Goal: Task Accomplishment & Management: Use online tool/utility

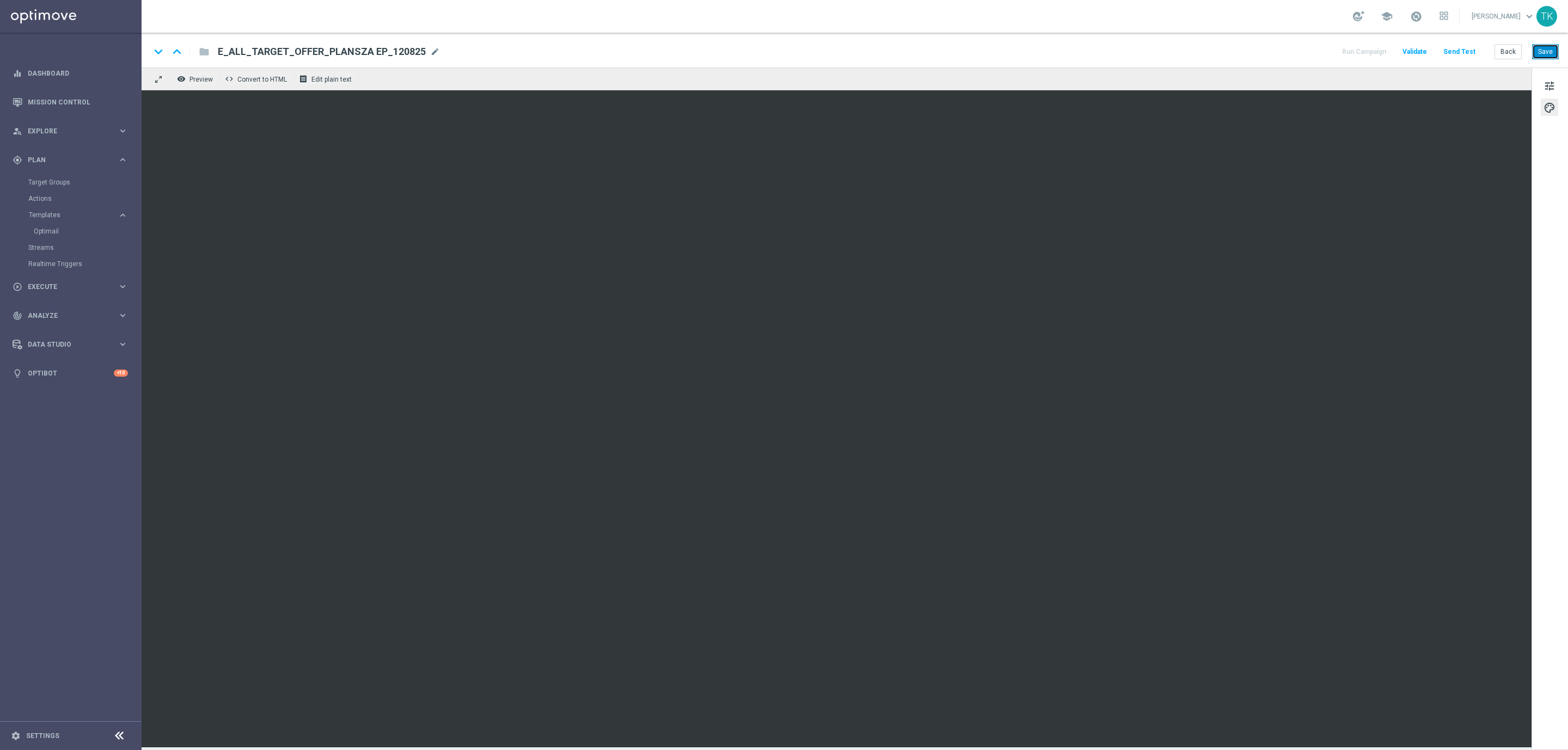
click at [1548, 51] on button "Save" at bounding box center [1546, 52] width 27 height 15
click at [1548, 47] on button "Save" at bounding box center [1546, 52] width 27 height 15
click at [1549, 54] on button "Save" at bounding box center [1546, 52] width 27 height 15
click at [1551, 53] on button "Save" at bounding box center [1546, 52] width 27 height 15
click at [1537, 53] on button "Save" at bounding box center [1546, 52] width 27 height 15
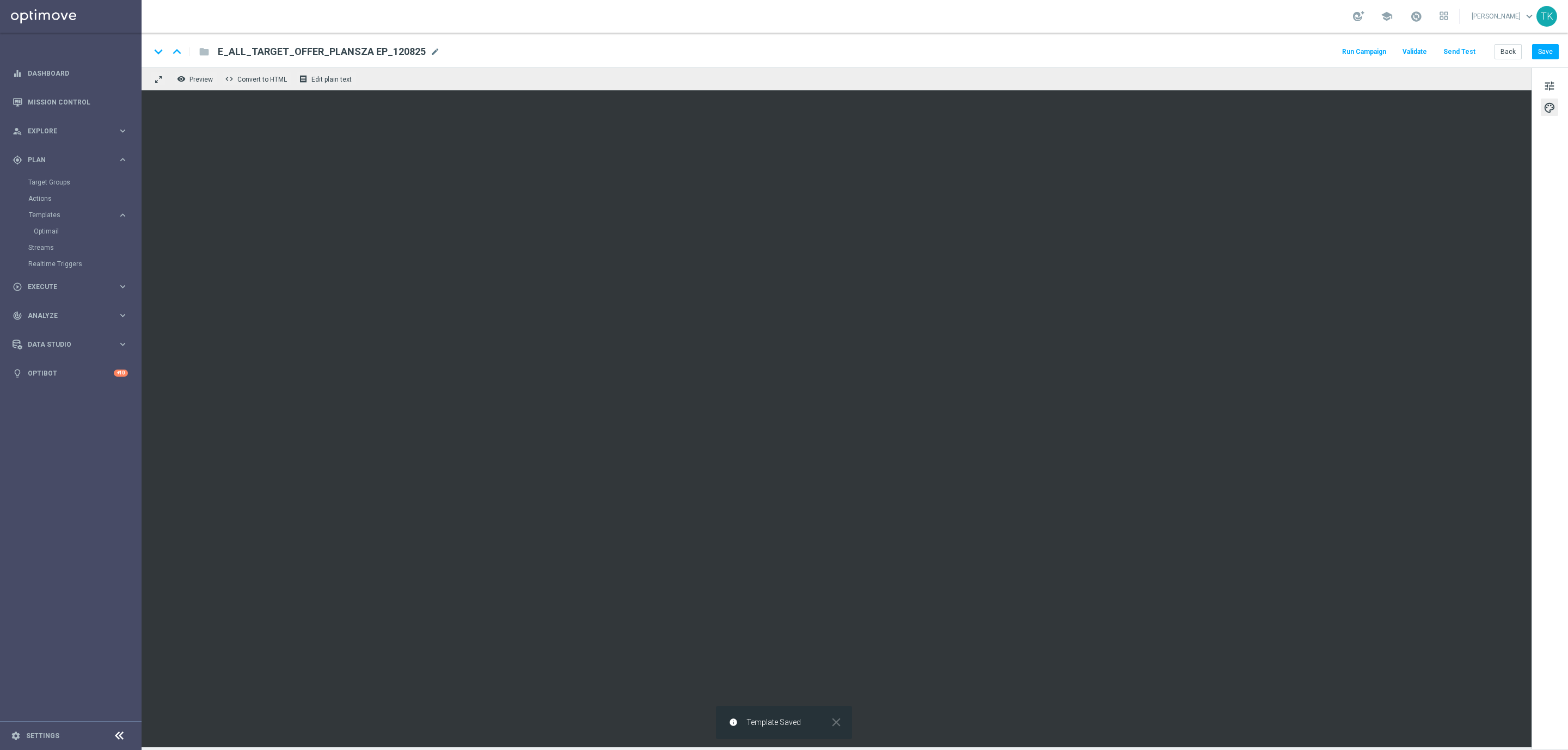
click at [1469, 51] on button "Send Test" at bounding box center [1459, 52] width 35 height 14
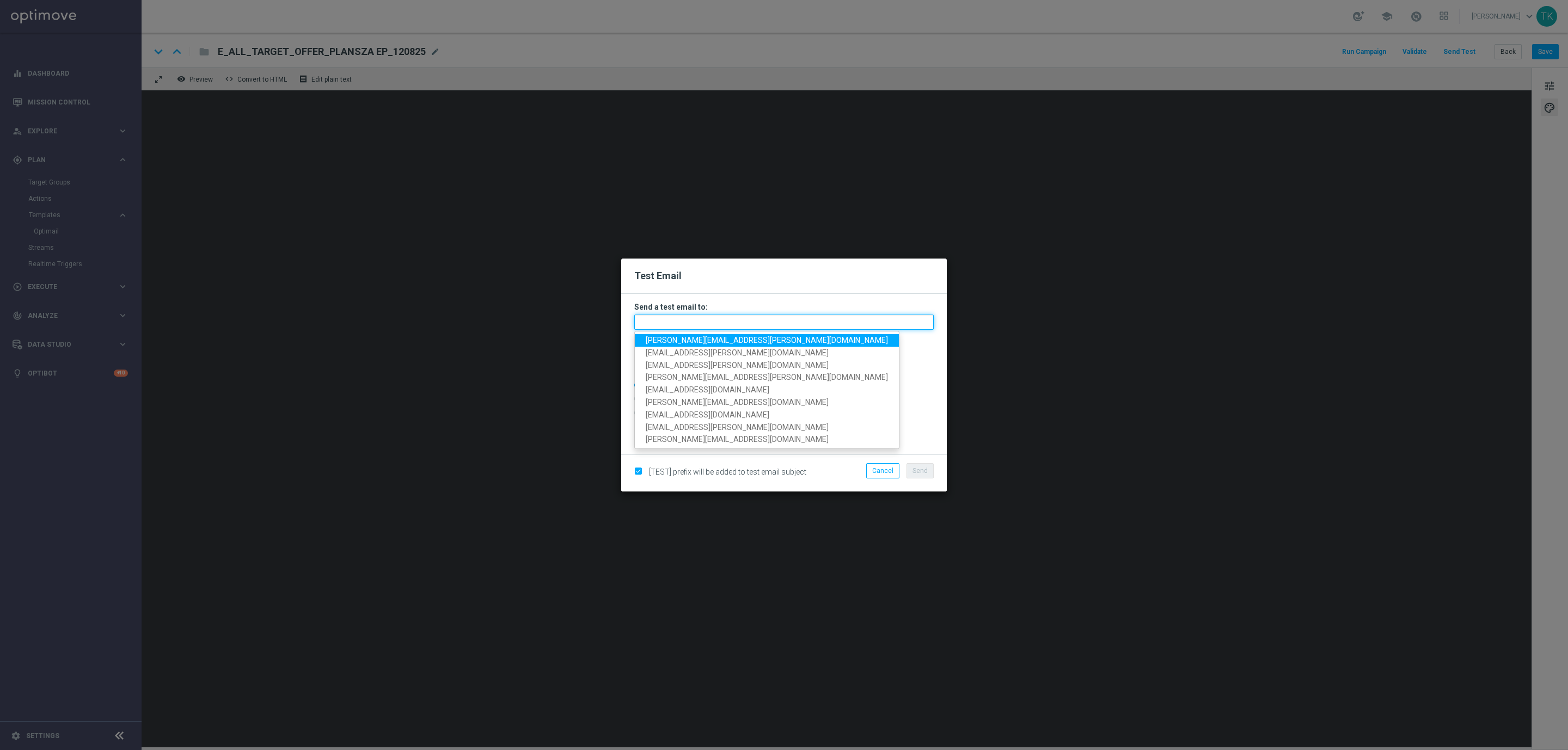
click at [682, 320] on input "text" at bounding box center [784, 322] width 299 height 15
click at [688, 341] on span "tomasz.kowalczyk@sts.pl" at bounding box center [767, 340] width 242 height 9
type input "tomasz.kowalczyk@sts.pl"
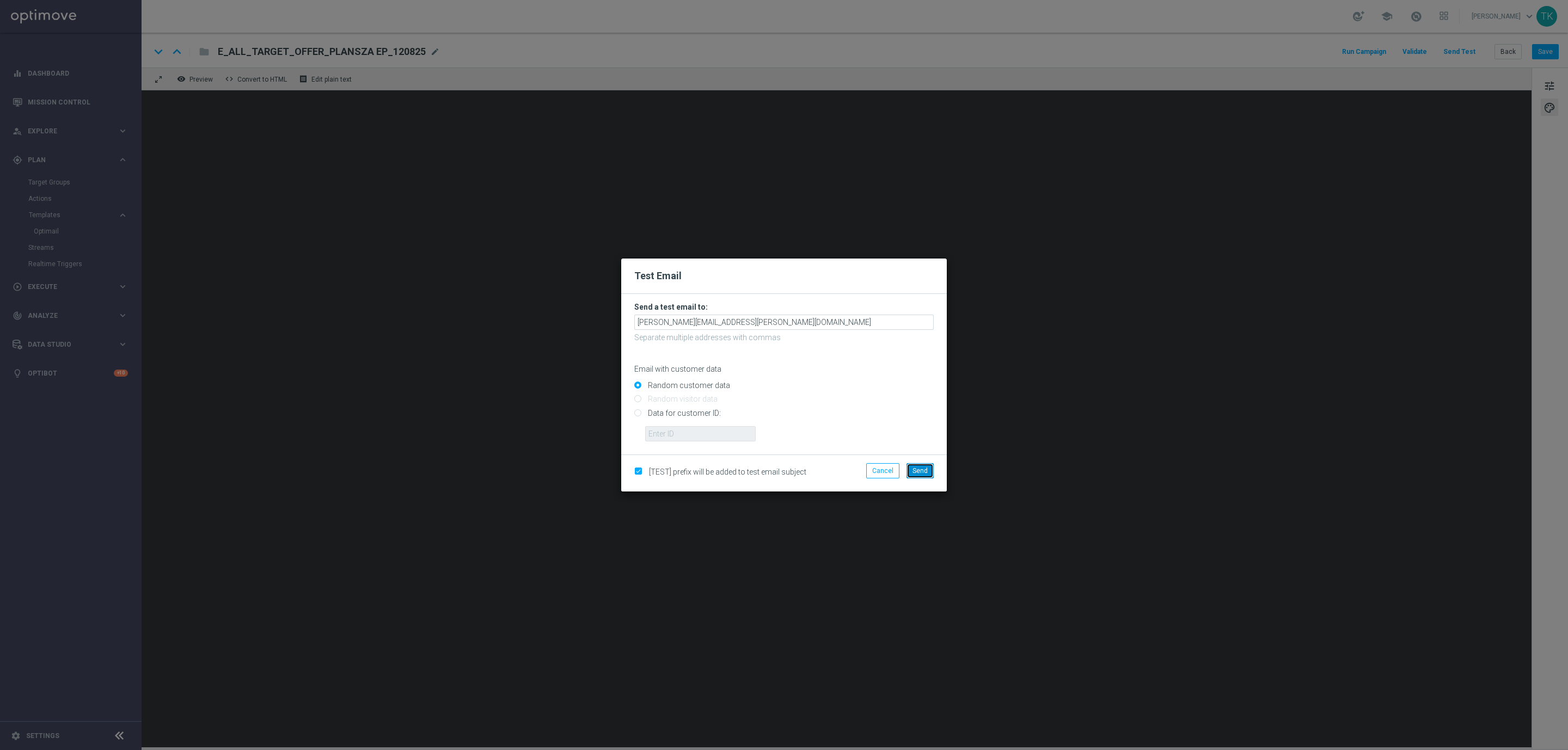
click at [920, 474] on span "Send" at bounding box center [920, 470] width 15 height 8
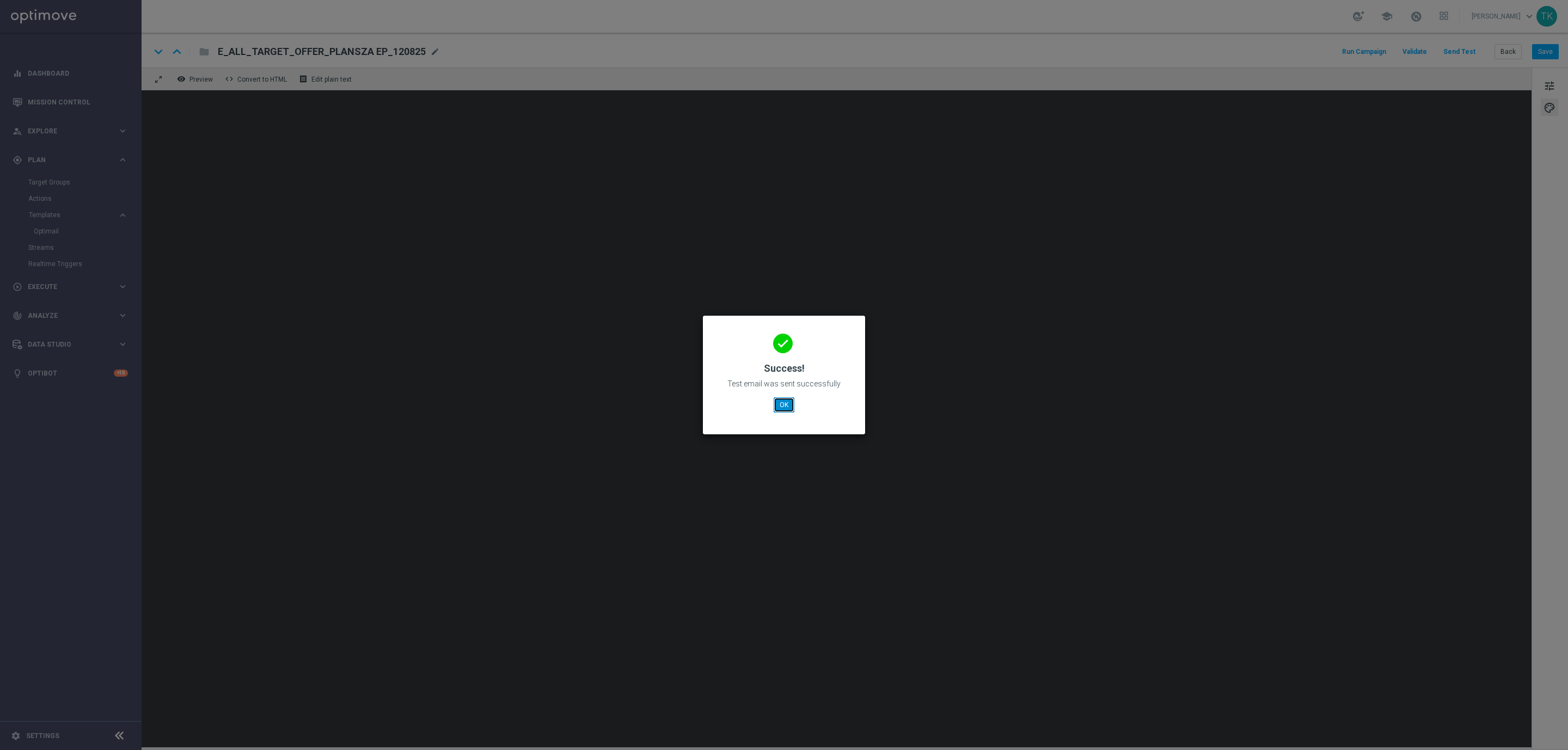
click at [790, 405] on button "OK" at bounding box center [784, 405] width 21 height 15
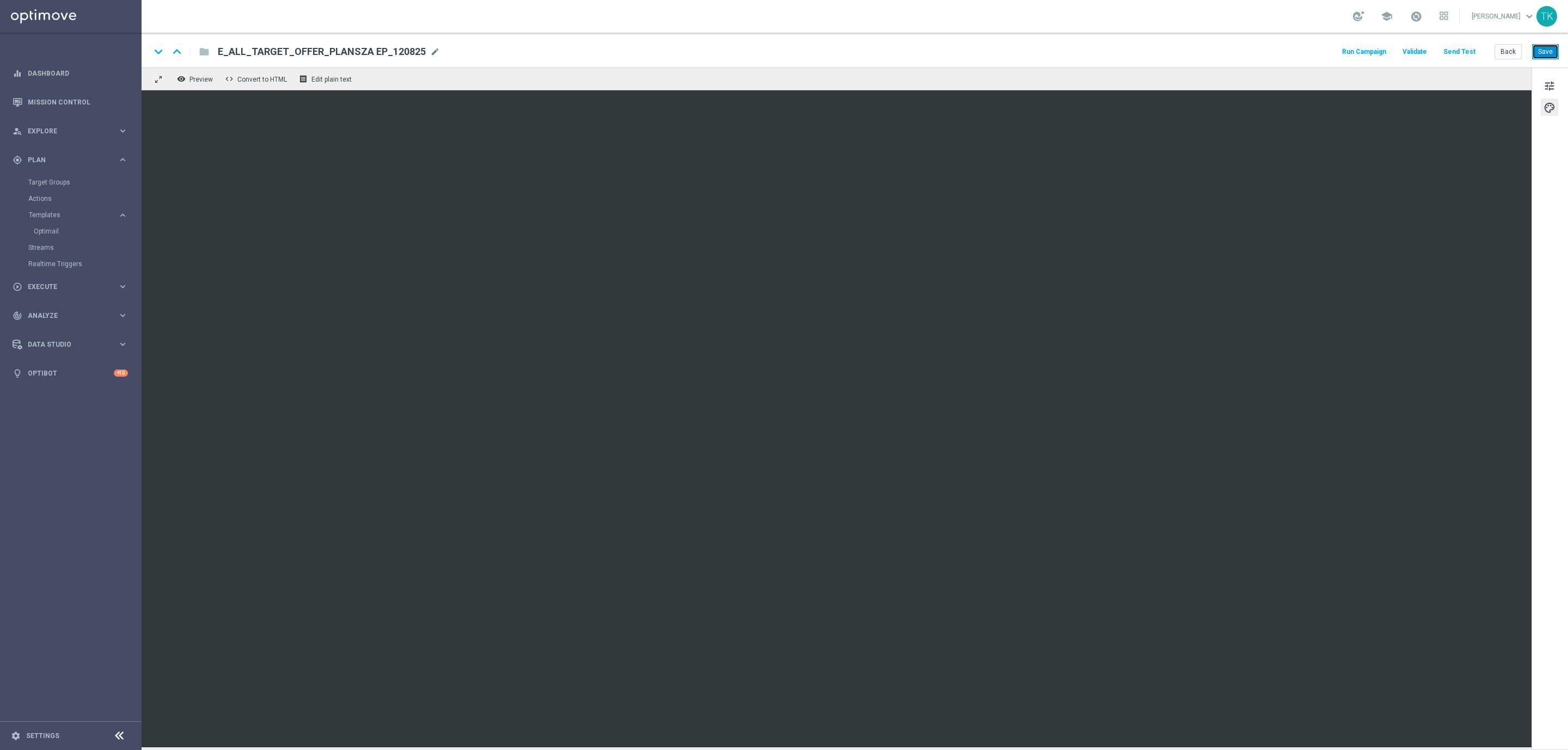
click at [1544, 55] on button "Save" at bounding box center [1546, 52] width 27 height 15
click at [1552, 57] on button "Save" at bounding box center [1546, 52] width 27 height 15
click at [1461, 49] on button "Send Test" at bounding box center [1459, 52] width 35 height 14
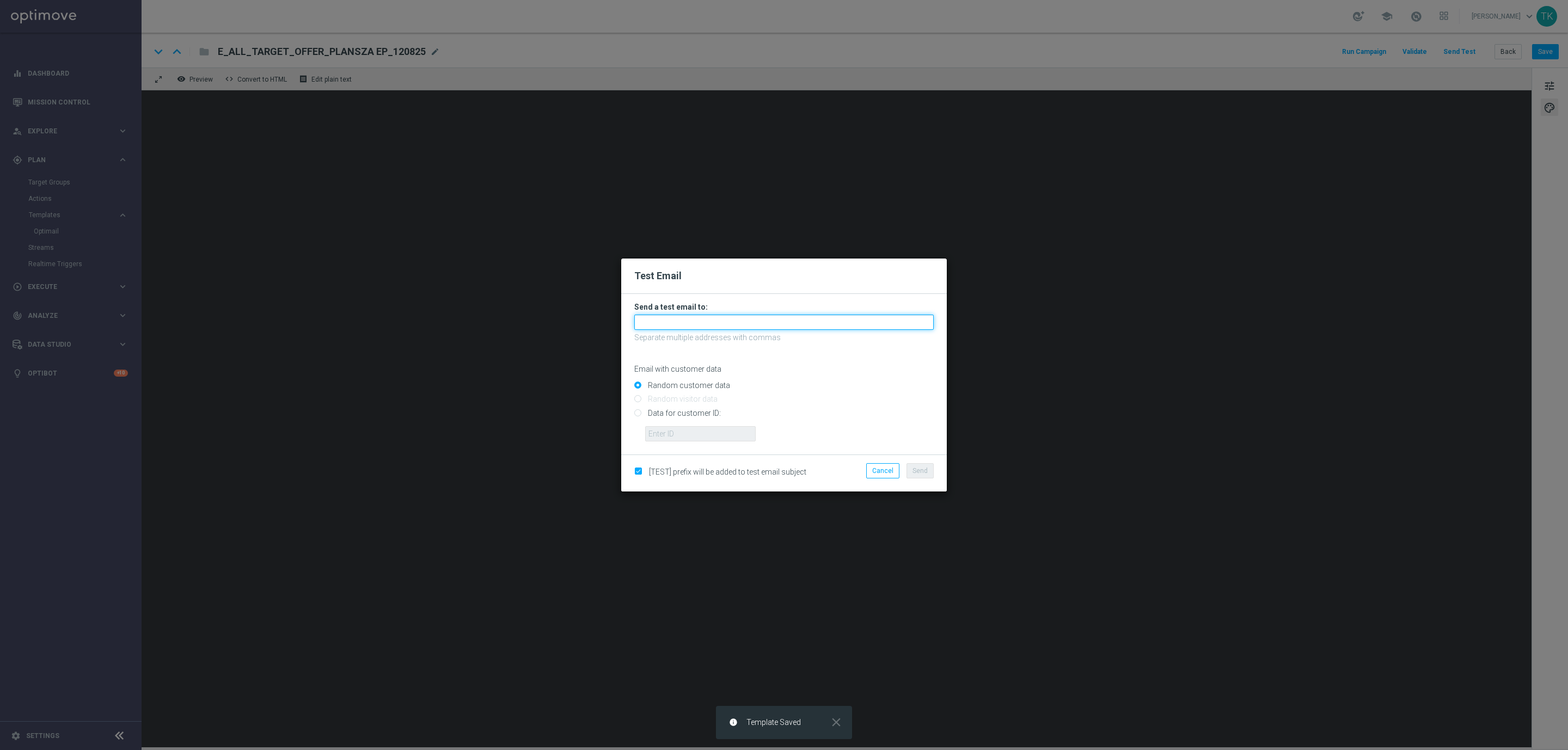
click at [679, 319] on input "text" at bounding box center [784, 322] width 299 height 15
click at [673, 318] on input "text" at bounding box center [784, 322] width 299 height 15
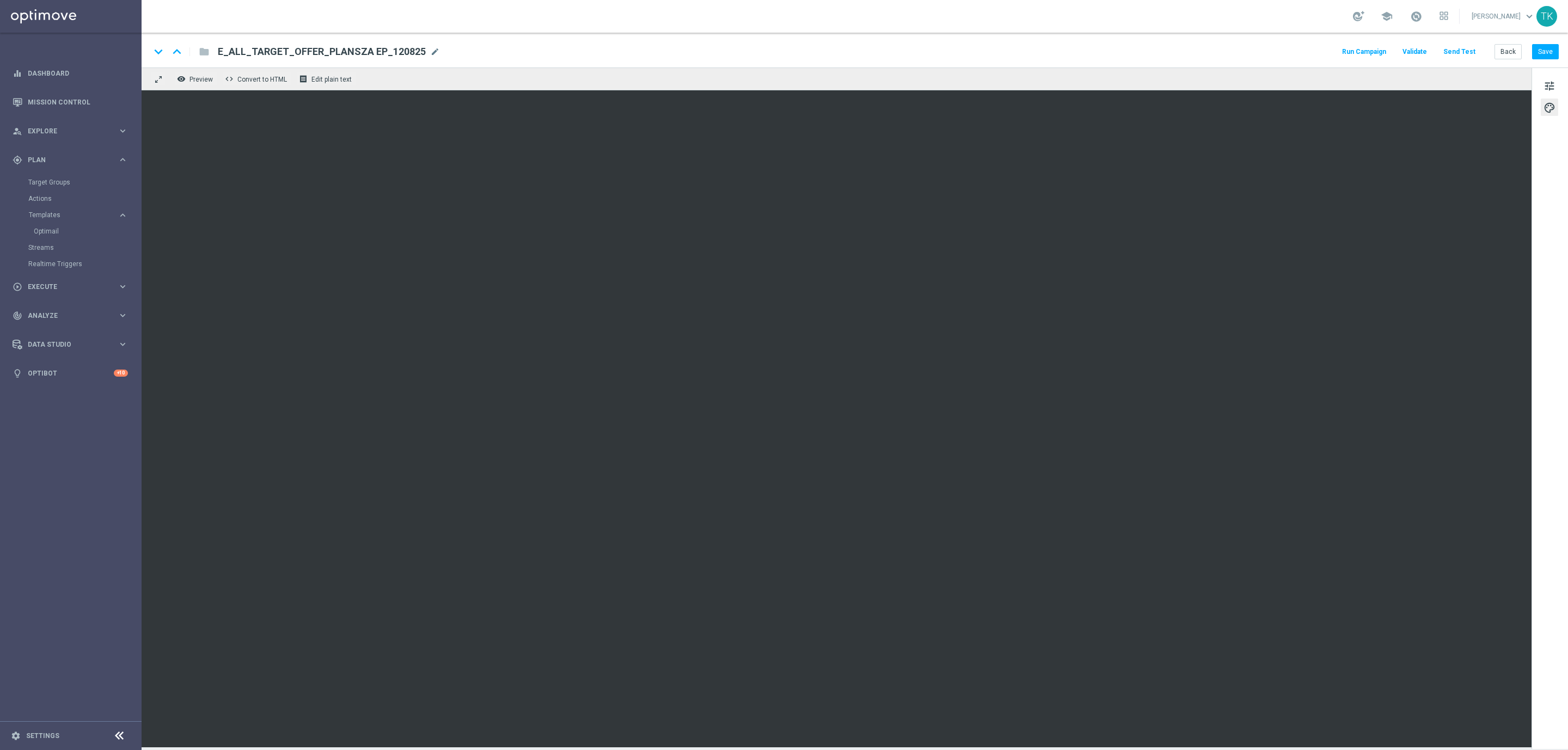
click at [1459, 46] on button "Send Test" at bounding box center [1459, 52] width 35 height 14
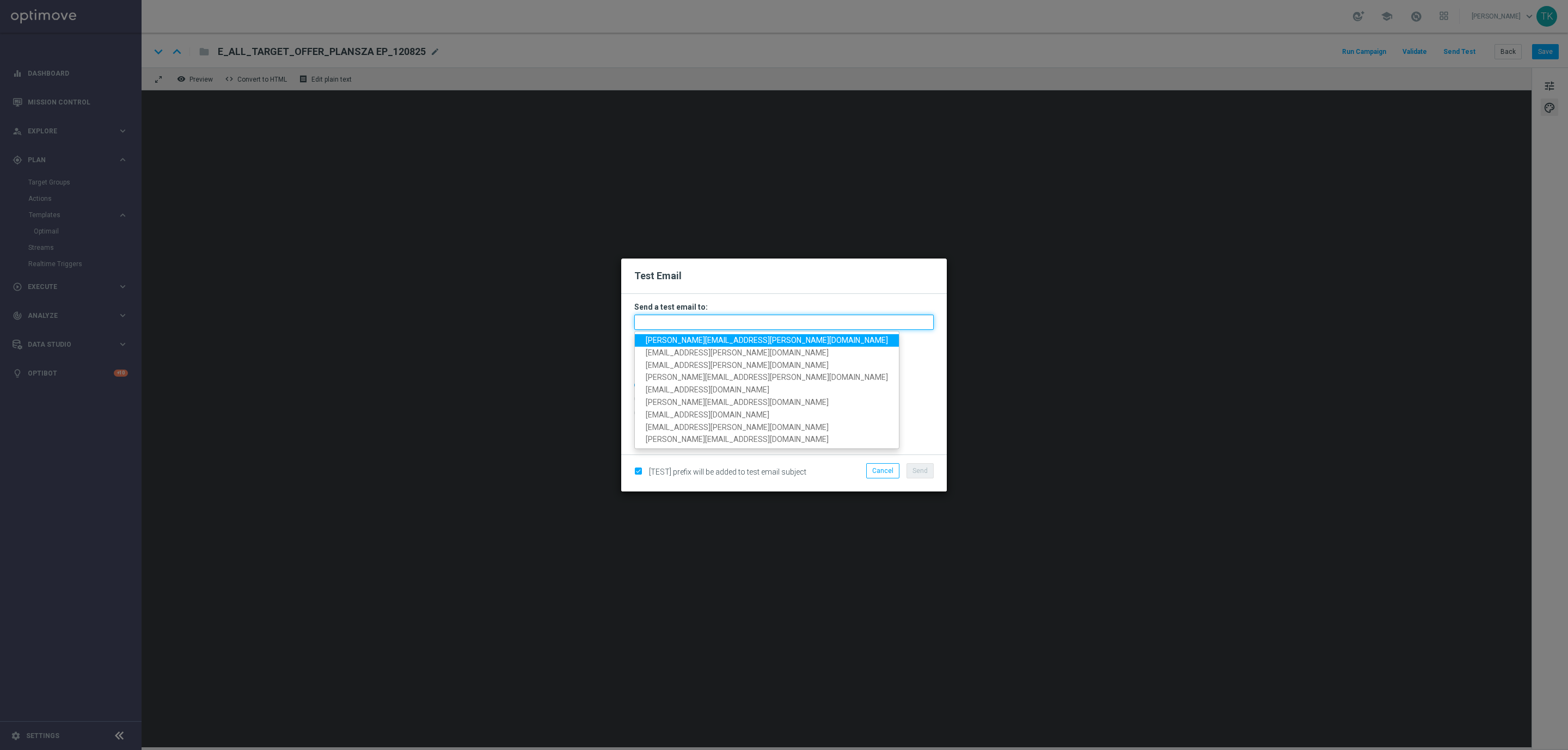
click at [678, 317] on input "text" at bounding box center [784, 322] width 299 height 15
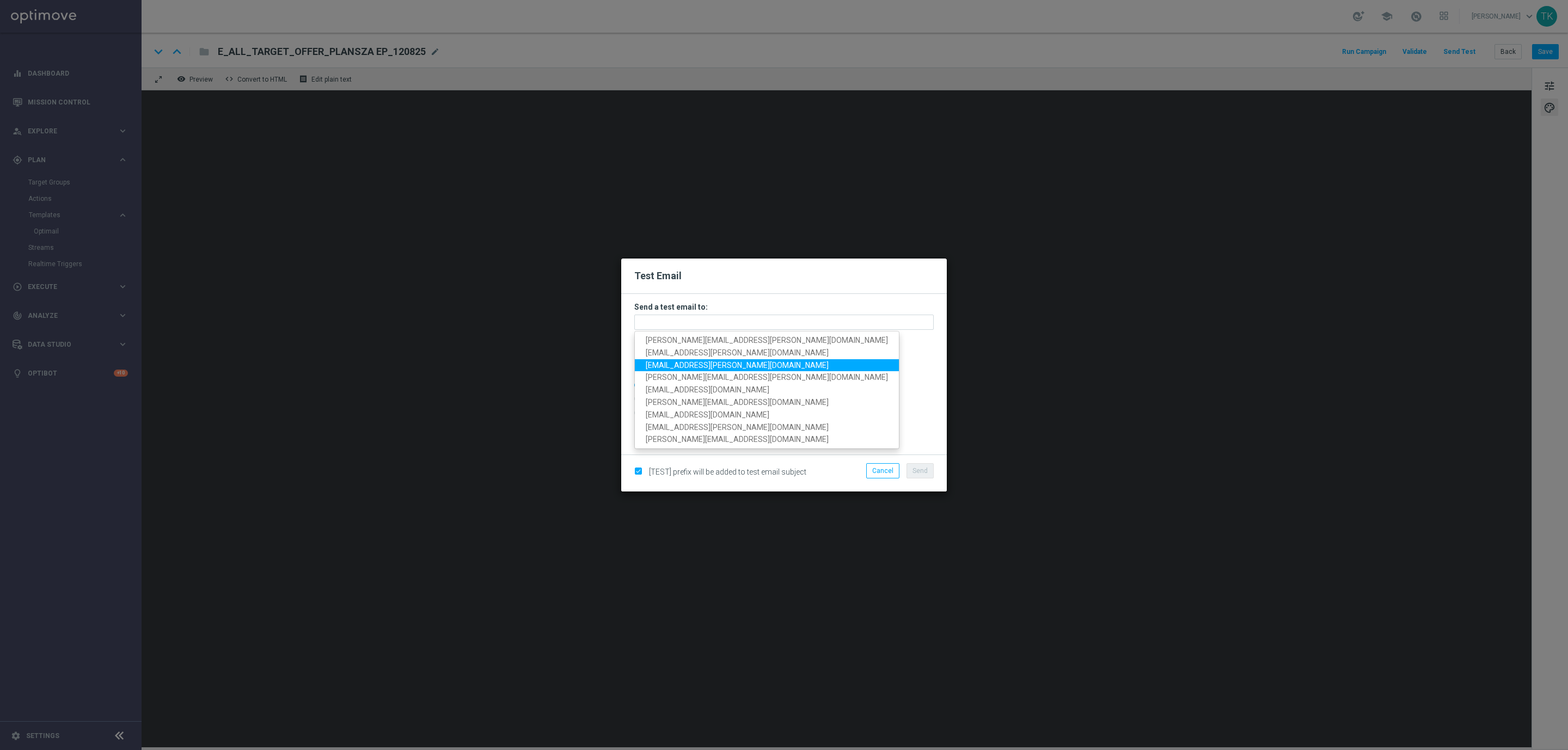
click at [697, 360] on span "krystian.potoczny@sts.pl" at bounding box center [737, 364] width 183 height 9
type input "krystian.potoczny@sts.pl"
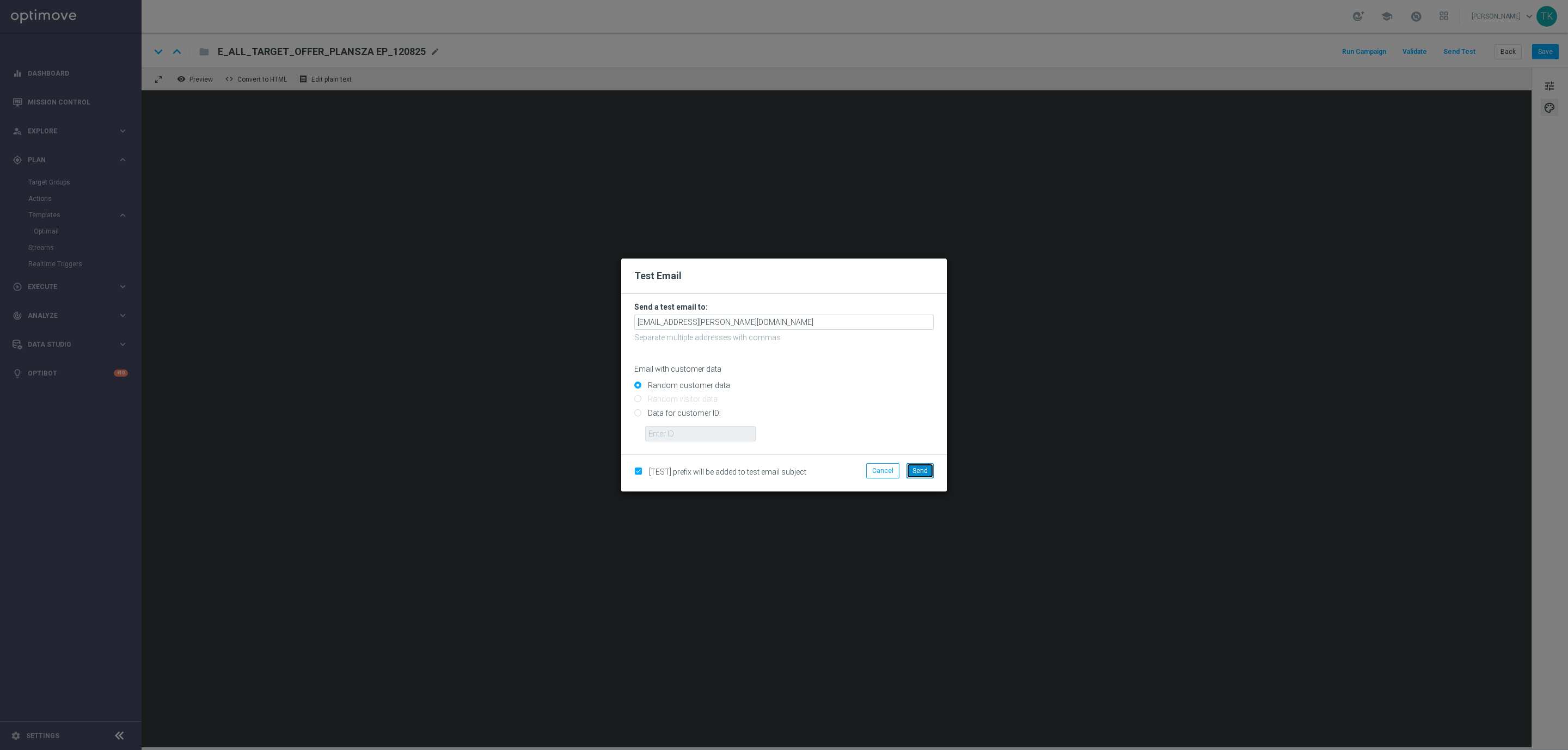
click at [925, 470] on span "Send" at bounding box center [920, 470] width 15 height 8
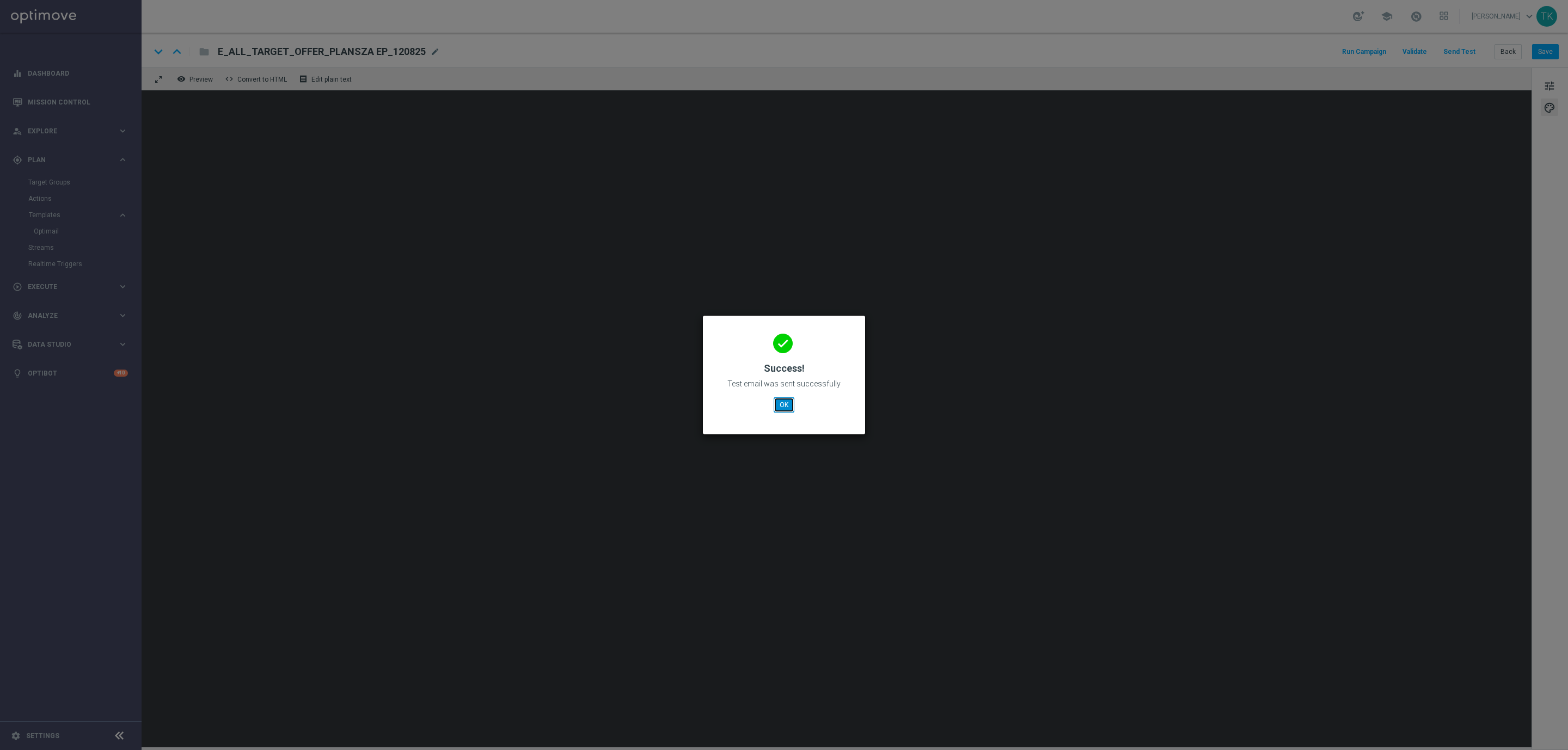
click at [777, 407] on button "OK" at bounding box center [784, 405] width 21 height 15
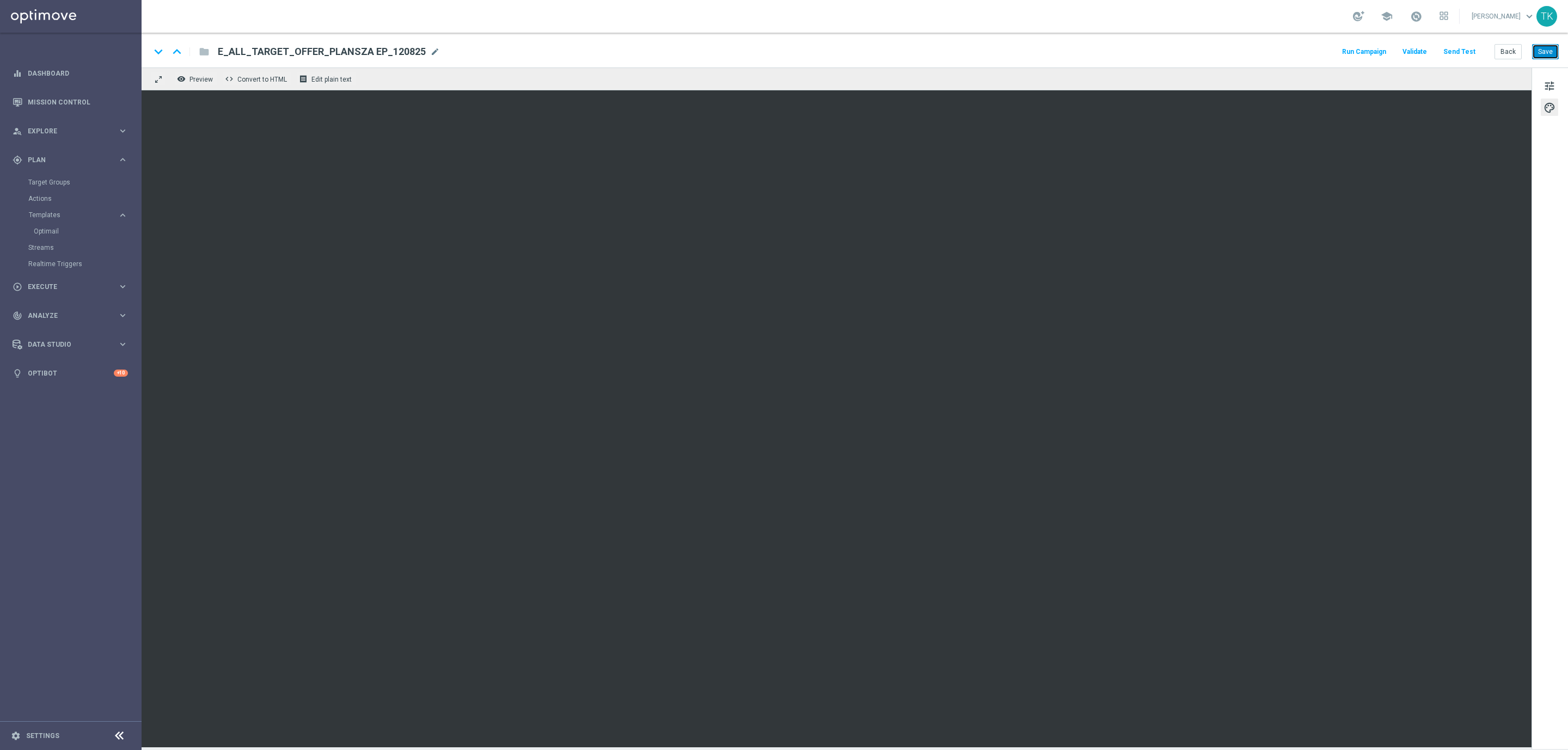
click at [1554, 50] on button "Save" at bounding box center [1546, 52] width 27 height 15
click at [1550, 51] on button "Save" at bounding box center [1546, 52] width 27 height 15
click at [430, 50] on span "mode_edit" at bounding box center [435, 52] width 10 height 10
click at [275, 45] on input "E_ALL_TARGET_OFFER_PLANSZA EP_120825" at bounding box center [353, 52] width 270 height 14
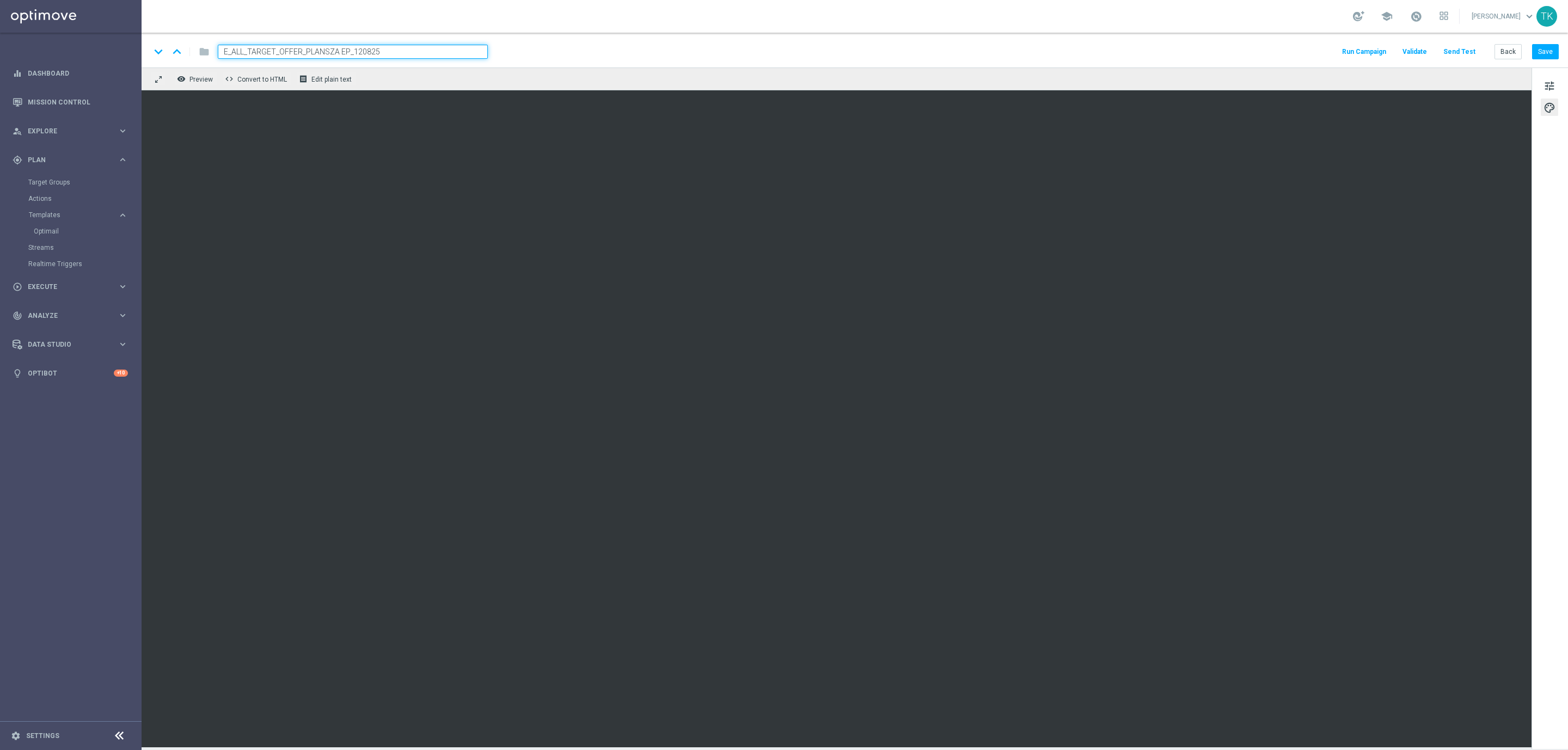
click at [275, 45] on input "E_ALL_TARGET_OFFER_PLANSZA EP_120825" at bounding box center [353, 52] width 270 height 14
click at [412, 54] on input "E_ALL_TARGET_OFFER_PLANSZA EP_120825" at bounding box center [353, 52] width 270 height 14
click at [1501, 49] on button "Back" at bounding box center [1509, 52] width 27 height 15
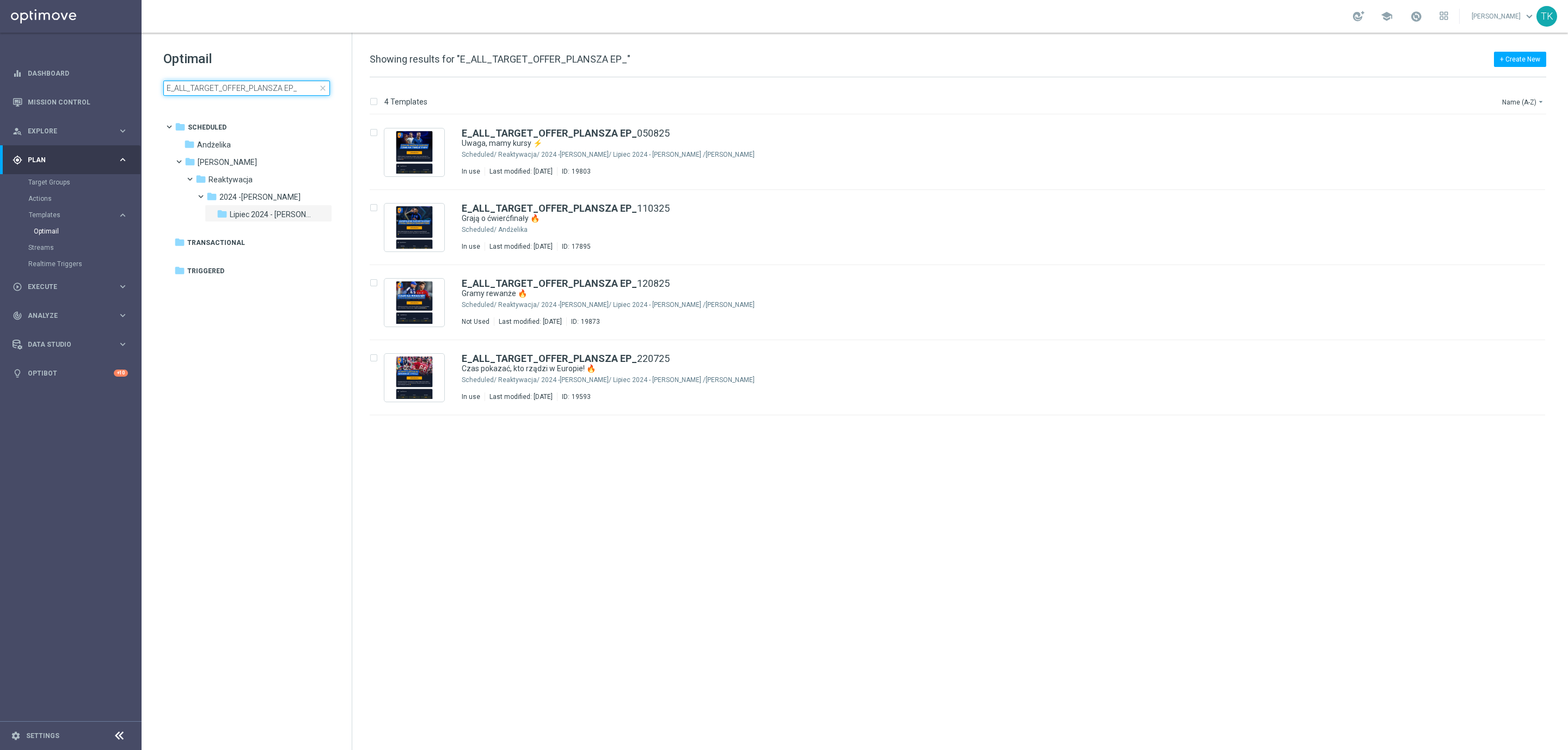
click at [302, 82] on input "E_ALL_TARGET_OFFER_PLANSZA EP_" at bounding box center [246, 88] width 167 height 15
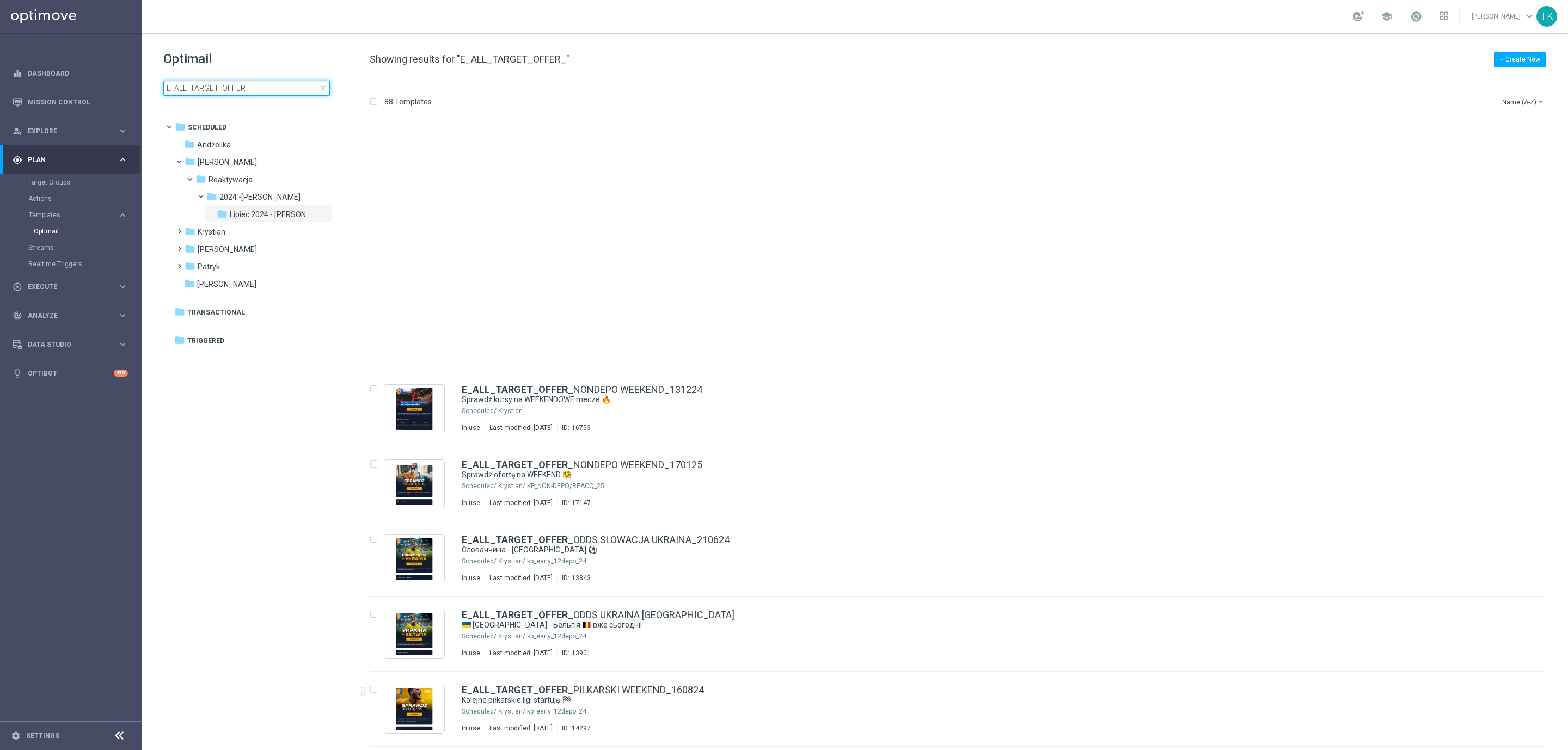
scroll to position [2248, 0]
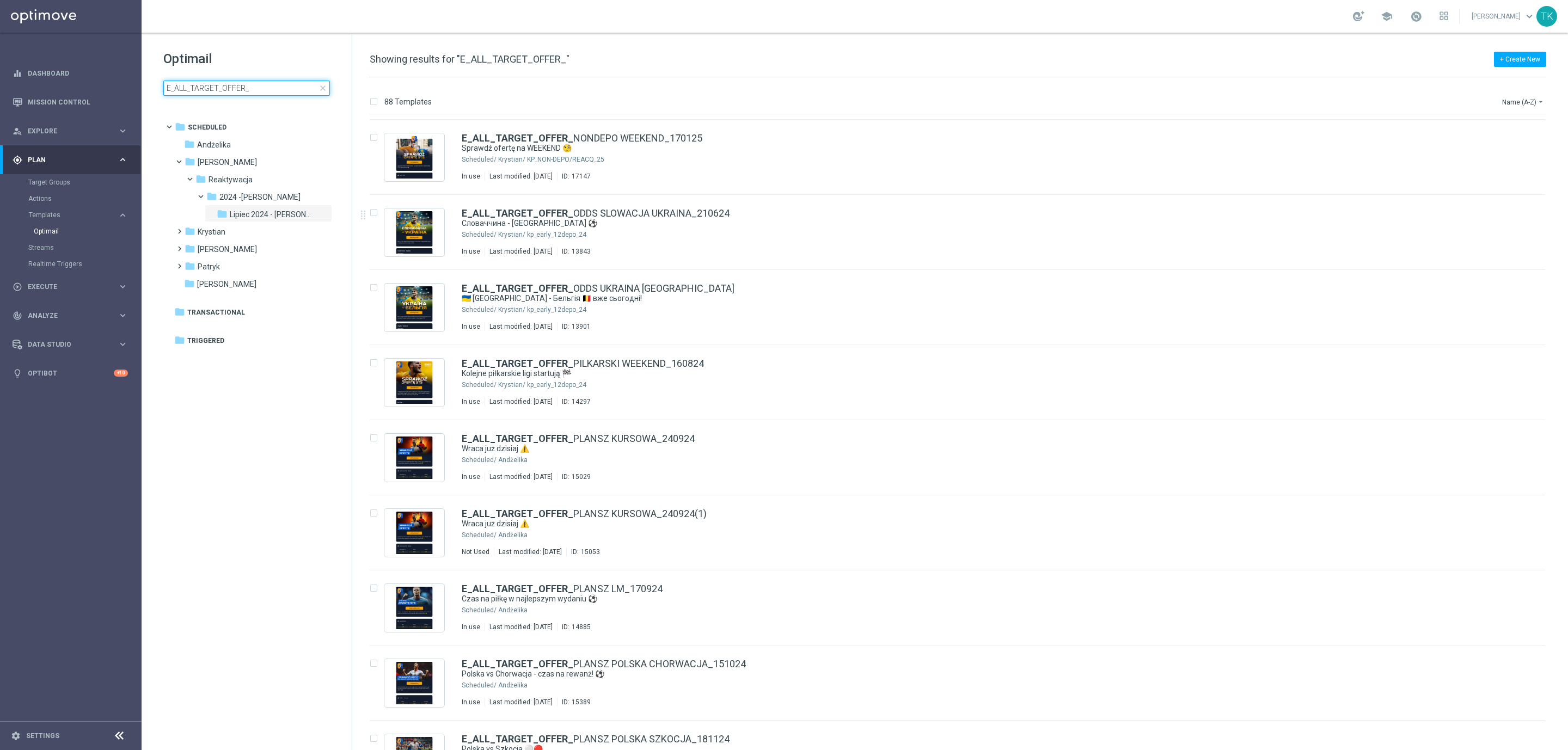
click at [260, 85] on input "E_ALL_TARGET_OFFER_" at bounding box center [246, 88] width 167 height 15
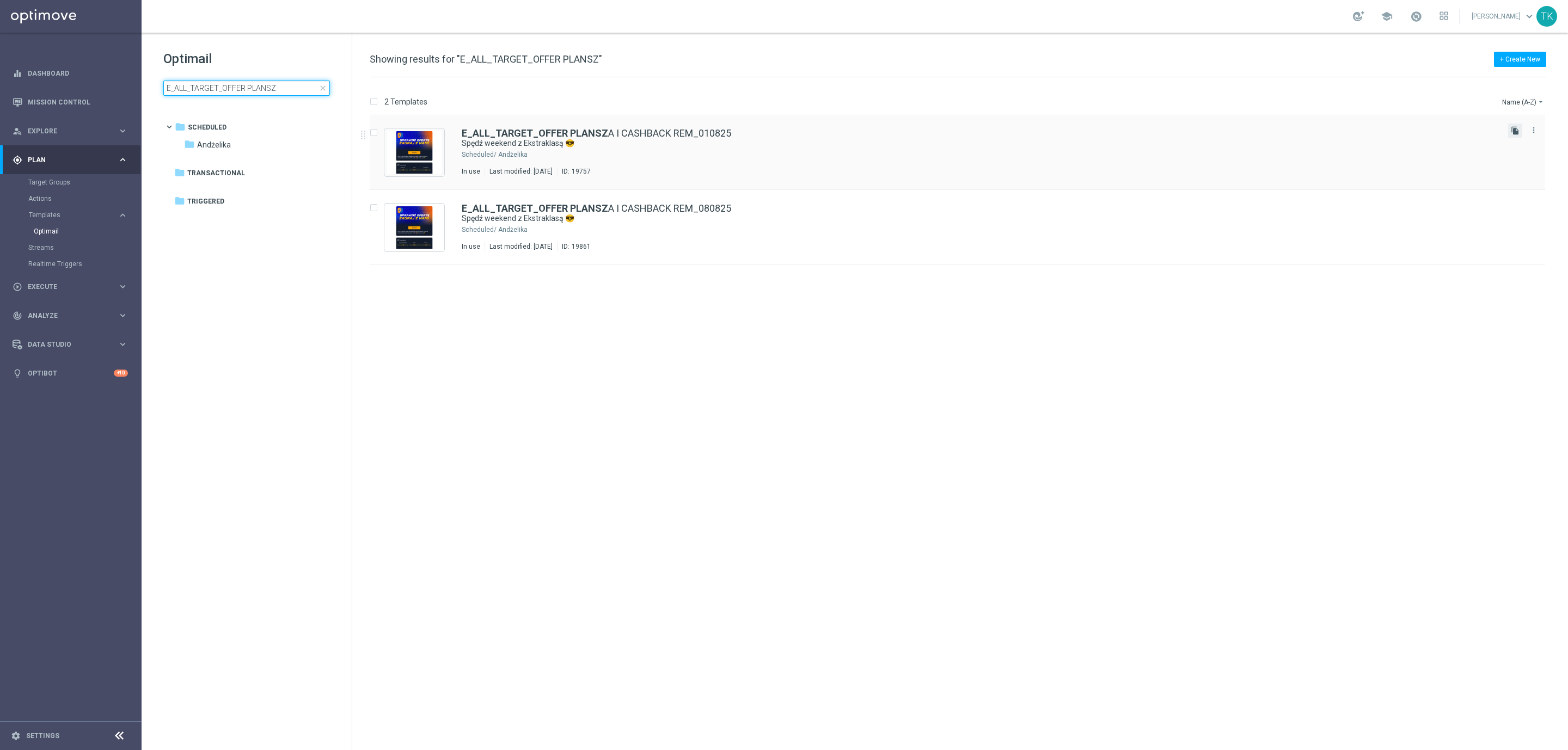
type input "E_ALL_TARGET_OFFER PLANSZ"
click at [1512, 126] on icon "file_copy" at bounding box center [1515, 130] width 9 height 9
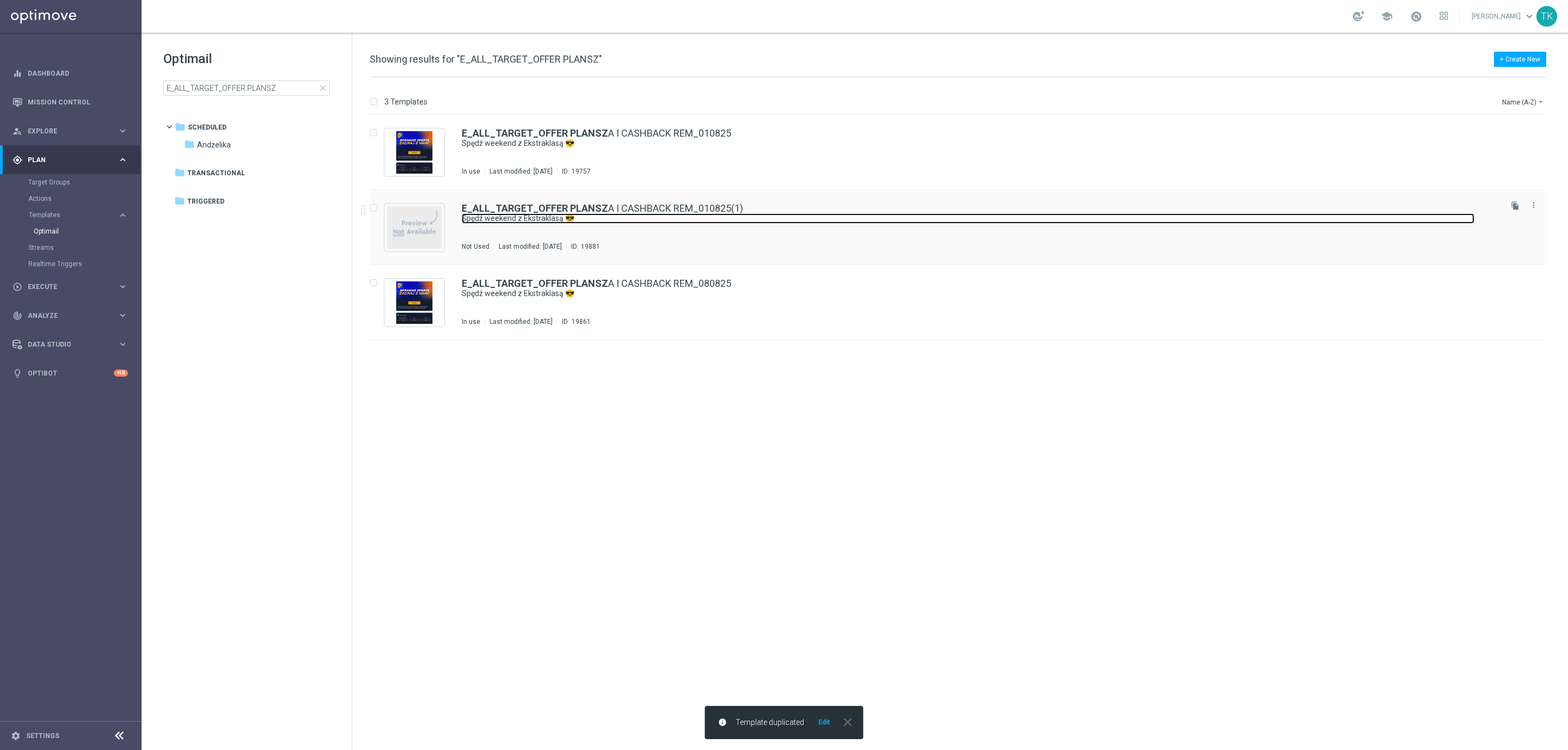
click at [700, 224] on link "Spędź weekend z Ekstraklasą 😎" at bounding box center [968, 218] width 1013 height 11
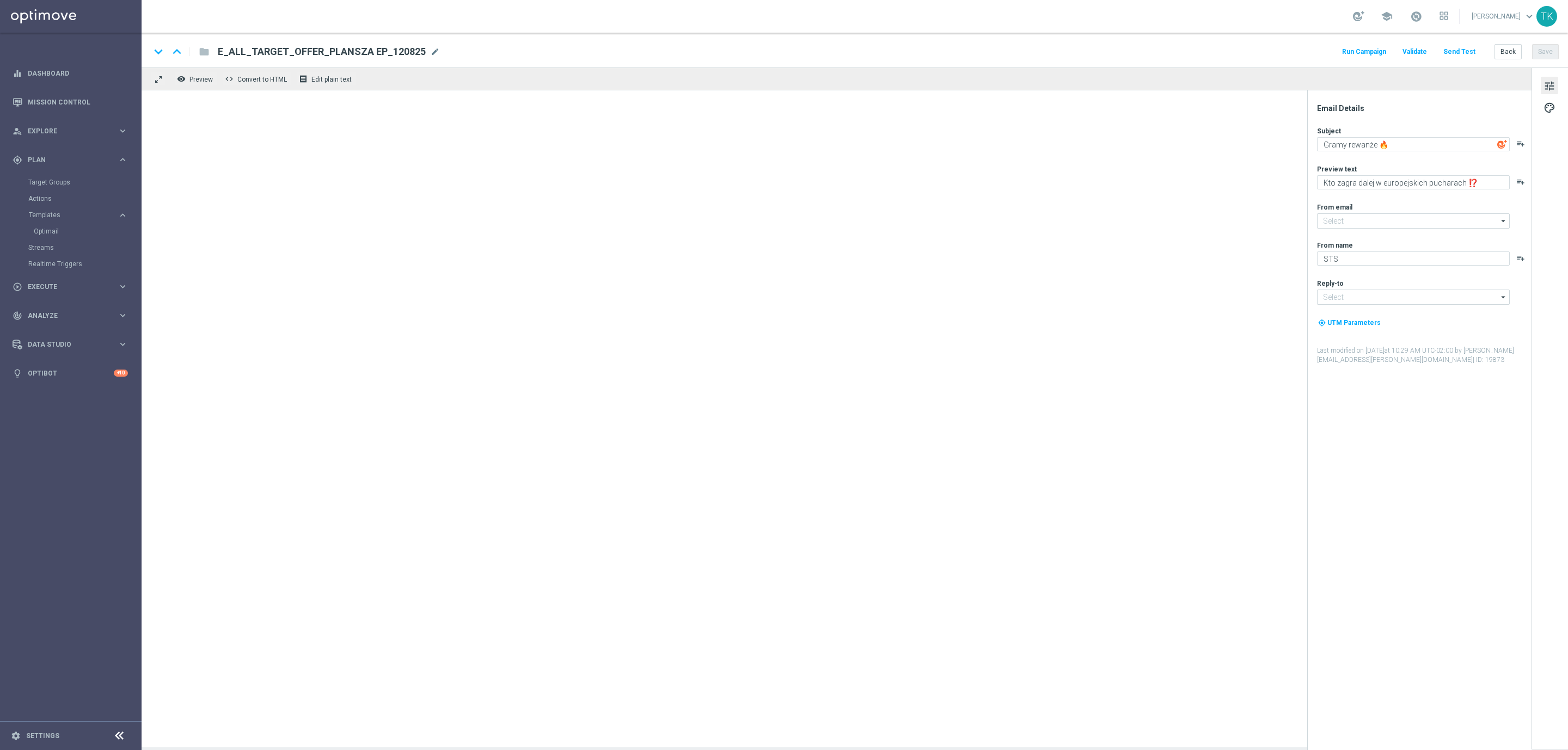
type input "oferta@sts.pl"
type input "kontakt@sts.pl"
type textarea "Spędź weekend z Ekstraklasą 😎"
type textarea "Sprawdź kursy i graj ➡️"
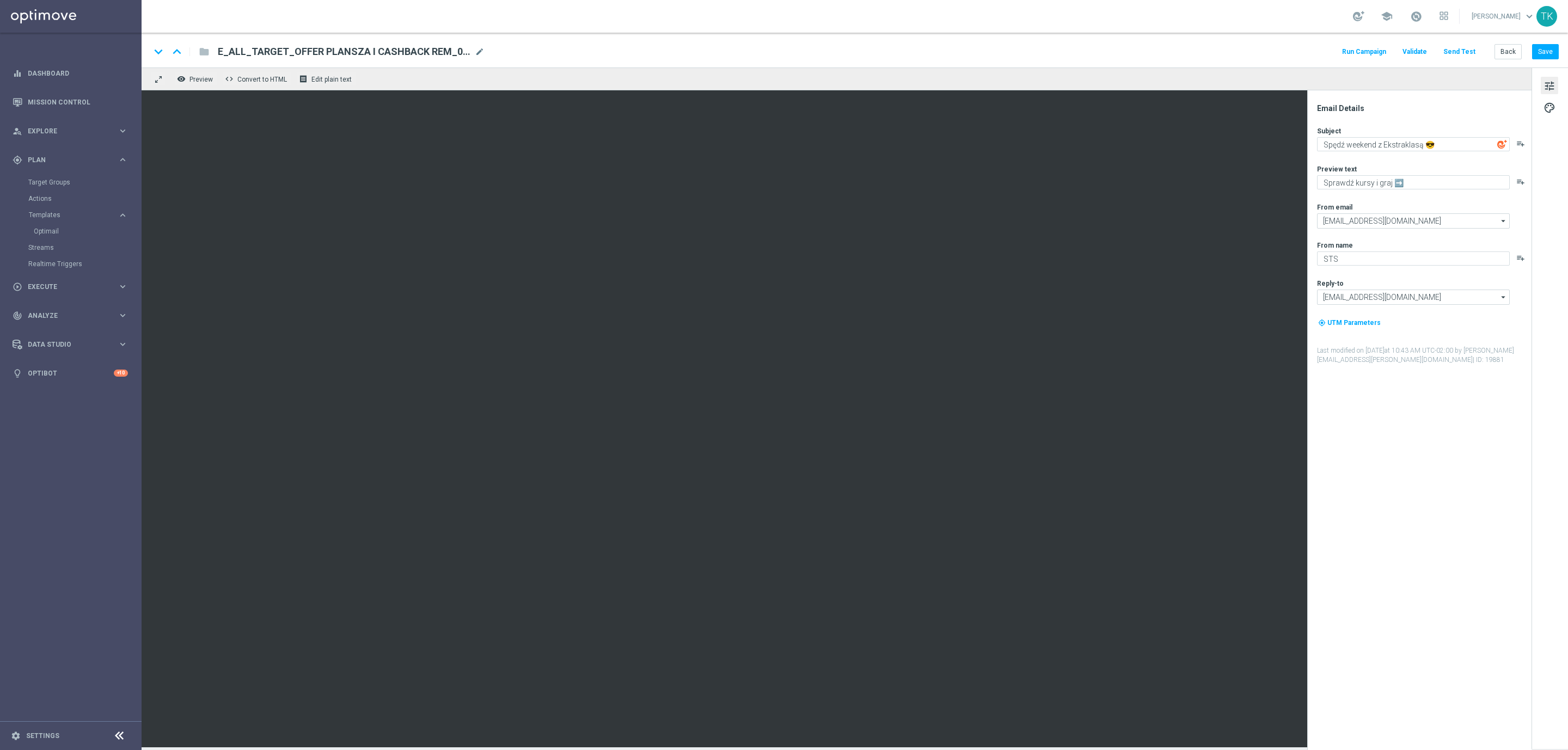
click at [477, 48] on span "mode_edit" at bounding box center [479, 52] width 10 height 10
click at [376, 50] on input "E_ALL_TARGET_OFFER PLANSZA I CASHBACK REM_010825(1)" at bounding box center [353, 52] width 270 height 14
click at [375, 51] on input "E_ALL_TARGET_OFFER PLANSZA I CASHBACK REM_010825(1)" at bounding box center [353, 52] width 270 height 14
paste input "_1-2DEPO 1207 PEAK TENIS_110825"
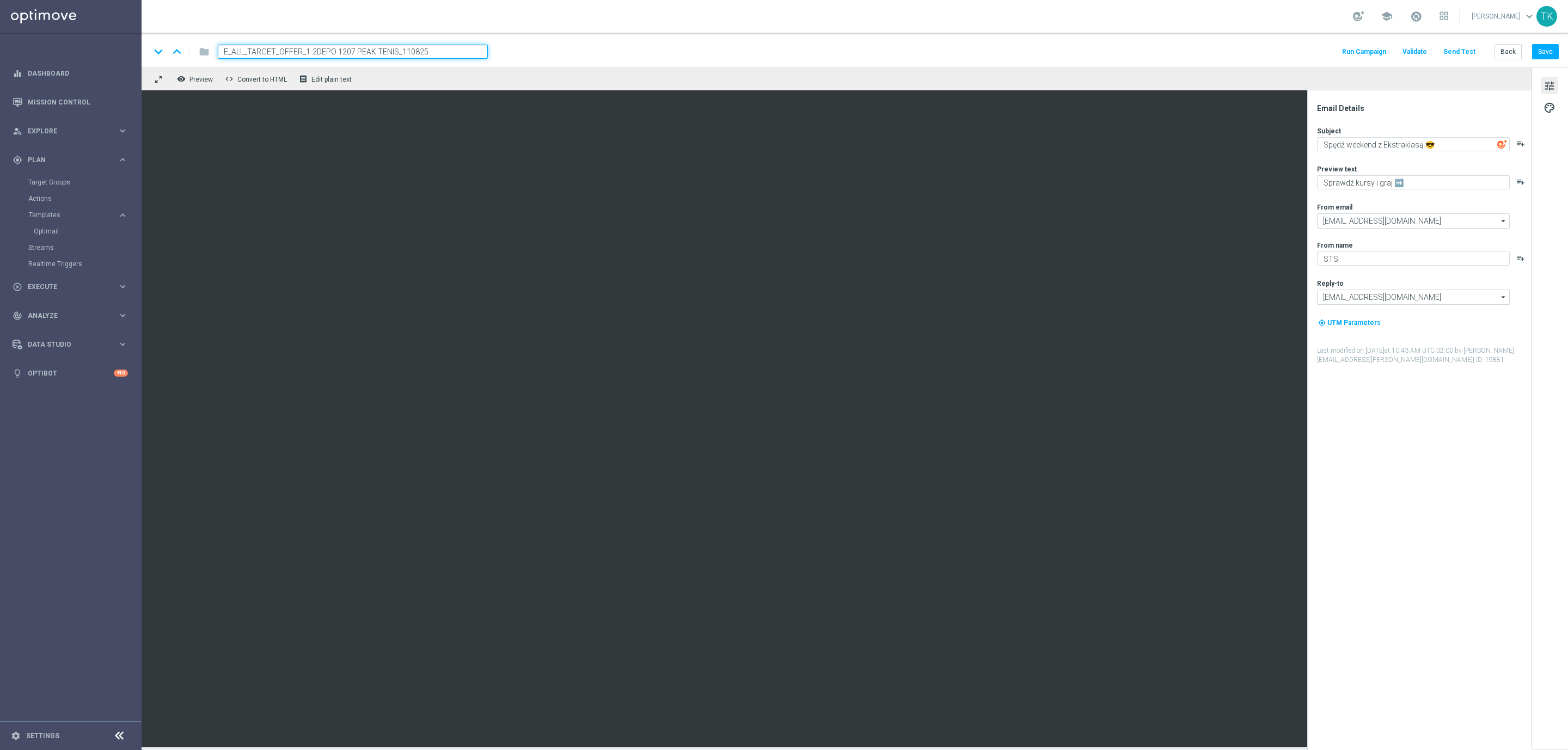
type input "E_ALL_TARGET_OFFER_1-2DEPO 1207 PEAK TENIS_110825"
click at [533, 51] on div "keyboard_arrow_down keyboard_arrow_up folder E_ALL_TARGET_OFFER_1-2DEPO 1207 PE…" at bounding box center [855, 52] width 1409 height 14
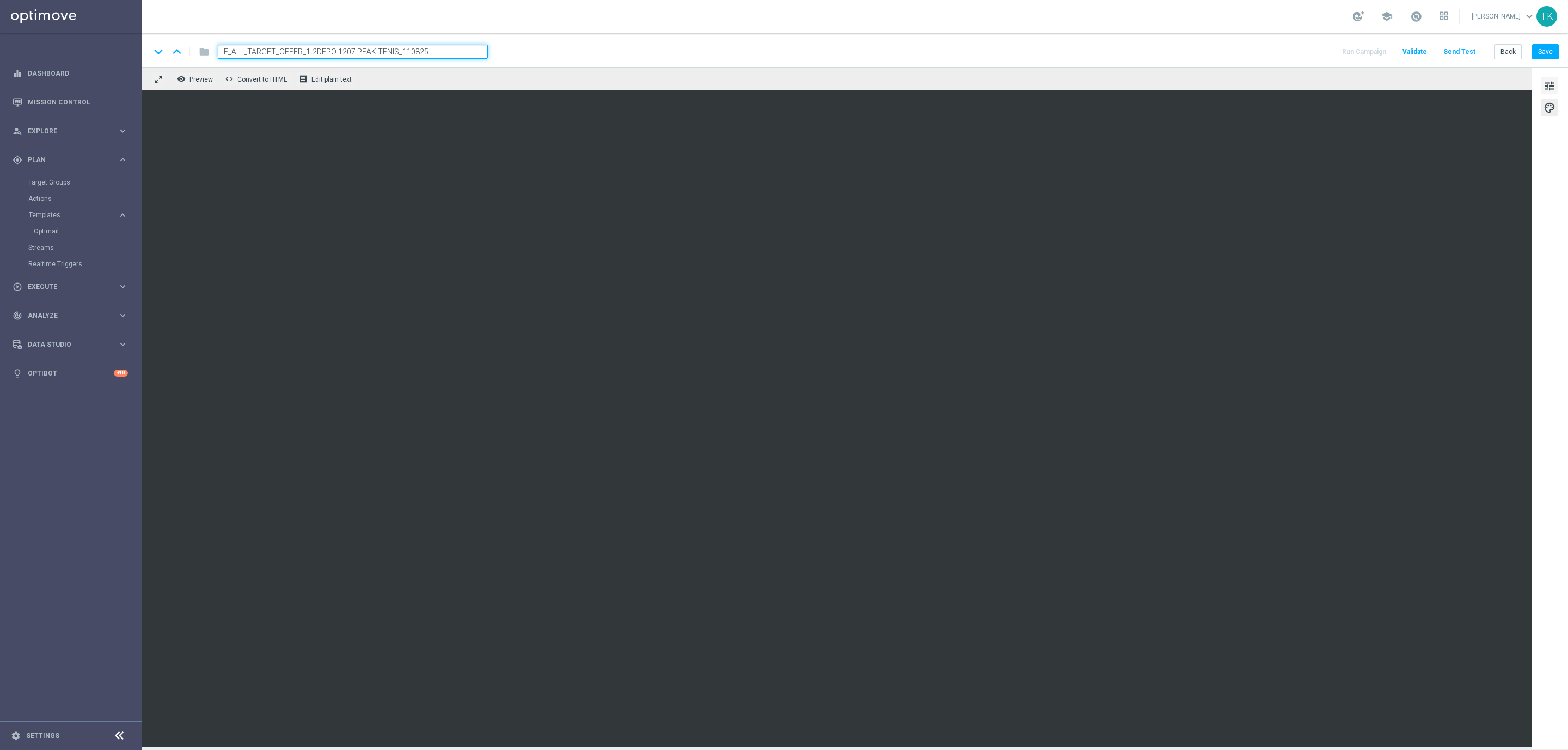
click at [1551, 86] on span "tune" at bounding box center [1550, 85] width 12 height 14
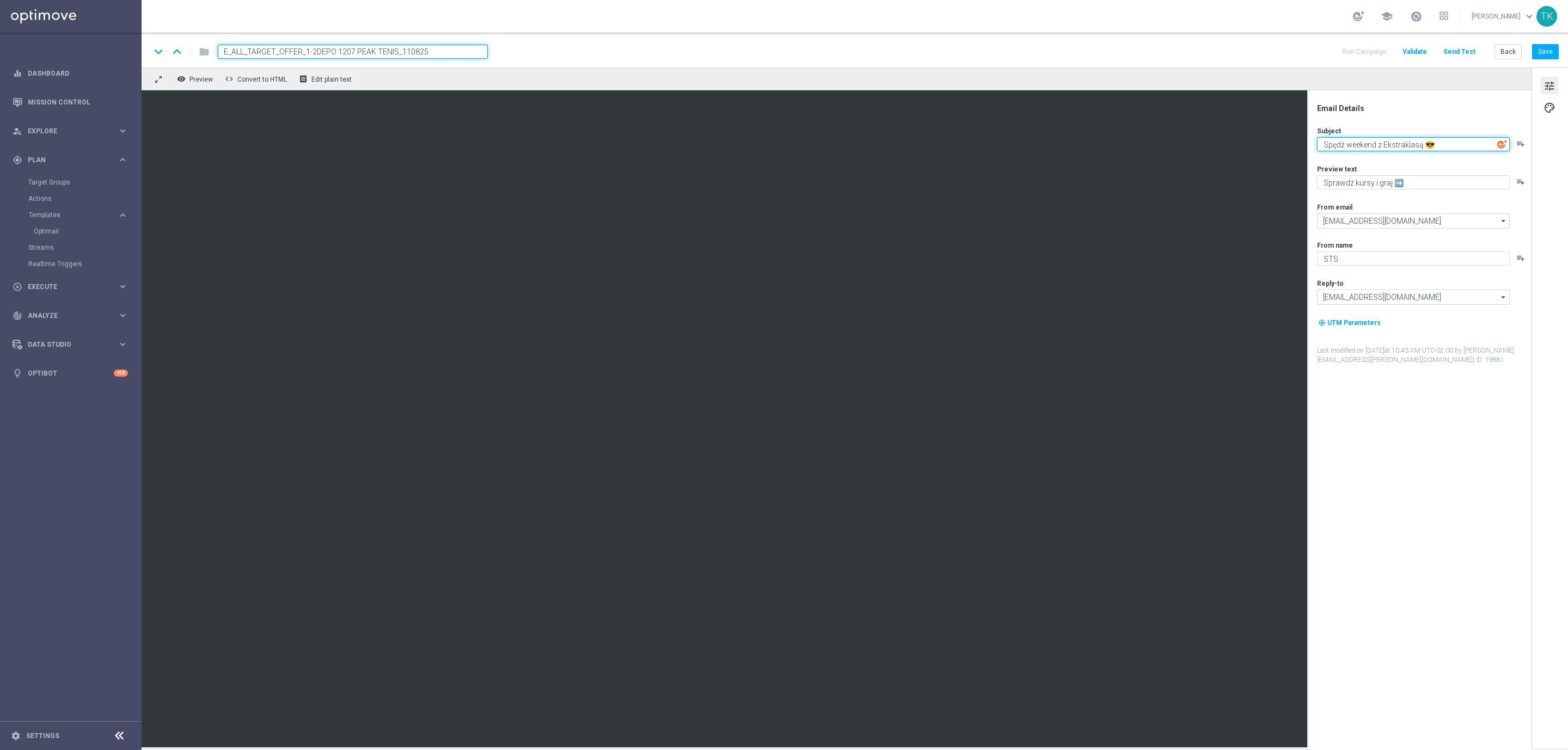
click at [1384, 141] on textarea "Spędź weekend z Ekstraklasą 😎" at bounding box center [1413, 144] width 193 height 14
paste textarea "Dzieje się 🎾"
type textarea "Dzieje się 🎾"
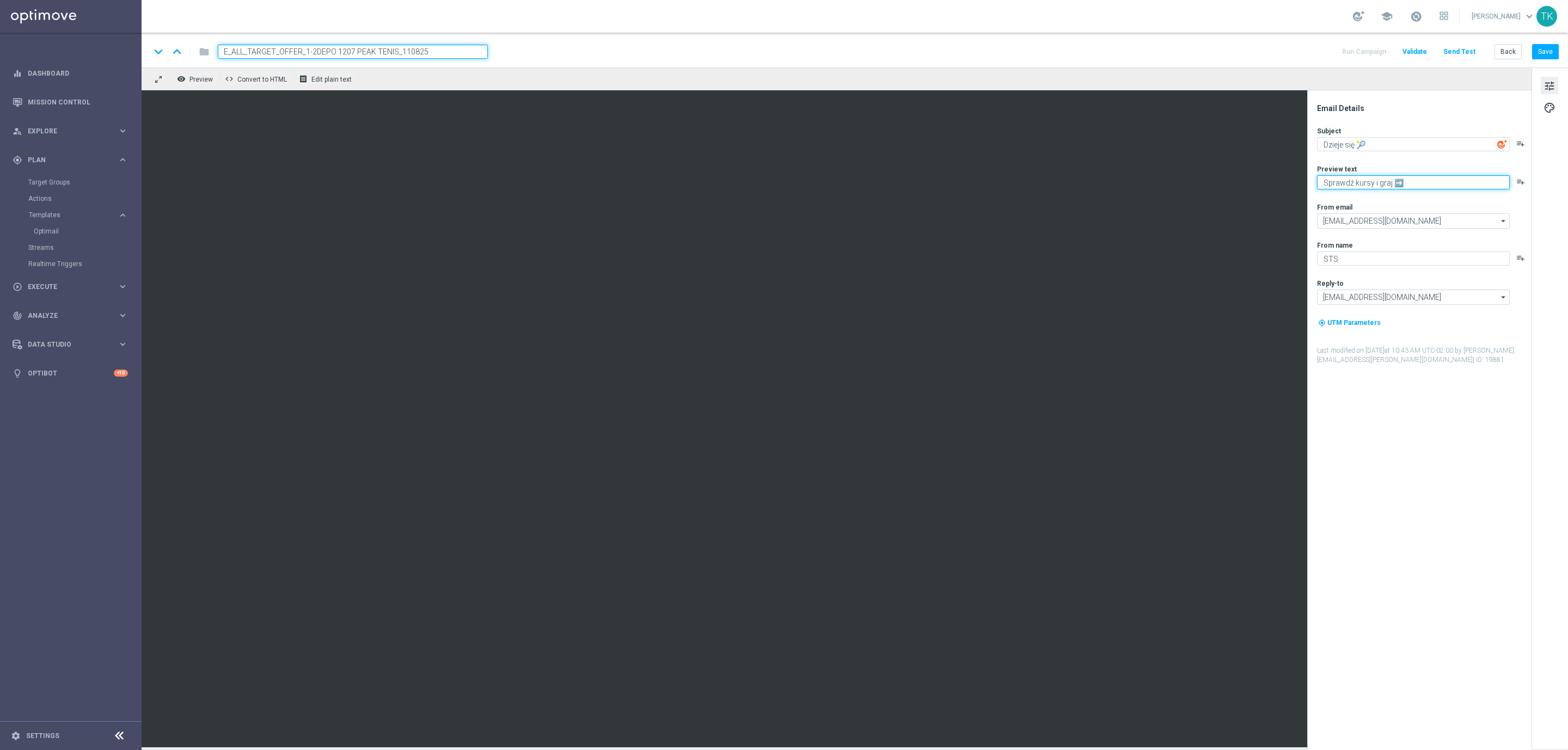
click at [1346, 175] on textarea "Sprawdź kursy i graj ➡️" at bounding box center [1413, 182] width 193 height 14
paste textarea "Turniej w Cincinnati się rozkręęęca 🌪"
type textarea "Turniej w Cincinnati się rozkręęęca 🌪️"
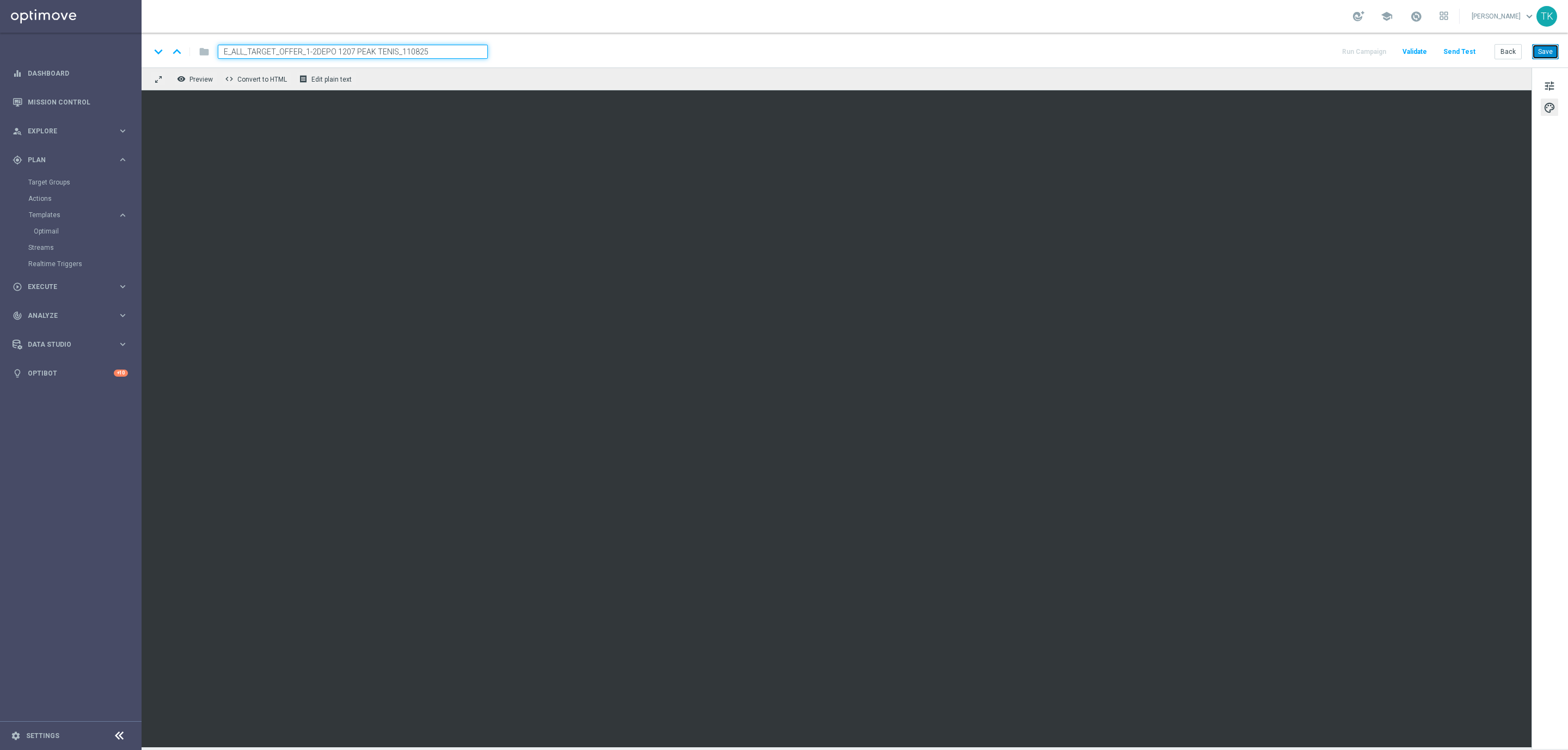
click at [1544, 59] on button "Save" at bounding box center [1546, 52] width 27 height 15
click at [1556, 45] on button "Save" at bounding box center [1546, 52] width 27 height 15
click at [1550, 83] on span "tune" at bounding box center [1550, 85] width 12 height 14
click at [1544, 53] on button "Save" at bounding box center [1546, 52] width 27 height 15
click at [1550, 53] on button "Save" at bounding box center [1546, 52] width 27 height 15
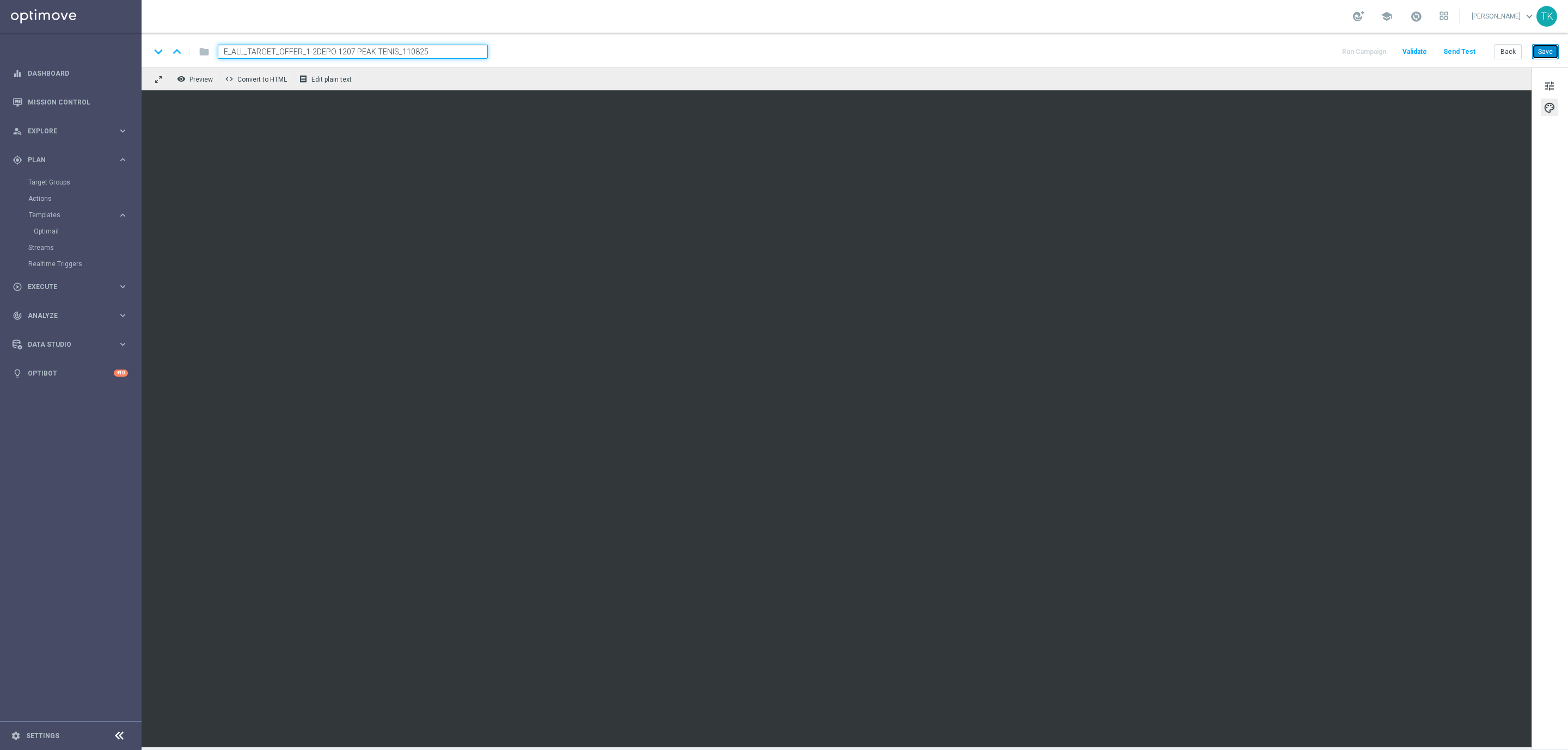
click at [1542, 55] on button "Save" at bounding box center [1546, 52] width 27 height 15
click at [1546, 56] on button "Save" at bounding box center [1546, 52] width 27 height 15
click at [1552, 85] on span "tune" at bounding box center [1550, 85] width 12 height 14
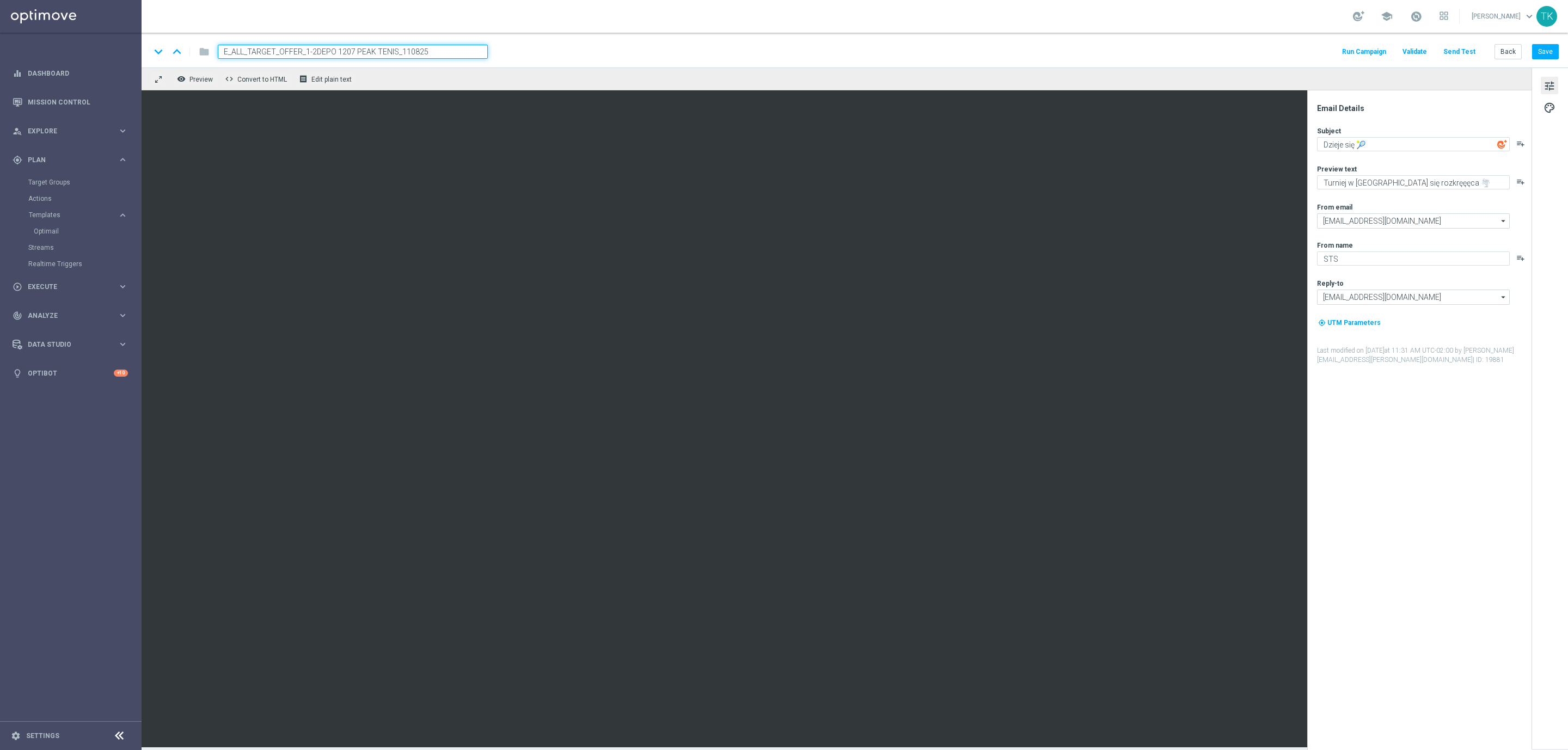
click at [1463, 49] on button "Send Test" at bounding box center [1459, 52] width 35 height 14
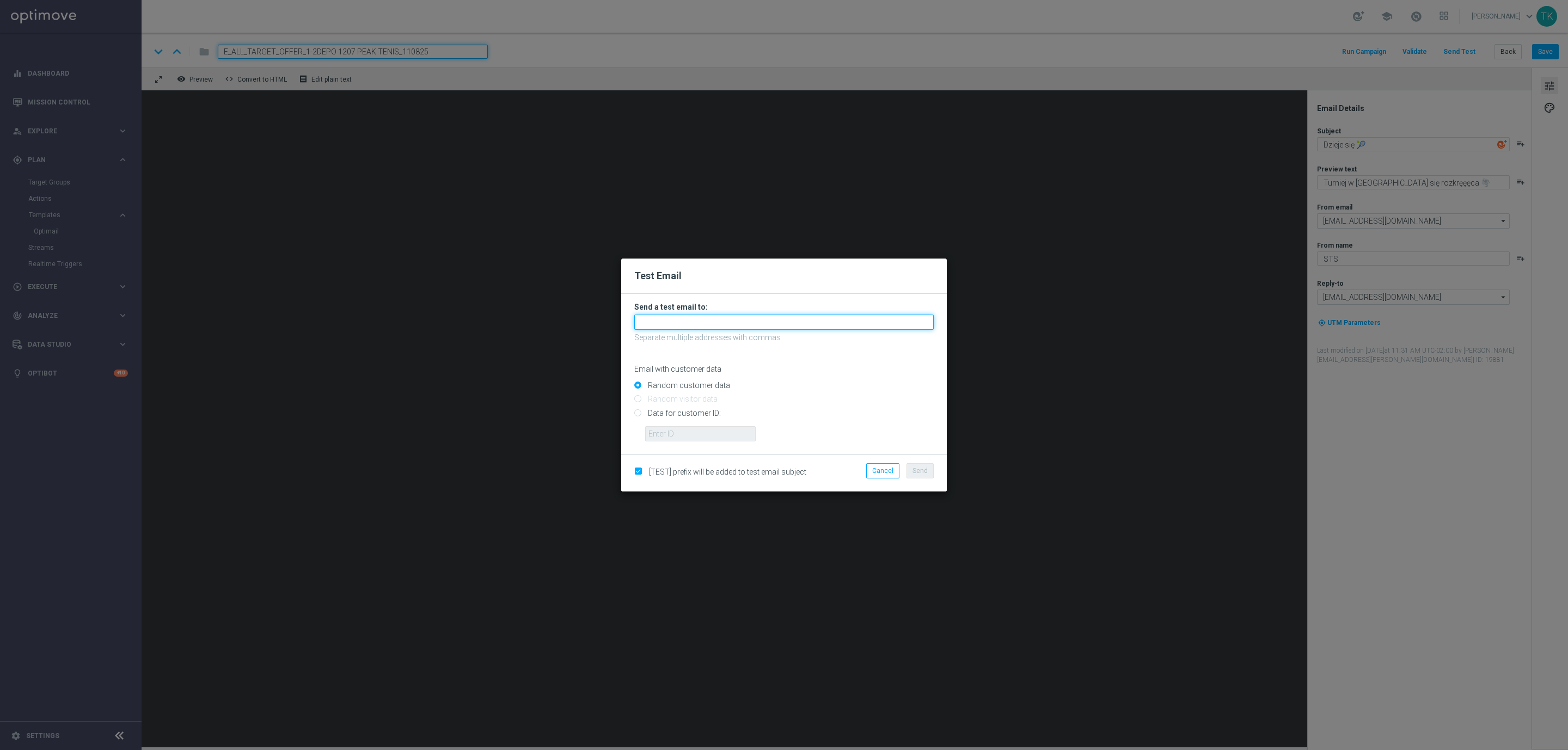
click at [657, 322] on input "text" at bounding box center [784, 322] width 299 height 15
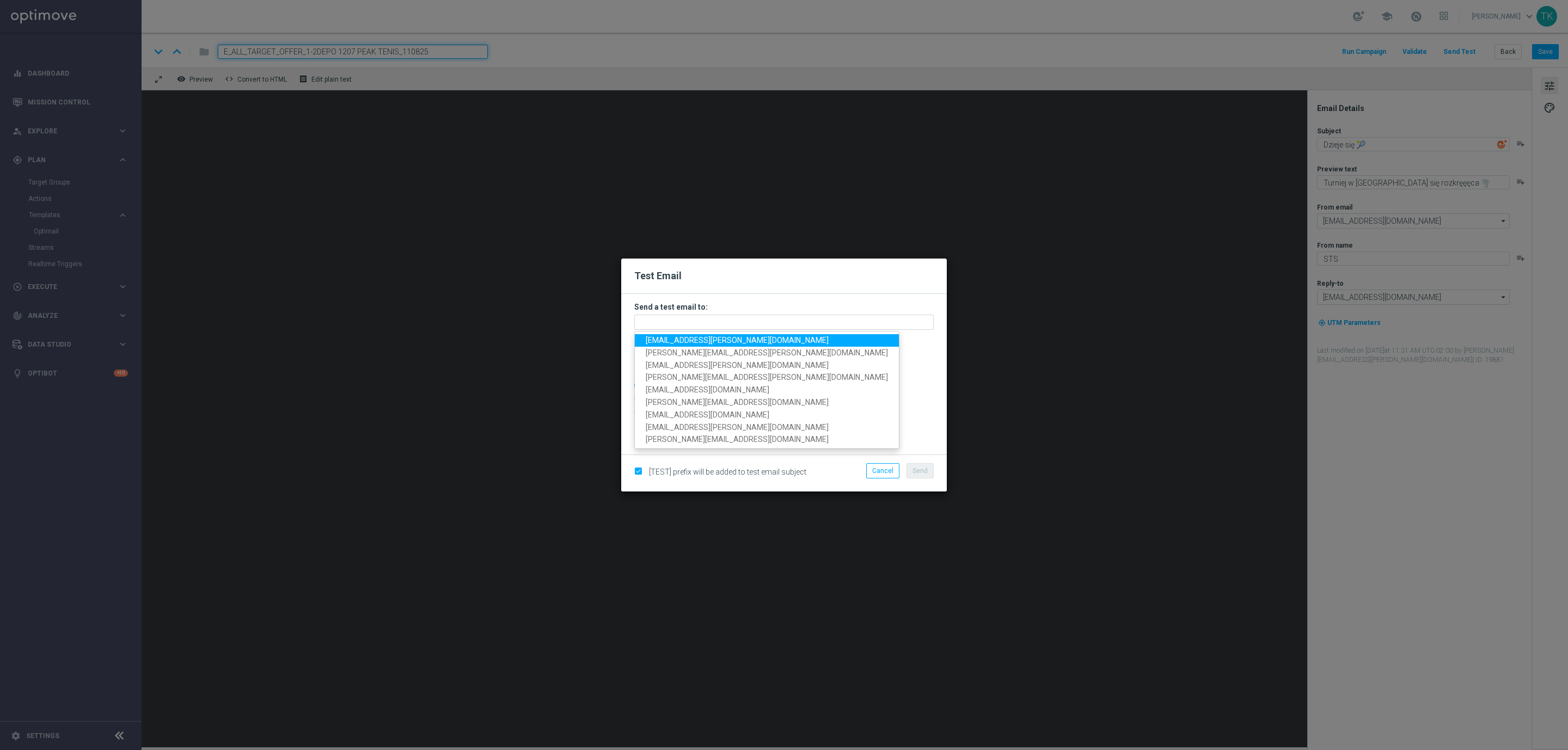
click at [698, 340] on span "krystian.potoczny@sts.pl" at bounding box center [737, 340] width 183 height 9
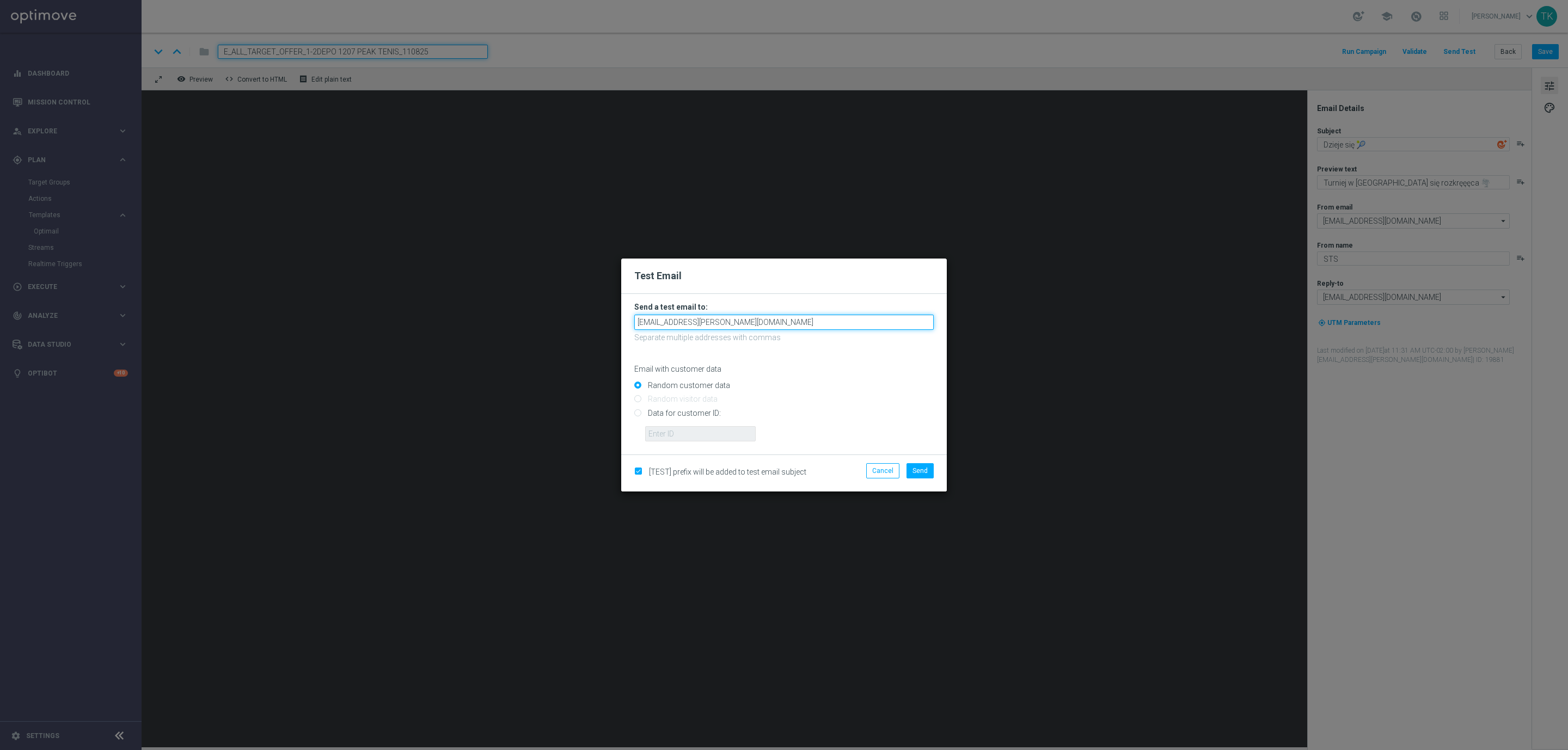
click at [728, 329] on input "krystian.potoczny@sts.pl" at bounding box center [784, 322] width 299 height 15
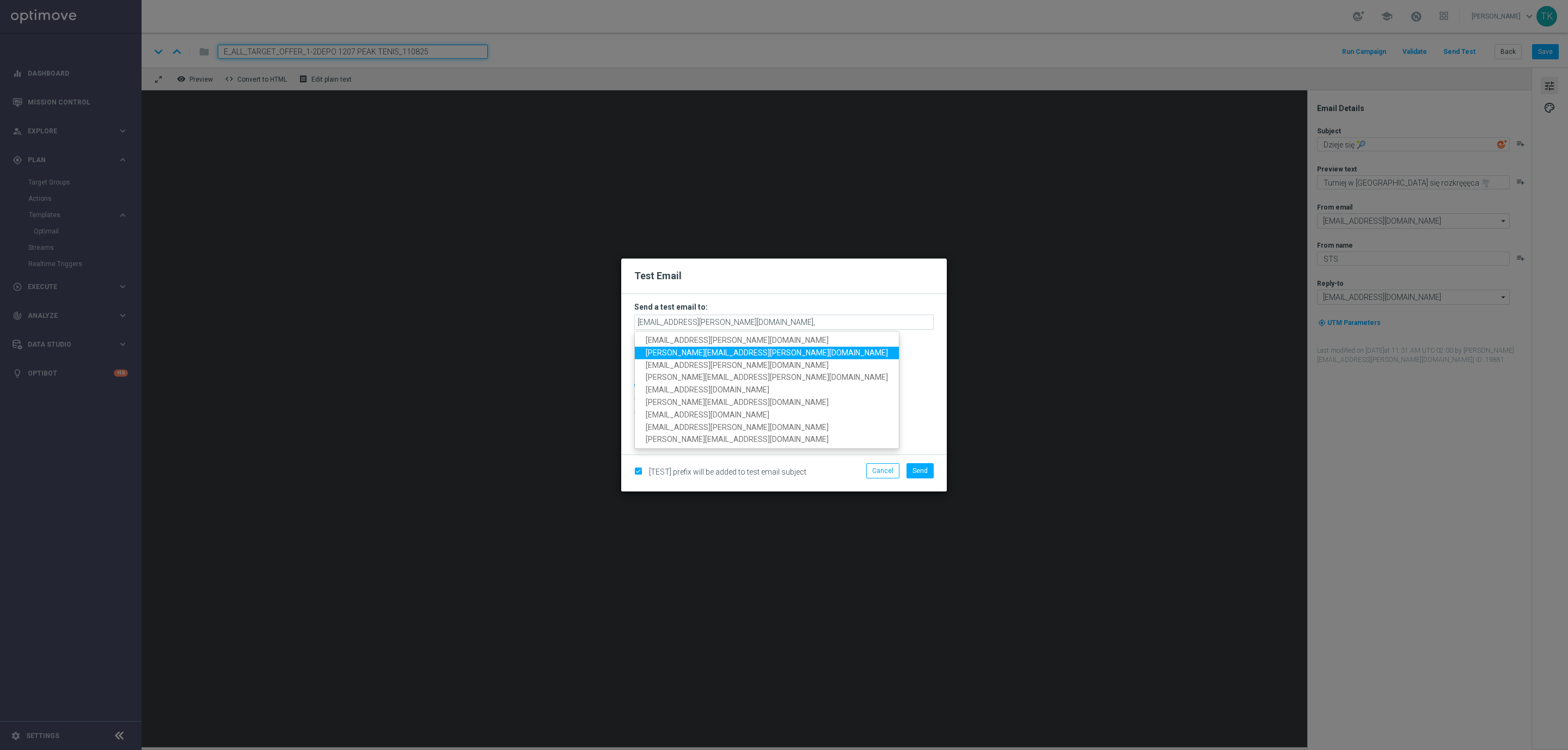
click at [703, 349] on span "tomasz.kowalczyk@sts.pl" at bounding box center [767, 352] width 242 height 9
type input "krystian.potoczny@sts.pl,tomasz.kowalczyk@sts.pl"
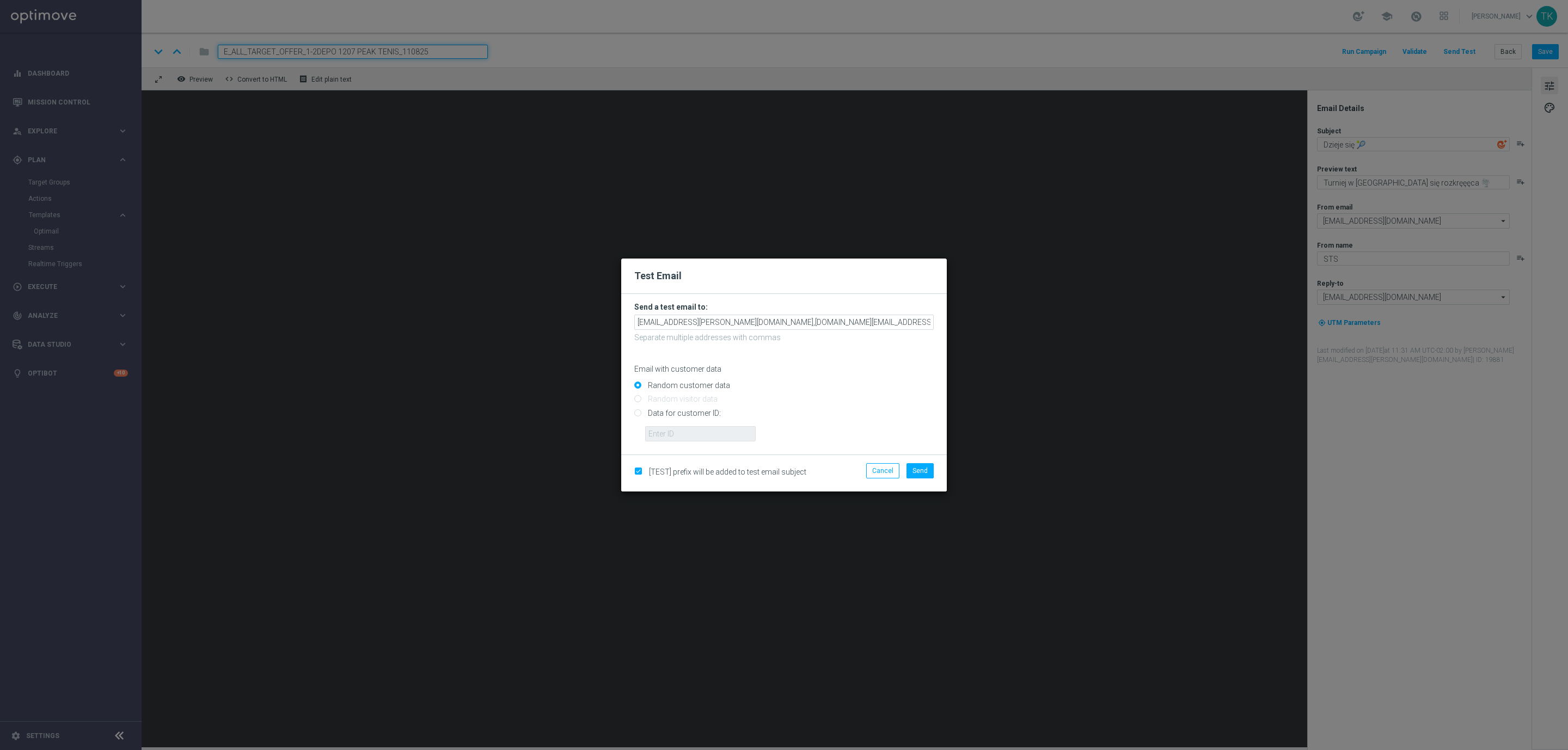
click at [871, 380] on div "Random customer data" at bounding box center [784, 383] width 299 height 13
click at [916, 472] on span "Send" at bounding box center [920, 470] width 15 height 8
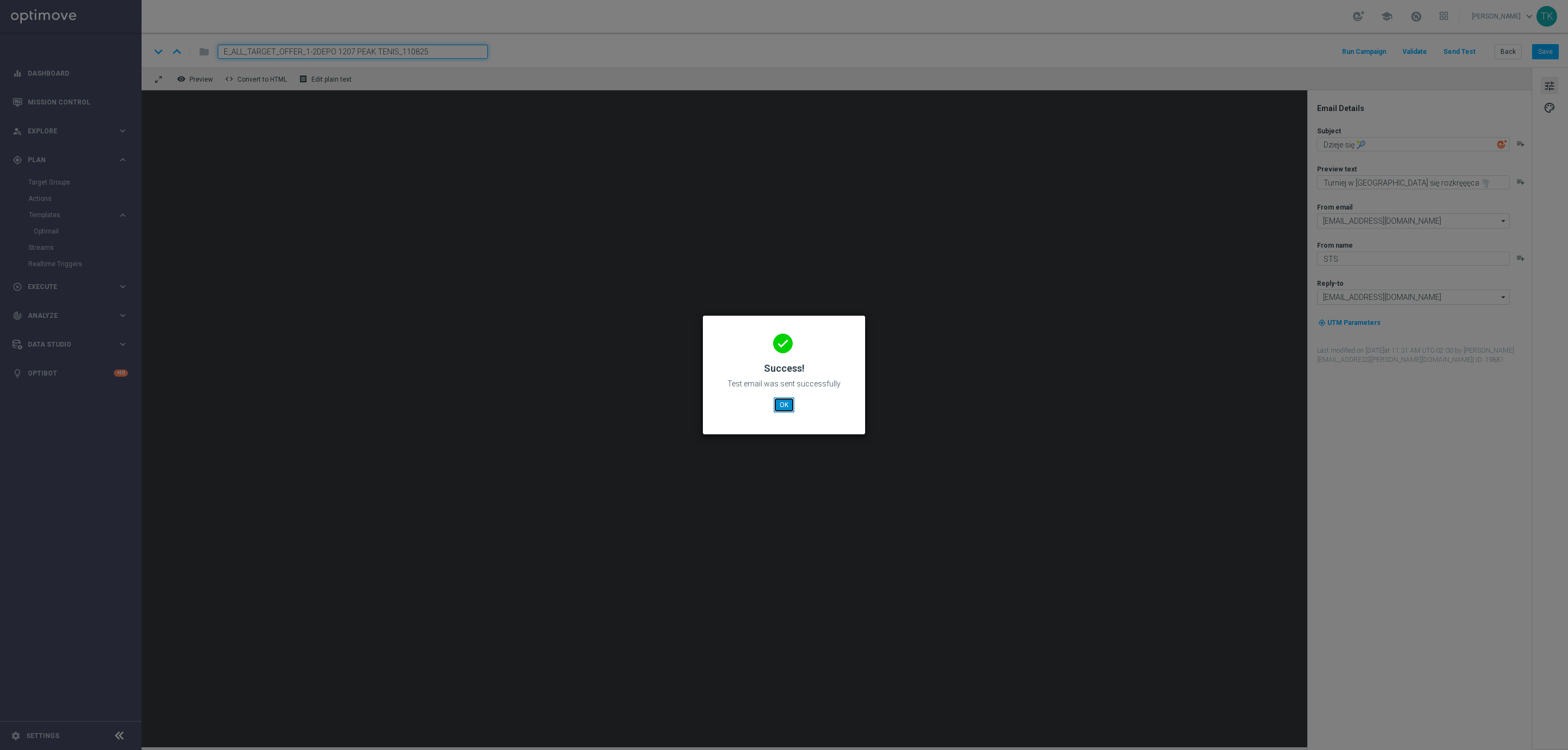
click at [790, 404] on button "OK" at bounding box center [784, 405] width 21 height 15
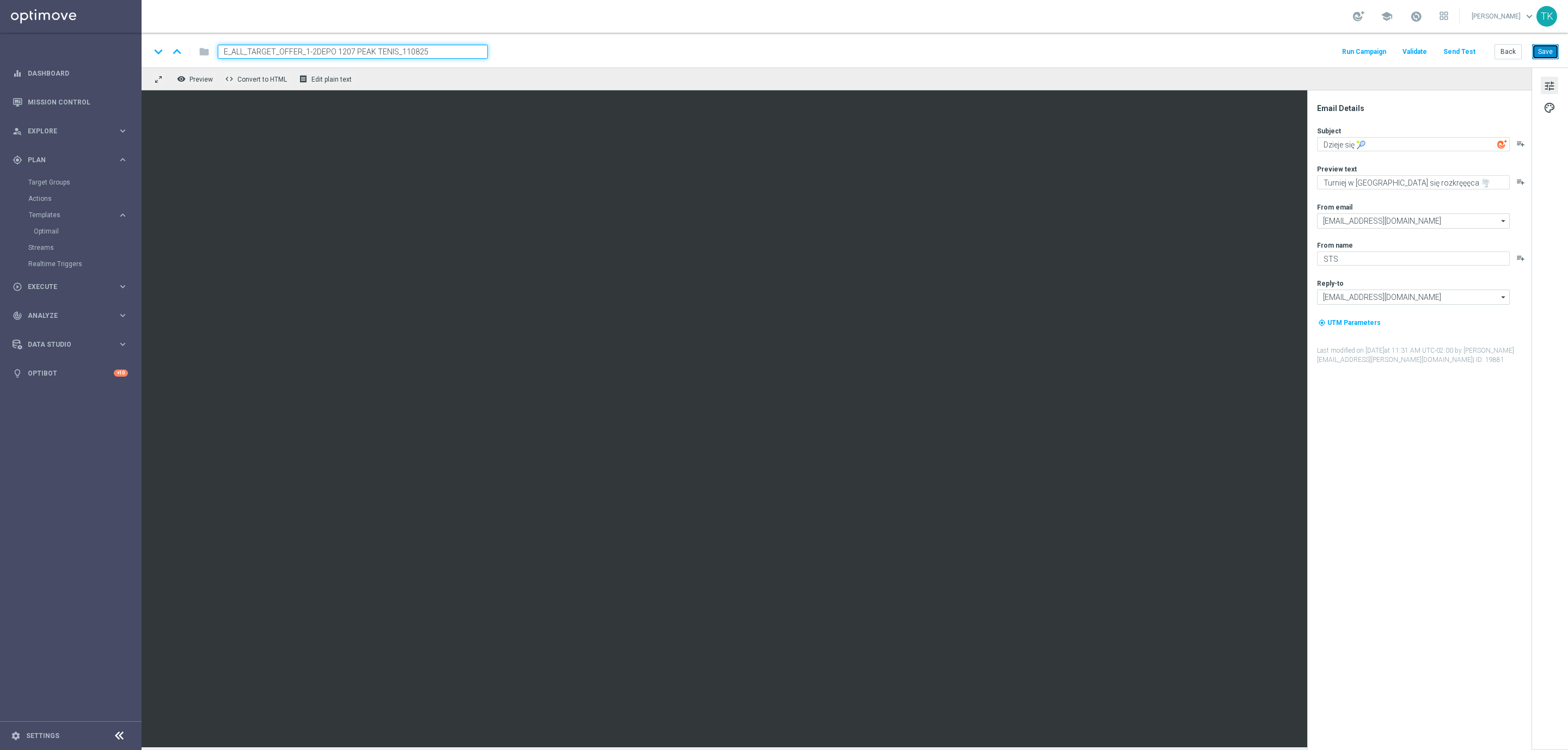
click at [1540, 47] on button "Save" at bounding box center [1546, 52] width 27 height 15
click at [1542, 53] on button "Save" at bounding box center [1546, 52] width 27 height 15
click at [1507, 51] on button "Back" at bounding box center [1509, 52] width 27 height 15
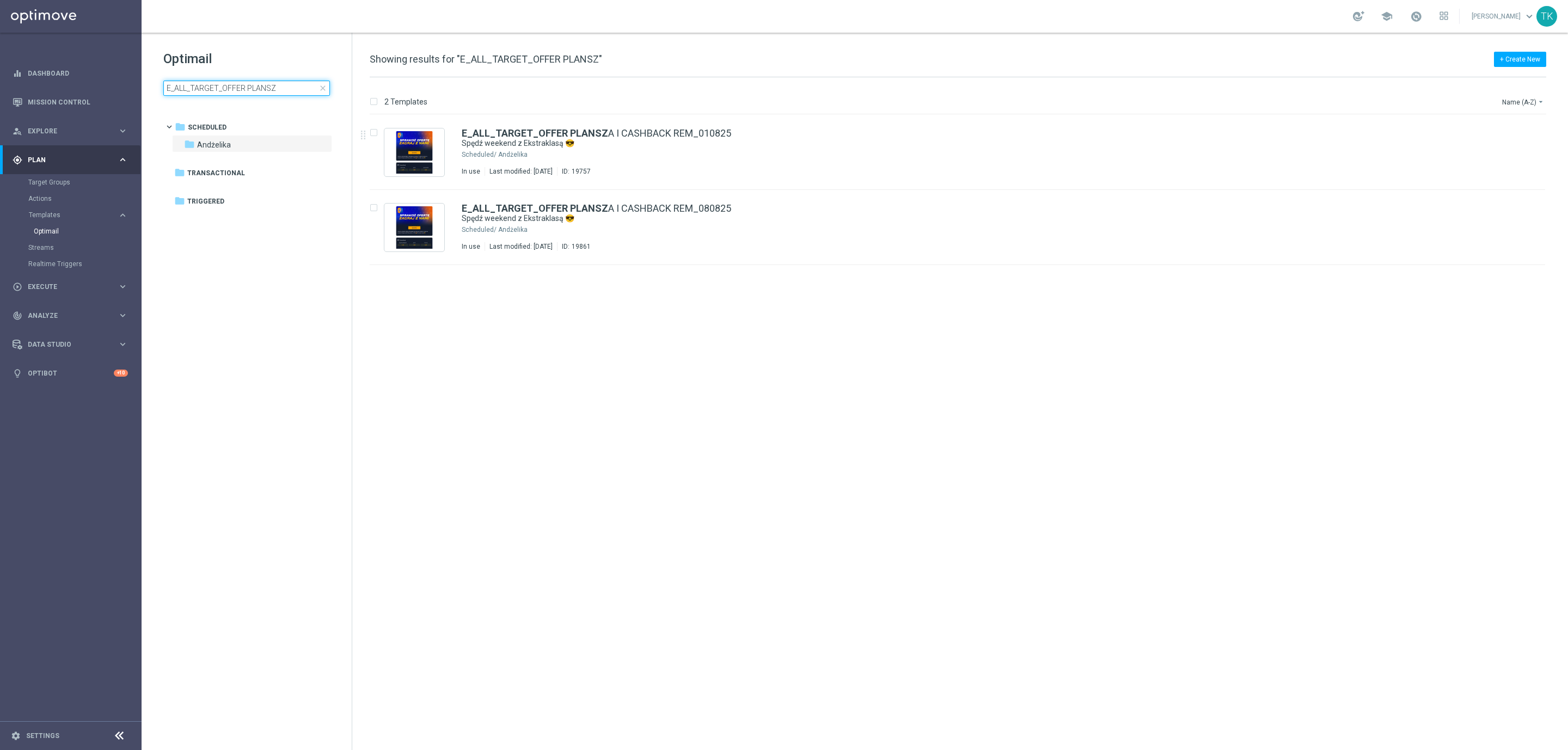
click at [242, 88] on input "E_ALL_TARGET_OFFER PLANSZ" at bounding box center [246, 88] width 167 height 15
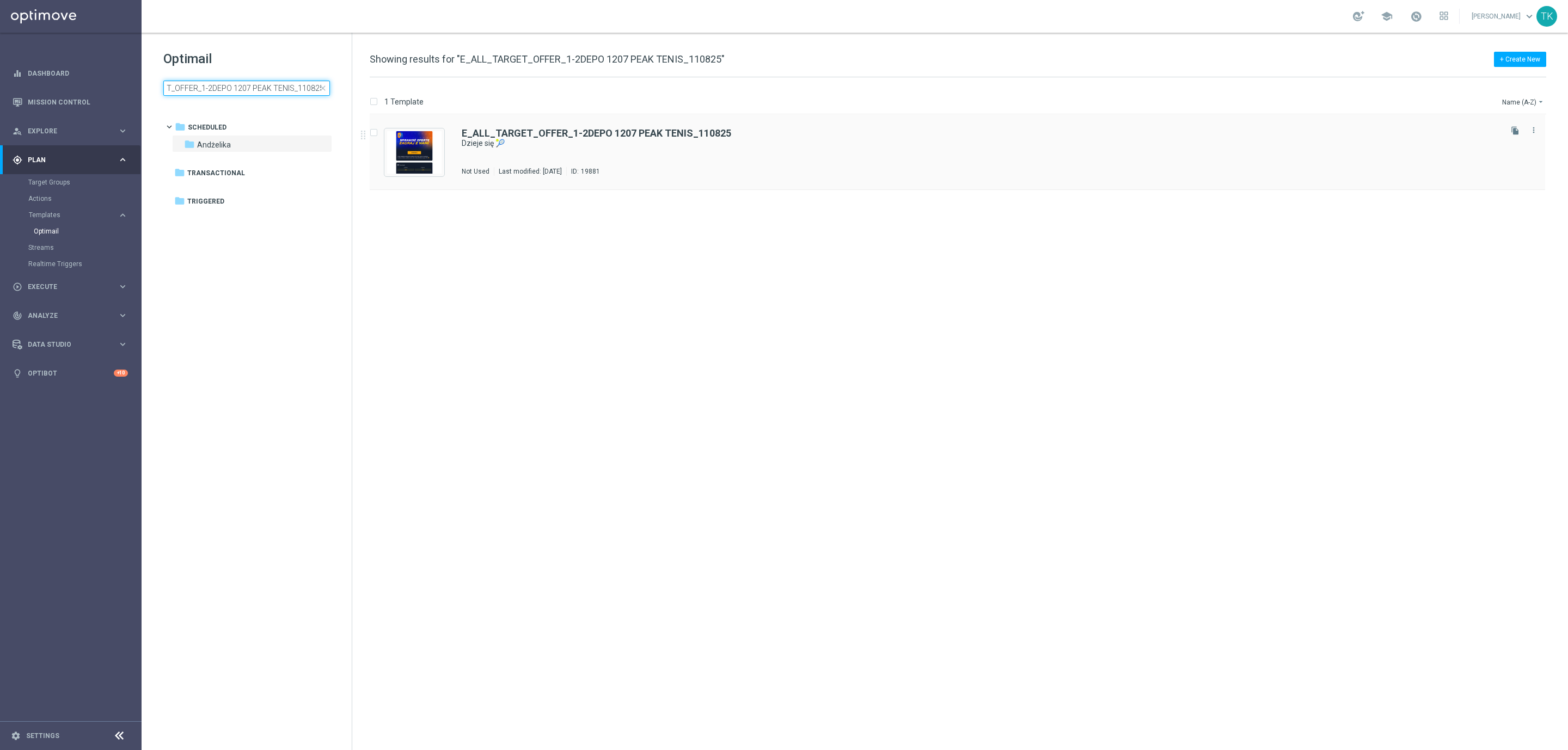
type input "E_ALL_TARGET_OFFER_1-2DEPO 1207 PEAK TENIS_110825"
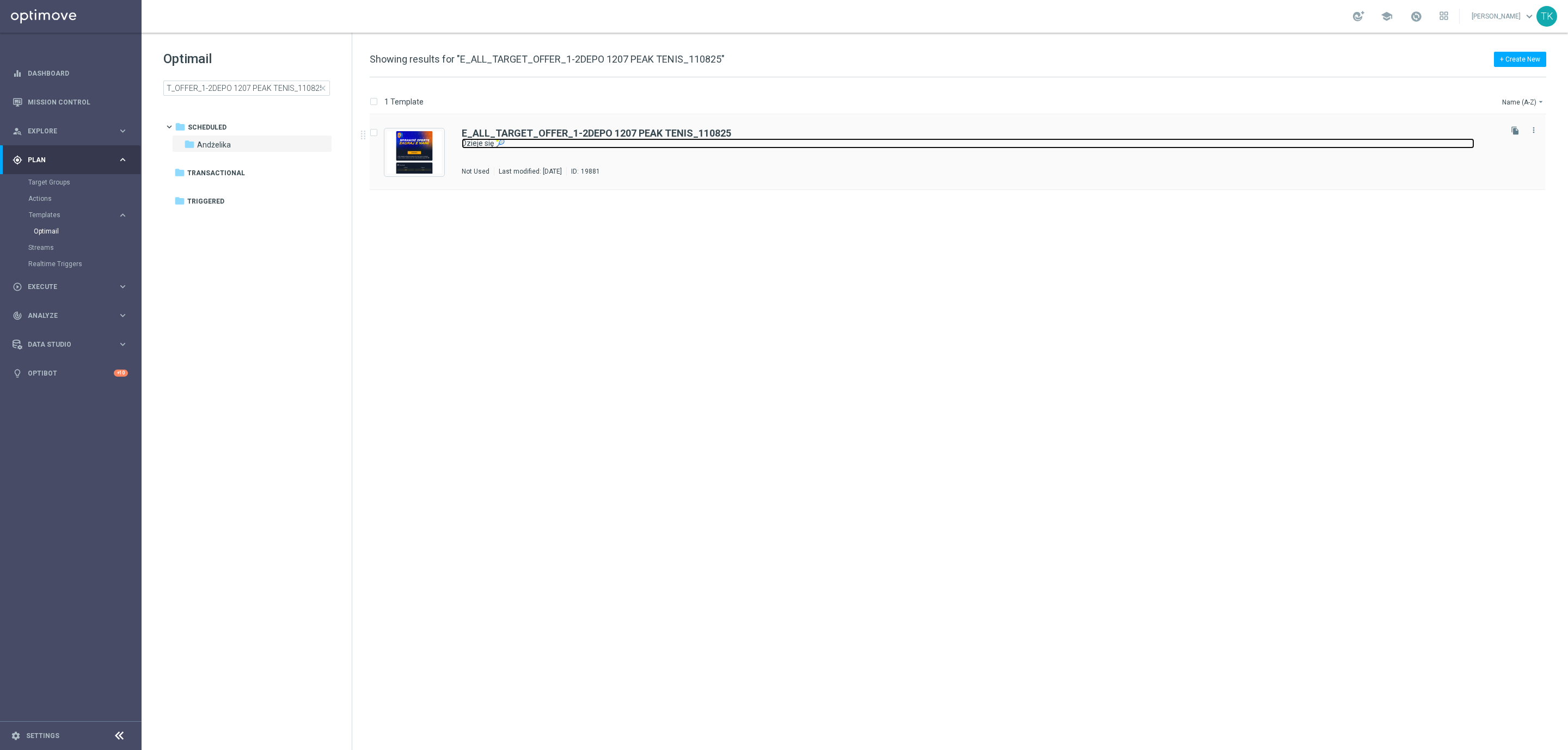
click at [695, 139] on link "Dzieje się 🎾" at bounding box center [968, 143] width 1013 height 11
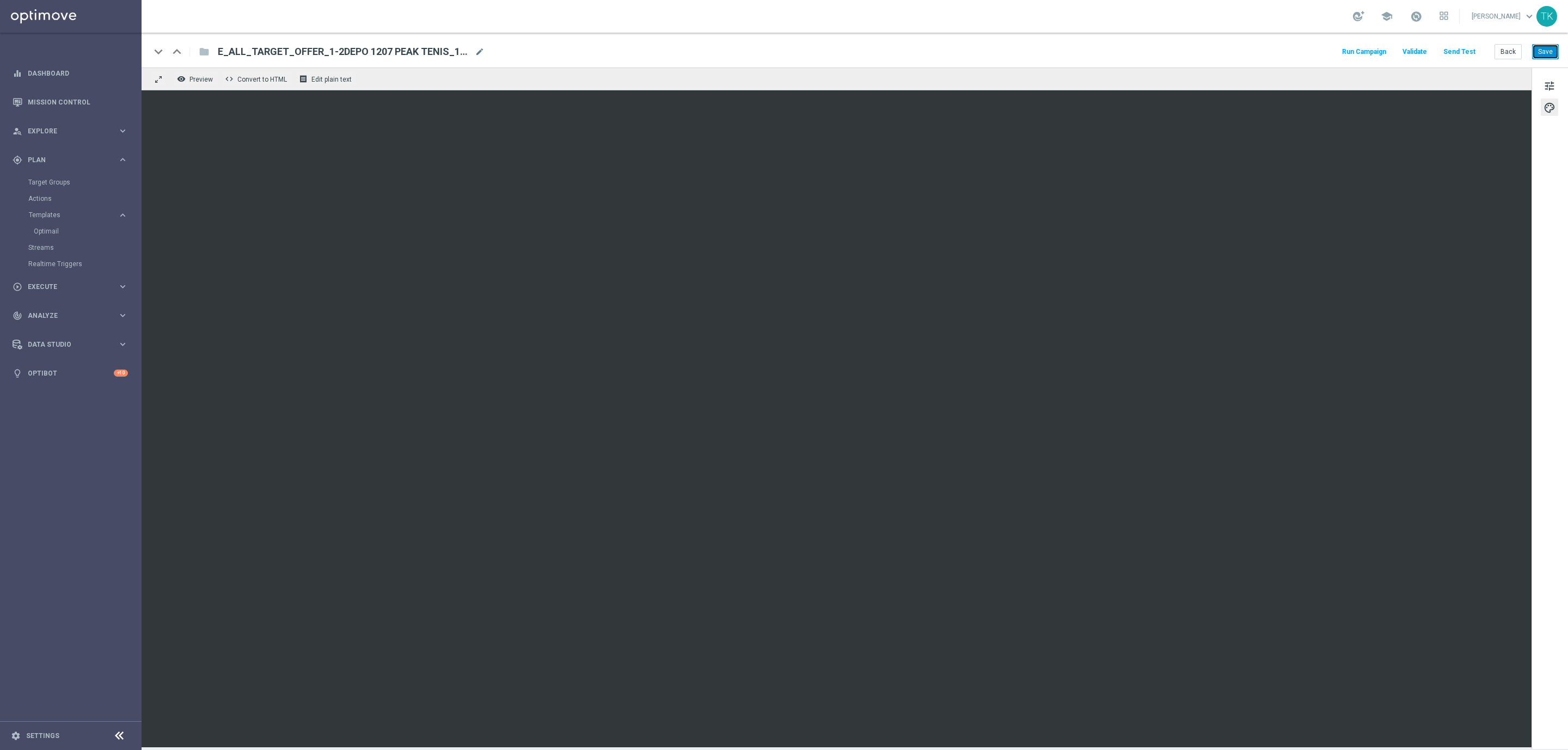
click at [1549, 49] on button "Save" at bounding box center [1546, 52] width 27 height 15
click at [1546, 57] on button "Save" at bounding box center [1546, 52] width 27 height 15
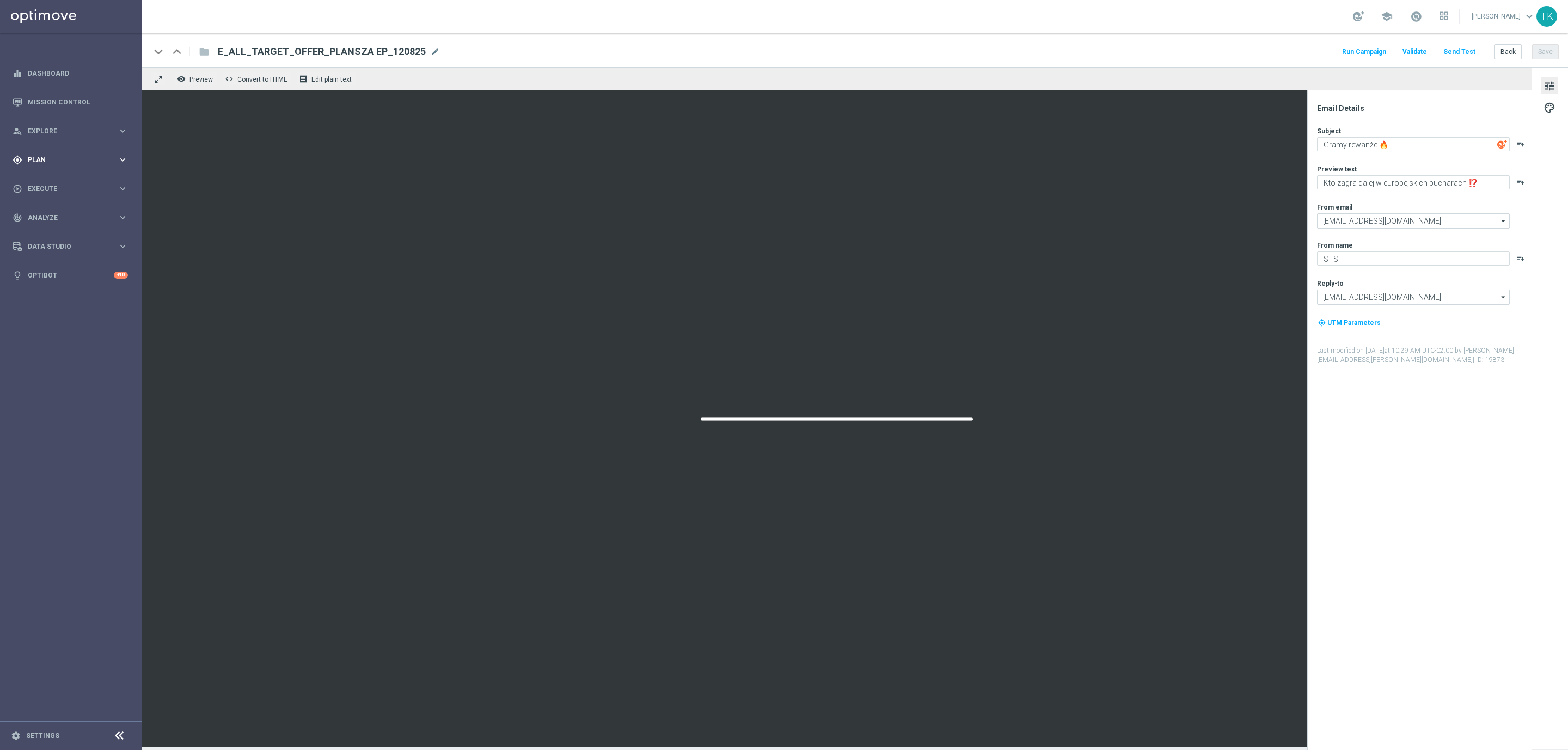
click at [35, 155] on div "gps_fixed Plan" at bounding box center [65, 160] width 105 height 10
click at [54, 178] on link "Target Groups" at bounding box center [71, 182] width 85 height 9
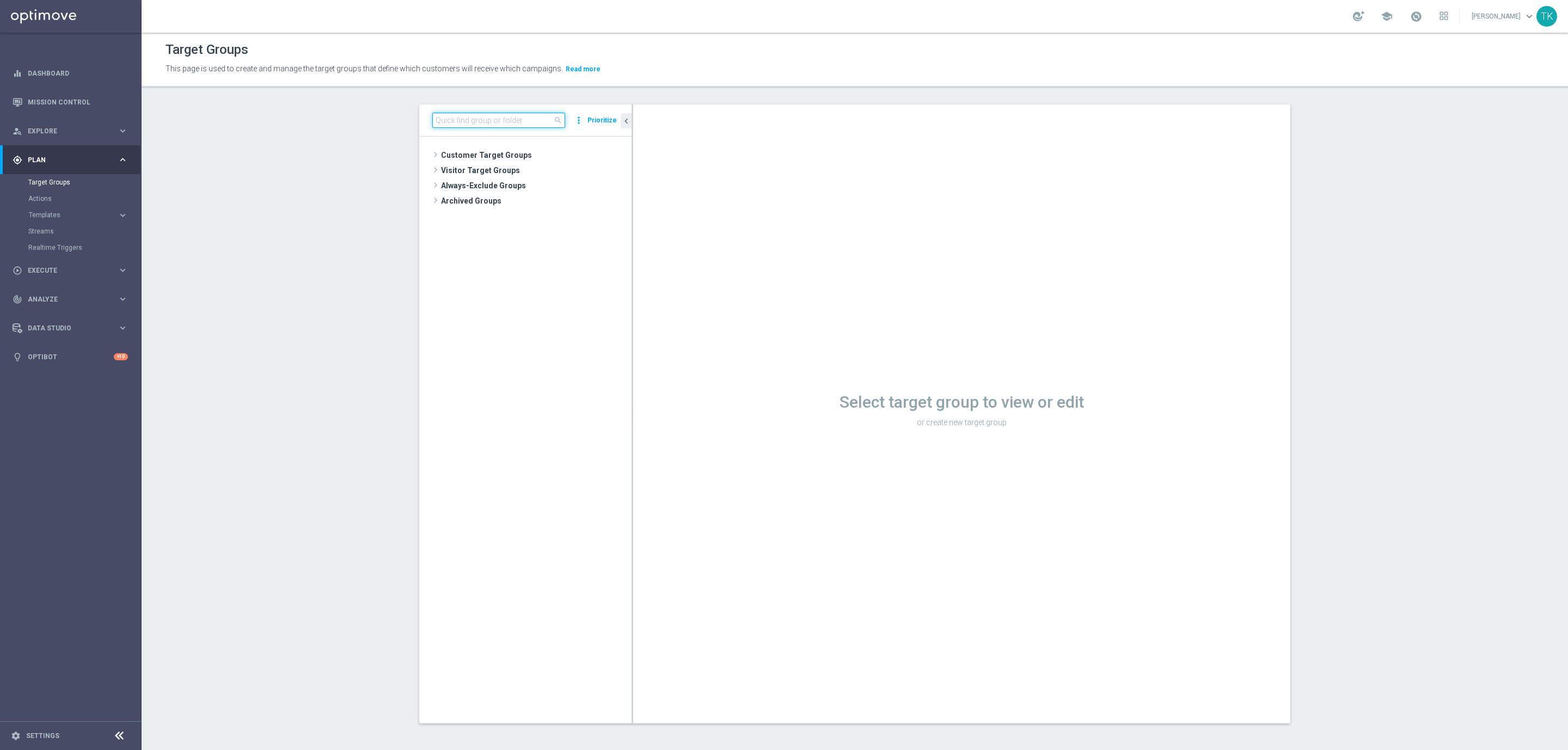
click at [468, 122] on input at bounding box center [498, 121] width 133 height 15
paste input "E_ALL_TARGET_OFFER_PLANSZA EP_120825"
type input "E_ALL_TARGET_OFFER_PLANSZA EP_"
click at [554, 183] on span "E_ALL_TARGET_OFFER_PLANSZA EP_050825" at bounding box center [541, 187] width 133 height 10
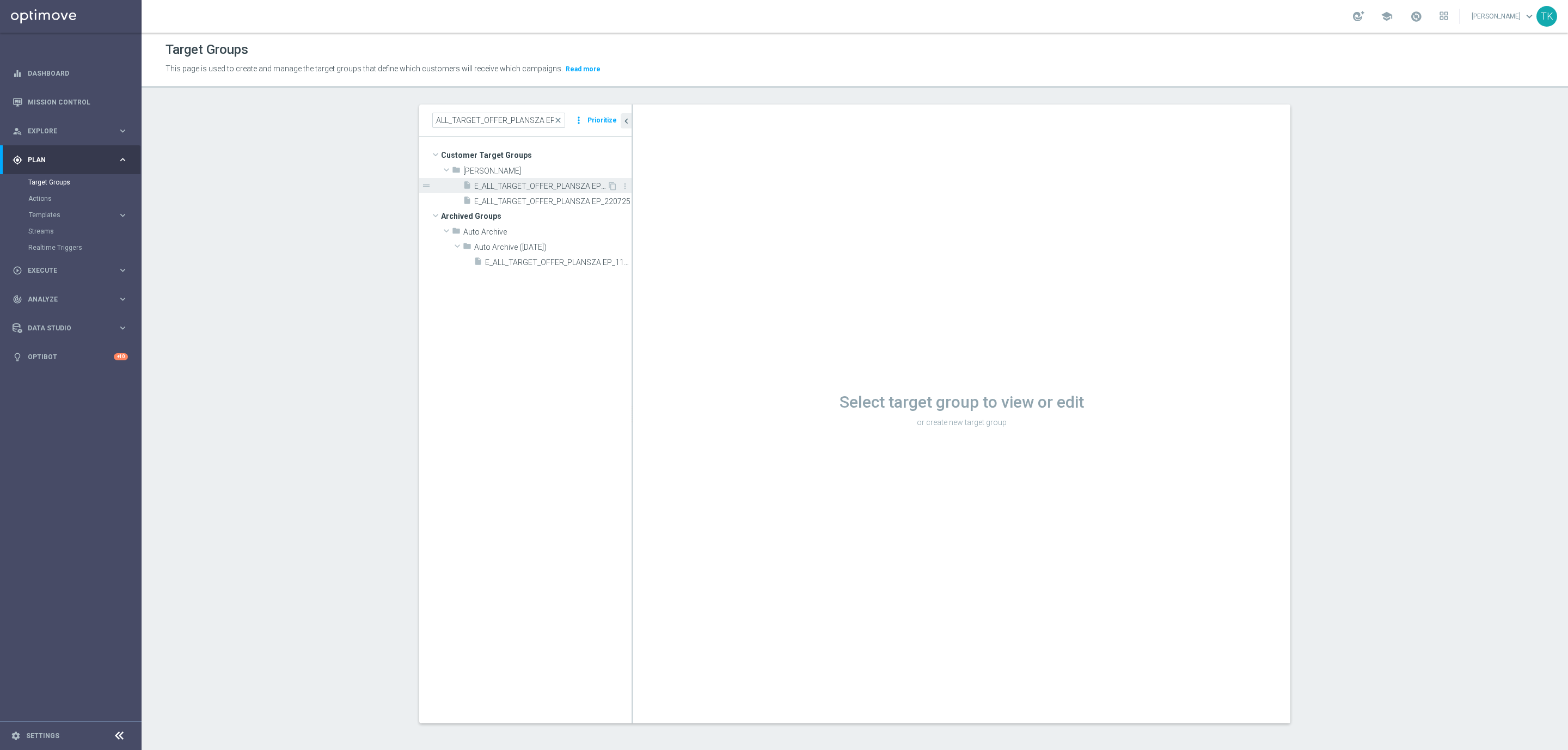
scroll to position [0, 0]
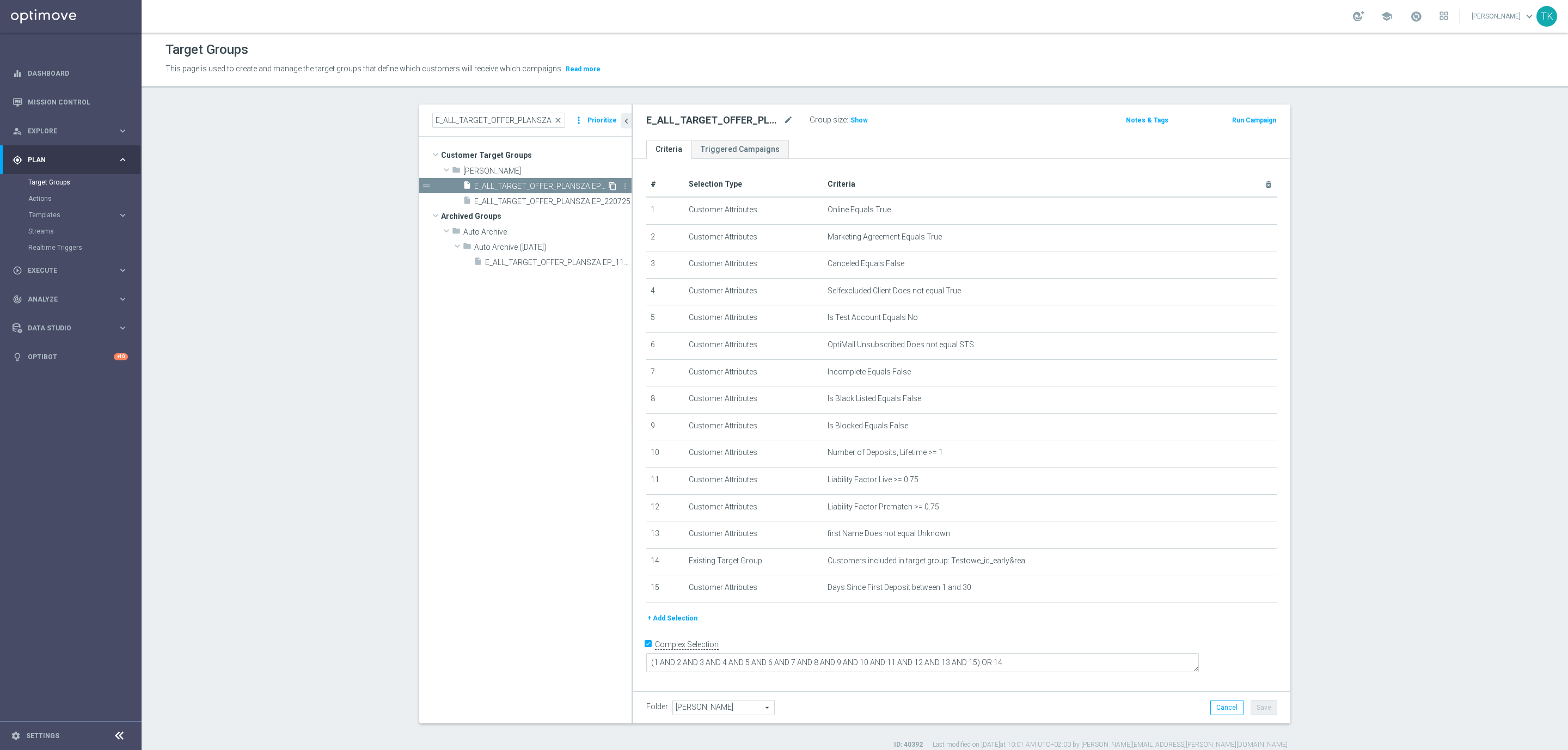
click at [609, 185] on icon "content_copy" at bounding box center [612, 186] width 9 height 9
click at [784, 118] on icon "mode_edit" at bounding box center [789, 121] width 10 height 13
type input "E_ALL_TARGET_OFFER_PLANSZA EP_120825"
click at [913, 127] on div "E_ALL_TARGET_OFFER_PLANSZA EP_120825 Group size : Show" at bounding box center [854, 121] width 432 height 16
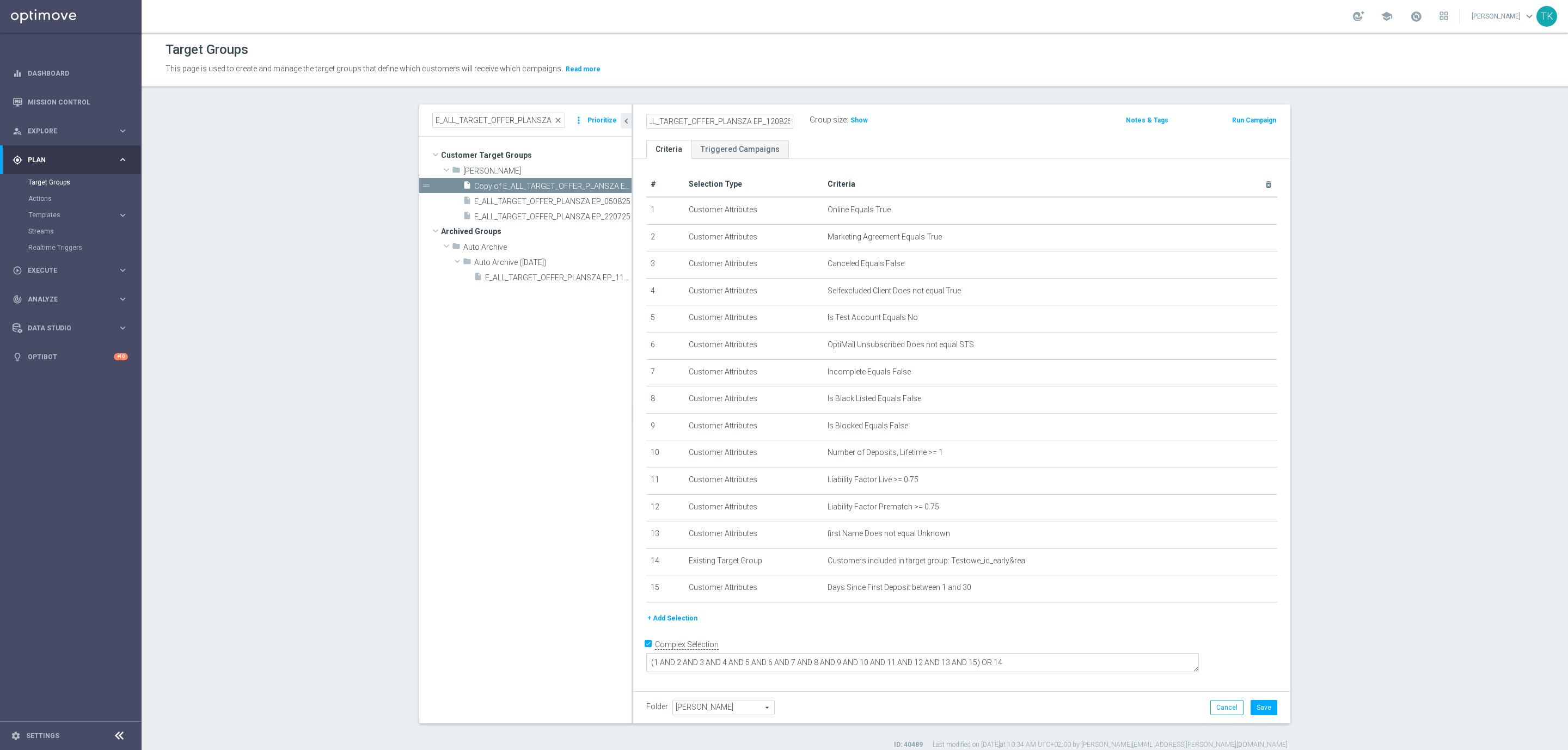
scroll to position [0, 0]
click at [1263, 707] on button "Save" at bounding box center [1264, 708] width 27 height 15
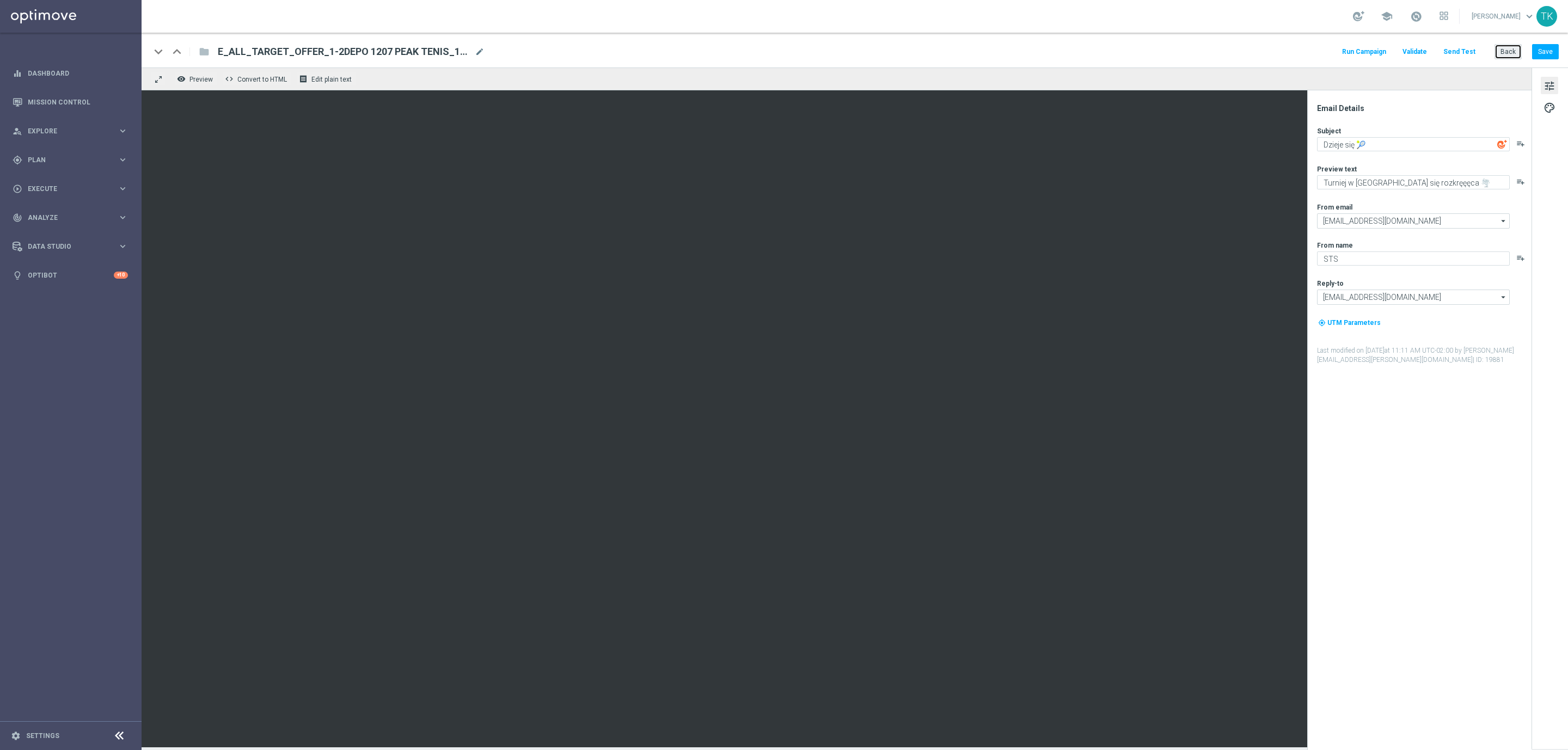
click at [1499, 53] on button "Back" at bounding box center [1509, 52] width 27 height 15
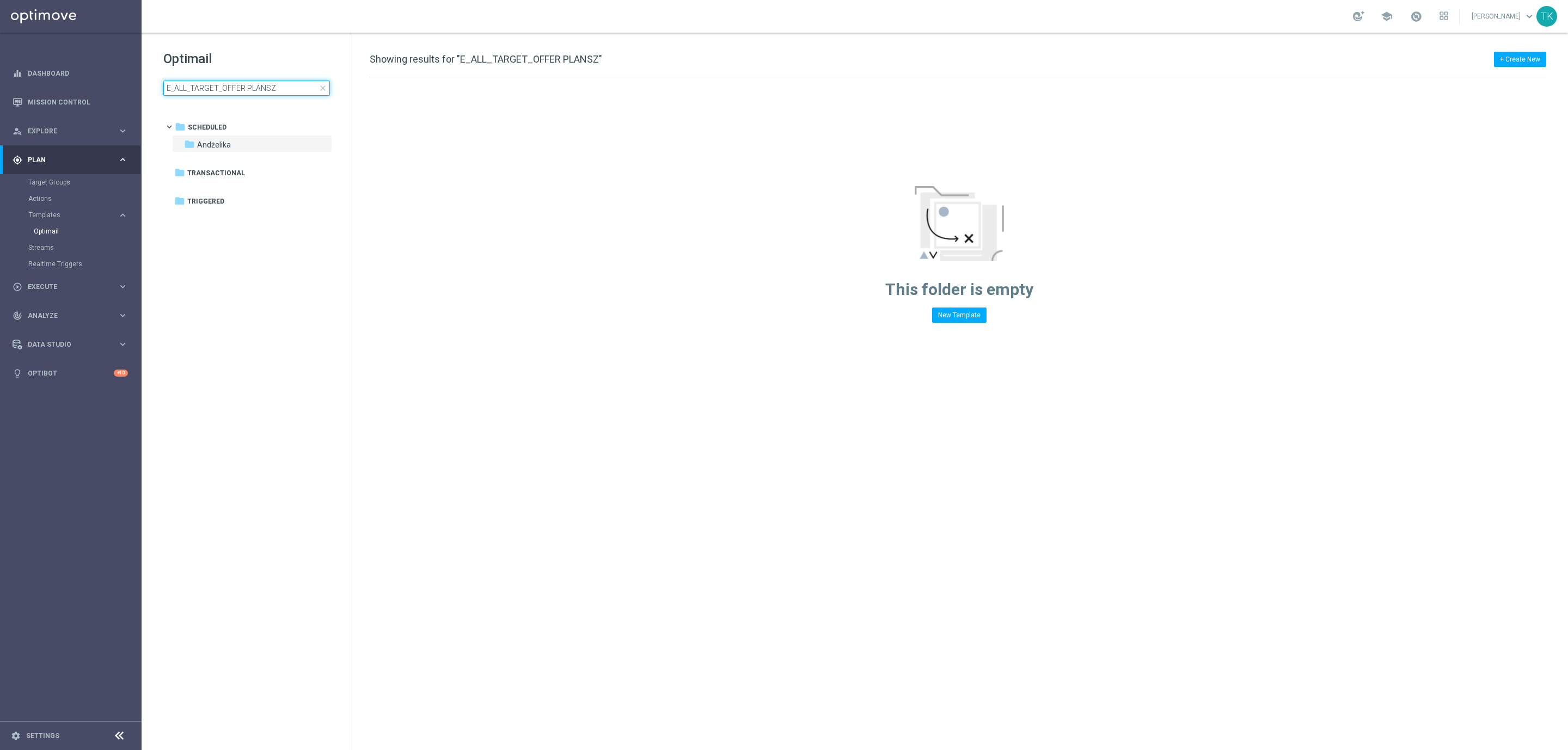
click at [213, 91] on input "E_ALL_TARGET_OFFER PLANSZ" at bounding box center [246, 88] width 167 height 15
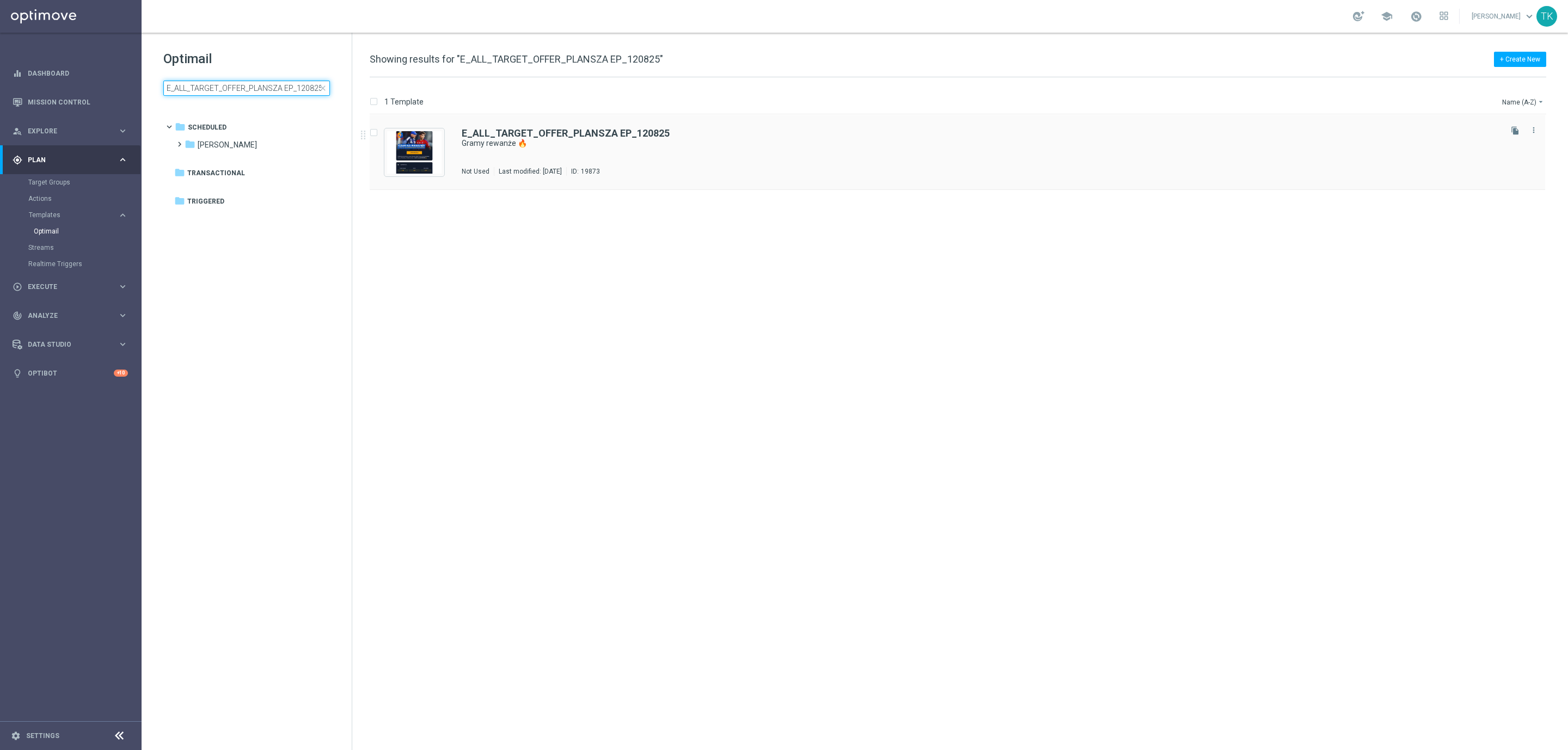
type input "E_ALL_TARGET_OFFER_PLANSZA EP_120825"
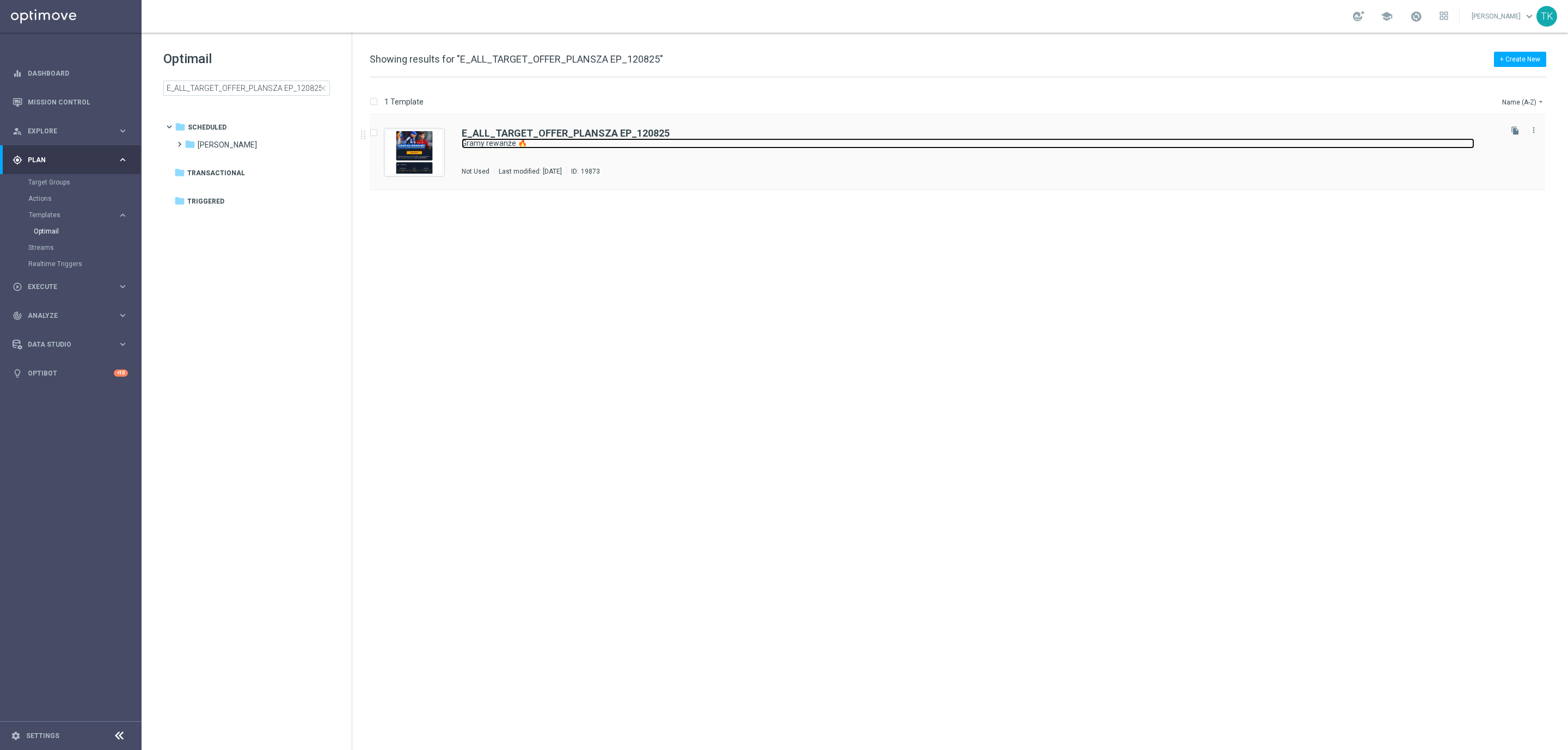
click at [667, 141] on link "Gramy rewanże 🔥" at bounding box center [968, 143] width 1013 height 11
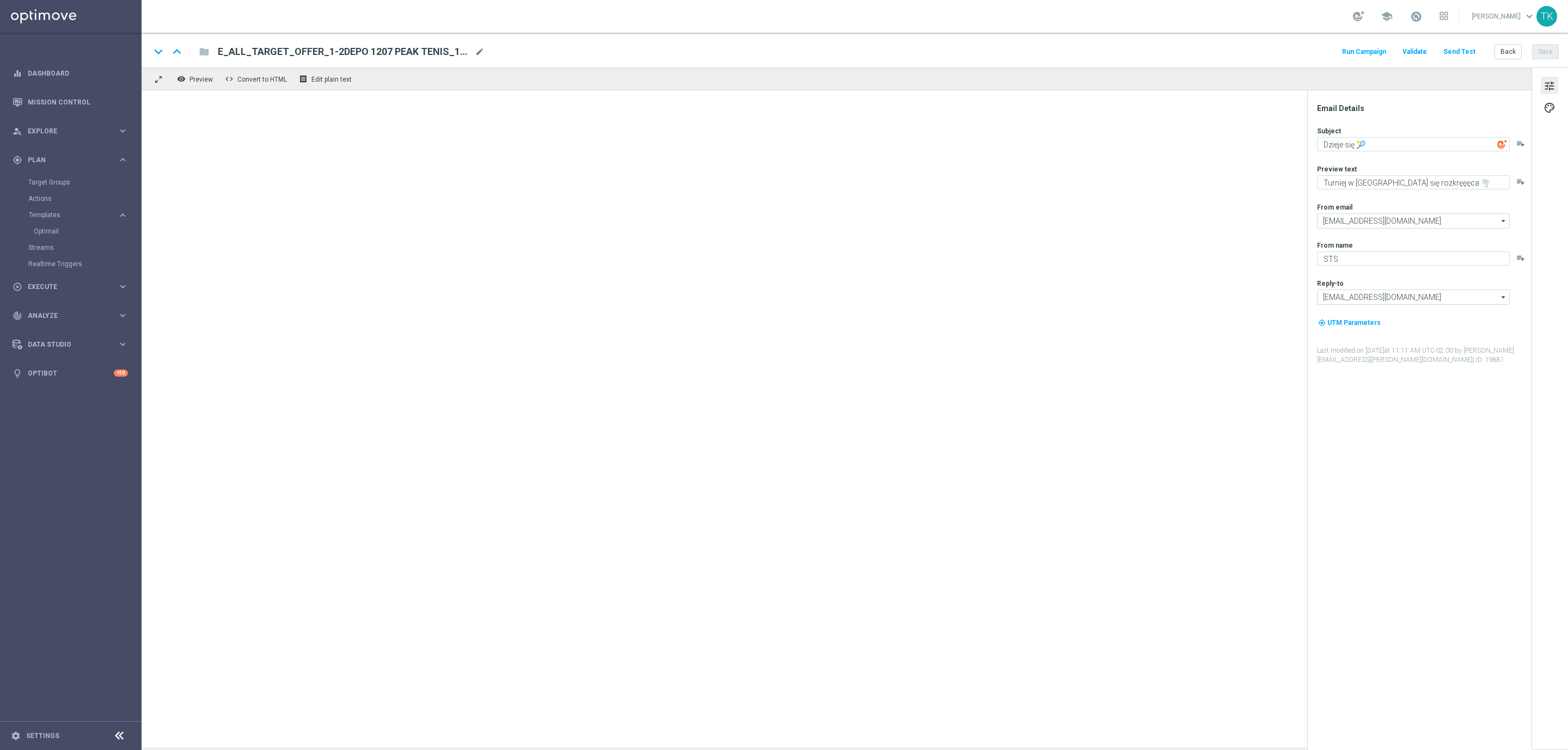
type textarea "Gramy rewanże 🔥"
type textarea "Kto zagra dalej w europejskich pucharach ⁉️"
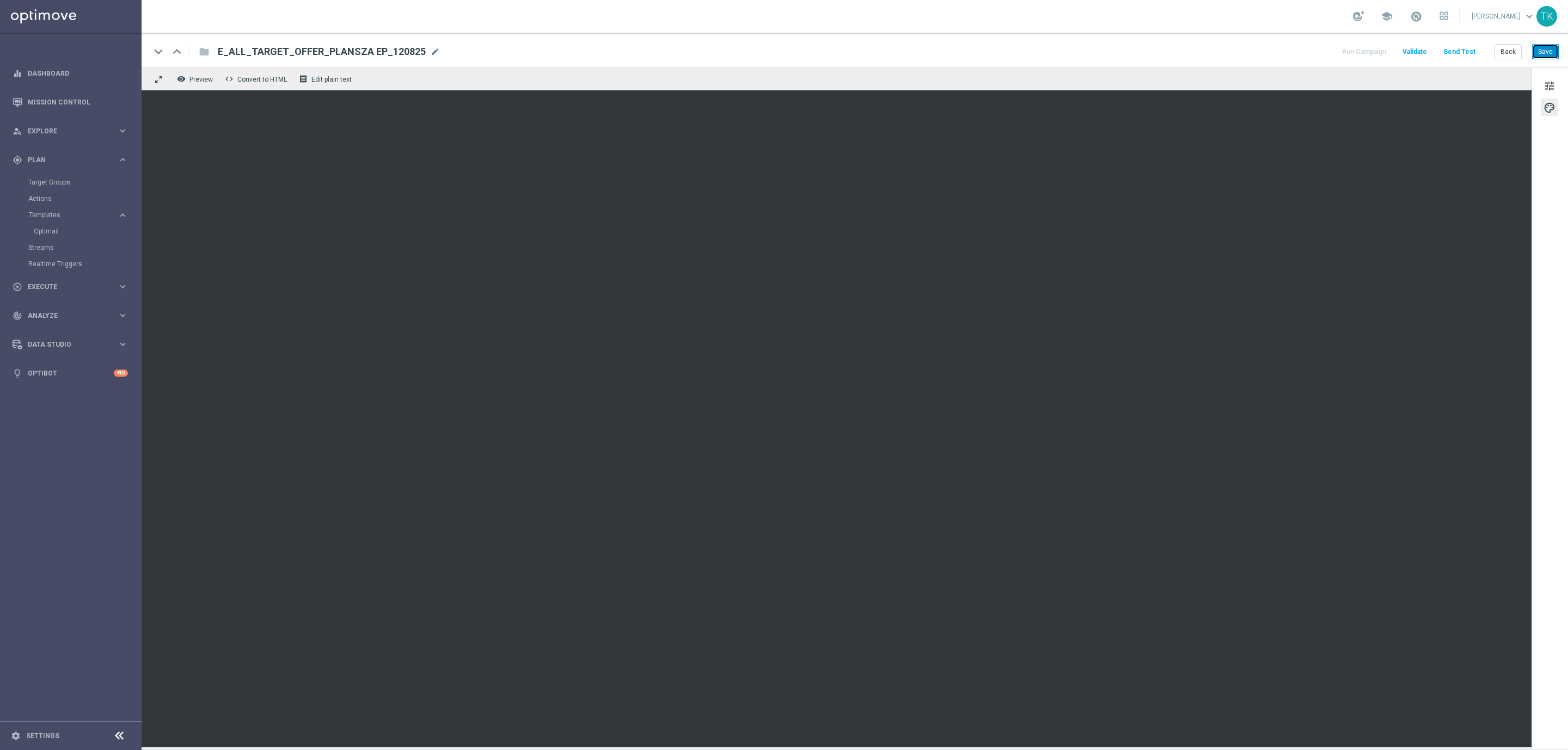
click at [1548, 50] on button "Save" at bounding box center [1546, 52] width 27 height 15
click at [1546, 57] on button "Save" at bounding box center [1546, 52] width 27 height 15
click at [1546, 56] on button "Save" at bounding box center [1546, 52] width 27 height 15
click at [1552, 58] on button "Save" at bounding box center [1546, 52] width 27 height 15
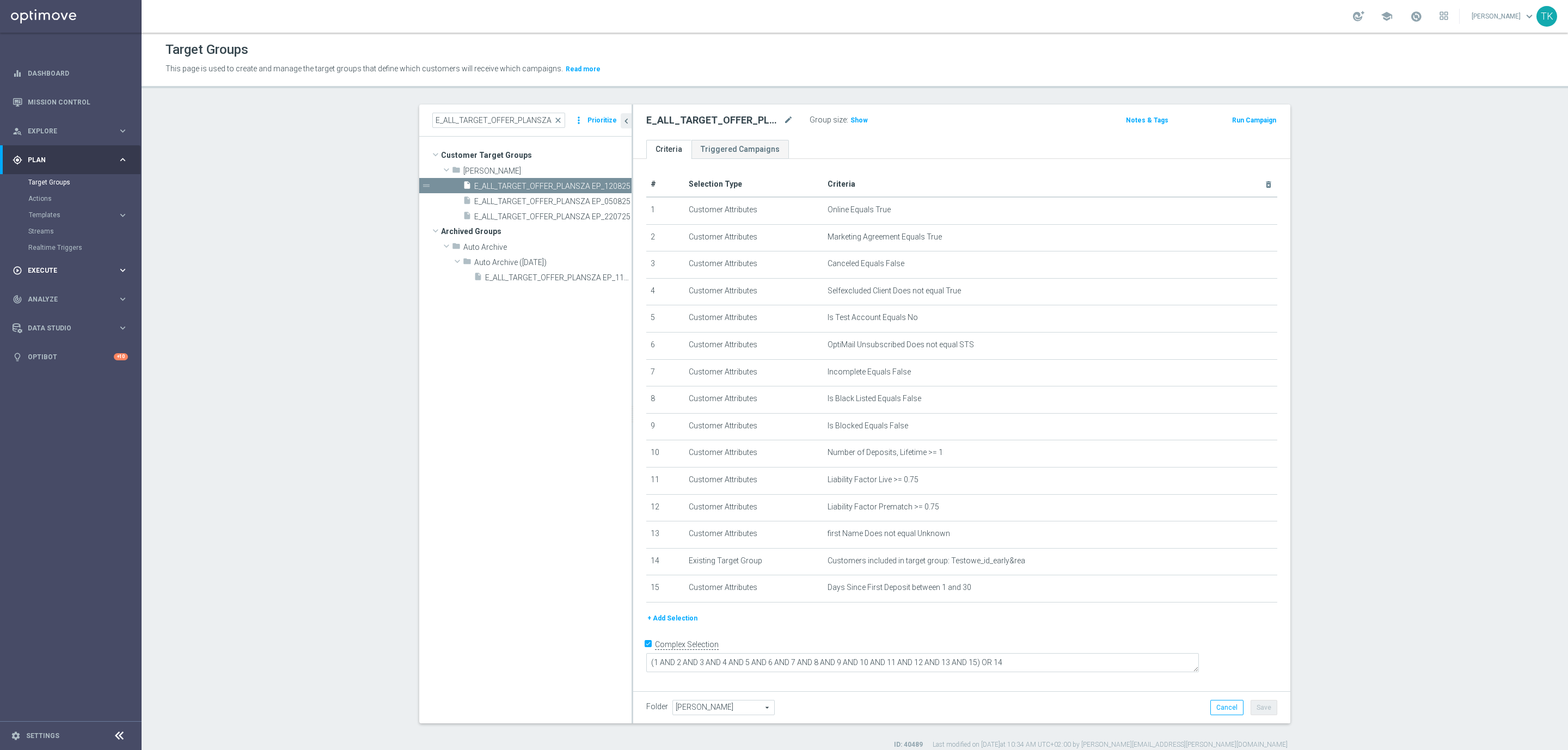
click at [29, 268] on span "Execute" at bounding box center [73, 270] width 90 height 7
click at [58, 207] on link "Campaign Builder" at bounding box center [71, 211] width 85 height 9
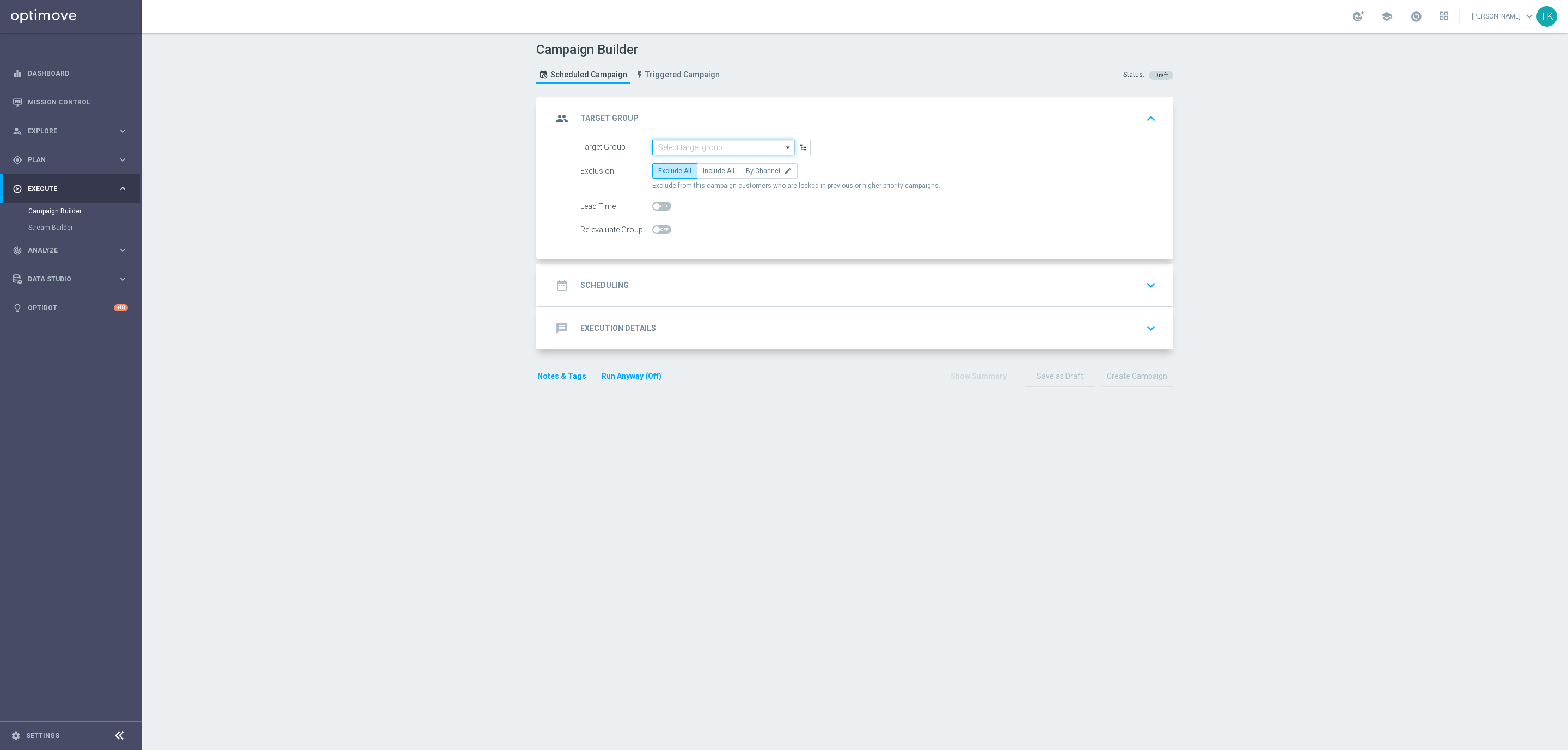
click at [660, 144] on input at bounding box center [724, 148] width 142 height 15
paste input "E_ALL_TARGET_OFFER_PLANSZA EP_120825"
click at [670, 162] on div "E_ALL_TARGET_OFFER_PLANSZA EP_120825" at bounding box center [731, 168] width 131 height 19
type input "E_ALL_TARGET_OFFER_PLANSZA EP_120825"
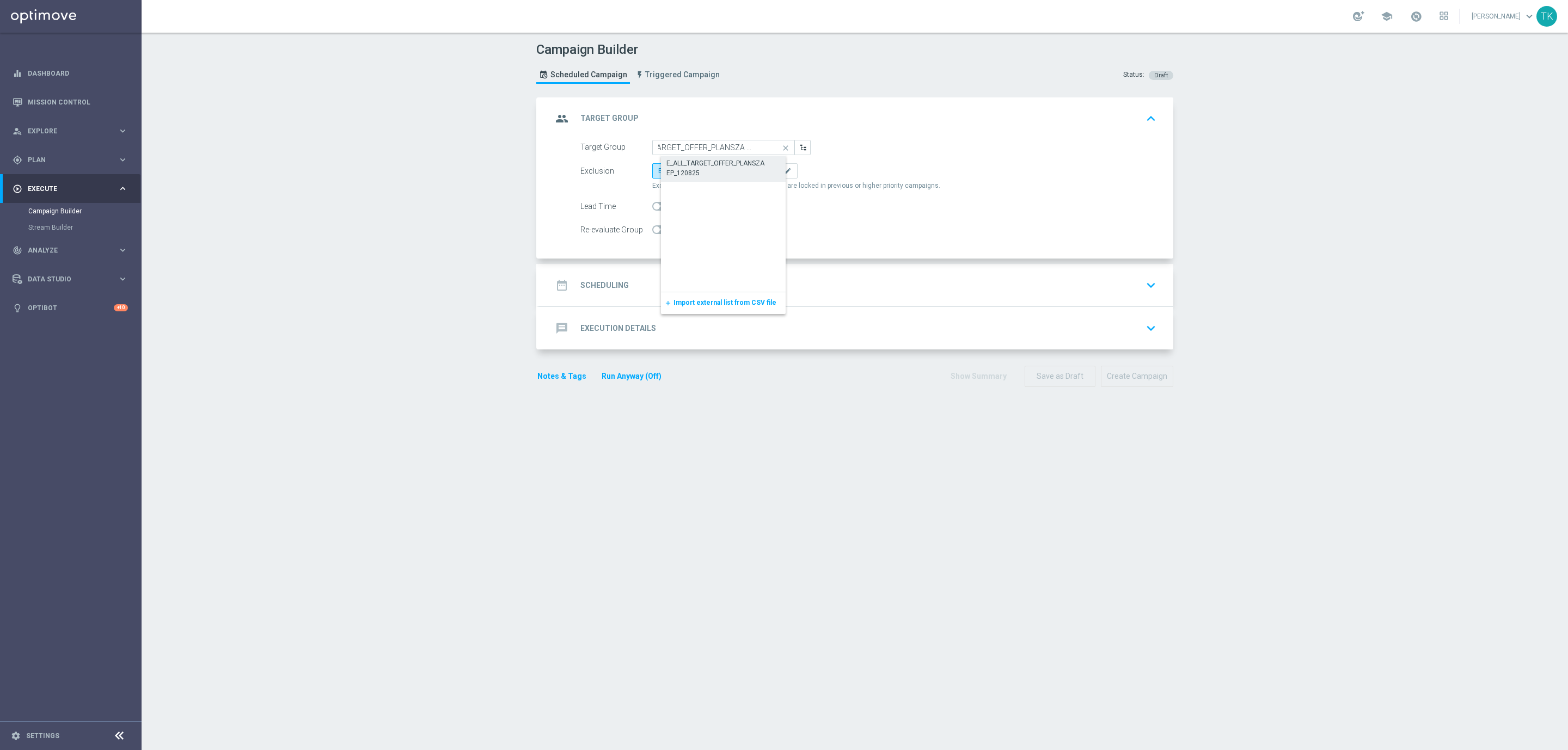
scroll to position [0, 0]
click at [756, 169] on span "By Channel" at bounding box center [763, 170] width 35 height 8
click at [753, 170] on input "By Channel edit" at bounding box center [749, 172] width 7 height 7
radio input "true"
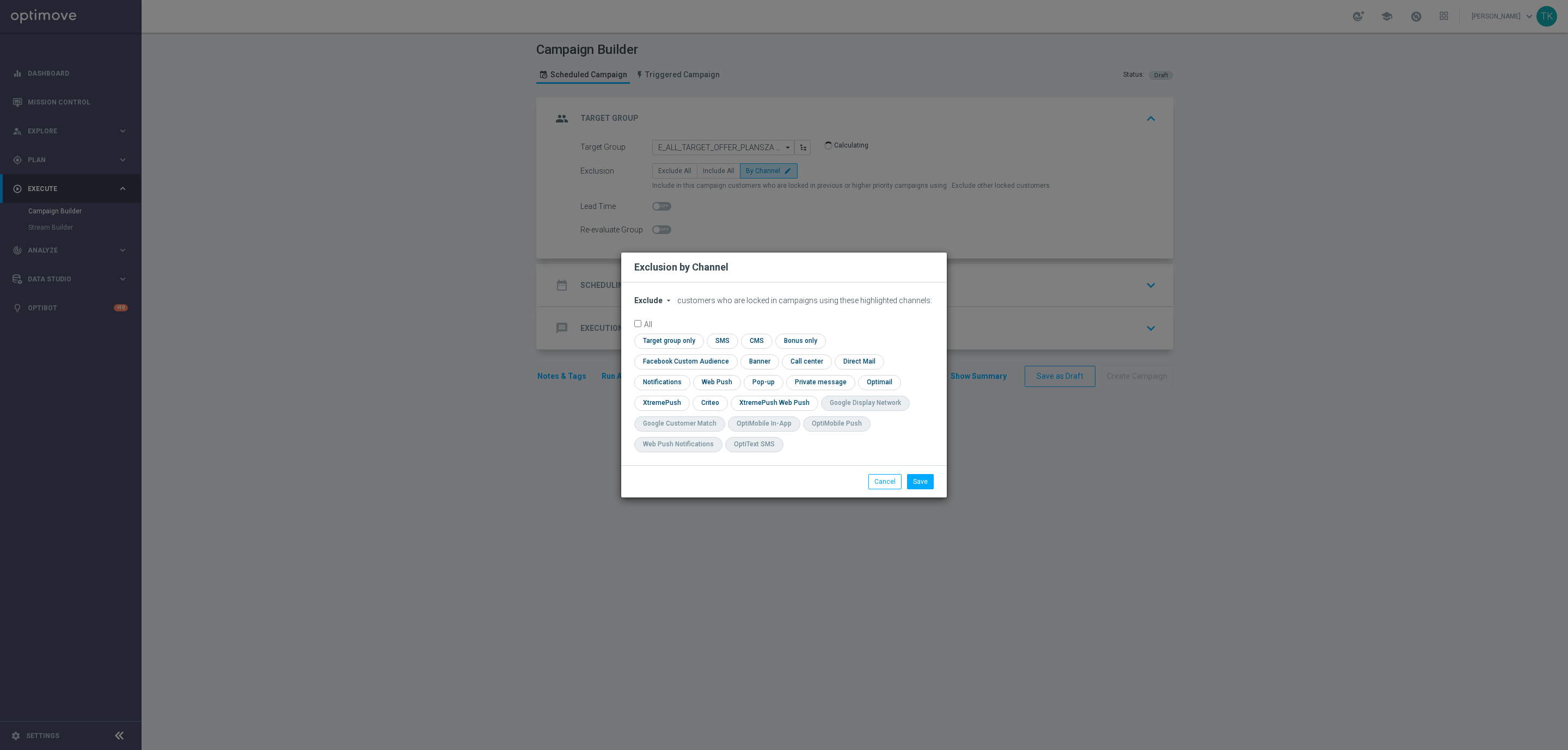
click at [645, 305] on span "Exclude" at bounding box center [649, 300] width 29 height 9
click at [0, 0] on span "Include" at bounding box center [0, 0] width 0 height 0
click at [733, 354] on input "checkbox" at bounding box center [683, 361] width 99 height 14
checkbox input "true"
click at [708, 402] on input "checkbox" at bounding box center [709, 402] width 34 height 14
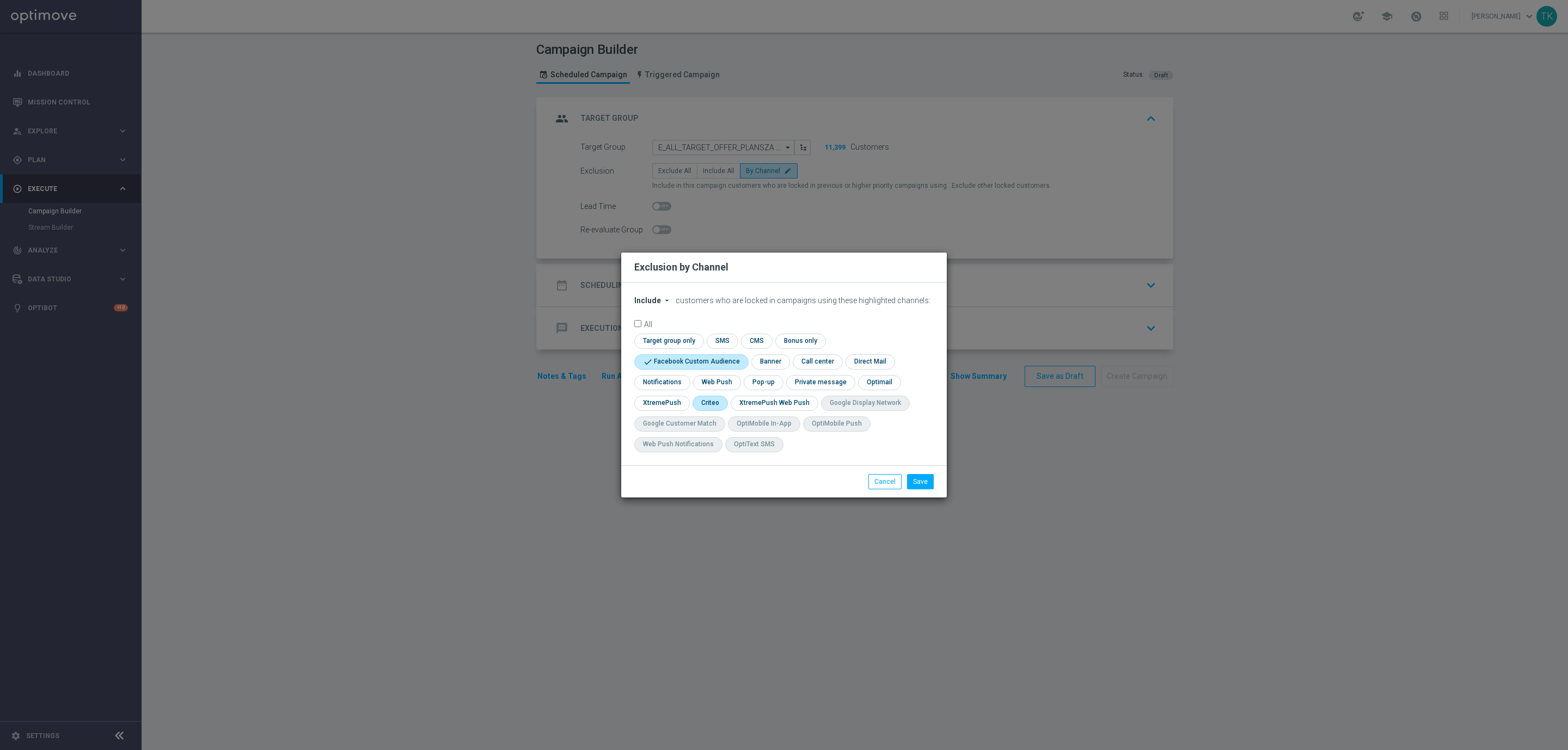
checkbox input "true"
click at [756, 382] on input "checkbox" at bounding box center [762, 381] width 37 height 14
checkbox input "true"
click at [928, 489] on button "Save" at bounding box center [921, 482] width 27 height 15
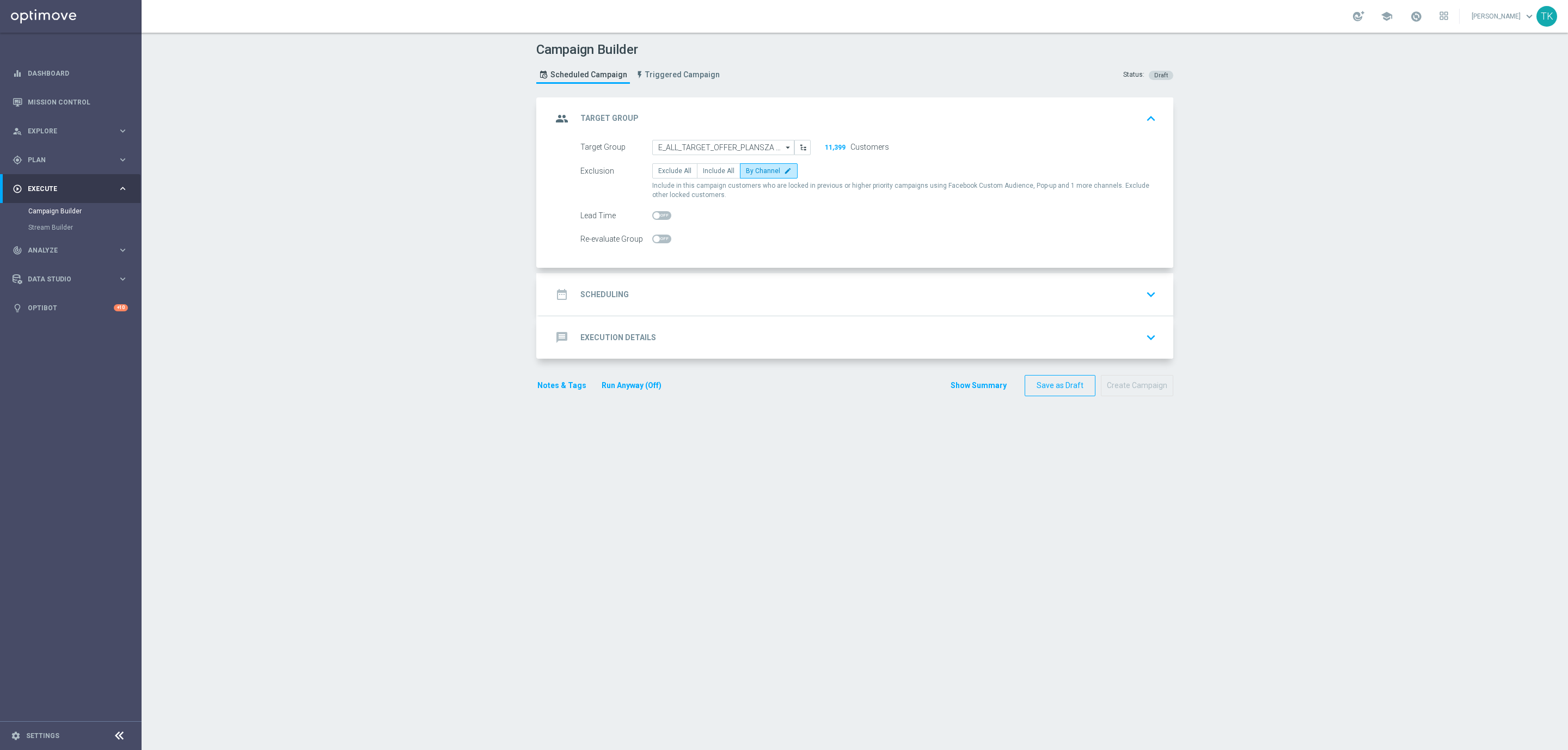
click at [706, 285] on div "date_range Scheduling keyboard_arrow_down" at bounding box center [856, 295] width 609 height 21
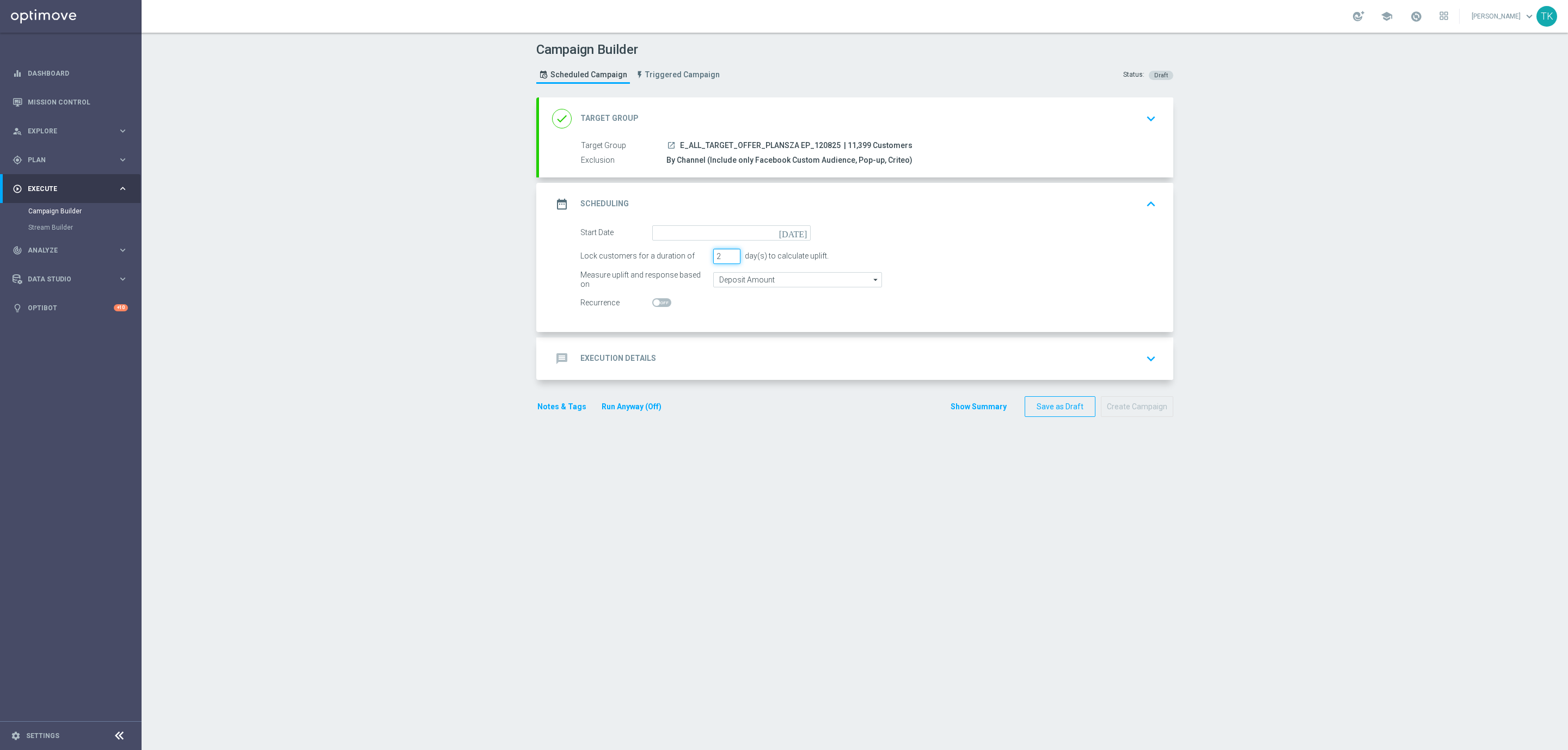
click at [724, 259] on input "2" at bounding box center [726, 257] width 27 height 15
type input "1"
click at [724, 259] on input "1" at bounding box center [726, 257] width 27 height 15
click at [662, 234] on input at bounding box center [731, 233] width 158 height 15
click at [668, 327] on span "11" at bounding box center [677, 329] width 17 height 17
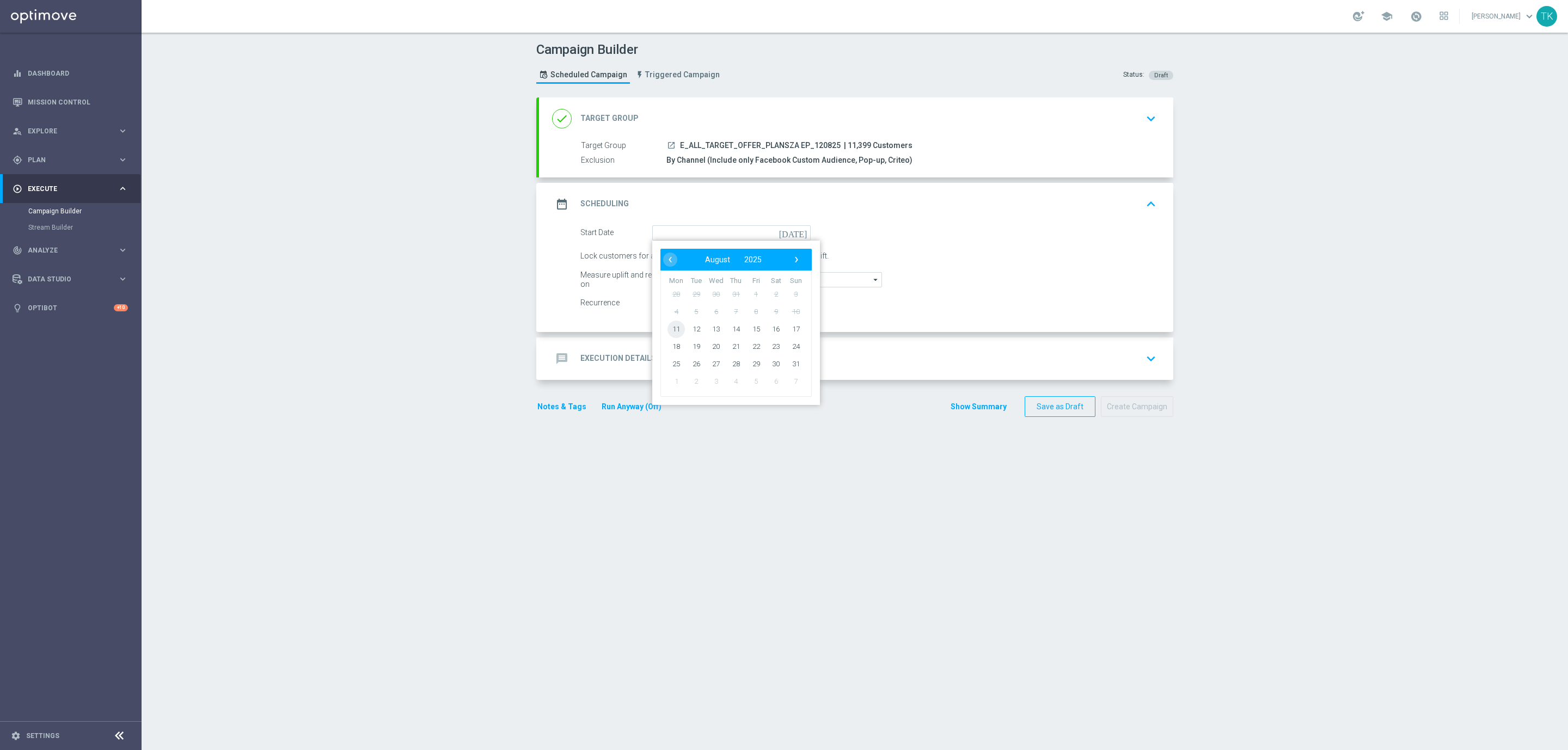
type input "11 Aug 2025"
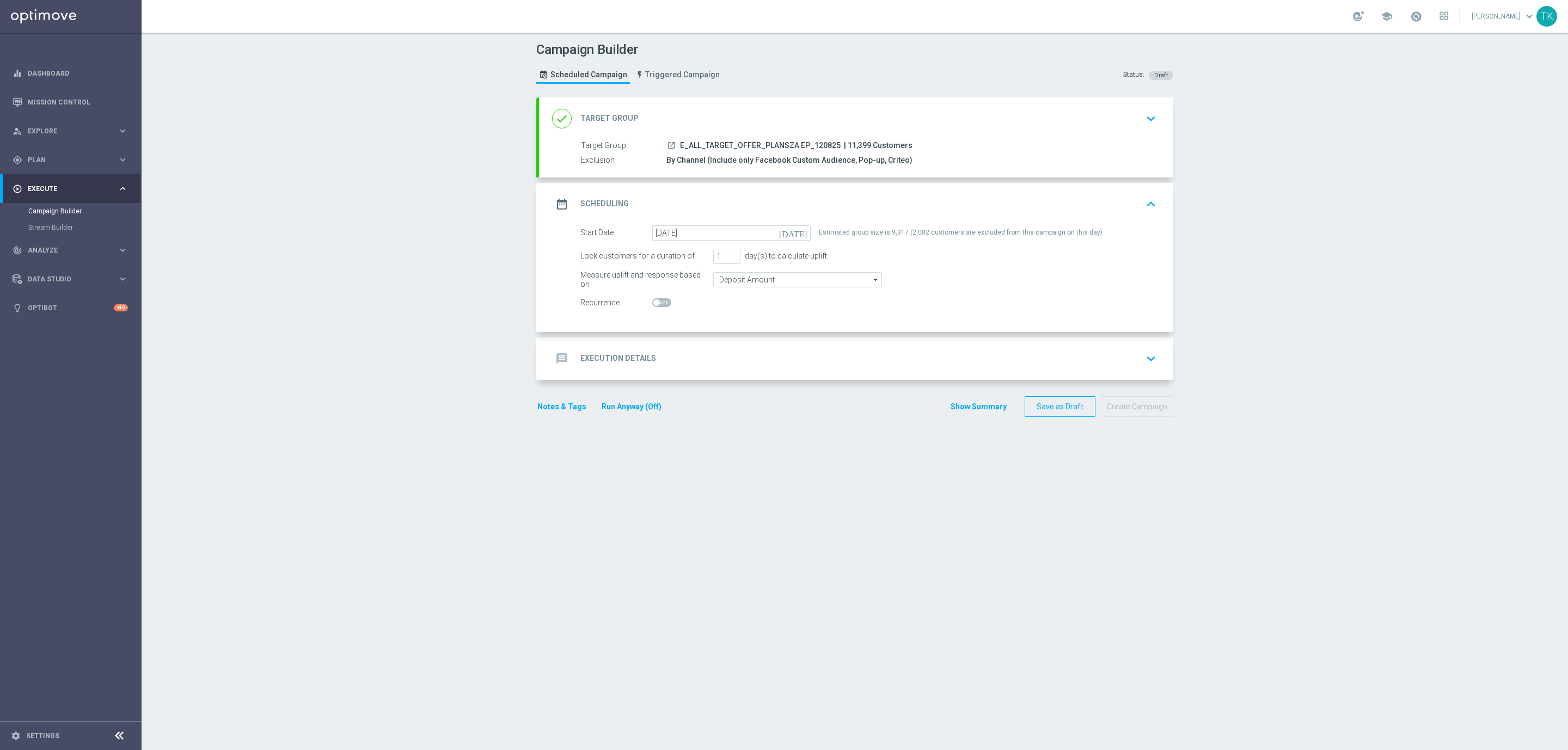
click at [948, 233] on div "Estimated group size is 9,317 (2,082 customers are excluded from this campaign …" at bounding box center [960, 233] width 284 height 15
copy form "Estimated group size is 9,317 (2,082 customers are excluded from this campaign …"
click at [640, 369] on div "message Execution Details" at bounding box center [604, 358] width 104 height 19
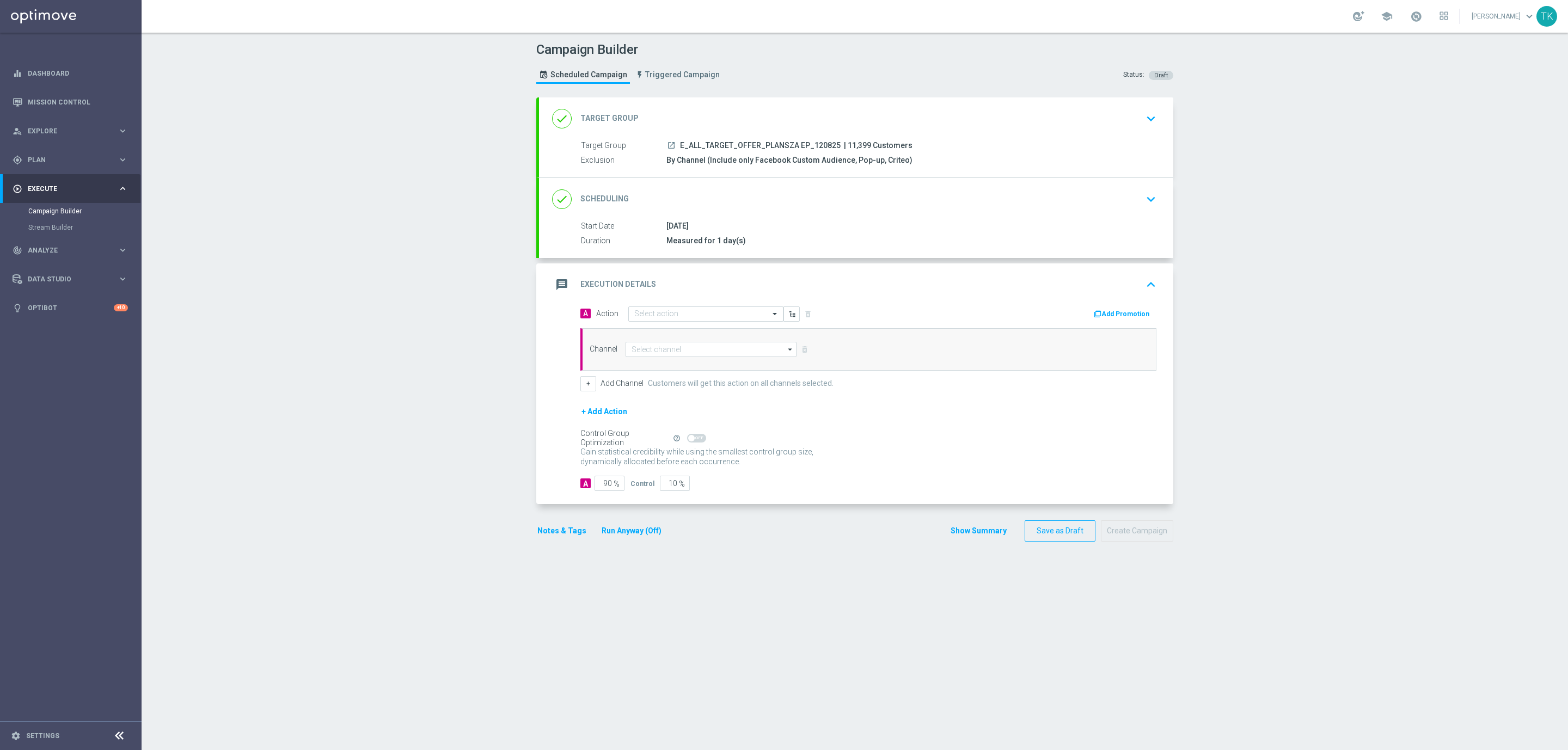
click at [755, 147] on span "E_ALL_TARGET_OFFER_PLANSZA EP_120825" at bounding box center [761, 146] width 161 height 10
copy div "E_ALL_TARGET_OFFER_PLANSZA EP_120825"
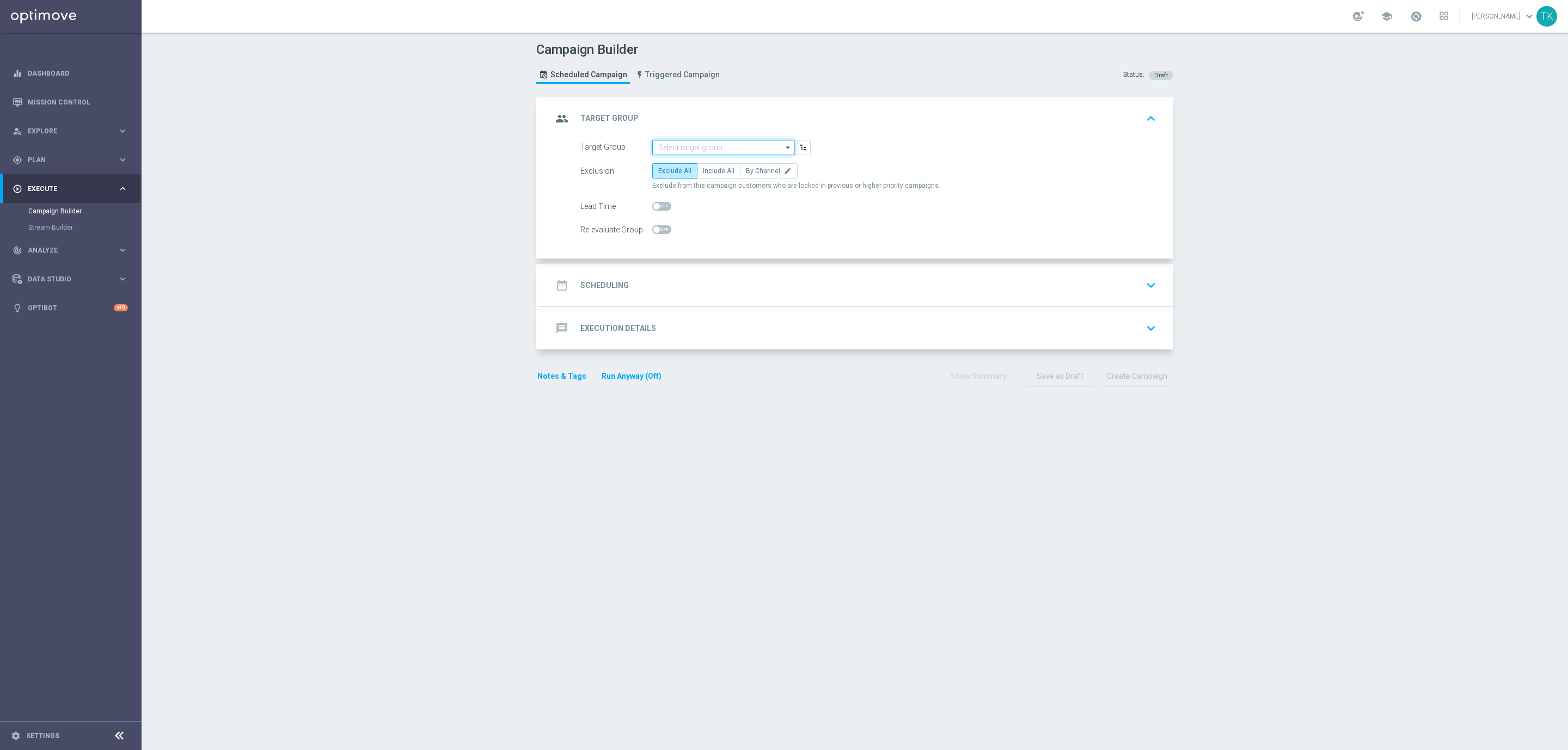
click at [684, 144] on input at bounding box center [724, 148] width 142 height 15
paste input "E_ALL_TARGET_OFFER_1-2DEPO 1207 PEAK TENIS_110825"
click at [697, 166] on div "E_ALL_TARGET_OFFER_1-2DEPO 1207 PEAK TENIS_110825" at bounding box center [731, 168] width 131 height 19
type input "E_ALL_TARGET_OFFER_1-2DEPO 1207 PEAK TENIS_110825"
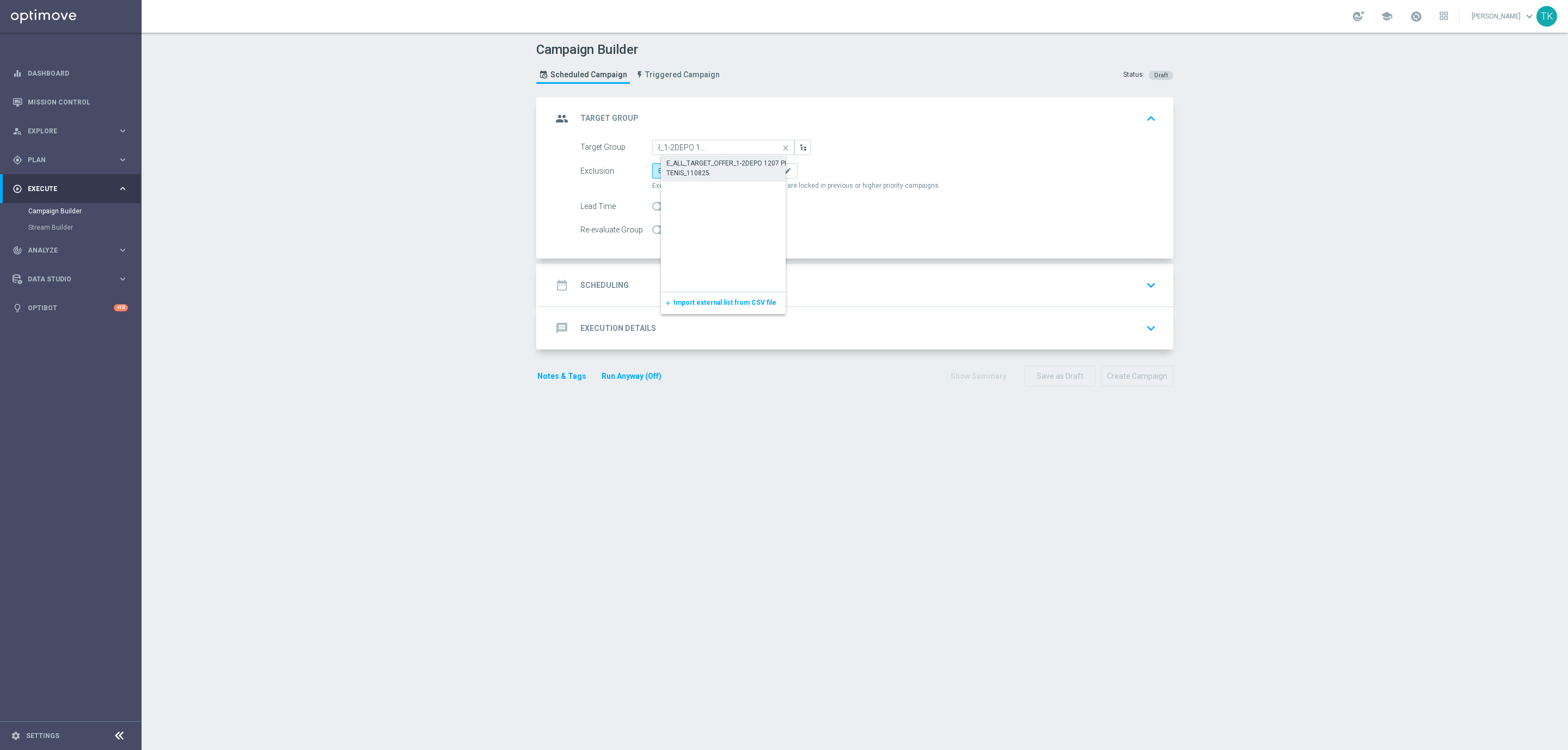
scroll to position [0, 0]
click at [753, 167] on label "By Channel edit" at bounding box center [769, 170] width 58 height 15
click at [753, 170] on input "By Channel edit" at bounding box center [749, 172] width 7 height 7
radio input "true"
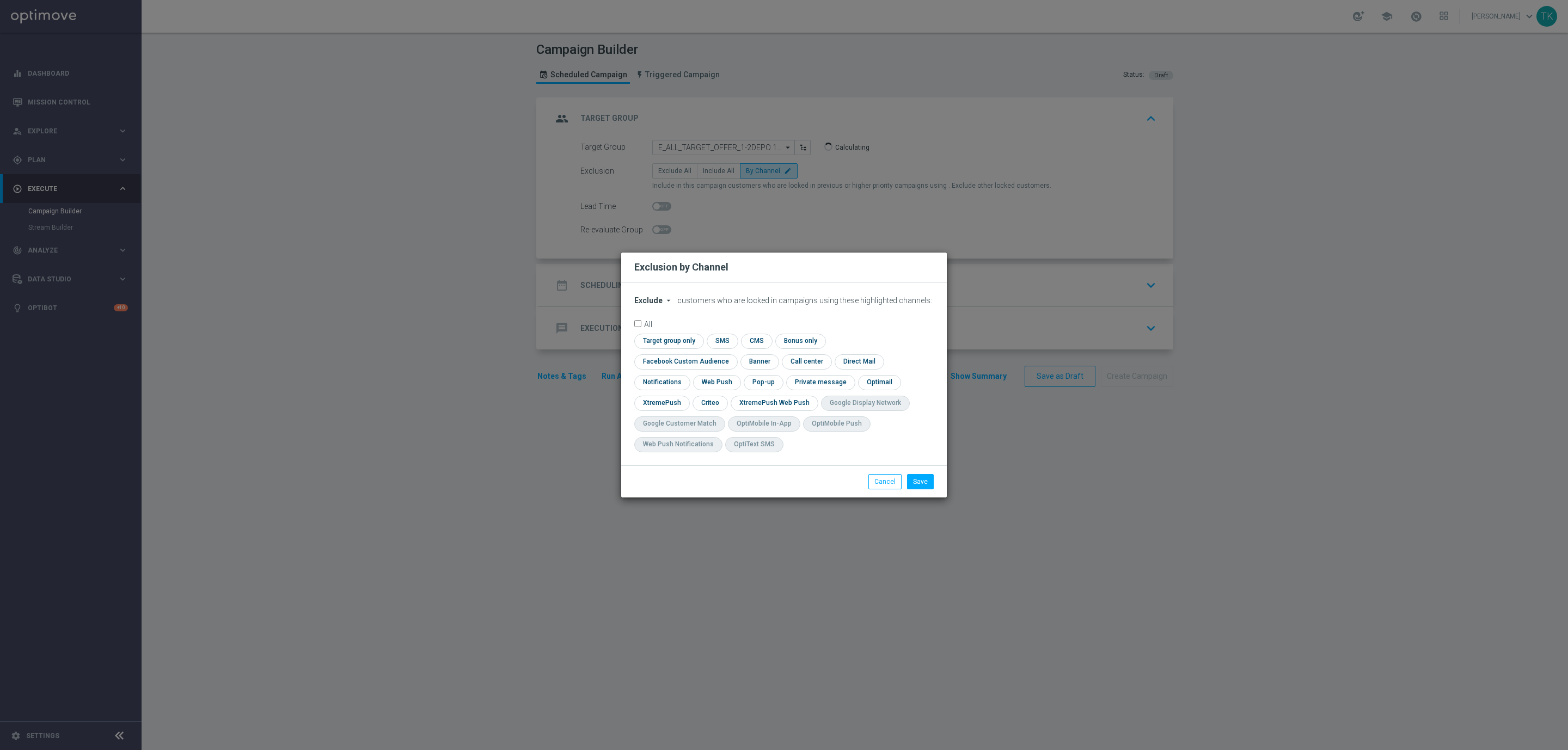
click at [646, 305] on span "Exclude" at bounding box center [649, 300] width 29 height 9
click at [0, 0] on span "Include" at bounding box center [0, 0] width 0 height 0
click at [733, 354] on input "checkbox" at bounding box center [683, 361] width 99 height 14
checkbox input "true"
click at [708, 400] on input "checkbox" at bounding box center [709, 402] width 34 height 14
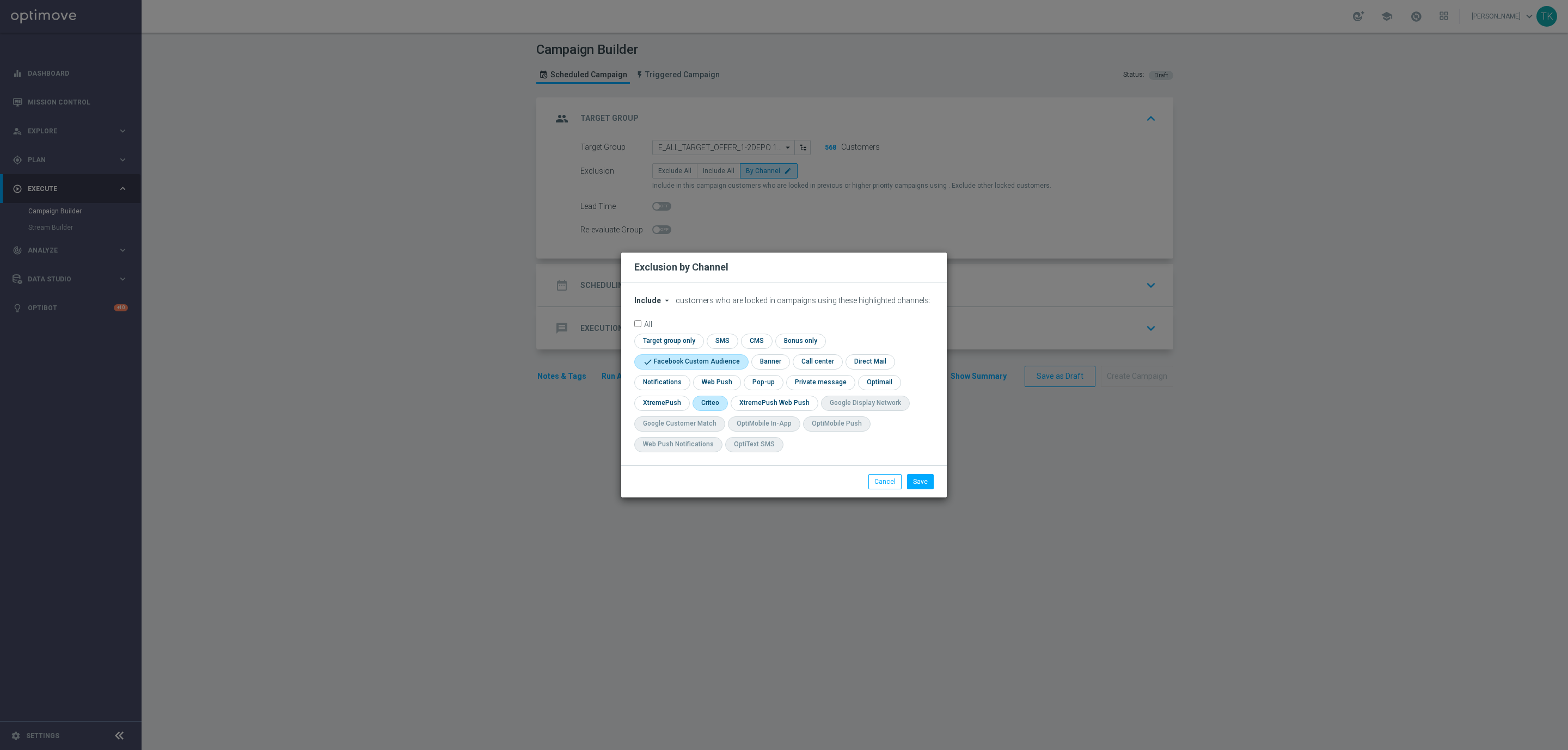
checkbox input "true"
click at [770, 389] on input "checkbox" at bounding box center [762, 381] width 37 height 14
checkbox input "true"
click at [924, 484] on button "Save" at bounding box center [921, 482] width 27 height 15
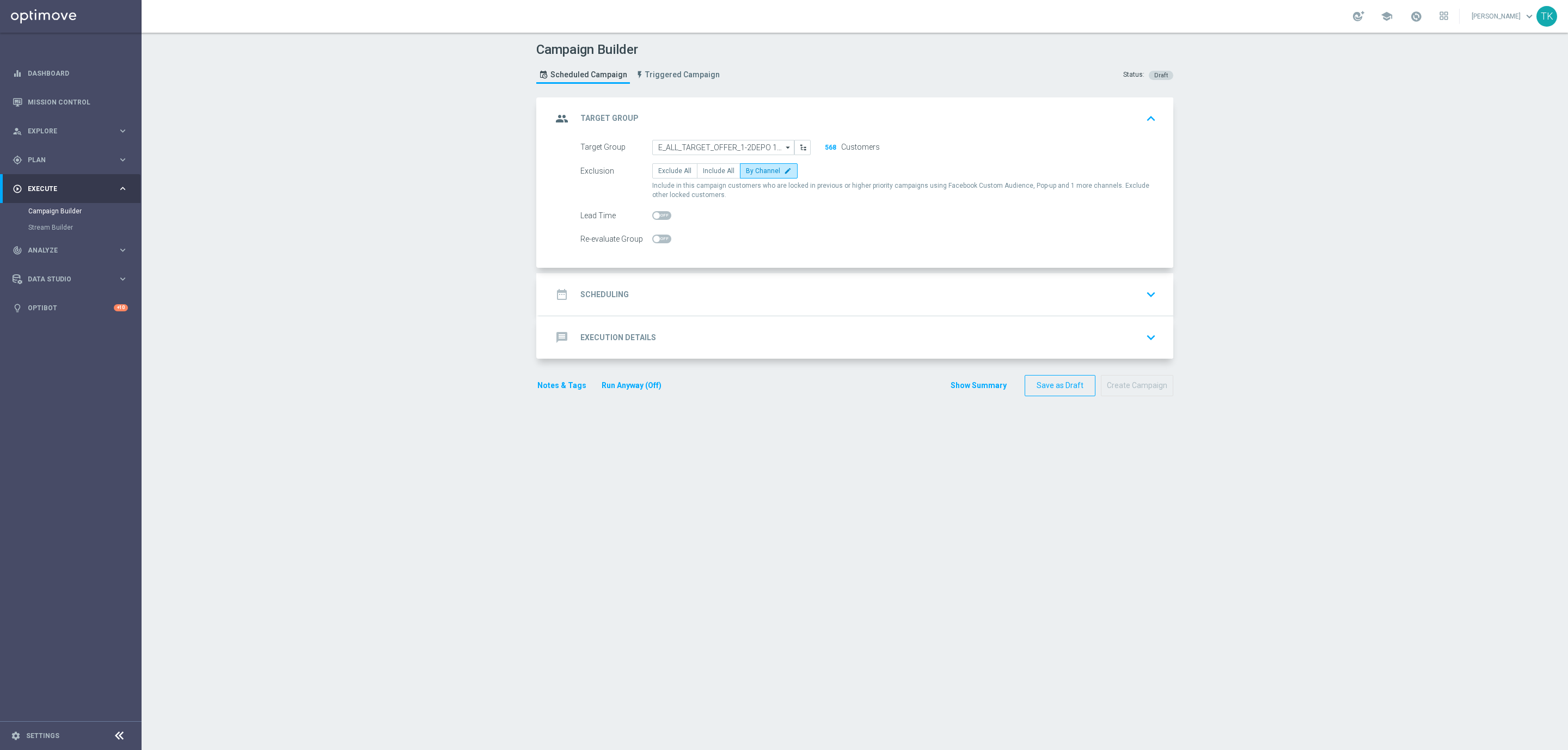
click at [841, 286] on div "date_range Scheduling keyboard_arrow_down" at bounding box center [856, 295] width 609 height 21
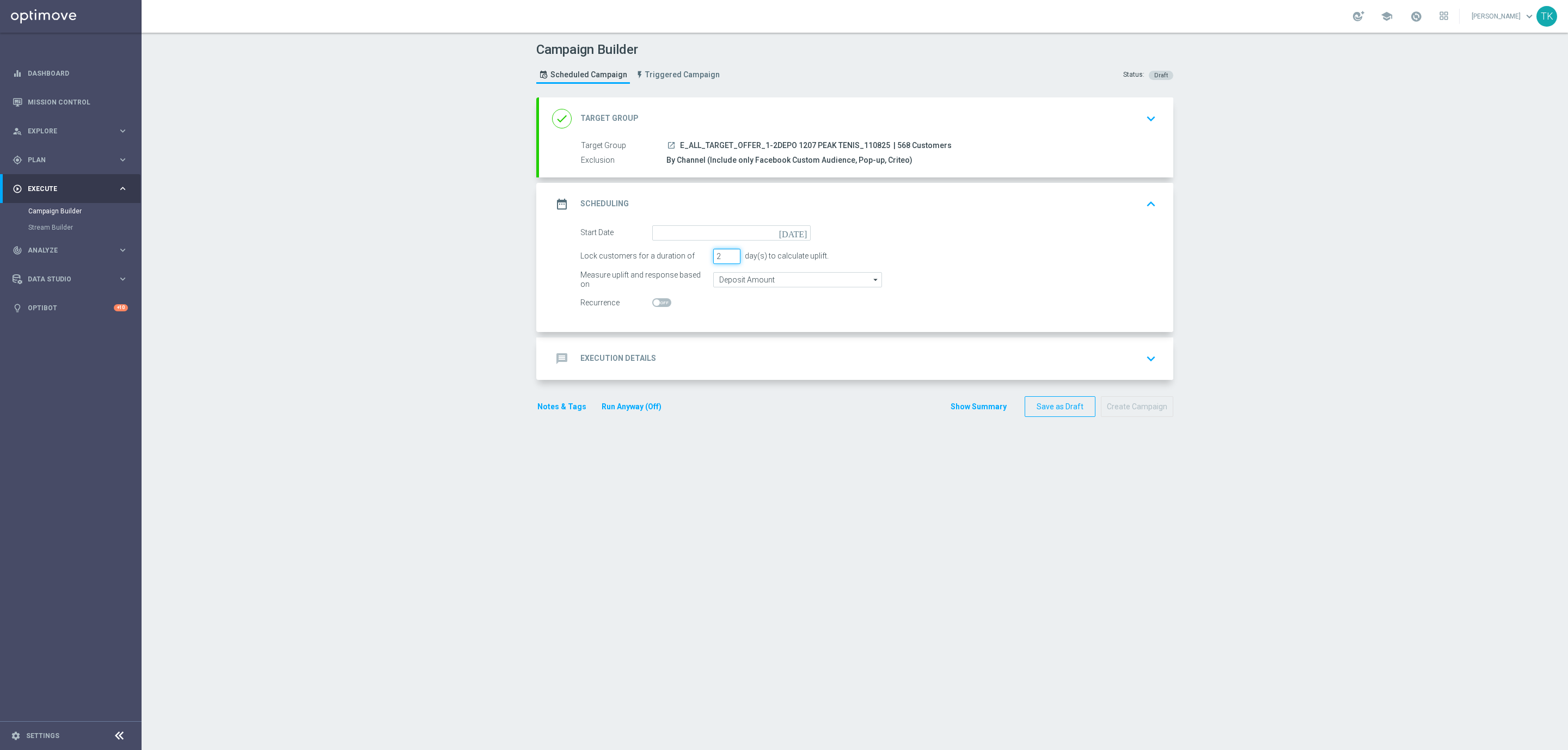
click at [726, 261] on input "2" at bounding box center [726, 257] width 27 height 15
type input "1"
click at [726, 261] on input "1" at bounding box center [726, 257] width 27 height 15
click at [663, 229] on input at bounding box center [731, 233] width 158 height 15
click at [672, 325] on span "11" at bounding box center [677, 329] width 17 height 17
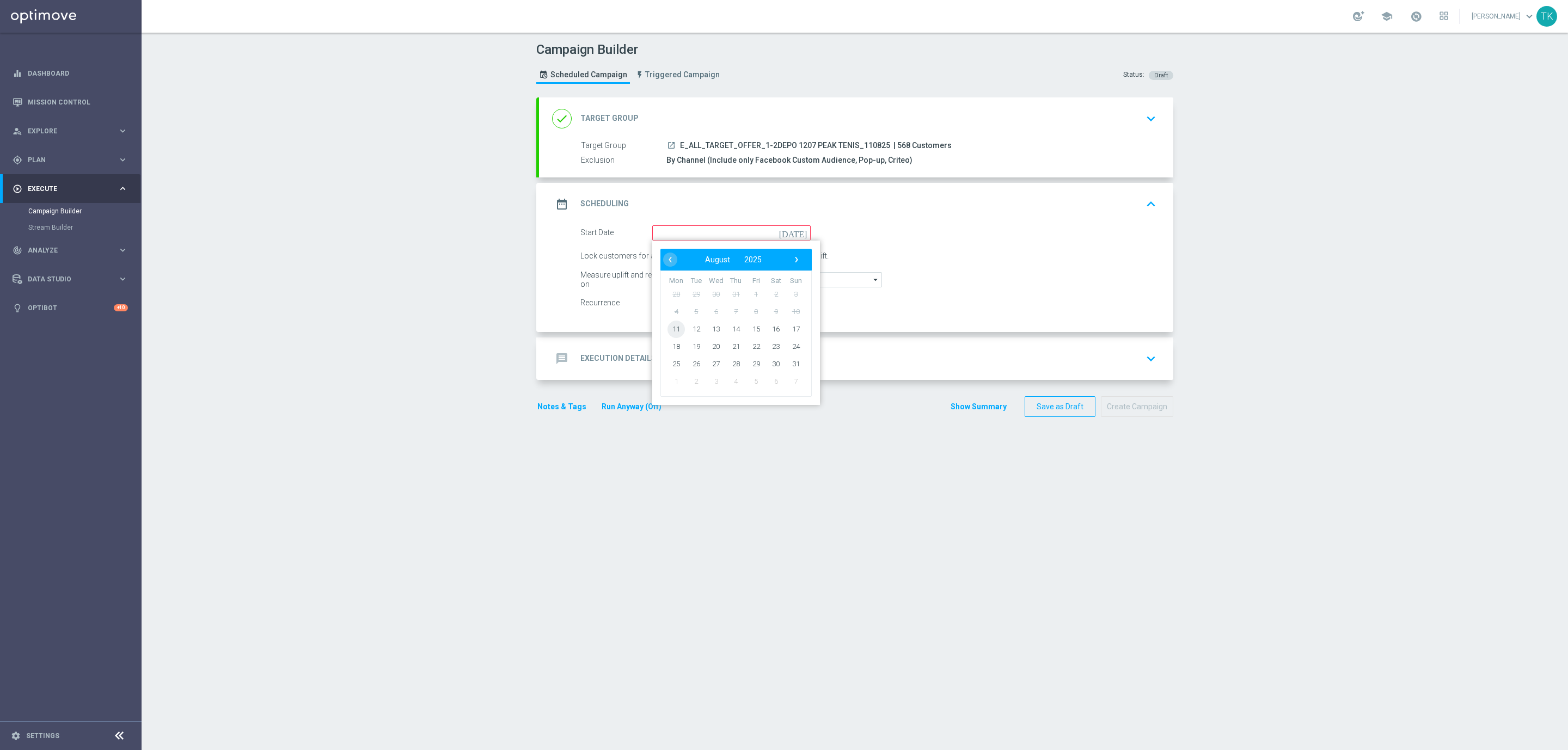
type input "11 Aug 2025"
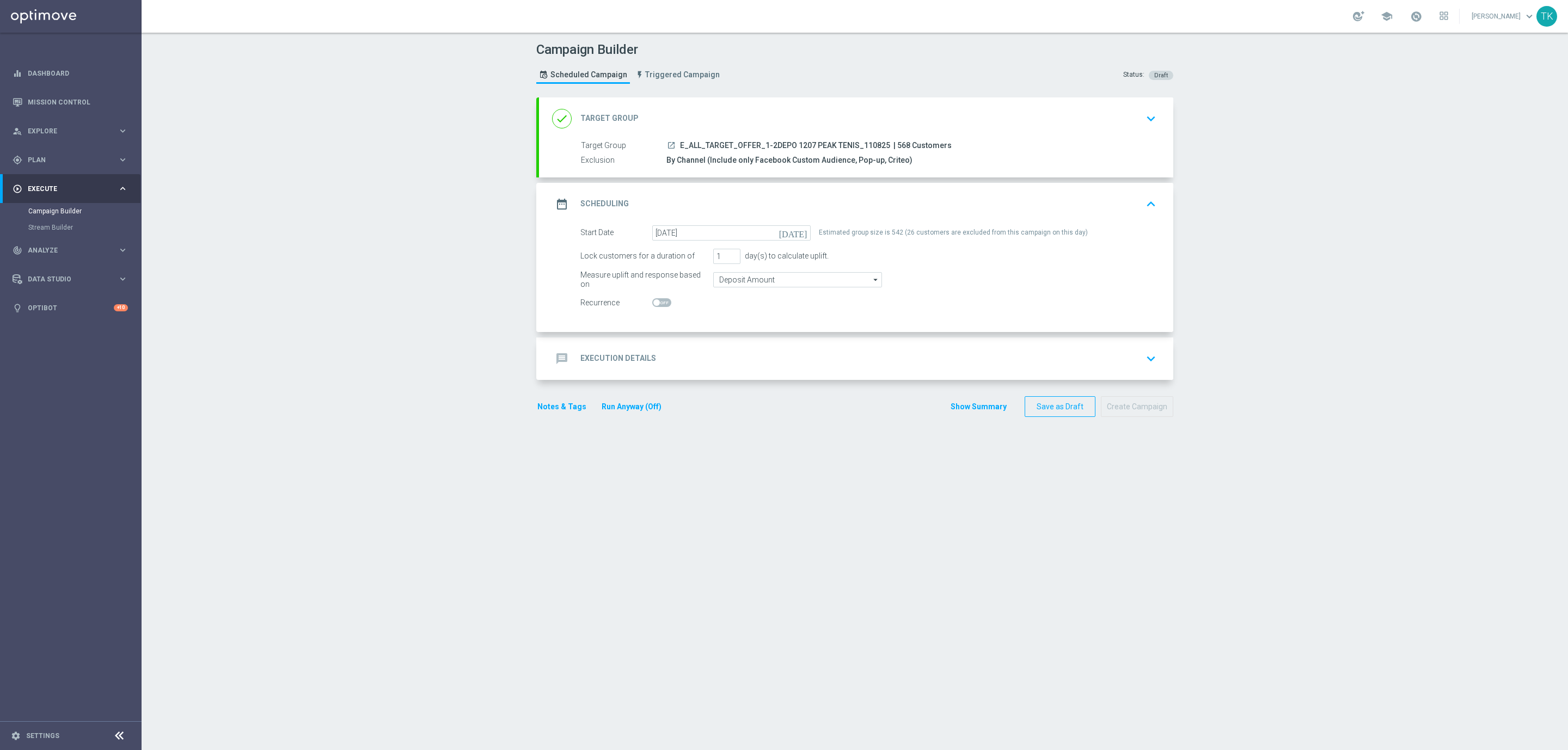
click at [726, 146] on span "E_ALL_TARGET_OFFER_1-2DEPO 1207 PEAK TENIS_110825" at bounding box center [785, 146] width 210 height 10
copy div "E_ALL_TARGET_OFFER_1-2DEPO 1207 PEAK TENIS_110825"
click at [842, 235] on div "Estimated group size is 542 (26 customers are excluded from this campaign on th…" at bounding box center [953, 233] width 269 height 15
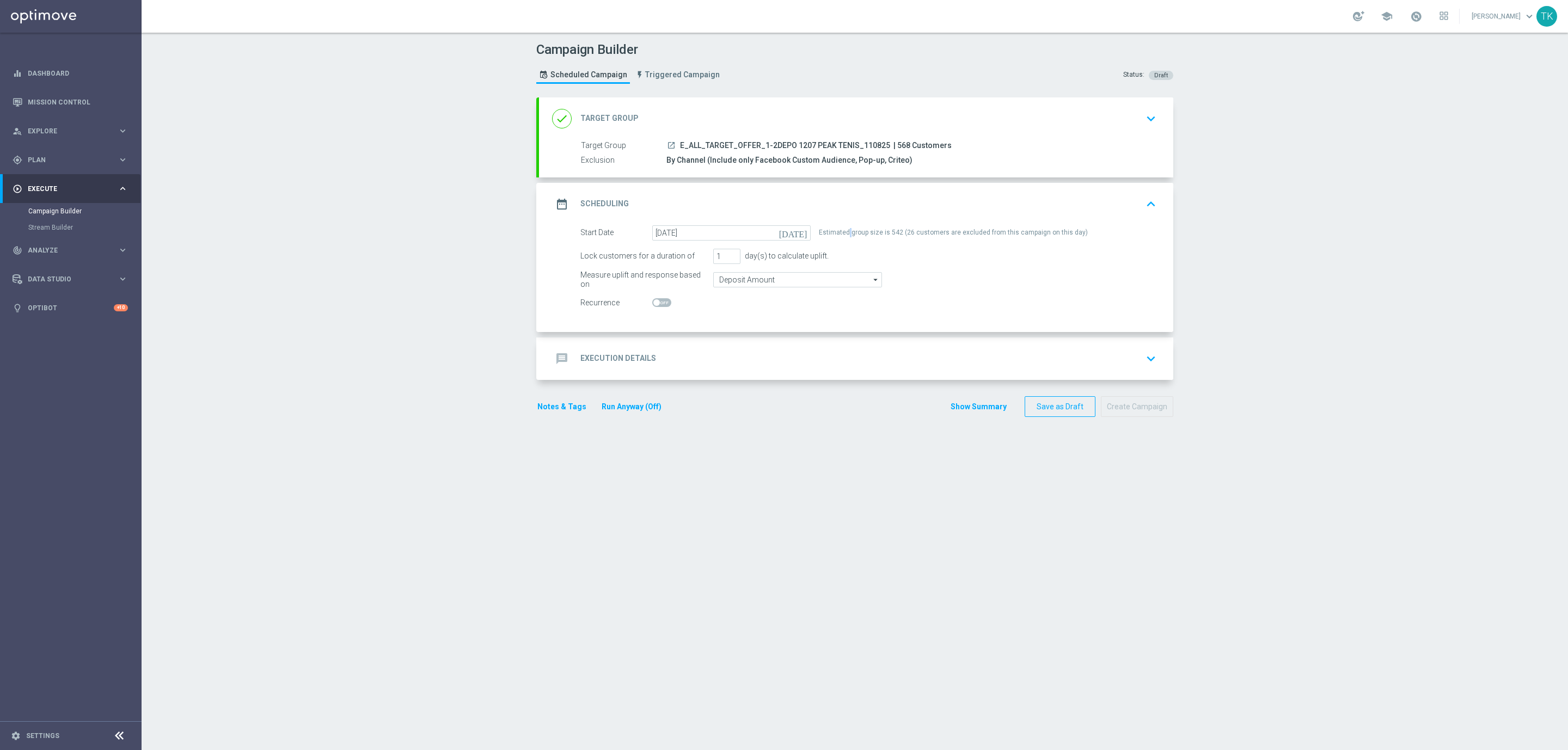
click at [842, 235] on div "Estimated group size is 542 (26 customers are excluded from this campaign on th…" at bounding box center [953, 233] width 269 height 15
copy form "Estimated group size is 542 (26 customers are excluded from this campaign on th…"
click at [1006, 255] on div "Lock customers for a duration of 1 day(s) to calculate uplift." at bounding box center [868, 257] width 592 height 15
click at [644, 360] on h2 "Execution Details" at bounding box center [618, 358] width 76 height 11
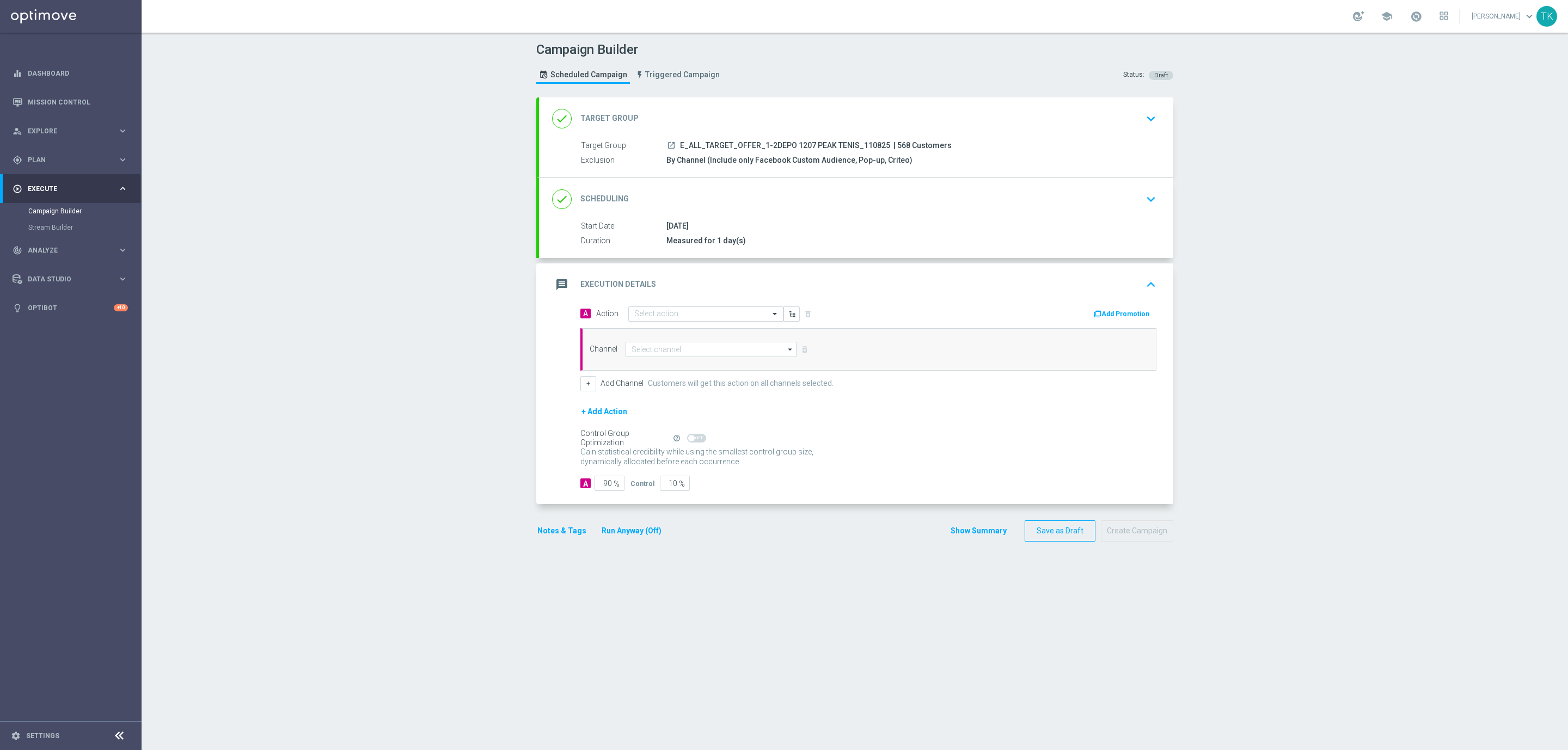
click at [737, 141] on div "launch E_ALL_TARGET_OFFER_1-2DEPO 1207 PEAK TENIS_110825 | 568 Customers" at bounding box center [909, 145] width 486 height 11
click at [732, 144] on span "E_ALL_TARGET_OFFER_1-2DEPO 1207 PEAK TENIS_110825" at bounding box center [785, 146] width 210 height 10
copy div "E_ALL_TARGET_OFFER_1-2DEPO 1207 PEAK TENIS_110825"
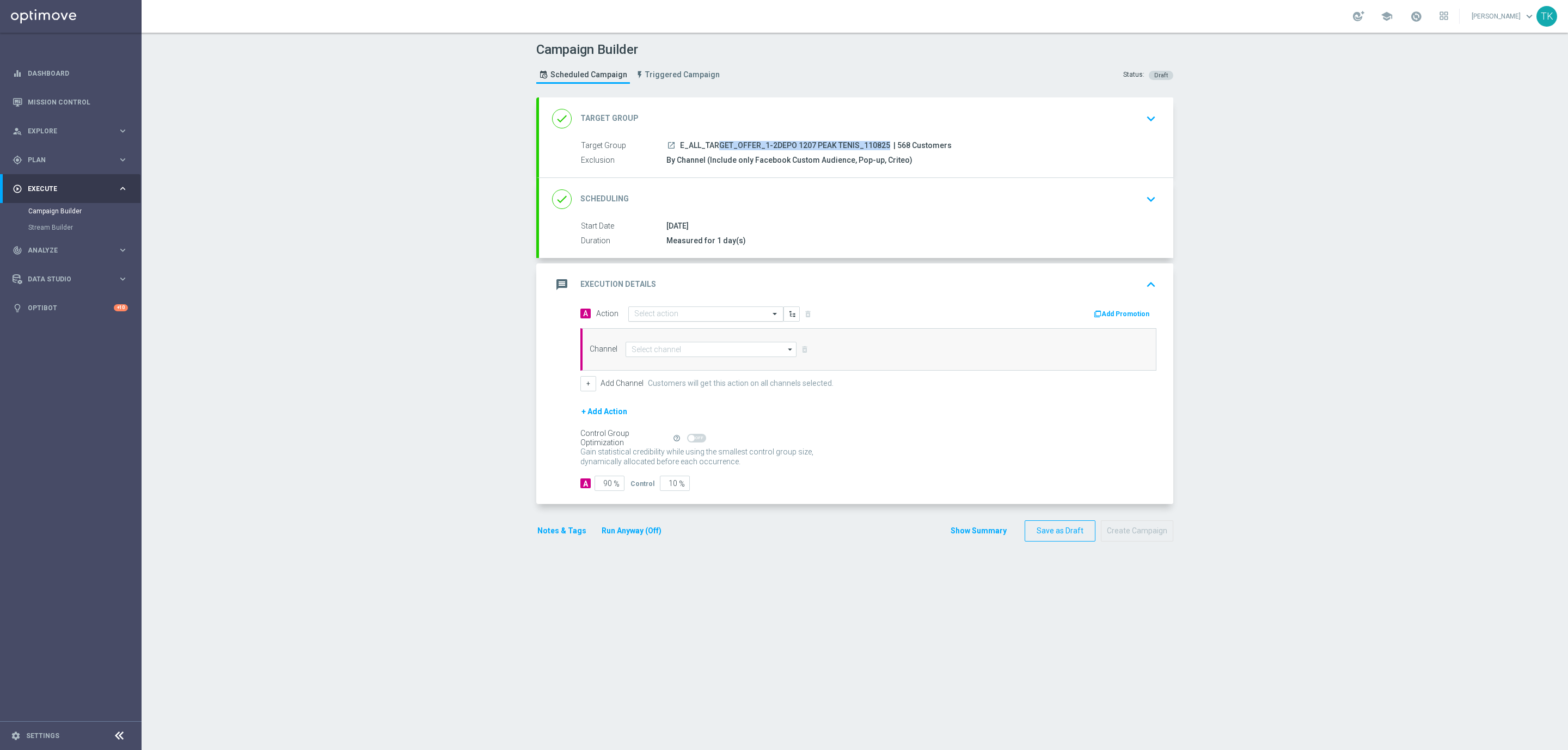
click at [636, 318] on input "text" at bounding box center [695, 314] width 122 height 10
paste input "E_ALL_TARGET_OFFER_1-2DEPO 1207 PEAK TENIS_110825"
type input "E_ALL_TARGET_OFFER_1-2DEPO 1207 PEAK TENIS_110825"
click at [644, 347] on span "Create new action" at bounding box center [673, 348] width 58 height 8
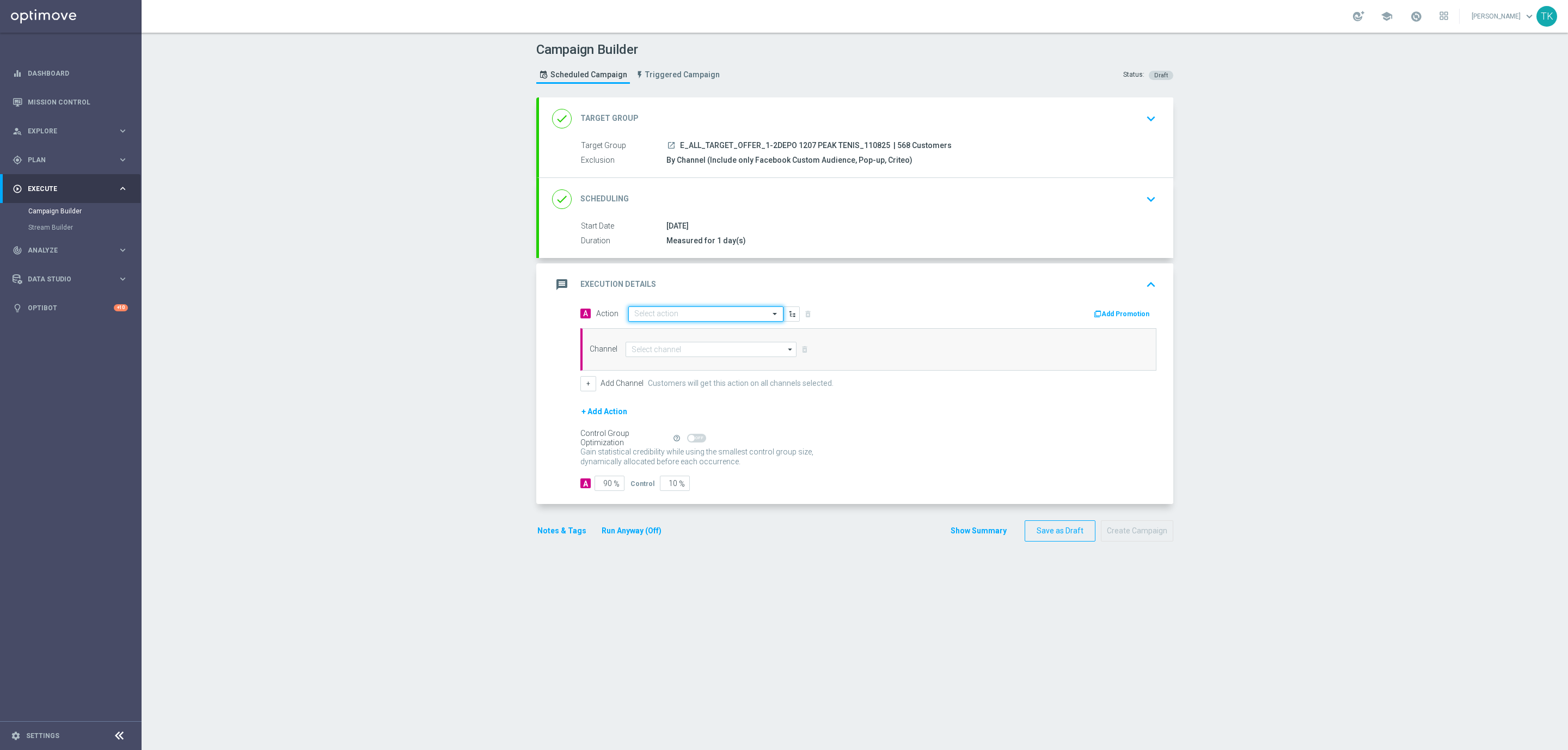
scroll to position [0, 0]
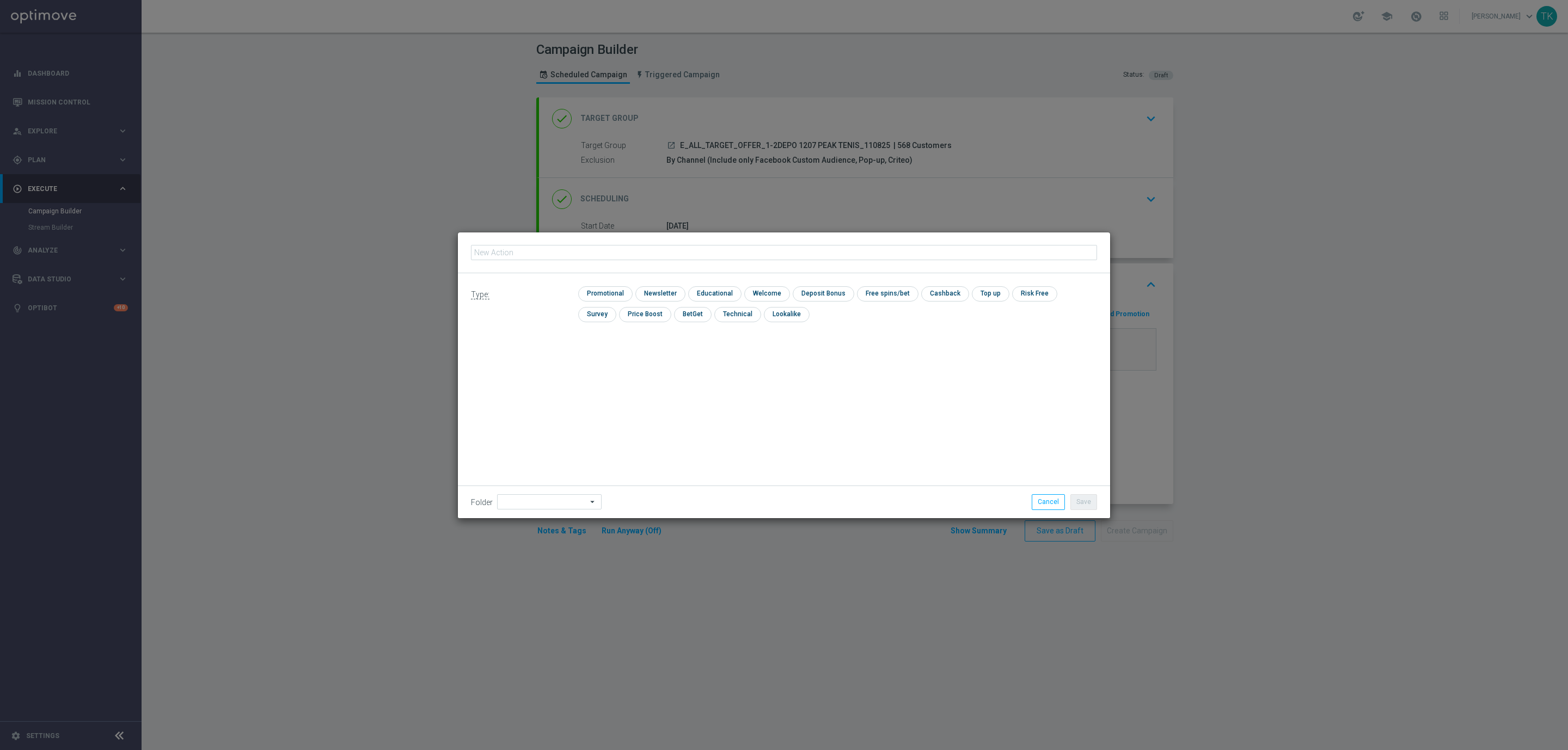
click at [551, 251] on input "text" at bounding box center [783, 253] width 626 height 15
type input "E_ALL_TARGET_OFFER_1-2DEPO 1207 PEAK TENIS_110825"
click at [714, 312] on input "checkbox" at bounding box center [736, 313] width 45 height 14
checkbox input "true"
click at [1087, 500] on button "Save" at bounding box center [1084, 502] width 27 height 15
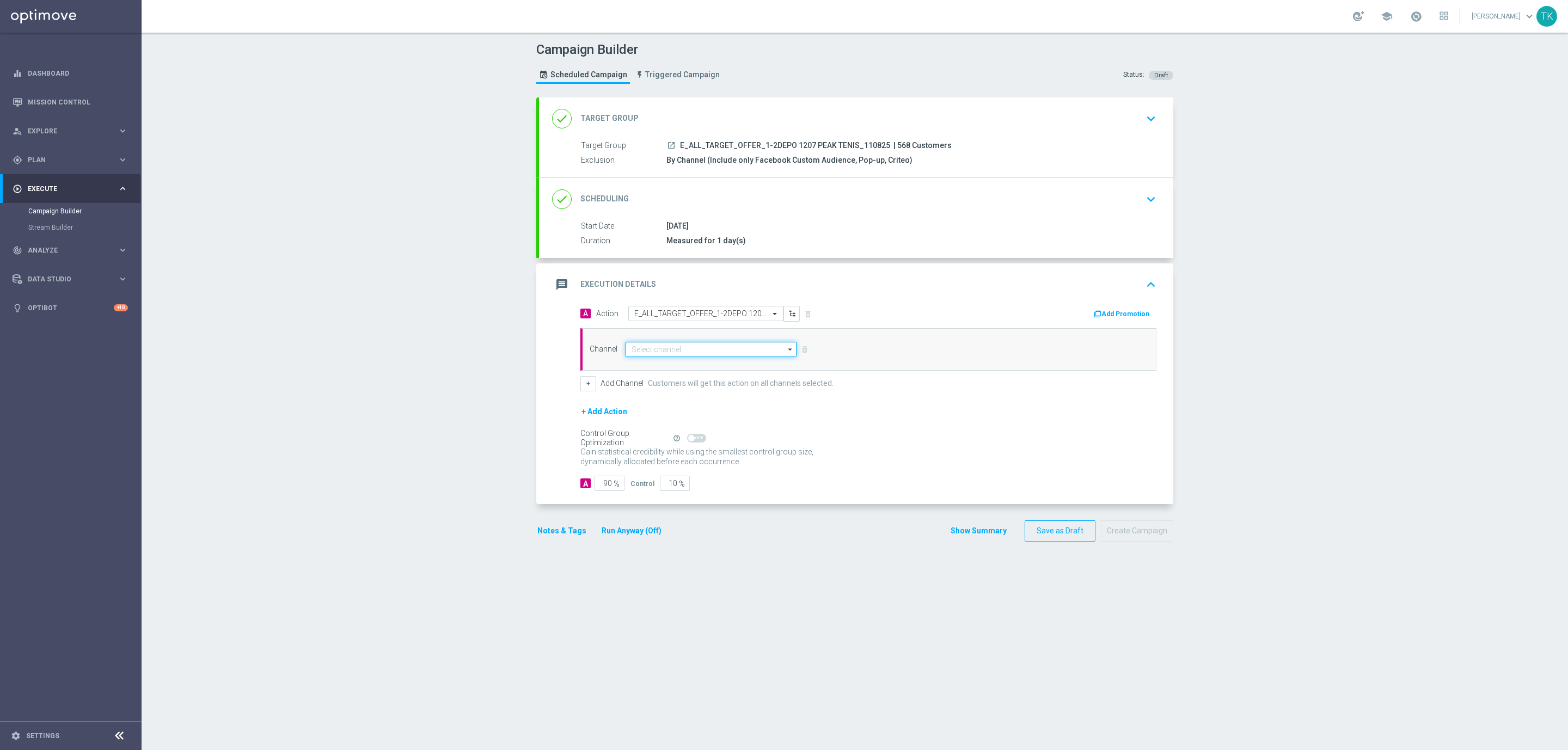
click at [633, 350] on input at bounding box center [711, 350] width 171 height 15
click at [646, 367] on div "Optimail" at bounding box center [653, 365] width 25 height 10
type input "Optimail"
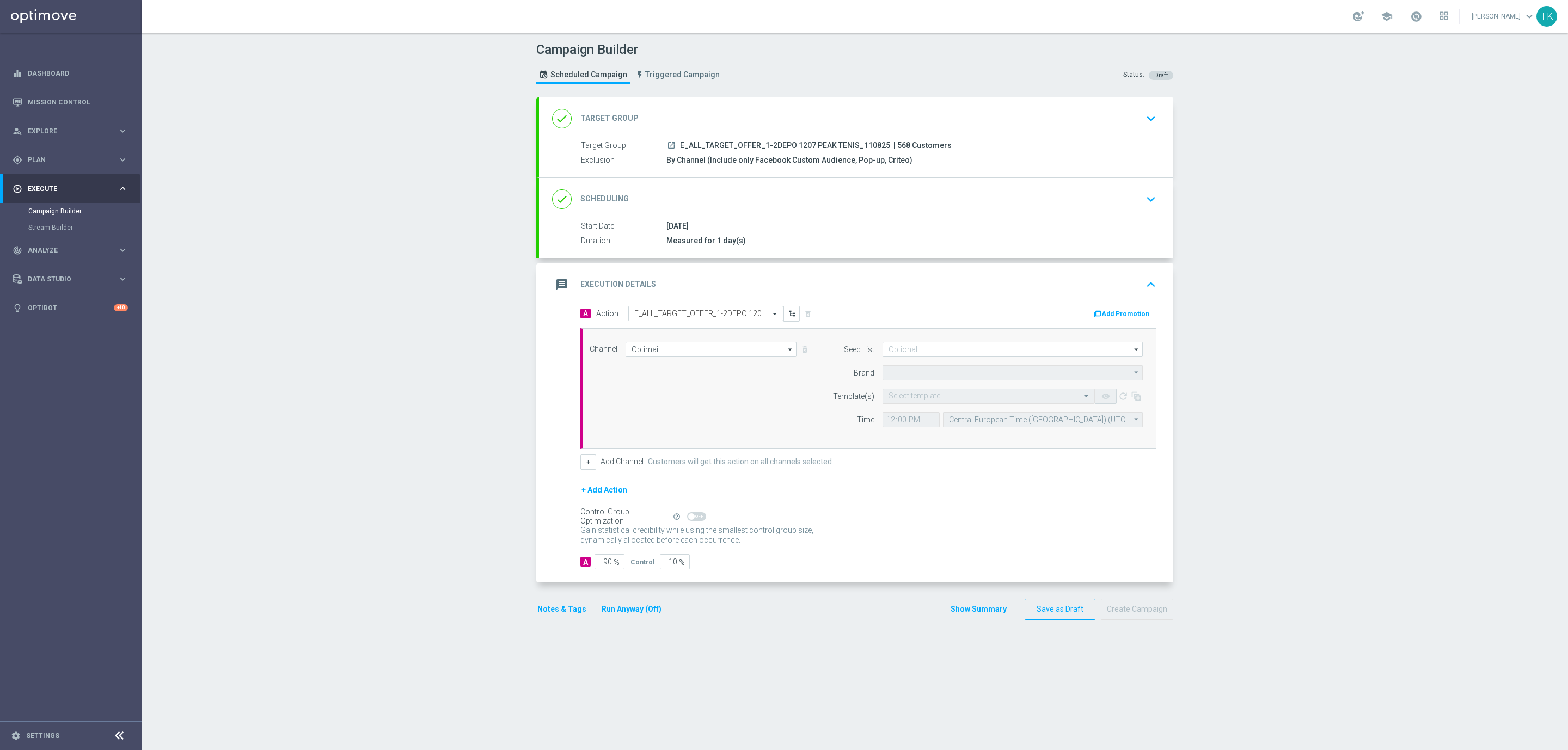
type input "STS"
click at [904, 346] on input at bounding box center [1013, 350] width 261 height 15
click at [923, 407] on div "Brand design" at bounding box center [928, 406] width 40 height 10
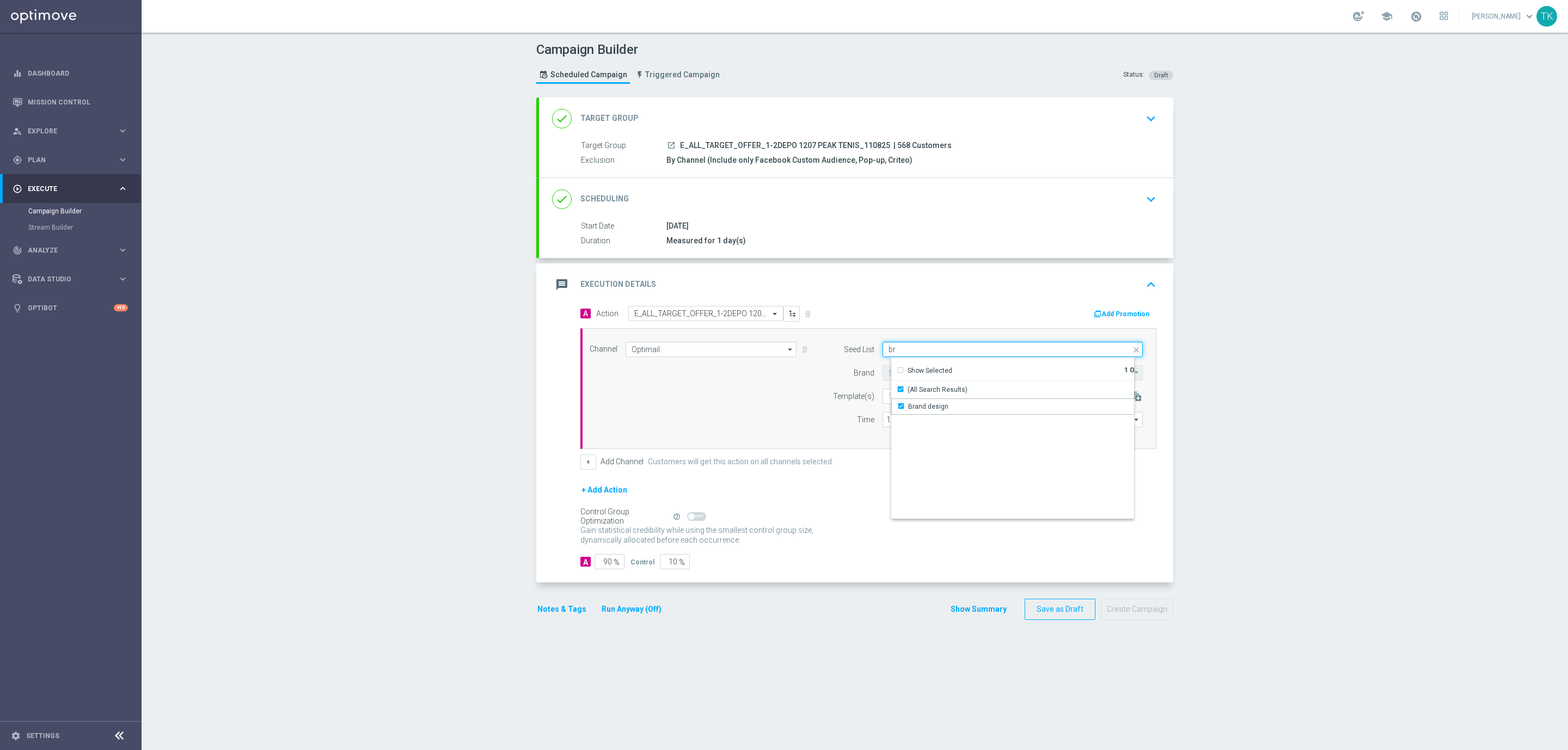
click at [899, 350] on input "br" at bounding box center [1013, 350] width 261 height 15
click at [921, 405] on div "Reactivation" at bounding box center [928, 406] width 38 height 10
click at [789, 432] on div "Channel Optimail Optimail arrow_drop_down Show Selected 1 of 22 Target group on…" at bounding box center [866, 389] width 569 height 94
type input "Selected 2 of 17"
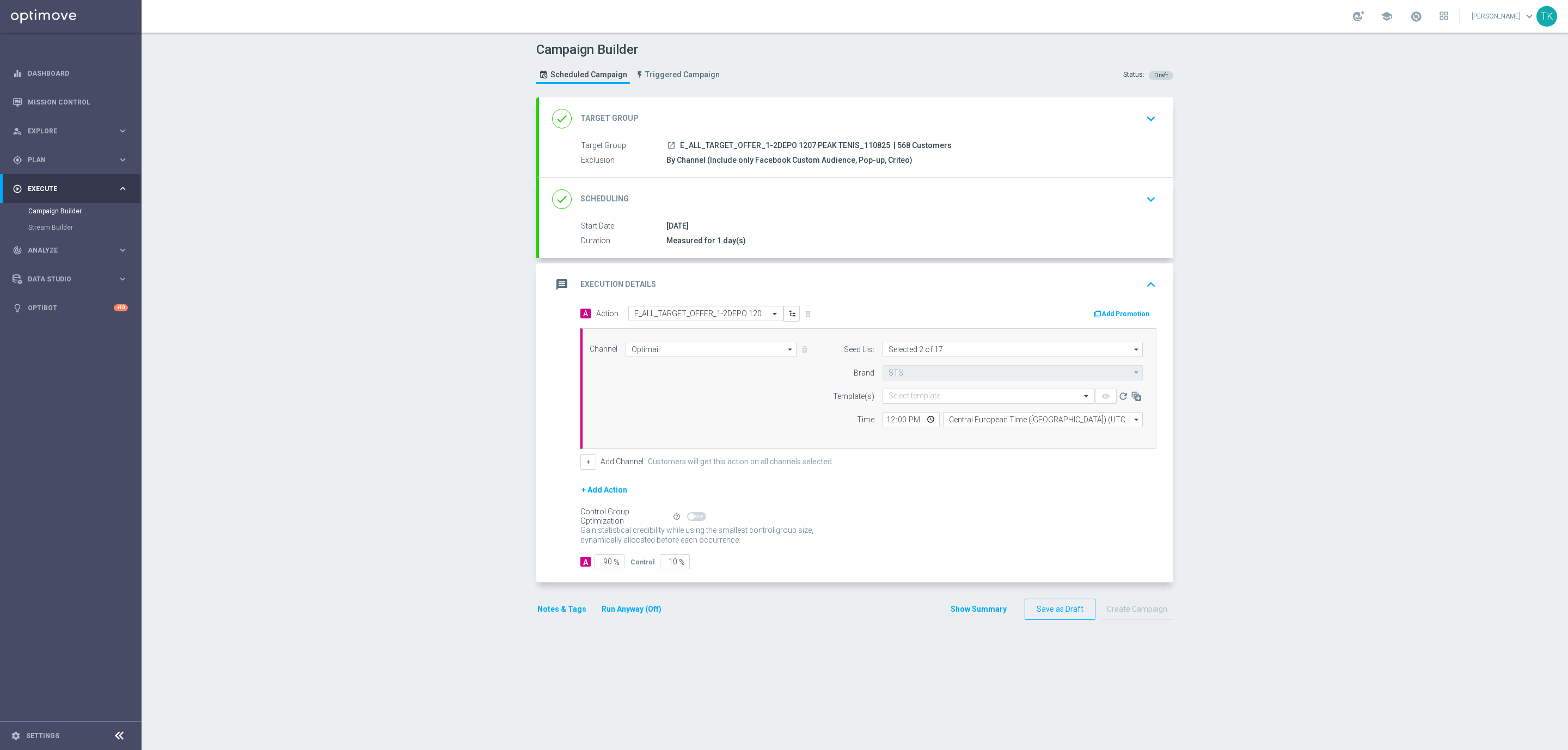
click at [896, 397] on input "text" at bounding box center [978, 397] width 178 height 10
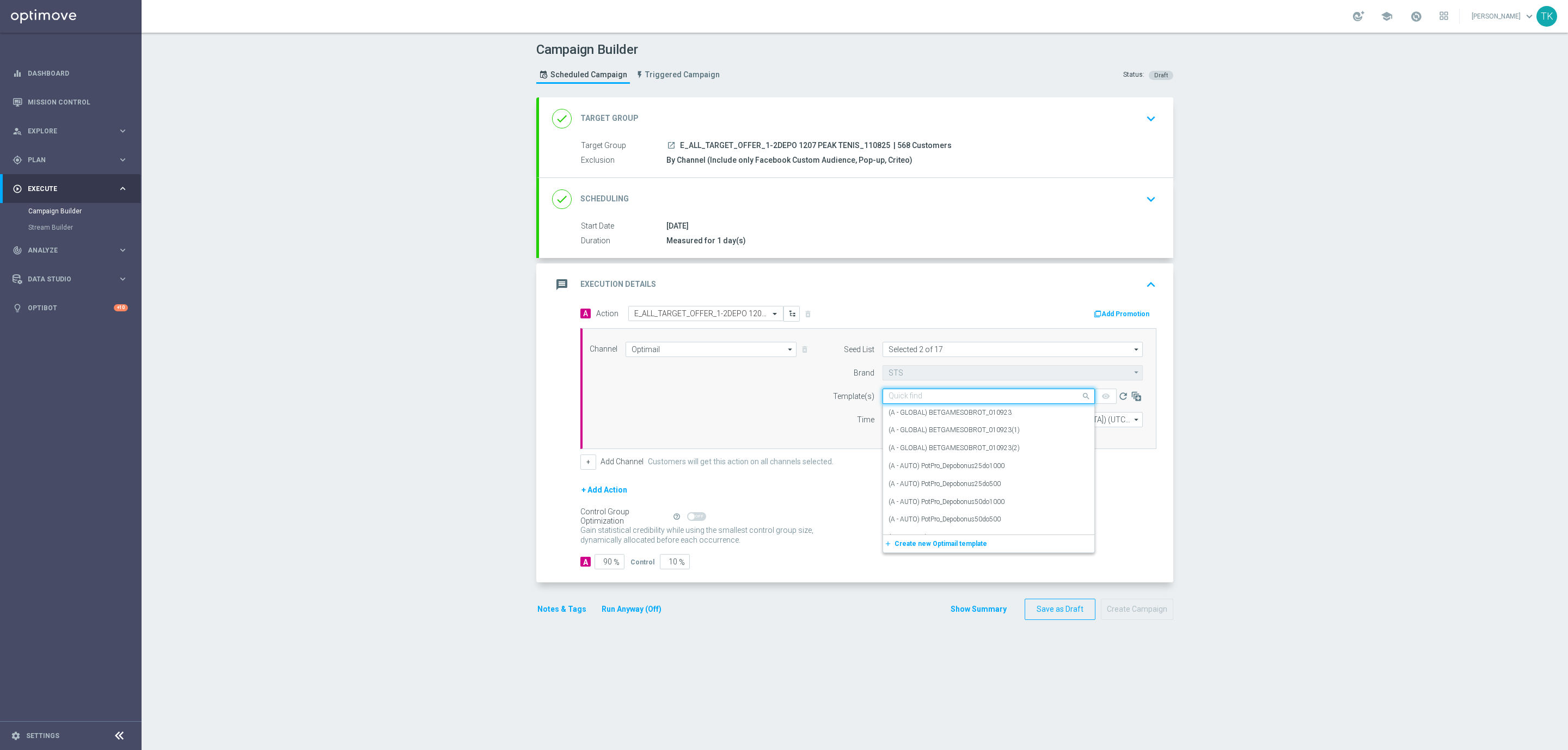
paste input "E_ALL_TARGET_OFFER_1-2DEPO 1207 PEAK TENIS_110825"
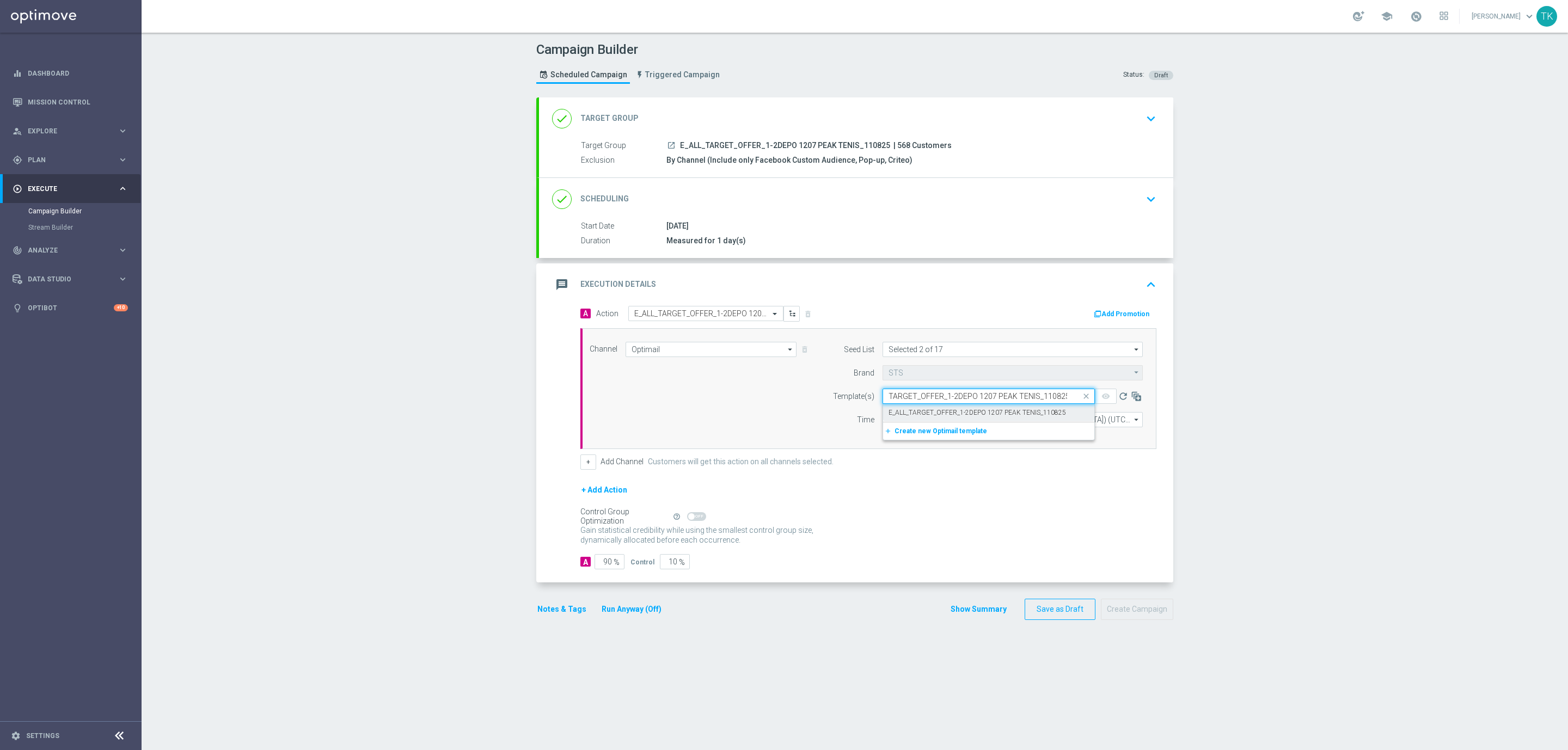
click at [920, 418] on label "E_ALL_TARGET_OFFER_1-2DEPO 1207 PEAK TENIS_110825" at bounding box center [977, 413] width 177 height 10
type input "E_ALL_TARGET_OFFER_1-2DEPO 1207 PEAK TENIS_110825"
click at [886, 417] on input "12:00" at bounding box center [911, 420] width 58 height 15
type input "16:03"
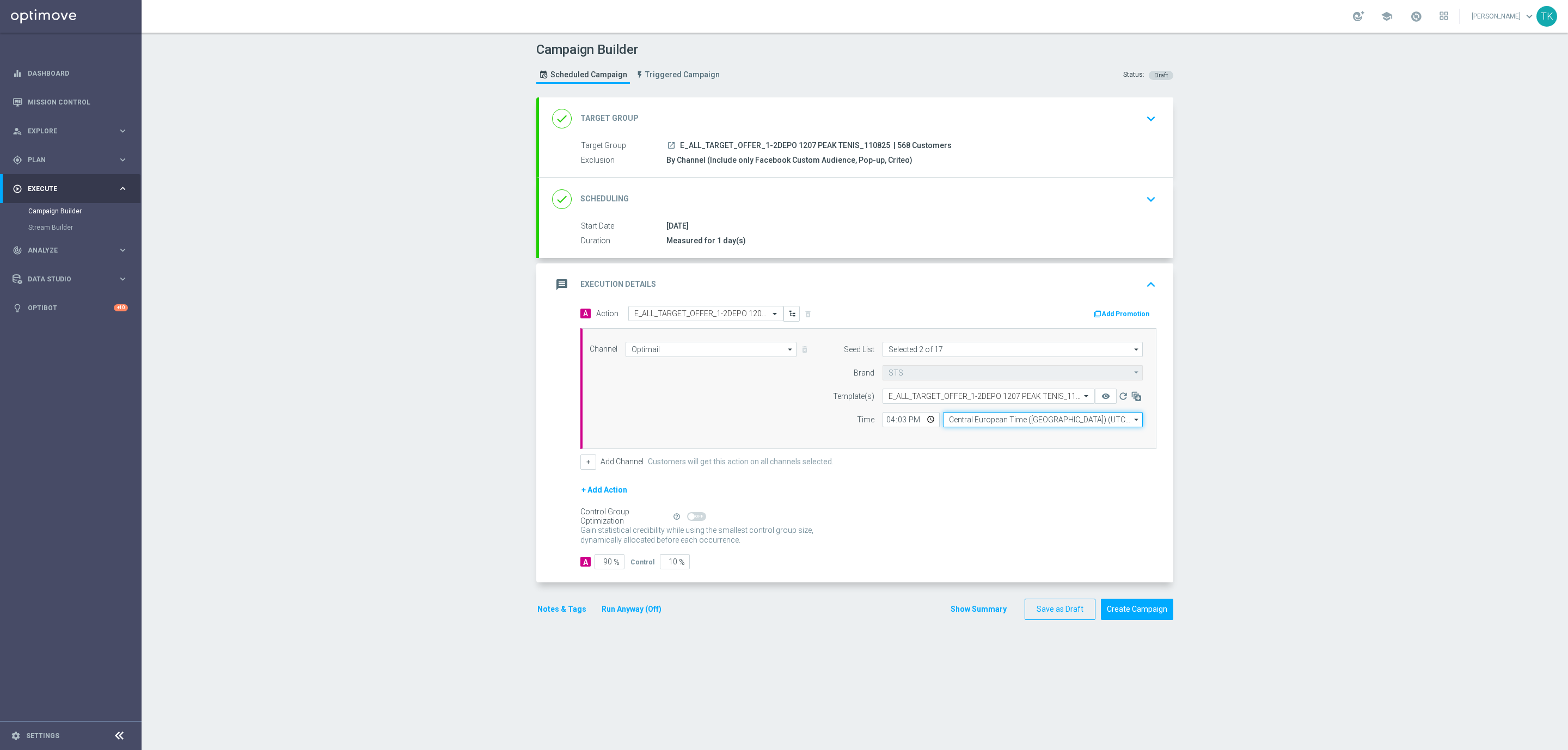
click at [957, 423] on input "Central European Time (Warsaw) (UTC +02:00)" at bounding box center [1043, 420] width 200 height 15
click at [965, 437] on div "Central European Time (Warsaw) (UTC +02:00)" at bounding box center [1047, 436] width 178 height 10
type input "Central European Time (Warsaw) (UTC +02:00)"
click at [950, 612] on button "Show Summary" at bounding box center [979, 608] width 58 height 12
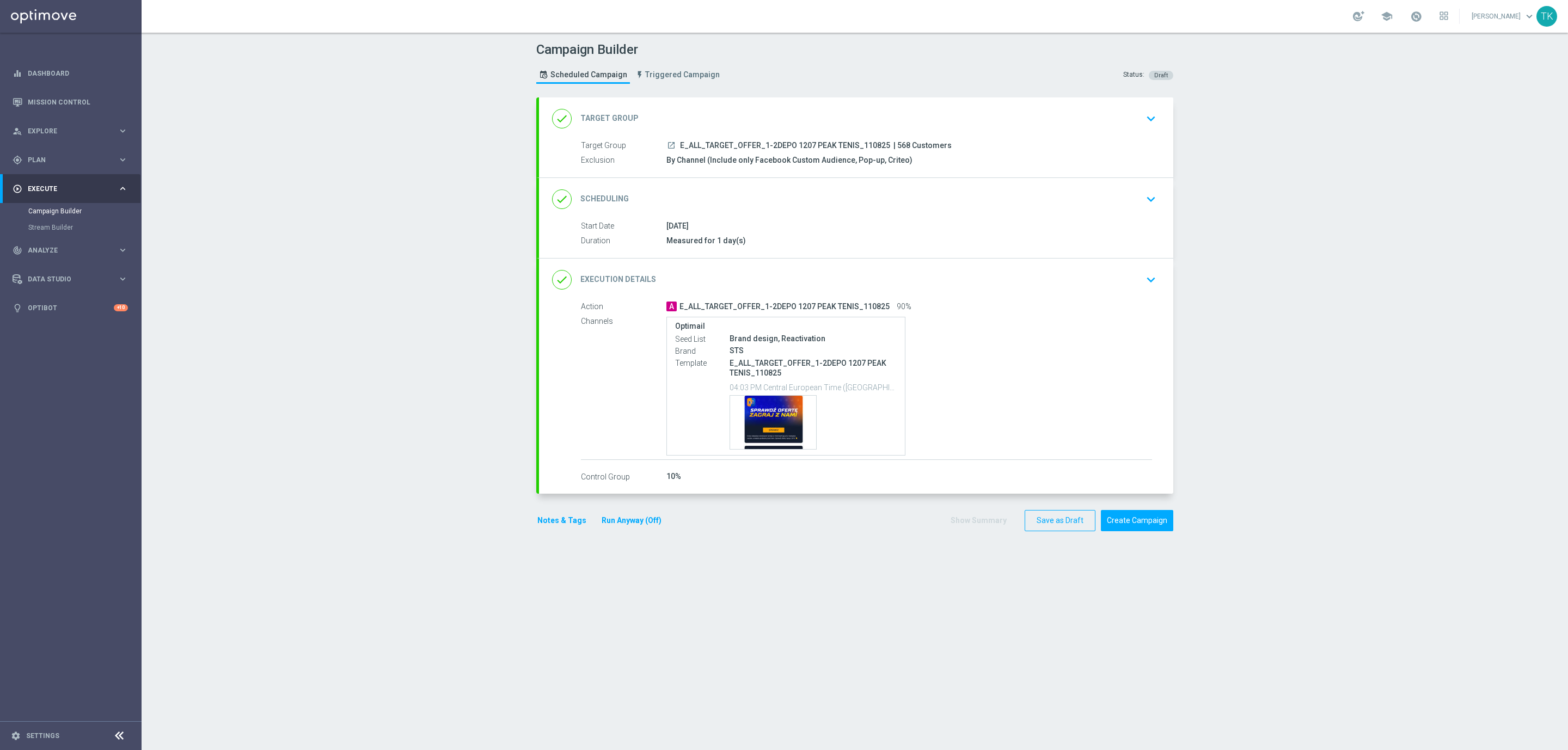
click at [792, 147] on span "E_ALL_TARGET_OFFER_1-2DEPO 1207 PEAK TENIS_110825" at bounding box center [785, 146] width 210 height 10
copy div "E_ALL_TARGET_OFFER_1-2DEPO 1207 PEAK TENIS_110825"
click at [807, 81] on div "Campaign Builder Scheduled Campaign Triggered Campaign Status: Draft" at bounding box center [855, 64] width 654 height 50
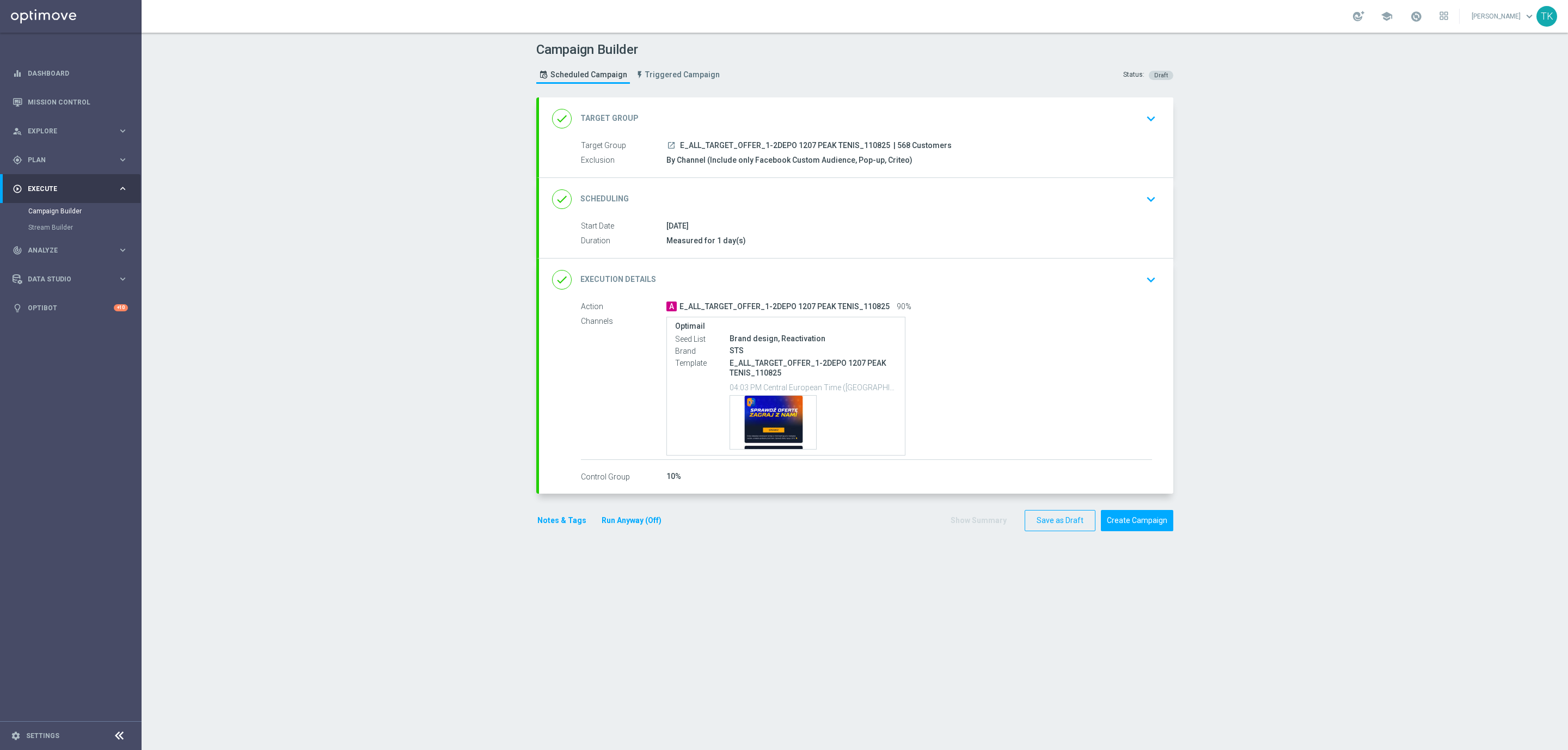
click at [549, 520] on button "Notes & Tags" at bounding box center [562, 520] width 51 height 13
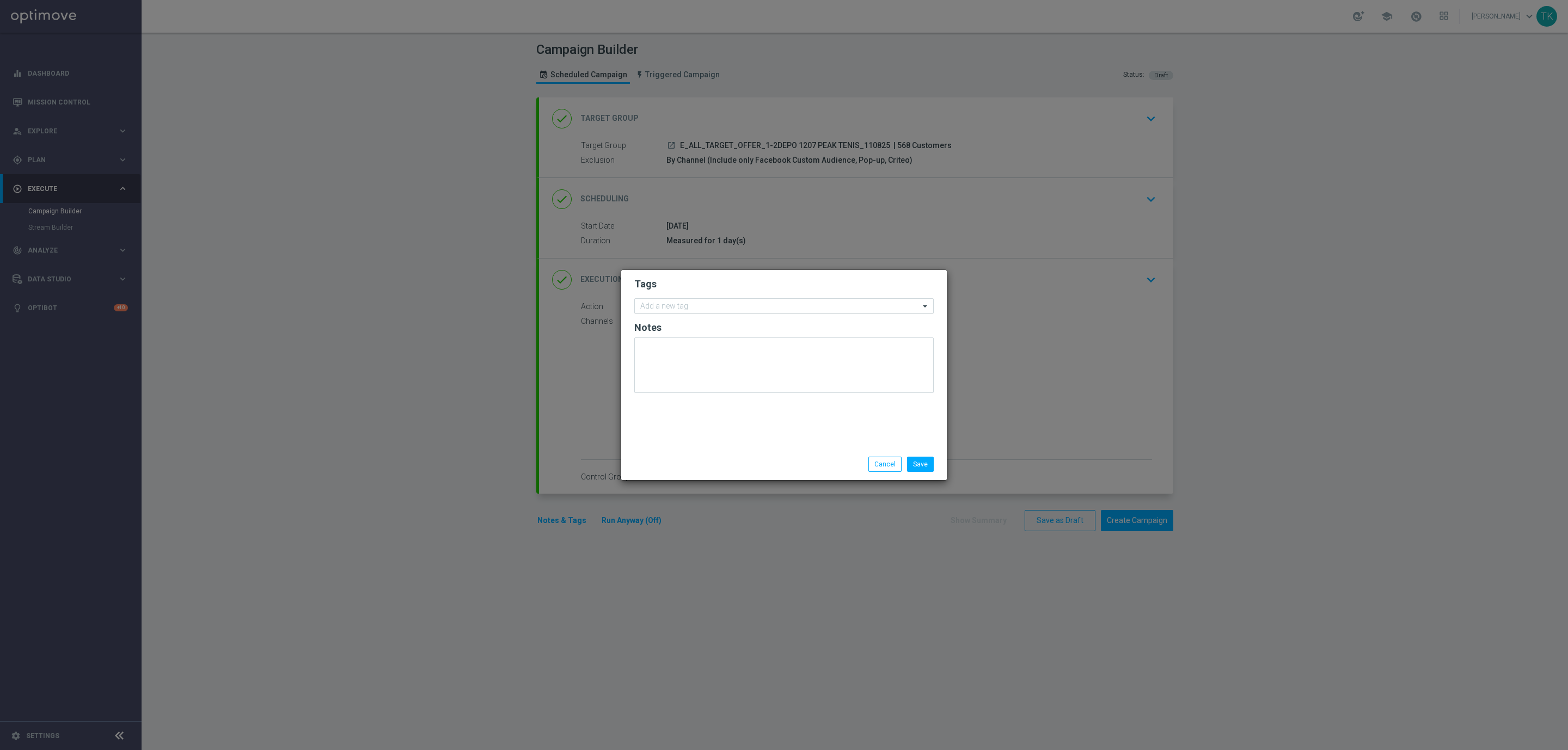
click at [651, 308] on input "text" at bounding box center [779, 307] width 279 height 10
click at [656, 307] on input "text" at bounding box center [779, 307] width 279 height 10
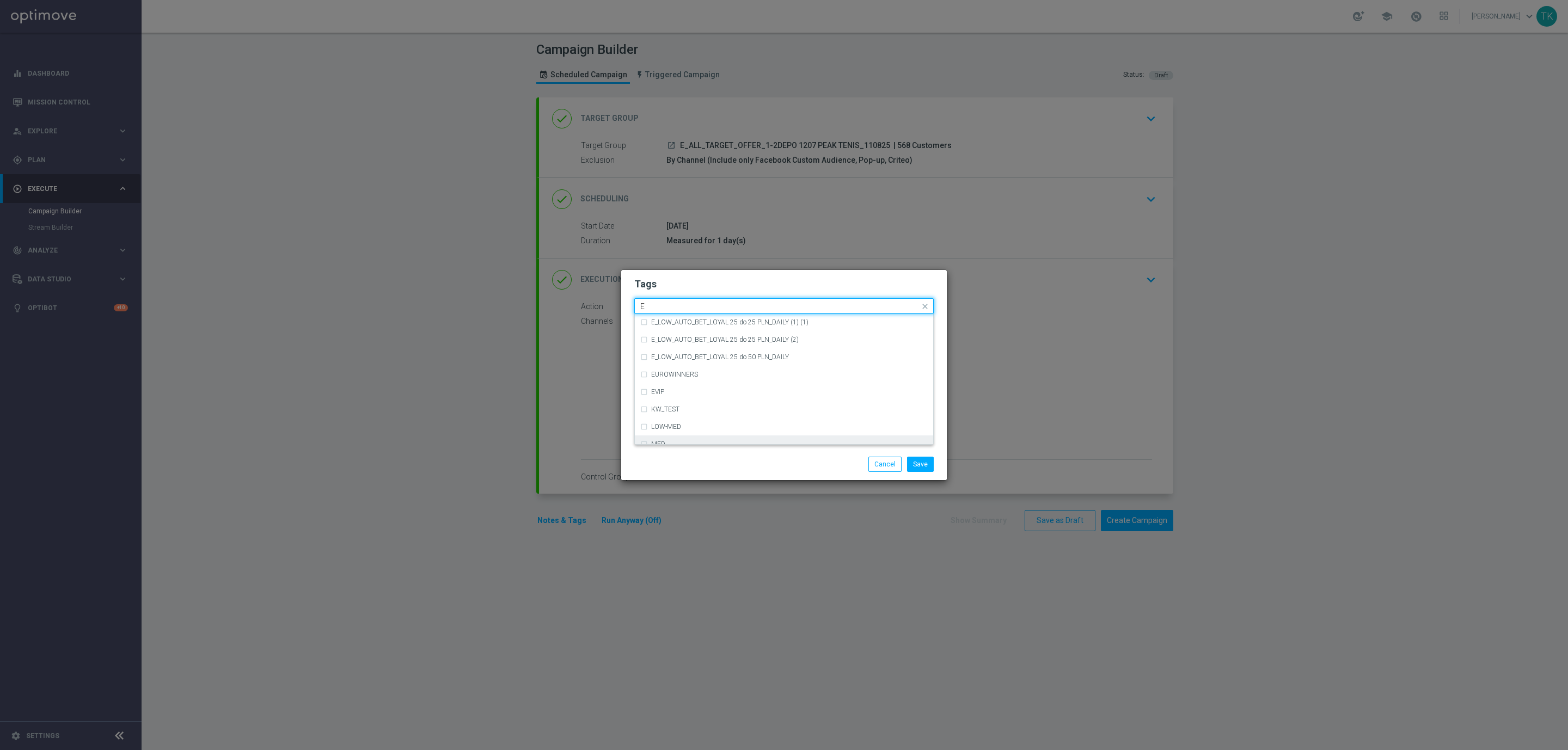
scroll to position [1469, 0]
click at [664, 420] on div "E" at bounding box center [789, 420] width 277 height 7
click at [646, 303] on input "E" at bounding box center [779, 307] width 279 height 10
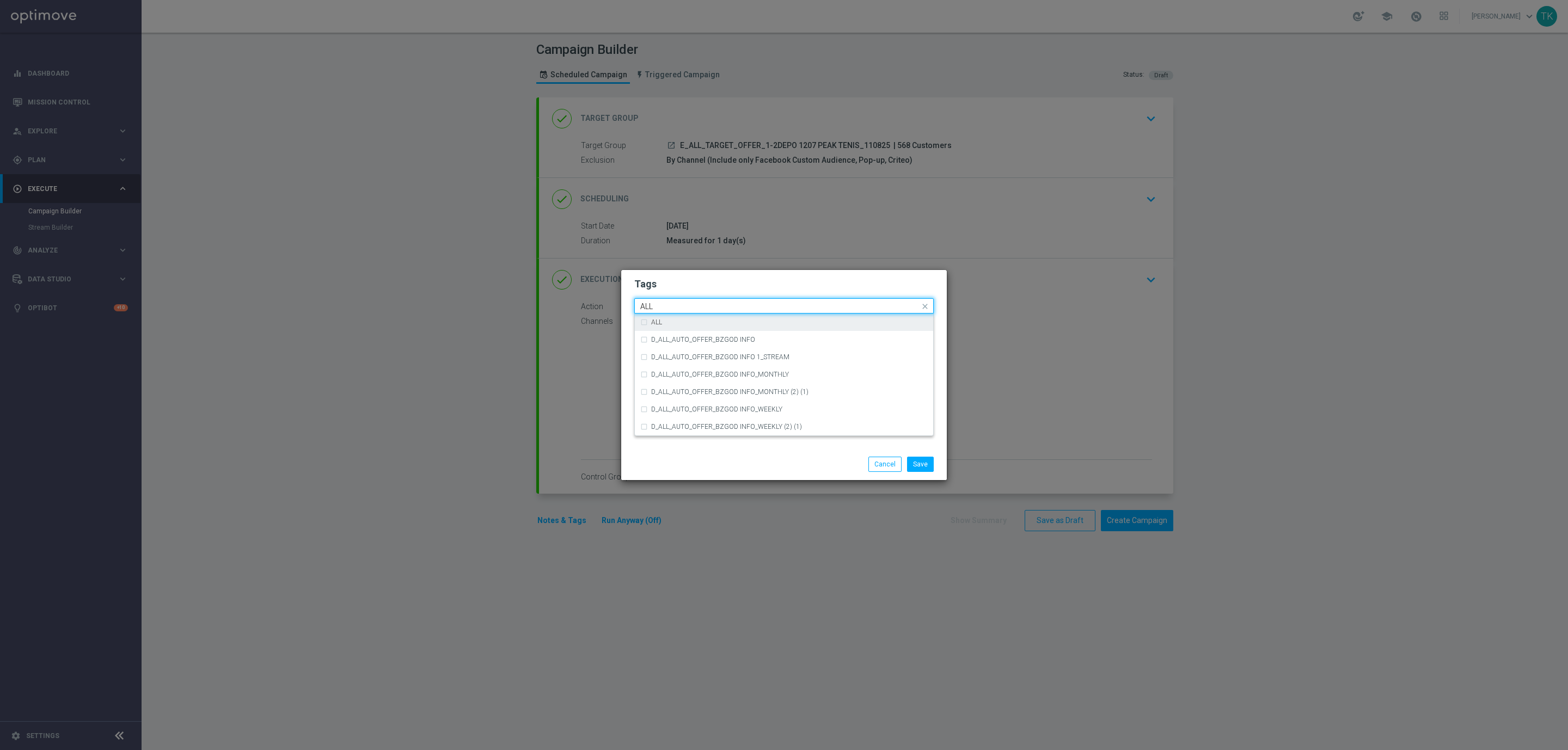
click at [662, 325] on label "ALL" at bounding box center [656, 322] width 11 height 7
click at [660, 310] on input "ALL" at bounding box center [779, 307] width 279 height 10
click at [672, 367] on div "TARGET" at bounding box center [784, 375] width 288 height 17
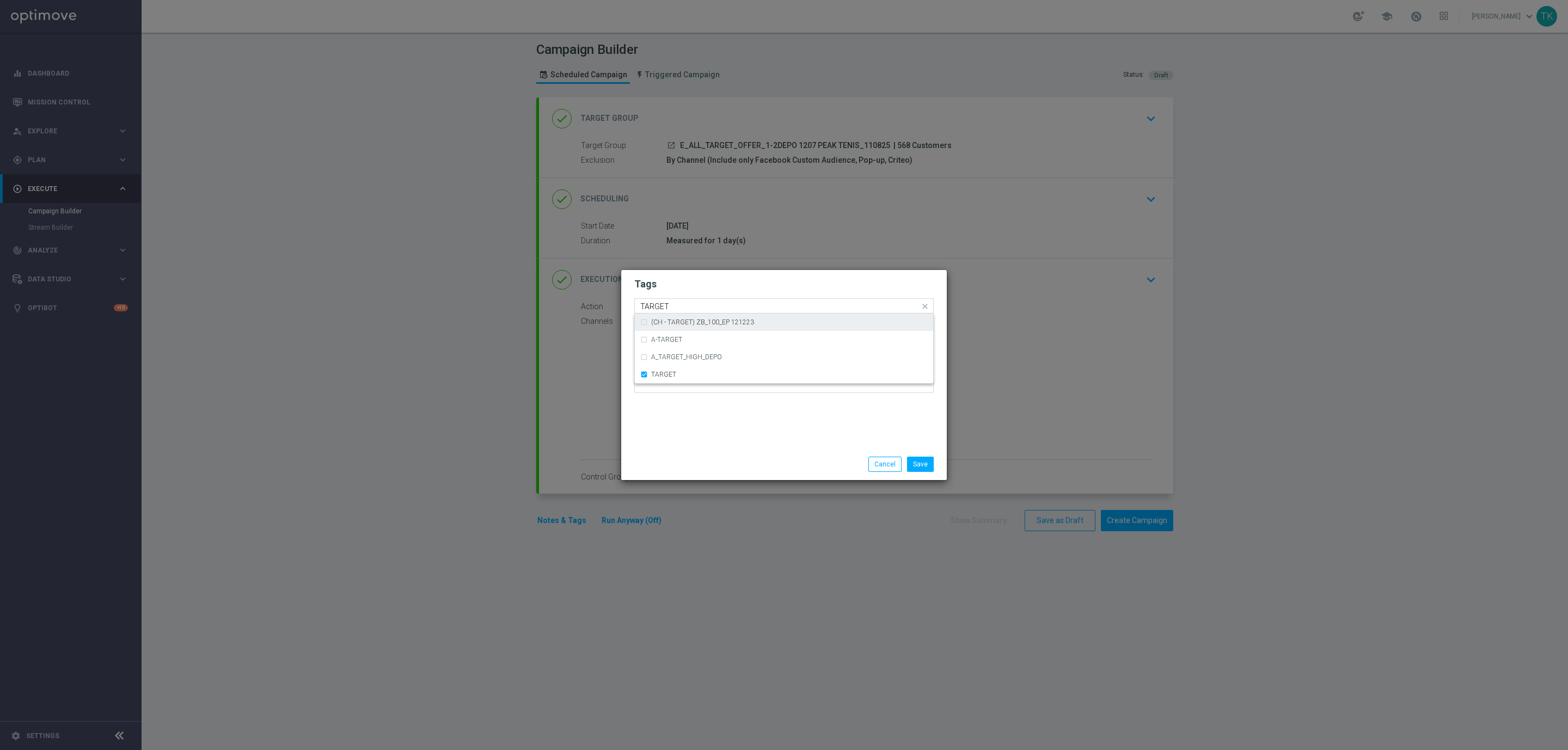
click at [668, 307] on input "TARGET" at bounding box center [779, 307] width 279 height 10
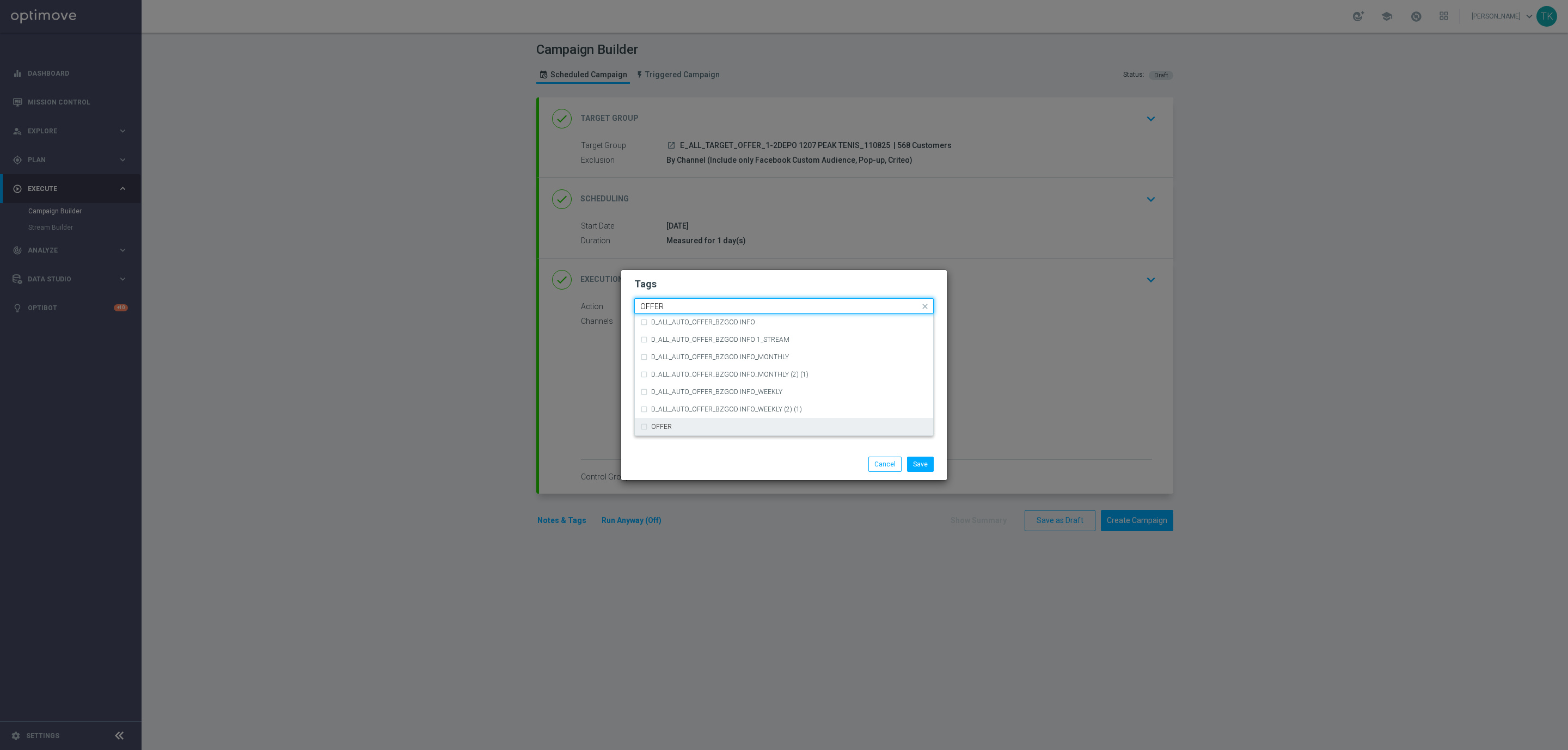
click at [668, 421] on div "OFFER" at bounding box center [784, 426] width 288 height 17
click at [657, 309] on input "OFFER" at bounding box center [779, 307] width 279 height 10
type input "1"
type input "P"
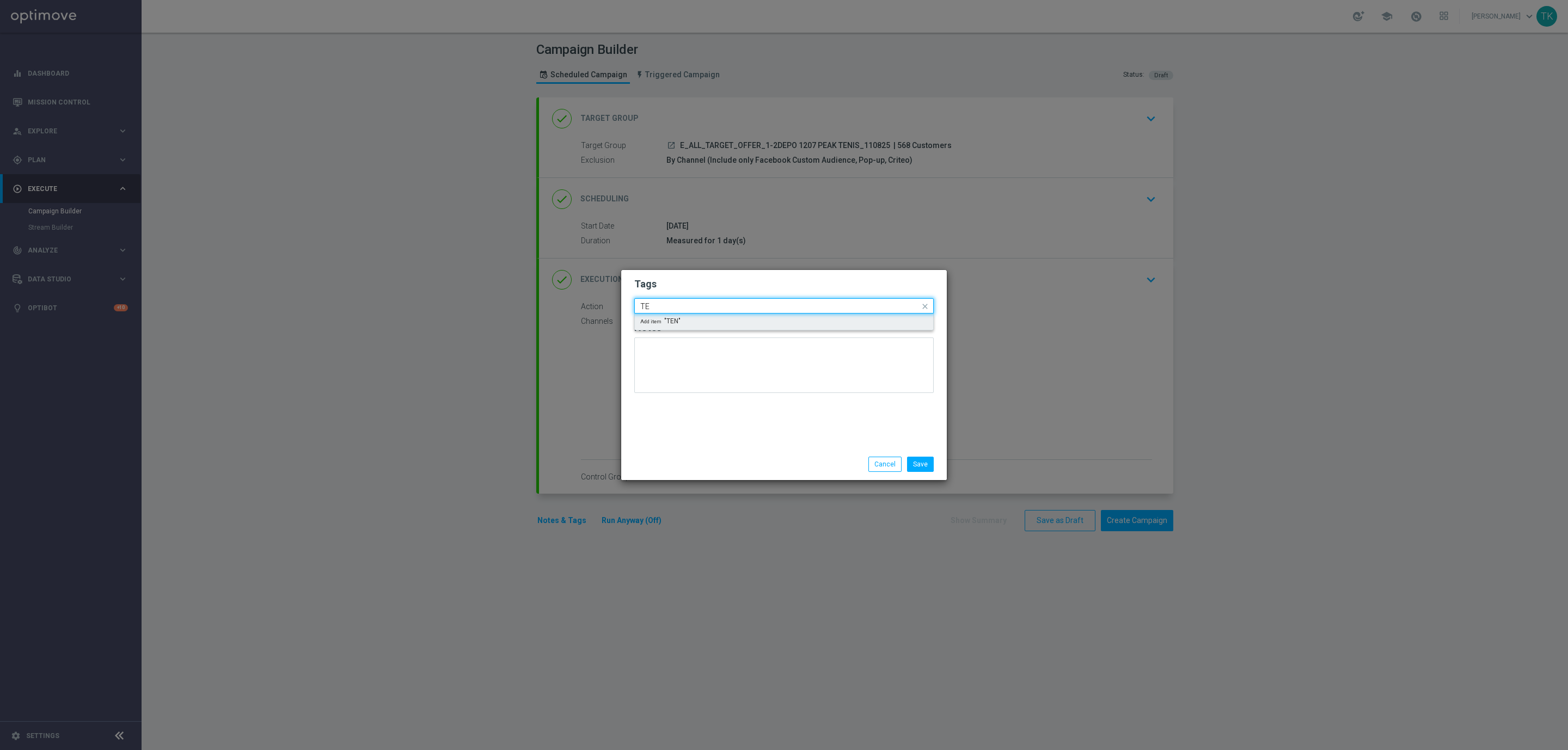
type input "T"
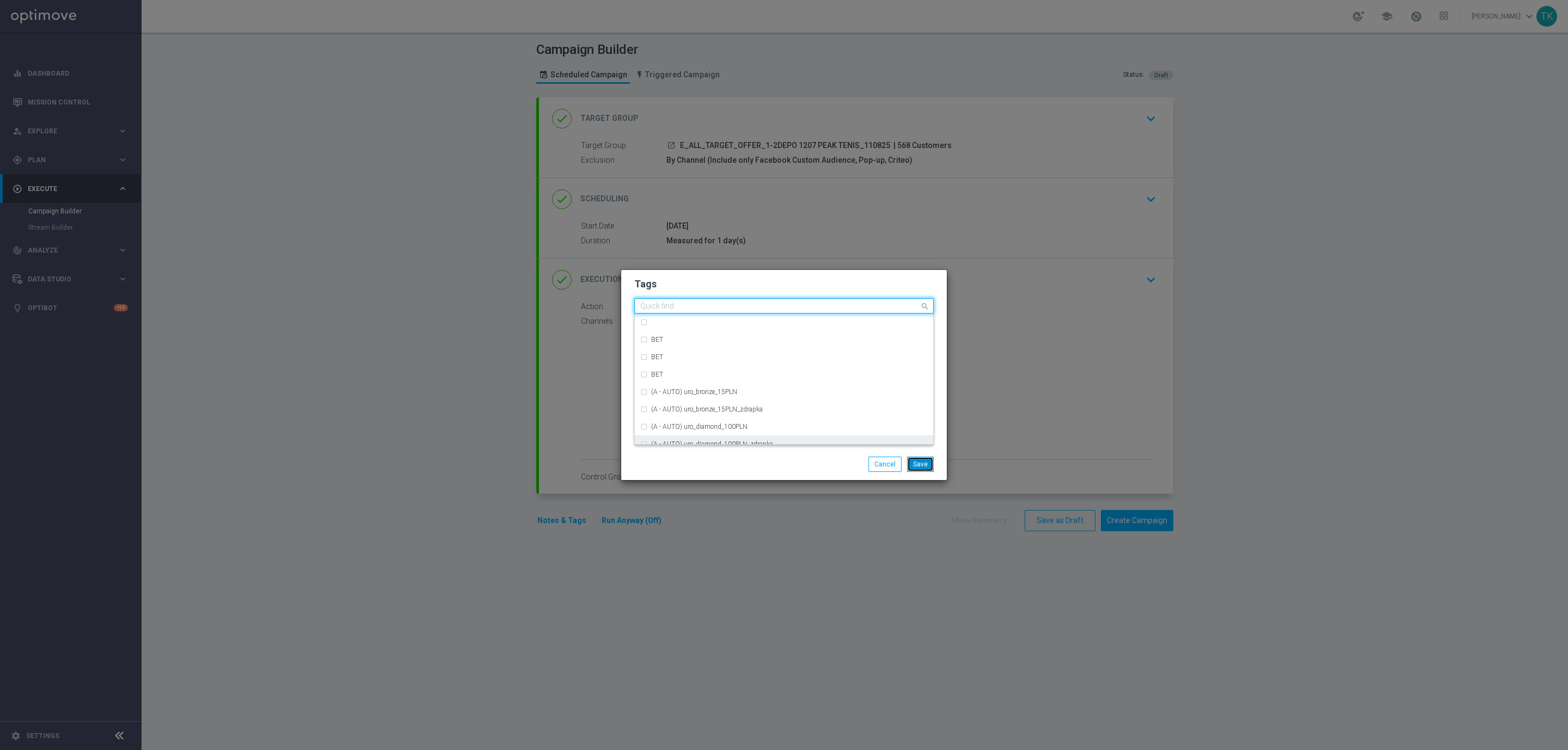
click at [920, 458] on button "Save" at bounding box center [921, 465] width 27 height 15
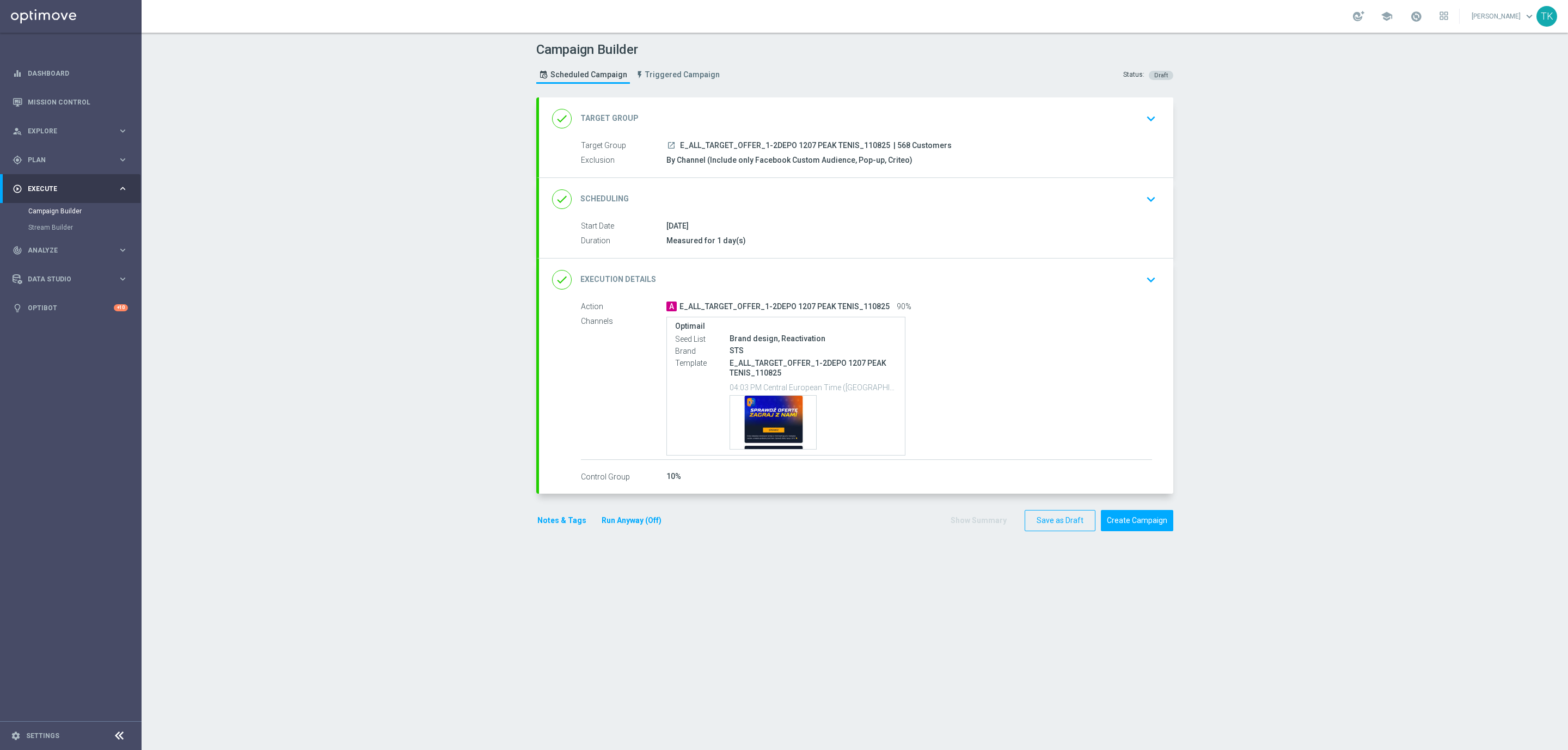
click at [814, 205] on div "done Scheduling keyboard_arrow_down" at bounding box center [856, 199] width 609 height 21
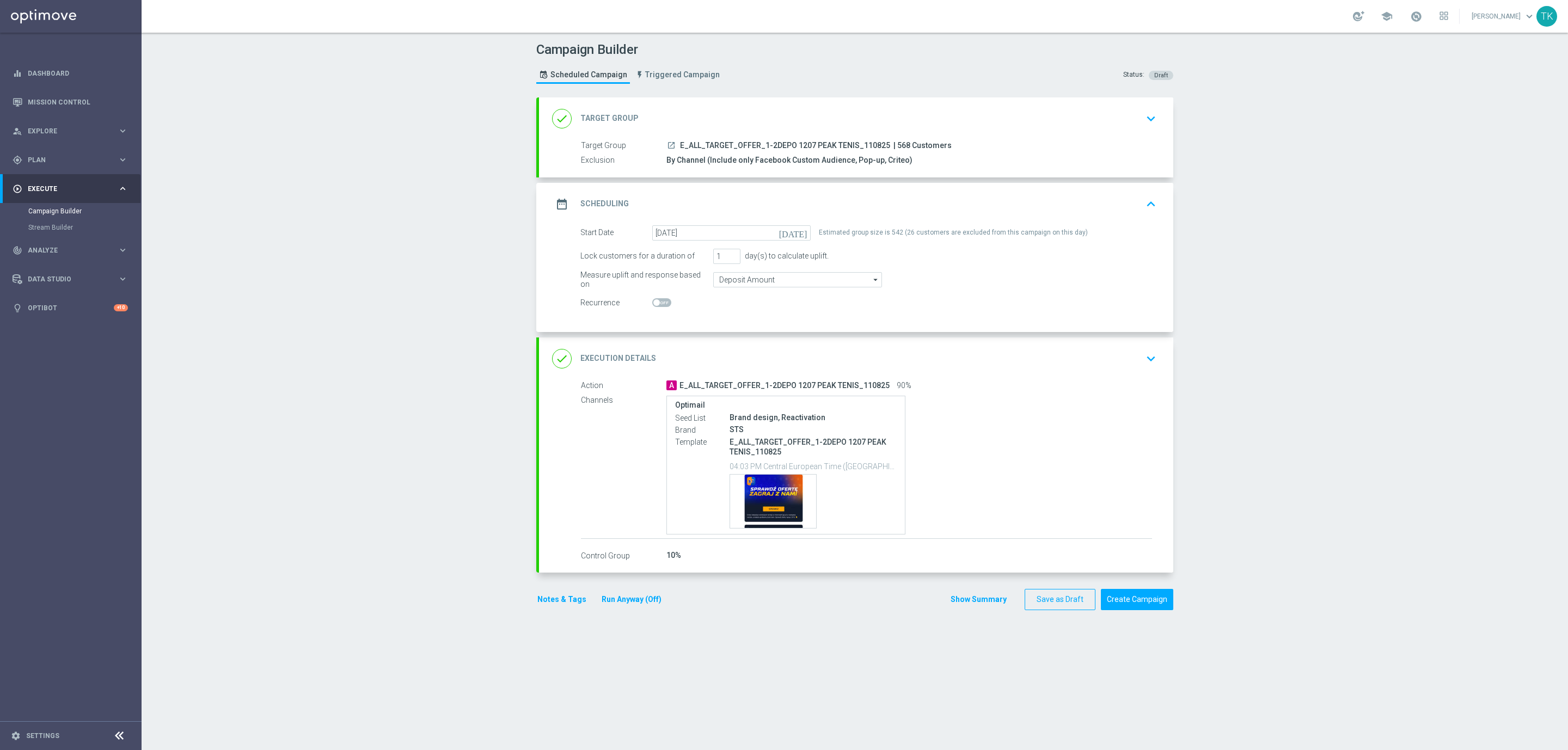
click at [958, 602] on button "Show Summary" at bounding box center [979, 599] width 58 height 12
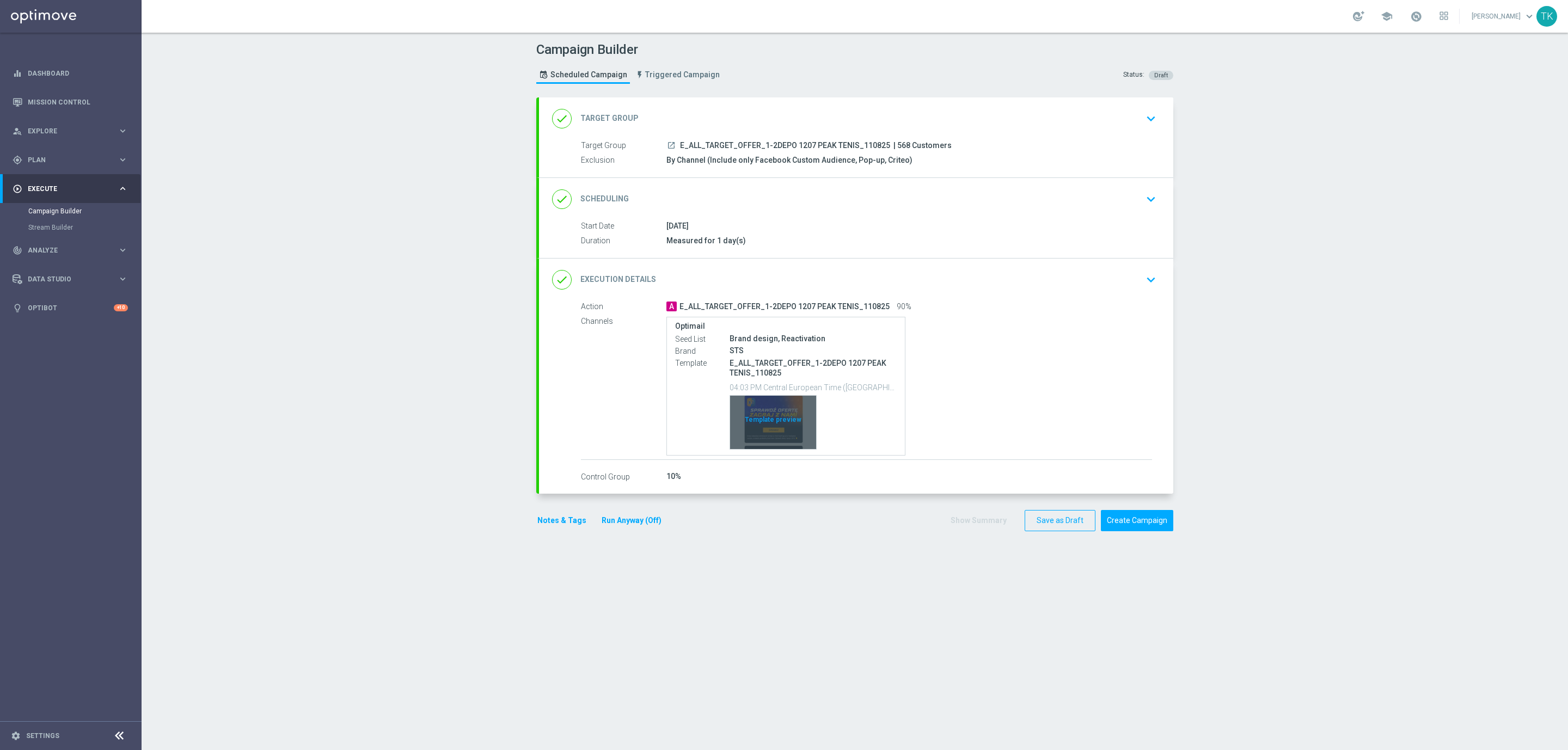
click at [767, 415] on div "Template preview" at bounding box center [773, 422] width 86 height 54
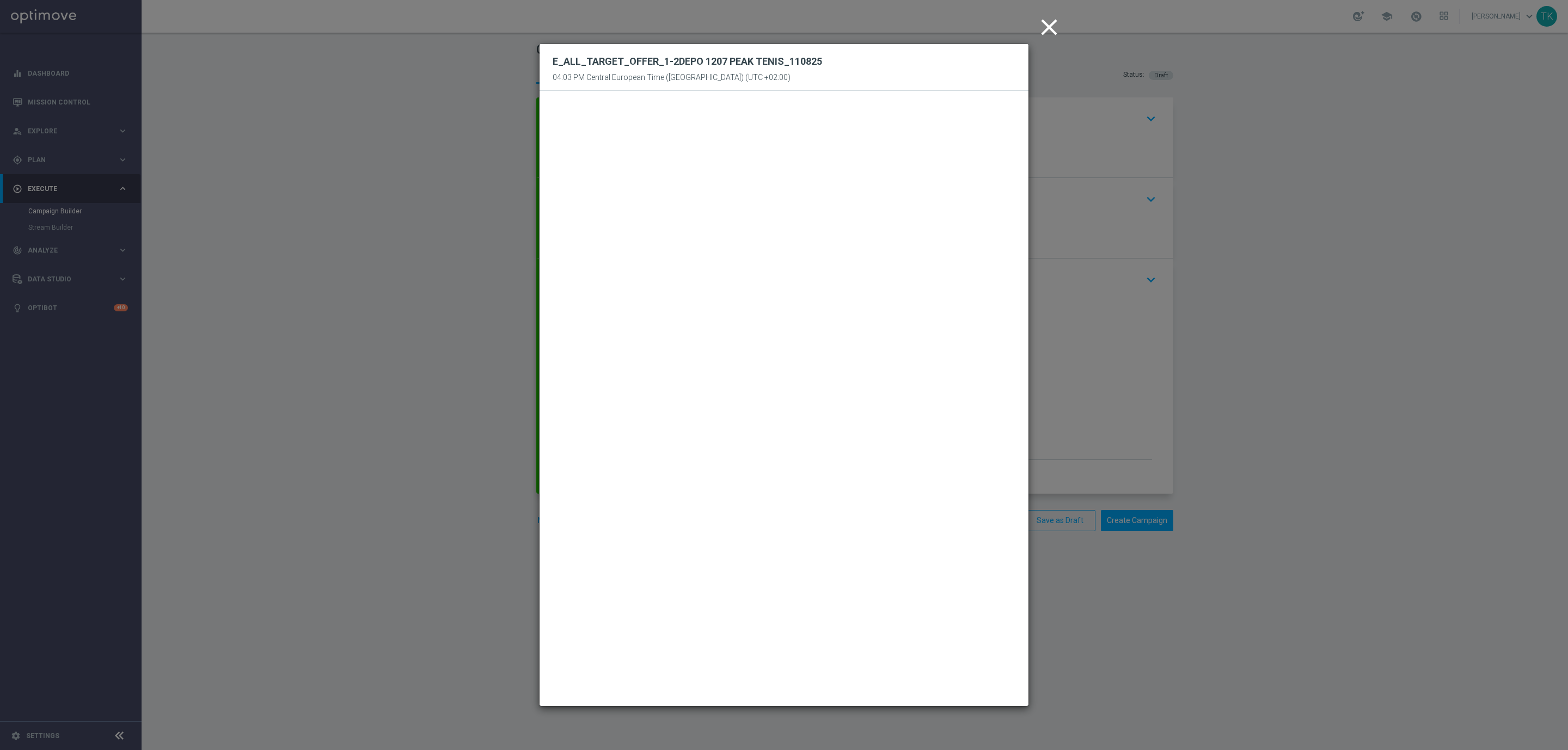
click at [1048, 30] on icon "close" at bounding box center [1049, 27] width 27 height 27
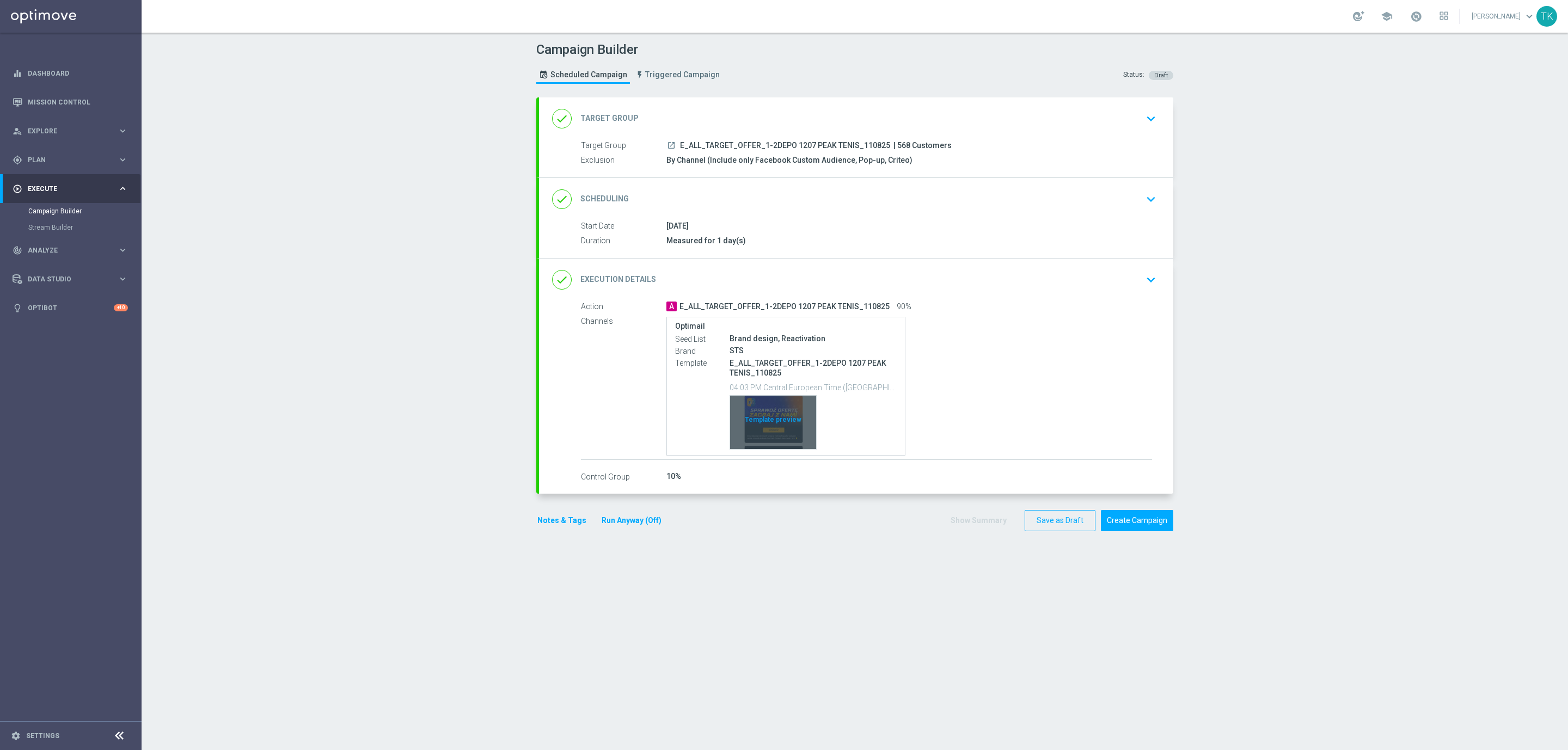
click at [786, 415] on div "Template preview" at bounding box center [773, 422] width 86 height 54
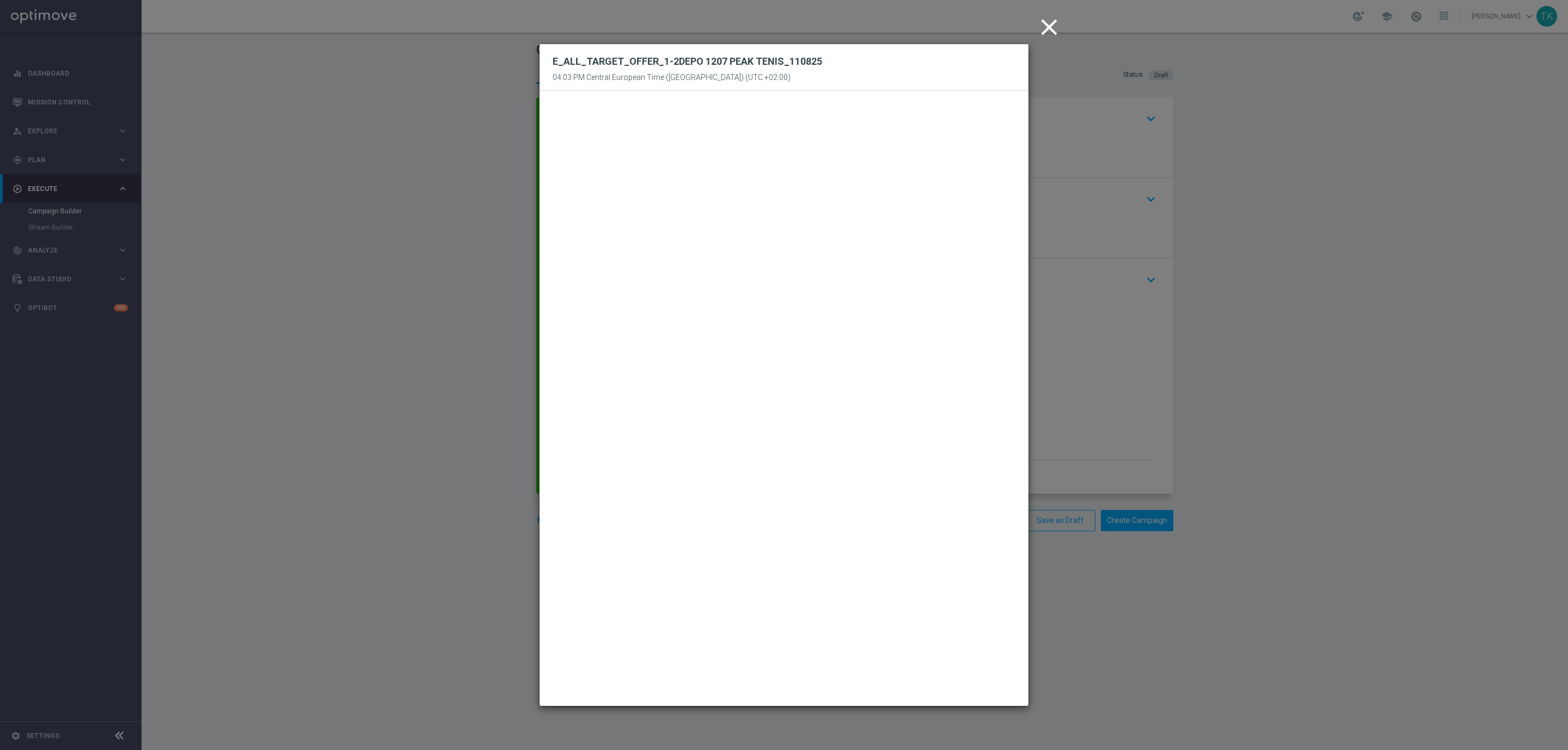
click at [1049, 29] on icon "close" at bounding box center [1049, 27] width 27 height 27
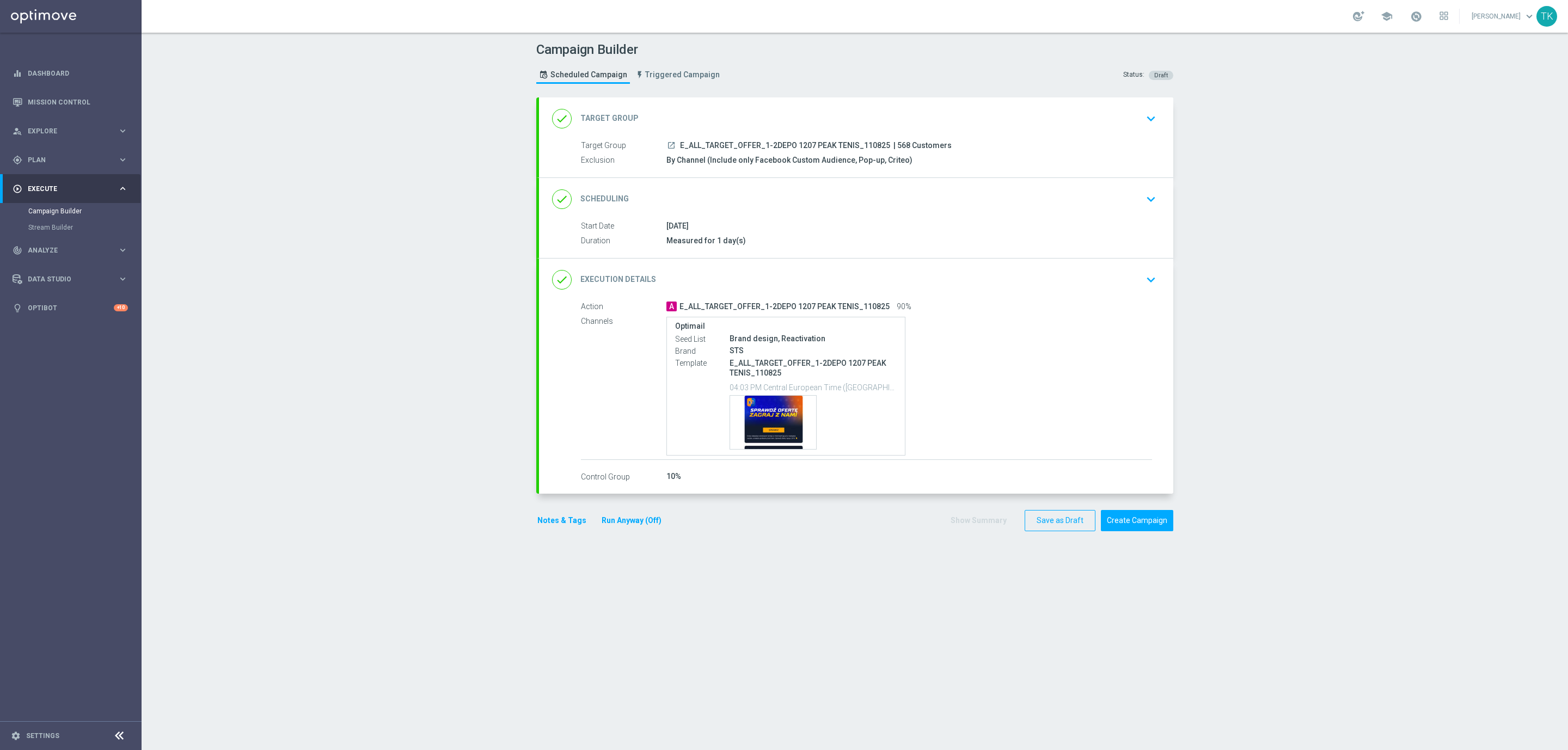
click at [550, 526] on button "Notes & Tags" at bounding box center [562, 520] width 51 height 13
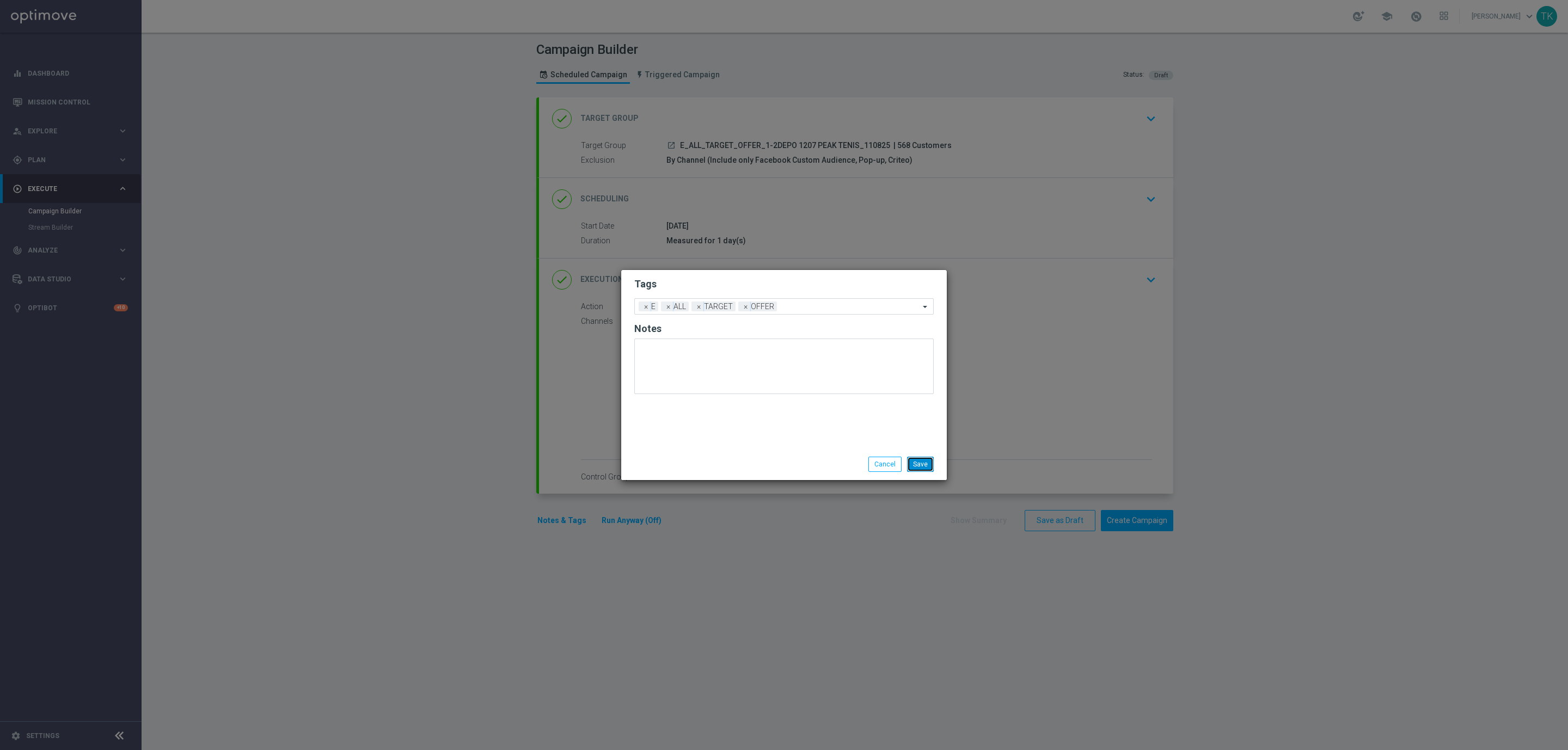
click at [926, 457] on button "Save" at bounding box center [921, 465] width 27 height 15
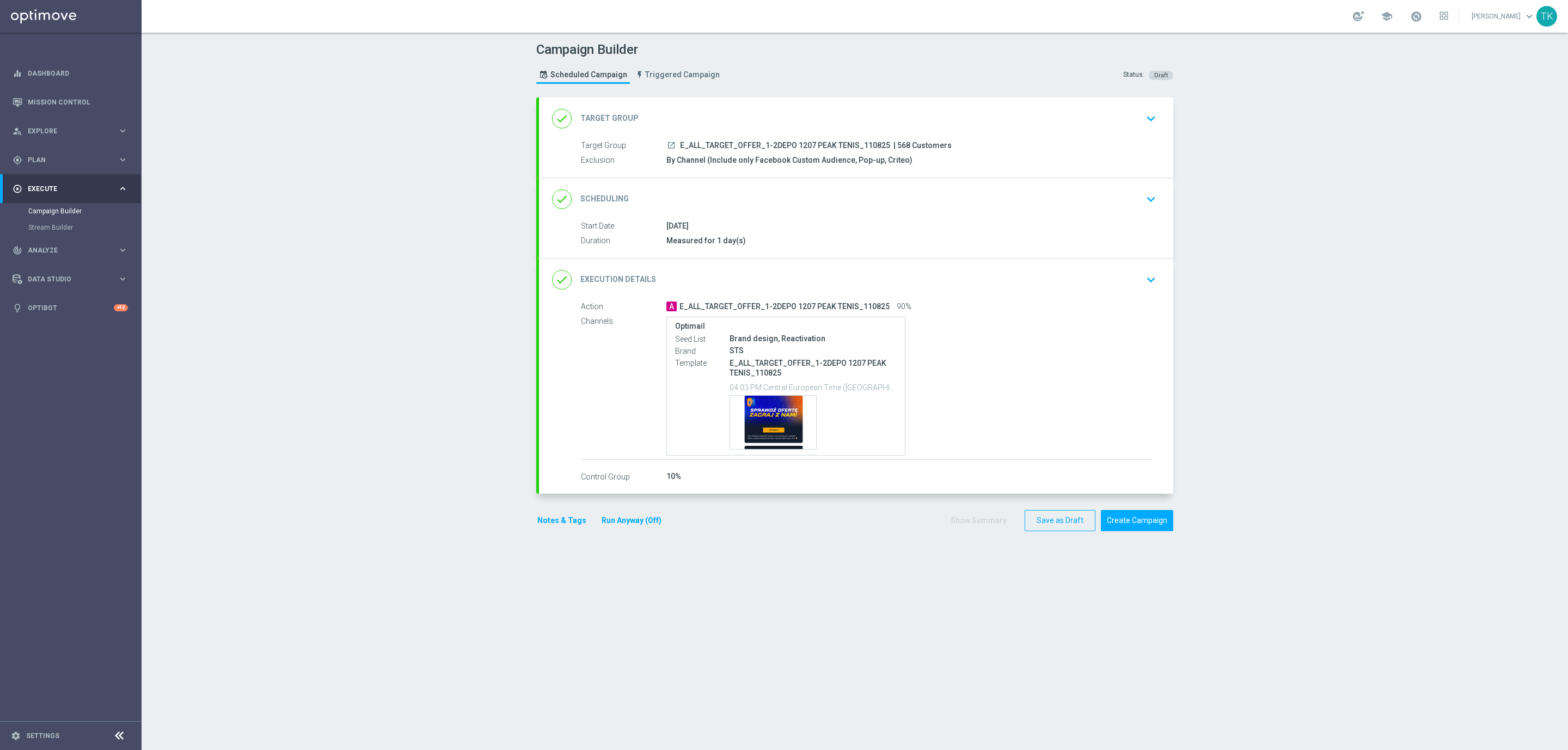
click at [559, 522] on button "Notes & Tags" at bounding box center [562, 520] width 51 height 13
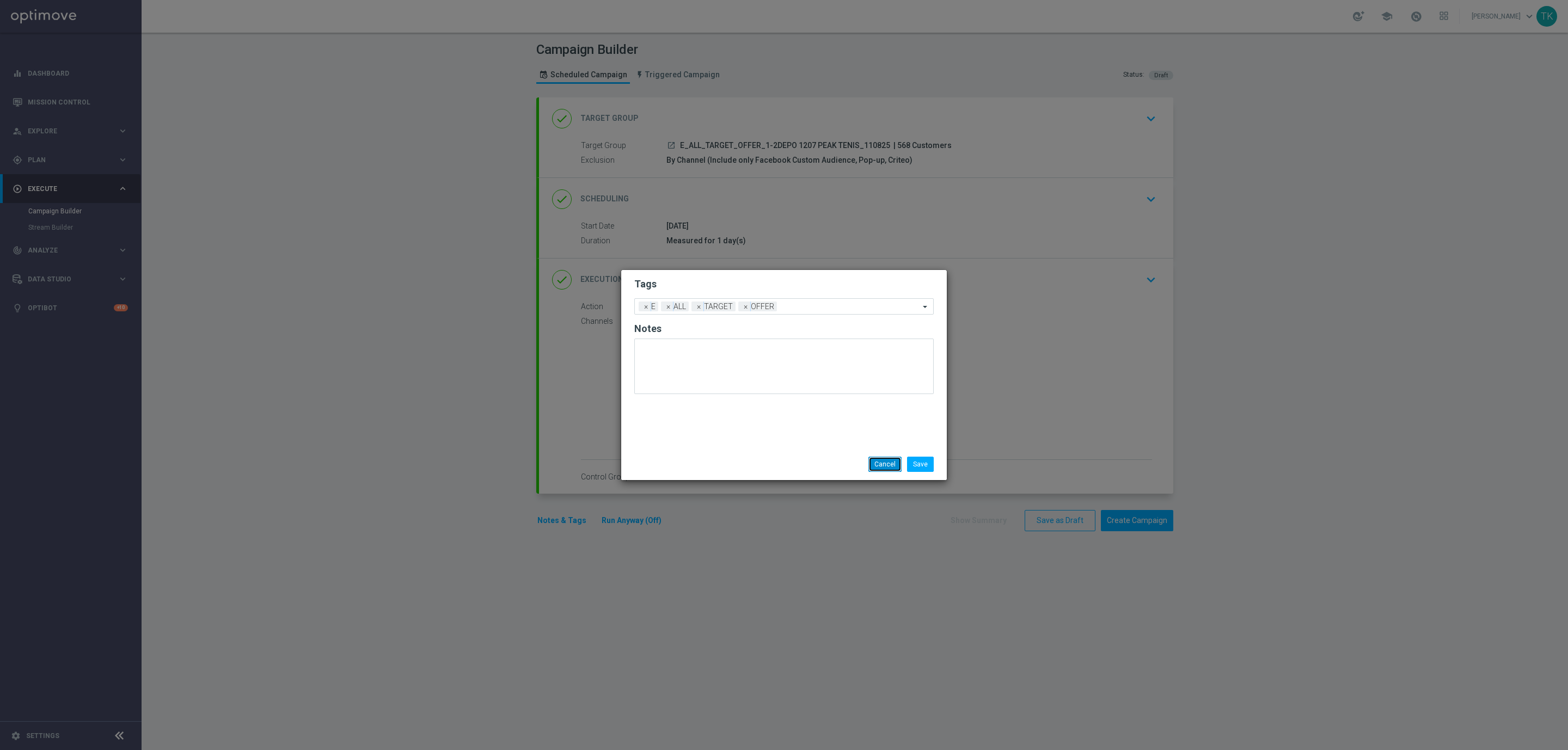
click at [887, 465] on button "Cancel" at bounding box center [885, 465] width 34 height 15
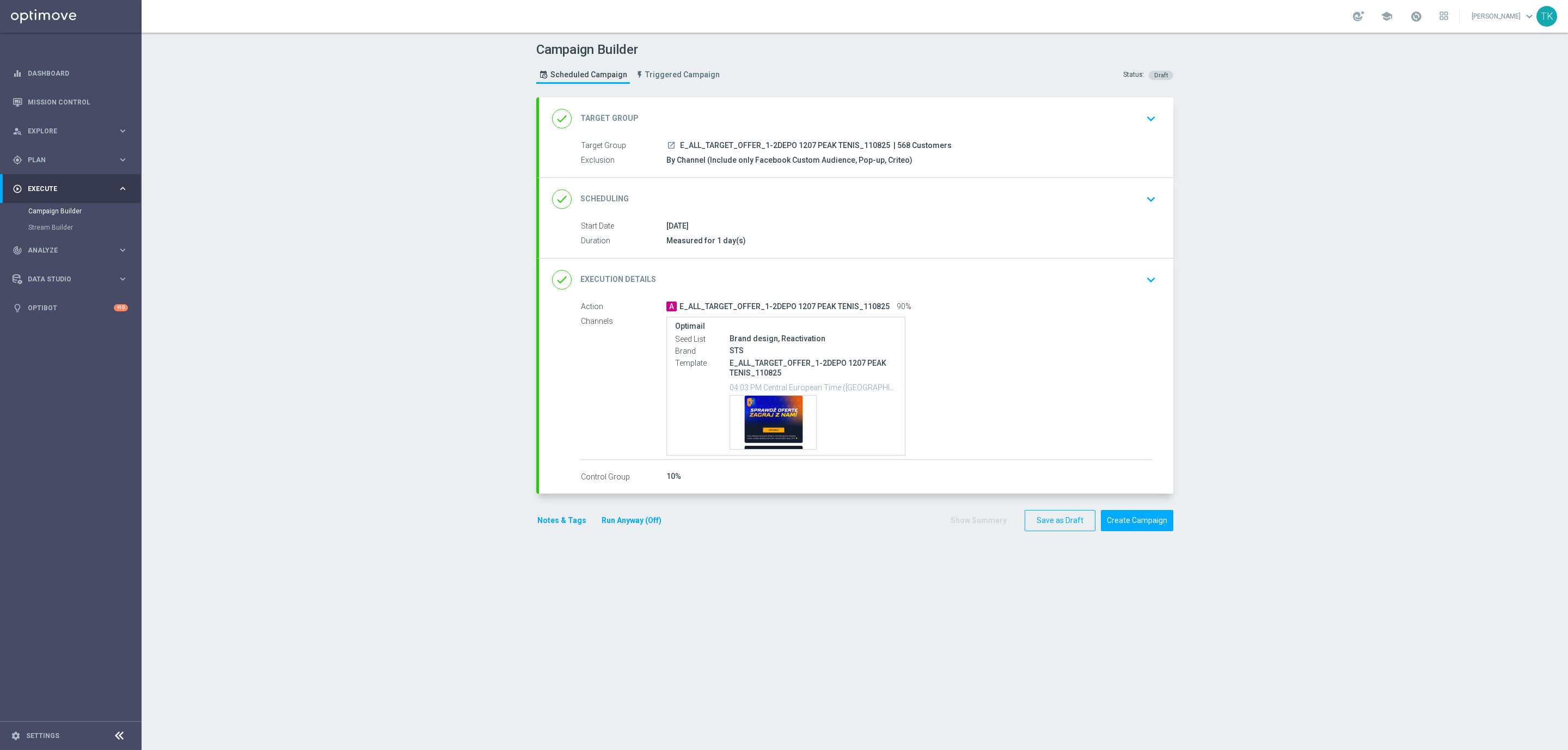
click at [561, 523] on button "Notes & Tags" at bounding box center [562, 520] width 51 height 13
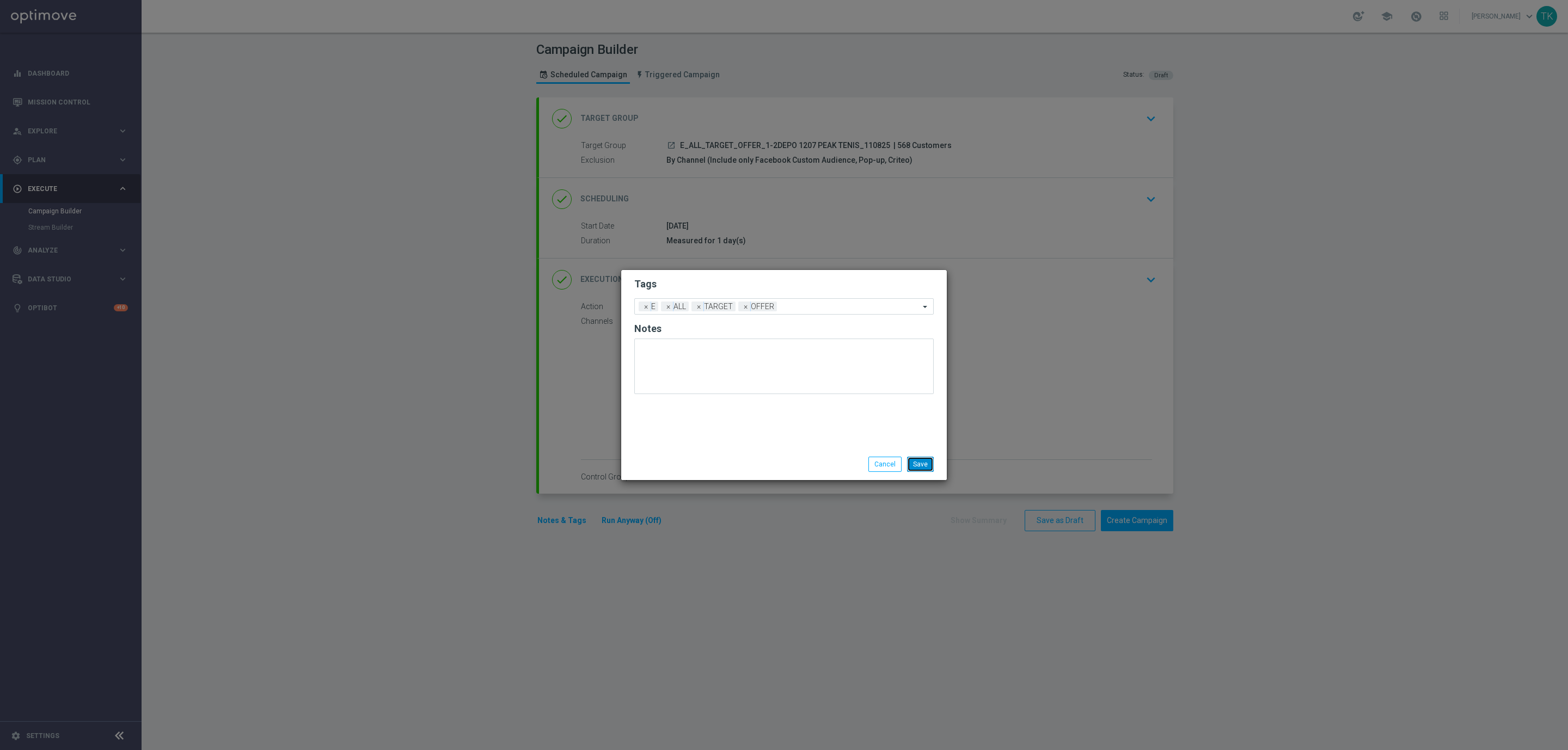
click at [918, 466] on button "Save" at bounding box center [921, 465] width 27 height 15
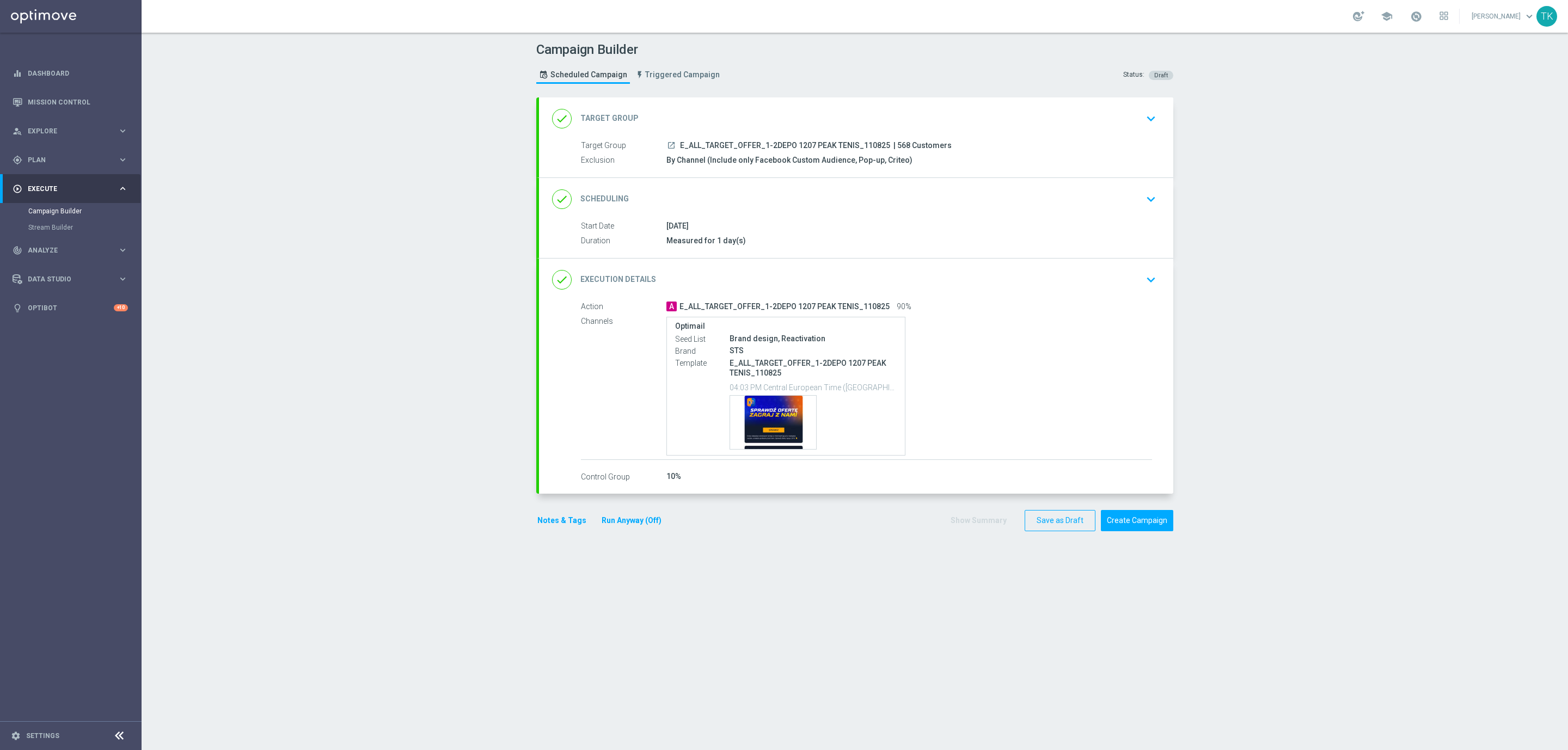
click at [558, 520] on button "Notes & Tags" at bounding box center [562, 520] width 51 height 13
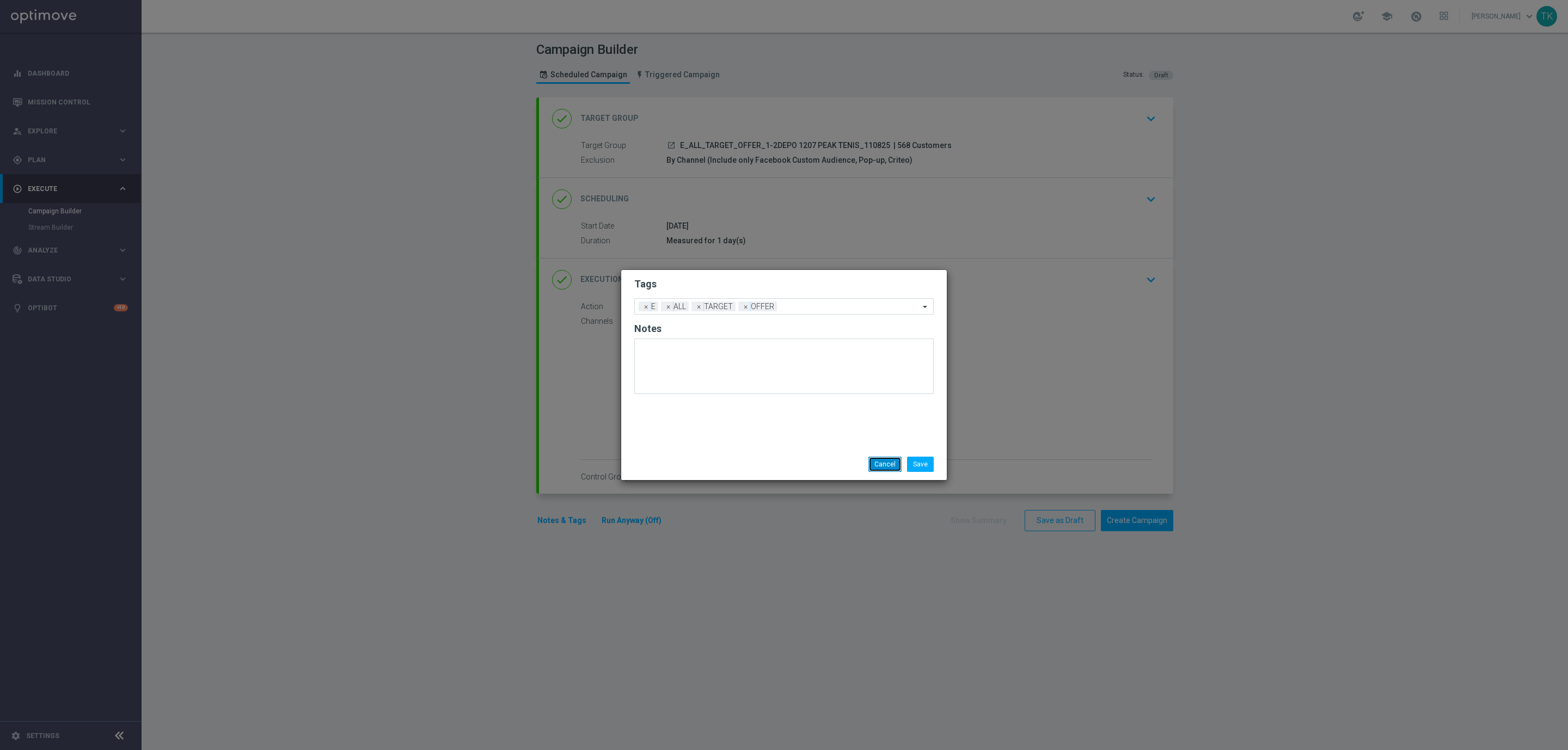
click at [886, 463] on button "Cancel" at bounding box center [885, 465] width 34 height 15
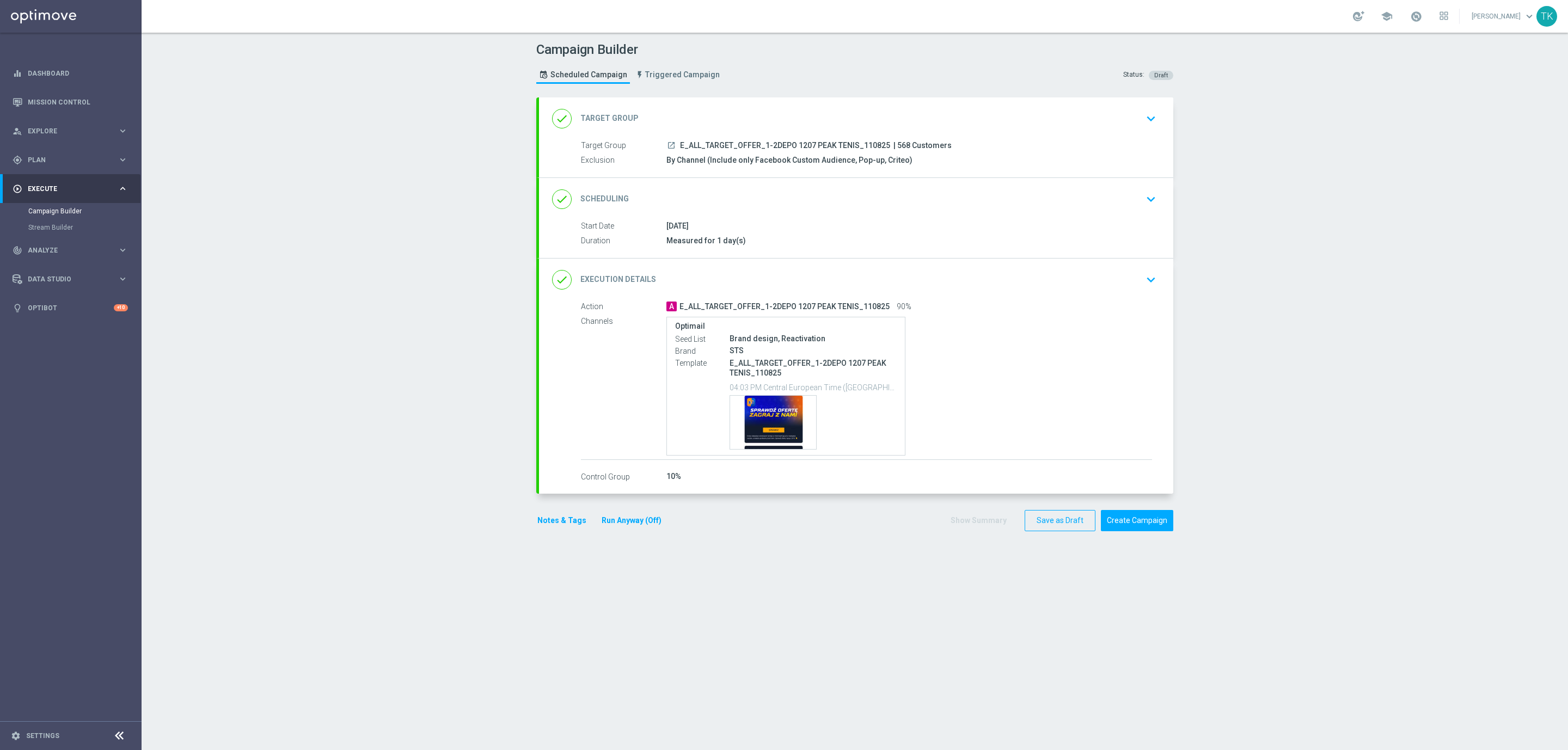
click at [990, 336] on div "Optimail Seed List Brand design, Reactivation Brand STS Template E_ALL_TARGET_O…" at bounding box center [909, 386] width 486 height 139
click at [997, 284] on div "done Execution Details keyboard_arrow_down" at bounding box center [856, 280] width 609 height 21
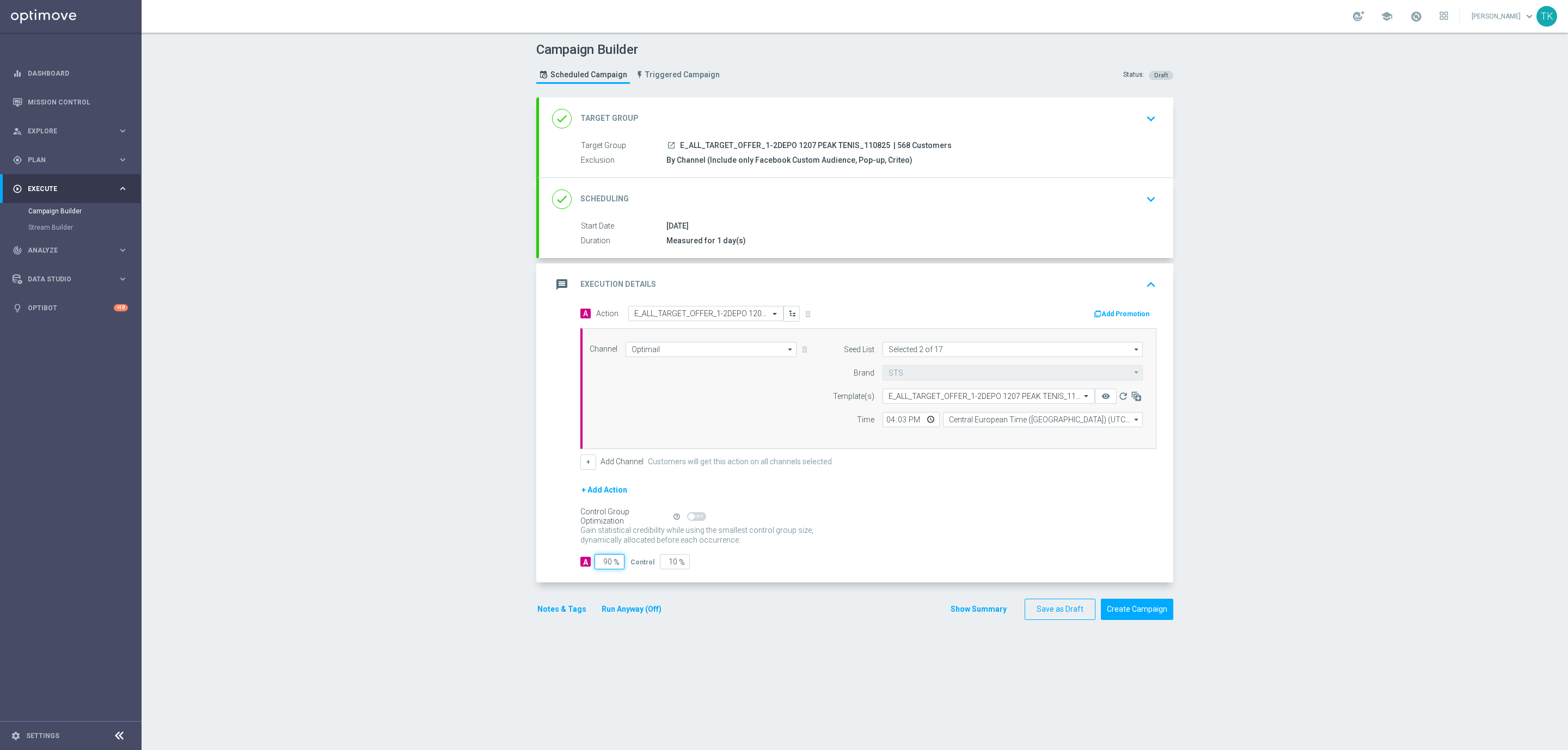
click at [598, 565] on input "90" at bounding box center [609, 561] width 30 height 15
type input "9"
type input "91"
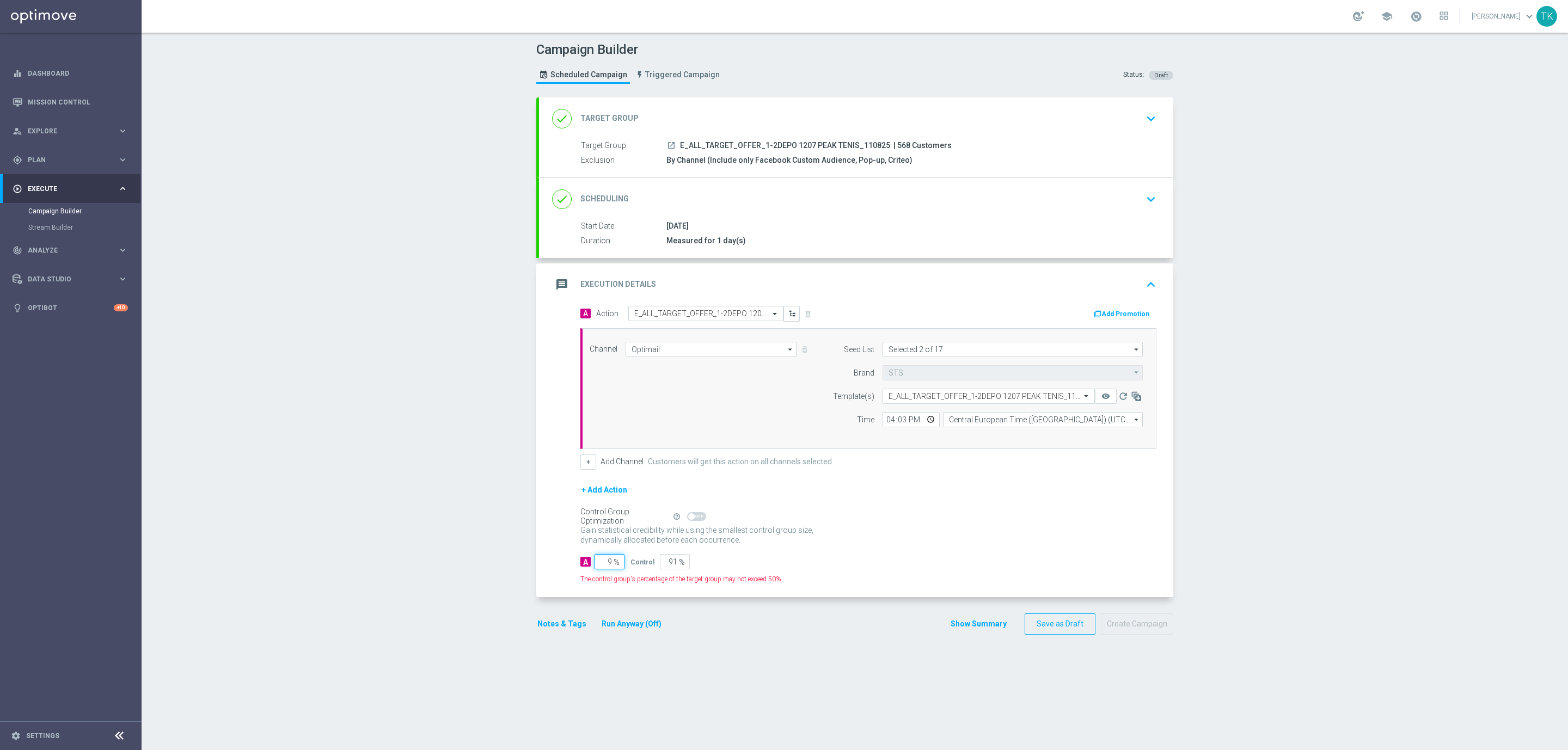
type input "95"
type input "5"
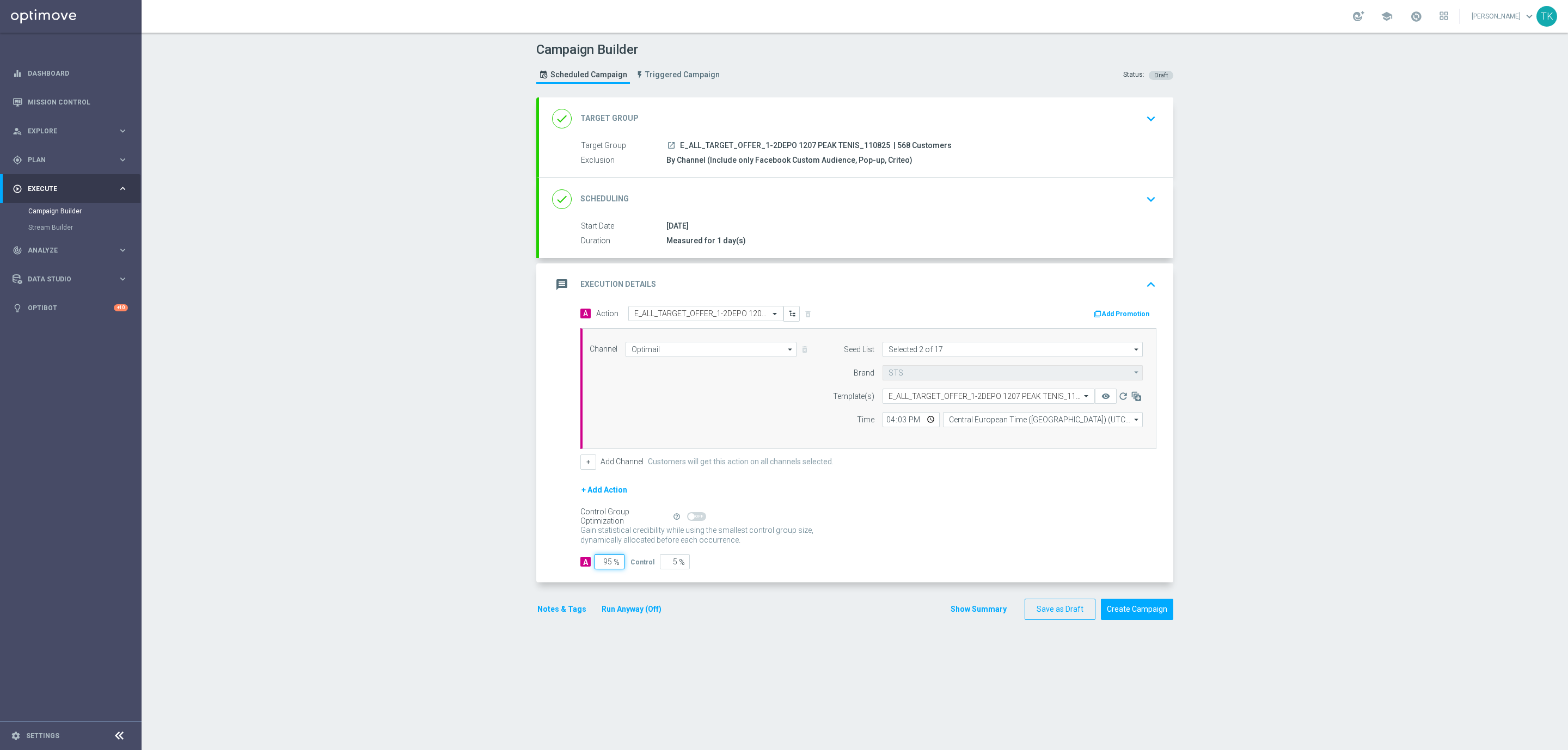
type input "95"
click at [920, 216] on div "done Scheduling keyboard_arrow_down" at bounding box center [856, 199] width 634 height 42
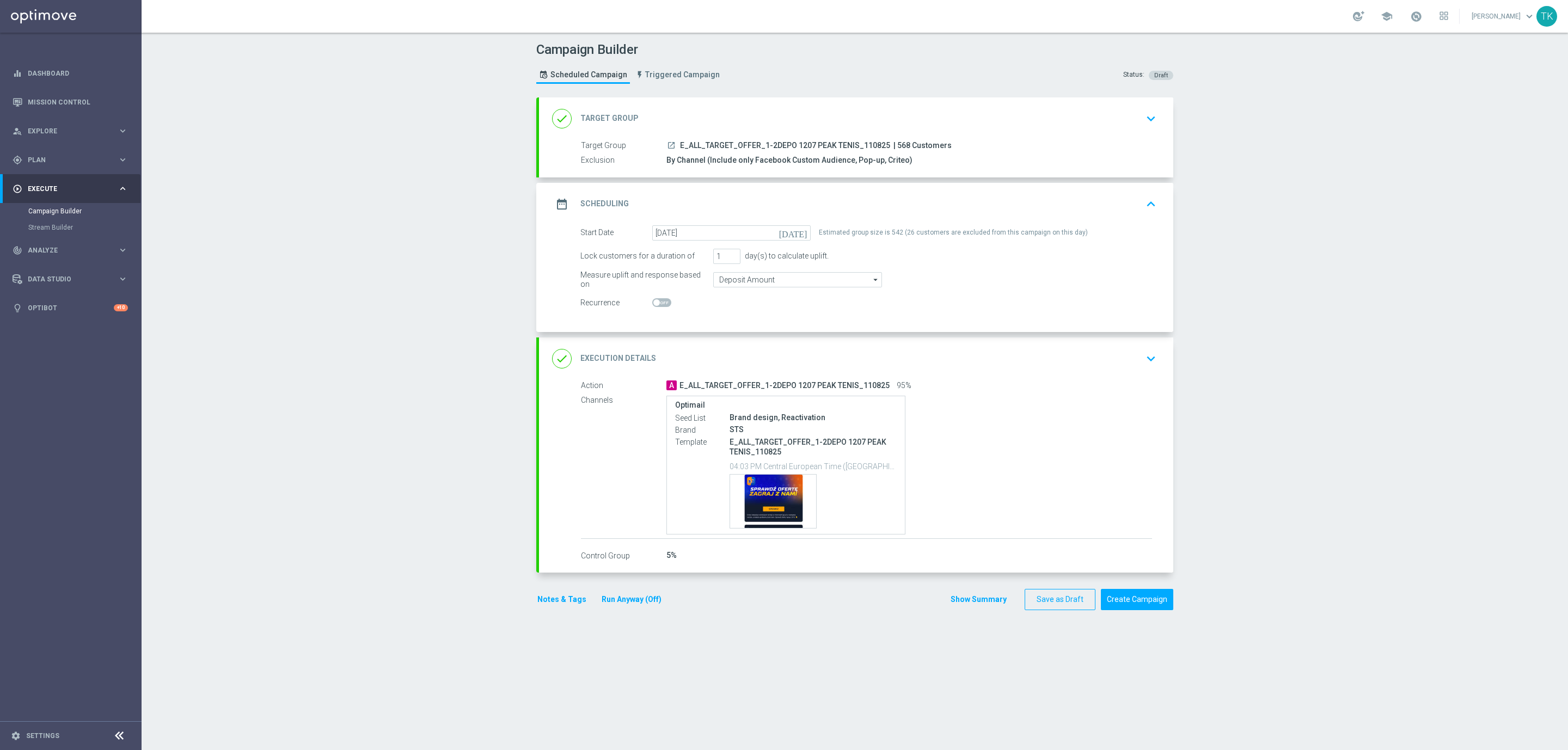
click at [976, 598] on button "Show Summary" at bounding box center [979, 599] width 58 height 12
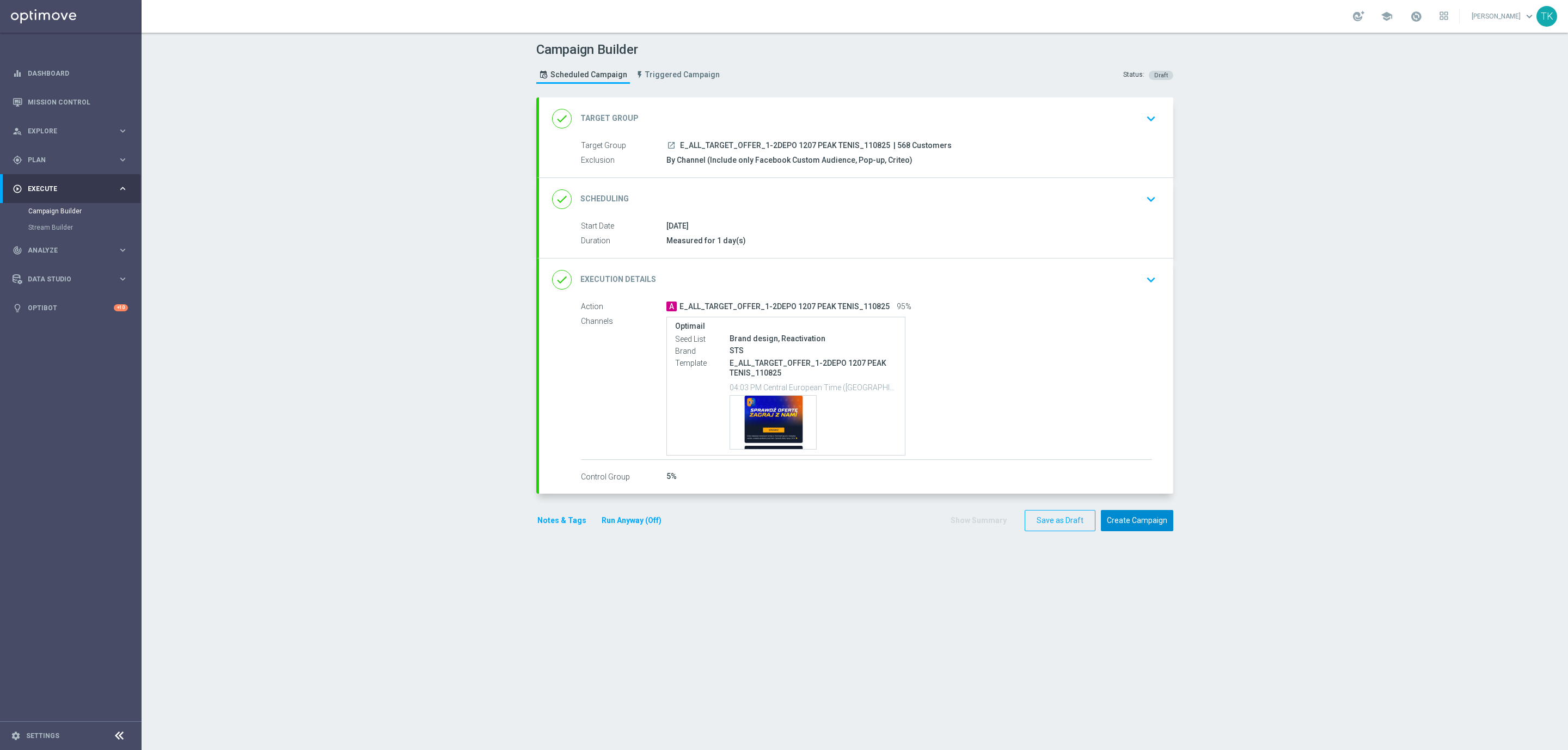
click at [1124, 525] on button "Create Campaign" at bounding box center [1138, 520] width 73 height 21
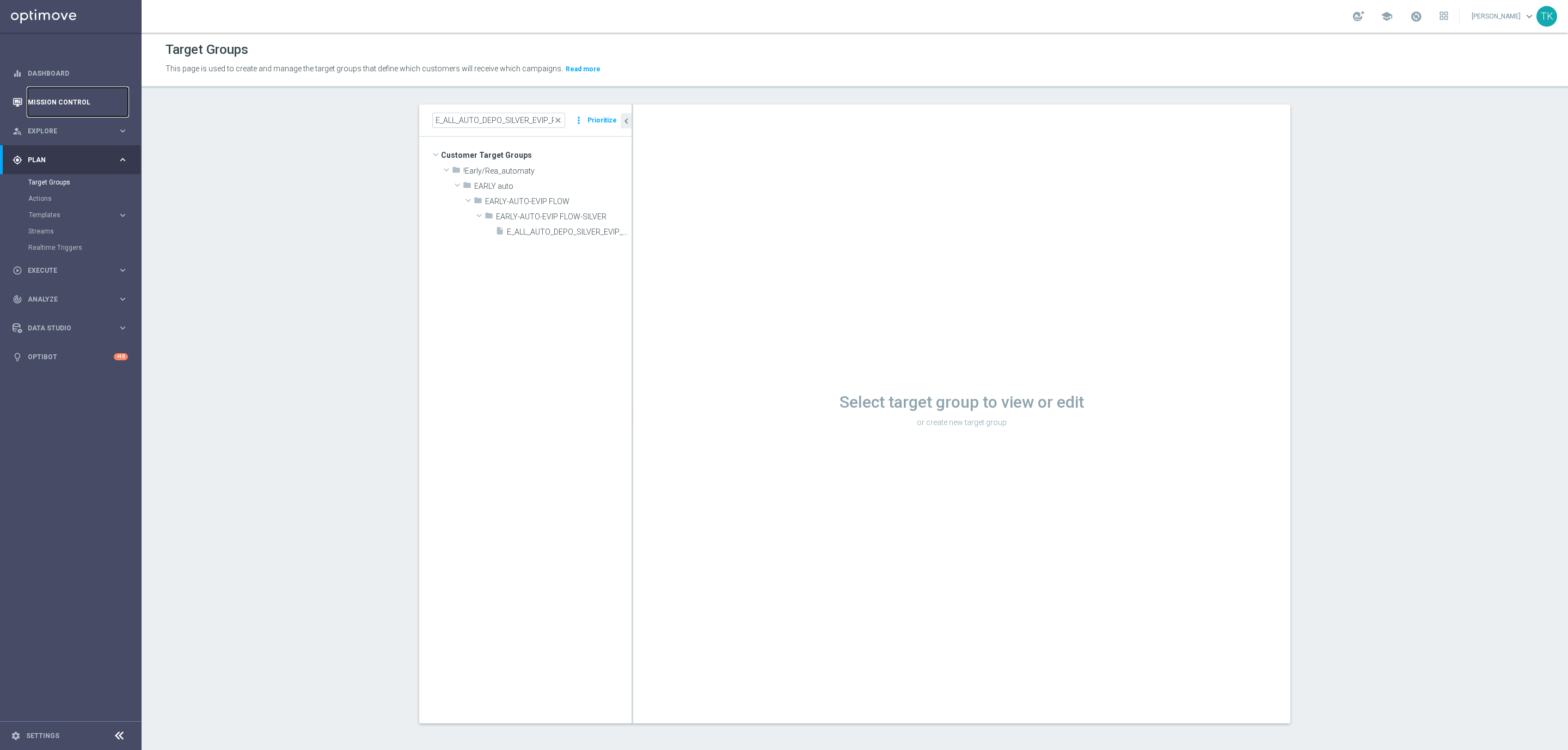
click at [69, 99] on link "Mission Control" at bounding box center [78, 102] width 101 height 29
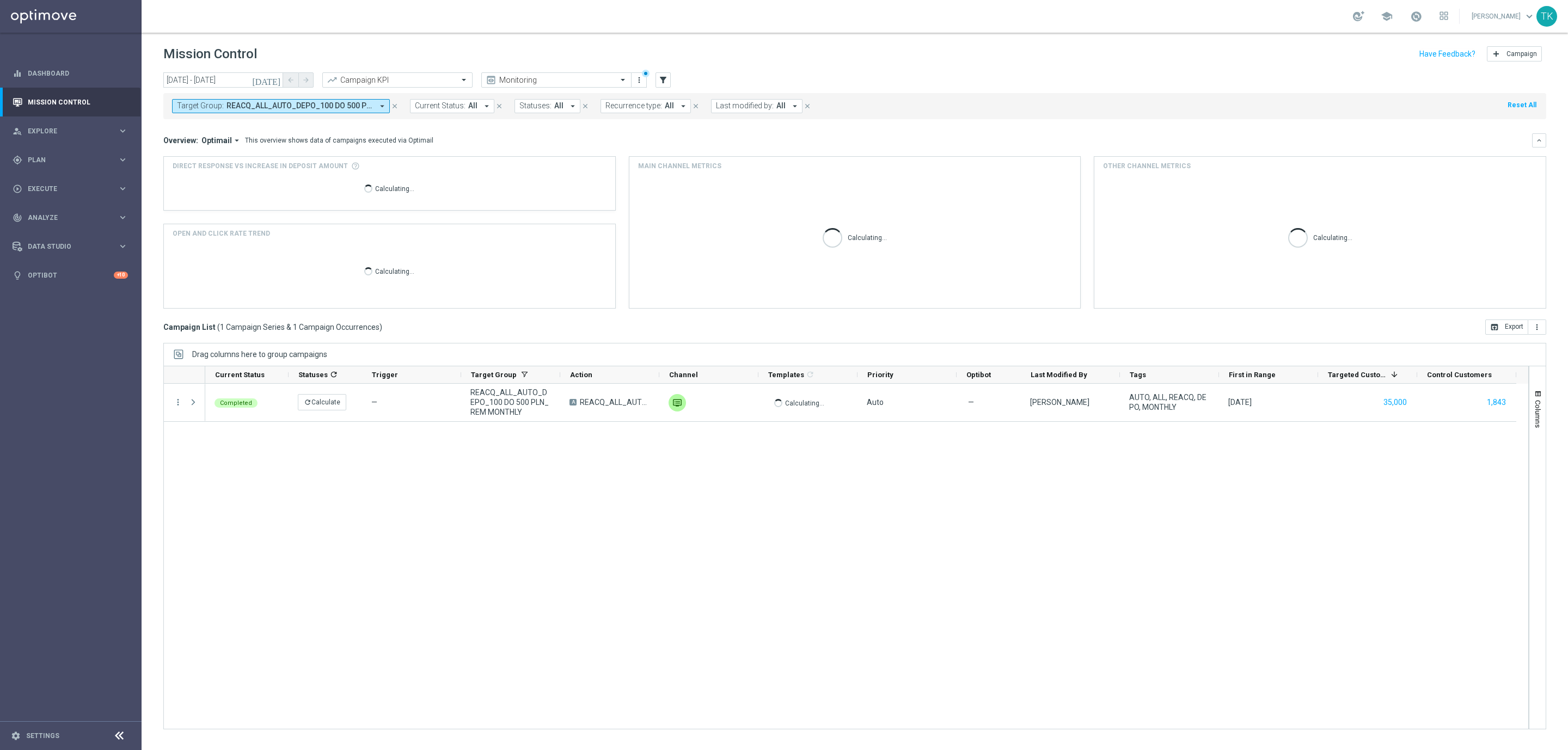
click at [301, 106] on span "REACQ_ALL_AUTO_DEPO_100 DO 500 PLN_REM MONTHLY" at bounding box center [299, 106] width 147 height 10
click at [0, 0] on div "Clear" at bounding box center [0, 0] width 0 height 0
click at [269, 129] on input "text" at bounding box center [263, 126] width 159 height 10
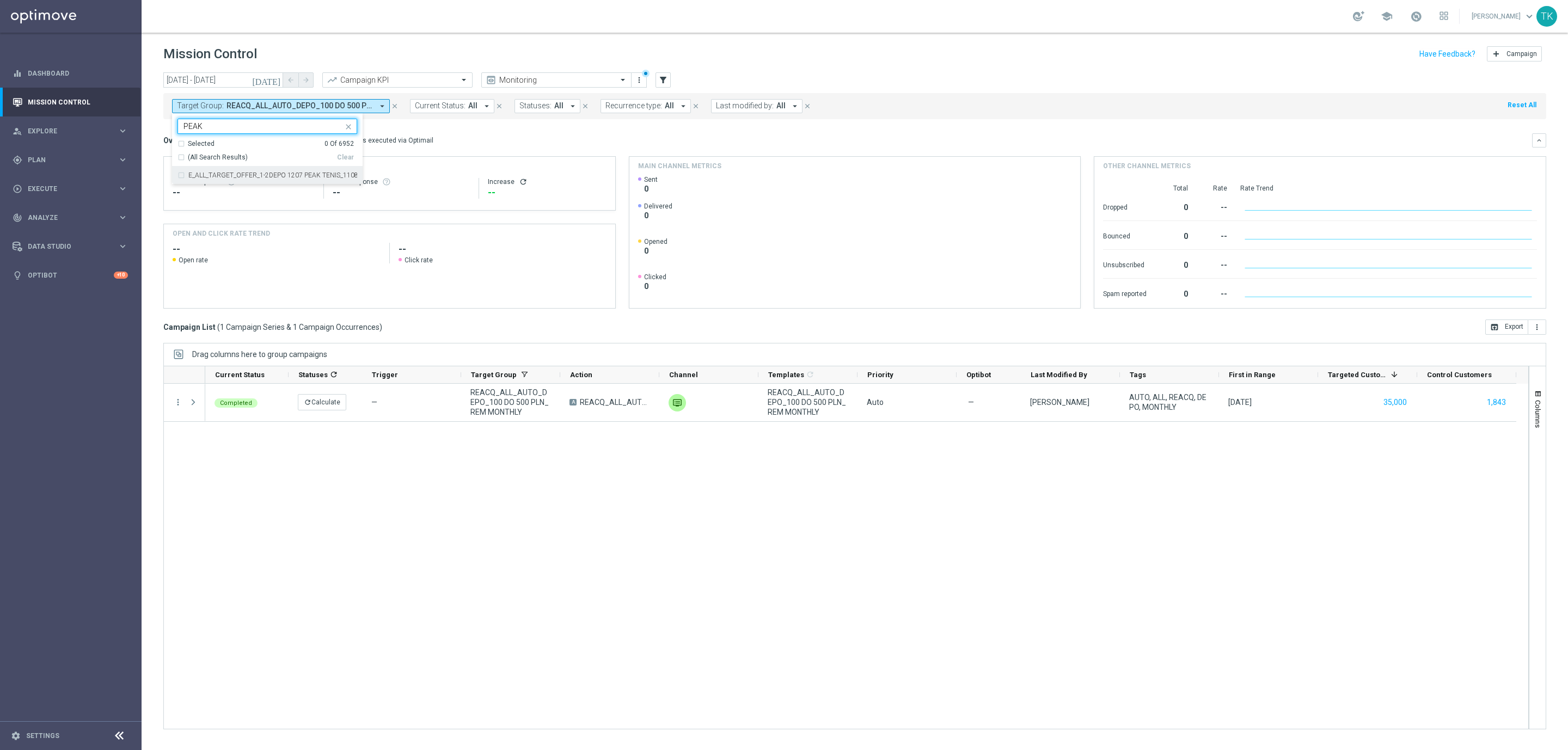
type input "PEAK"
click at [243, 85] on input "[DATE] - [DATE]" at bounding box center [222, 80] width 120 height 15
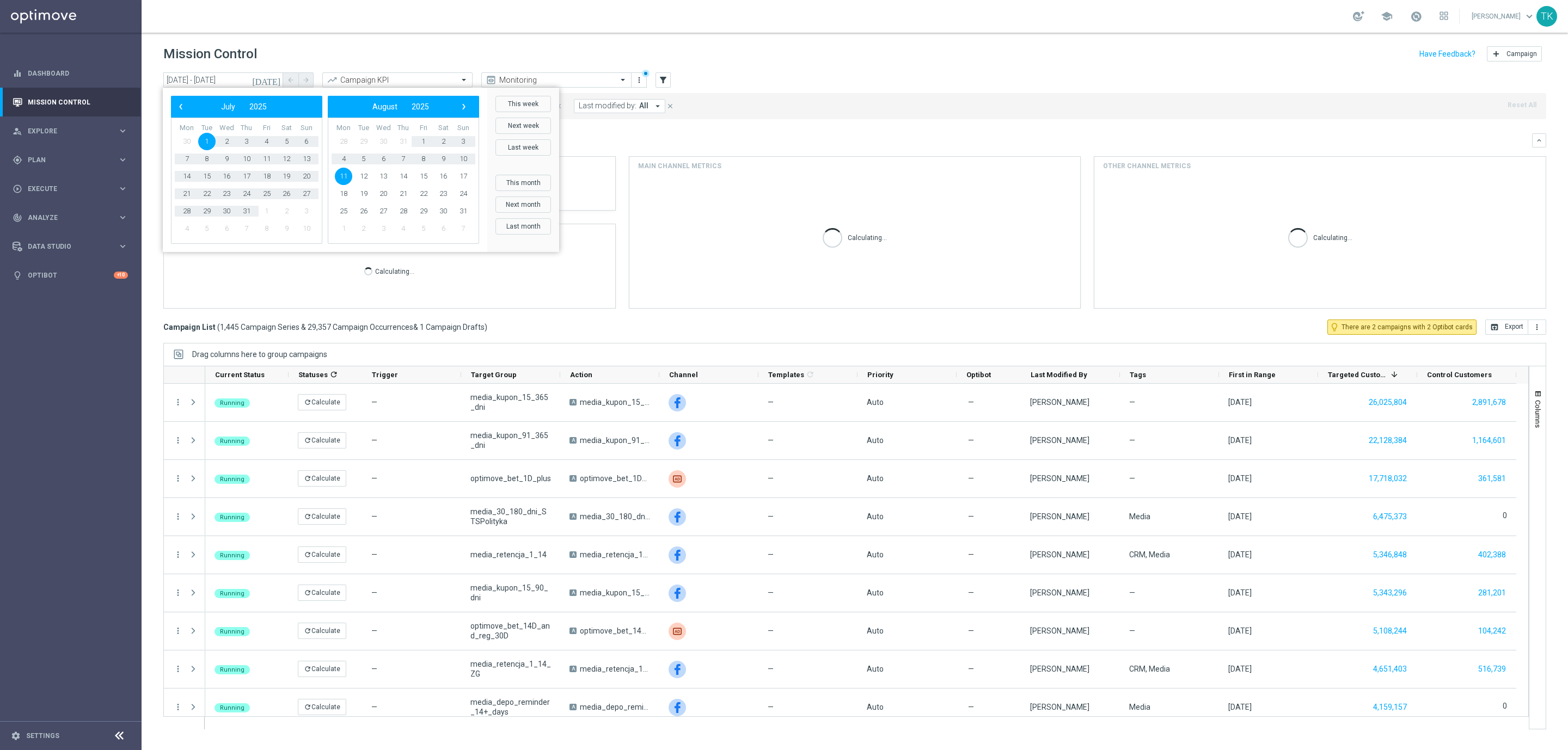
click at [206, 136] on span "1" at bounding box center [207, 142] width 17 height 17
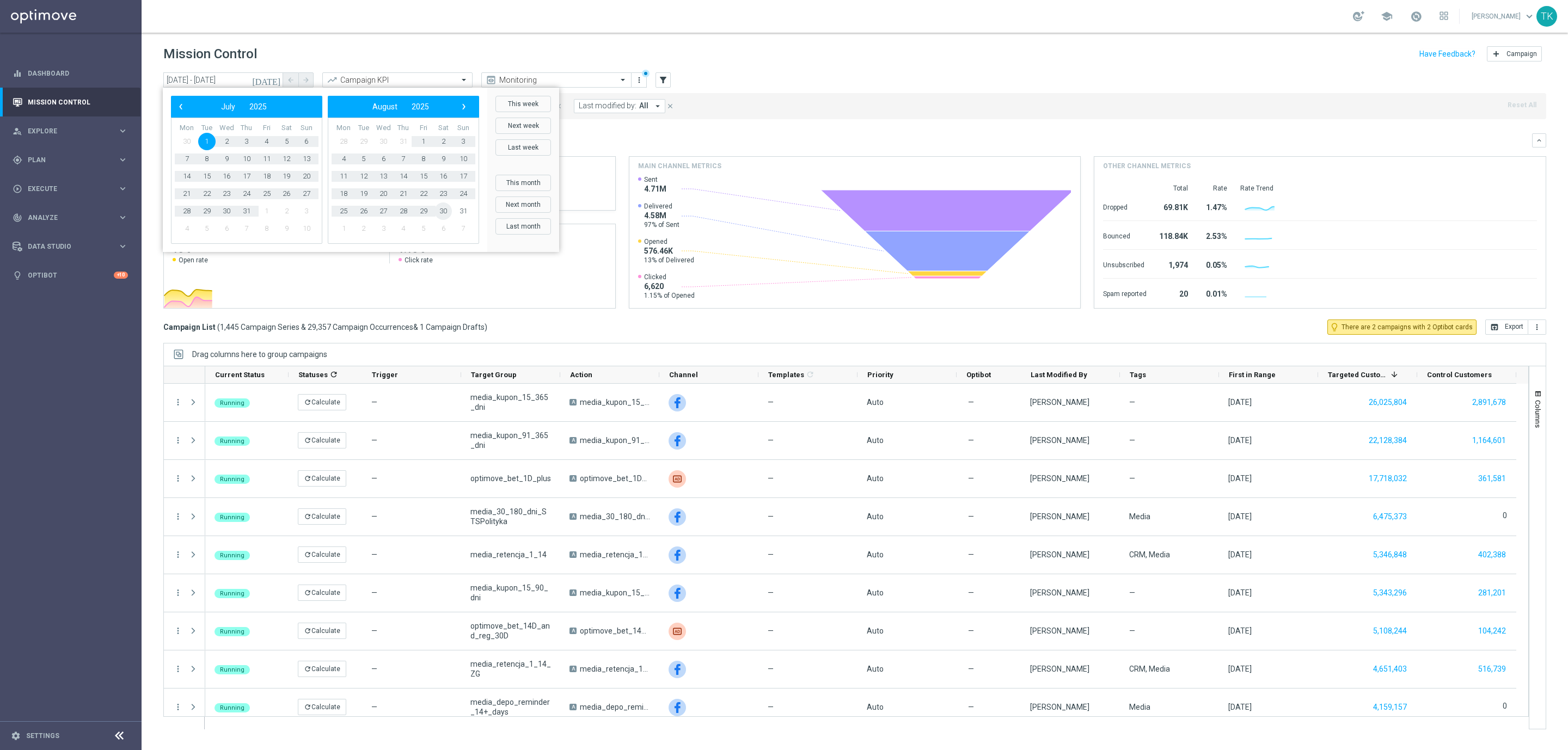
click at [445, 211] on span "30" at bounding box center [443, 211] width 17 height 17
type input "01 Jul 2025 - 30 Aug 2025"
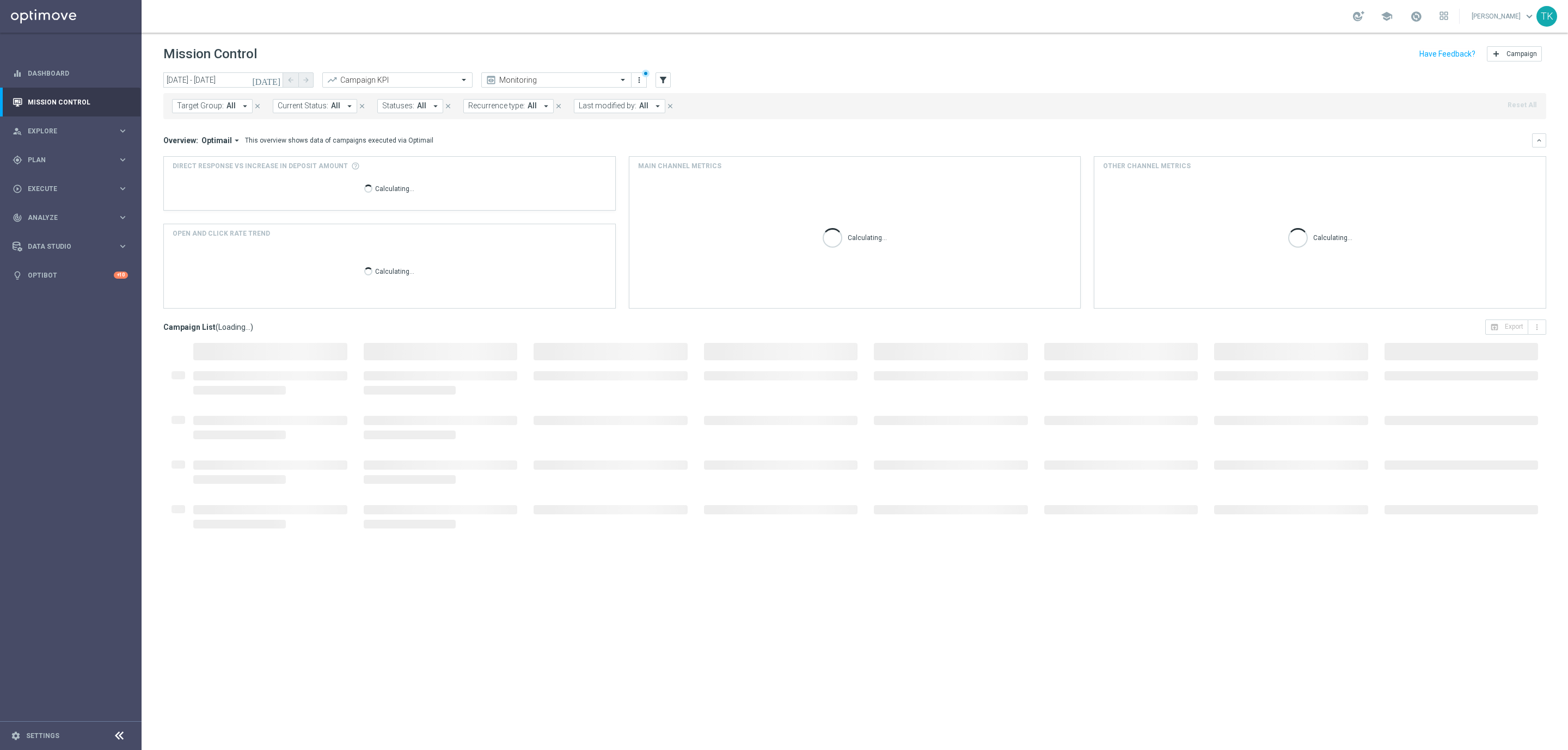
click at [211, 113] on button "Target Group: All arrow_drop_down" at bounding box center [213, 105] width 81 height 14
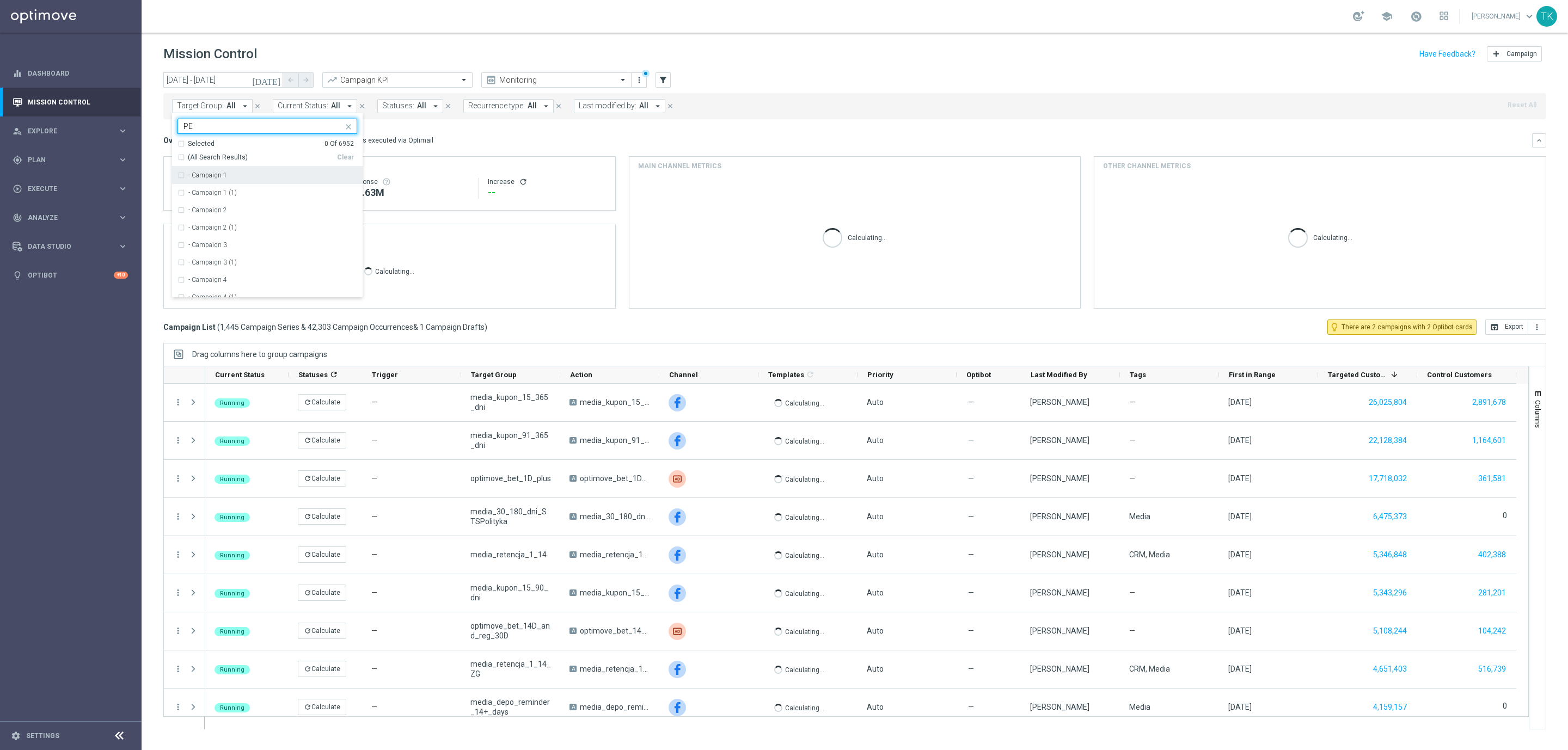
type input "P"
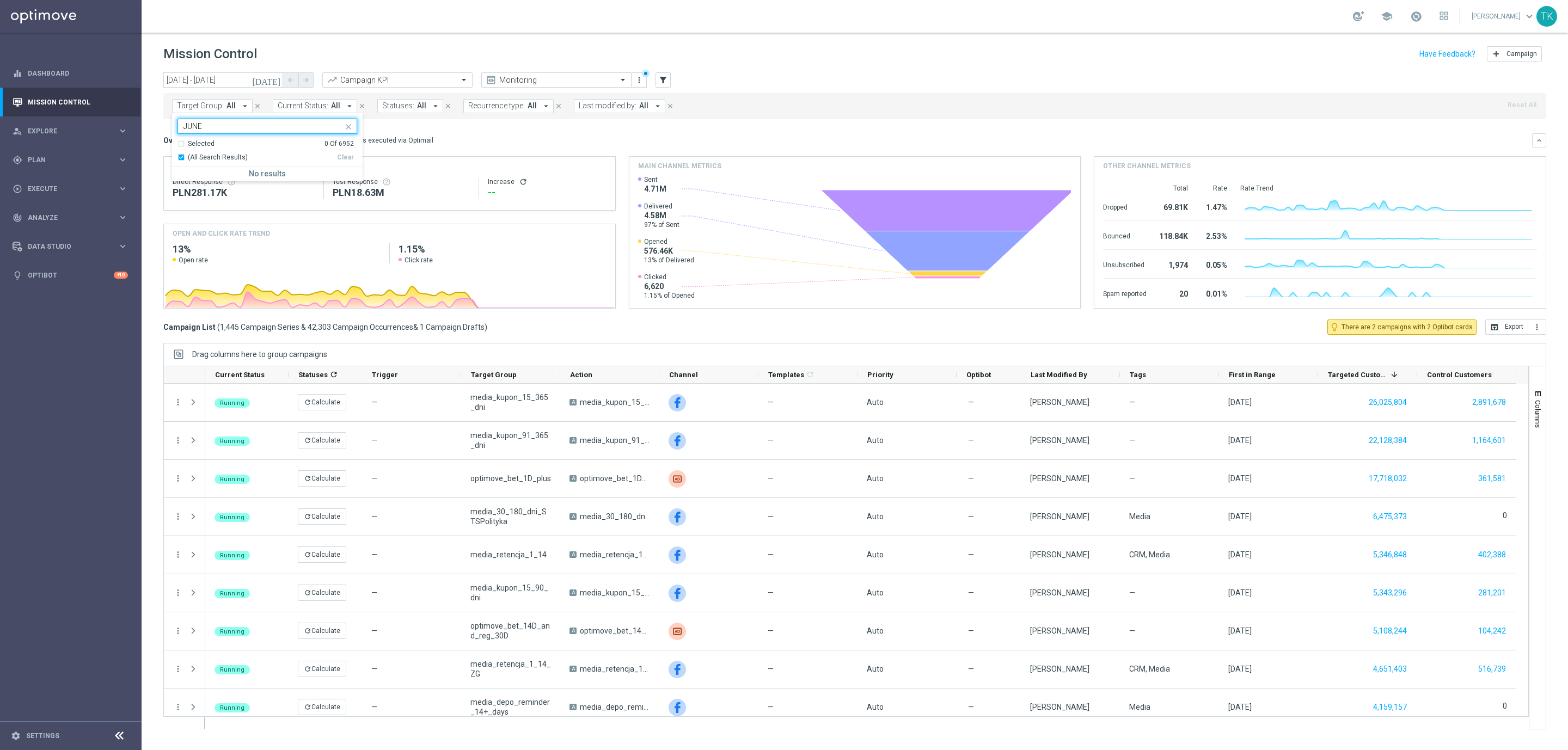
click at [178, 157] on div "(All Search Results)" at bounding box center [257, 158] width 159 height 10
type input "JUNE"
click at [157, 134] on div "today 01 Jul 2025 - 30 Aug 2025 arrow_back arrow_forward Campaign KPI trending_…" at bounding box center [855, 406] width 1427 height 668
click at [219, 80] on input "01 Jul 2025 - 30 Aug 2025" at bounding box center [222, 80] width 120 height 15
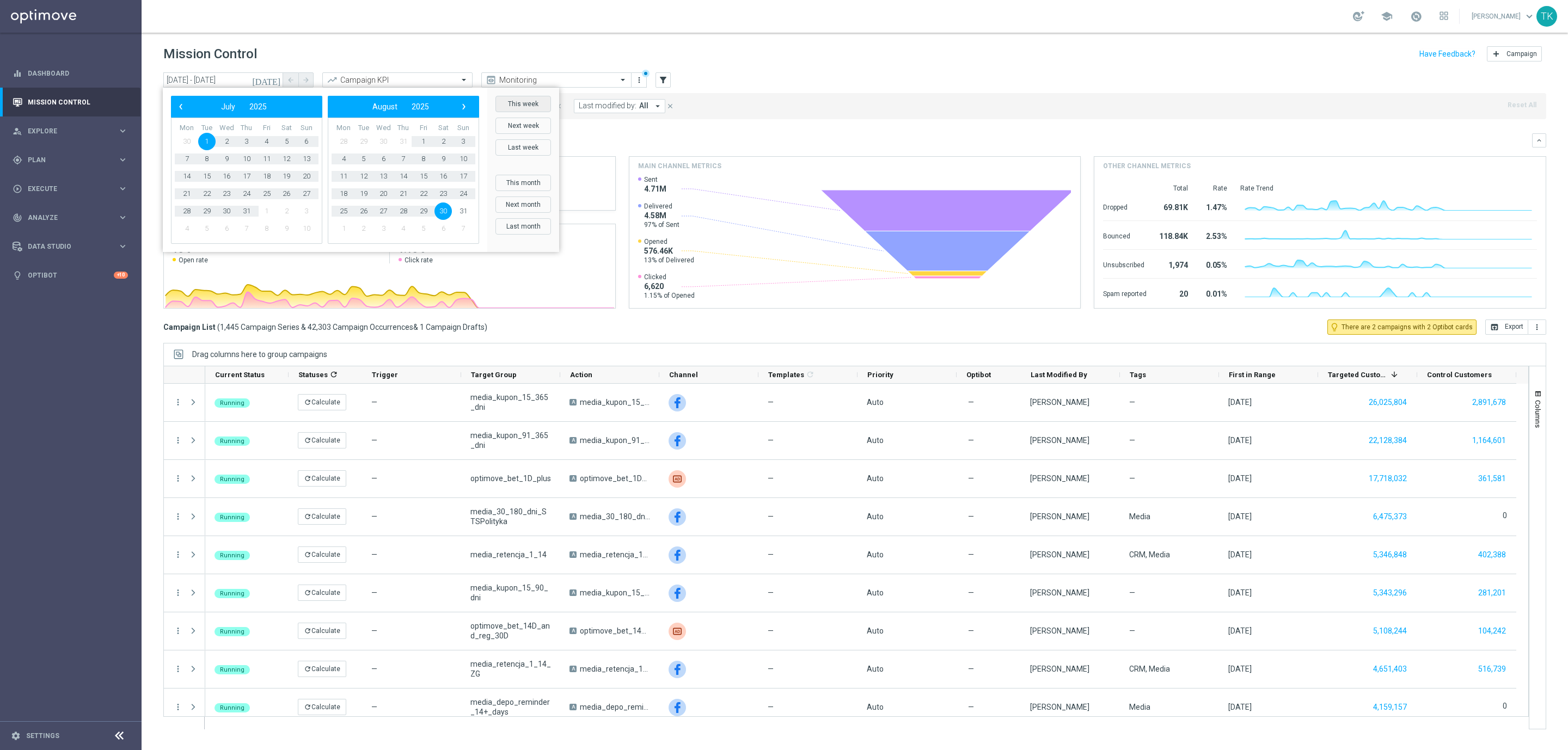
click at [519, 96] on button "This week" at bounding box center [523, 103] width 56 height 16
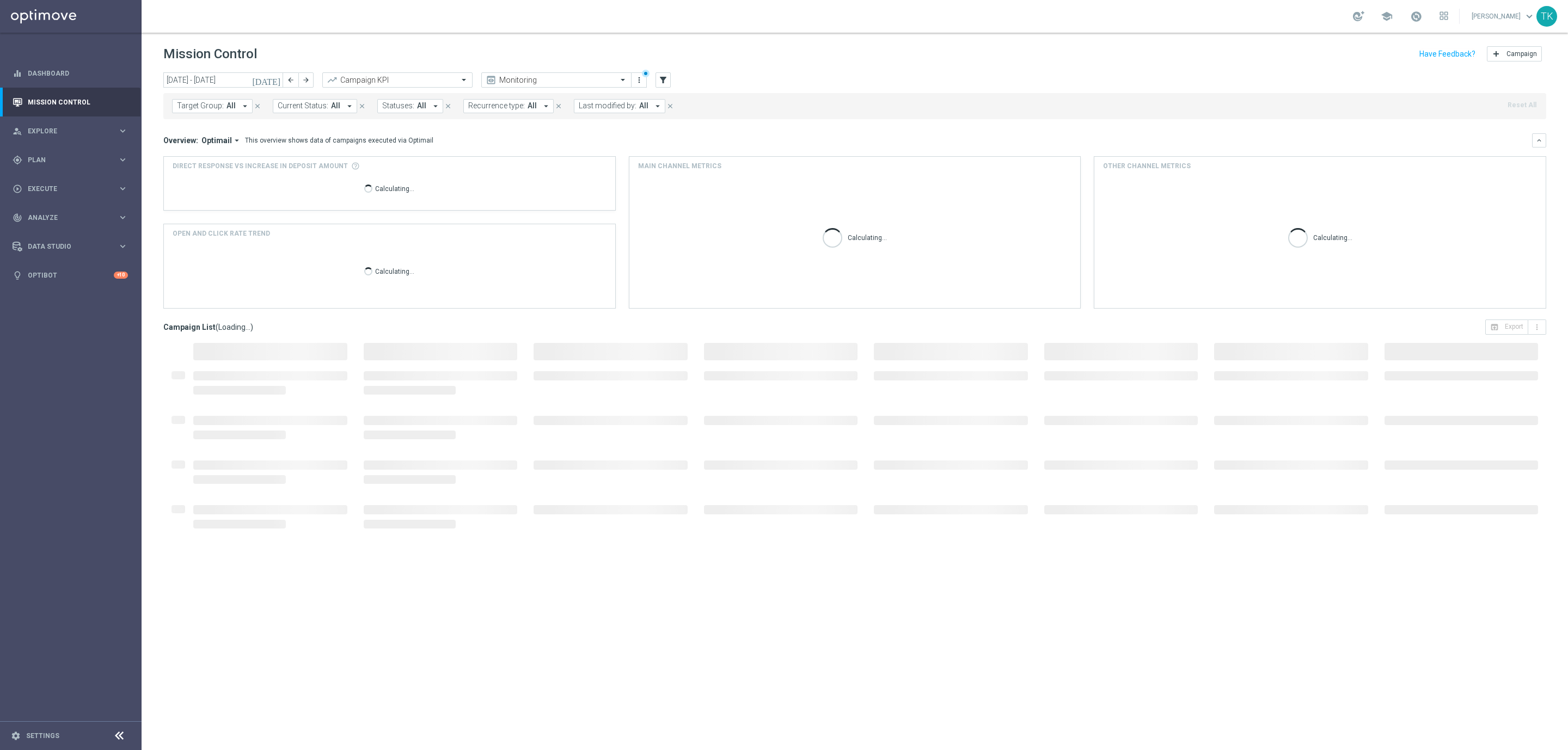
type input "11 Aug 2025 - 17 Aug 2025"
click at [206, 106] on span "Target Group:" at bounding box center [200, 106] width 47 height 10
click at [193, 122] on div at bounding box center [261, 125] width 165 height 13
click at [183, 159] on div "(All Search Results)" at bounding box center [257, 158] width 159 height 10
type input "AUTO_SCRATCH_GOLD_EVIP"
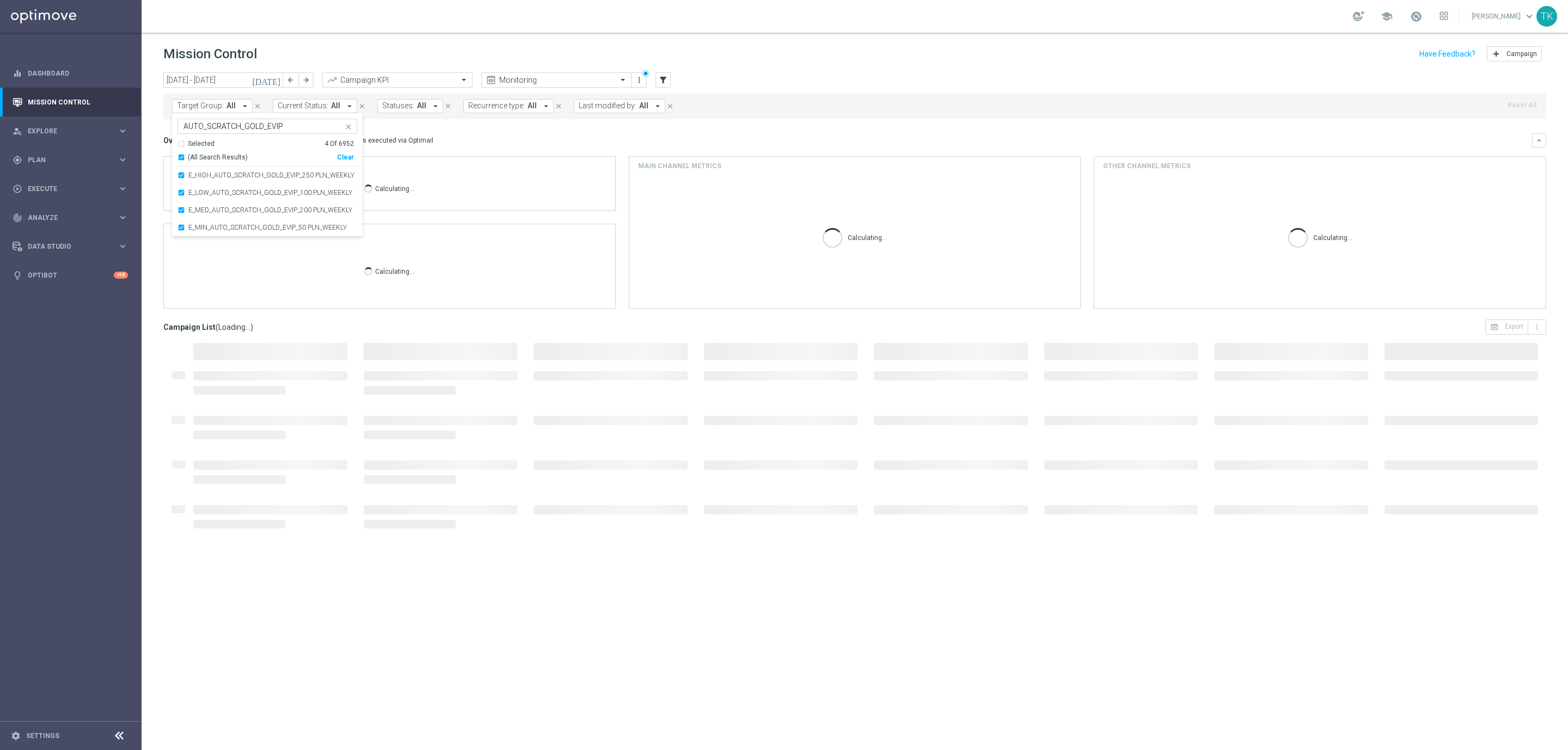
click at [155, 133] on div "today 11 Aug 2025 - 17 Aug 2025 arrow_back arrow_forward Campaign KPI trending_…" at bounding box center [855, 406] width 1427 height 668
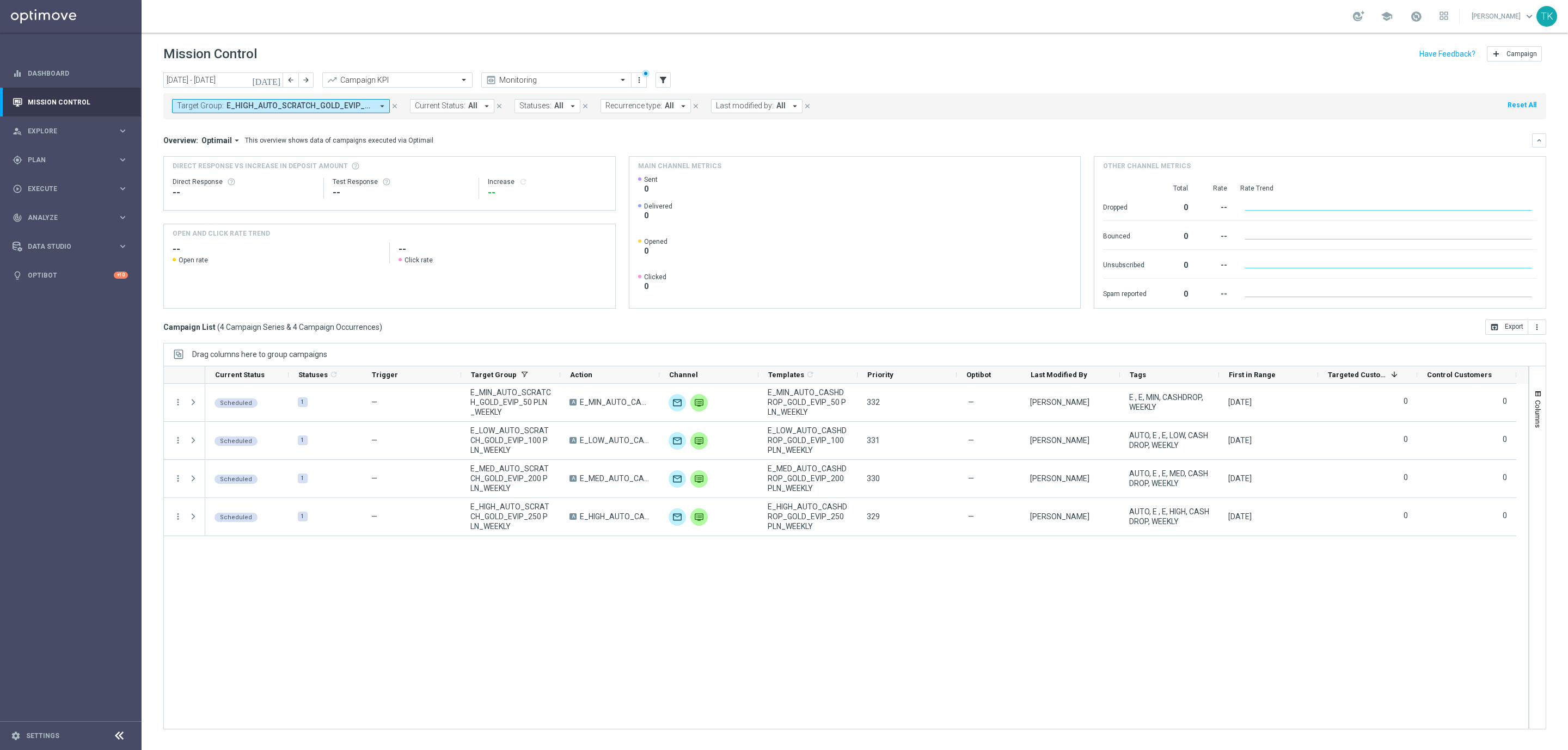
drag, startPoint x: 282, startPoint y: 109, endPoint x: 289, endPoint y: 109, distance: 7.0
click at [282, 109] on span "E_HIGH_AUTO_SCRATCH_GOLD_EVIP_250 PLN_WEEKLY, E_LOW_AUTO_SCRATCH_GOLD_EVIP_100 …" at bounding box center [299, 106] width 147 height 10
click at [0, 0] on div "Clear" at bounding box center [0, 0] width 0 height 0
click at [222, 125] on input "text" at bounding box center [263, 126] width 159 height 10
paste input "AUTO_SCRATCH_SILVER_EVIP"
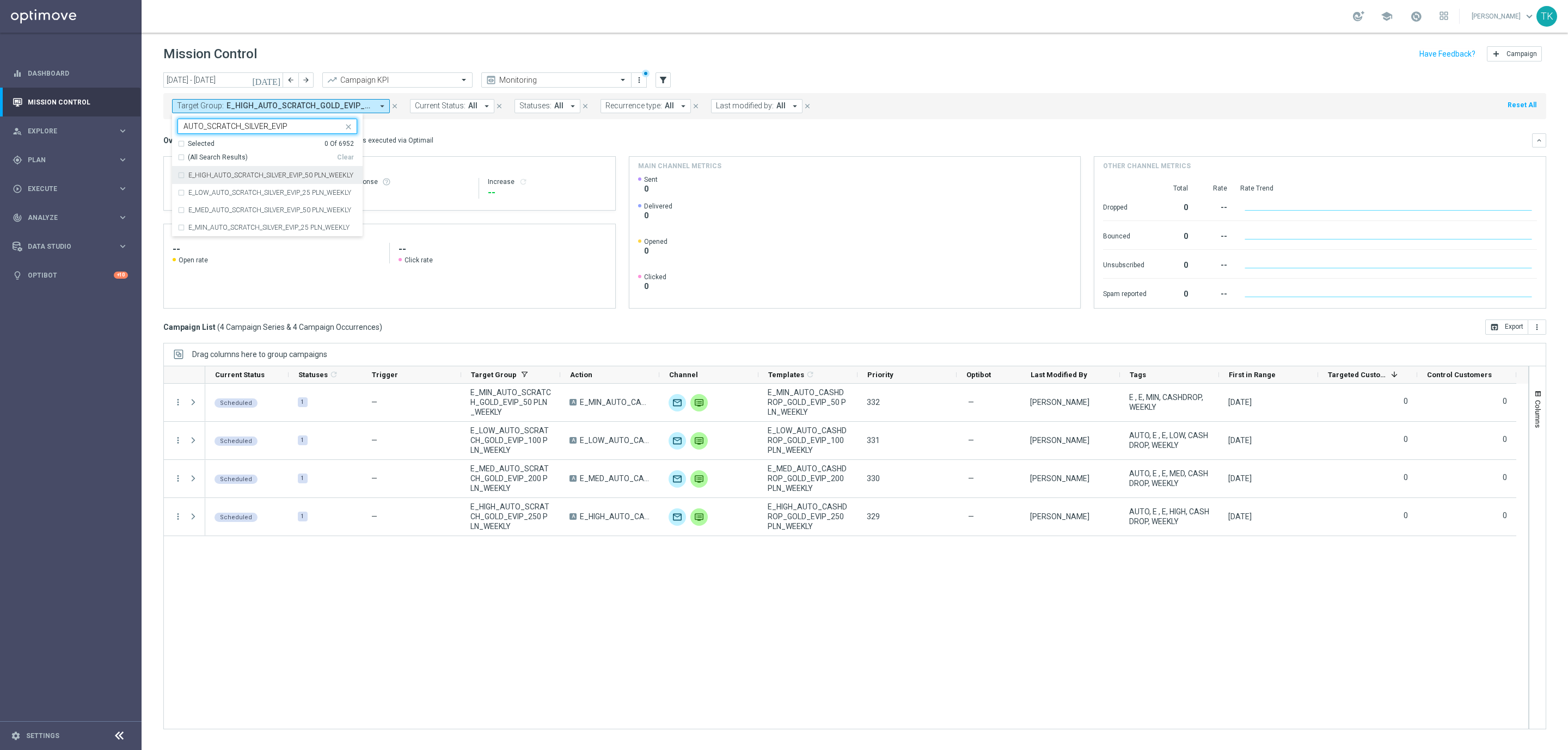
click at [182, 155] on div "(All Search Results)" at bounding box center [257, 158] width 159 height 10
type input "AUTO_SCRATCH_SILVER_EVIP"
click at [158, 132] on div "today 11 Aug 2025 - 17 Aug 2025 arrow_back arrow_forward Campaign KPI trending_…" at bounding box center [855, 406] width 1427 height 668
click at [266, 106] on span "E_HIGH_AUTO_SCRATCH_SILVER_EVIP_50 PLN_WEEKLY, E_LOW_AUTO_SCRATCH_SILVER_EVIP_2…" at bounding box center [299, 106] width 147 height 10
click at [0, 0] on div "Clear" at bounding box center [0, 0] width 0 height 0
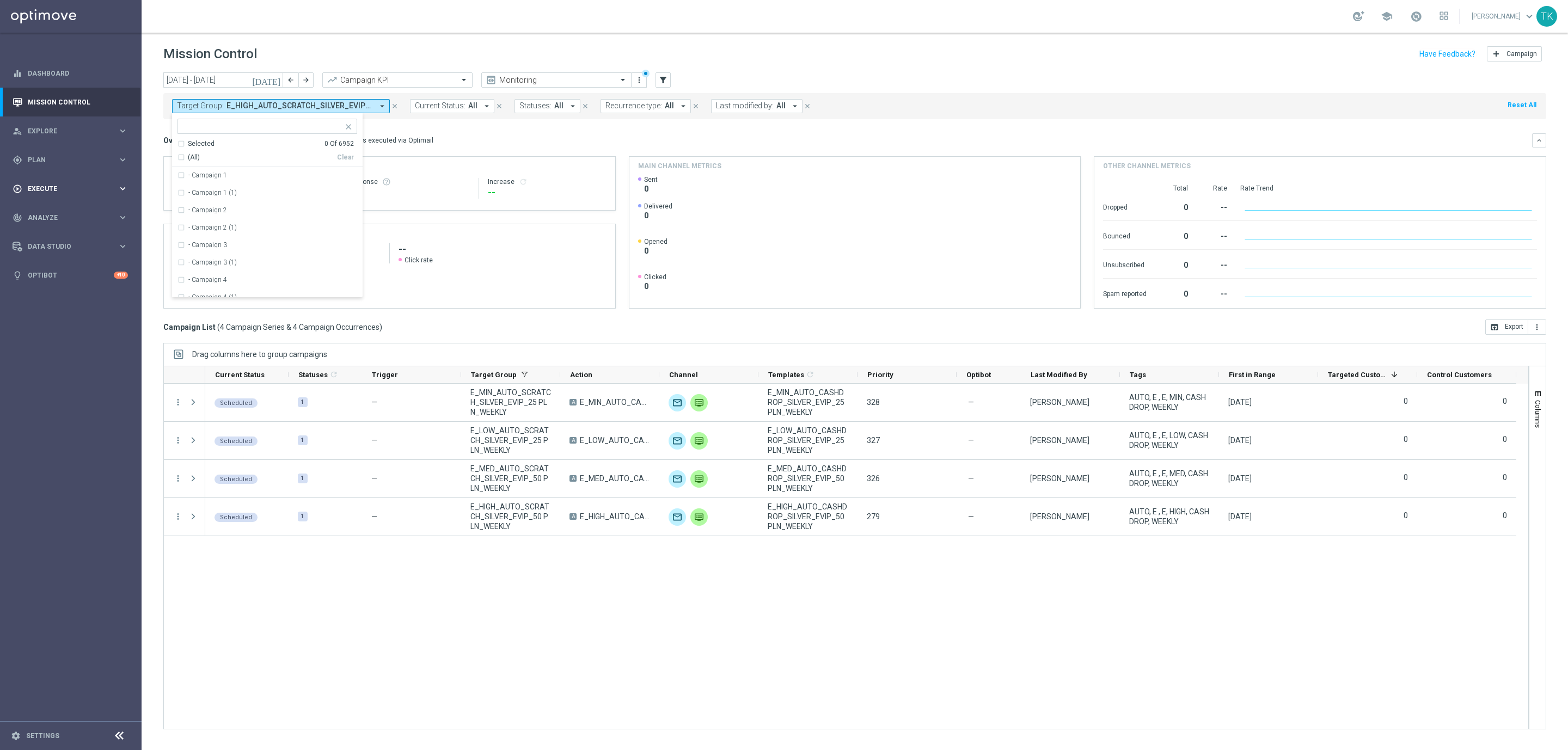
click at [48, 189] on span "Execute" at bounding box center [73, 189] width 90 height 7
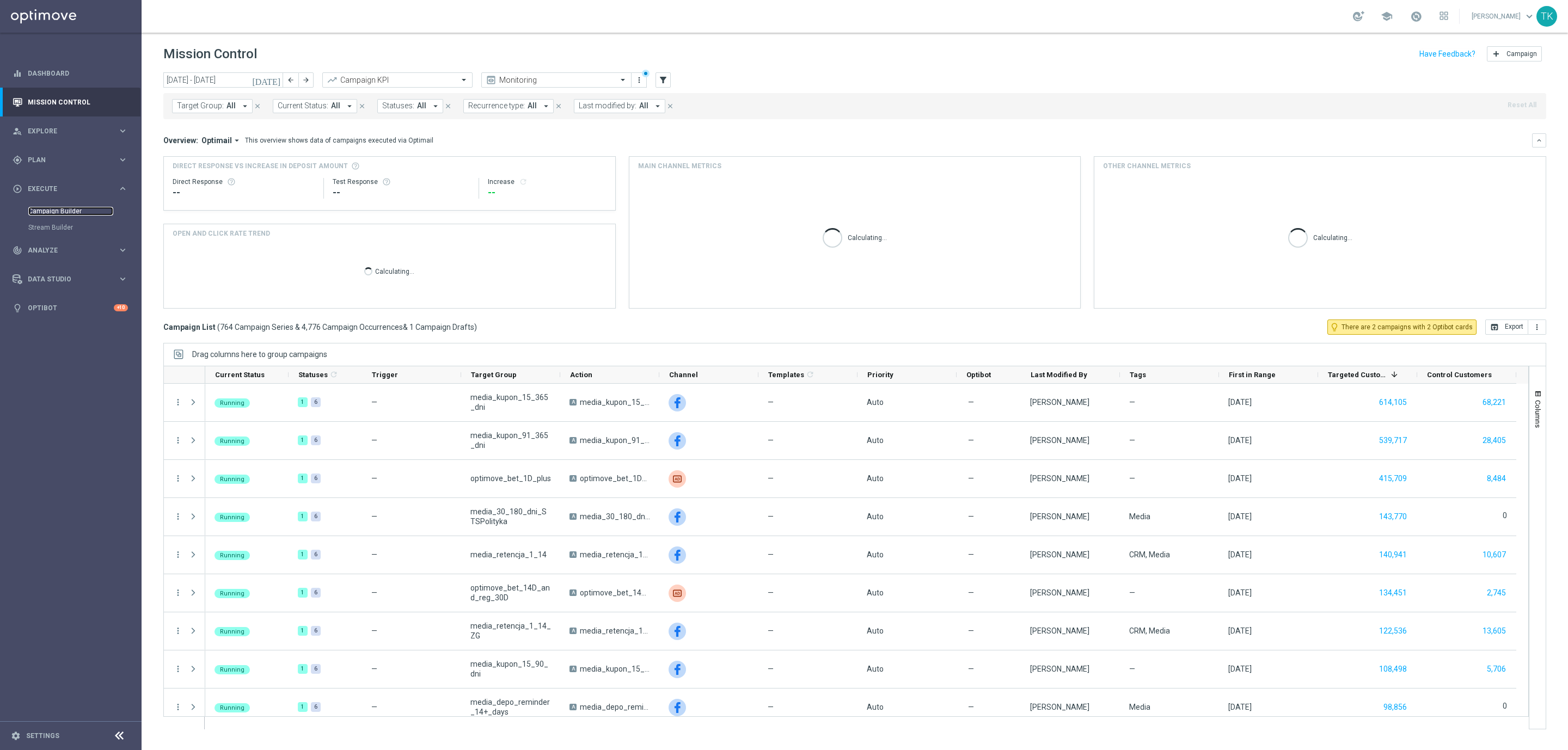
click at [45, 209] on link "Campaign Builder" at bounding box center [71, 211] width 85 height 9
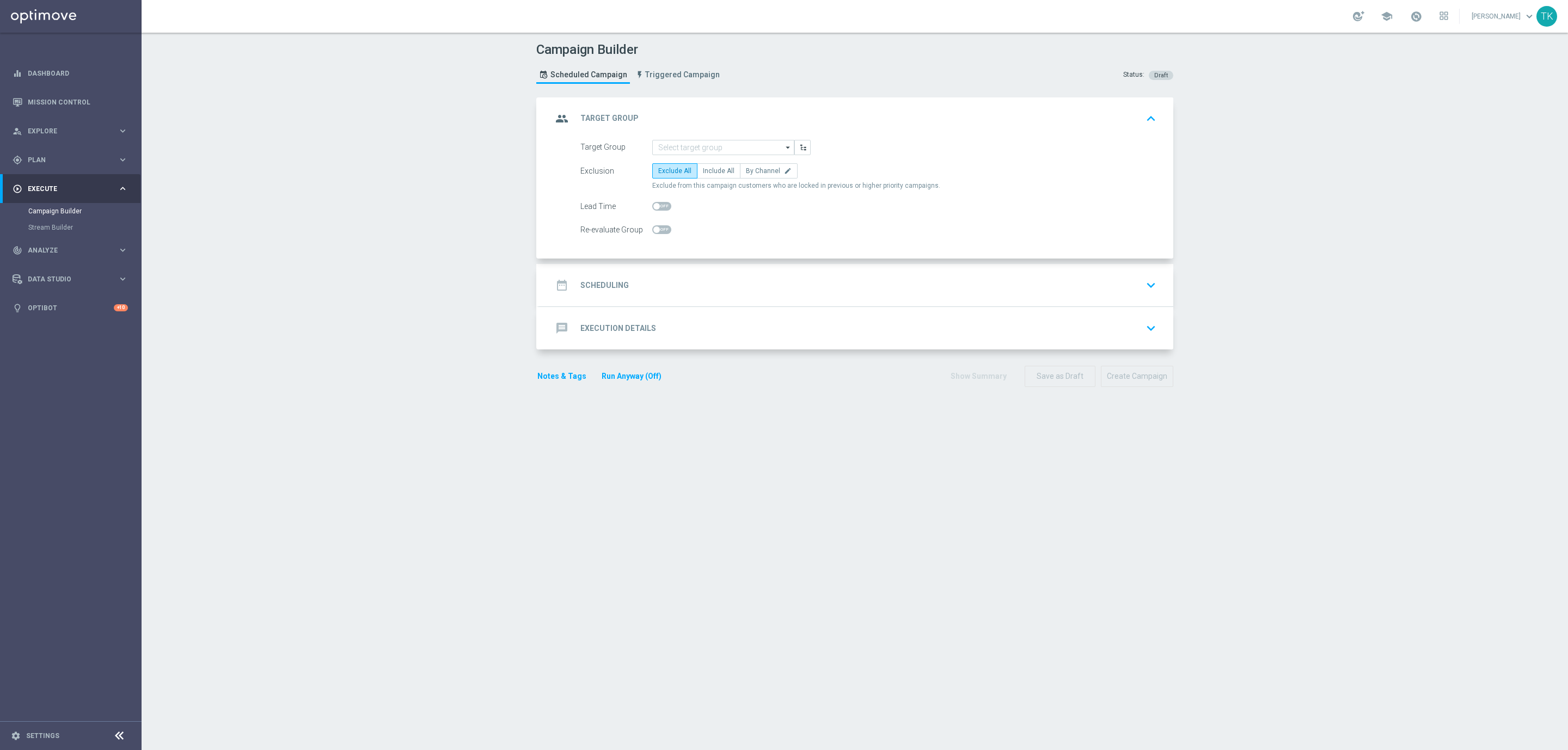
click at [644, 149] on div "Target Group" at bounding box center [616, 148] width 72 height 15
click at [663, 148] on input at bounding box center [724, 148] width 142 height 15
paste input "REACQ_ALL_AUTO_DEPO_100 DO 500 PLN_REM_SMS_MONTHLY"
click at [702, 167] on div "REACQ_ALL_AUTO_DEPO_100 DO 500 PLN_REM_SMS_MONTHLY" at bounding box center [731, 168] width 131 height 19
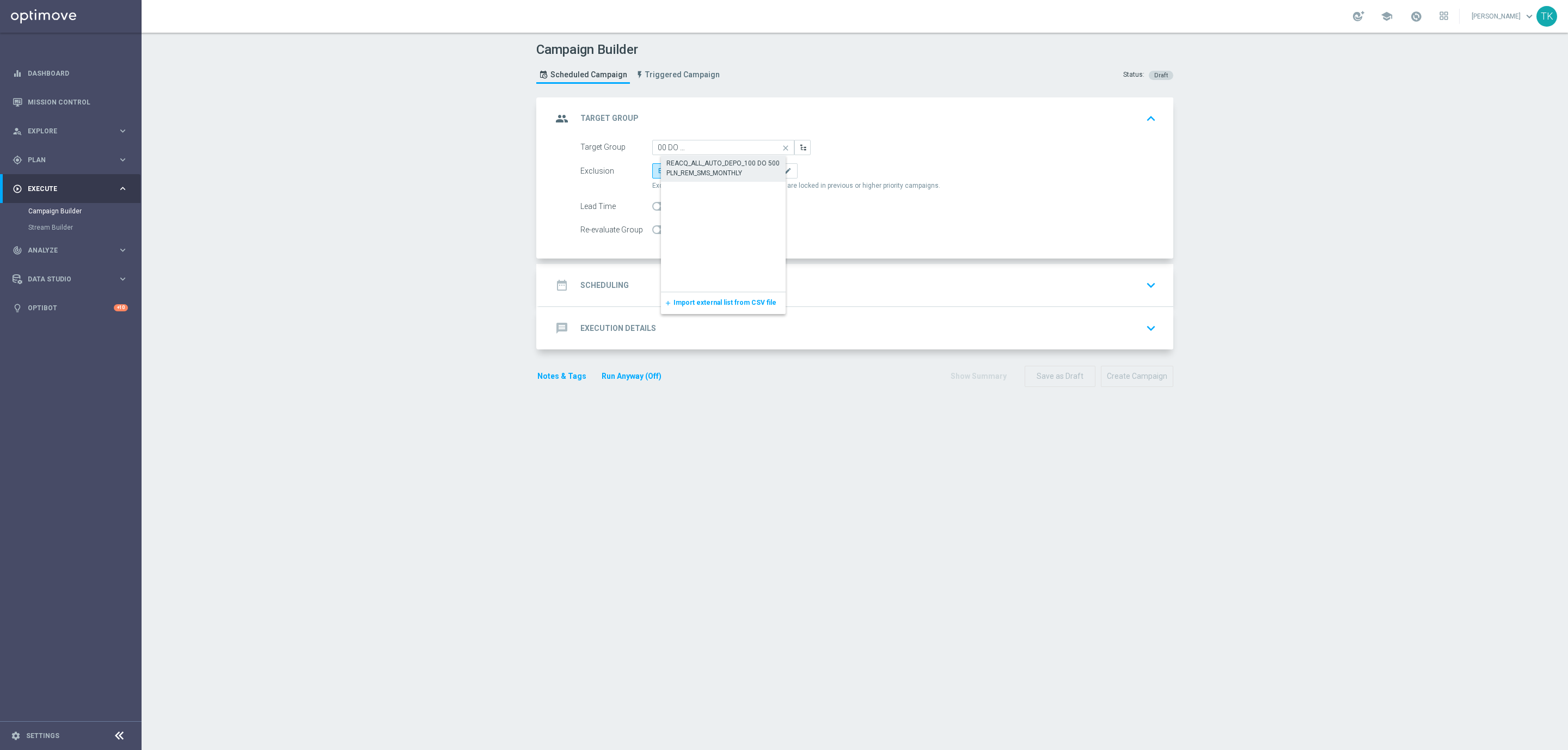
type input "REACQ_ALL_AUTO_DEPO_100 DO 500 PLN_REM_SMS_MONTHLY"
checkbox input "true"
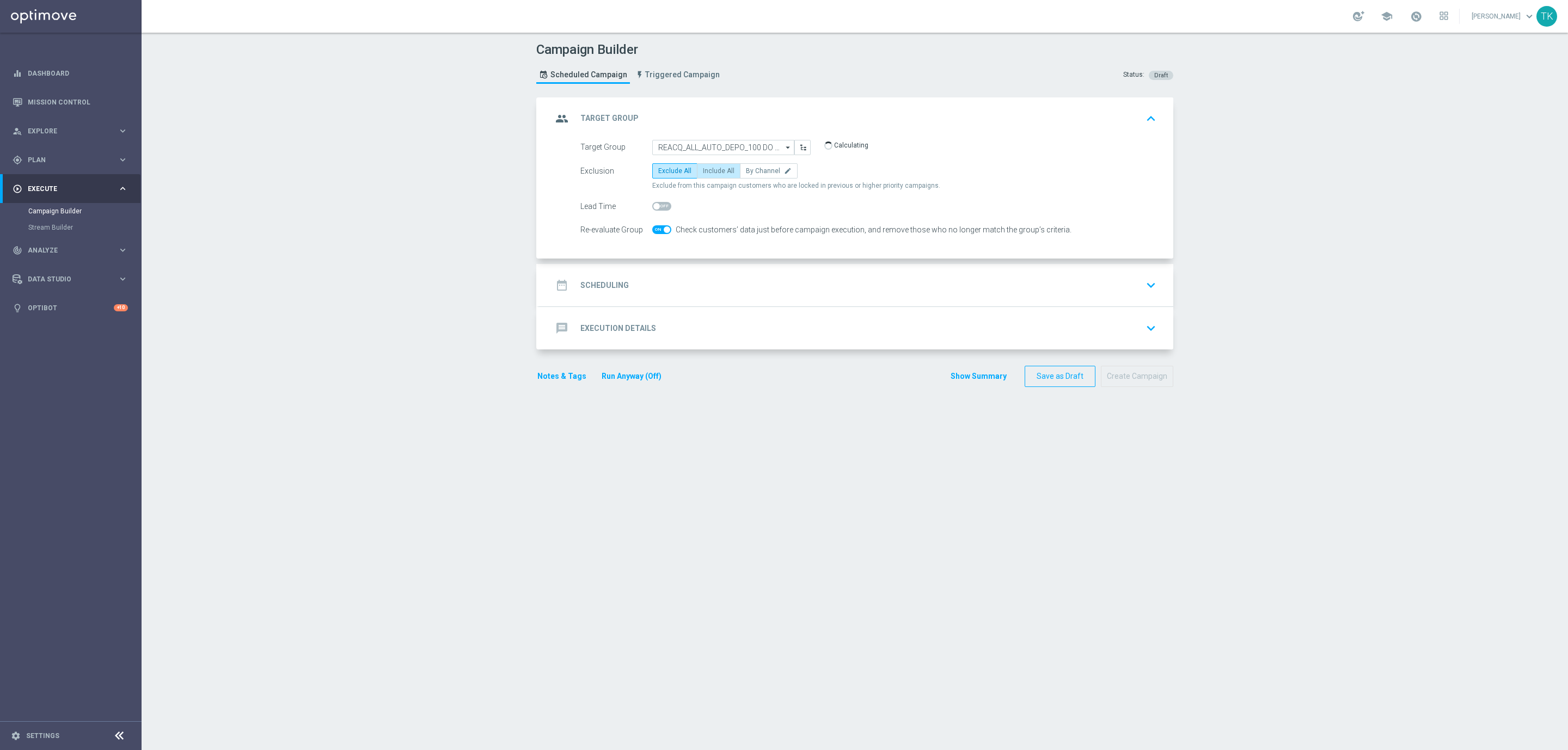
click at [707, 173] on span "Include All" at bounding box center [718, 170] width 32 height 8
click at [707, 173] on input "Include All" at bounding box center [705, 172] width 7 height 7
radio input "true"
click at [696, 276] on div "date_range Scheduling keyboard_arrow_down" at bounding box center [856, 285] width 609 height 21
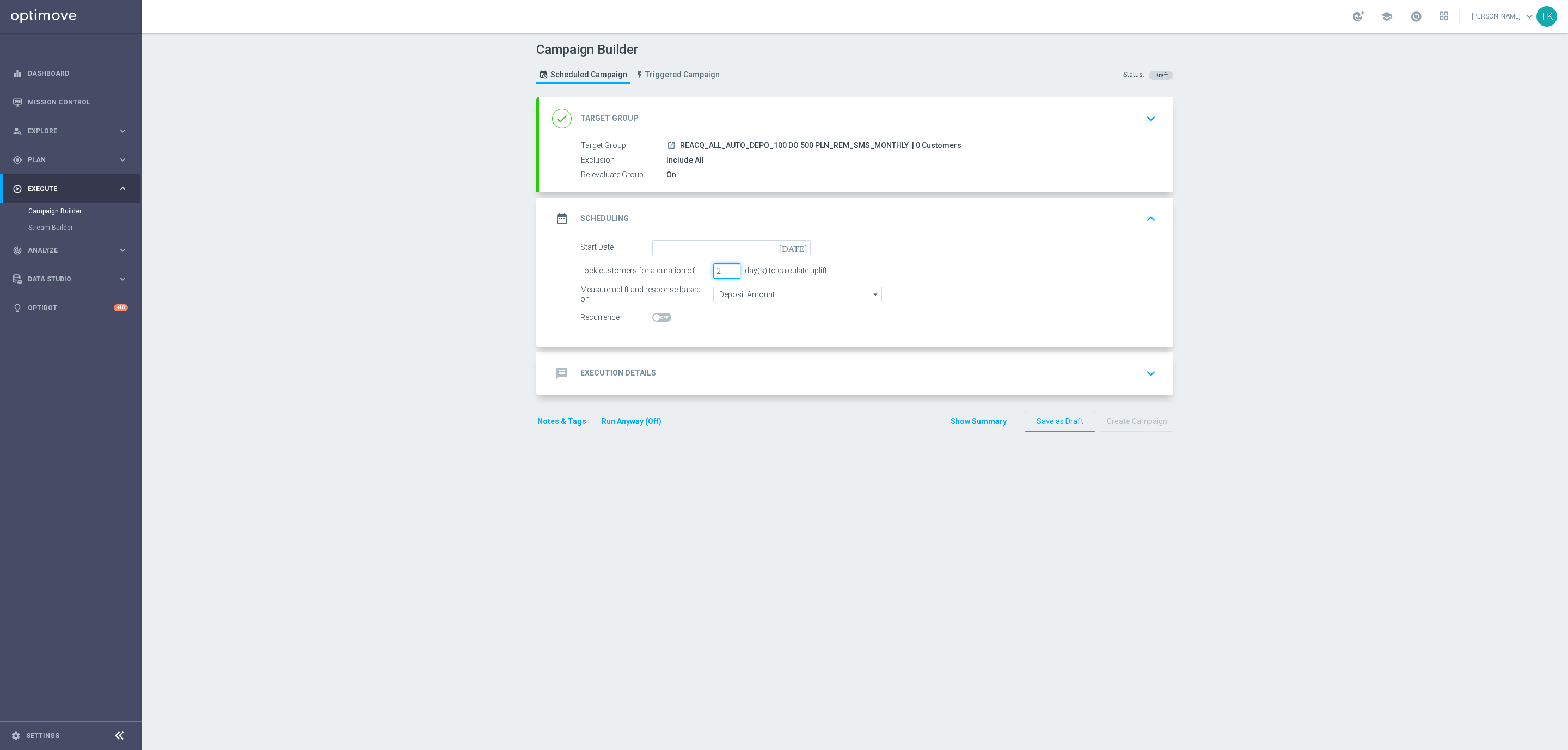
click at [724, 273] on input "2" at bounding box center [726, 271] width 27 height 15
type input "1"
click at [724, 273] on input "1" at bounding box center [726, 271] width 27 height 15
click at [654, 255] on input at bounding box center [731, 248] width 158 height 15
click at [748, 348] on span "15" at bounding box center [756, 343] width 17 height 17
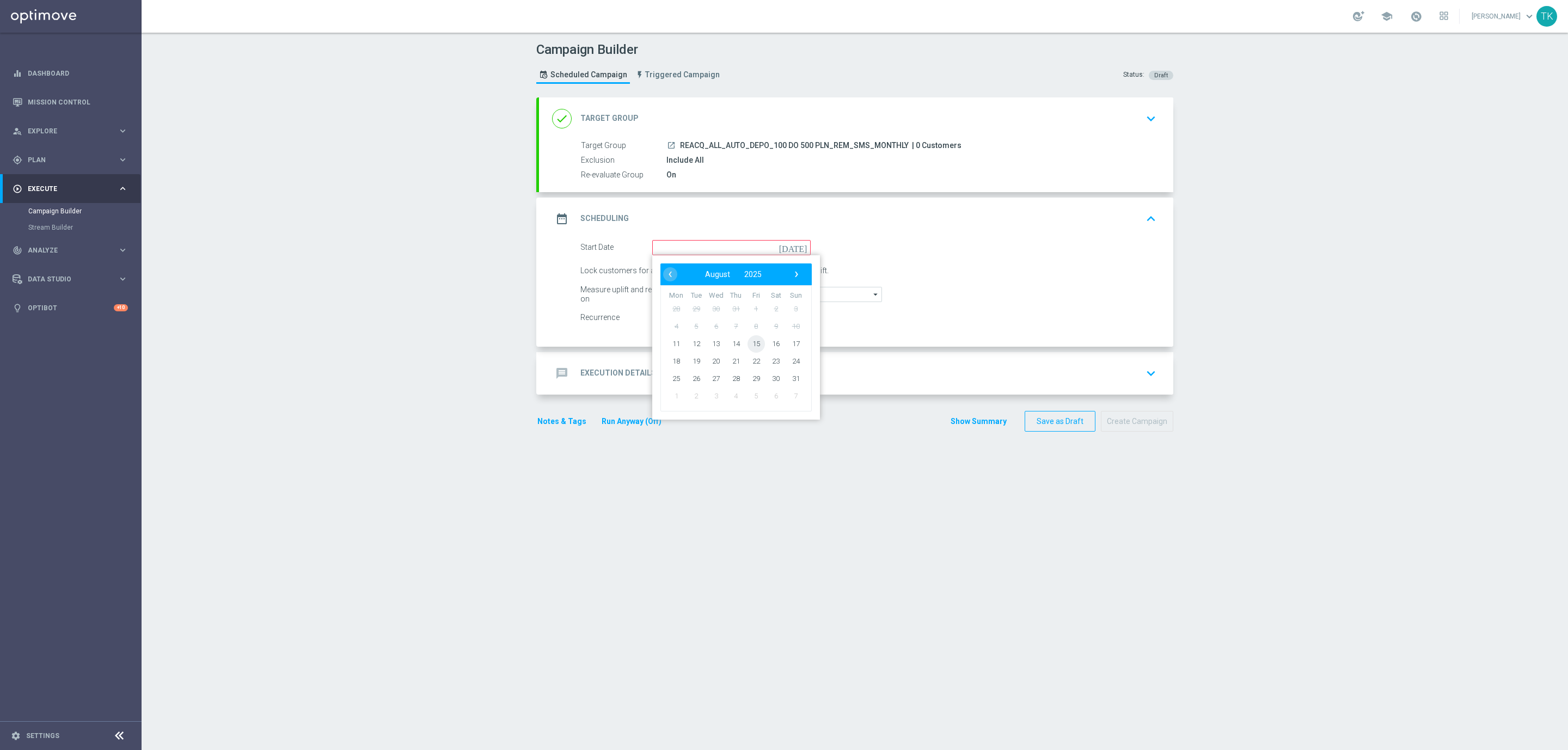
type input "15 Aug 2025"
click at [812, 143] on span "REACQ_ALL_AUTO_DEPO_100 DO 500 PLN_REM_SMS_MONTHLY" at bounding box center [795, 146] width 229 height 10
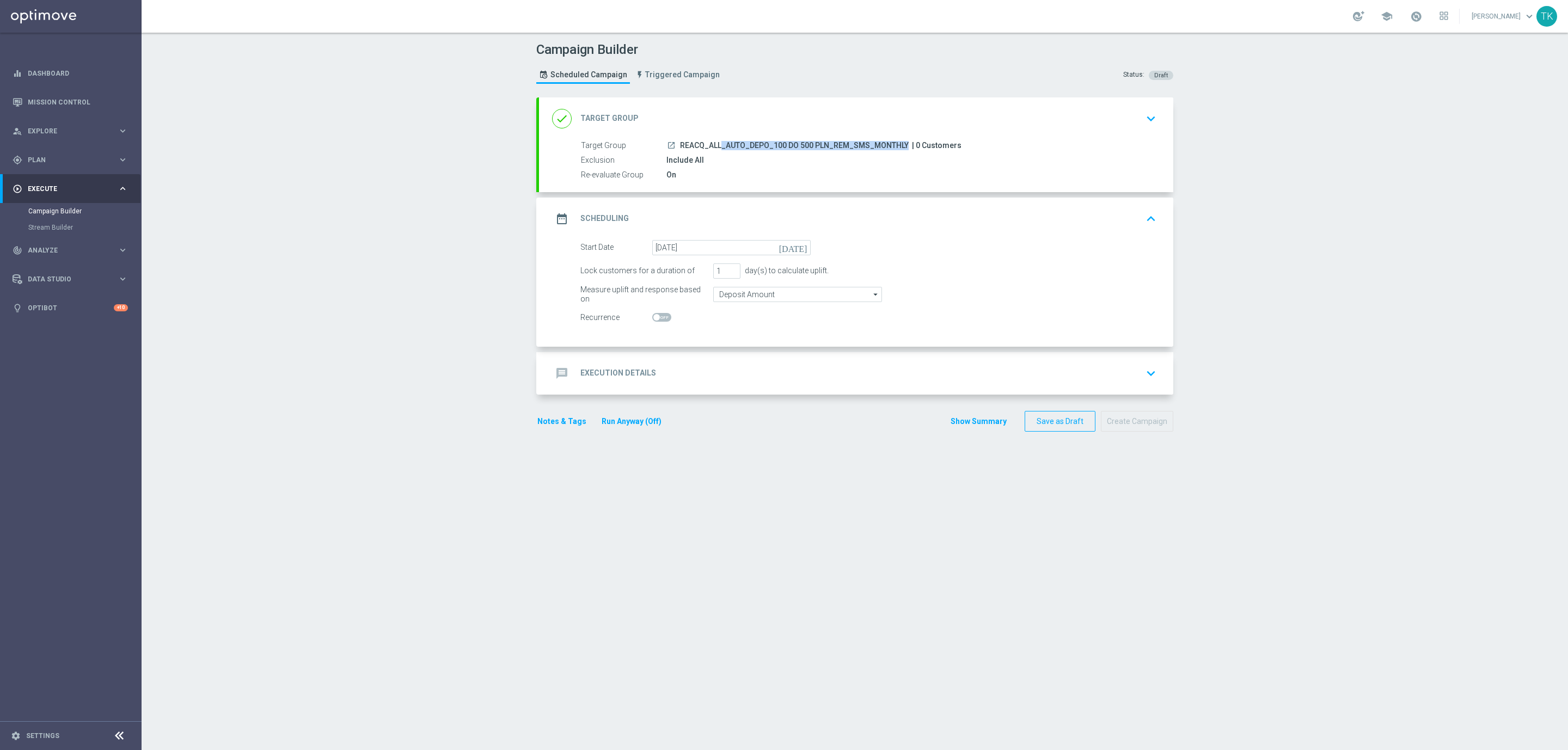
click at [812, 143] on span "REACQ_ALL_AUTO_DEPO_100 DO 500 PLN_REM_SMS_MONTHLY" at bounding box center [795, 146] width 229 height 10
copy div "REACQ_ALL_AUTO_DEPO_100 DO 500 PLN_REM_SMS_MONTHLY"
click at [686, 381] on div "message Execution Details keyboard_arrow_down" at bounding box center [856, 374] width 609 height 21
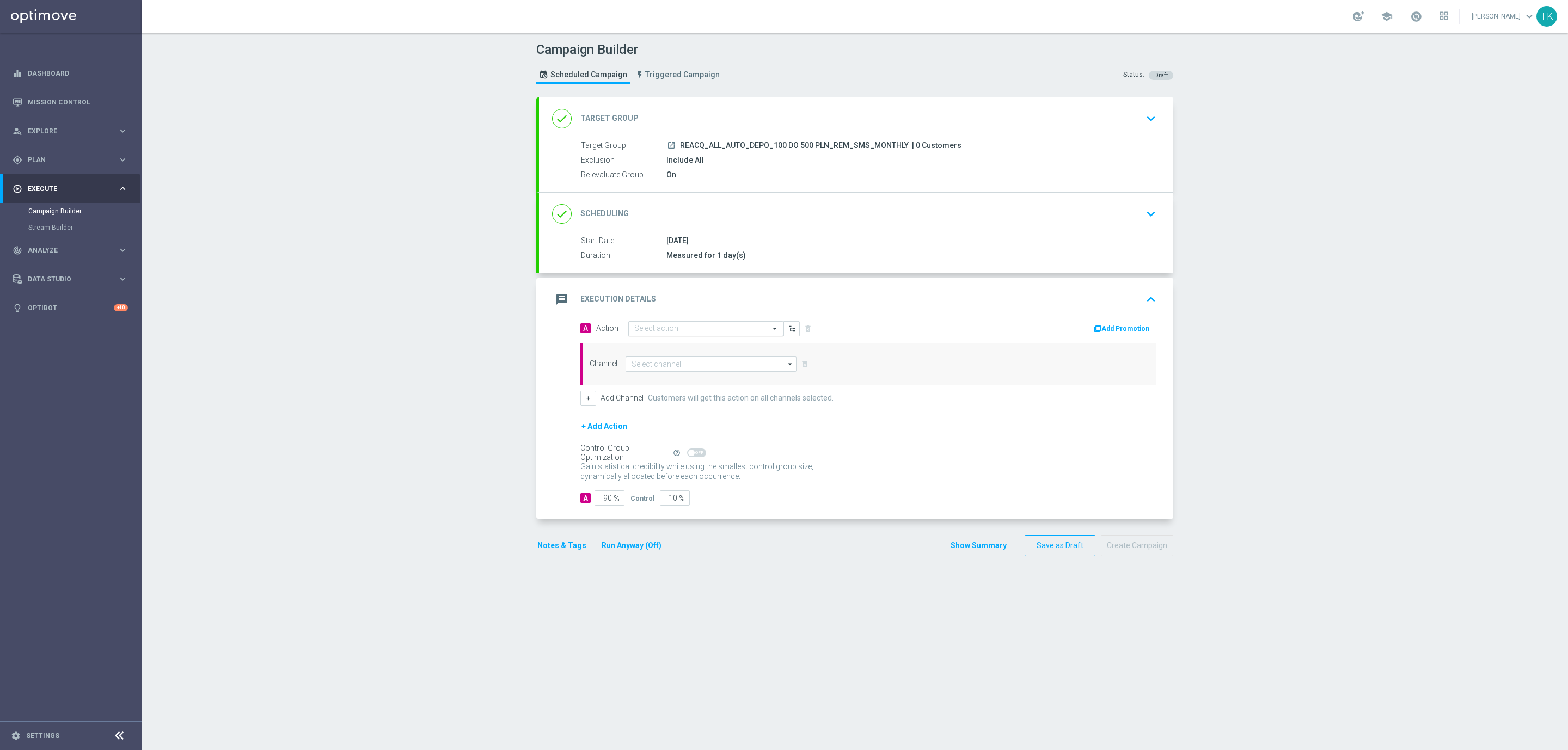
click at [658, 331] on input "text" at bounding box center [695, 330] width 122 height 10
paste input "REACQ_ALL_AUTO_DEPO_100 DO 500 PLN_REM_SMS_MONTHLY"
type input "REACQ_ALL_AUTO_DEPO_100 DO 500 PLN_REM_SMS_MONTHLY"
click at [658, 346] on label "REACQ_ALL_AUTO_DEPO_100 DO 500 PLN_REM_SMS_MONTHLY" at bounding box center [731, 348] width 194 height 10
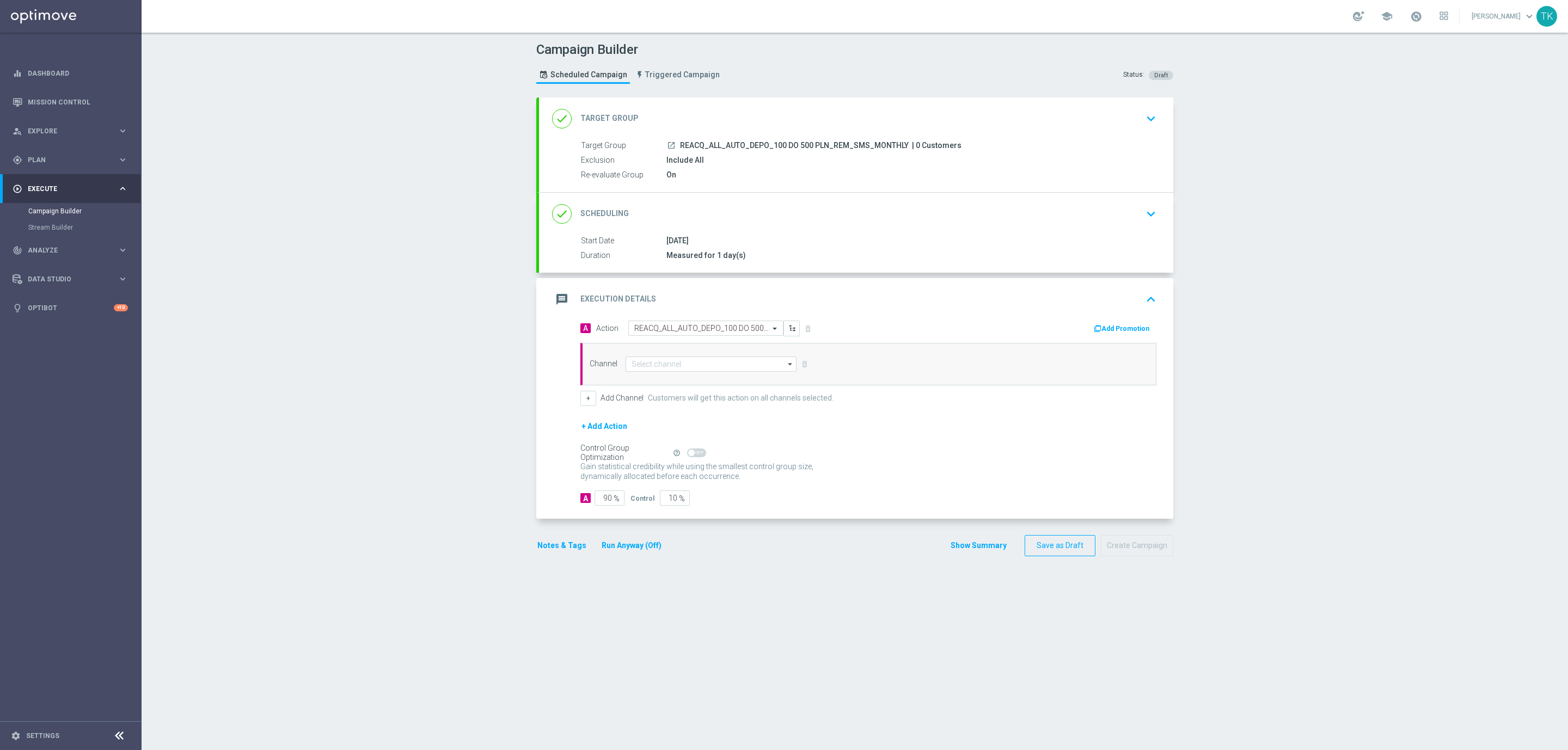
scroll to position [0, 0]
click at [647, 361] on input at bounding box center [711, 364] width 171 height 15
click at [655, 375] on div "SMS" at bounding box center [720, 380] width 171 height 15
type input "SMS"
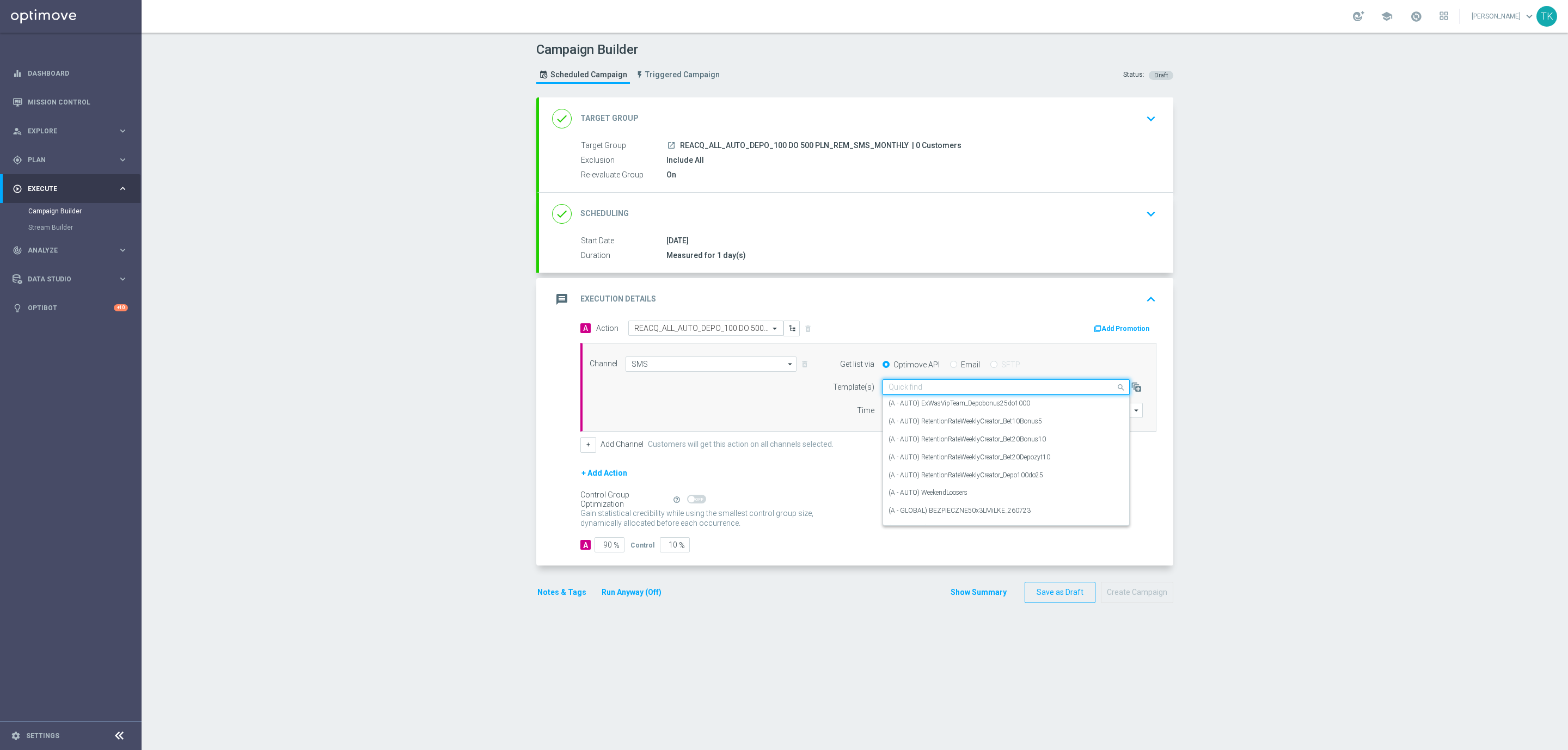
click at [907, 384] on div "Quick find" at bounding box center [1006, 387] width 247 height 15
paste input "REACQ_ALL_AUTO_DEPO_100 DO 500 PLN_REM_SMS_MONTHLY"
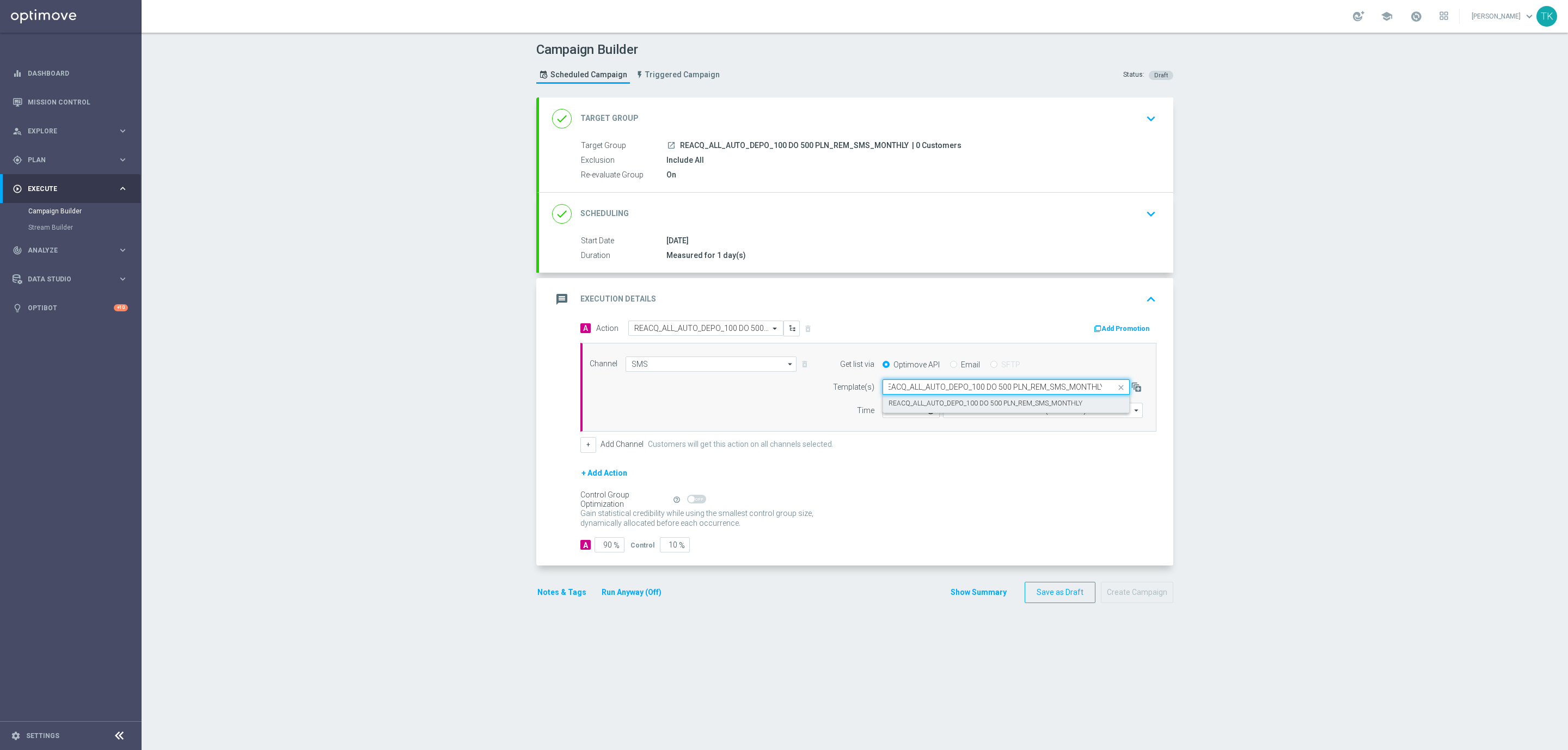
click at [904, 408] on label "REACQ_ALL_AUTO_DEPO_100 DO 500 PLN_REM_SMS_MONTHLY" at bounding box center [985, 403] width 194 height 10
type input "REACQ_ALL_AUTO_DEPO_100 DO 500 PLN_REM_SMS_MONTHLY"
click at [883, 412] on input "12:00" at bounding box center [911, 410] width 58 height 15
type input "16:30"
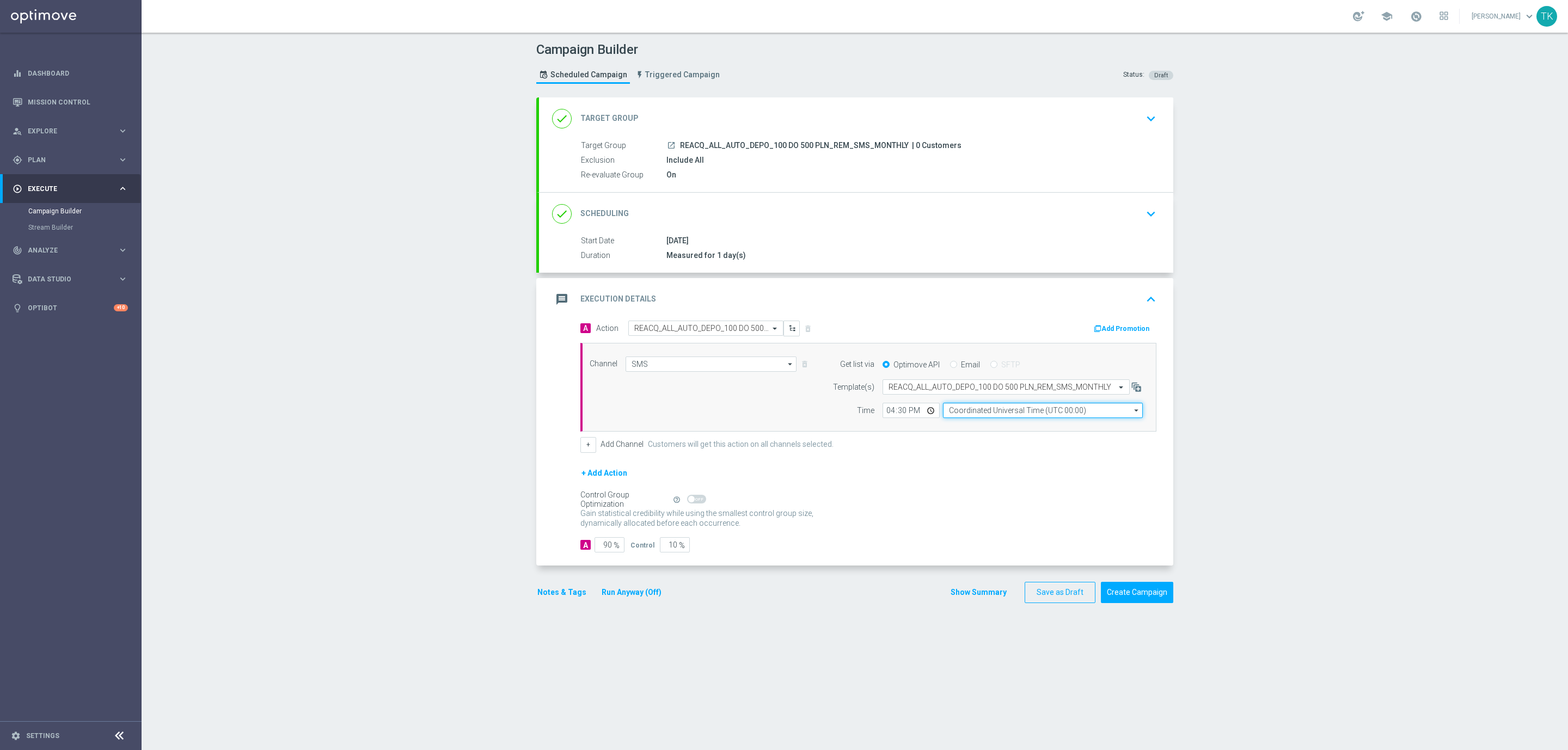
click at [950, 413] on input "Coordinated Universal Time (UTC 00:00)" at bounding box center [1043, 410] width 200 height 15
click at [972, 429] on div "Central European Time (Warsaw) (UTC +02:00)" at bounding box center [1047, 426] width 178 height 10
type input "Central European Time (Warsaw) (UTC +02:00)"
click at [605, 551] on input "90" at bounding box center [609, 545] width 30 height 15
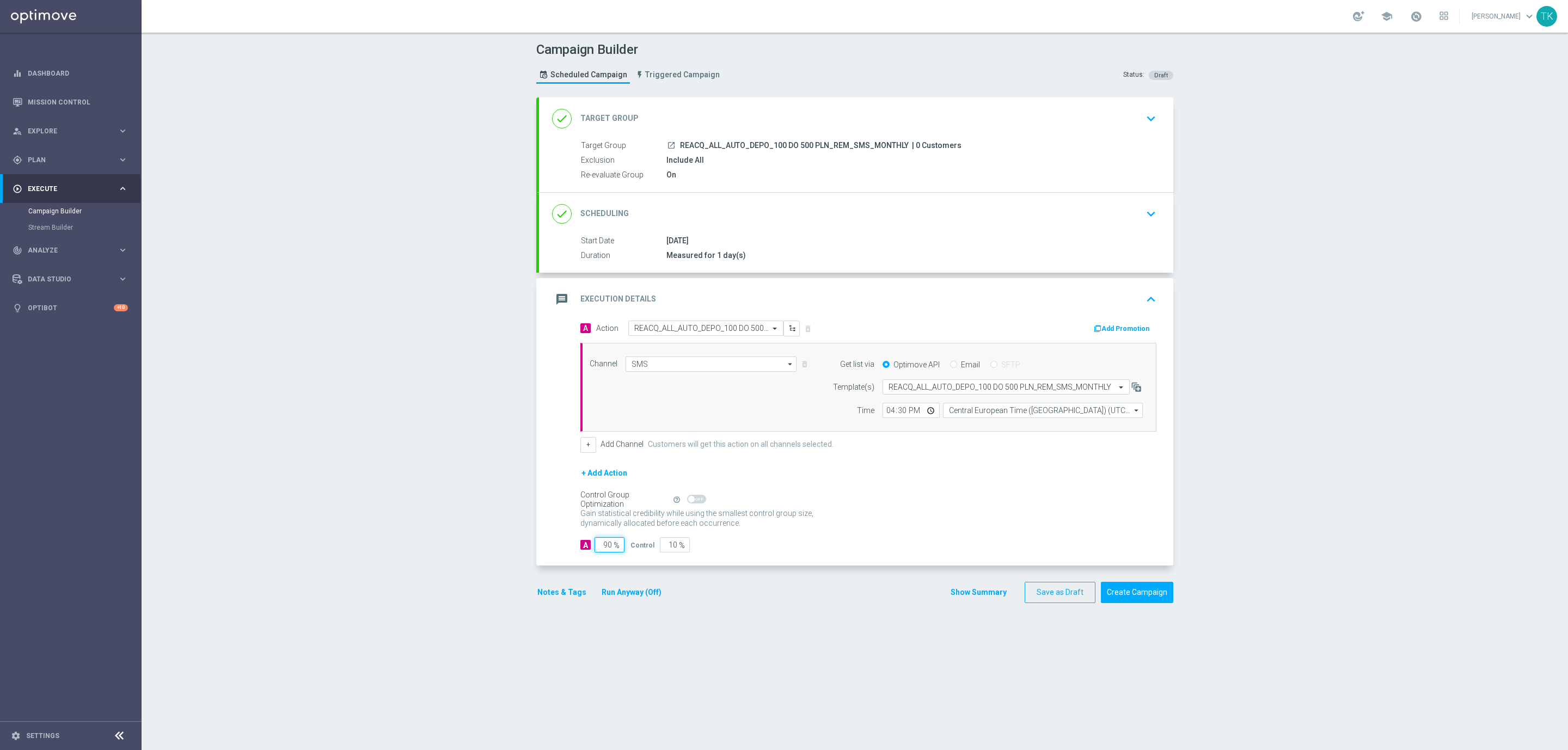
click at [605, 551] on input "90" at bounding box center [609, 545] width 30 height 15
type input "9"
type input "91"
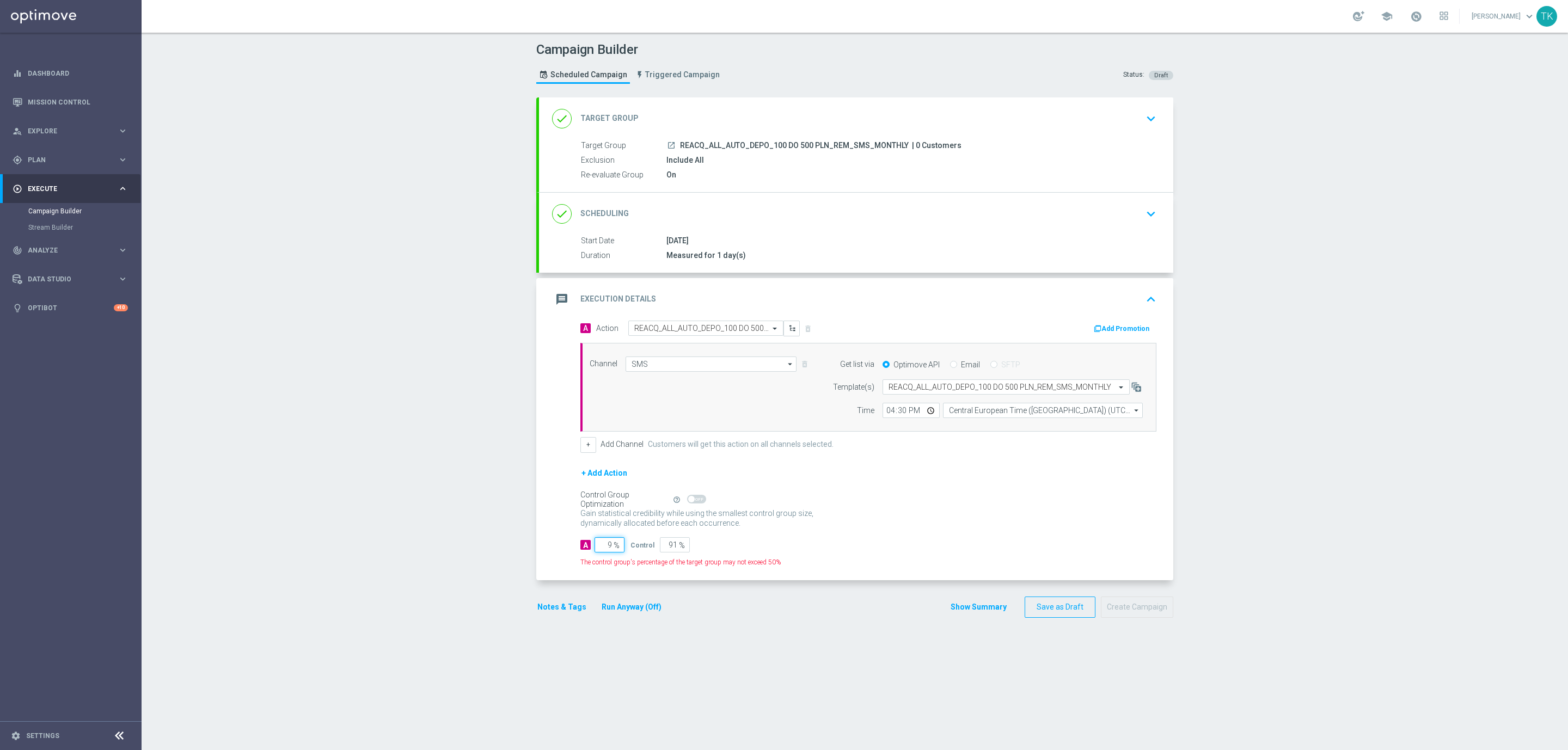
type input "95"
type input "5"
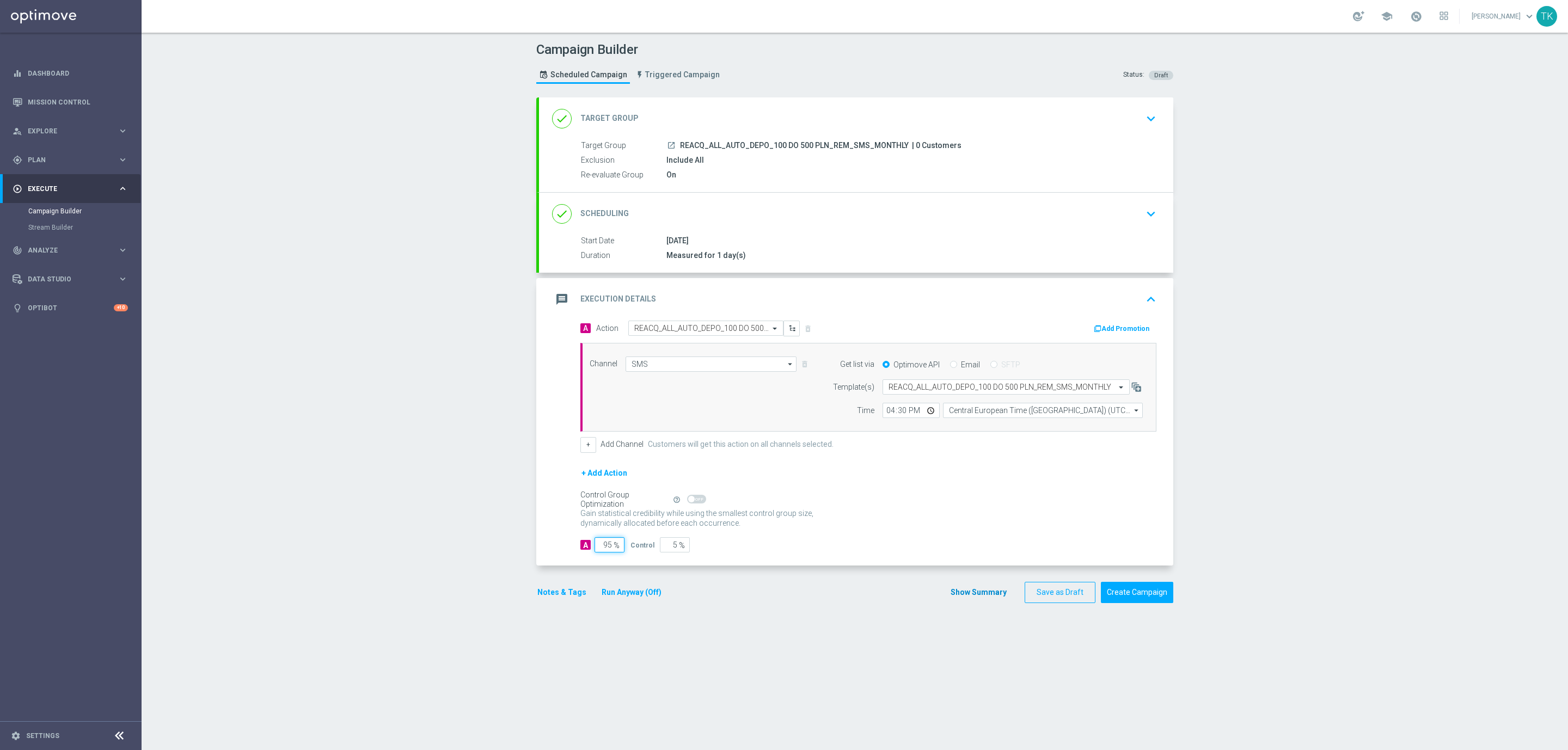
type input "95"
click at [973, 593] on button "Show Summary" at bounding box center [979, 592] width 58 height 12
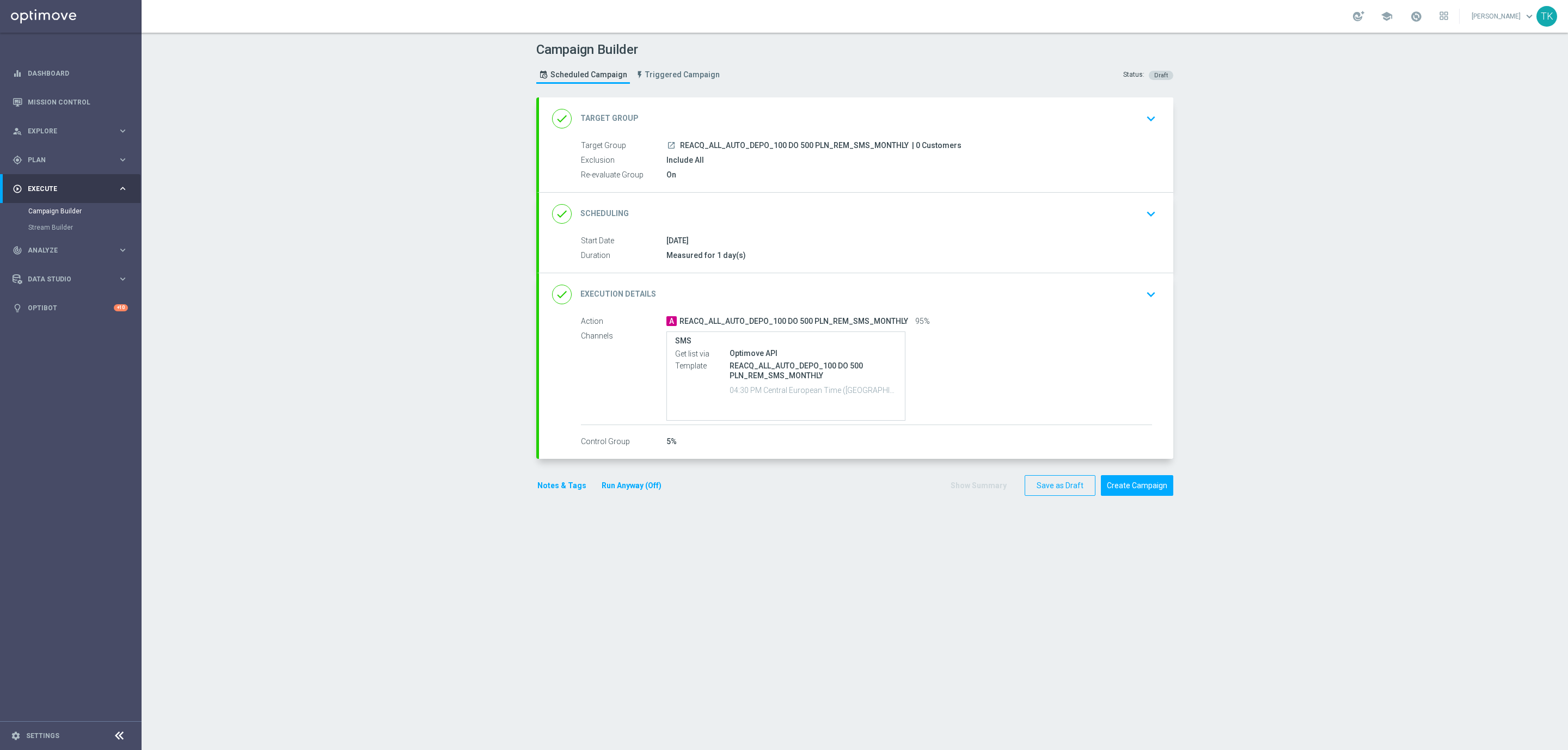
click at [820, 144] on span "REACQ_ALL_AUTO_DEPO_100 DO 500 PLN_REM_SMS_MONTHLY" at bounding box center [795, 146] width 229 height 10
copy div "REACQ_ALL_AUTO_DEPO_100 DO 500 PLN_REM_SMS_MONTHLY"
click at [881, 78] on div "Campaign Builder Scheduled Campaign Triggered Campaign Status: Draft" at bounding box center [855, 64] width 654 height 50
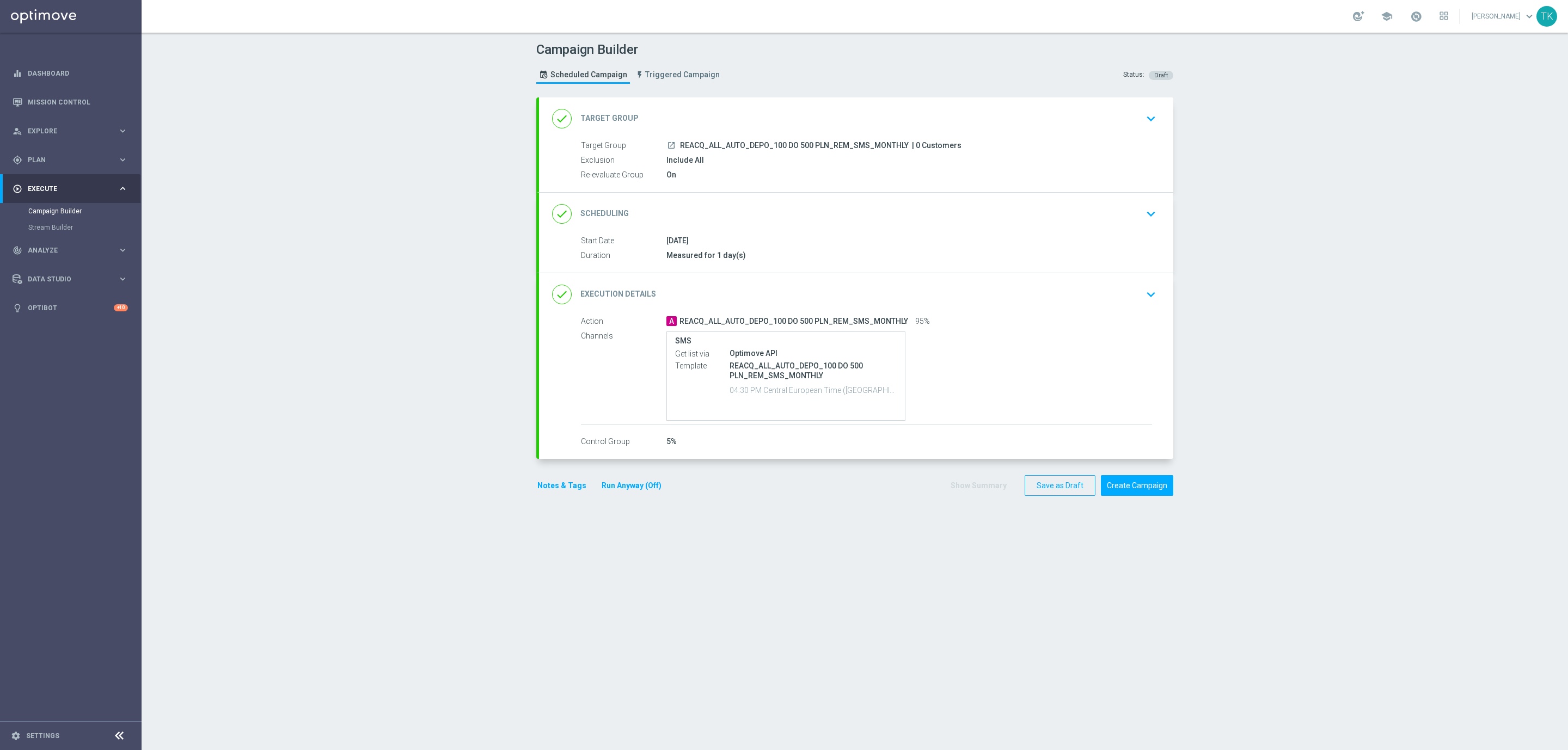
click at [549, 491] on button "Notes & Tags" at bounding box center [562, 486] width 51 height 13
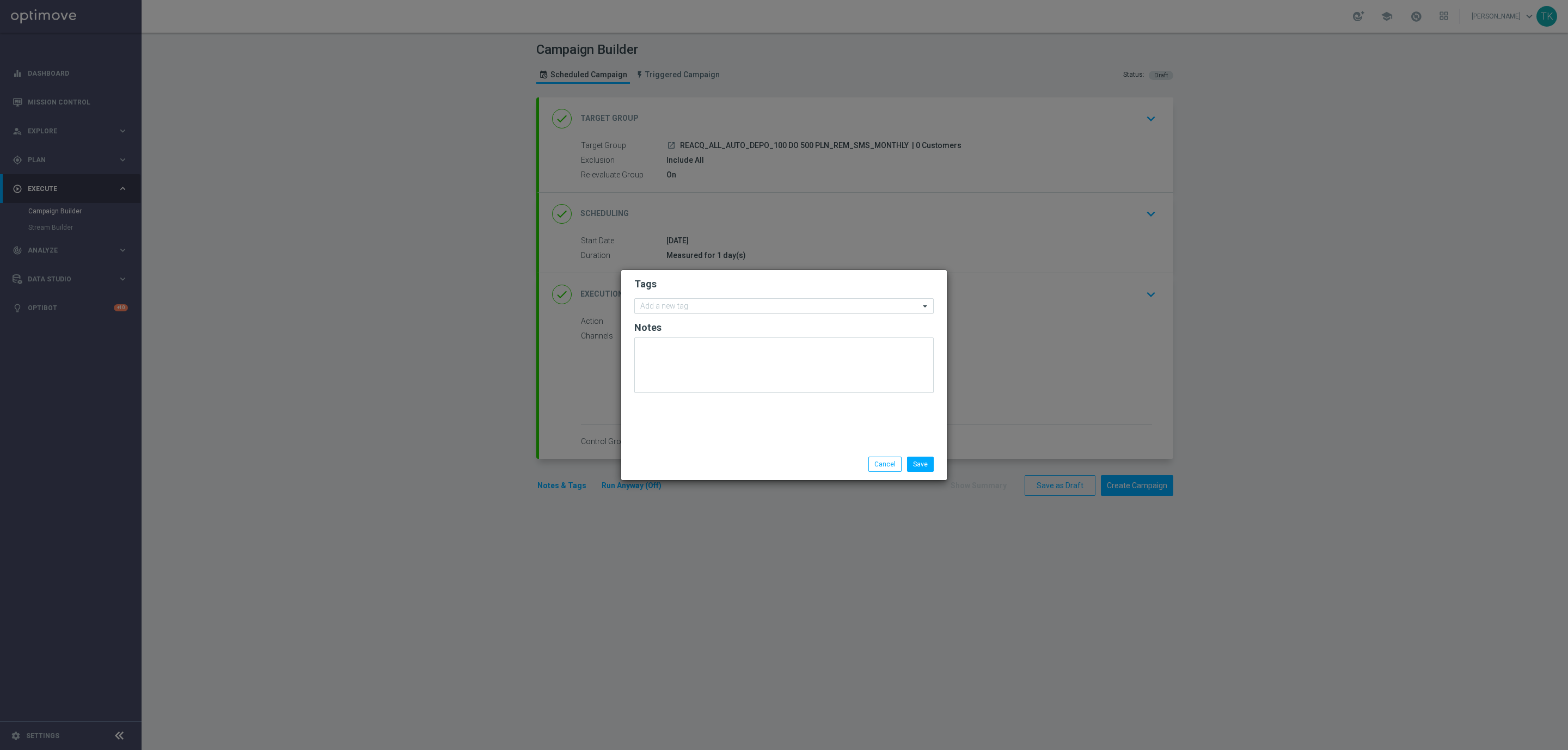
click at [662, 309] on input "text" at bounding box center [779, 307] width 279 height 10
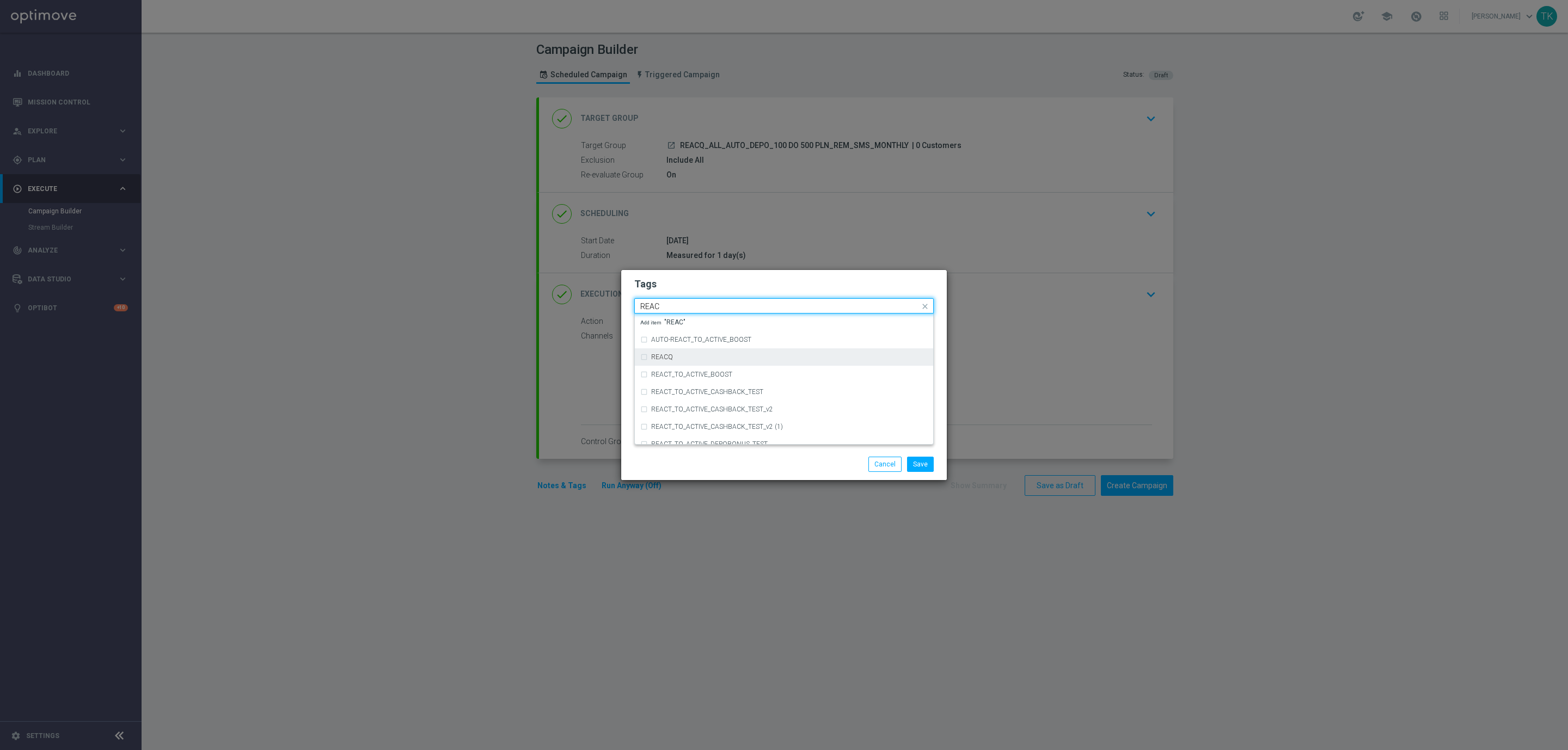
click at [665, 354] on label "REACQ" at bounding box center [661, 356] width 22 height 7
click at [670, 307] on input "REAC" at bounding box center [779, 307] width 279 height 10
click at [688, 343] on div "AUTO" at bounding box center [784, 337] width 288 height 17
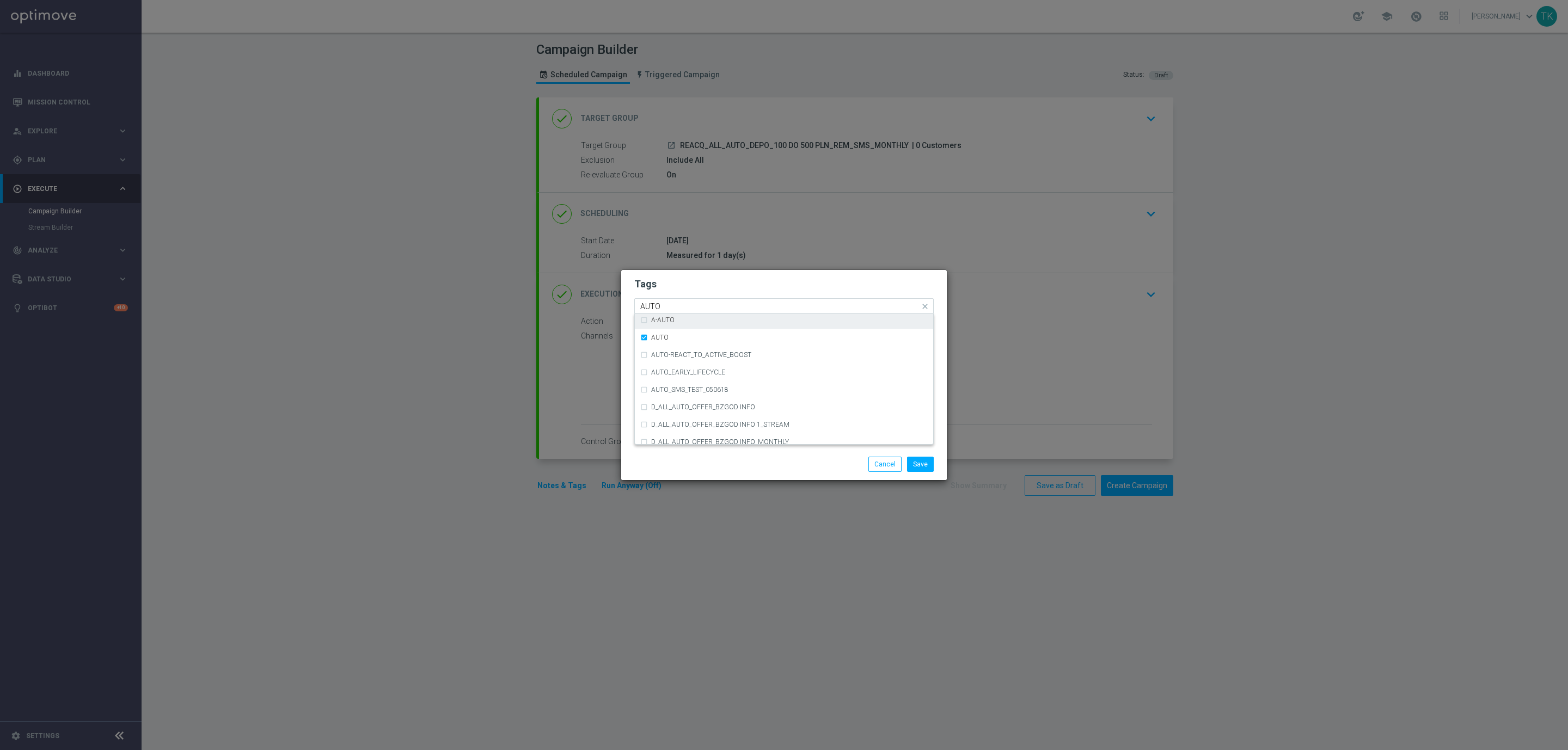
click at [665, 302] on input "AUTO" at bounding box center [779, 307] width 279 height 10
click at [665, 322] on div "ALL" at bounding box center [789, 322] width 277 height 7
click at [658, 306] on input "ALL" at bounding box center [779, 307] width 279 height 10
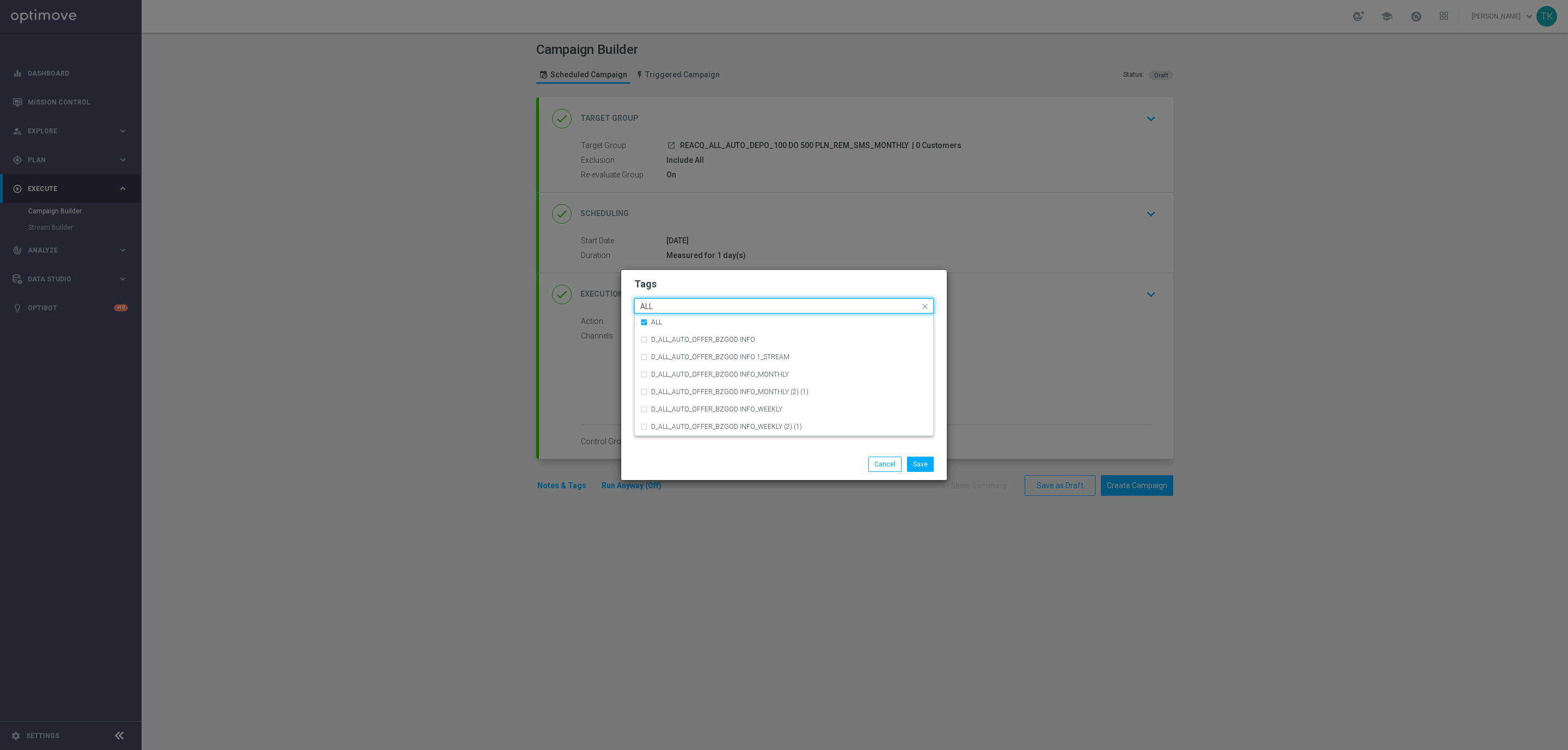
click at [658, 306] on input "ALL" at bounding box center [779, 307] width 279 height 10
click at [710, 322] on div "DEPO" at bounding box center [789, 320] width 277 height 7
click at [673, 305] on input "DEPO" at bounding box center [779, 307] width 279 height 10
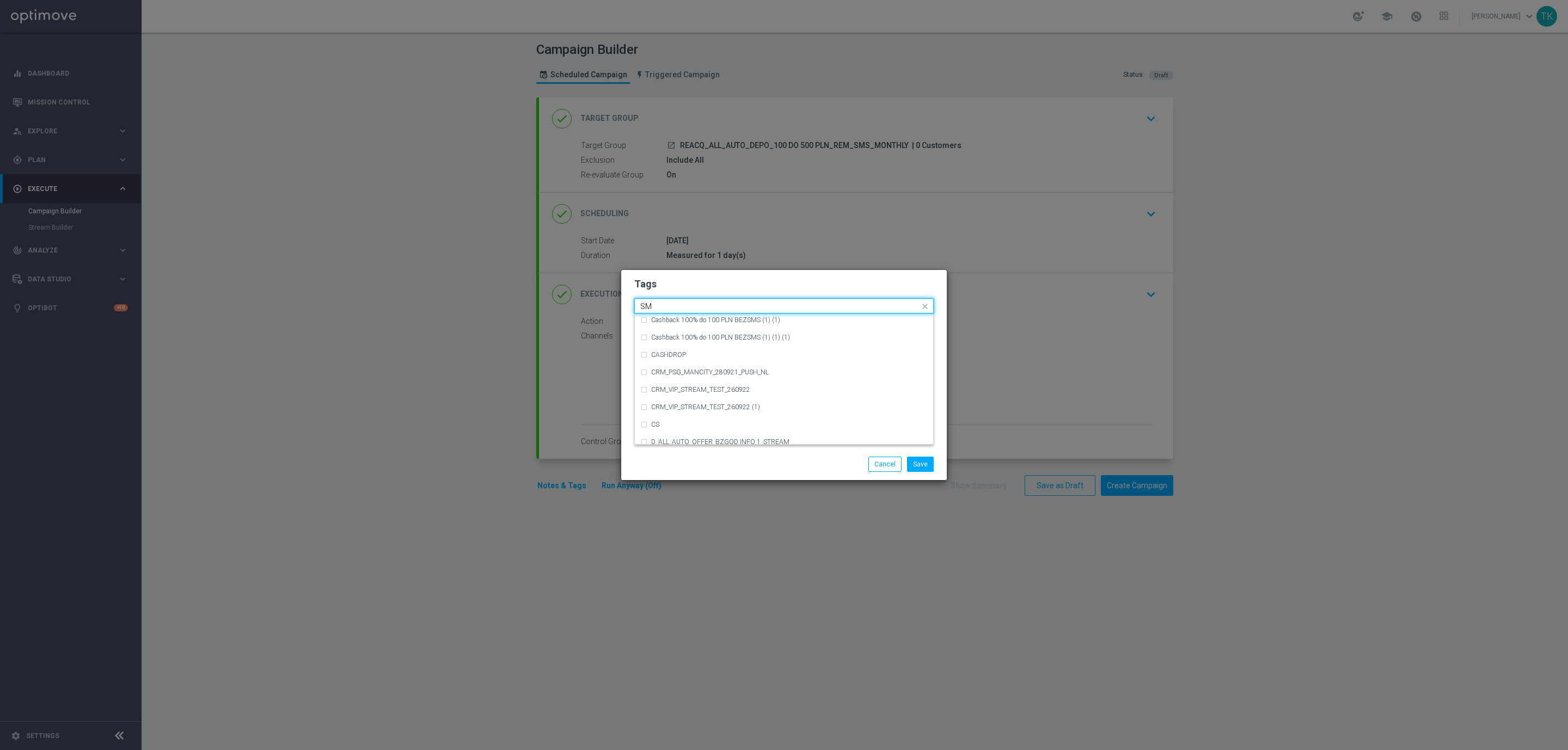
scroll to position [166, 0]
click at [657, 432] on label "SMS" at bounding box center [657, 435] width 13 height 7
click at [658, 305] on input "SMS" at bounding box center [779, 307] width 279 height 10
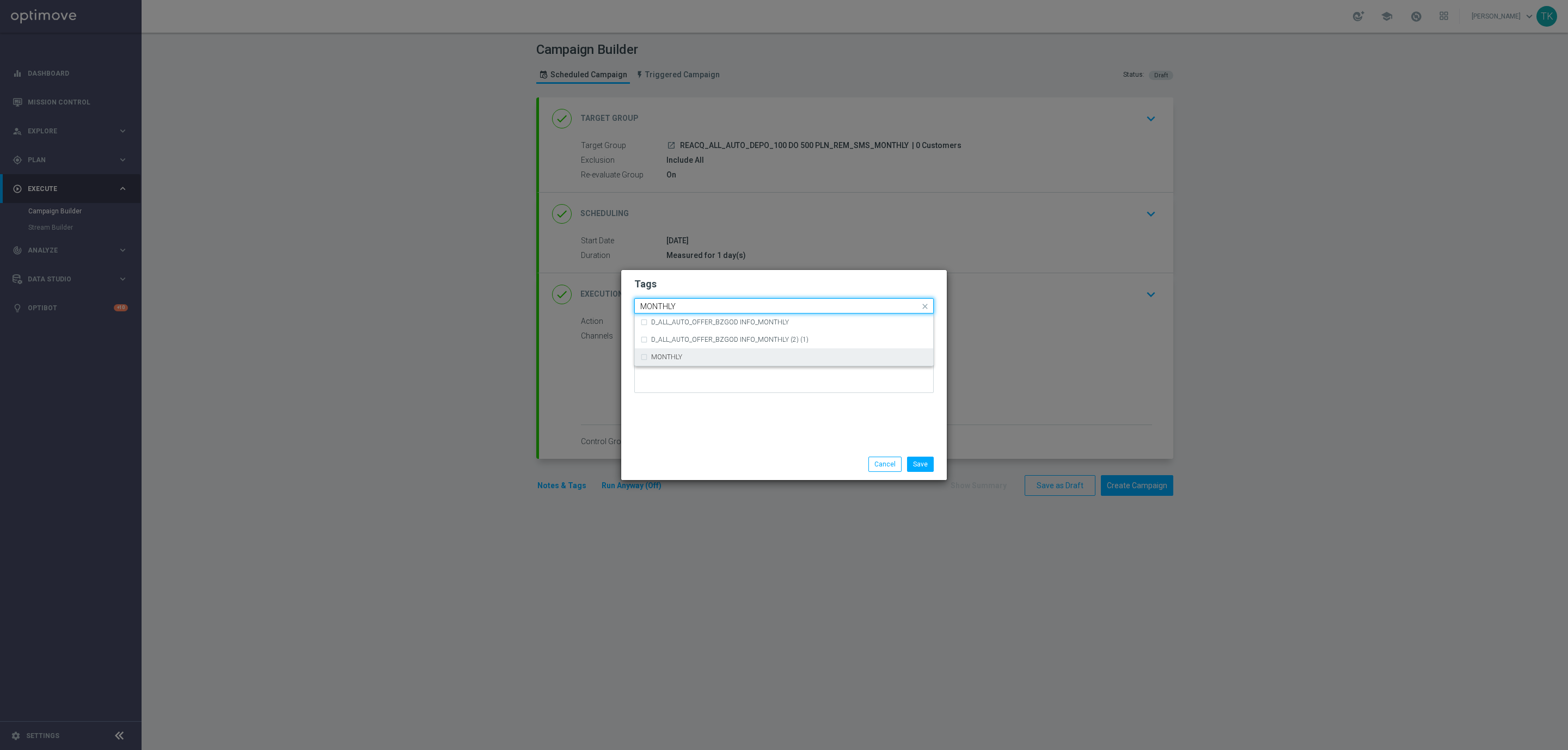
click at [660, 354] on label "MONTHLY" at bounding box center [666, 356] width 31 height 7
type input "MONTHLY"
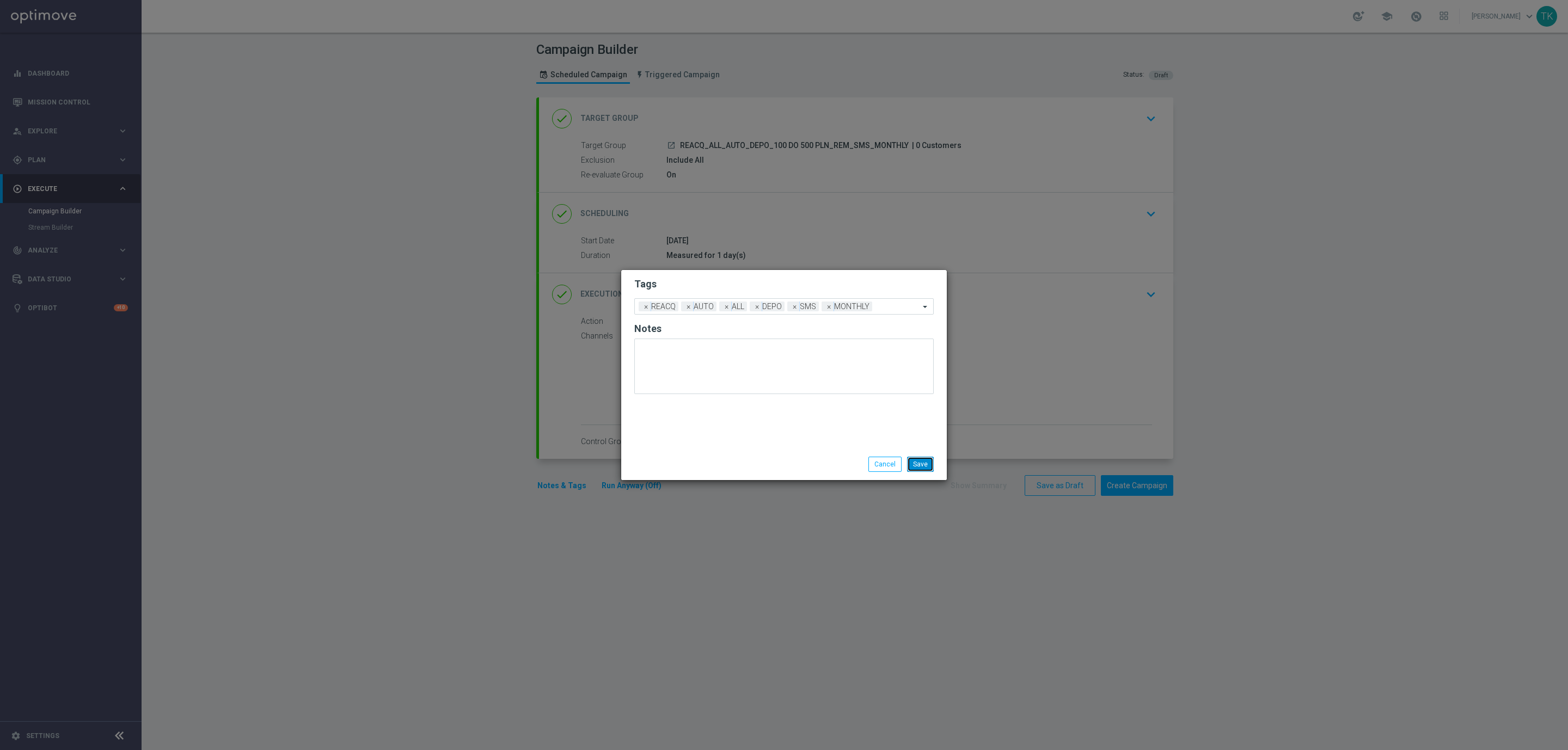
click at [923, 466] on button "Save" at bounding box center [921, 465] width 27 height 15
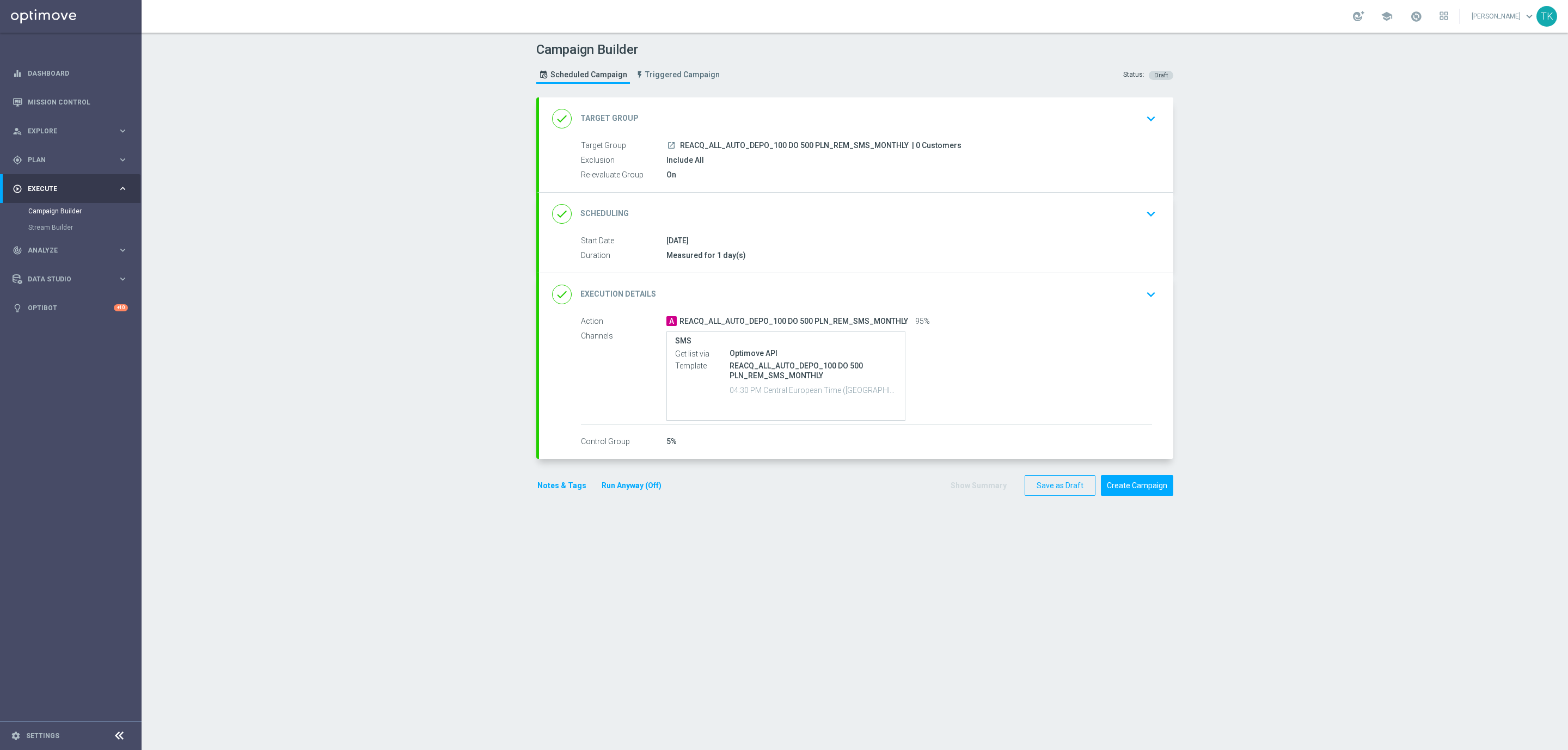
click at [960, 284] on div "done Execution Details keyboard_arrow_down" at bounding box center [856, 295] width 609 height 21
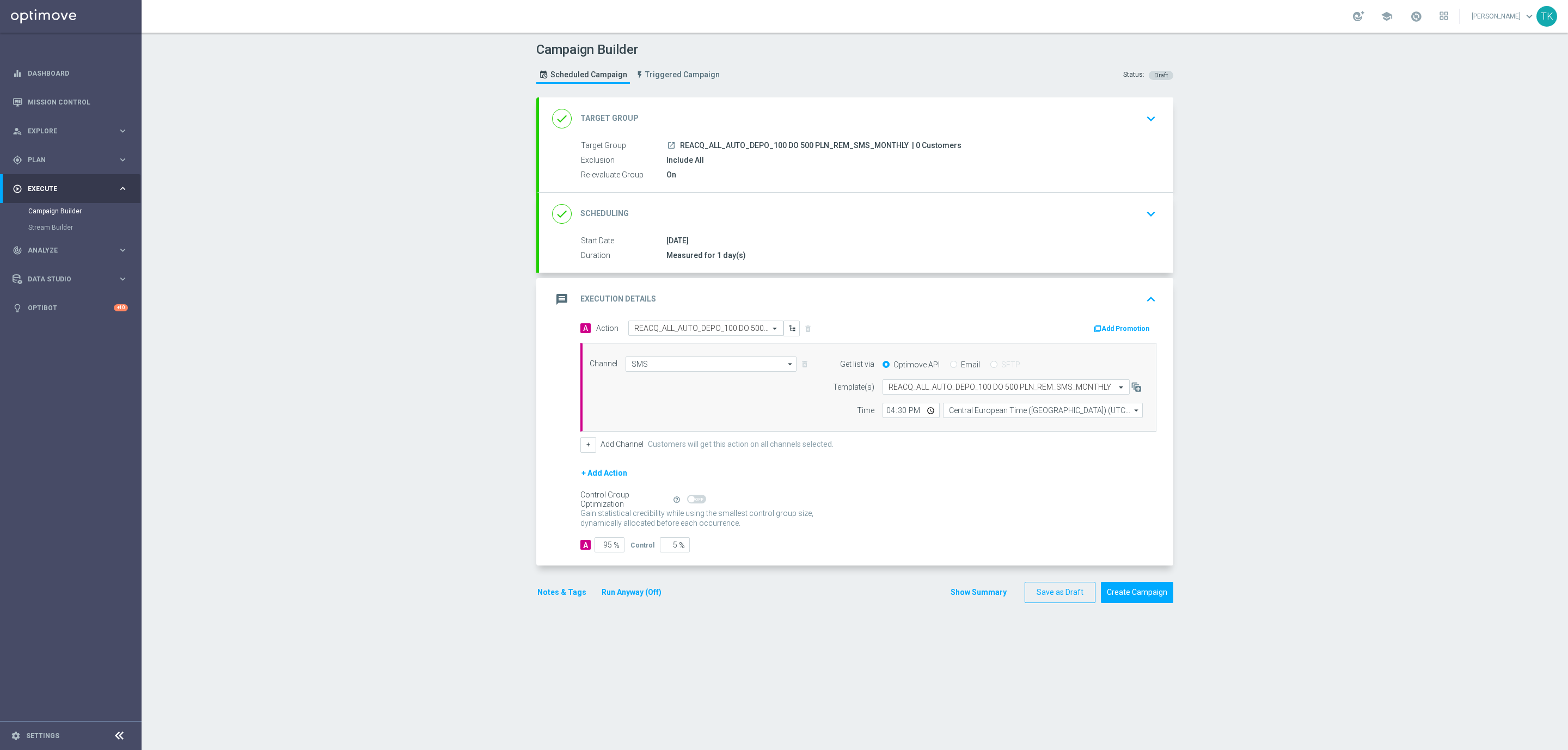
click at [964, 289] on div "message Execution Details keyboard_arrow_up" at bounding box center [856, 299] width 634 height 42
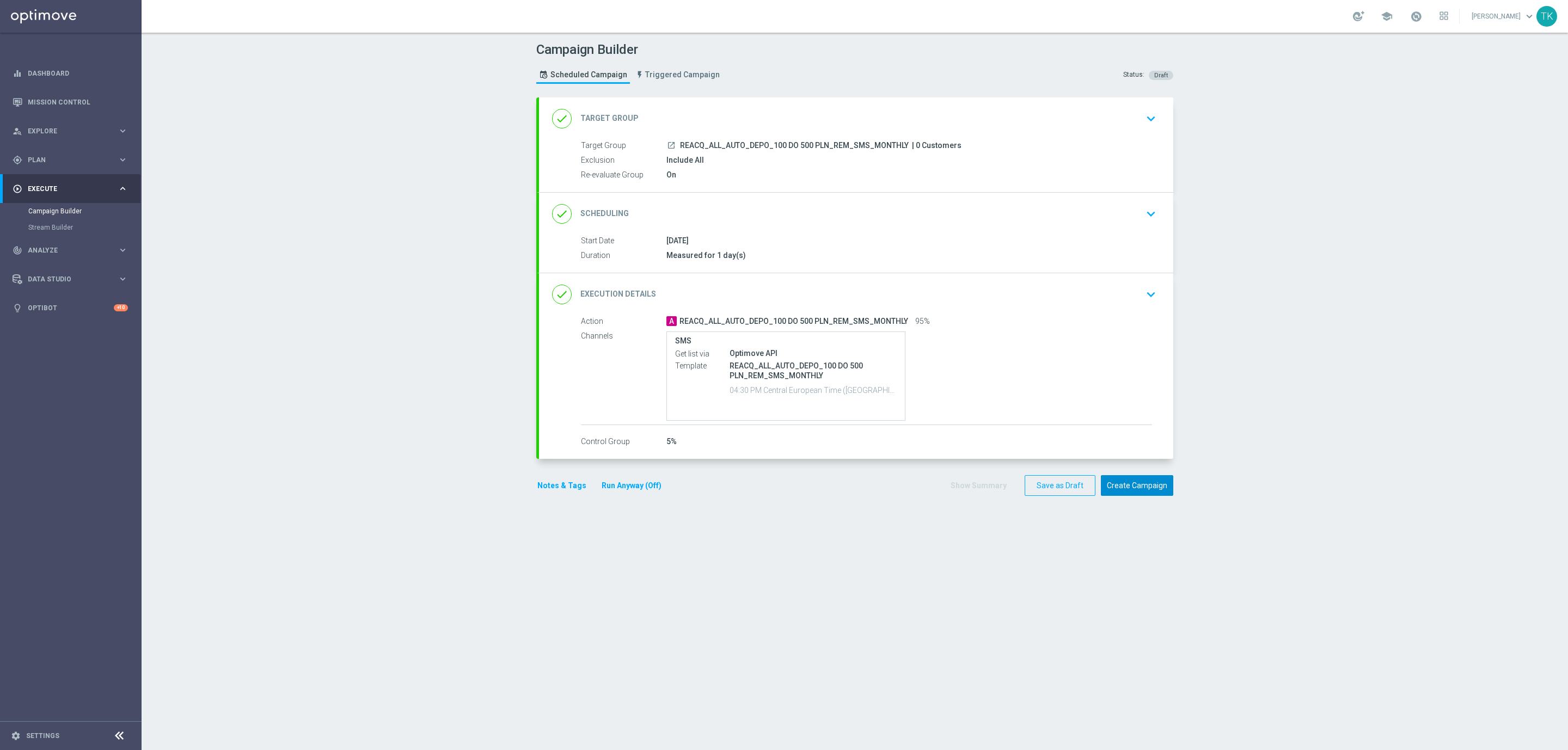
click at [1129, 492] on button "Create Campaign" at bounding box center [1138, 486] width 73 height 21
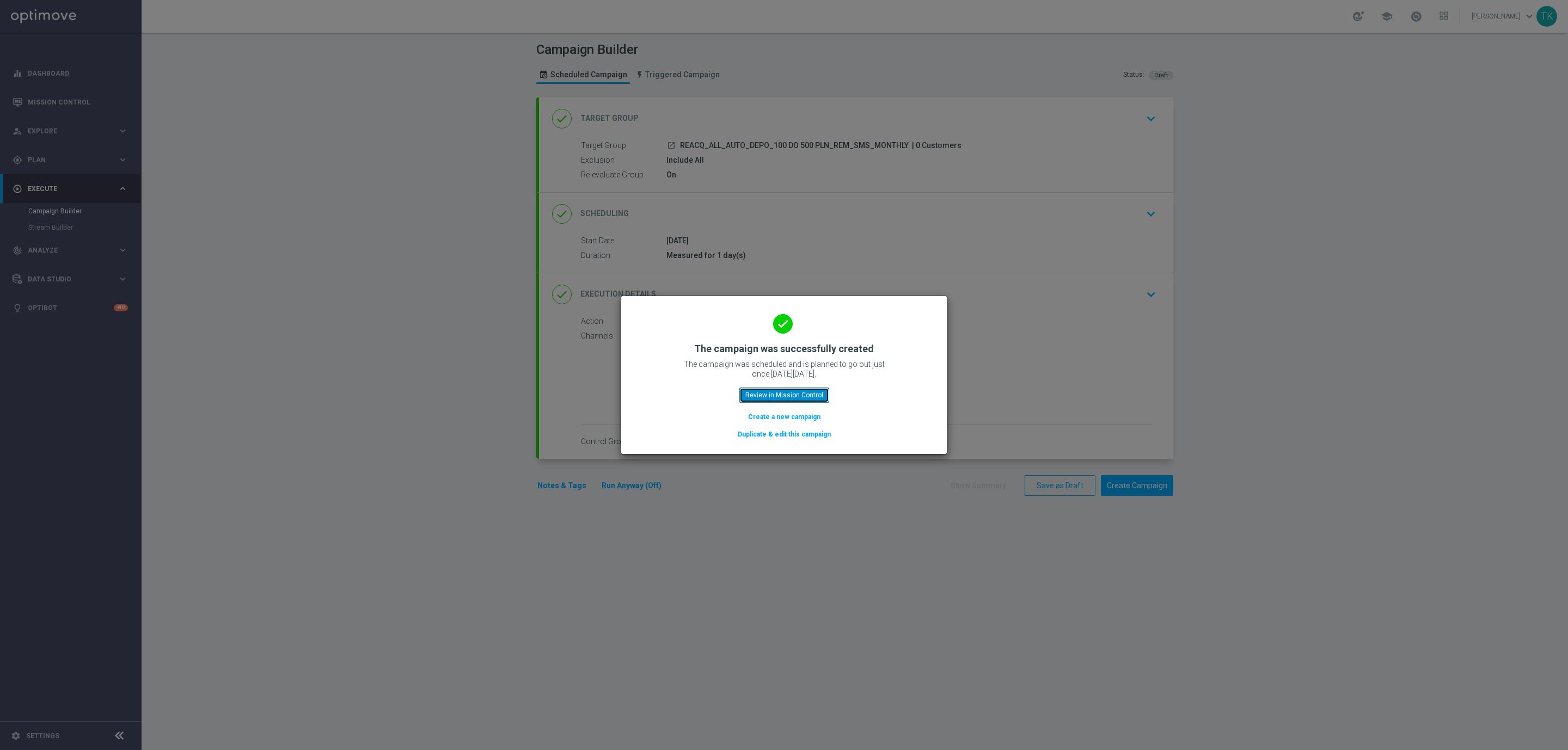
click at [769, 389] on button "Review in Mission Control" at bounding box center [785, 396] width 90 height 15
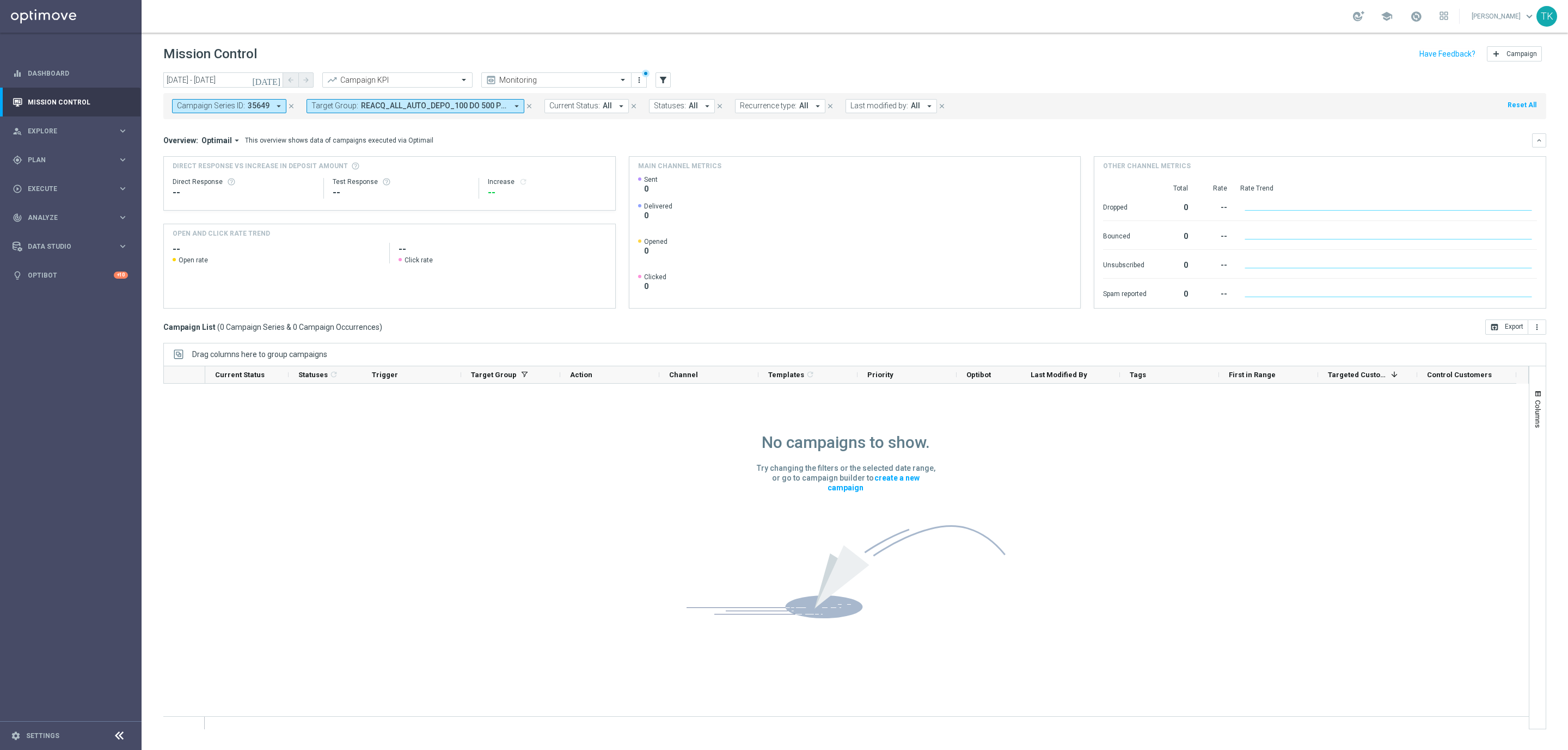
click at [292, 106] on icon "close" at bounding box center [291, 106] width 8 height 8
click at [41, 189] on span "Execute" at bounding box center [73, 189] width 90 height 7
click at [53, 207] on link "Campaign Builder" at bounding box center [71, 211] width 85 height 9
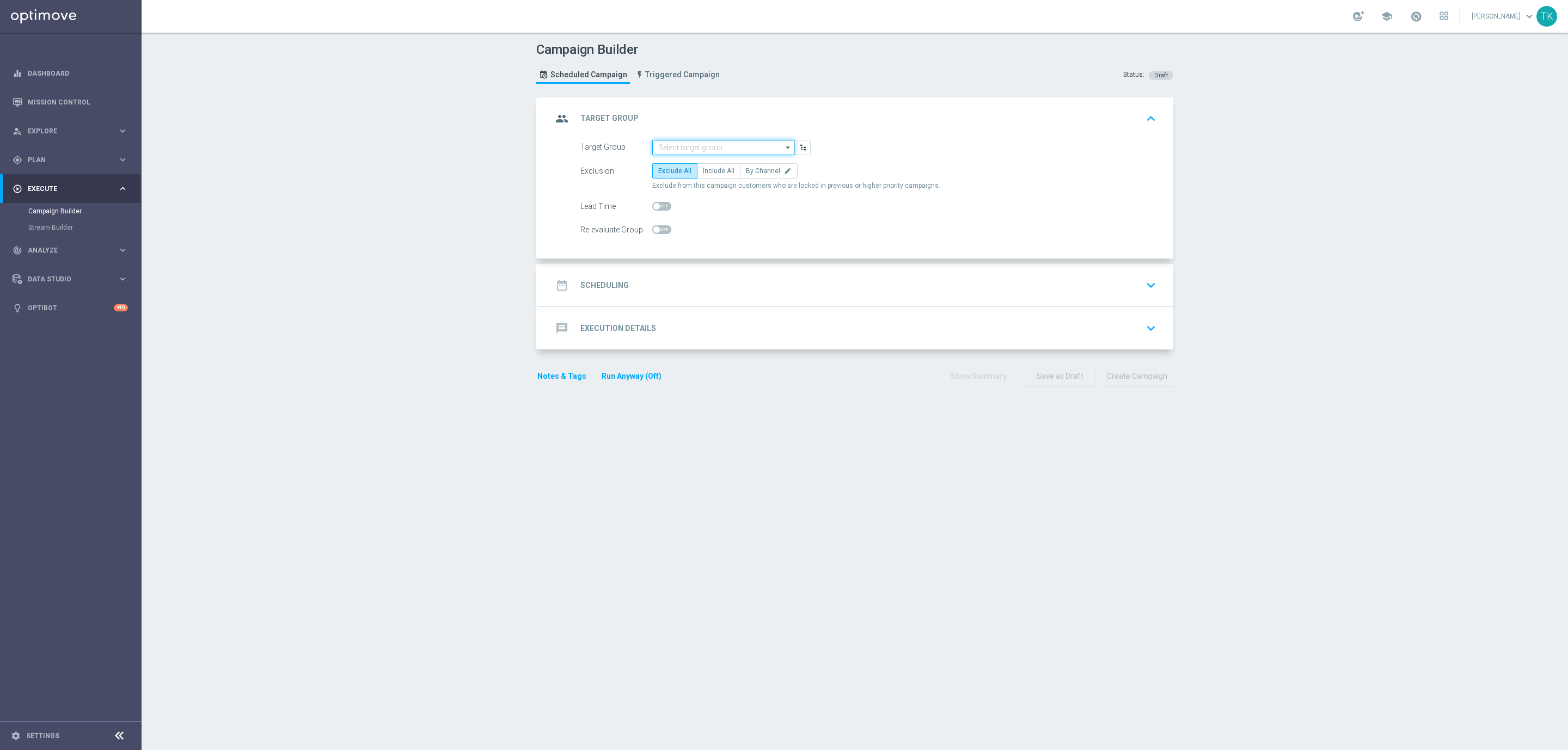
click at [674, 150] on input at bounding box center [724, 148] width 142 height 15
paste input "REACQ_ALL_AUTO_DEPO_100 DO 500 PLN_REM MONTHLY"
click at [716, 198] on div "REACQ_ALL_AUTO_DEPO_100 DO 500 PLN_REM MONTHLY" at bounding box center [731, 194] width 131 height 19
type input "REACQ_ALL_AUTO_DEPO_100 DO 500 PLN_REM MONTHLY"
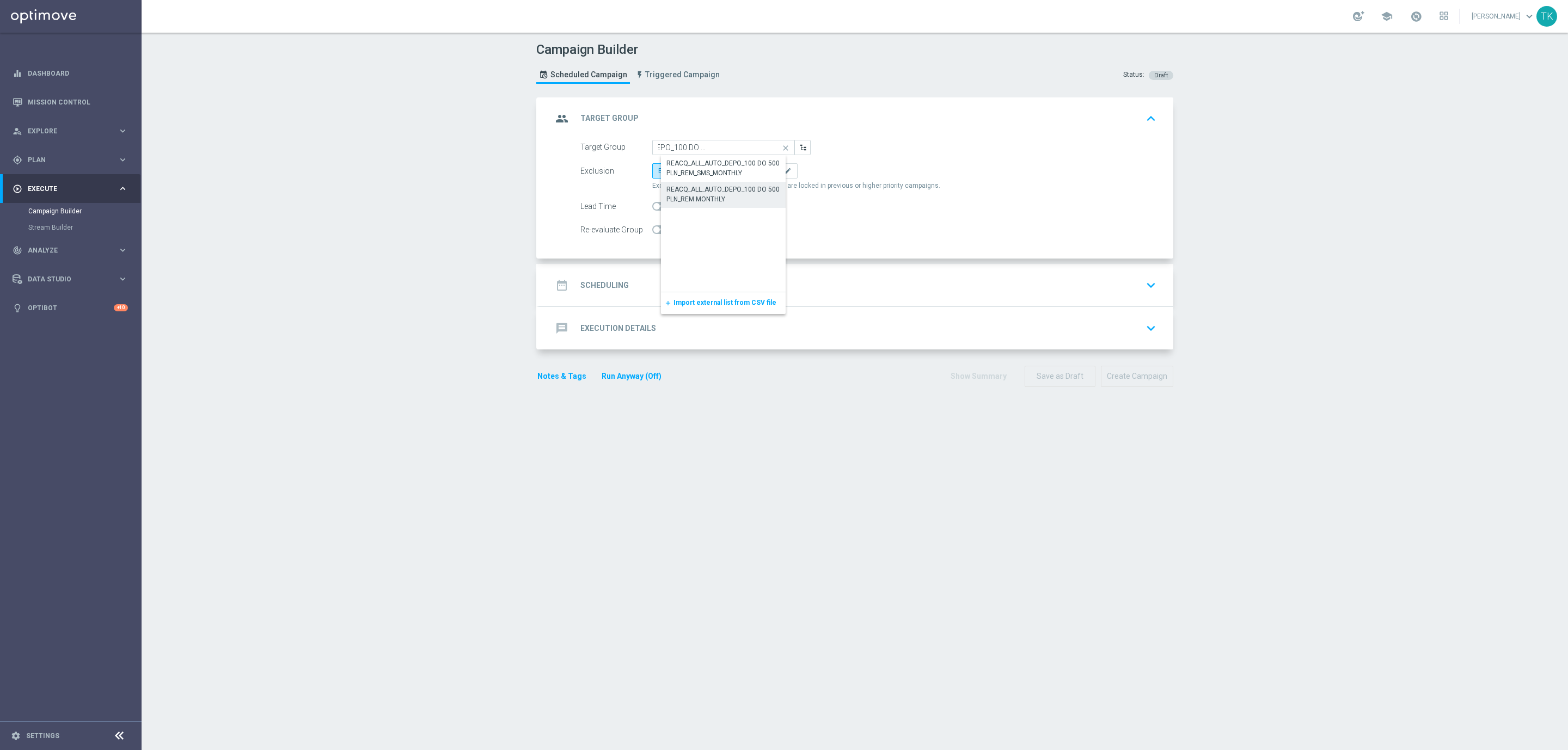
scroll to position [0, 0]
checkbox input "true"
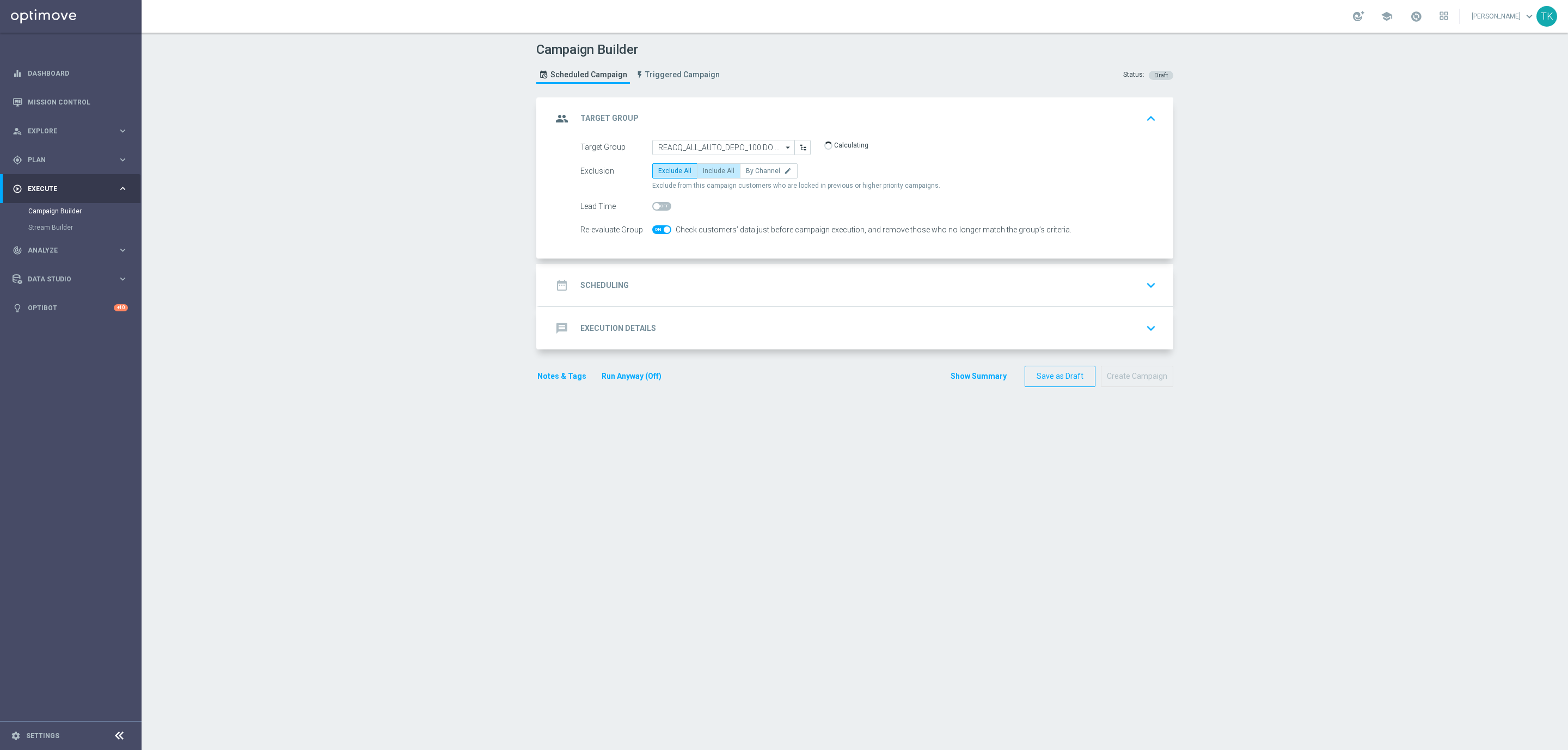
click at [714, 173] on span "Include All" at bounding box center [718, 170] width 32 height 8
click at [710, 173] on input "Include All" at bounding box center [705, 172] width 7 height 7
radio input "true"
click at [695, 276] on div "date_range Scheduling keyboard_arrow_down" at bounding box center [856, 285] width 609 height 21
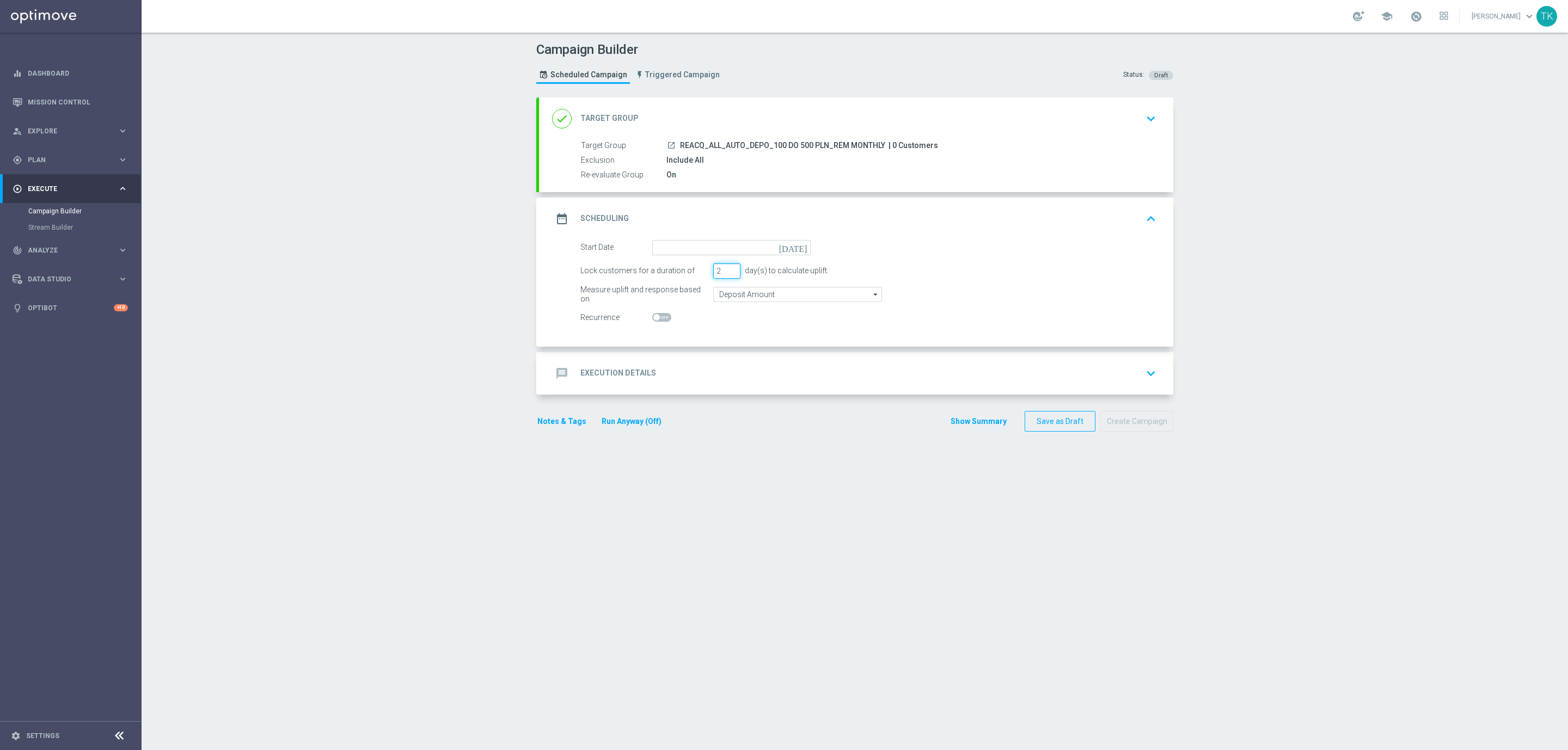
click at [726, 274] on input "2" at bounding box center [726, 271] width 27 height 15
type input "1"
click at [726, 274] on input "1" at bounding box center [726, 271] width 27 height 15
click at [689, 242] on input at bounding box center [731, 248] width 158 height 15
click at [791, 345] on span "17" at bounding box center [796, 343] width 17 height 17
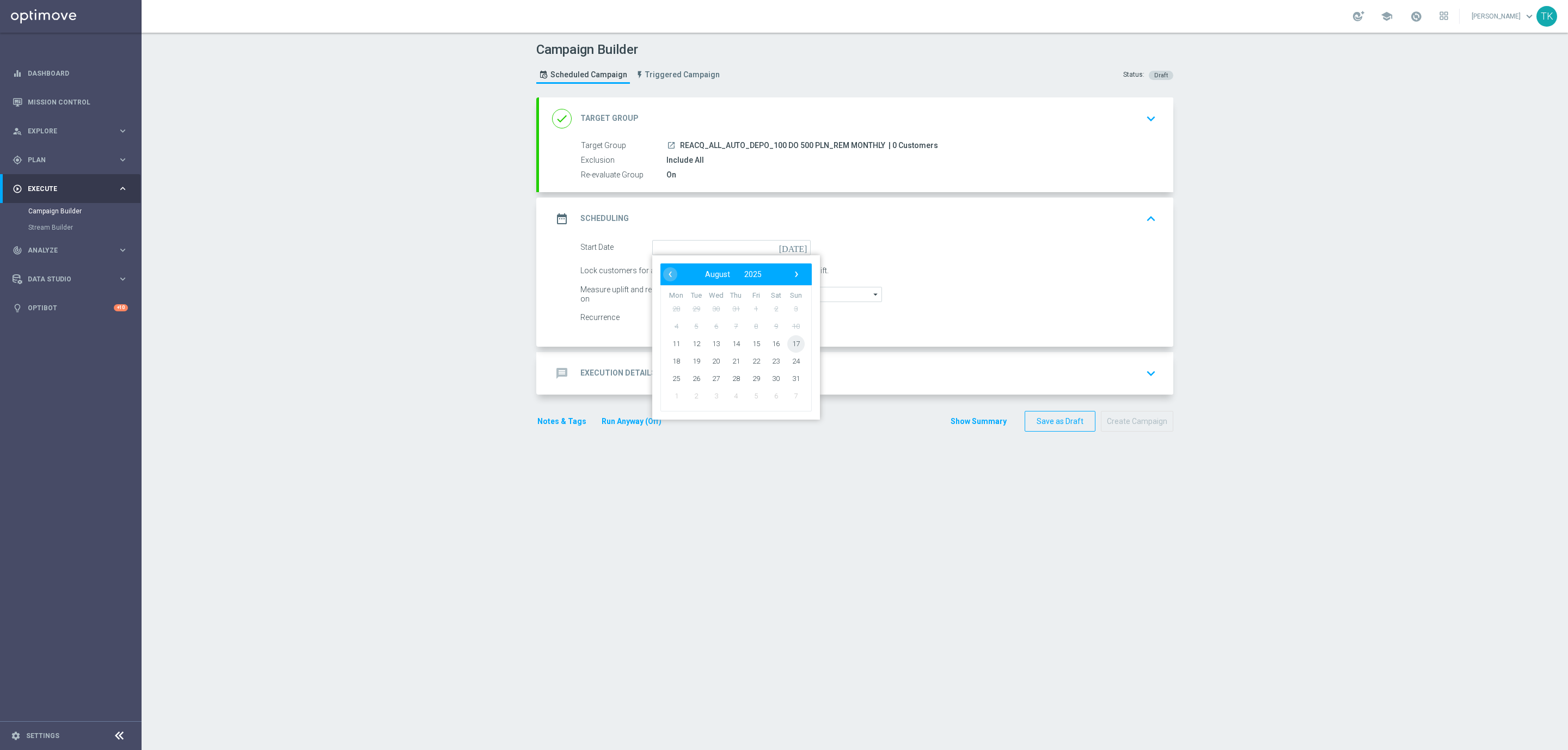
type input "17 Aug 2025"
click at [679, 363] on div "message Execution Details keyboard_arrow_down" at bounding box center [856, 374] width 609 height 21
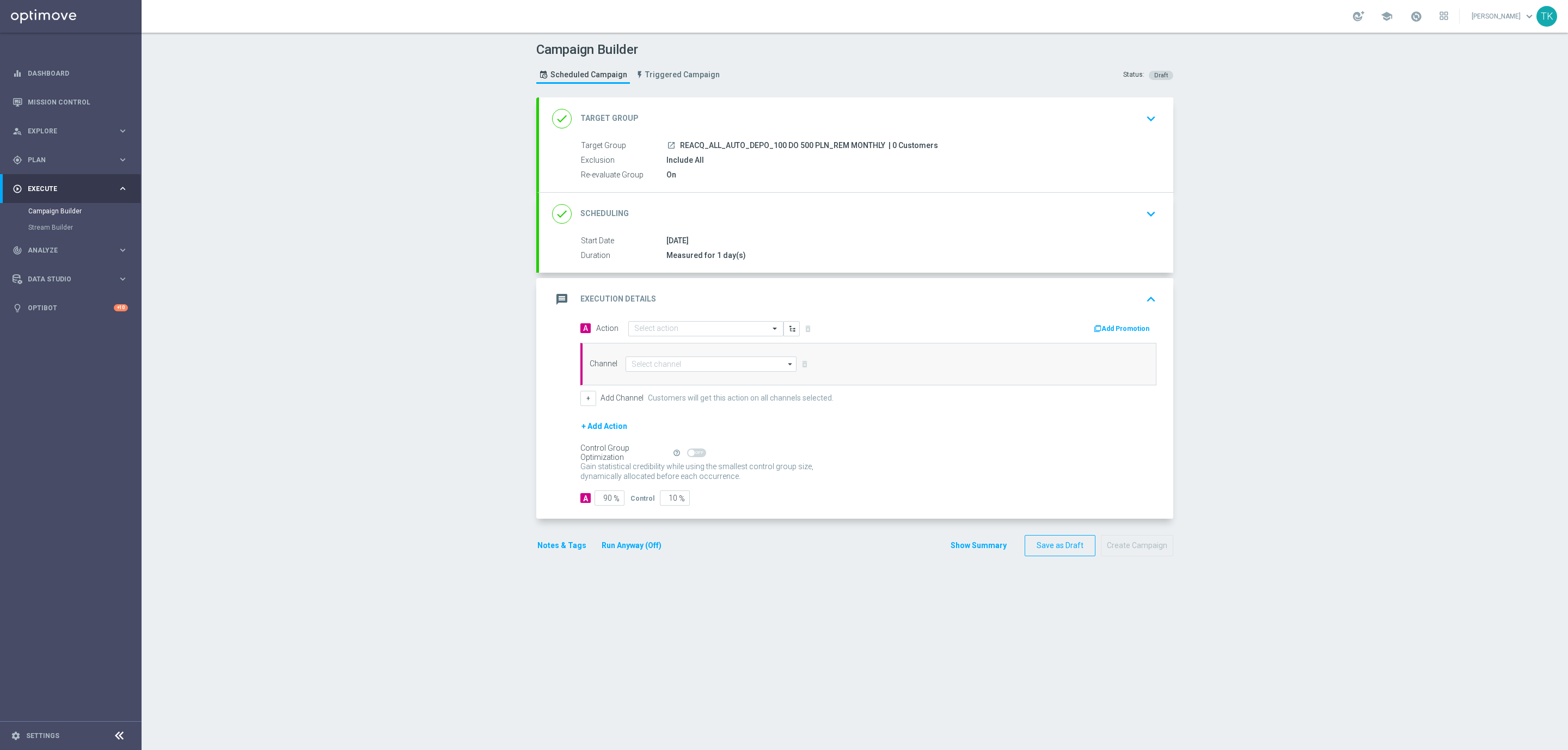
click at [713, 148] on span "REACQ_ALL_AUTO_DEPO_100 DO 500 PLN_REM MONTHLY" at bounding box center [783, 146] width 205 height 10
copy div "REACQ_ALL_AUTO_DEPO_100 DO 500 PLN_REM MONTHLY"
click at [639, 333] on input "text" at bounding box center [695, 330] width 122 height 10
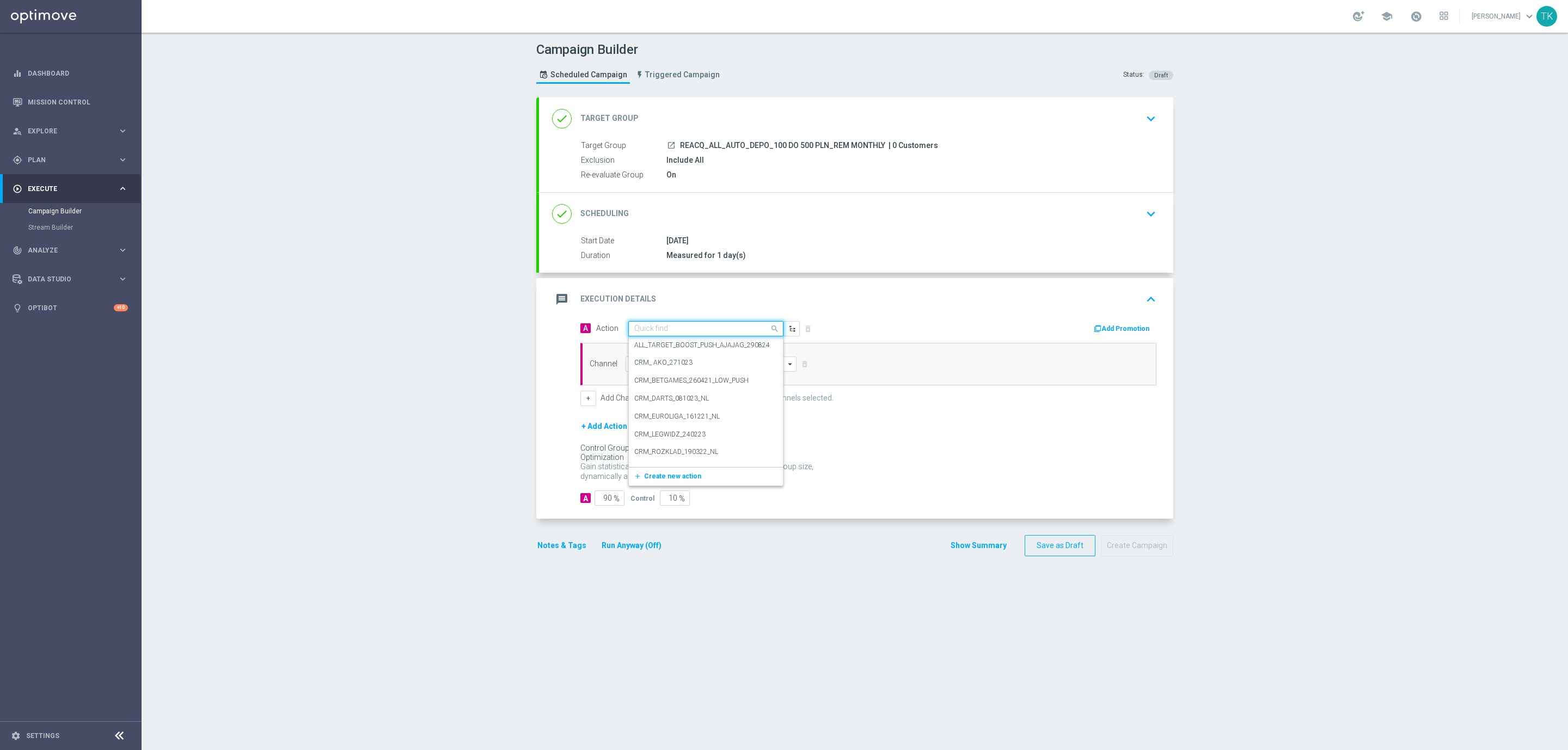
paste input "REACQ_ALL_AUTO_DEPO_100 DO 500 PLN_REM MONTHLY"
type input "REACQ_ALL_AUTO_DEPO_100 DO 500 PLN_REM MONTHLY"
click at [655, 349] on label "REACQ_ALL_AUTO_DEPO_100 DO 500 PLN_REM MONTHLY" at bounding box center [723, 348] width 176 height 10
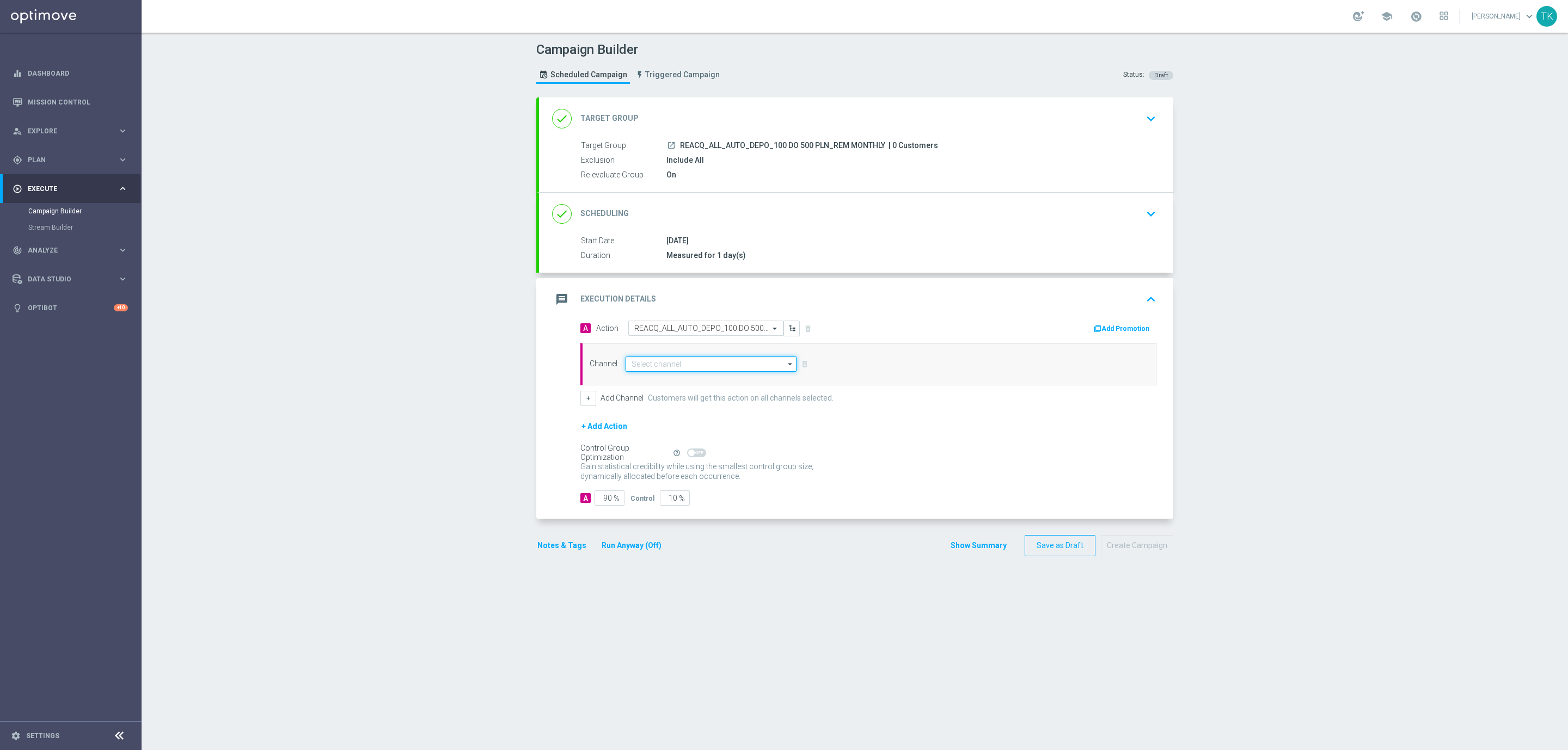
click at [644, 364] on input at bounding box center [711, 364] width 171 height 15
type input "r"
click at [683, 376] on div "Private message" at bounding box center [720, 380] width 171 height 15
type input "Private message"
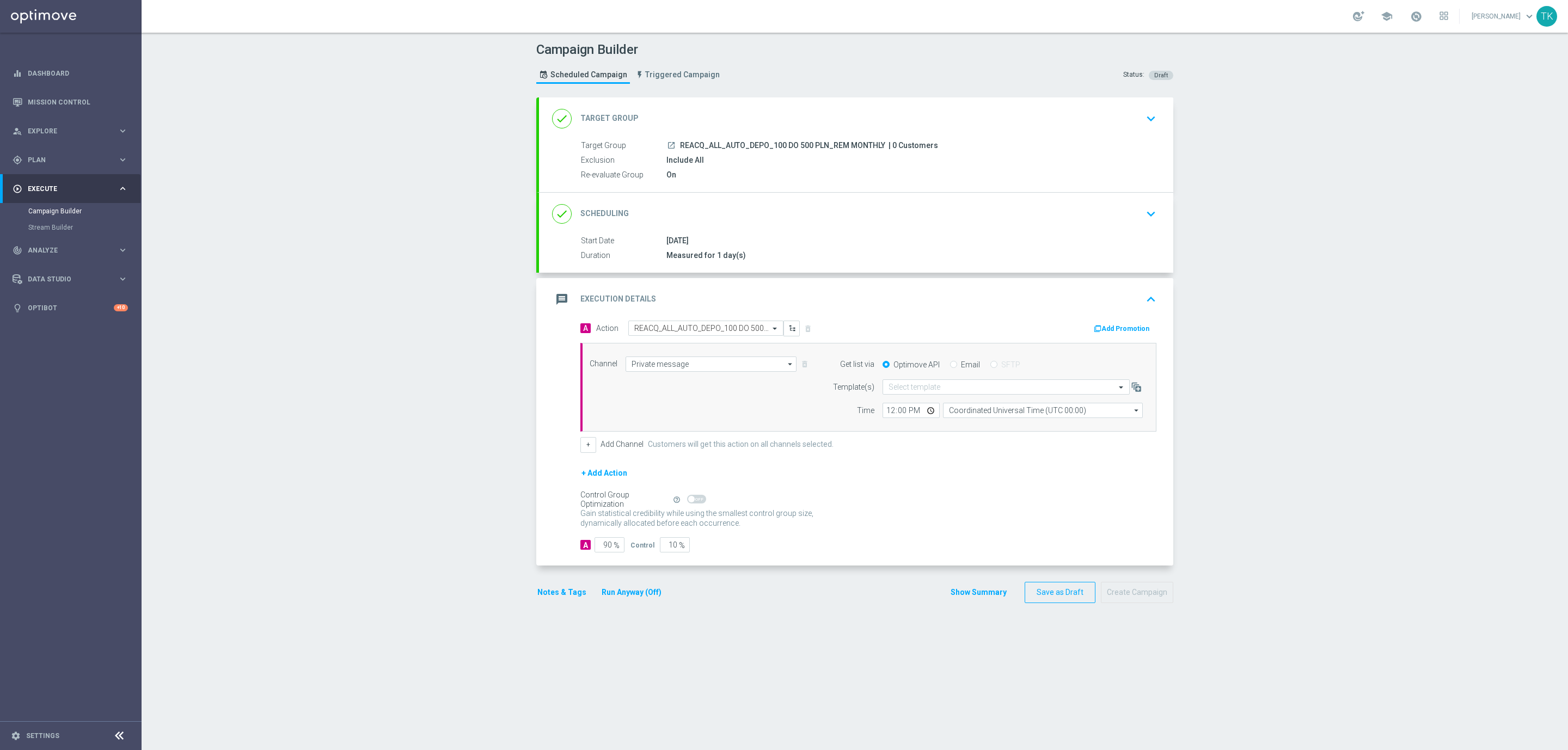
click at [762, 146] on span "REACQ_ALL_AUTO_DEPO_100 DO 500 PLN_REM MONTHLY" at bounding box center [783, 146] width 205 height 10
copy div "REACQ_ALL_AUTO_DEPO_100 DO 500 PLN_REM MONTHLY"
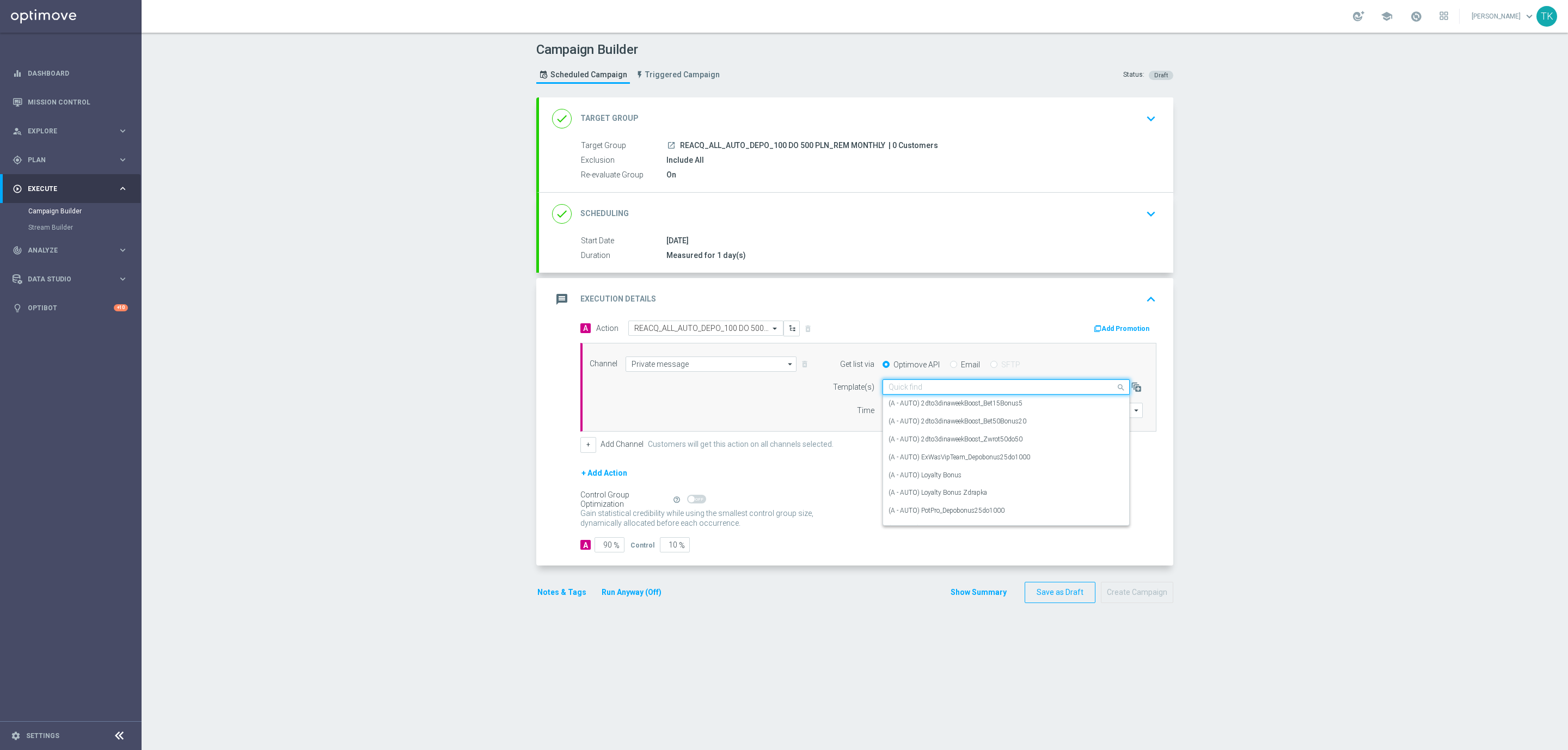
click at [909, 384] on div "Quick find" at bounding box center [905, 387] width 34 height 10
paste input "REACQ_ALL_AUTO_DEPO_100 DO 500 PLN_REM MONTHLY"
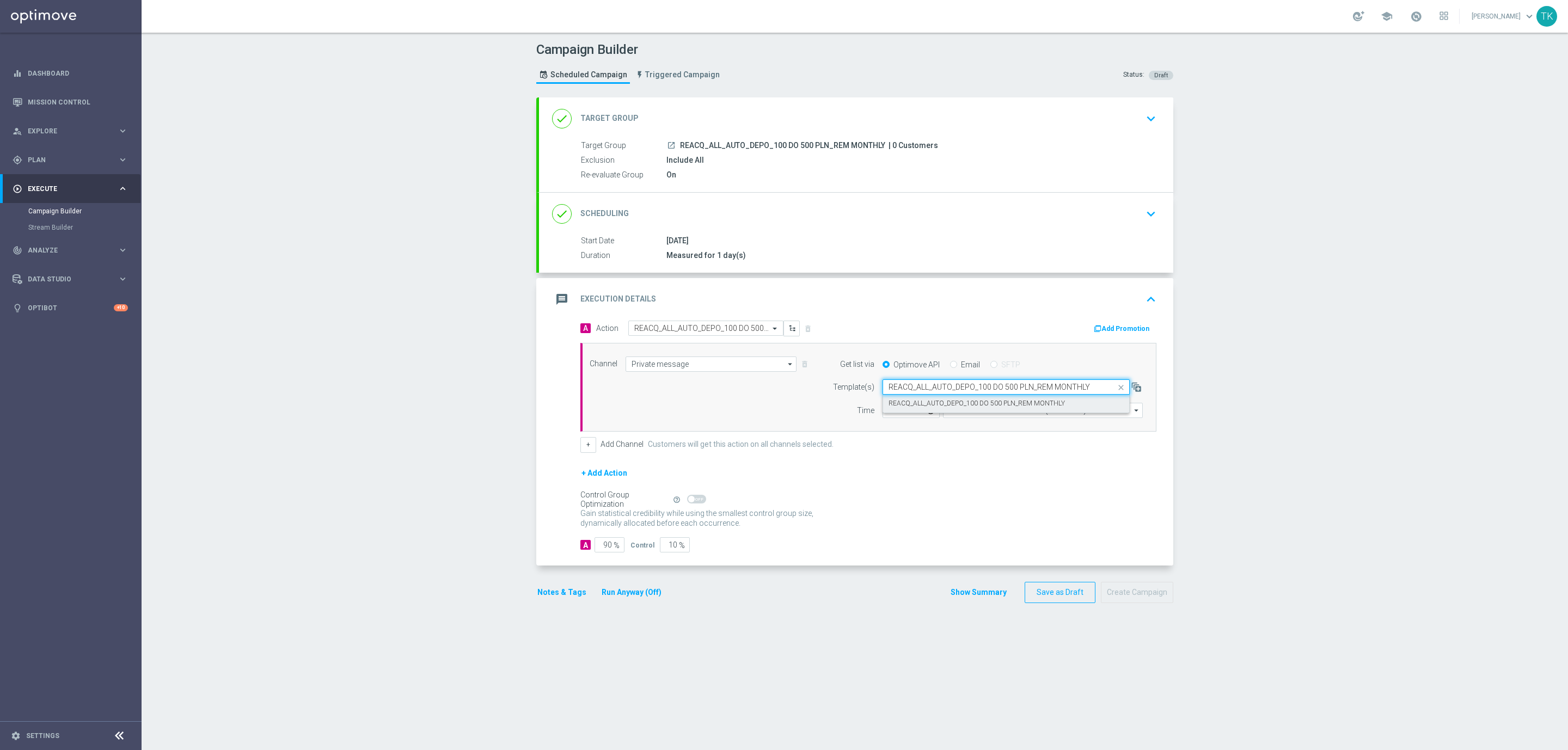
click at [909, 407] on label "REACQ_ALL_AUTO_DEPO_100 DO 500 PLN_REM MONTHLY" at bounding box center [977, 403] width 176 height 10
type input "REACQ_ALL_AUTO_DEPO_100 DO 500 PLN_REM MONTHLY"
click at [884, 417] on input "12:00" at bounding box center [911, 410] width 58 height 15
type input "14:00"
click at [974, 408] on input "Coordinated Universal Time (UTC 00:00)" at bounding box center [1043, 410] width 200 height 15
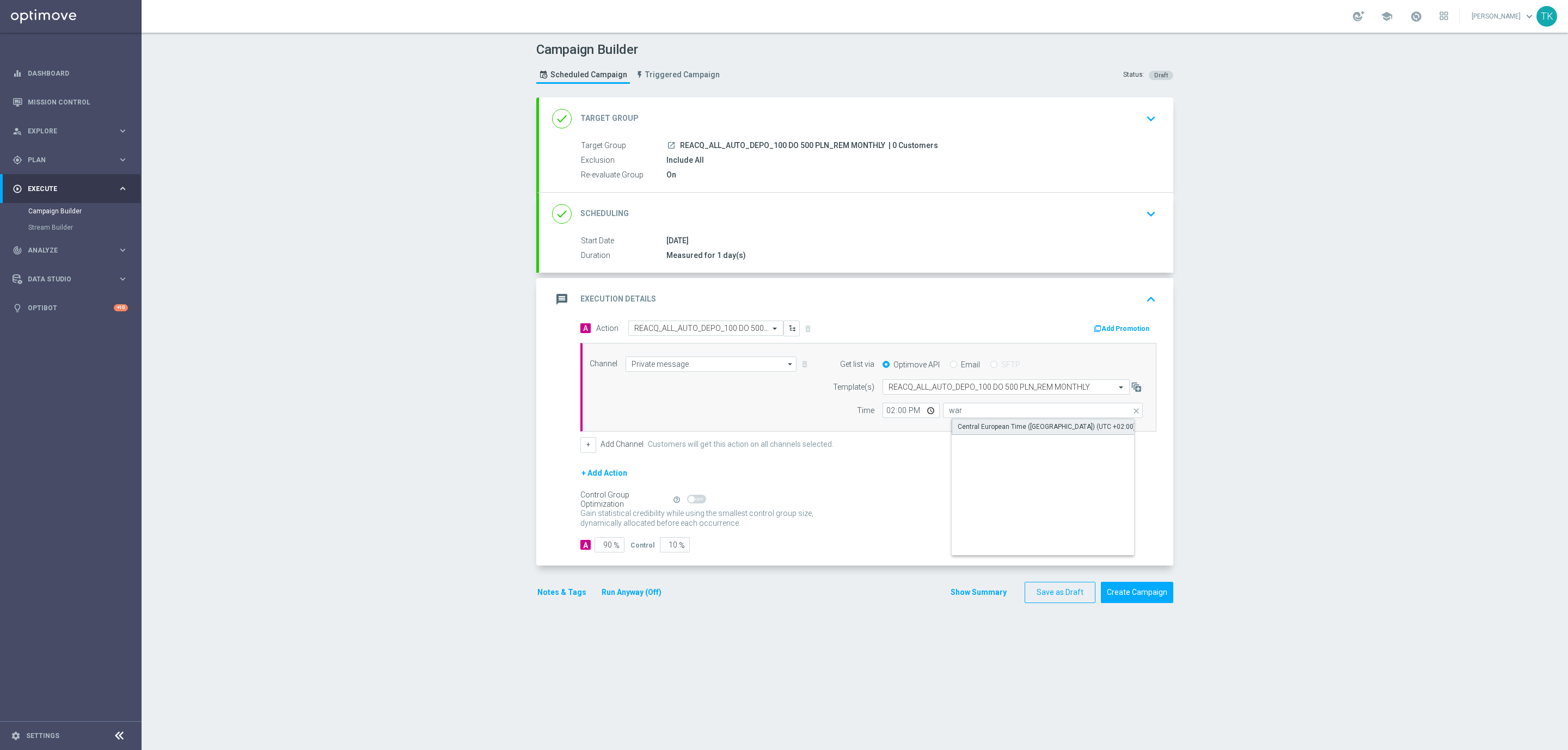
click at [977, 422] on div "Central European Time (Warsaw) (UTC +02:00)" at bounding box center [1051, 426] width 200 height 16
type input "Central European Time (Warsaw) (UTC +02:00)"
click at [600, 548] on input "90" at bounding box center [609, 545] width 30 height 15
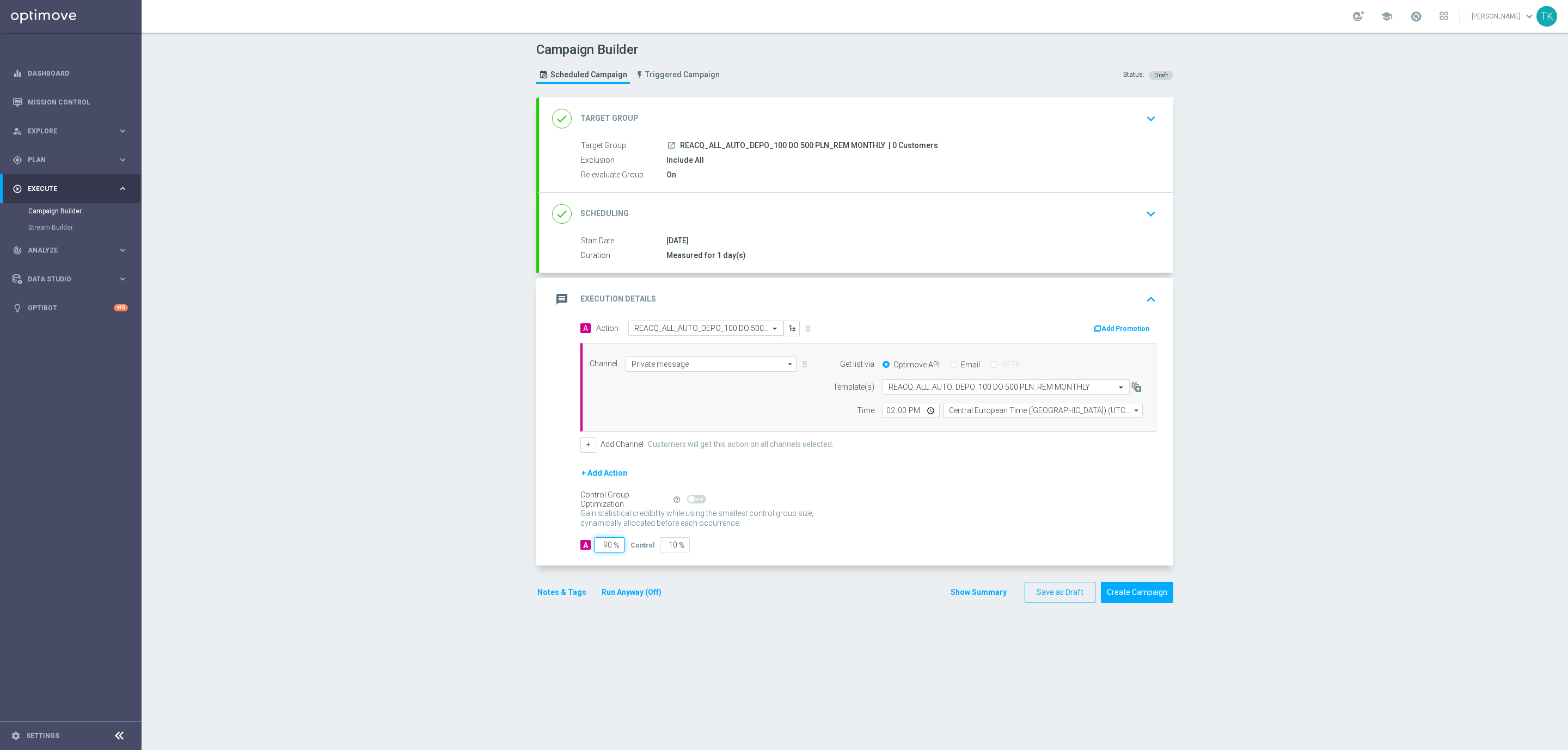
type input "9"
type input "91"
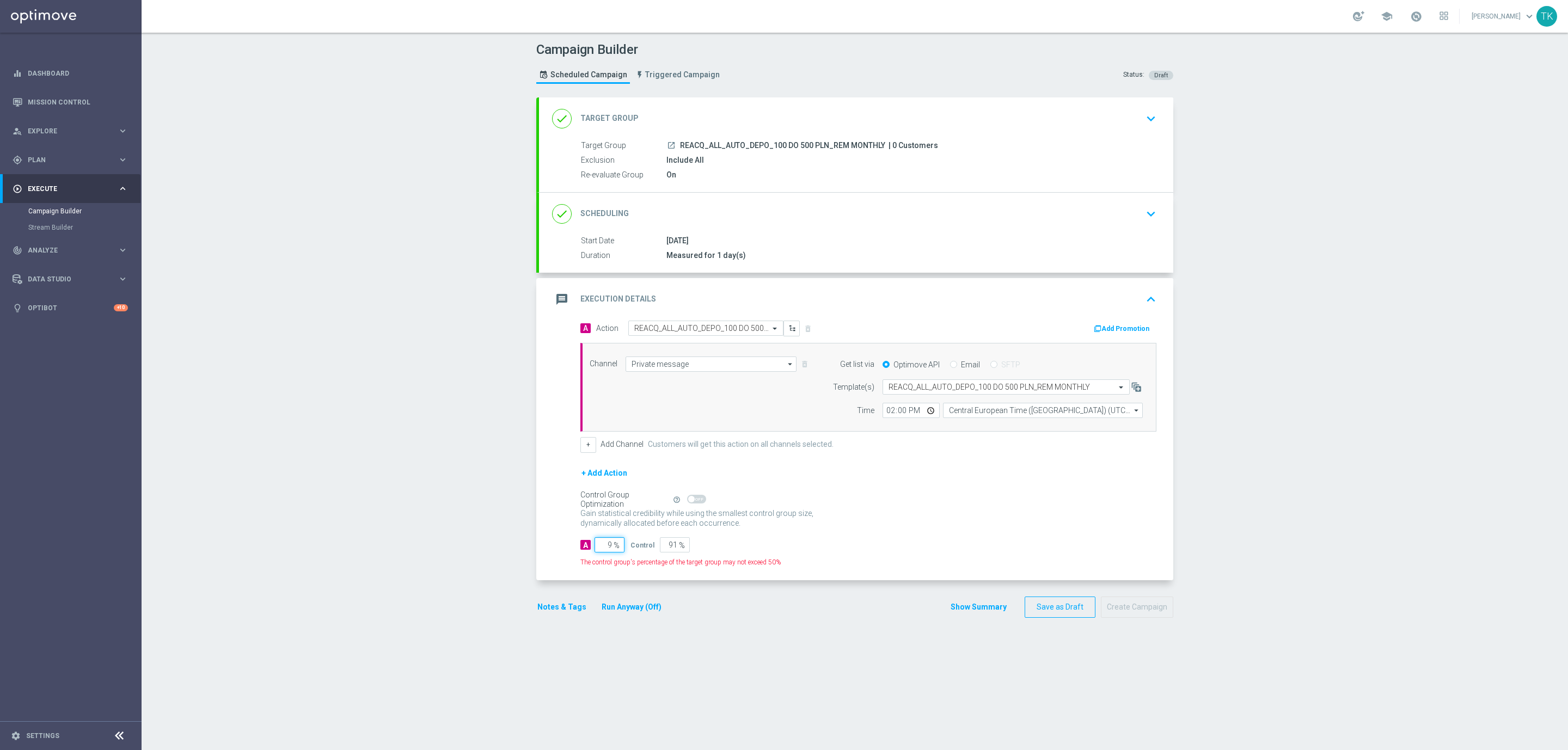
type input "95"
type input "5"
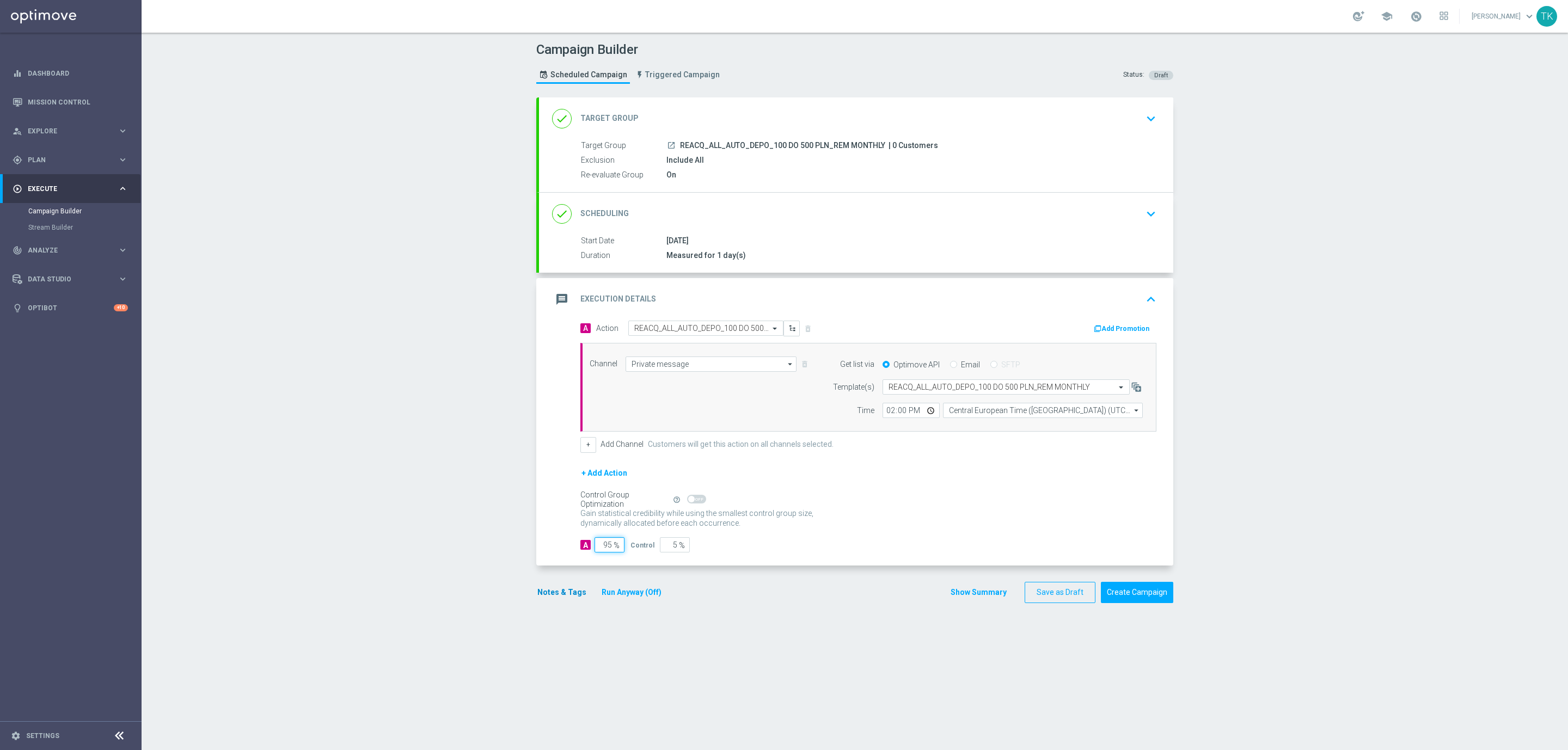
type input "95"
click at [559, 595] on button "Notes & Tags" at bounding box center [562, 592] width 51 height 13
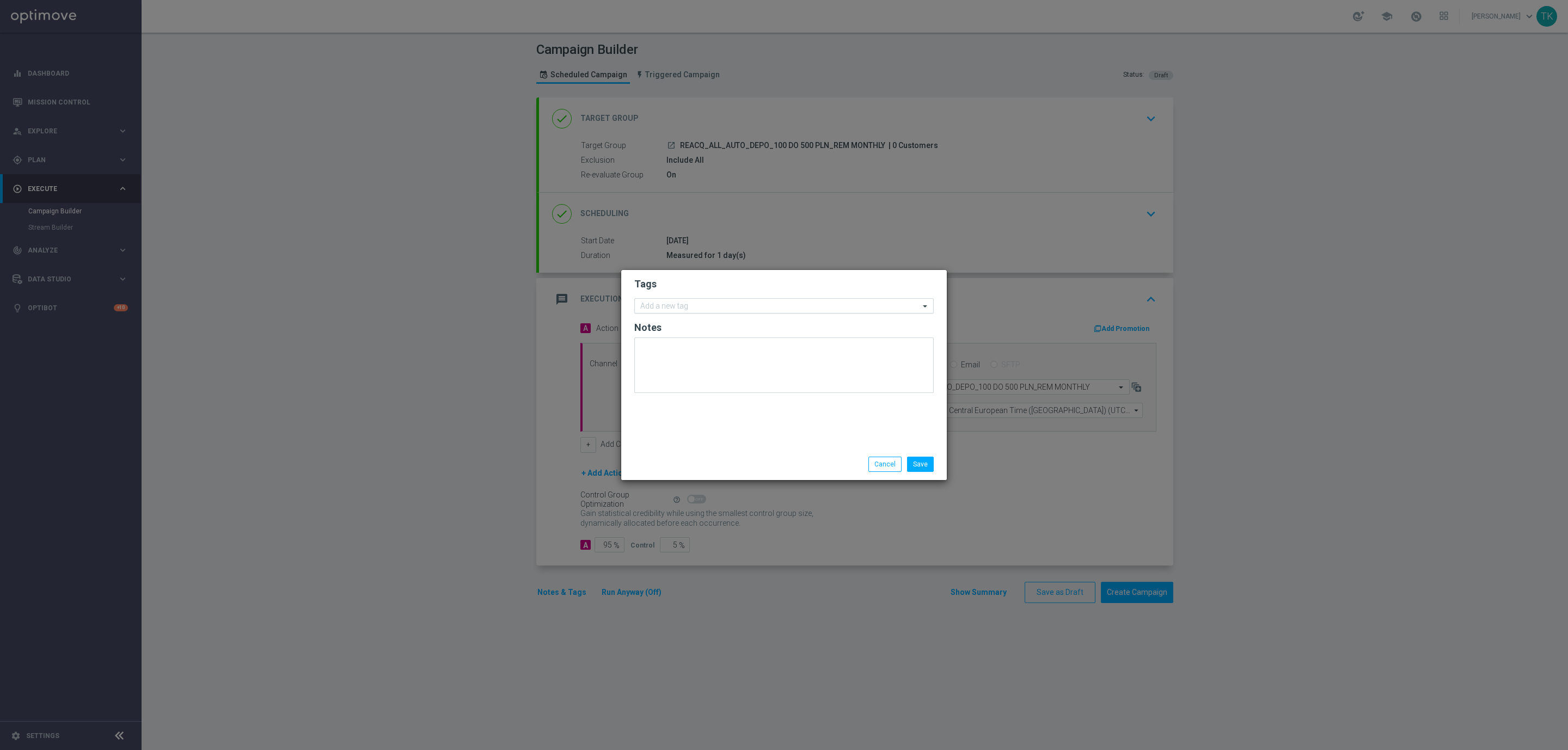
click at [670, 306] on input "text" at bounding box center [779, 307] width 279 height 10
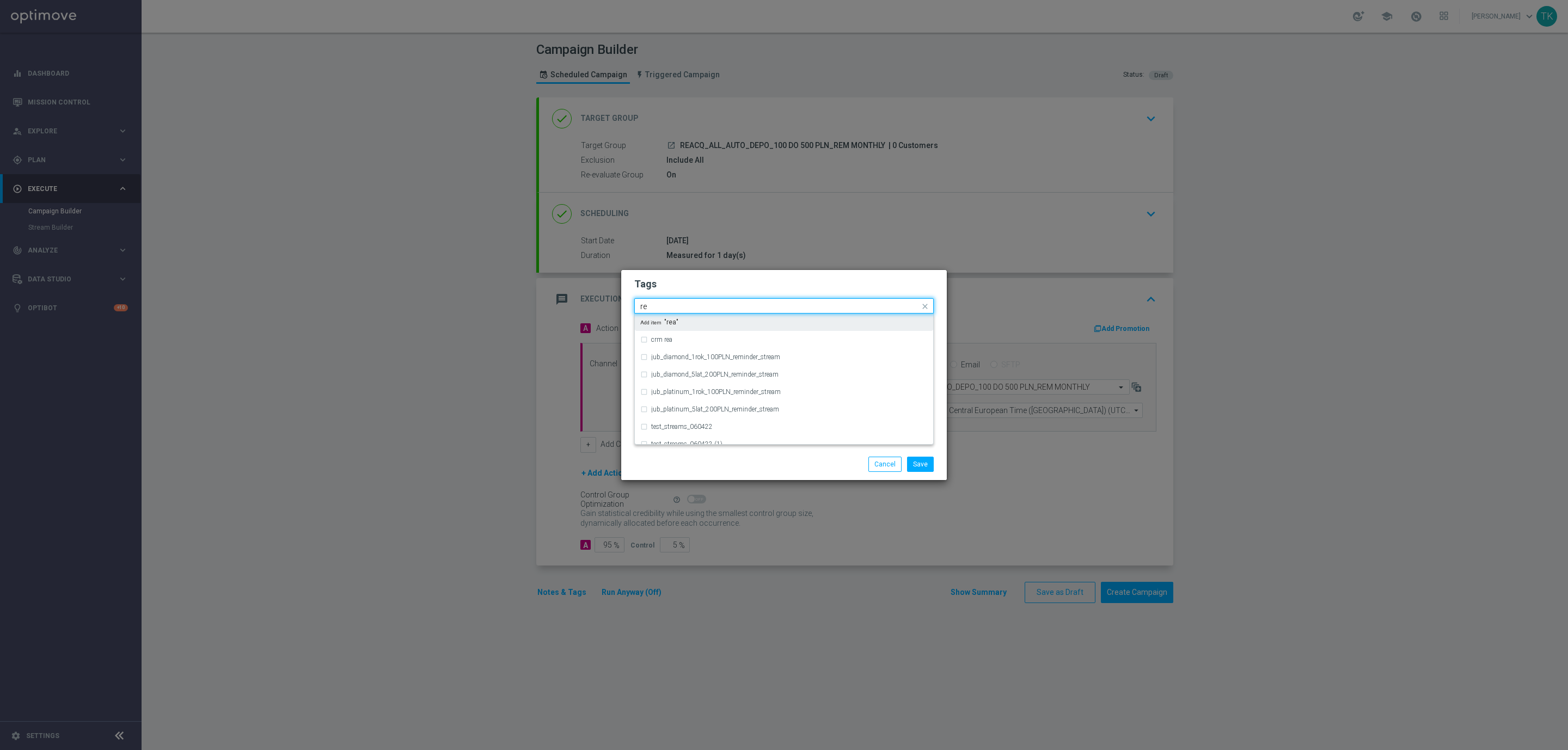
type input "r"
click at [660, 322] on label "REACQ" at bounding box center [661, 322] width 22 height 7
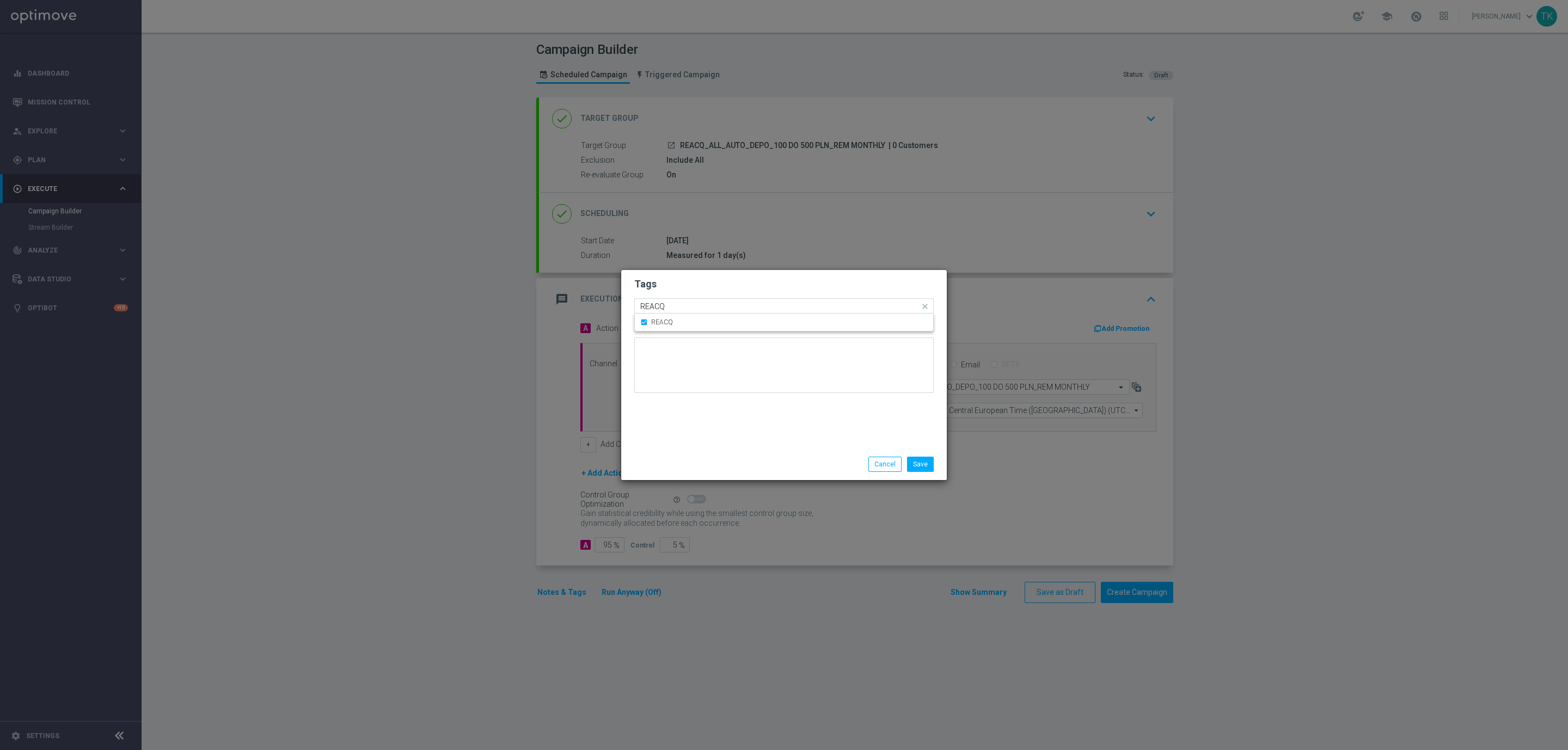
click at [674, 308] on input "REACQ" at bounding box center [779, 307] width 279 height 10
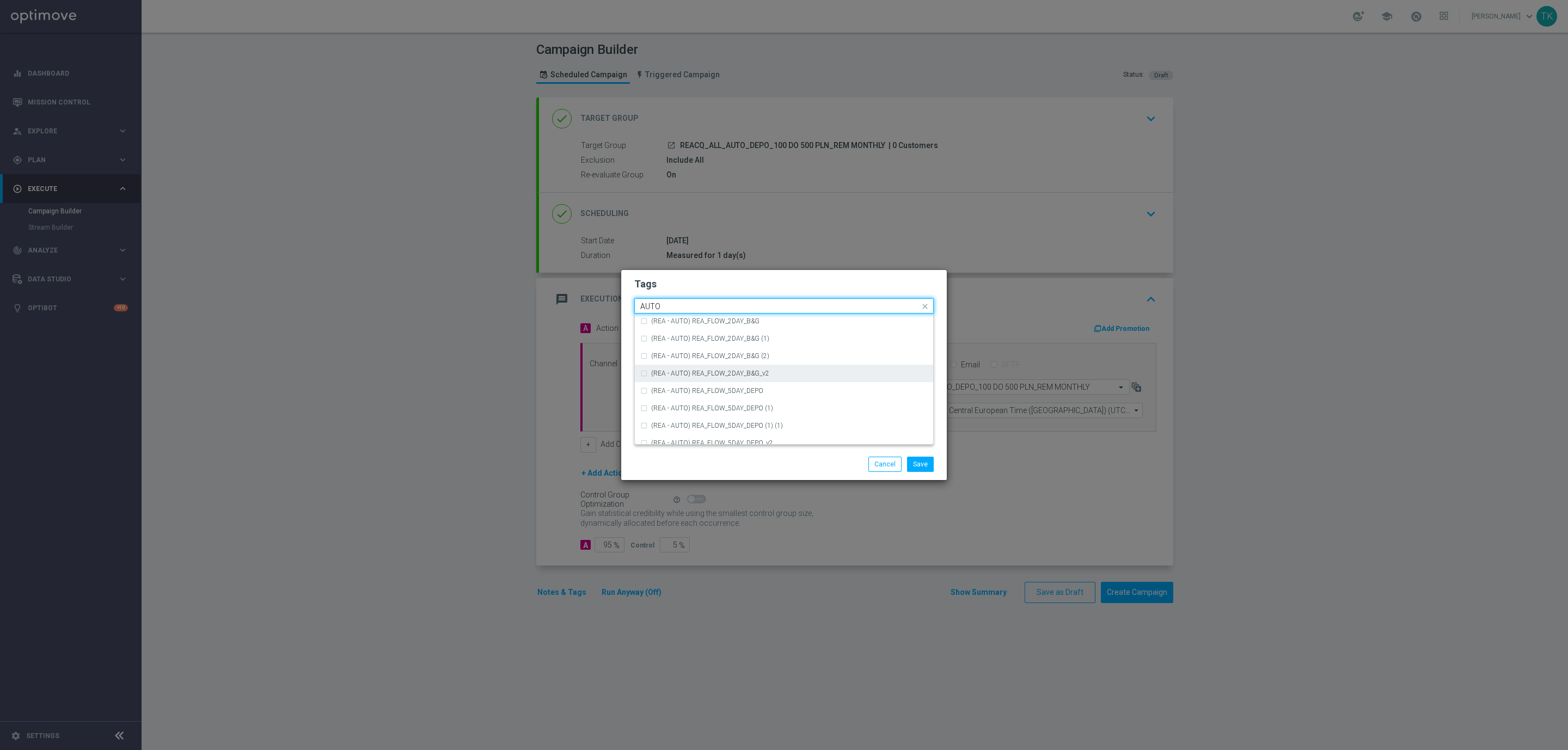
scroll to position [1244, 0]
click at [677, 420] on div "AUTO" at bounding box center [789, 419] width 277 height 7
click at [660, 308] on input "AUTO" at bounding box center [779, 307] width 279 height 10
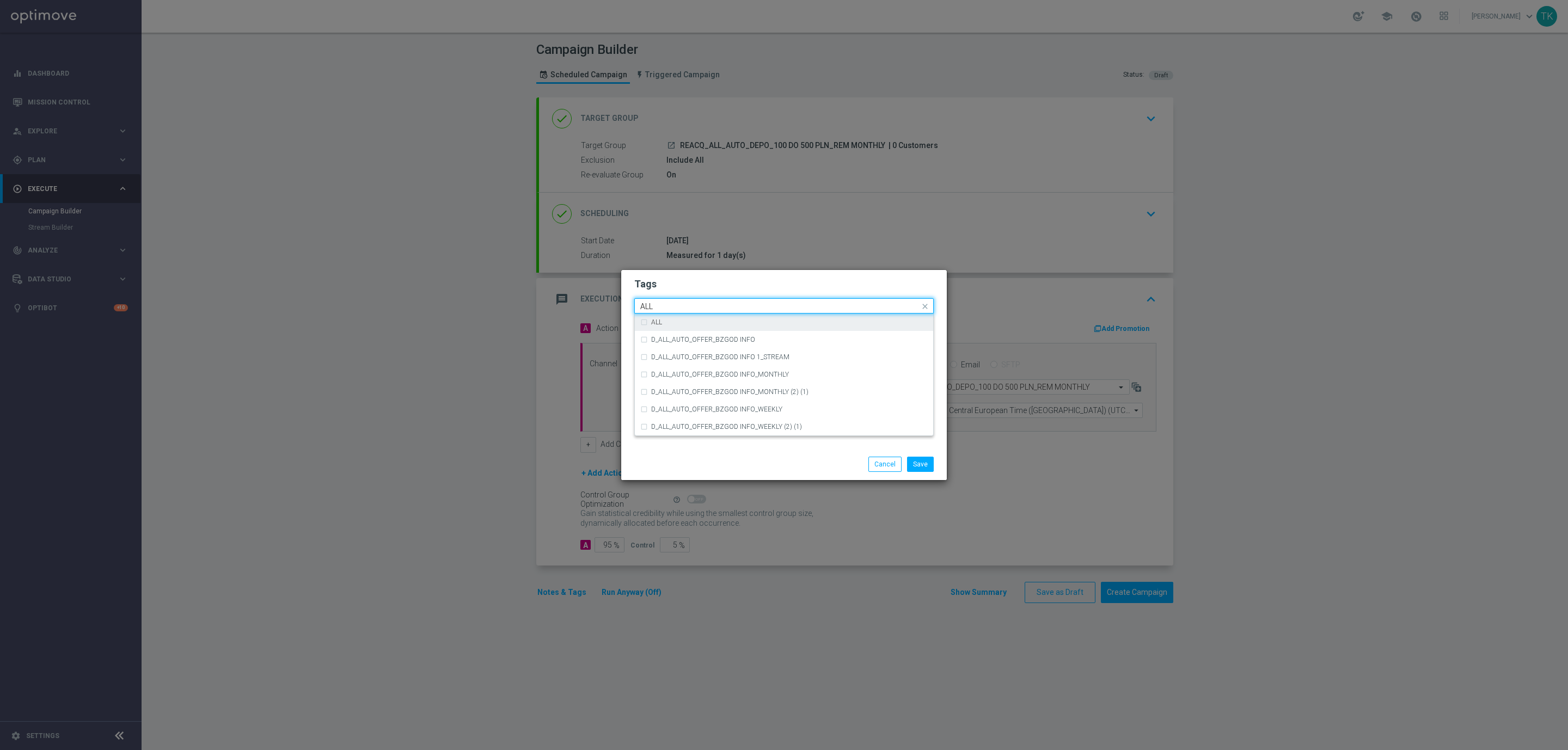
click at [658, 319] on label "ALL" at bounding box center [656, 322] width 11 height 7
click at [658, 306] on input "ALL" at bounding box center [779, 307] width 279 height 10
click at [680, 401] on div "DEPO" at bounding box center [789, 401] width 277 height 7
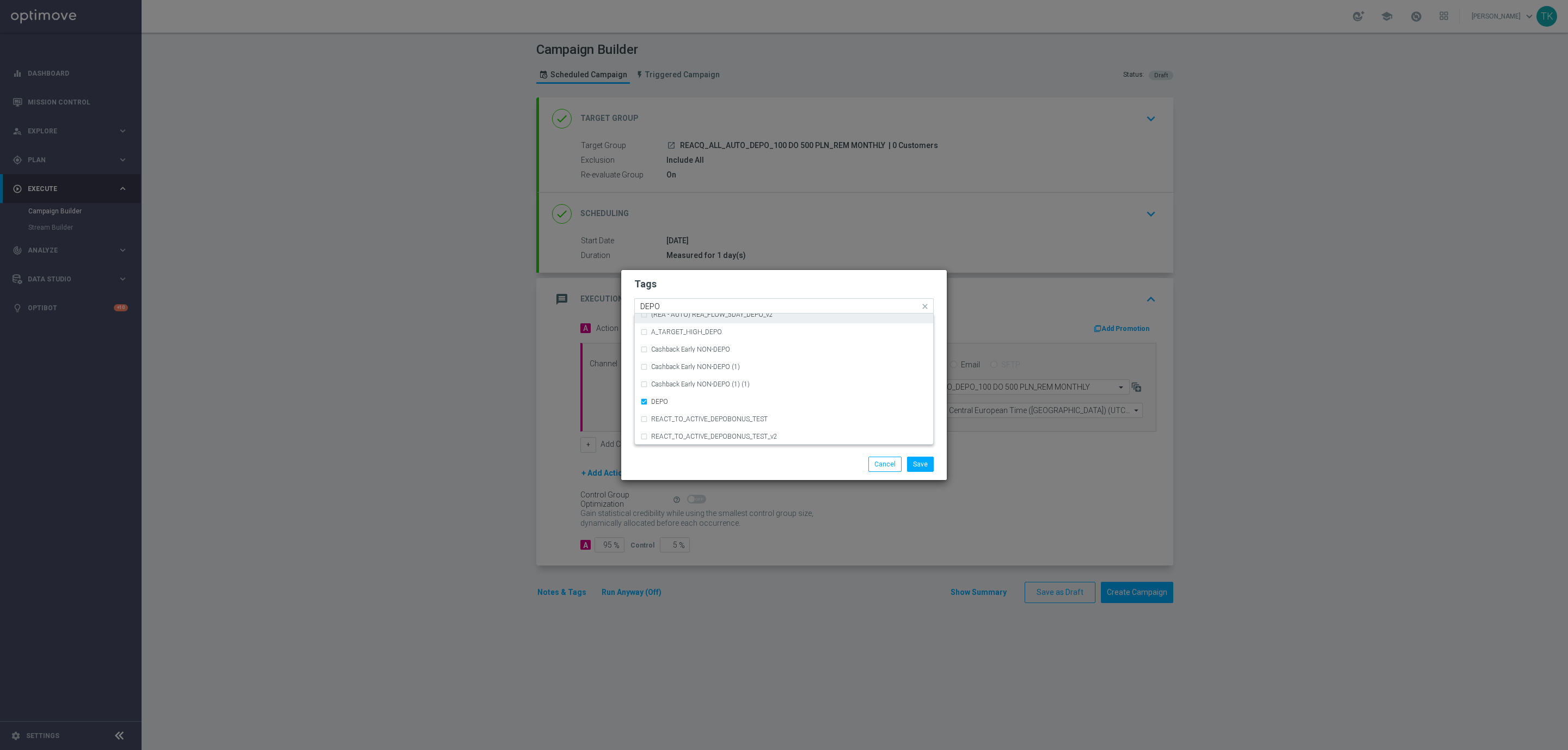
click at [658, 305] on input "DEPO" at bounding box center [779, 307] width 279 height 10
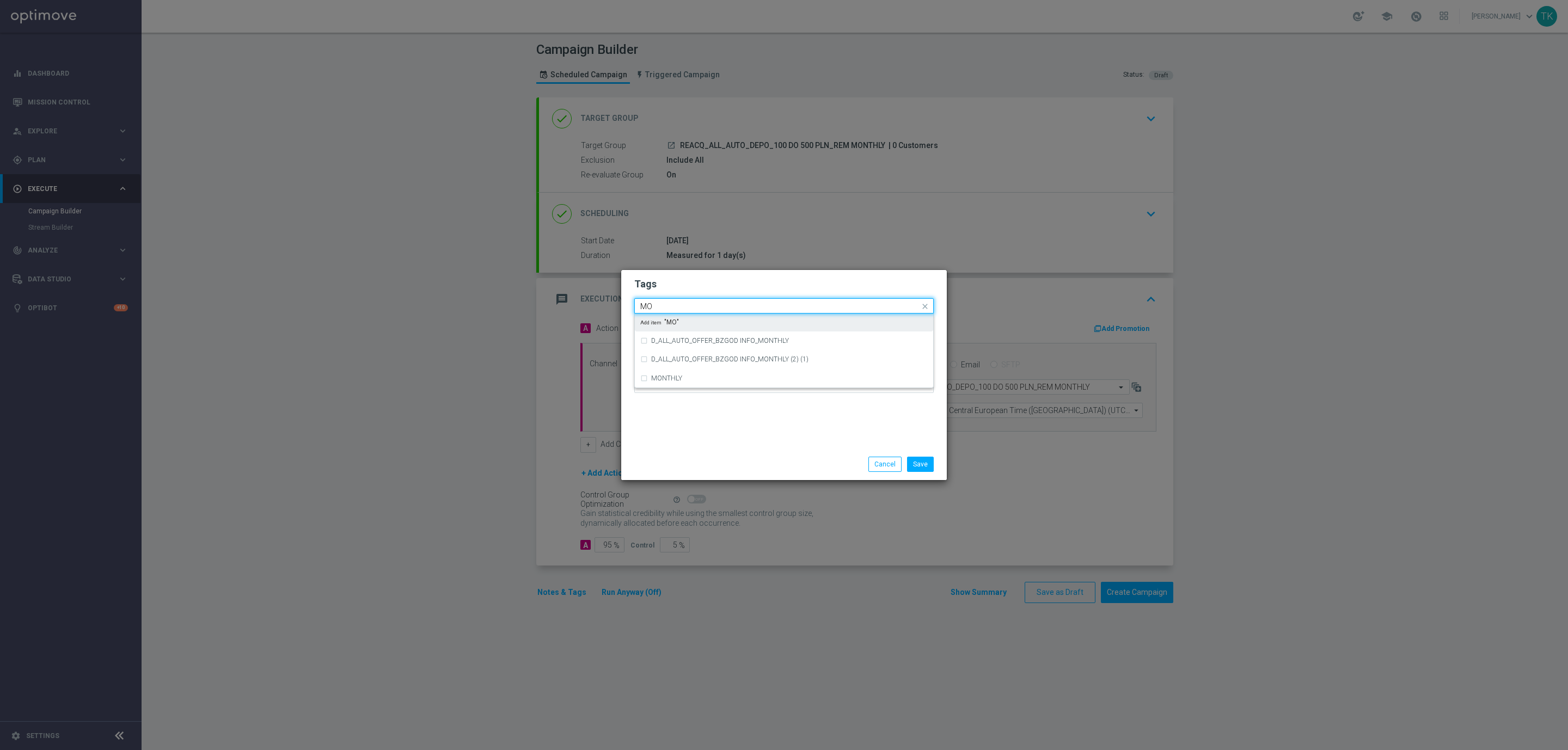
scroll to position [0, 0]
click at [683, 356] on div "MONTHLY" at bounding box center [789, 356] width 277 height 7
type input "MONTHLY"
click at [923, 461] on button "Save" at bounding box center [921, 465] width 27 height 15
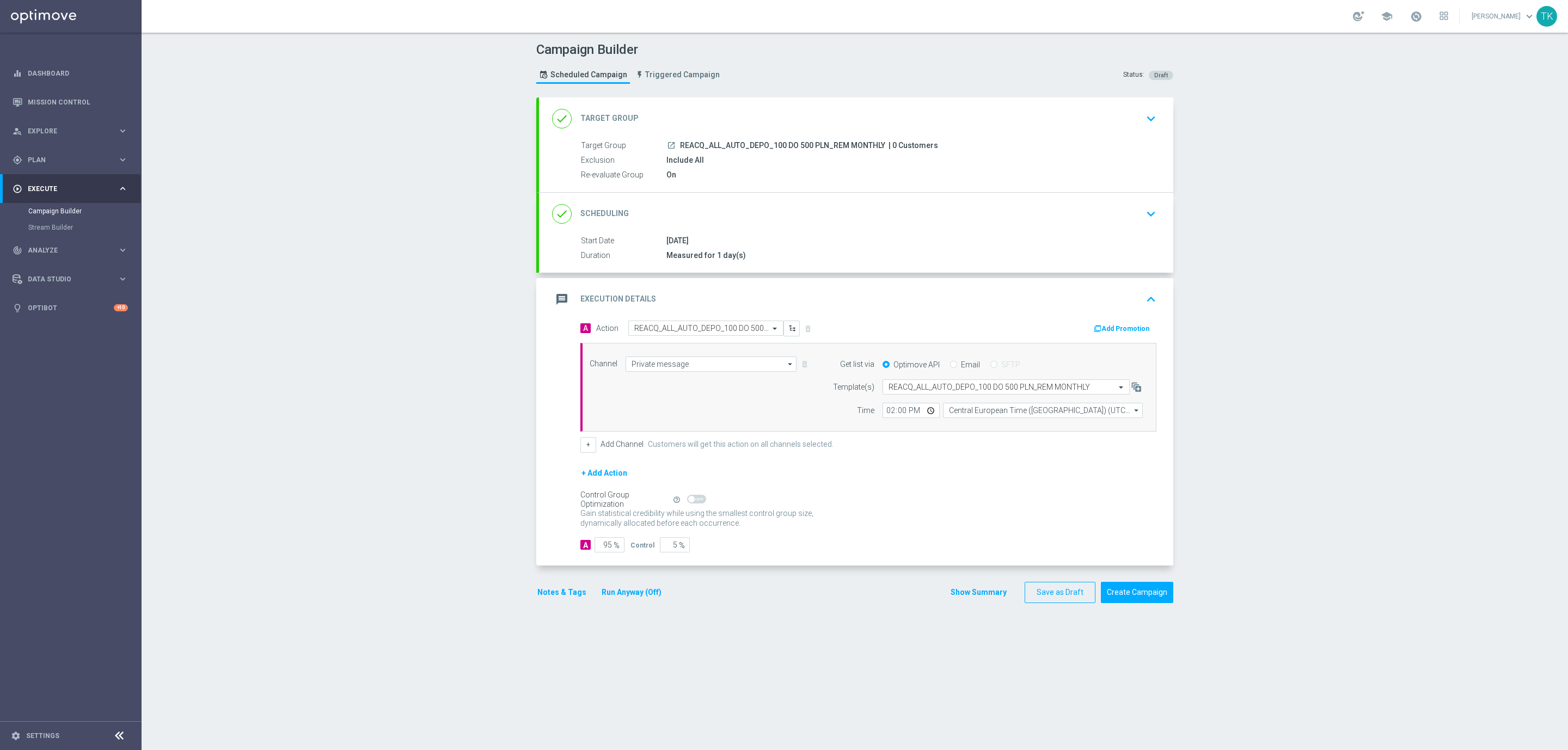
click at [957, 597] on button "Show Summary" at bounding box center [979, 592] width 58 height 12
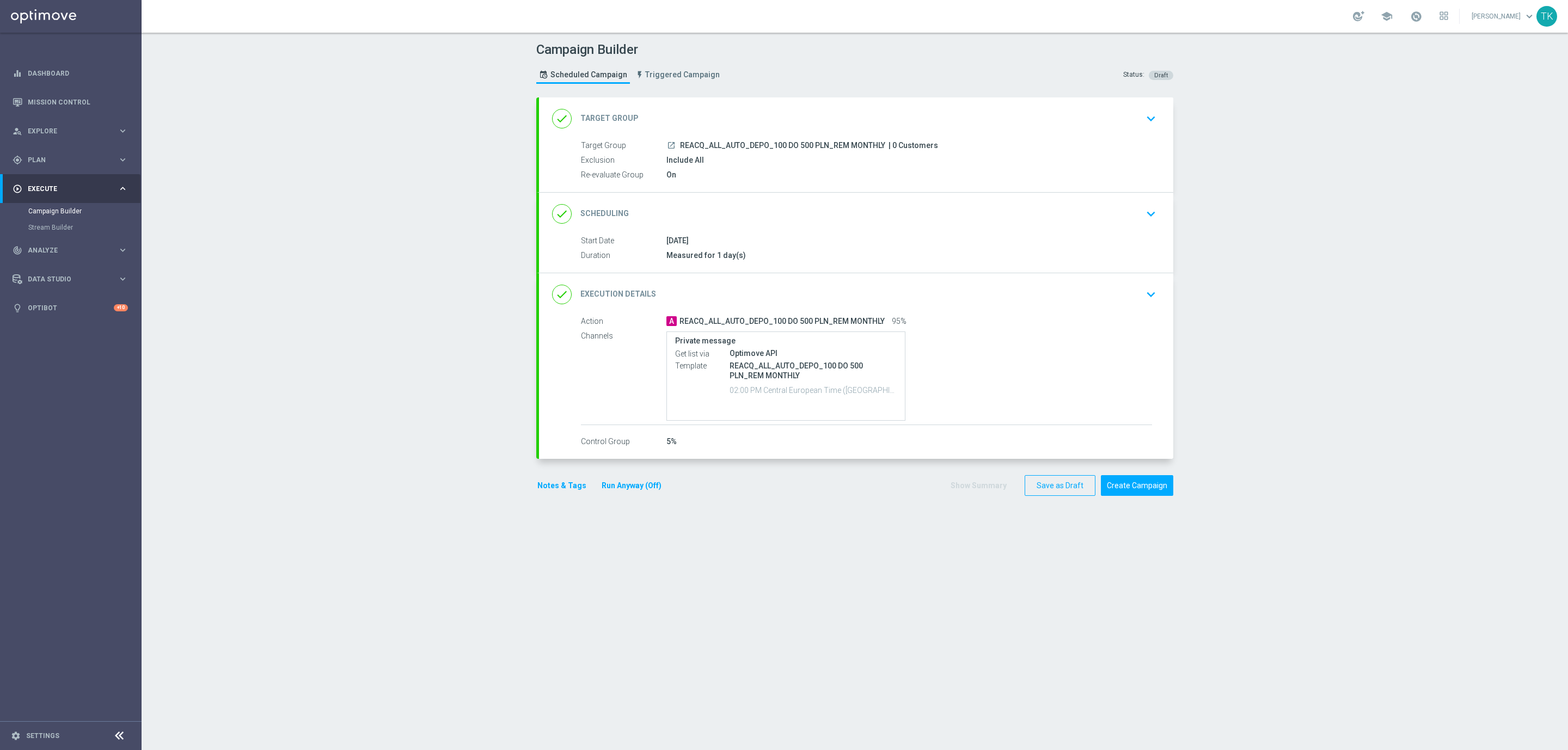
click at [749, 142] on span "REACQ_ALL_AUTO_DEPO_100 DO 500 PLN_REM MONTHLY" at bounding box center [783, 146] width 205 height 10
copy div "REACQ_ALL_AUTO_DEPO_100 DO 500 PLN_REM MONTHLY"
click at [781, 78] on div "Campaign Builder Scheduled Campaign Triggered Campaign Status: Draft" at bounding box center [855, 64] width 654 height 50
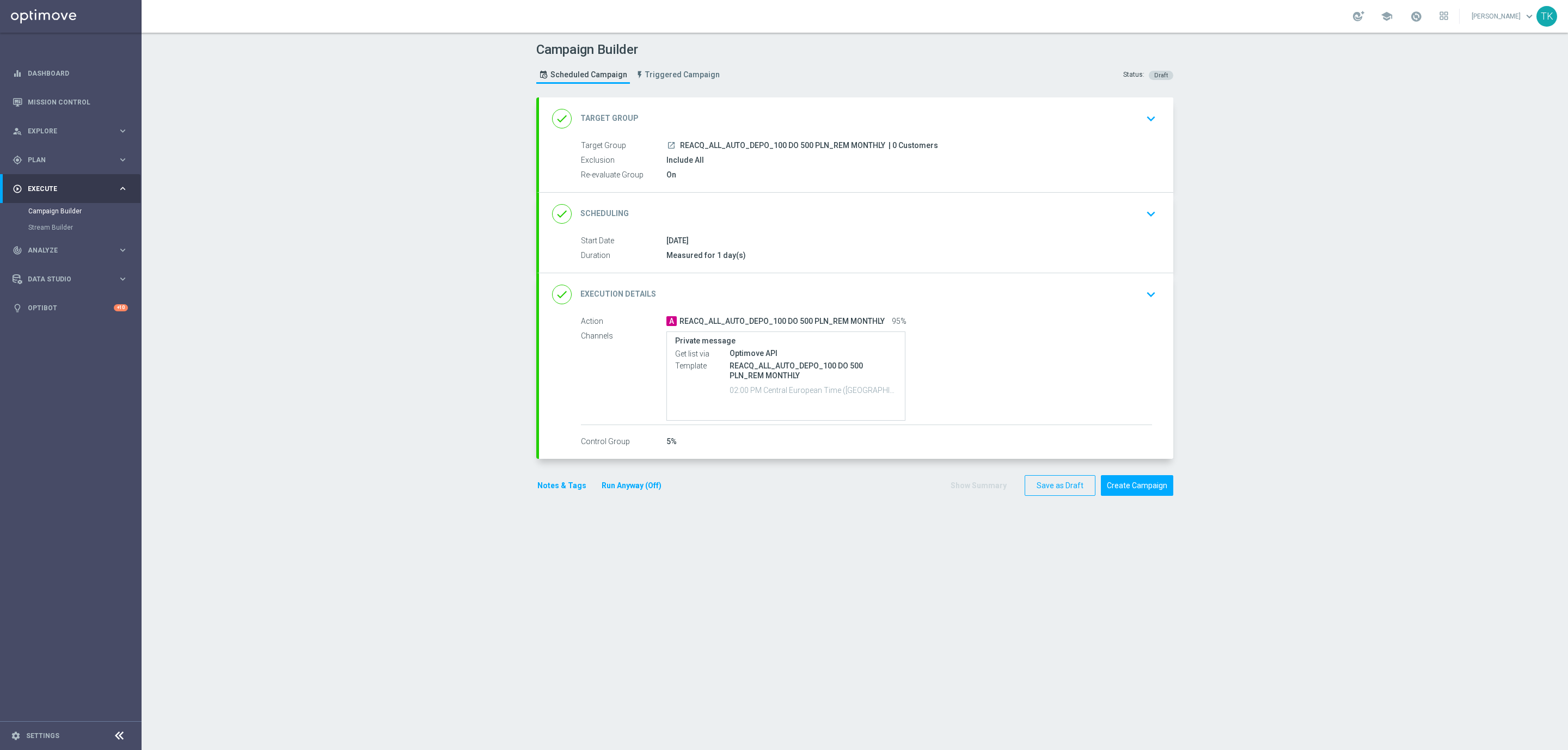
click at [558, 481] on button "Notes & Tags" at bounding box center [562, 486] width 51 height 13
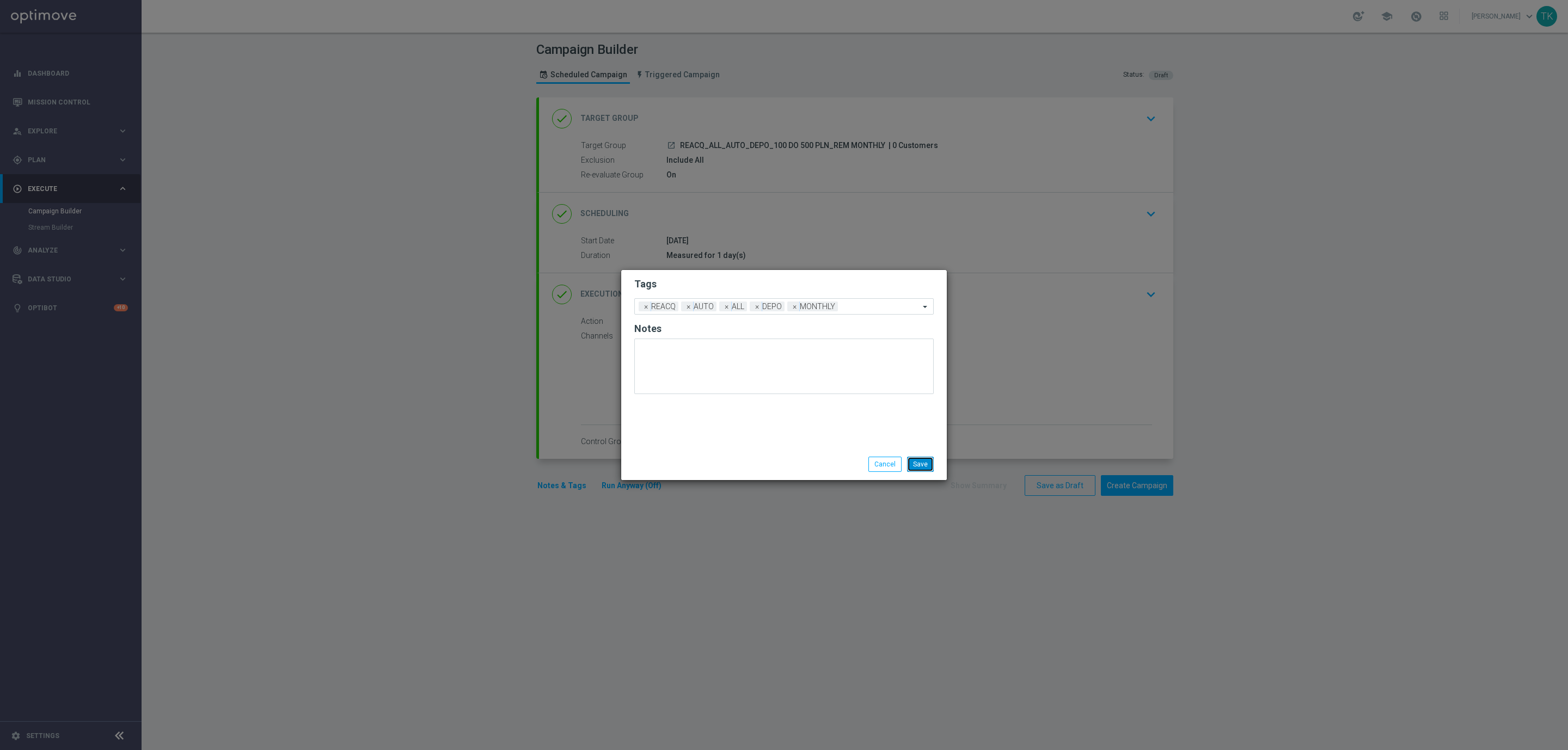
click at [914, 469] on button "Save" at bounding box center [921, 465] width 27 height 15
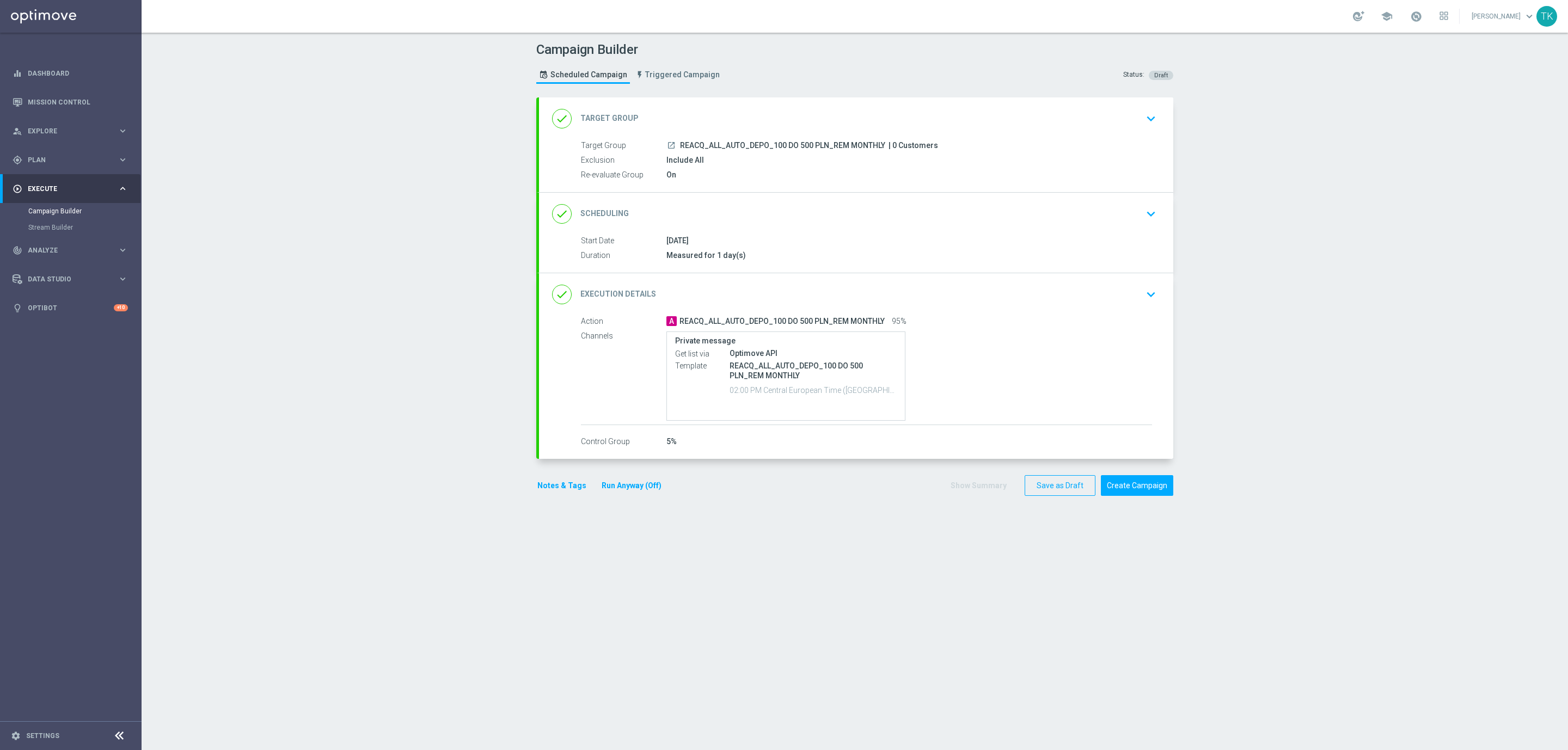
click at [542, 487] on button "Notes & Tags" at bounding box center [562, 486] width 51 height 13
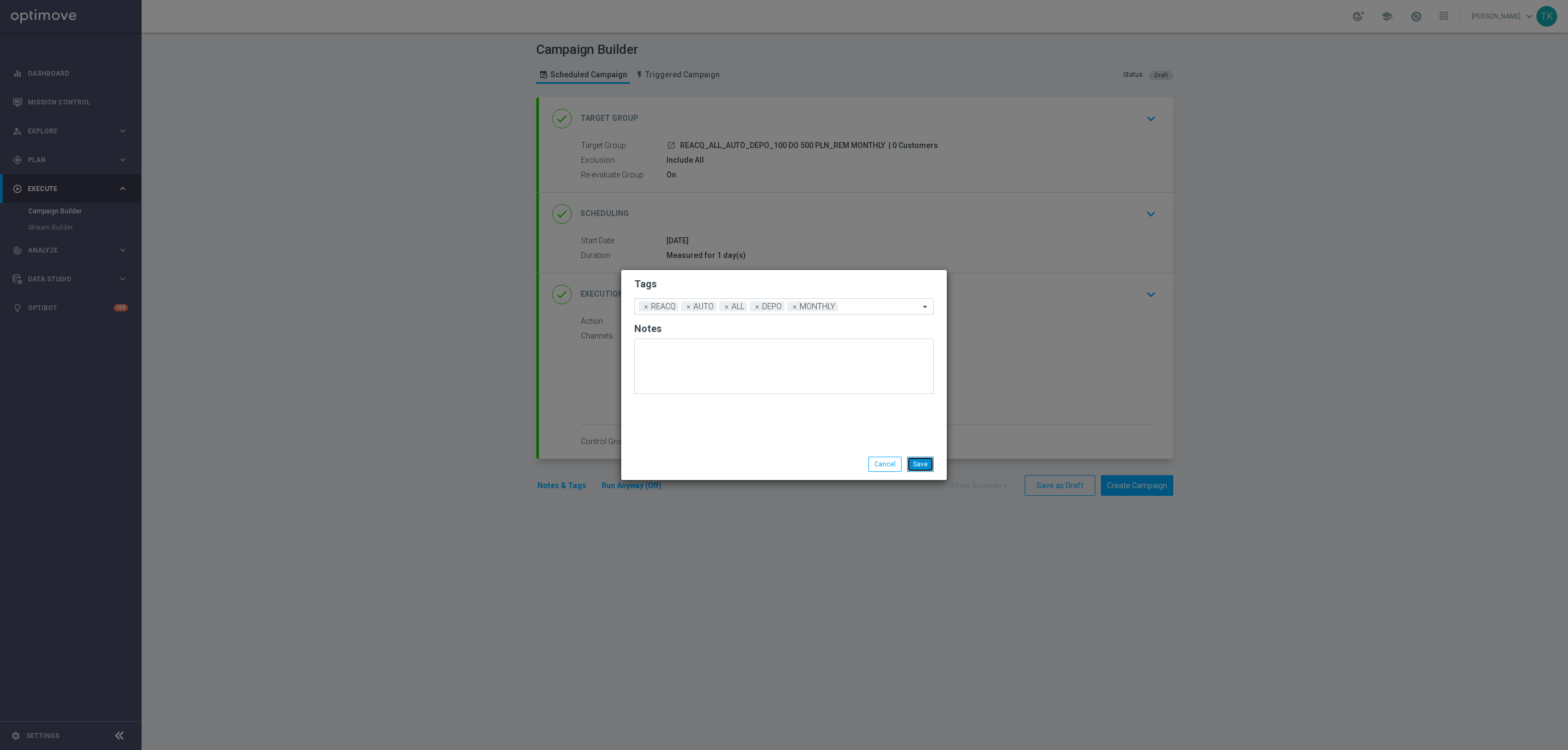
click at [929, 466] on button "Save" at bounding box center [921, 465] width 27 height 15
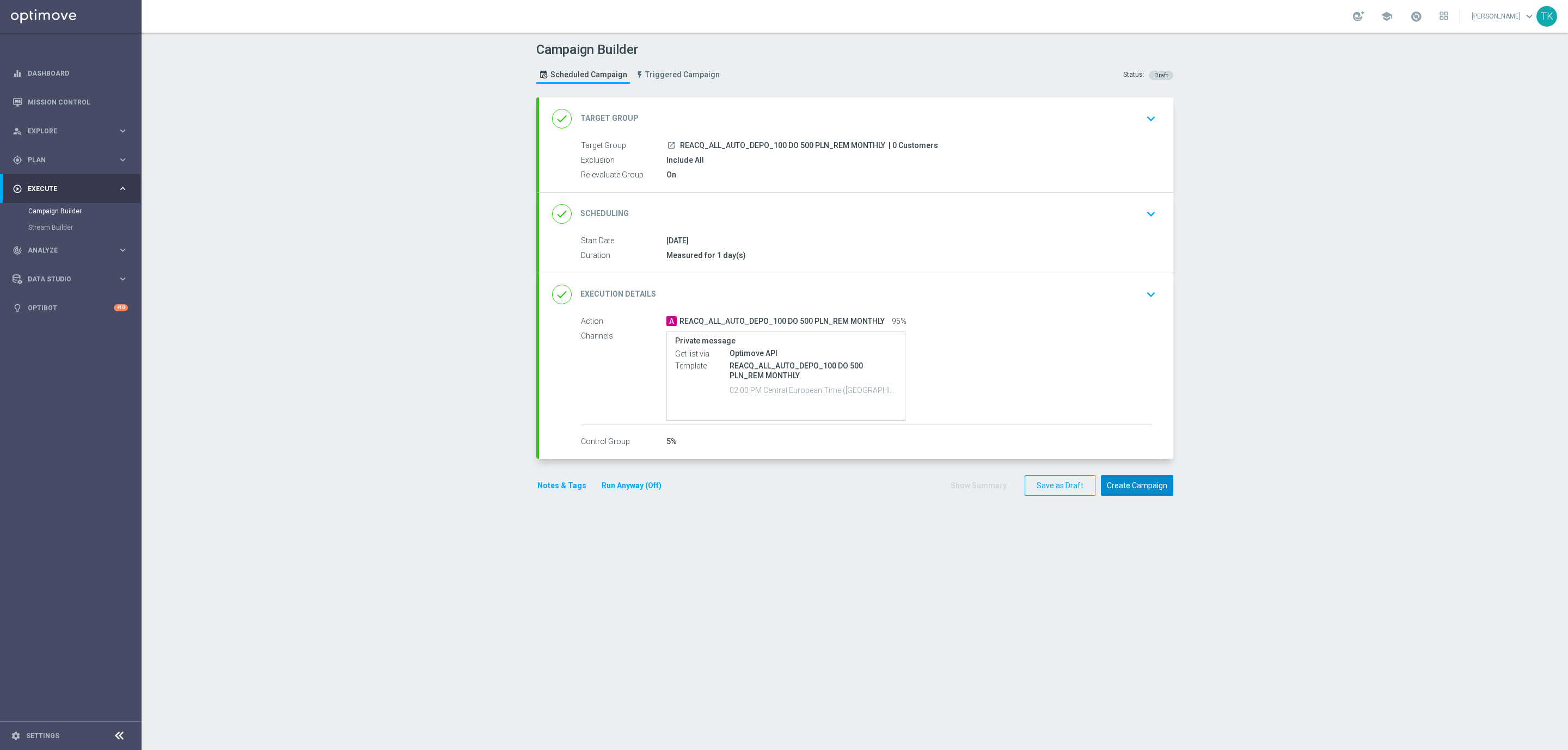
click at [1141, 485] on button "Create Campaign" at bounding box center [1138, 486] width 73 height 21
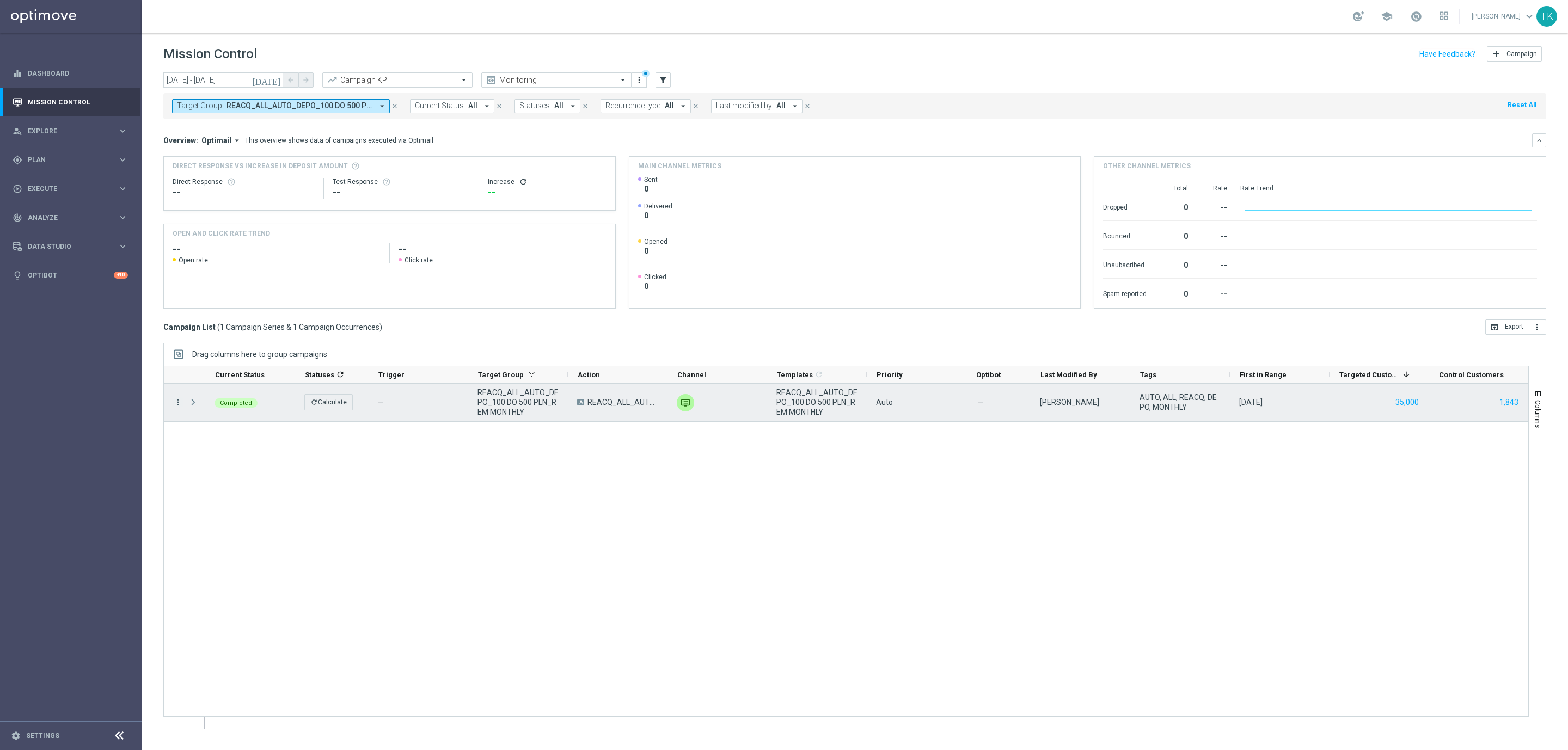
click at [178, 405] on icon "more_vert" at bounding box center [178, 402] width 10 height 10
click at [216, 406] on span "Campaign Details" at bounding box center [227, 410] width 55 height 8
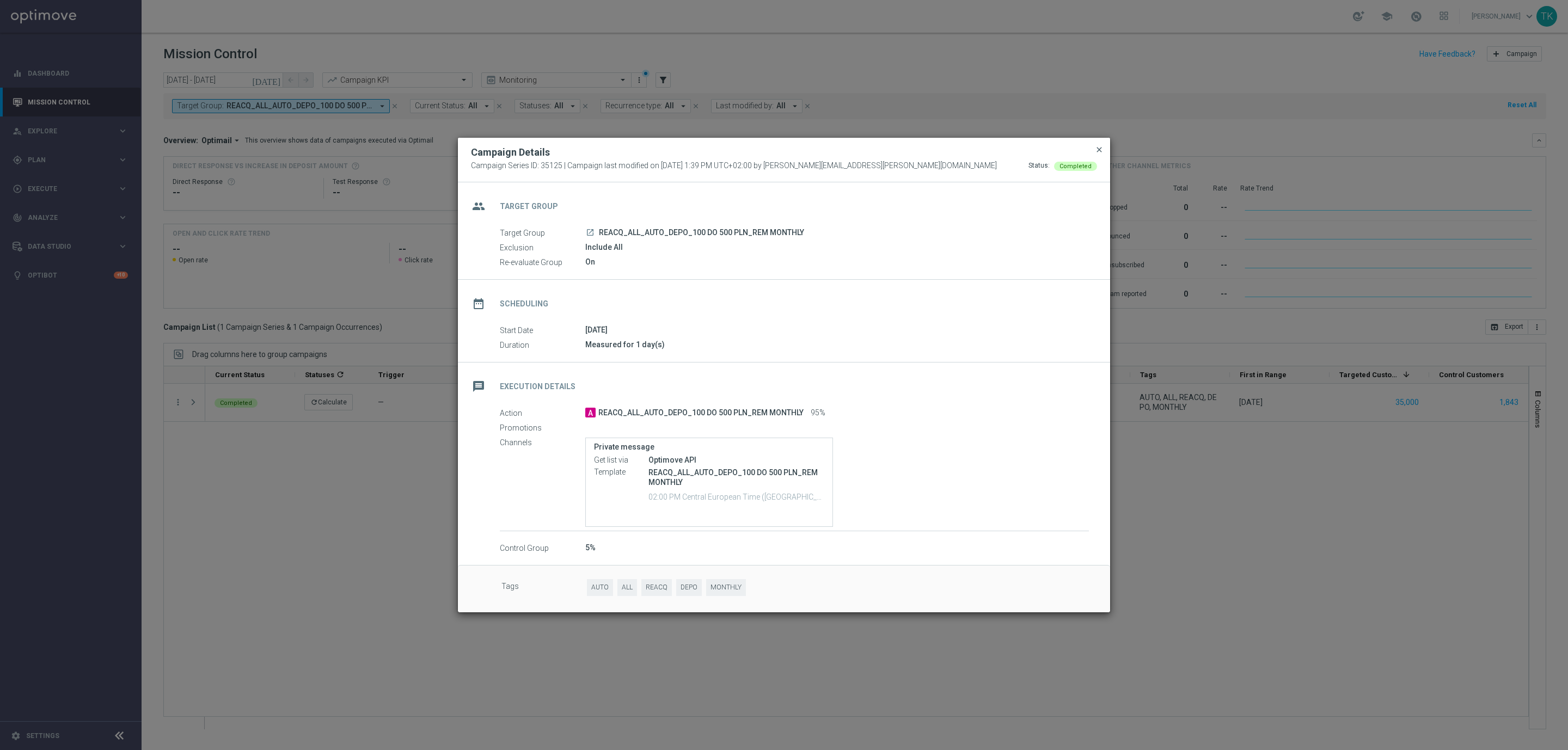
click at [1097, 152] on span "close" at bounding box center [1099, 149] width 9 height 9
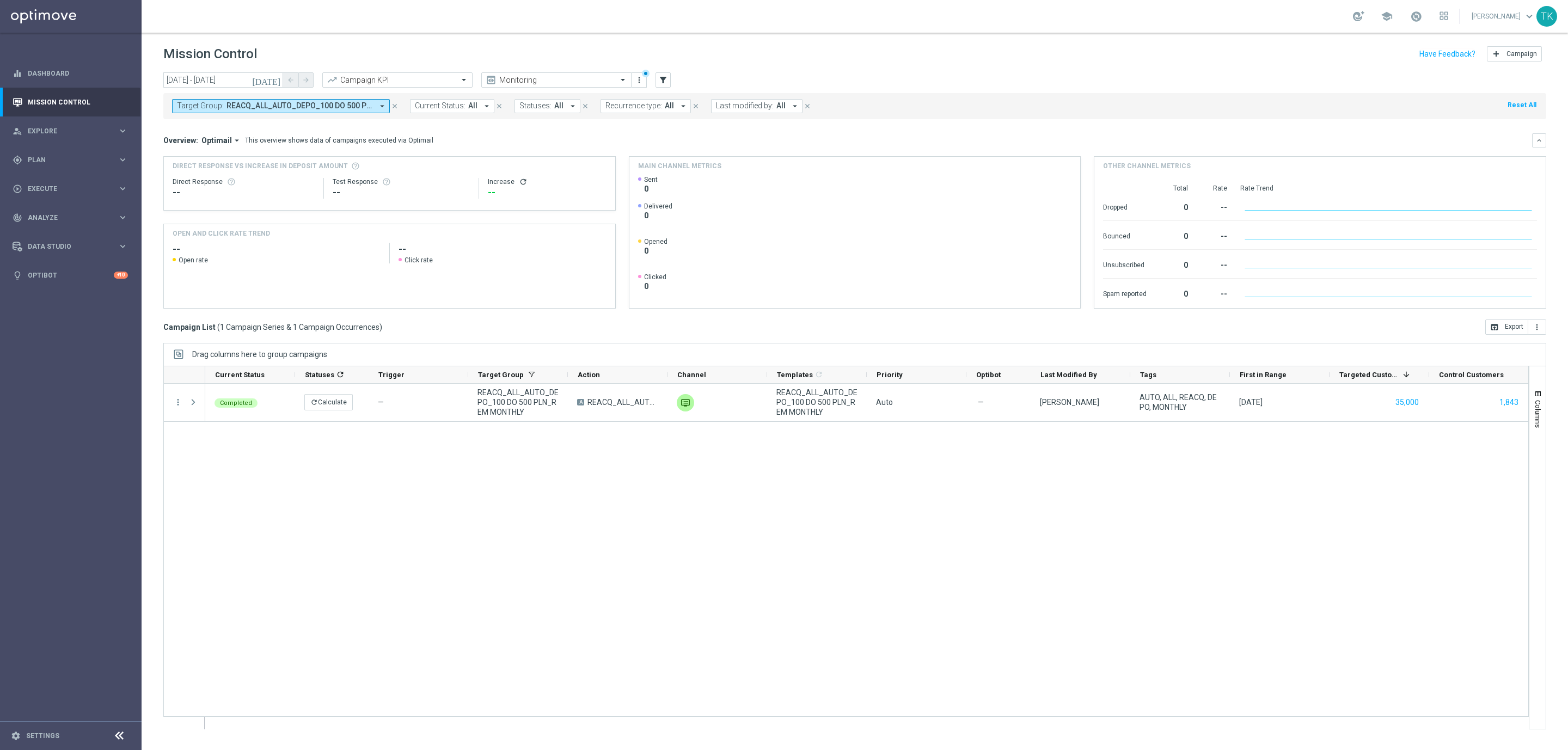
click at [336, 109] on span "REACQ_ALL_AUTO_DEPO_100 DO 500 PLN_REM MONTHLY" at bounding box center [299, 106] width 147 height 10
click at [0, 0] on div "Clear" at bounding box center [0, 0] width 0 height 0
click at [207, 129] on input "text" at bounding box center [263, 126] width 159 height 10
paste input "REACQ_ALL_AUTO_DEPO_100 DO 500 PLN_REM_SMS_MONTHLY"
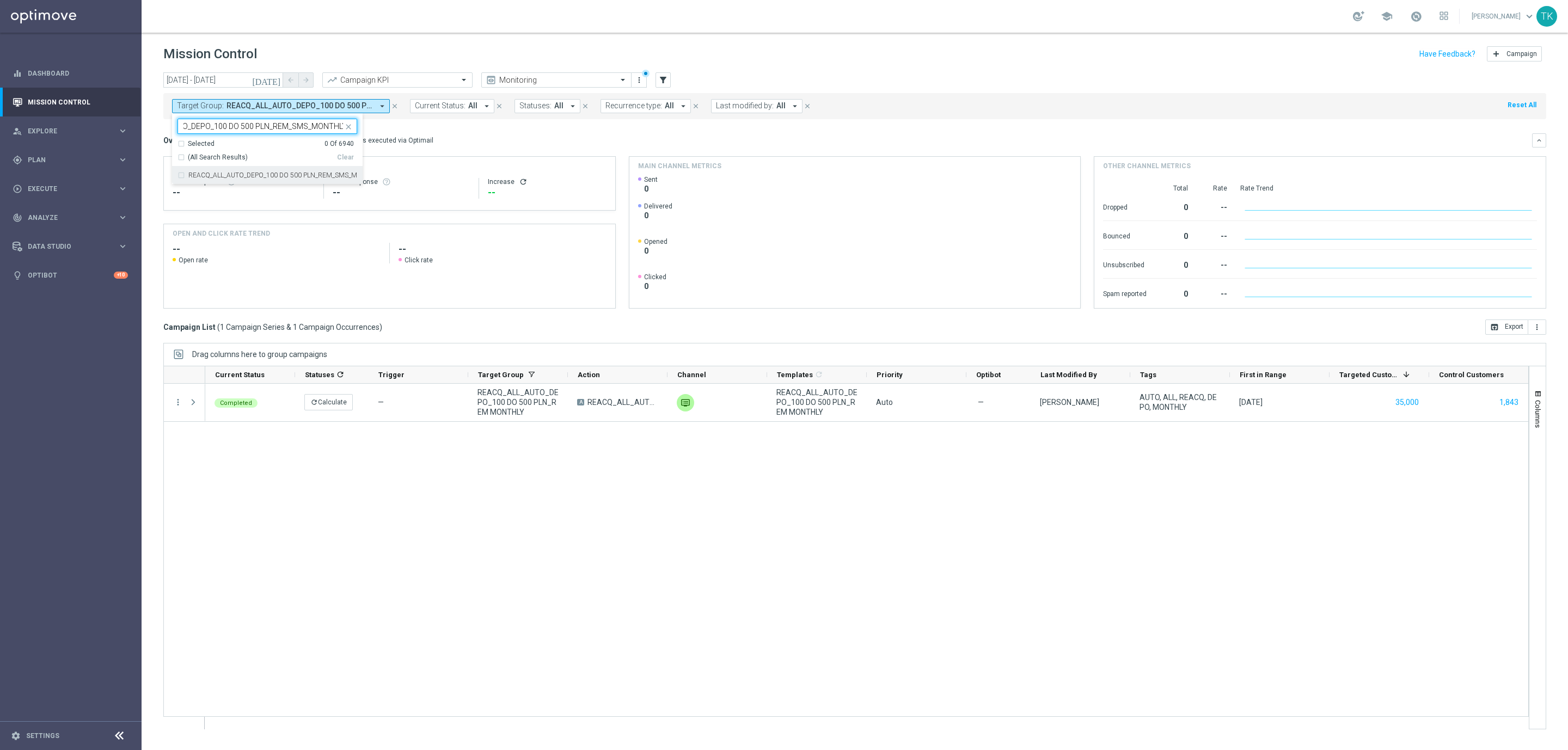
click at [216, 183] on div "REACQ_ALL_AUTO_DEPO_100 DO 500 PLN_REM_SMS_MONTHLY" at bounding box center [266, 175] width 179 height 17
type input "REACQ_ALL_AUTO_DEPO_100 DO 500 PLN_REM_SMS_MONTHLY"
click at [159, 130] on div "[DATE] [DATE] - [DATE] arrow_back arrow_forward Campaign KPI trending_up Monito…" at bounding box center [855, 406] width 1427 height 668
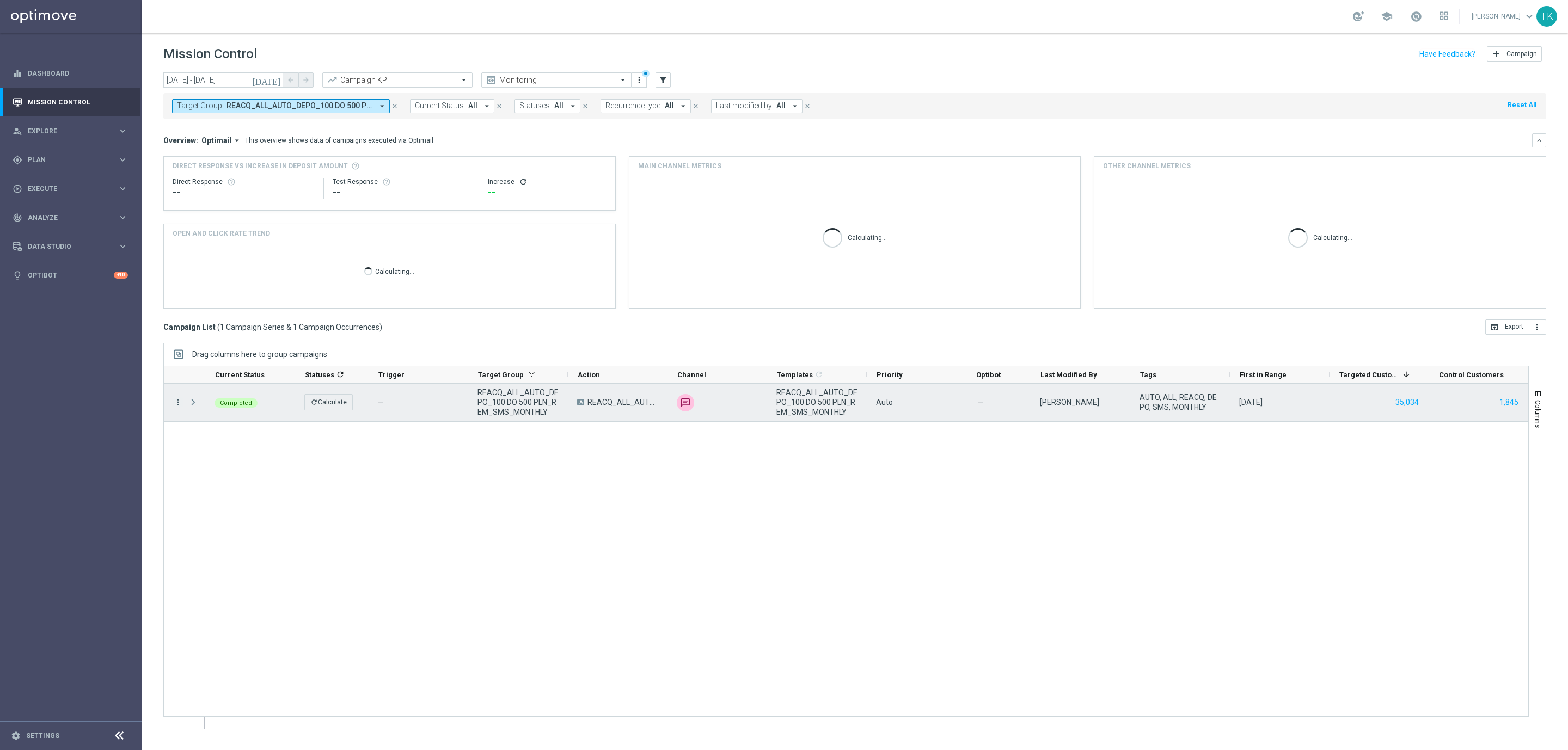
click at [178, 407] on icon "more_vert" at bounding box center [178, 402] width 10 height 10
click at [250, 410] on span "Campaign Details" at bounding box center [227, 410] width 55 height 8
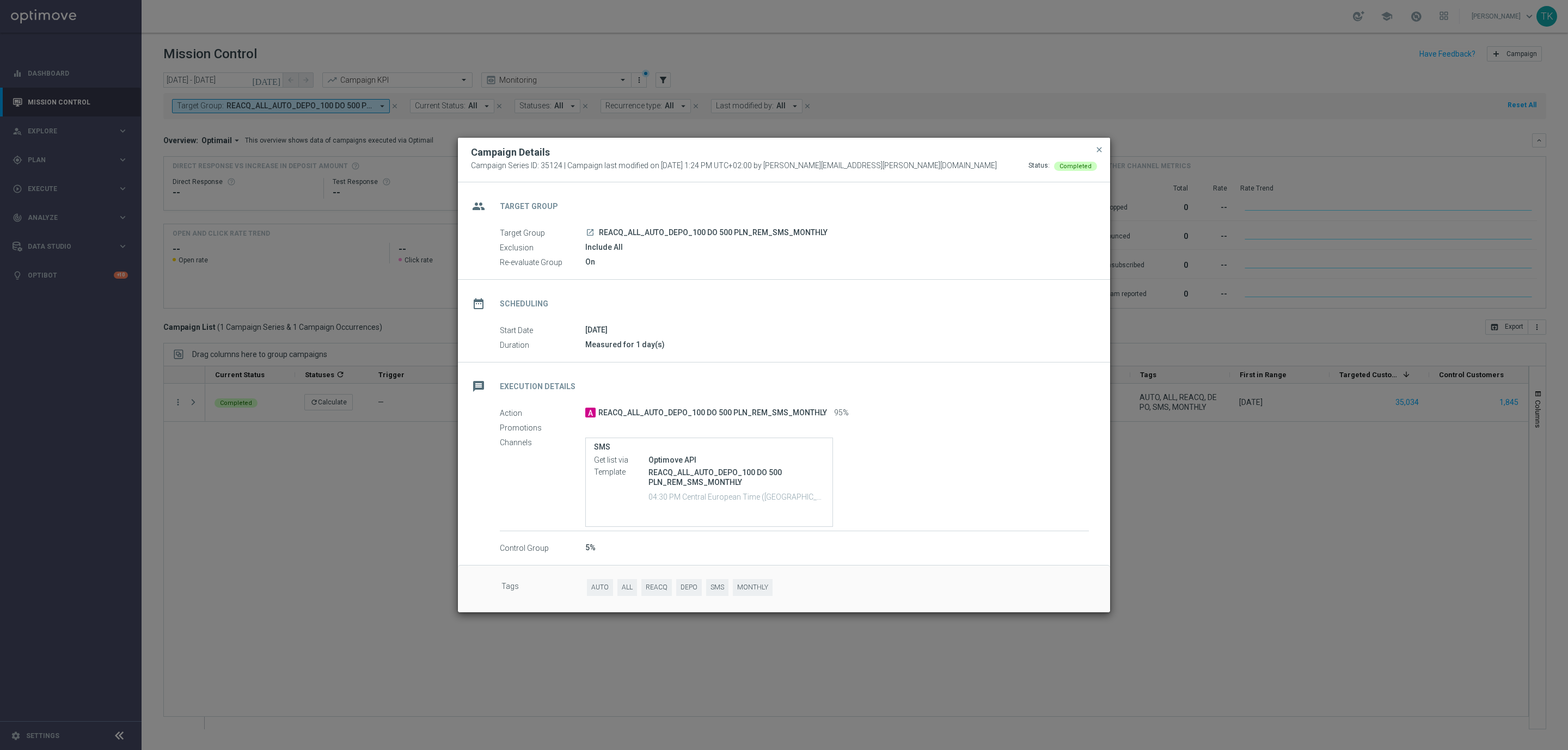
click at [1094, 148] on button "close" at bounding box center [1098, 149] width 11 height 13
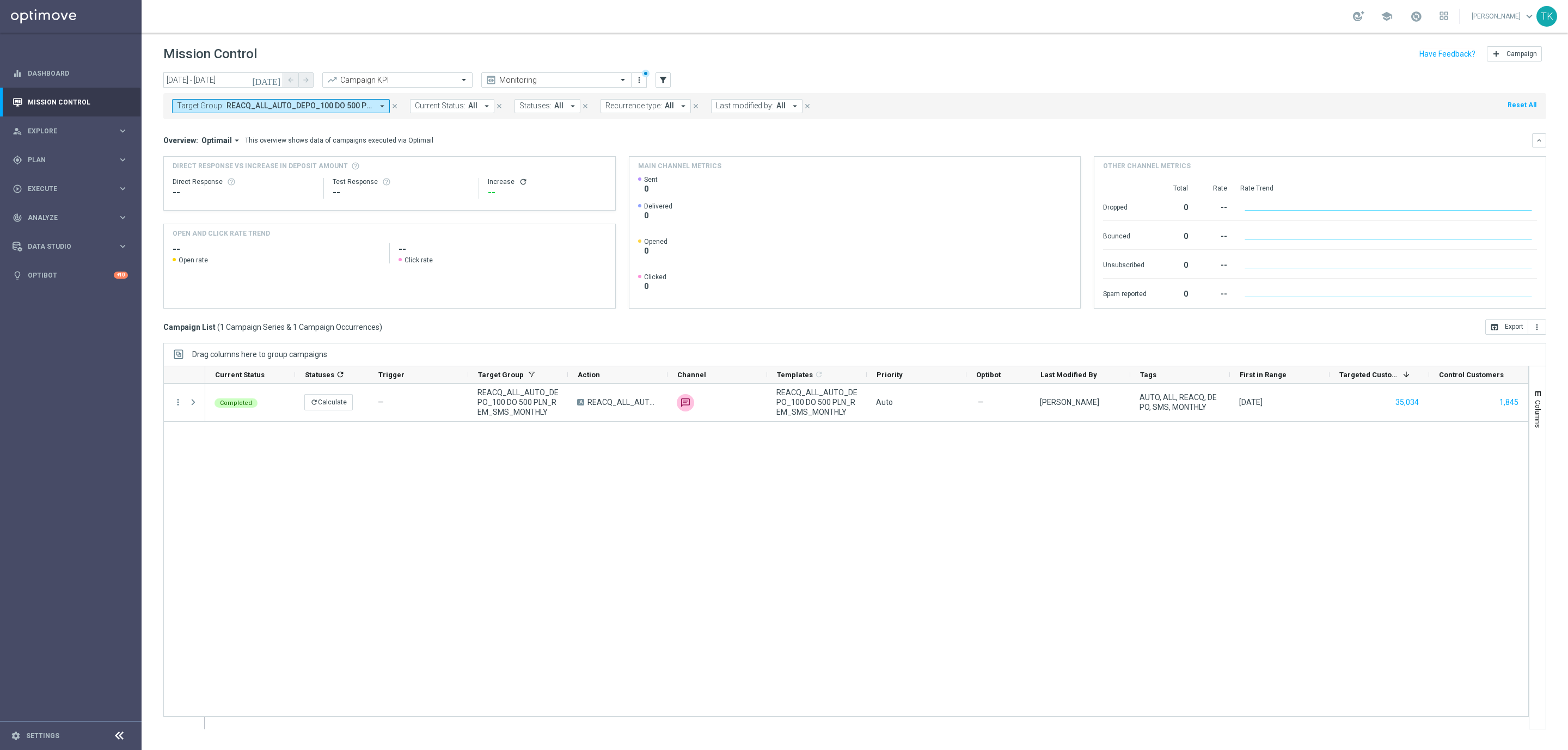
click at [311, 109] on span "REACQ_ALL_AUTO_DEPO_100 DO 500 PLN_REM_SMS_MONTHLY" at bounding box center [299, 106] width 147 height 10
click at [0, 0] on div "Clear" at bounding box center [0, 0] width 0 height 0
click at [245, 123] on input "text" at bounding box center [263, 126] width 159 height 10
paste input "REACQ_ALL_AUTO_DEPO_100 DO 500 PLN_REM MONTHLY"
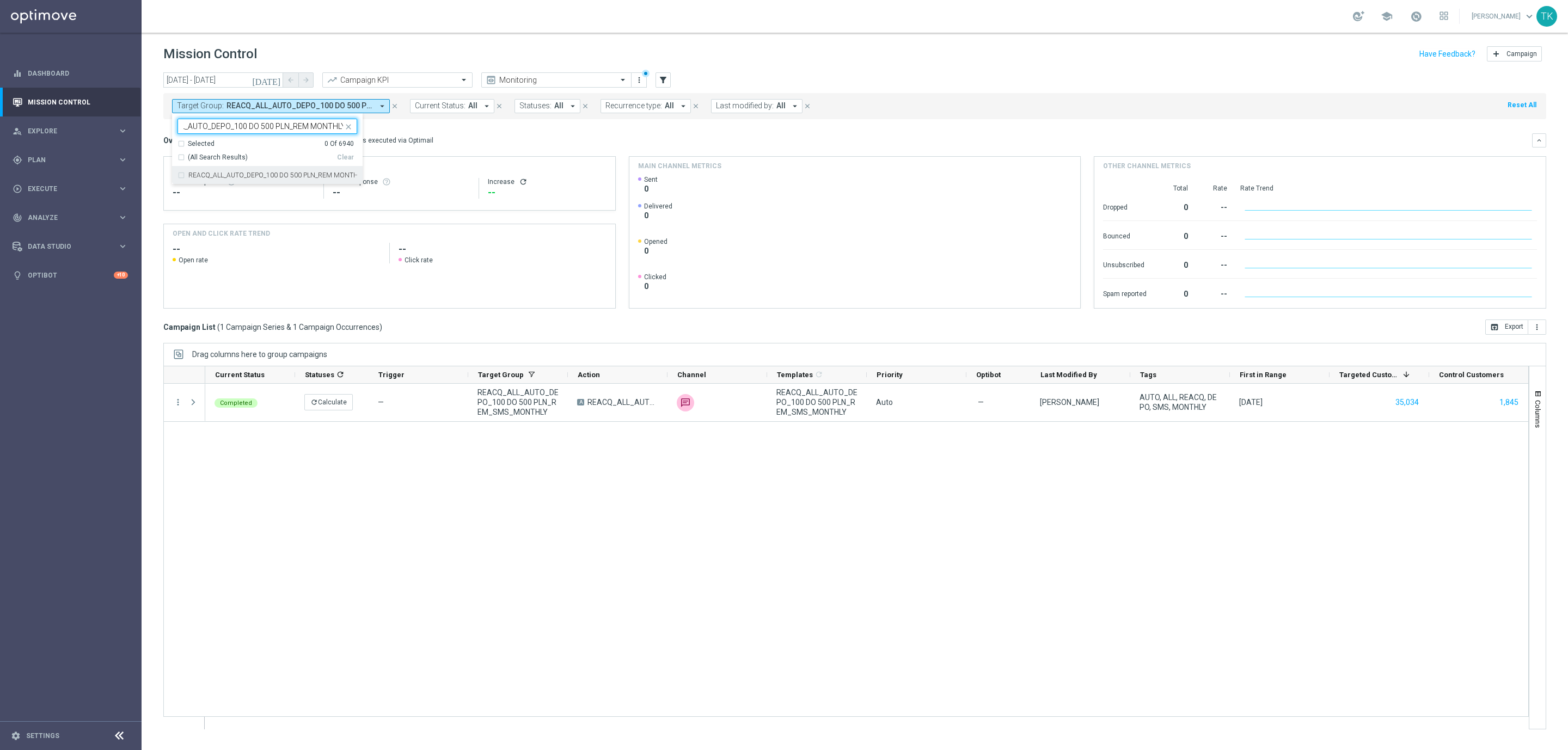
click at [209, 171] on div "REACQ_ALL_AUTO_DEPO_100 DO 500 PLN_REM MONTHLY" at bounding box center [266, 175] width 179 height 17
type input "REACQ_ALL_AUTO_DEPO_100 DO 500 PLN_REM MONTHLY"
click at [150, 139] on div "[DATE] [DATE] - [DATE] arrow_back arrow_forward Campaign KPI trending_up Monito…" at bounding box center [855, 406] width 1427 height 668
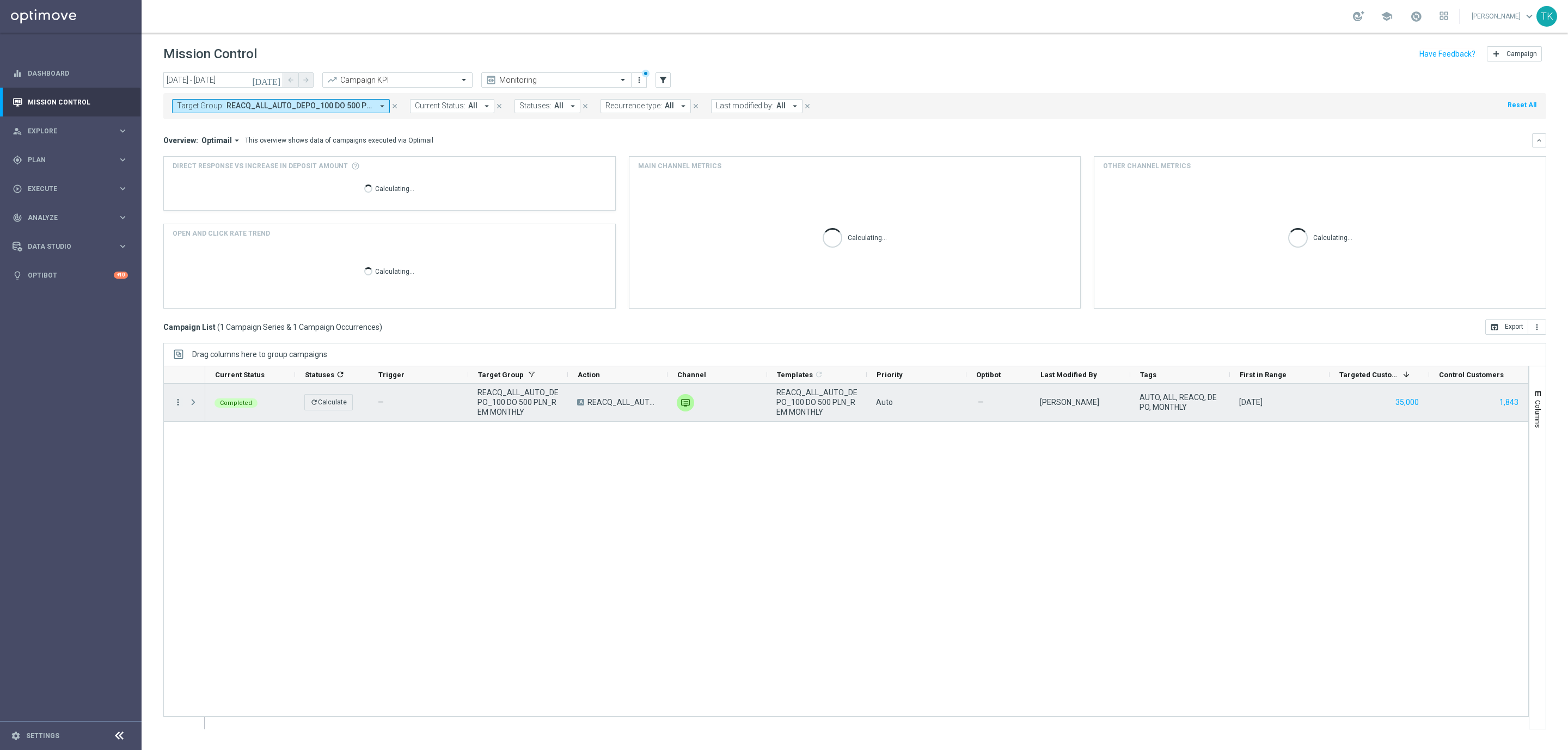
click at [173, 398] on icon "more_vert" at bounding box center [178, 402] width 10 height 10
click at [206, 406] on span "Campaign Details" at bounding box center [227, 410] width 55 height 8
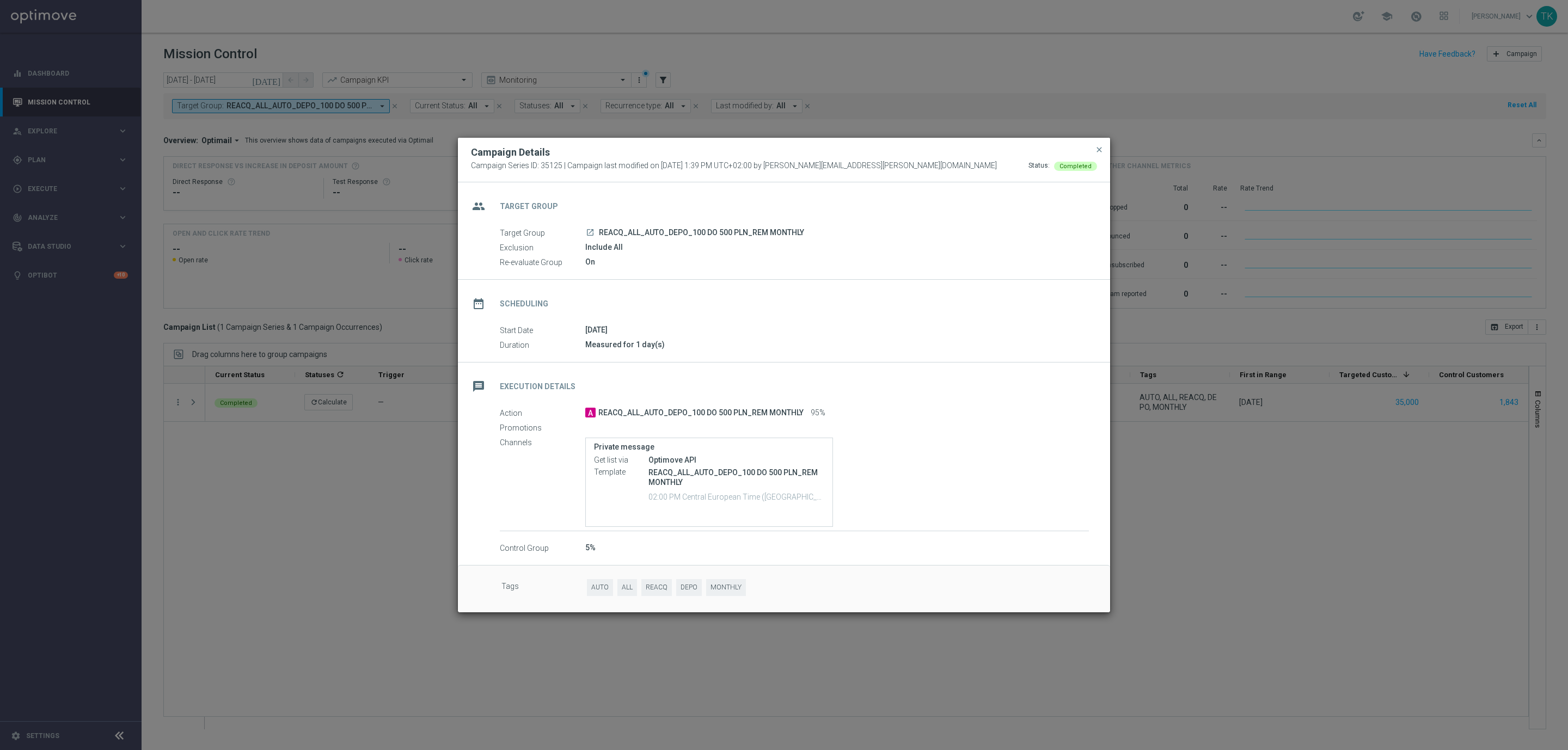
click at [697, 234] on span "REACQ_ALL_AUTO_DEPO_100 DO 500 PLN_REM MONTHLY" at bounding box center [702, 233] width 205 height 10
copy div "REACQ_ALL_AUTO_DEPO_100 DO 500 PLN_REM MONTHLY"
click at [1101, 149] on span "close" at bounding box center [1099, 149] width 9 height 9
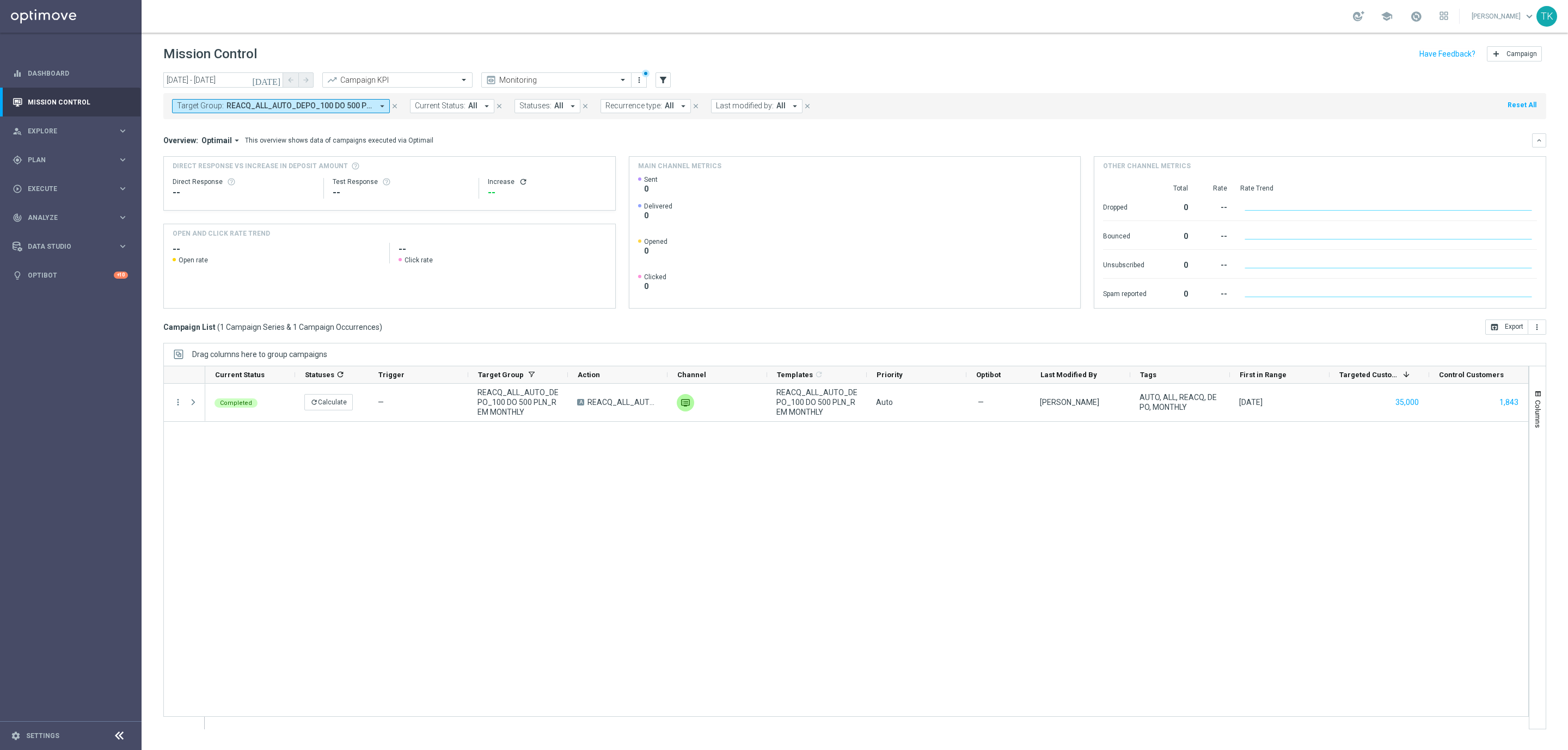
click at [307, 105] on span "REACQ_ALL_AUTO_DEPO_100 DO 500 PLN_REM MONTHLY" at bounding box center [299, 106] width 147 height 10
click at [0, 0] on div "Clear" at bounding box center [0, 0] width 0 height 0
click at [268, 125] on input "text" at bounding box center [263, 126] width 159 height 10
paste input "E_ALL_AUTO_DEPO_GOLD_EVIP_REA_50 do 1000 PLN_WEEKLY"
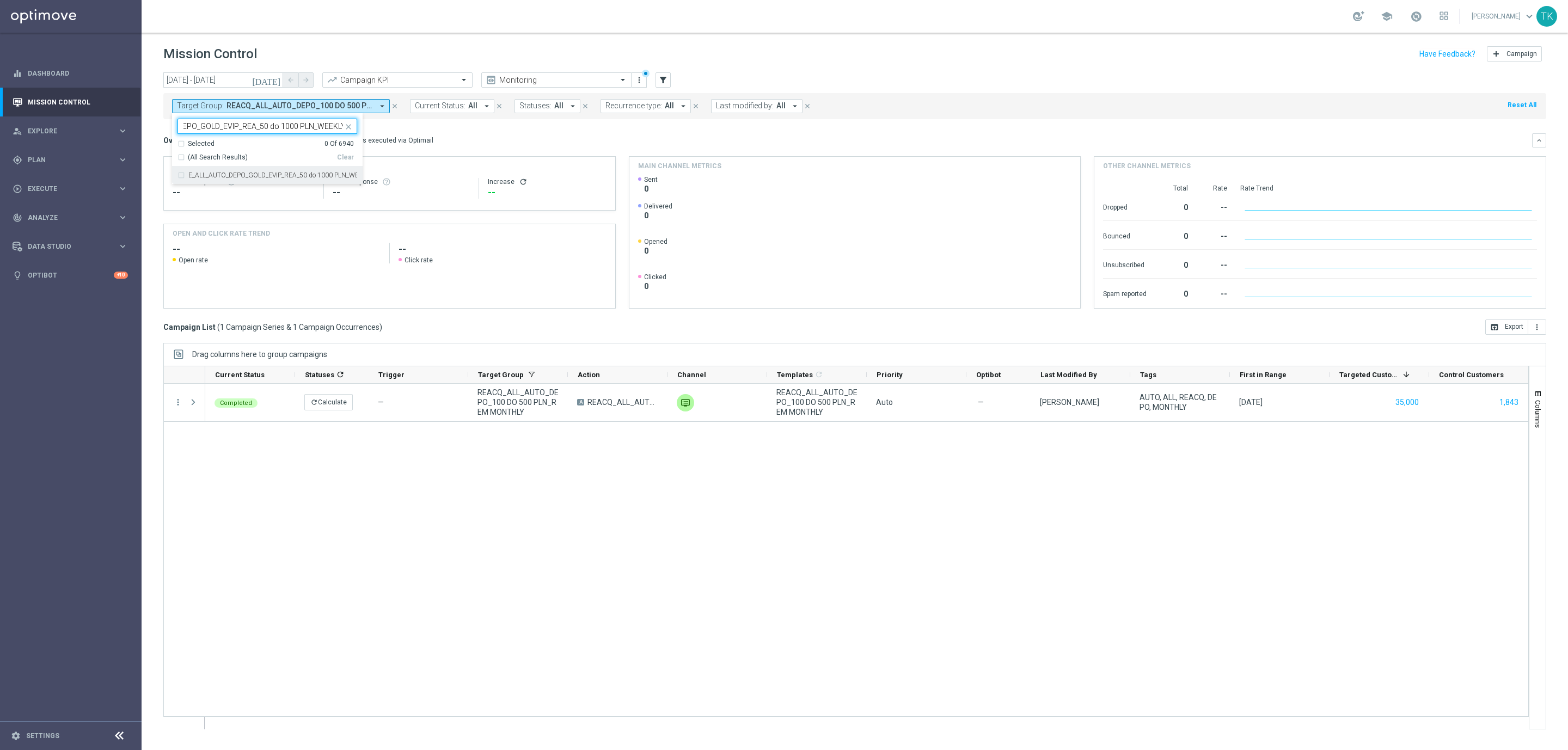
click at [230, 171] on div "E_ALL_AUTO_DEPO_GOLD_EVIP_REA_50 do 1000 PLN_WEEKLY" at bounding box center [266, 175] width 179 height 17
type input "E_ALL_AUTO_DEPO_GOLD_EVIP_REA_50 do 1000 PLN_WEEKLY"
click at [141, 135] on sidenavbar "equalizer Dashboard Mission Control" at bounding box center [71, 375] width 142 height 750
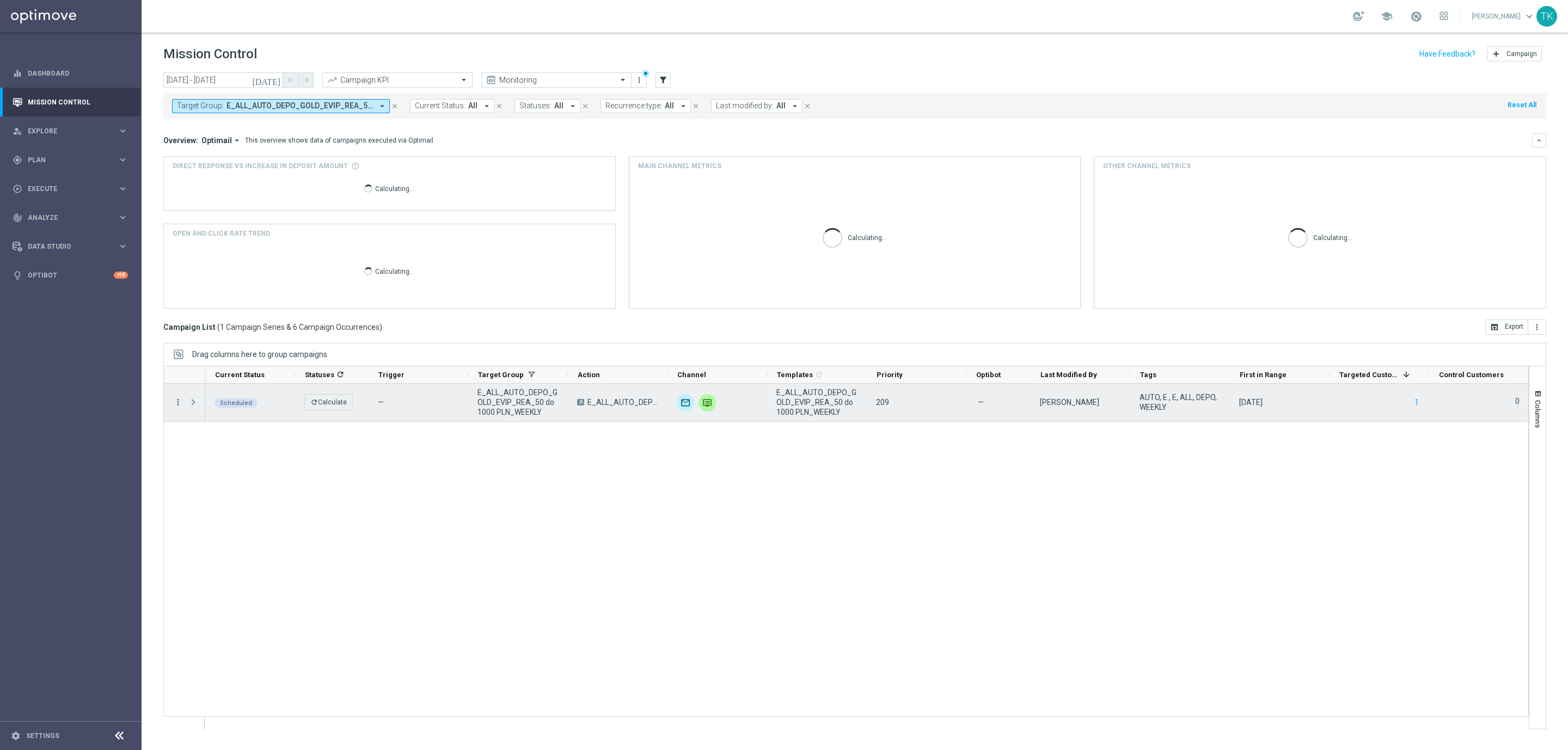
click at [181, 405] on icon "more_vert" at bounding box center [178, 402] width 10 height 10
click at [220, 410] on span "Campaign Details" at bounding box center [227, 410] width 55 height 8
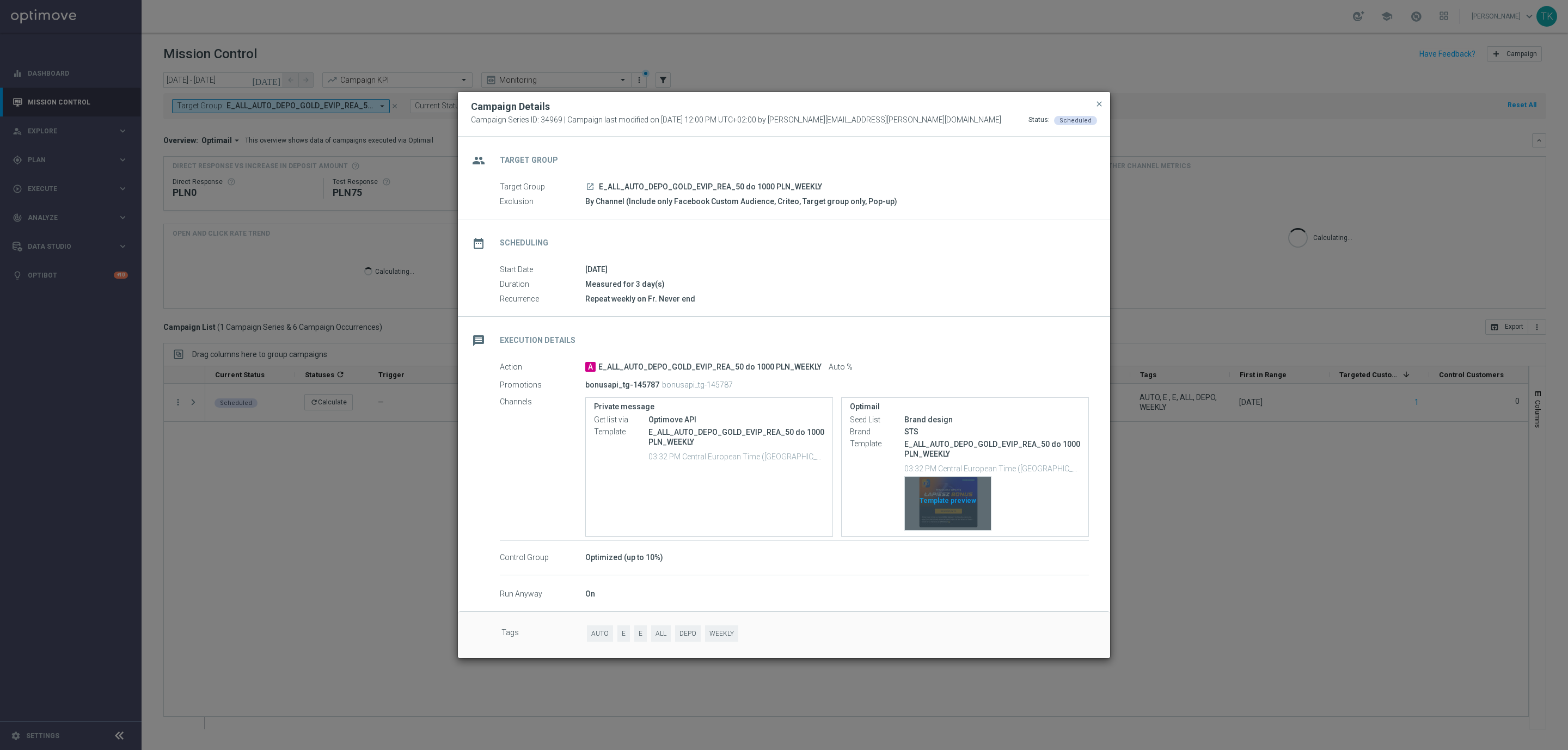
click at [948, 484] on div "Template preview" at bounding box center [948, 504] width 86 height 54
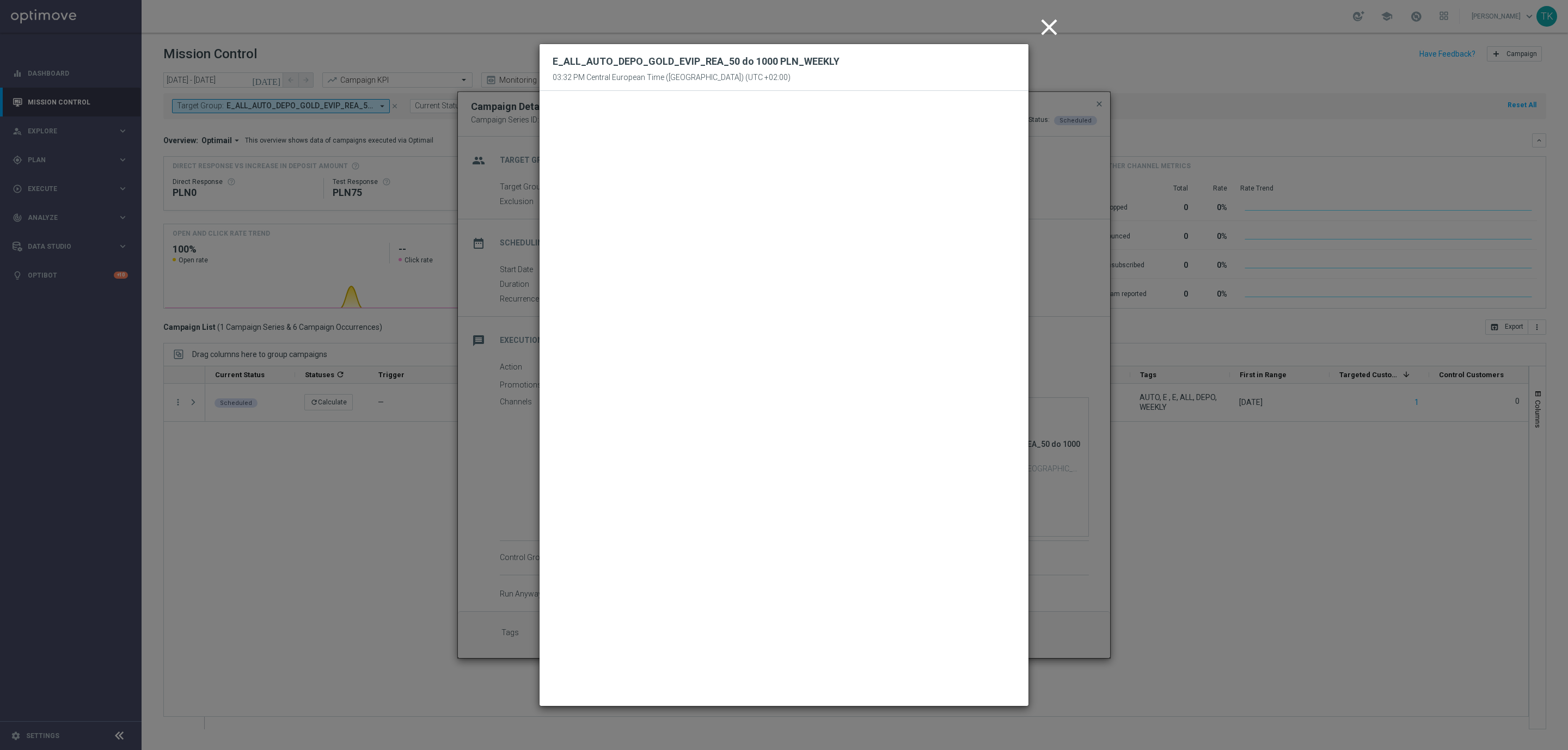
click at [1050, 27] on icon "close" at bounding box center [1049, 27] width 27 height 27
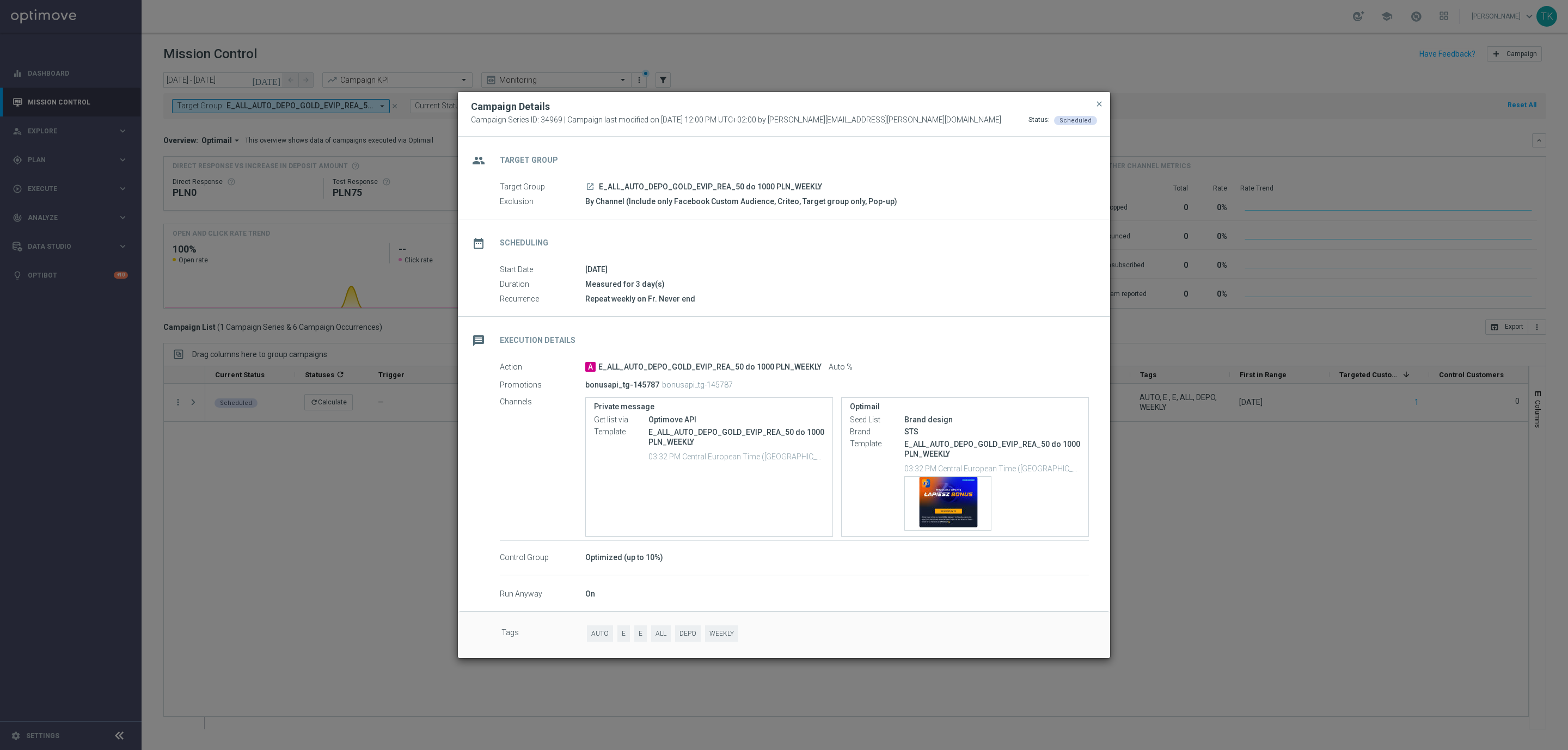
drag, startPoint x: 1104, startPoint y: 102, endPoint x: 1073, endPoint y: 102, distance: 31.0
click at [1104, 102] on button "close" at bounding box center [1098, 104] width 11 height 13
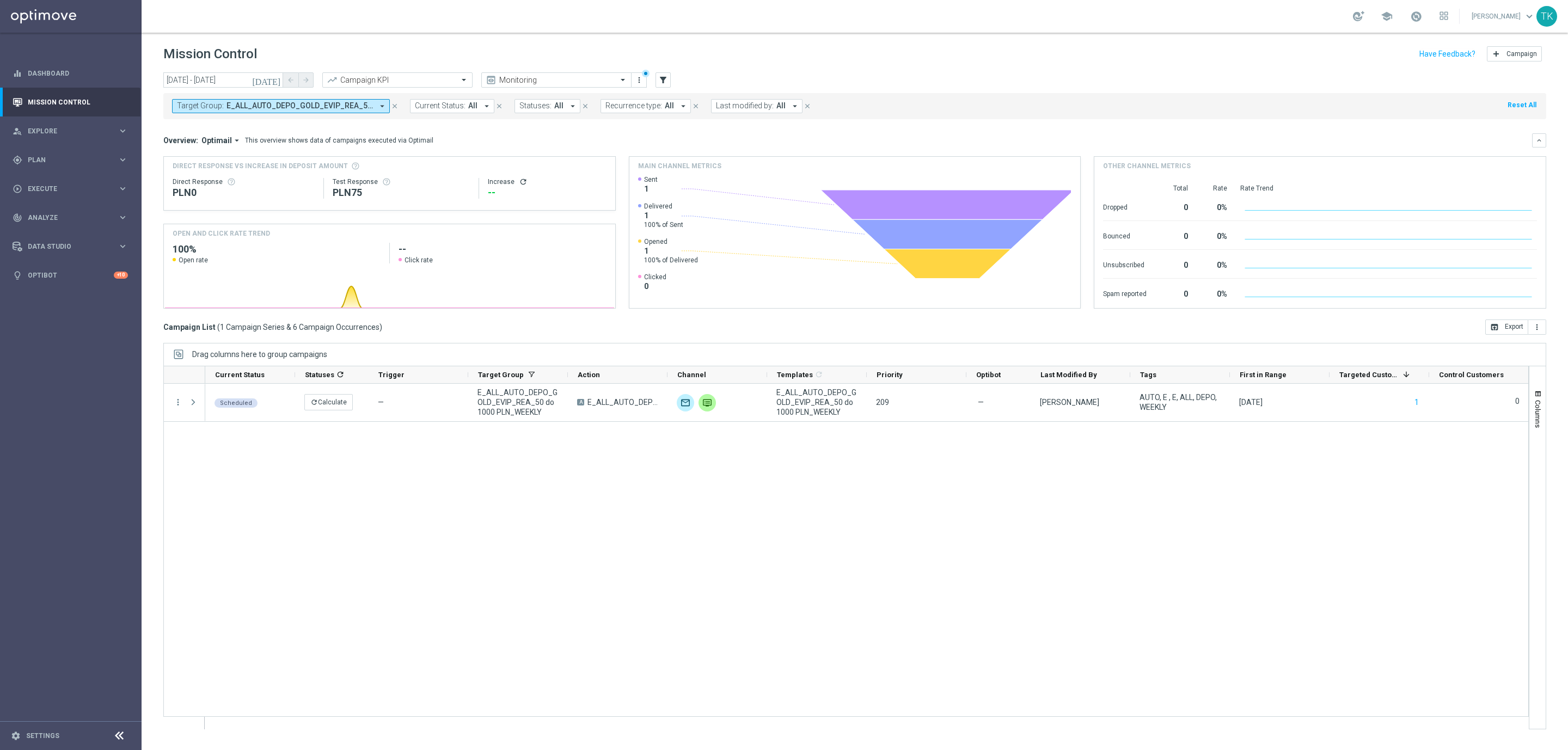
click at [312, 106] on span "E_ALL_AUTO_DEPO_GOLD_EVIP_REA_50 do 1000 PLN_WEEKLY" at bounding box center [299, 106] width 147 height 10
click at [0, 0] on div "Clear" at bounding box center [0, 0] width 0 height 0
click at [197, 128] on input "text" at bounding box center [263, 126] width 159 height 10
paste input "E_MIN_AUTO_DEPO_GOLD_EVIP_25 do 250 PLN_WEEKLY"
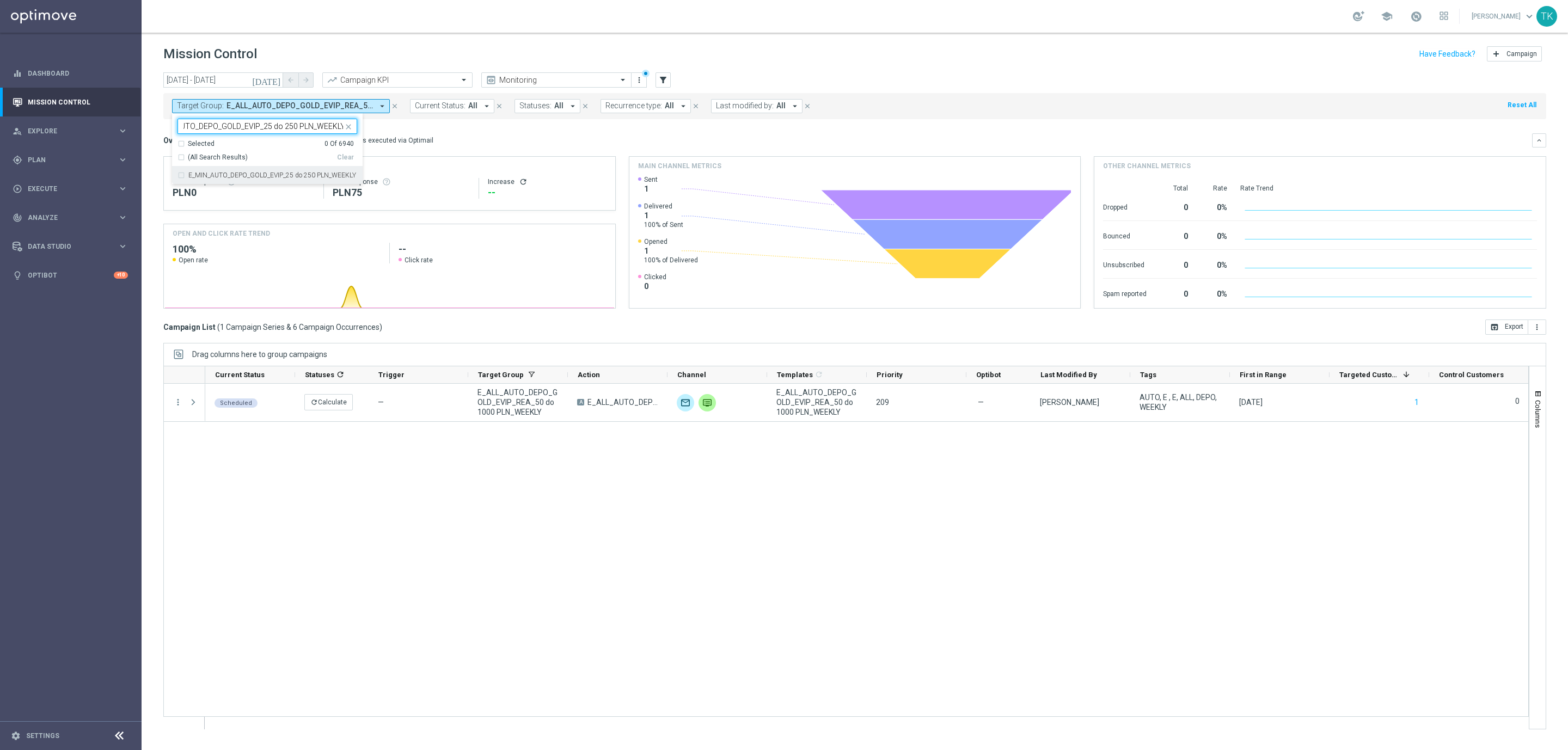
click at [201, 174] on label "E_MIN_AUTO_DEPO_GOLD_EVIP_25 do 250 PLN_WEEKLY" at bounding box center [272, 175] width 168 height 7
type input "E_MIN_AUTO_DEPO_GOLD_EVIP_25 do 250 PLN_WEEKLY"
click at [154, 133] on div "[DATE] [DATE] - [DATE] arrow_back arrow_forward Campaign KPI trending_up Monito…" at bounding box center [855, 406] width 1427 height 668
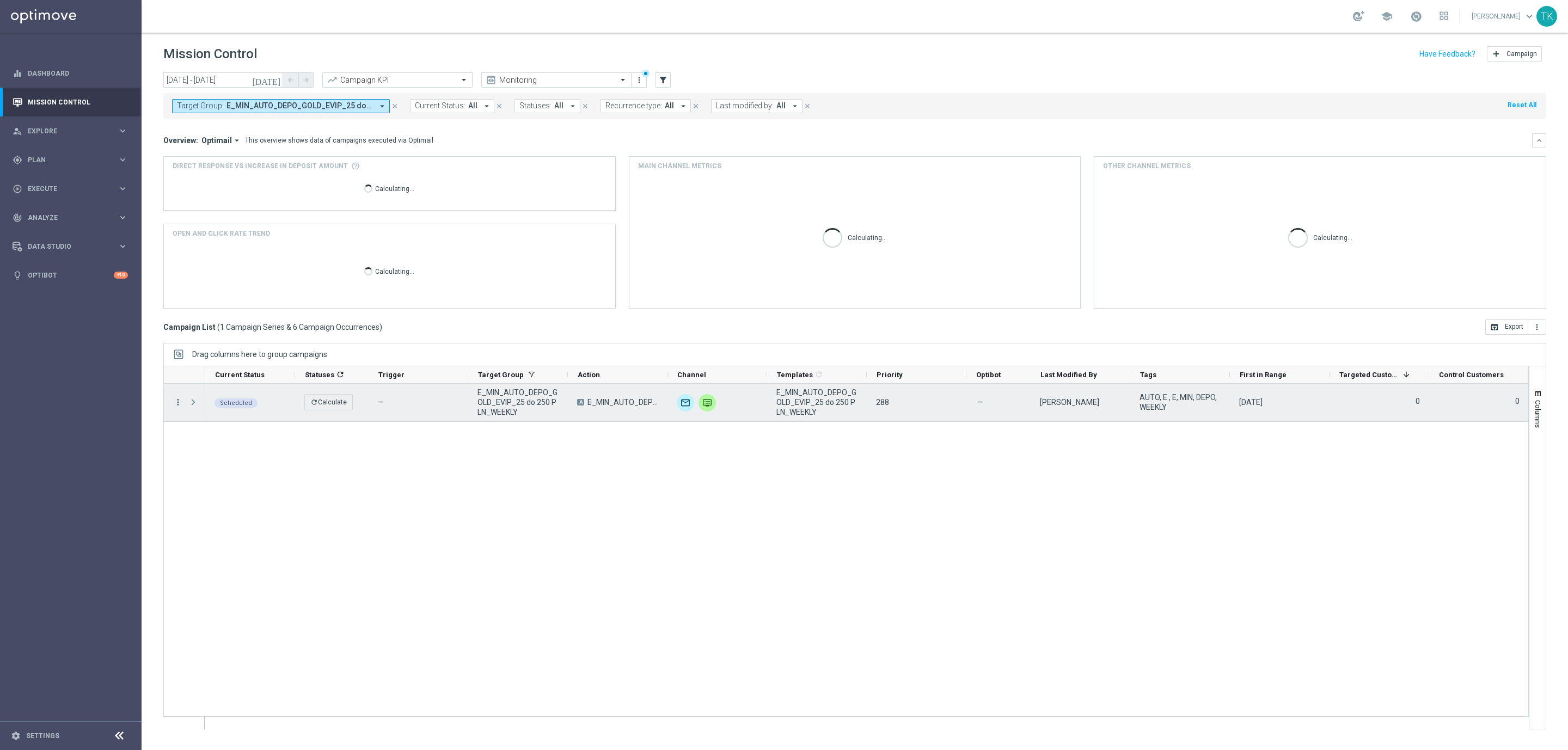
click at [178, 402] on icon "more_vert" at bounding box center [178, 402] width 10 height 10
click at [220, 415] on div "list Campaign Details" at bounding box center [244, 410] width 123 height 15
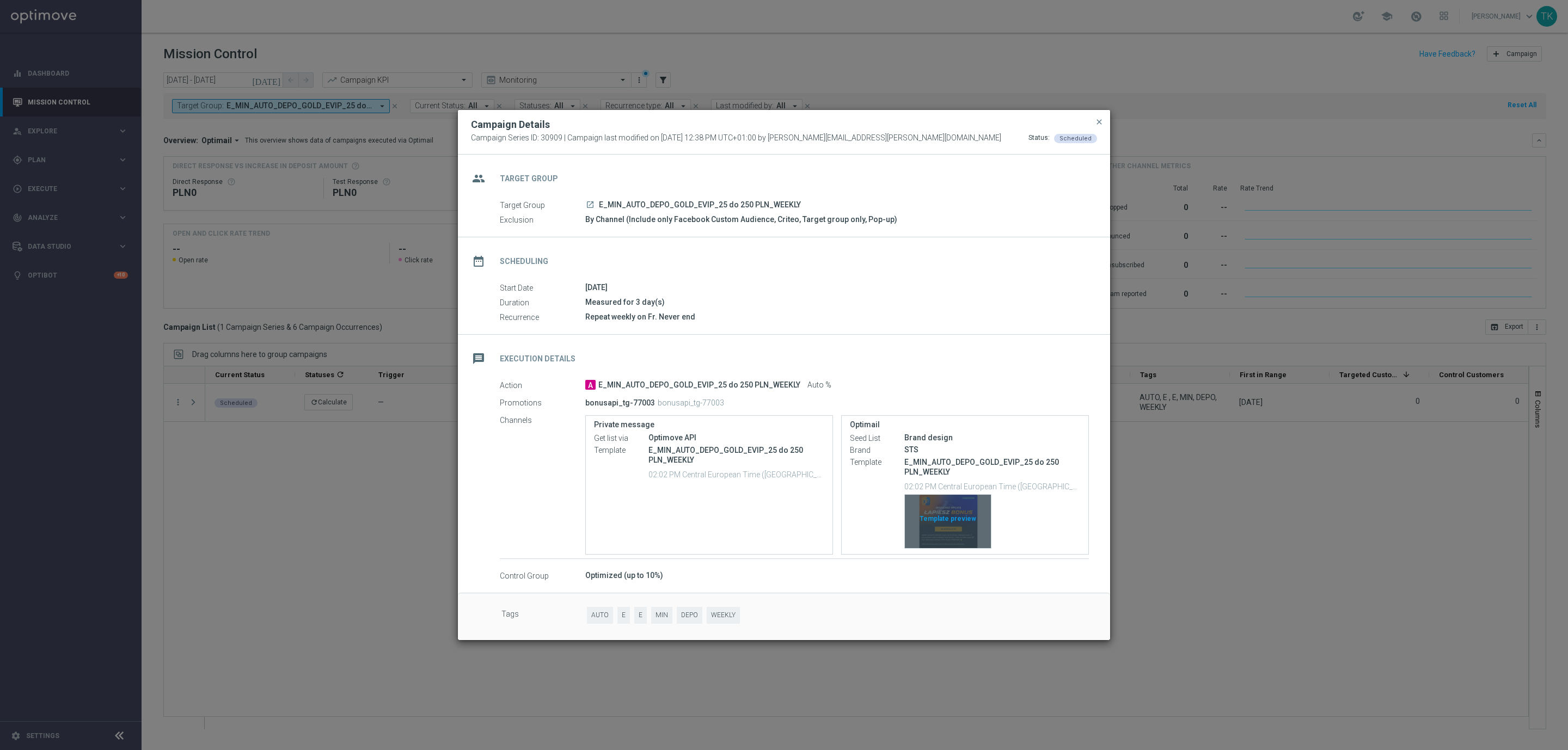
click at [942, 507] on div "Template preview" at bounding box center [948, 521] width 86 height 54
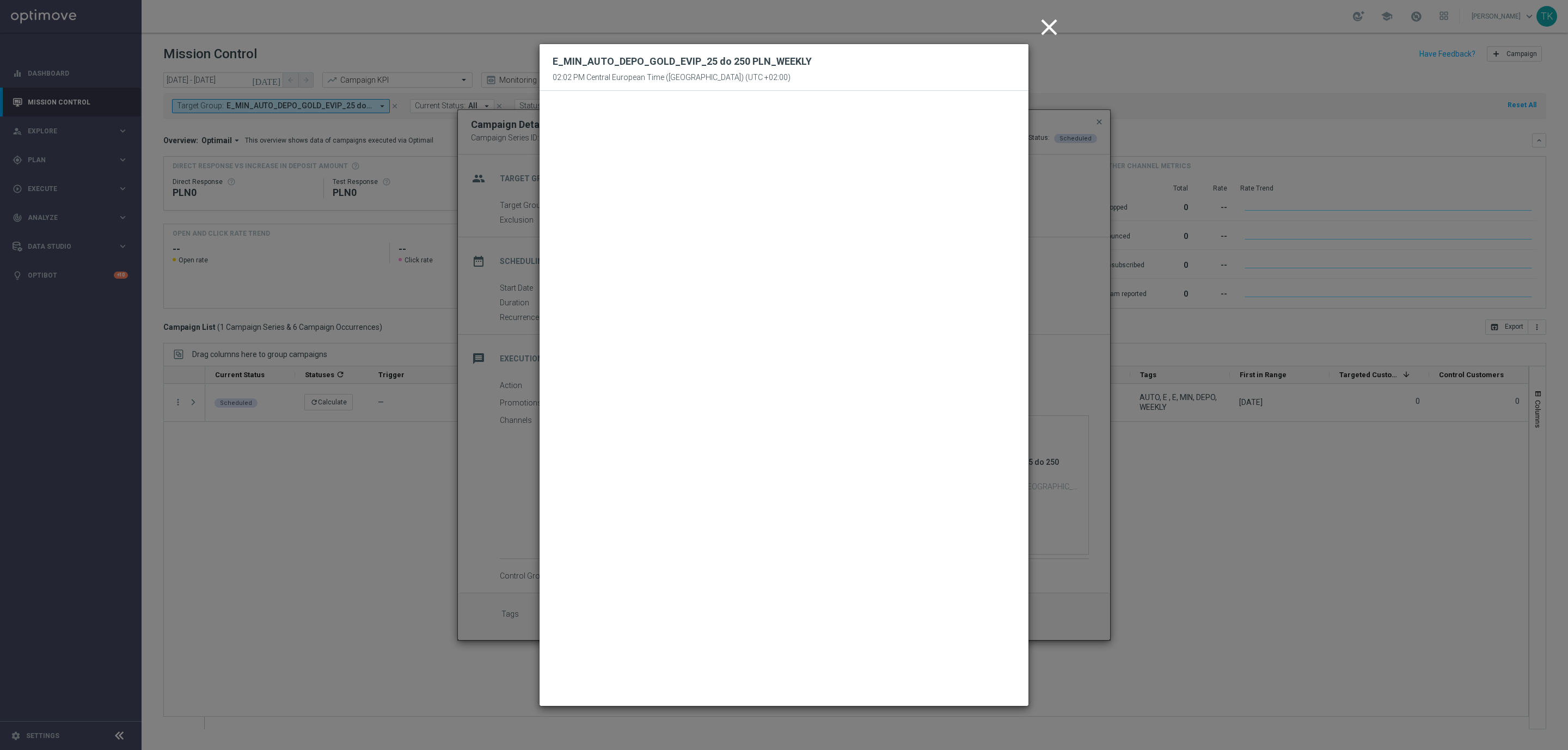
click at [1049, 27] on icon "close" at bounding box center [1049, 27] width 27 height 27
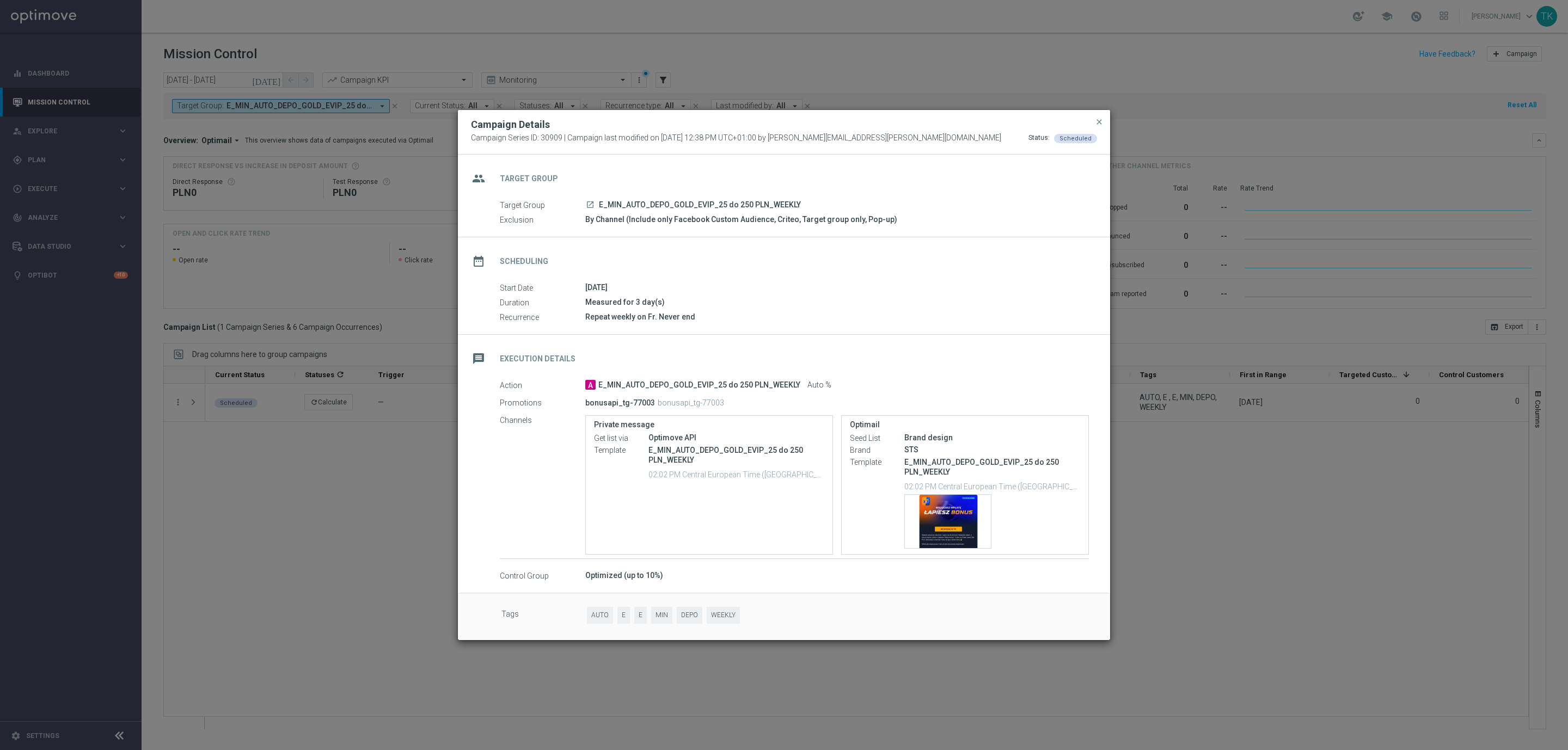
click at [1103, 119] on button "close" at bounding box center [1098, 122] width 11 height 13
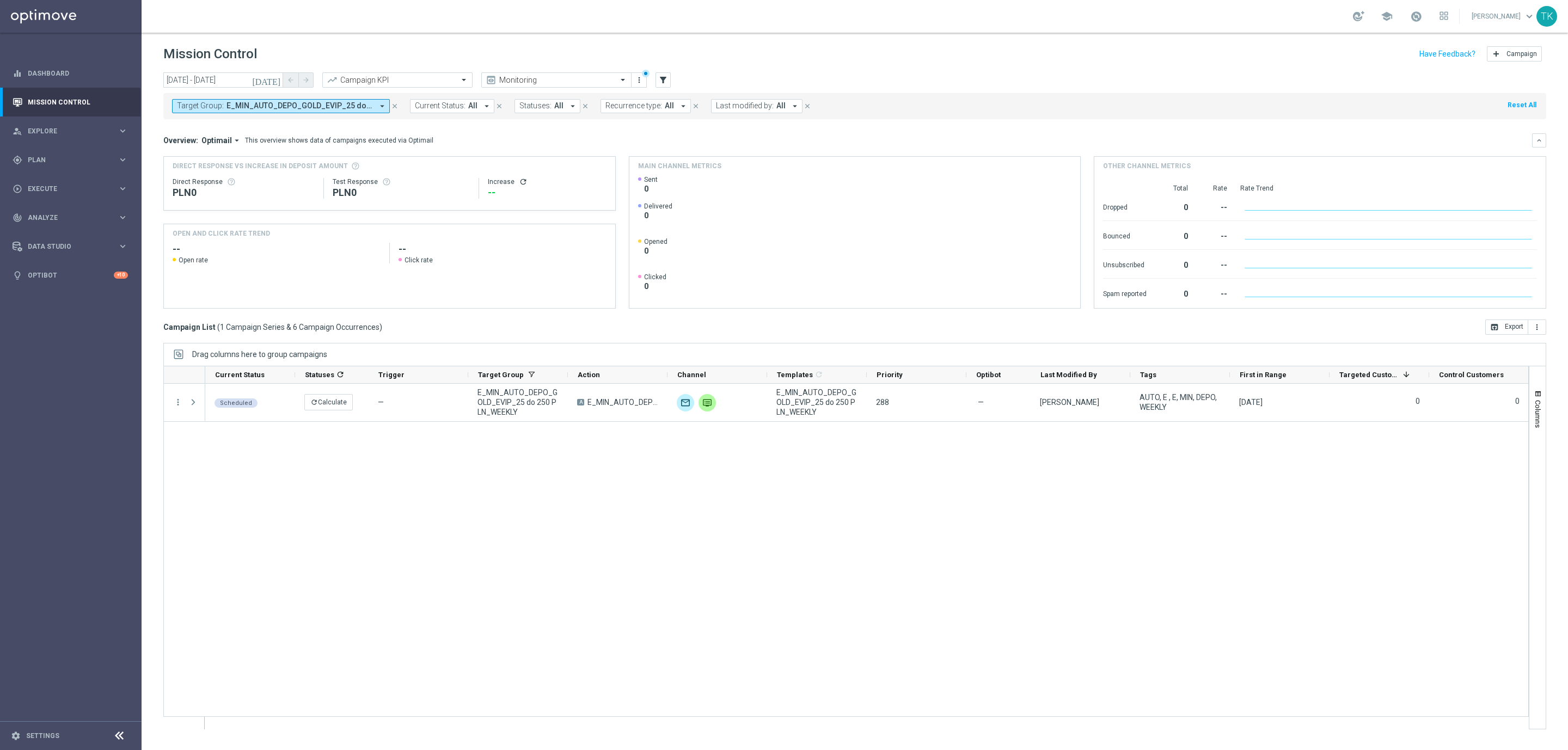
drag, startPoint x: 299, startPoint y: 106, endPoint x: 305, endPoint y: 109, distance: 6.7
click at [299, 106] on span "E_MIN_AUTO_DEPO_GOLD_EVIP_25 do 250 PLN_WEEKLY" at bounding box center [299, 106] width 147 height 10
drag, startPoint x: 347, startPoint y: 155, endPoint x: 329, endPoint y: 152, distance: 18.2
click at [0, 0] on div "Clear" at bounding box center [0, 0] width 0 height 0
click at [261, 125] on input "text" at bounding box center [263, 126] width 159 height 10
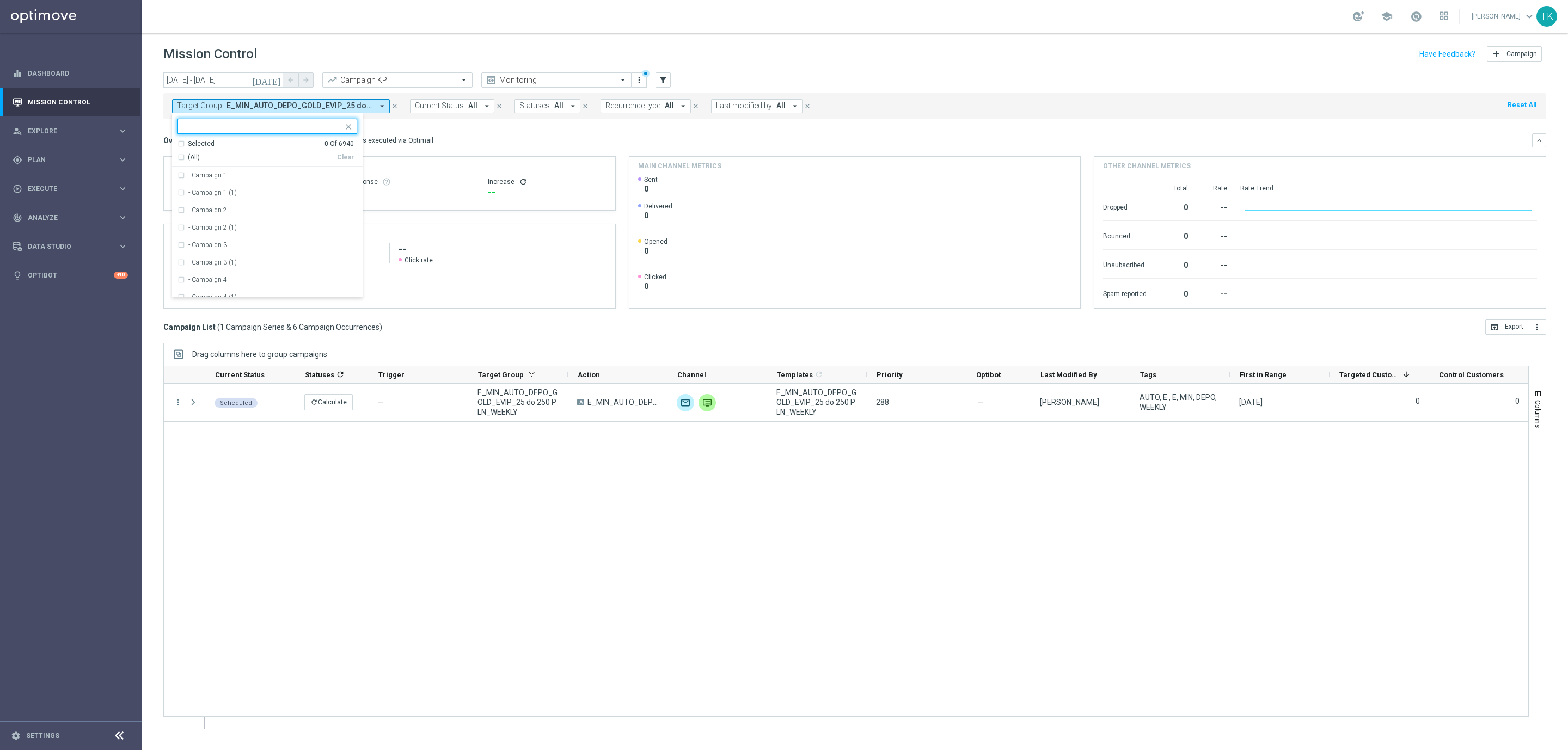
paste input "E_MIN_AUTO_DEPO_SILVER_EVIP_25 do 100 PLN_WEEKLY"
click at [238, 176] on label "E_MIN_AUTO_DEPO_SILVER_EVIP_25 do 100 PLN_WEEKLY" at bounding box center [273, 175] width 169 height 7
type input "E_MIN_AUTO_DEPO_SILVER_EVIP_25 do 100 PLN_WEEKLY"
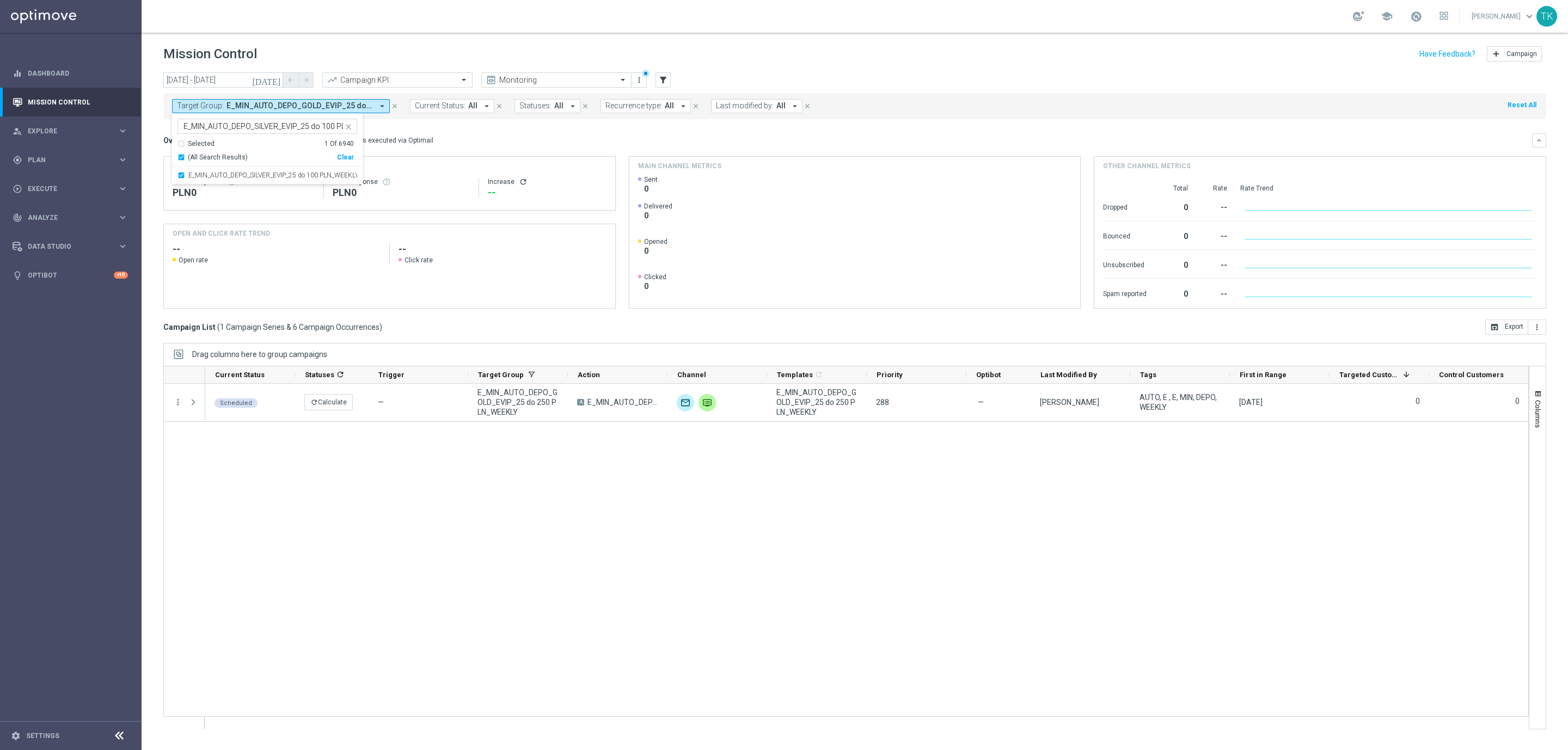
click at [150, 132] on div "[DATE] [DATE] - [DATE] arrow_back arrow_forward Campaign KPI trending_up Monito…" at bounding box center [855, 406] width 1427 height 668
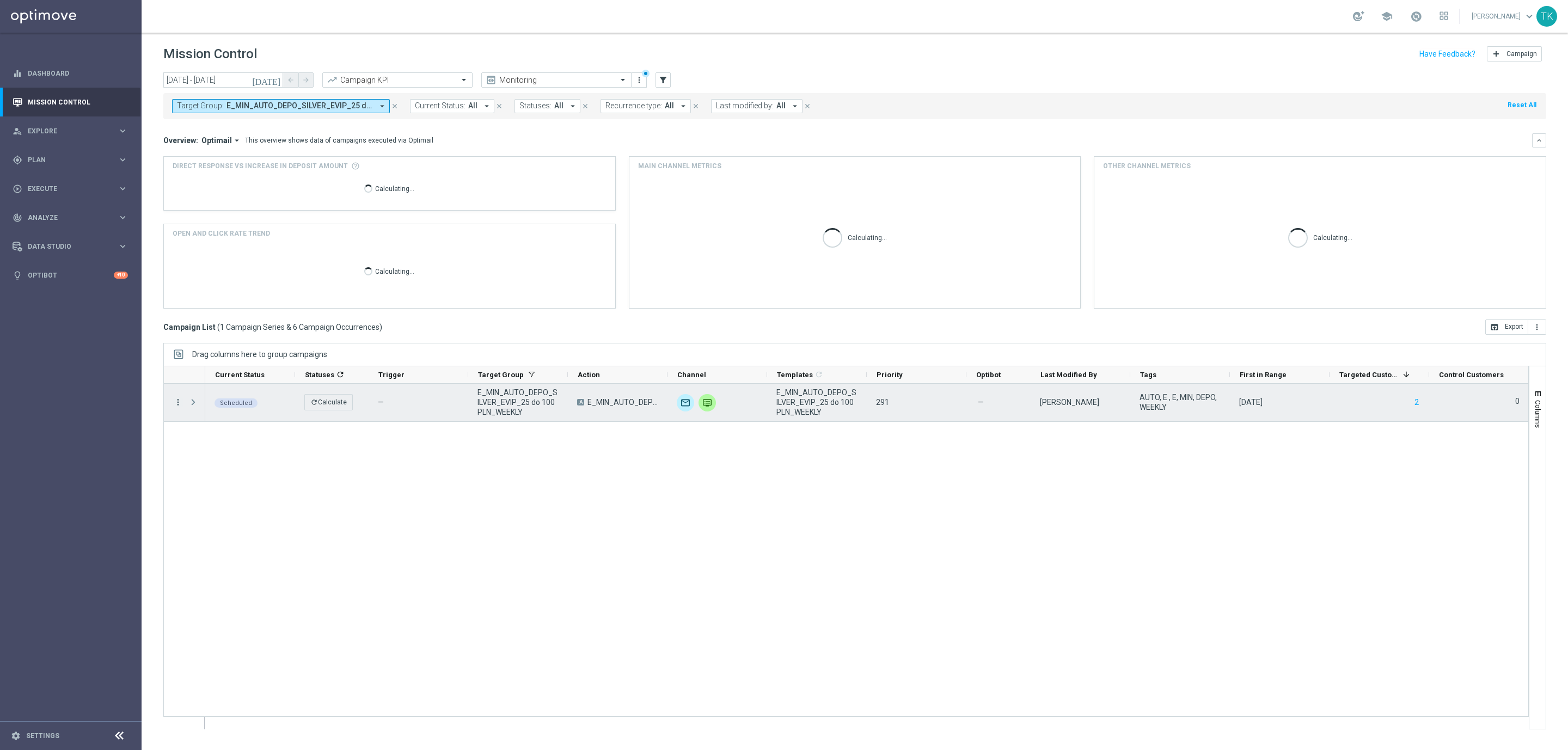
click at [174, 405] on icon "more_vert" at bounding box center [178, 402] width 10 height 10
click at [244, 410] on span "Campaign Details" at bounding box center [227, 410] width 55 height 8
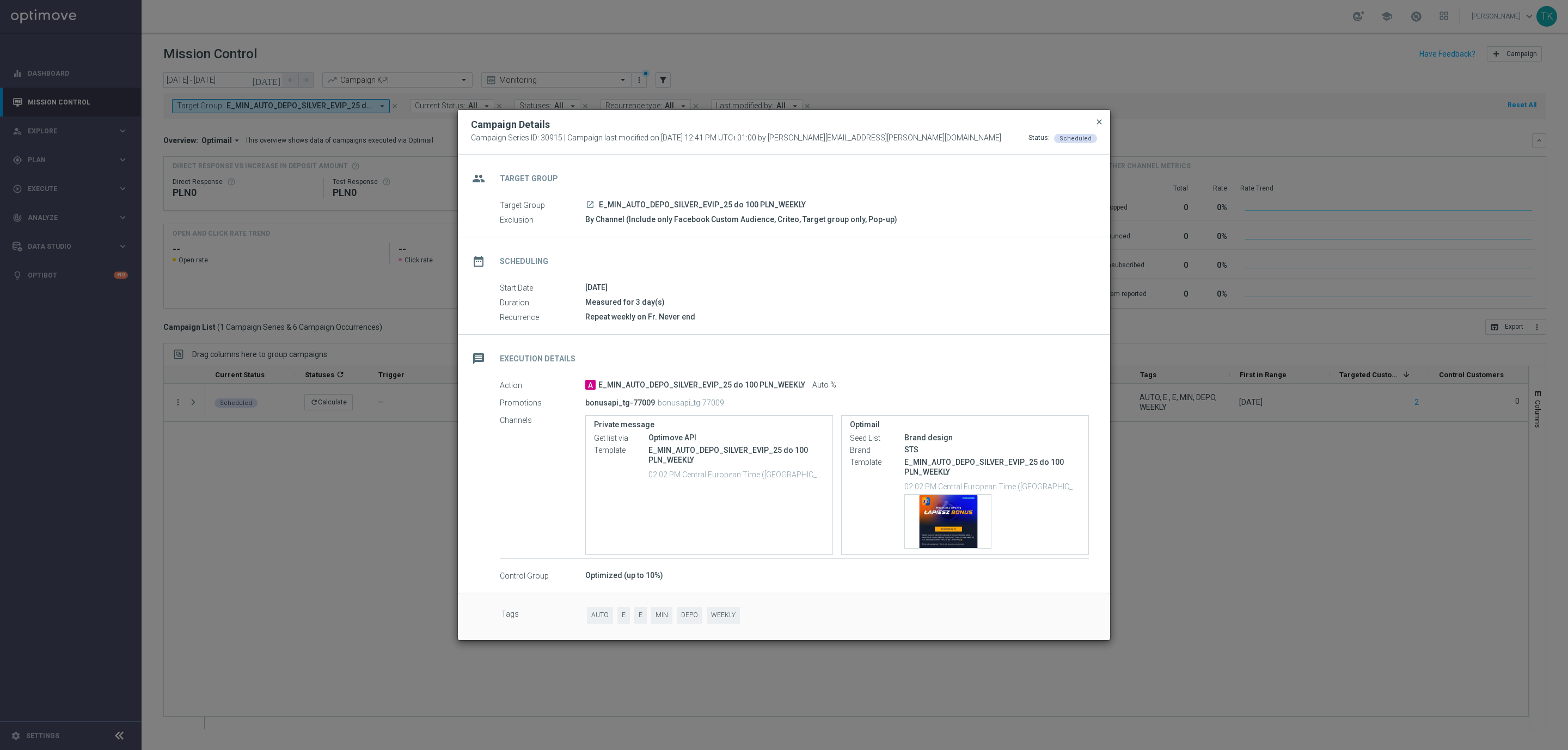
click at [1096, 122] on span "close" at bounding box center [1099, 122] width 9 height 9
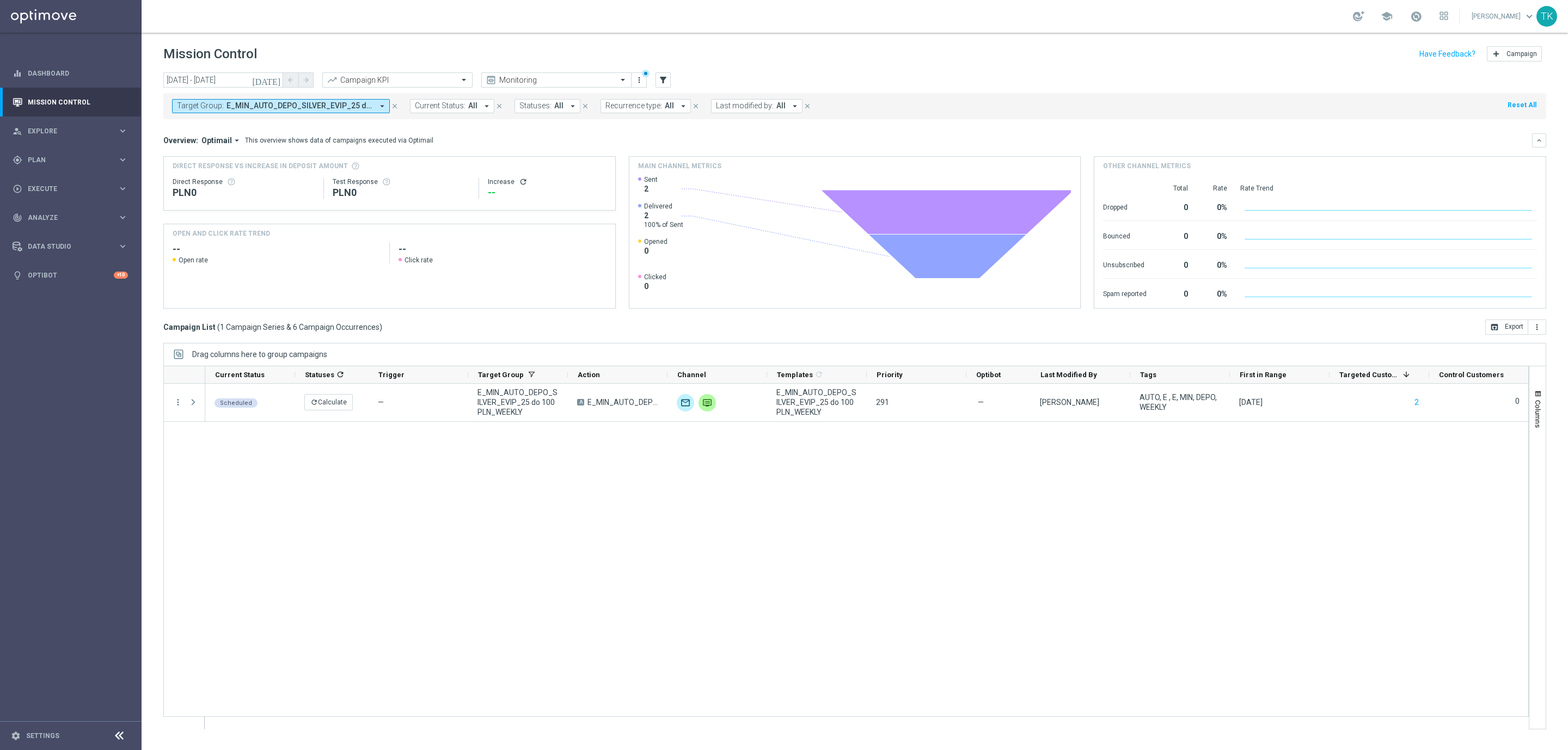
click at [314, 102] on span "E_MIN_AUTO_DEPO_SILVER_EVIP_25 do 100 PLN_WEEKLY" at bounding box center [299, 106] width 147 height 10
click at [0, 0] on div "Clear" at bounding box center [0, 0] width 0 height 0
click at [242, 129] on input "text" at bounding box center [263, 126] width 159 height 10
paste input "E_MIN_AUTO_SCRATCH_GOLD_EVIP_50 PLN_WEEKLY"
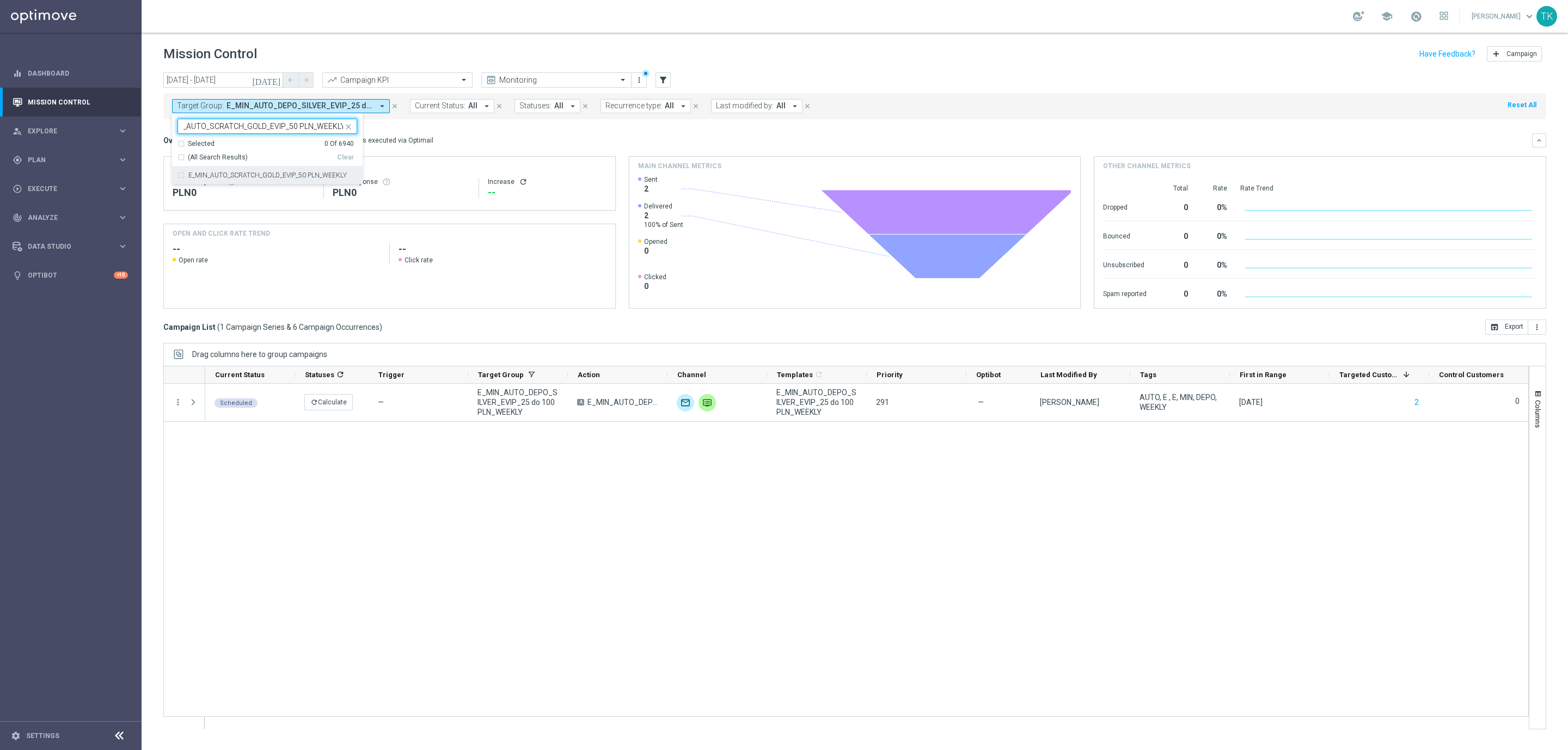
click at [227, 176] on label "E_MIN_AUTO_SCRATCH_GOLD_EVIP_50 PLN_WEEKLY" at bounding box center [267, 175] width 158 height 7
type input "E_MIN_AUTO_SCRATCH_GOLD_EVIP_50 PLN_WEEKLY"
click at [149, 132] on div "[DATE] [DATE] - [DATE] arrow_back arrow_forward Campaign KPI trending_up Monito…" at bounding box center [855, 406] width 1427 height 668
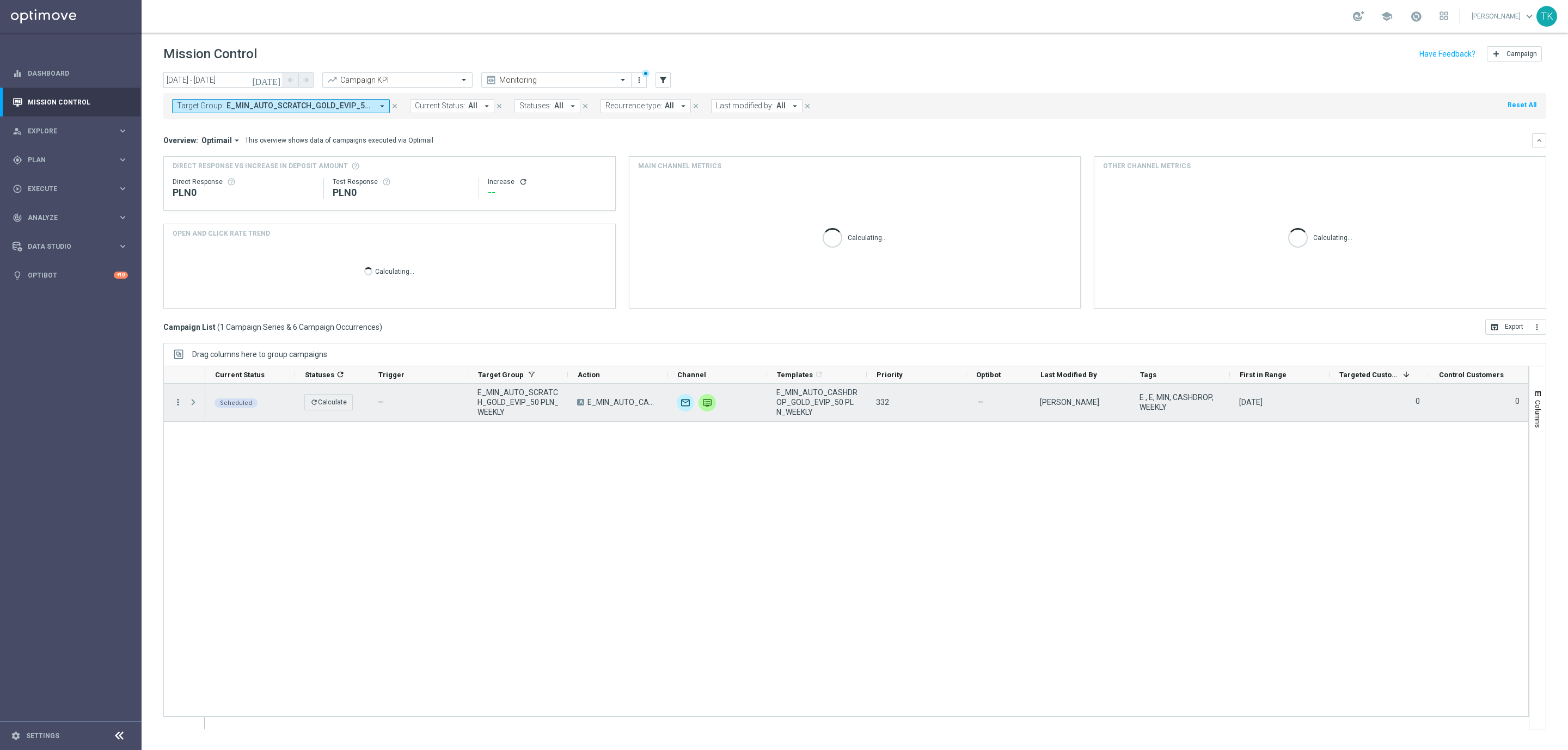
click at [180, 401] on icon "more_vert" at bounding box center [178, 402] width 10 height 10
click at [224, 407] on span "Campaign Details" at bounding box center [227, 410] width 55 height 8
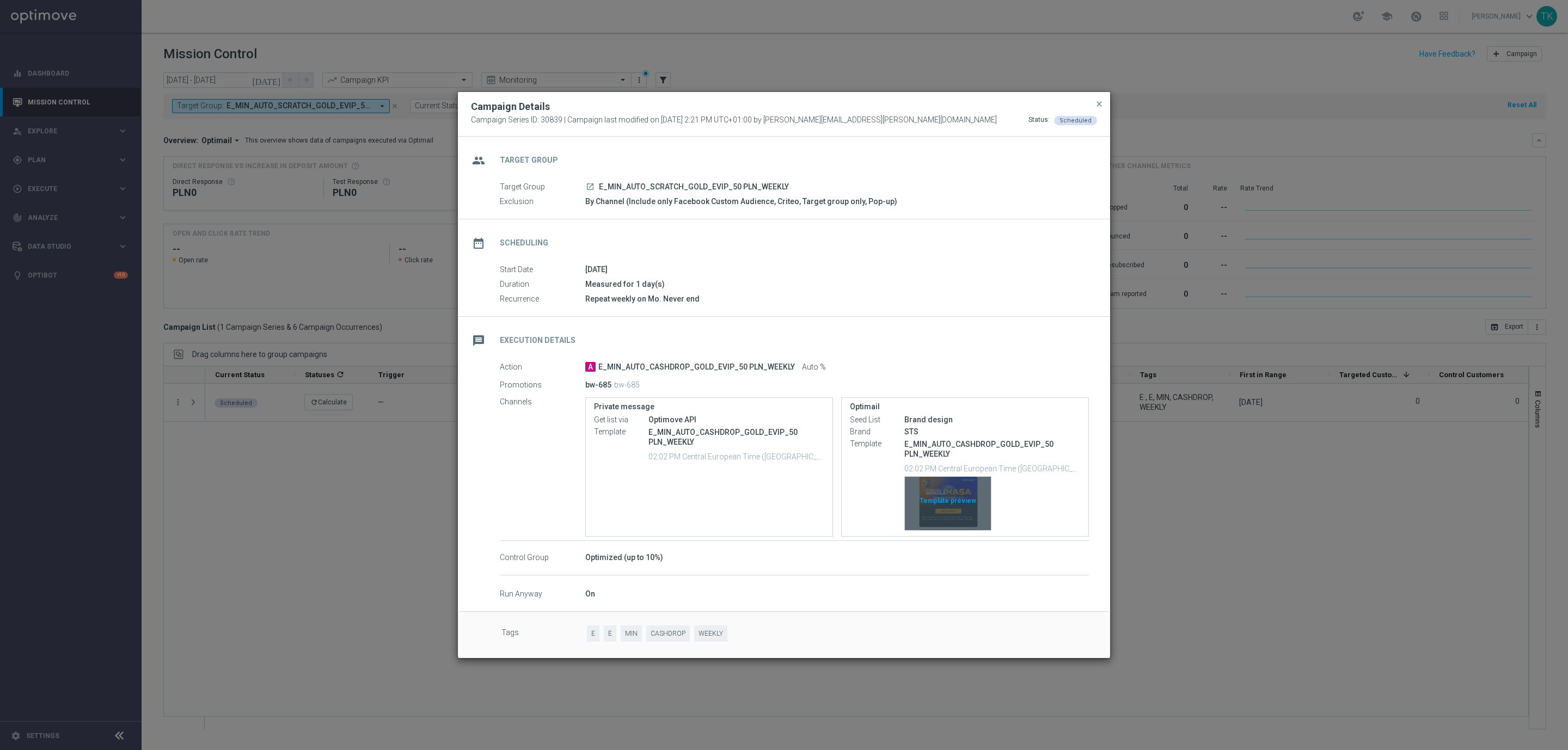
click at [952, 481] on div "Template preview" at bounding box center [948, 504] width 86 height 54
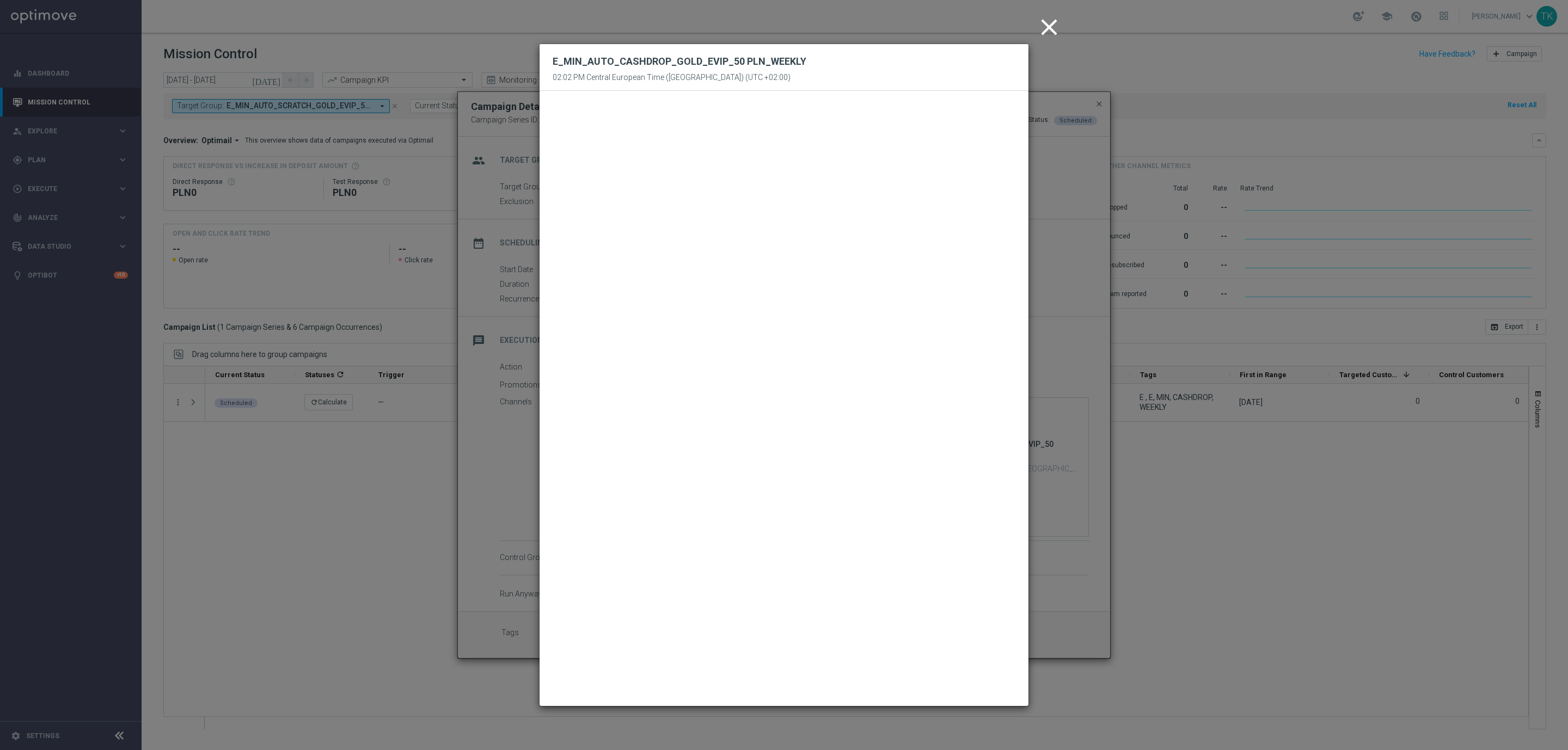
click at [1049, 18] on icon "close" at bounding box center [1049, 27] width 27 height 27
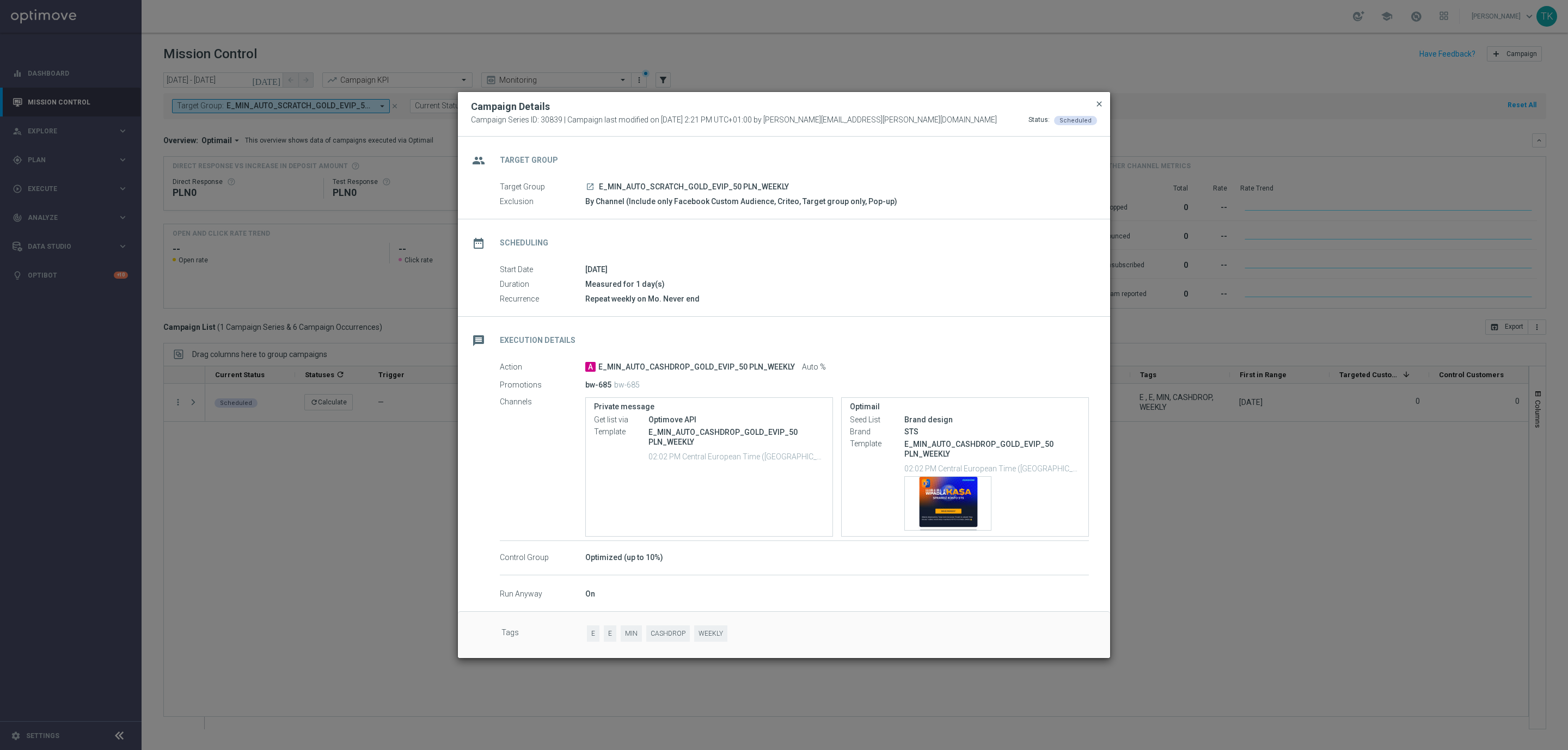
click at [1099, 100] on span "close" at bounding box center [1099, 103] width 9 height 9
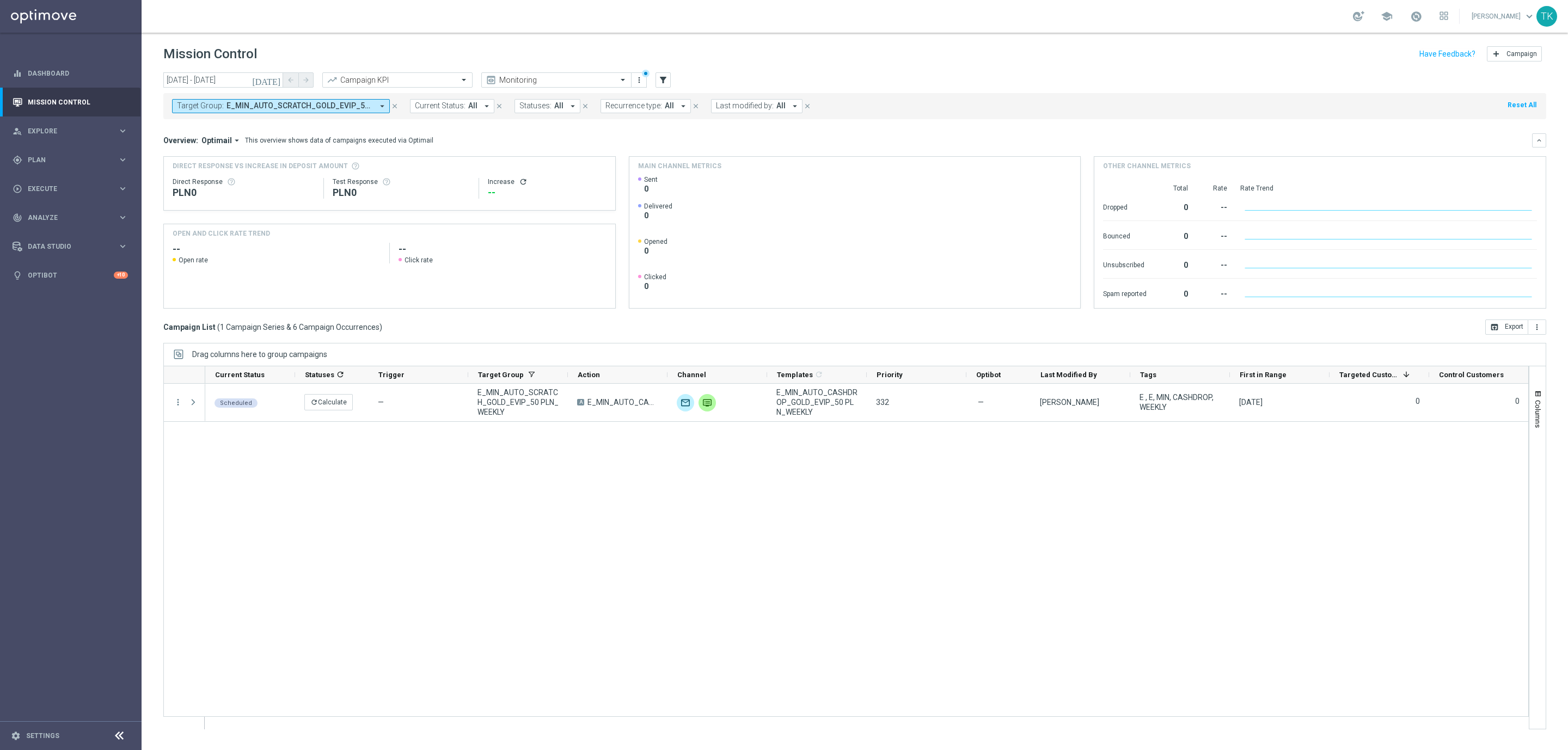
click at [312, 99] on button "Target Group: E_MIN_AUTO_SCRATCH_GOLD_EVIP_50 PLN_WEEKLY arrow_drop_down" at bounding box center [281, 105] width 218 height 14
click at [0, 0] on div "Clear" at bounding box center [0, 0] width 0 height 0
click at [262, 129] on input "text" at bounding box center [263, 126] width 159 height 10
paste input "E_MIN_AUTO_SCRATCH_SILVER_EVIP_25 PLN_WEEKLY"
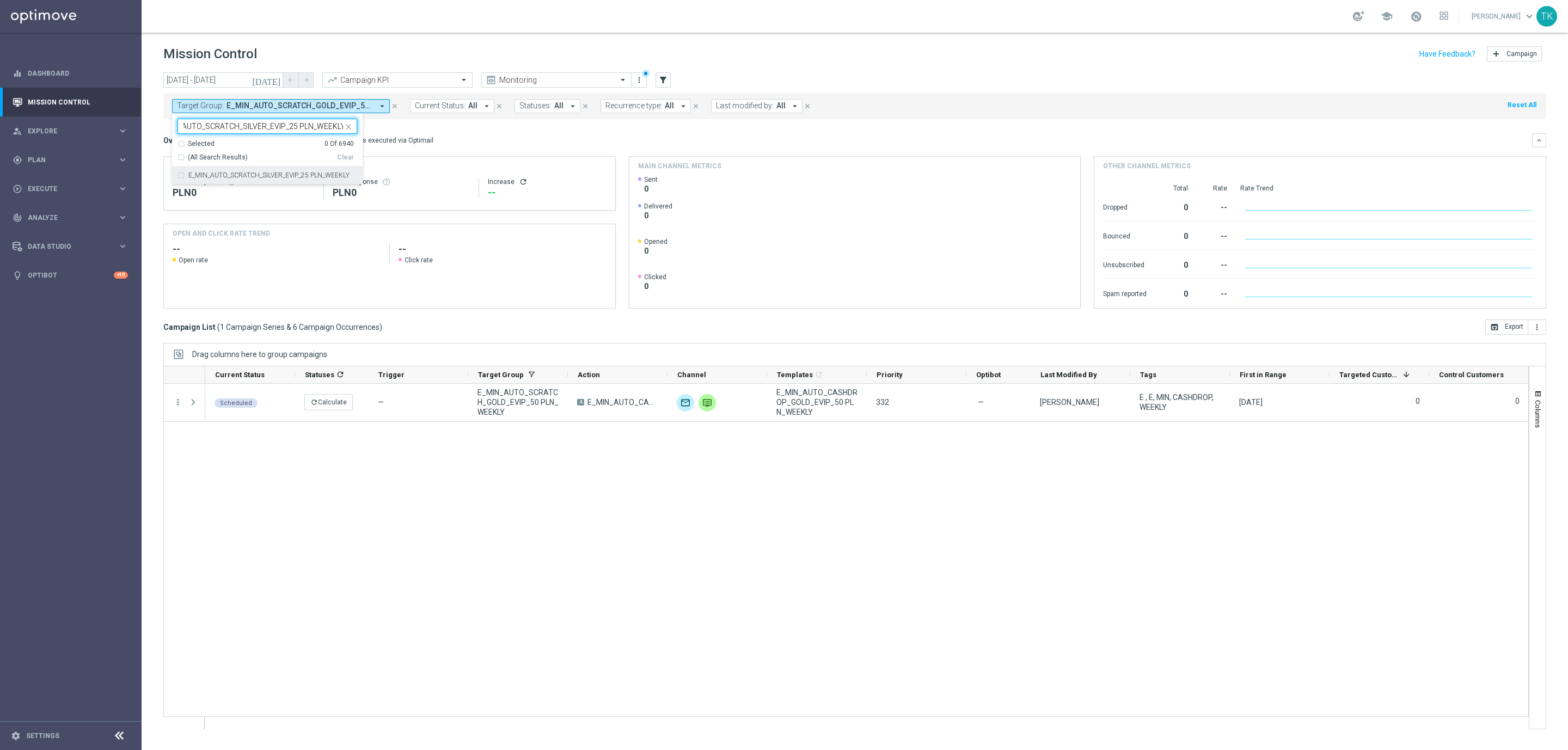
click at [227, 175] on label "E_MIN_AUTO_SCRATCH_SILVER_EVIP_25 PLN_WEEKLY" at bounding box center [269, 175] width 161 height 7
type input "E_MIN_AUTO_SCRATCH_SILVER_EVIP_25 PLN_WEEKLY"
click at [157, 141] on div "[DATE] [DATE] - [DATE] arrow_back arrow_forward Campaign KPI trending_up Monito…" at bounding box center [855, 406] width 1427 height 668
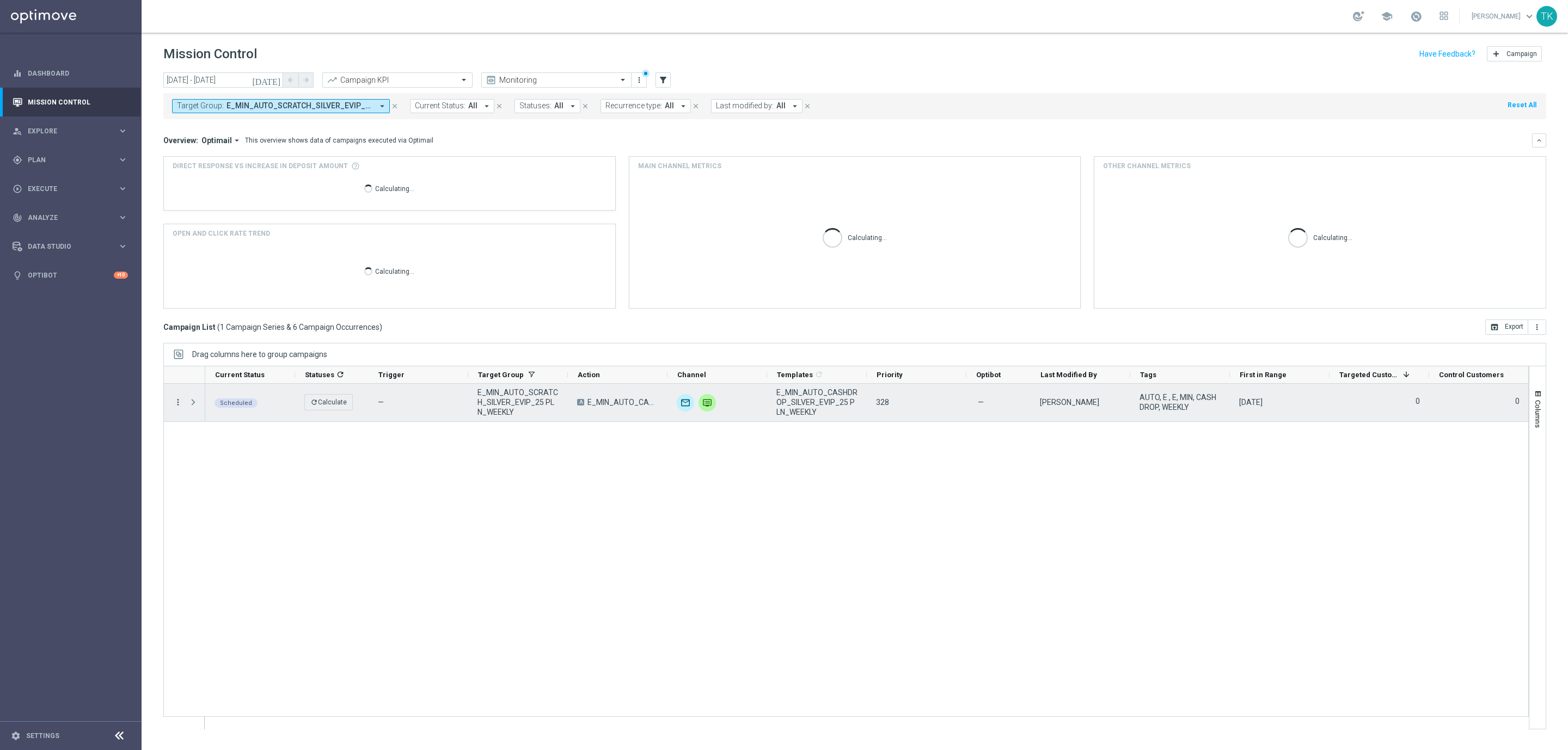
click at [178, 404] on icon "more_vert" at bounding box center [178, 402] width 10 height 10
click at [215, 417] on div "list Campaign Details" at bounding box center [244, 410] width 123 height 15
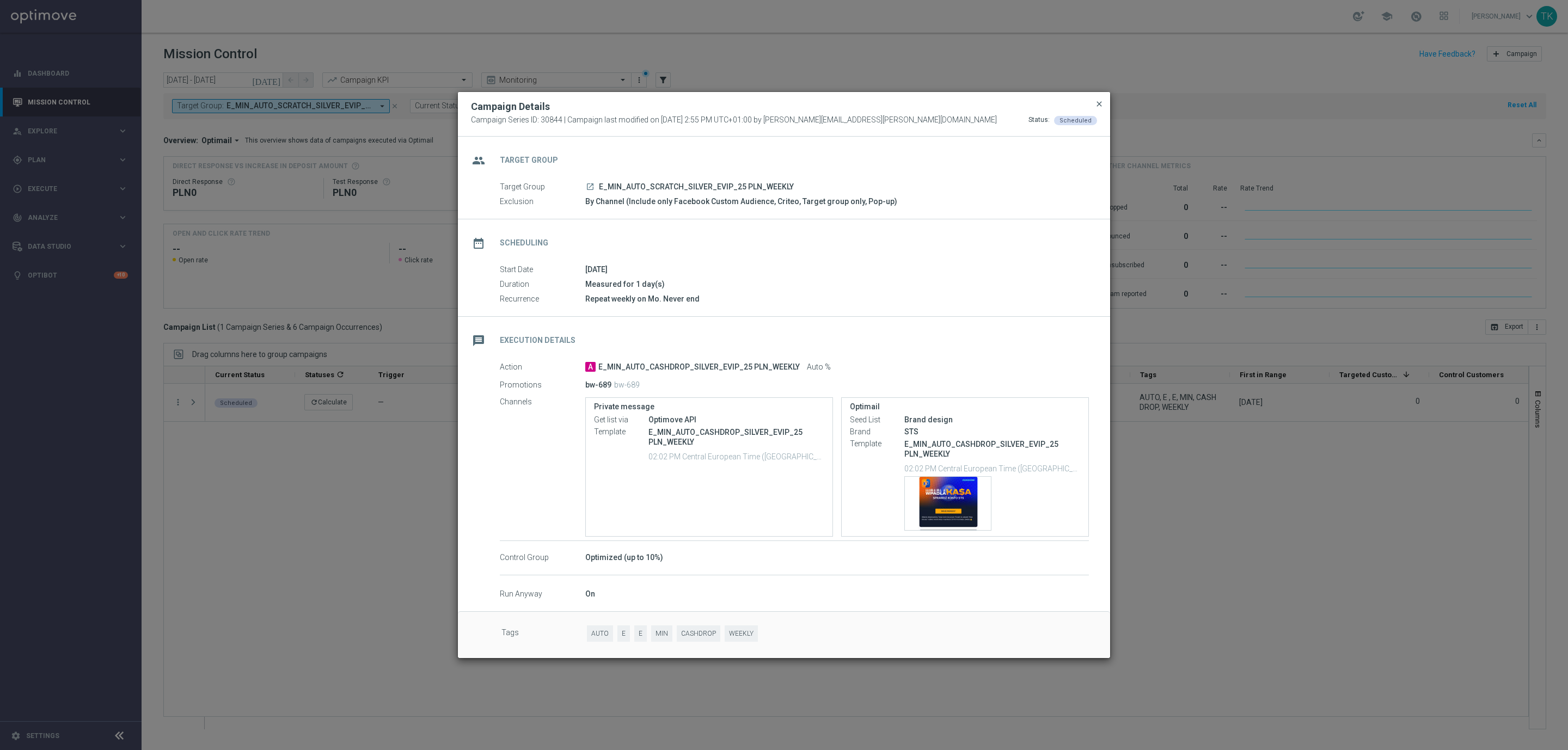
click at [1098, 103] on span "close" at bounding box center [1099, 103] width 9 height 9
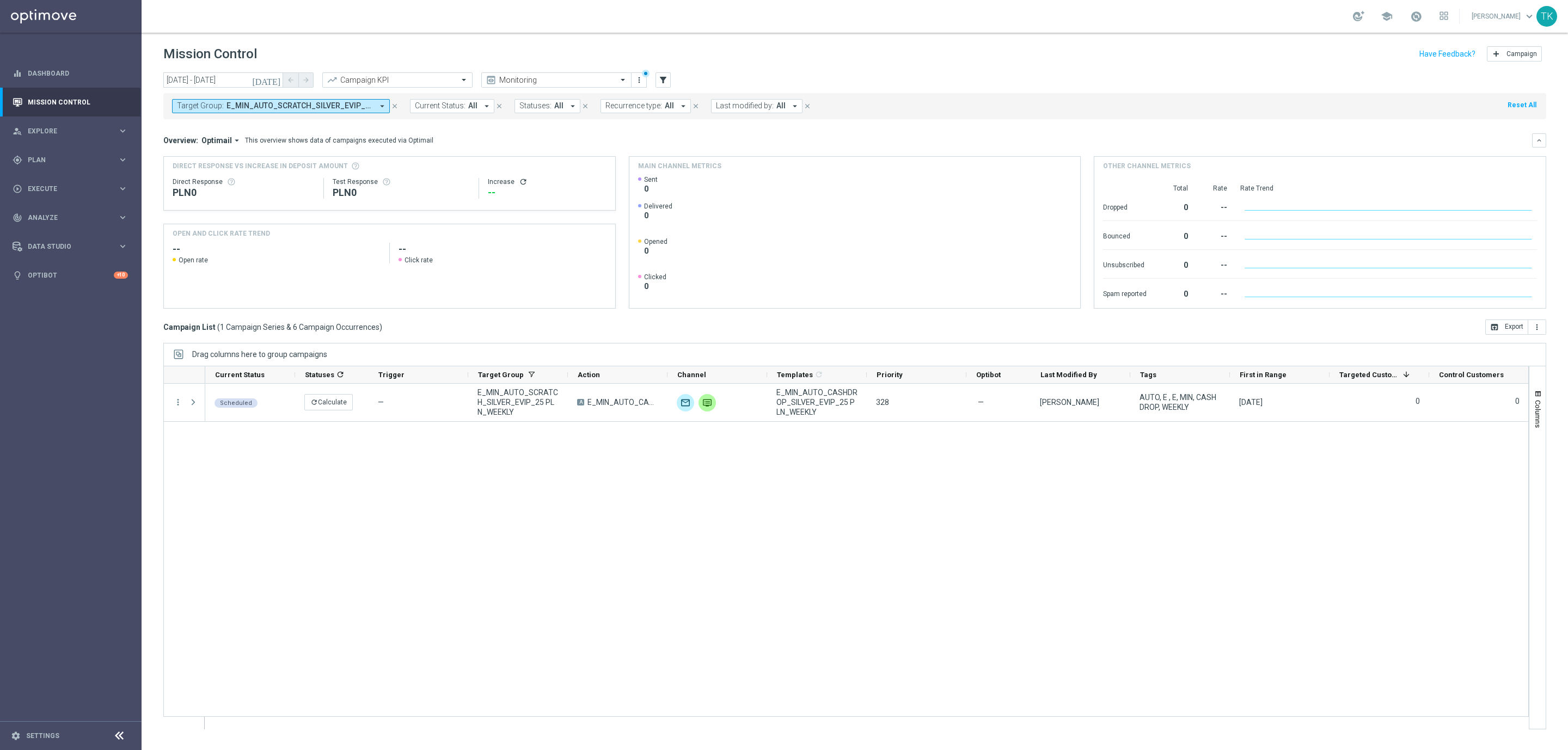
click at [323, 104] on span "E_MIN_AUTO_SCRATCH_SILVER_EVIP_25 PLN_WEEKLY" at bounding box center [299, 106] width 147 height 10
click at [0, 0] on div "Clear" at bounding box center [0, 0] width 0 height 0
click at [252, 125] on input "text" at bounding box center [263, 126] width 159 height 10
paste input "E_MIN_AUTO_WAGER_GOLD_EVIP_20 do 100 PLN_WEEKLY"
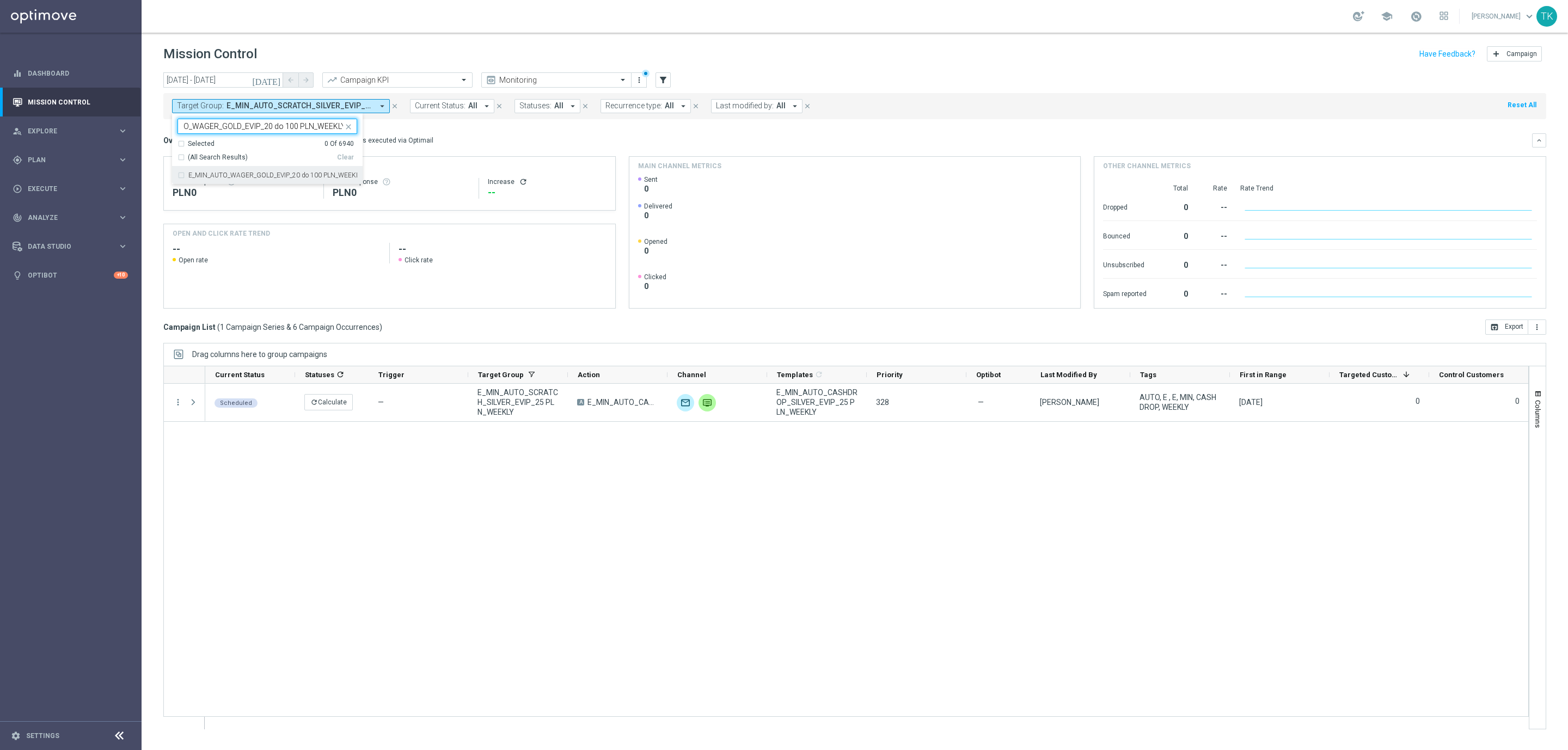
click at [231, 170] on div "E_MIN_AUTO_WAGER_GOLD_EVIP_20 do 100 PLN_WEEKLY" at bounding box center [266, 175] width 179 height 17
type input "E_MIN_AUTO_WAGER_GOLD_EVIP_20 do 100 PLN_WEEKLY"
click at [150, 132] on div "[DATE] [DATE] - [DATE] arrow_back arrow_forward Campaign KPI trending_up Monito…" at bounding box center [855, 406] width 1427 height 668
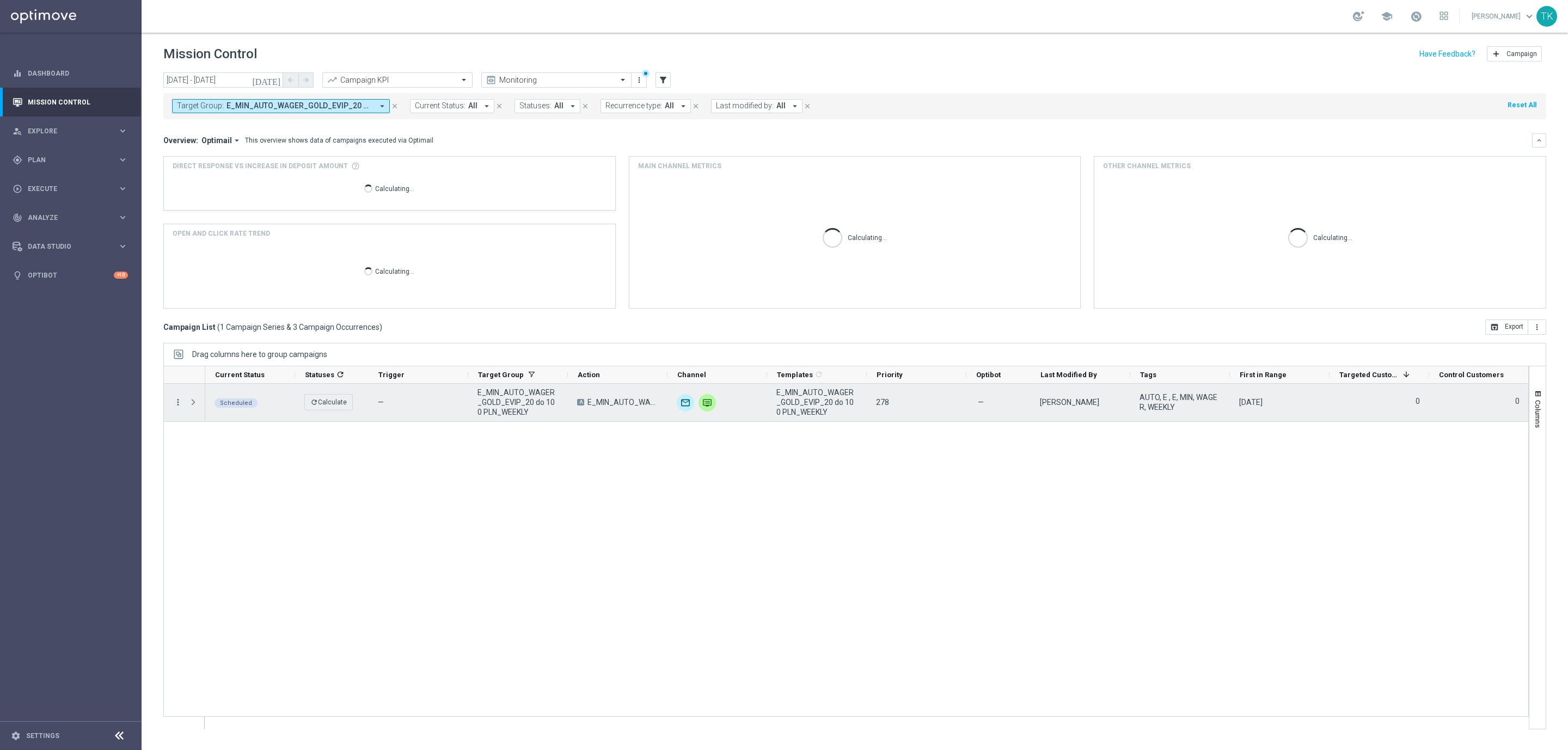
click at [176, 400] on icon "more_vert" at bounding box center [178, 402] width 10 height 10
click at [205, 413] on span "Campaign Details" at bounding box center [227, 410] width 55 height 8
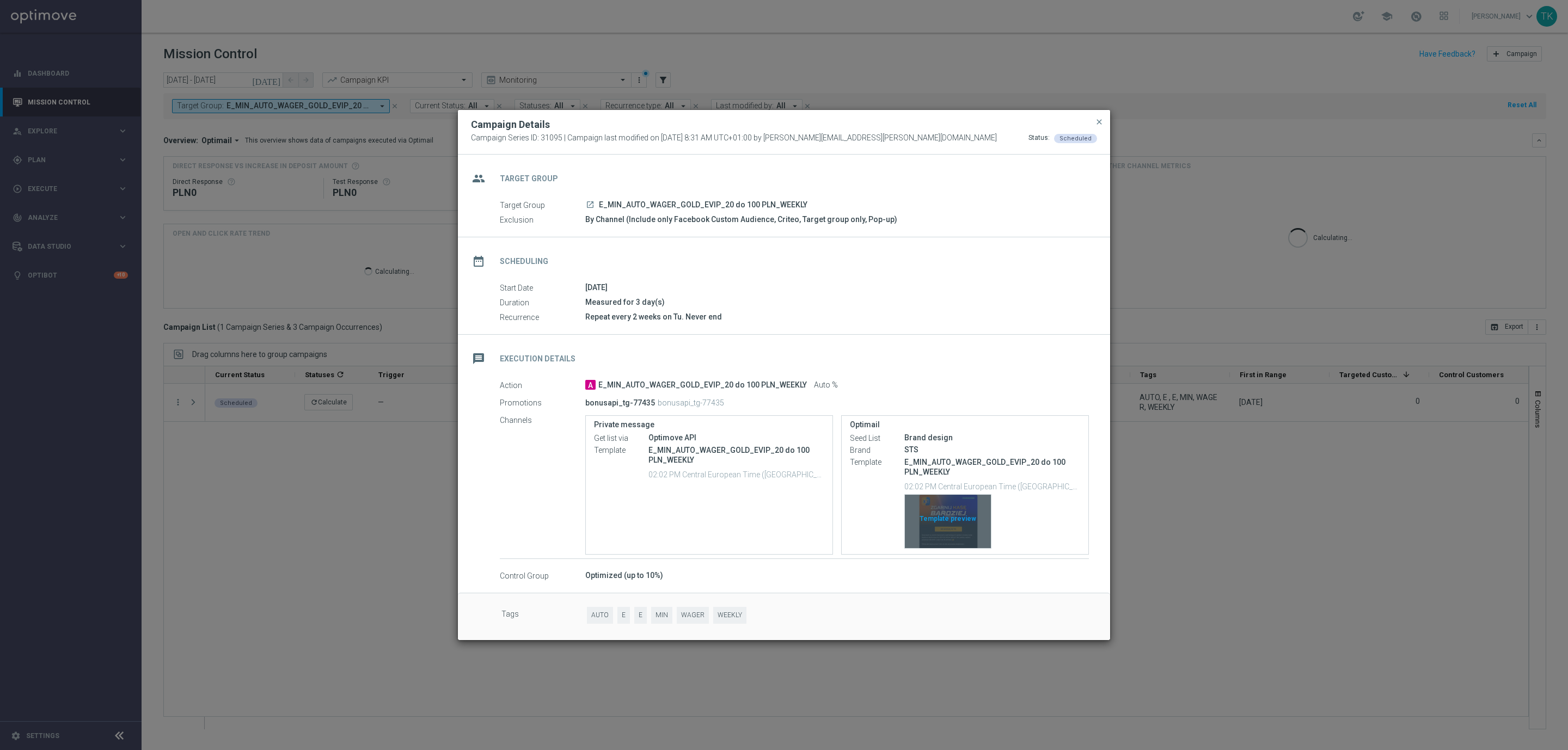
click at [957, 498] on div "Template preview" at bounding box center [948, 521] width 86 height 54
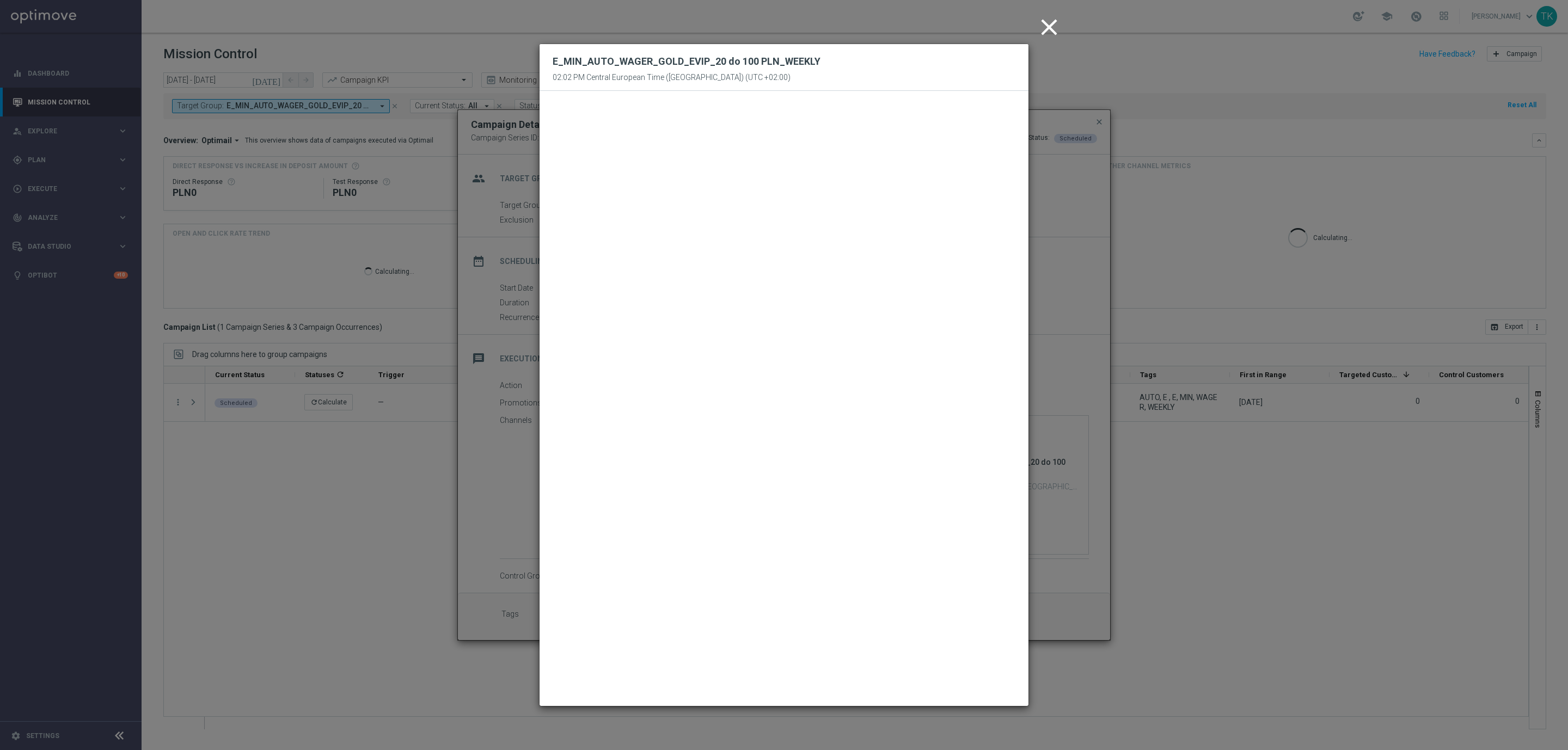
click at [1049, 20] on icon "close" at bounding box center [1049, 27] width 27 height 27
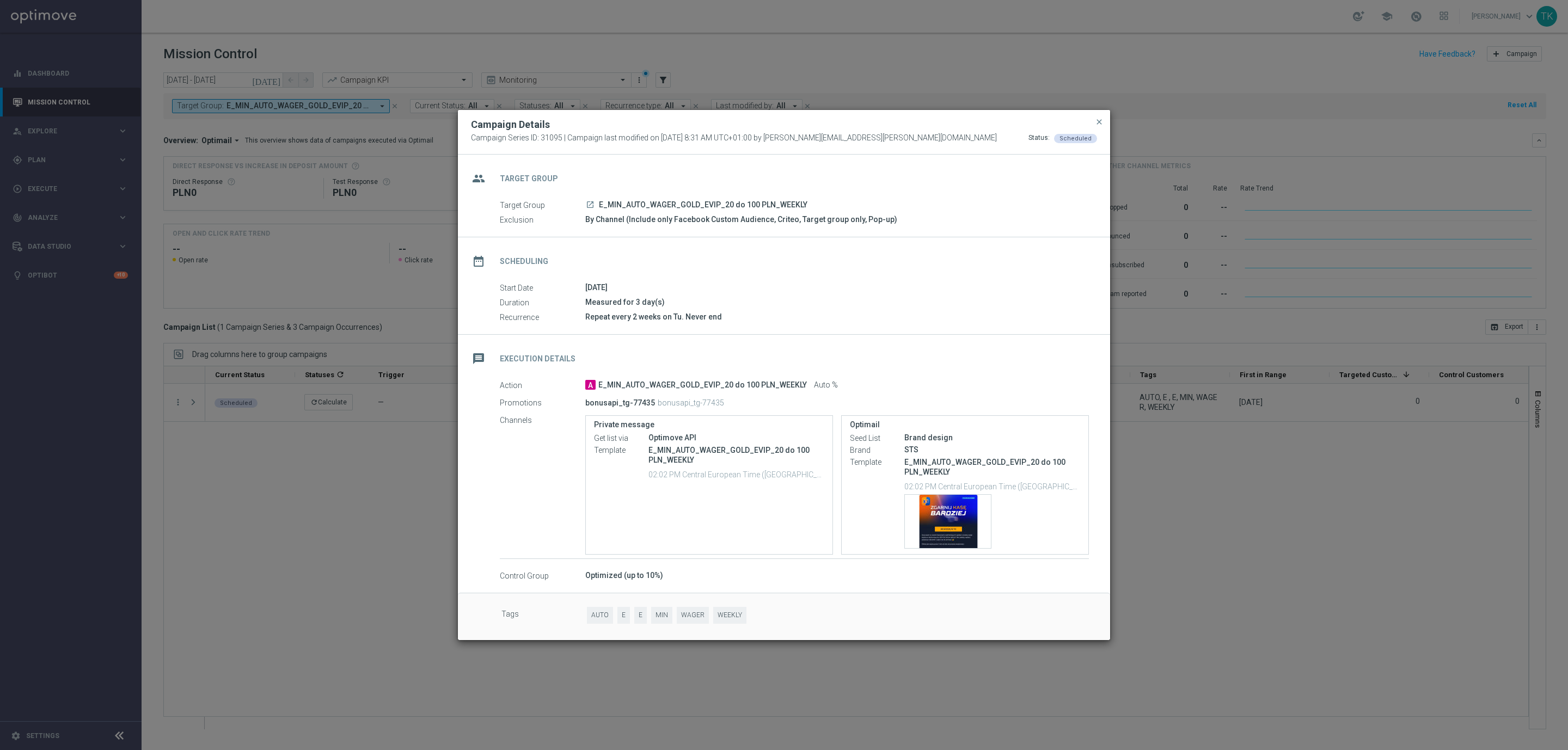
drag, startPoint x: 1099, startPoint y: 125, endPoint x: 745, endPoint y: 115, distance: 354.1
click at [1099, 125] on span "close" at bounding box center [1099, 122] width 9 height 9
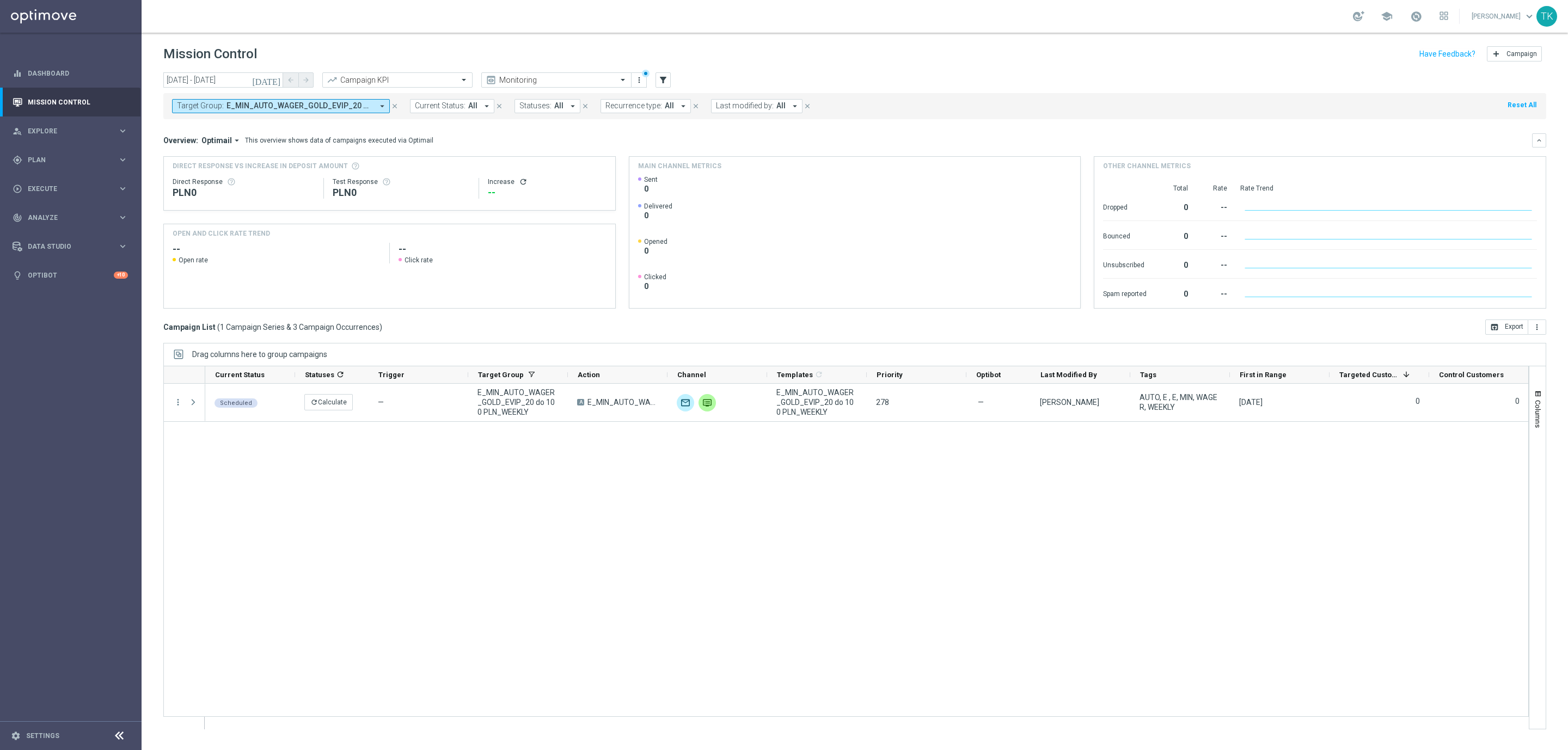
click at [312, 106] on span "E_MIN_AUTO_WAGER_GOLD_EVIP_20 do 100 PLN_WEEKLY" at bounding box center [299, 106] width 147 height 10
click at [0, 0] on div "Clear" at bounding box center [0, 0] width 0 height 0
click at [232, 128] on input "text" at bounding box center [263, 126] width 159 height 10
paste input "E_MIN_AUTO_WAGER_SILVER_EVIP_20 do 100 PLN_WEEKLY"
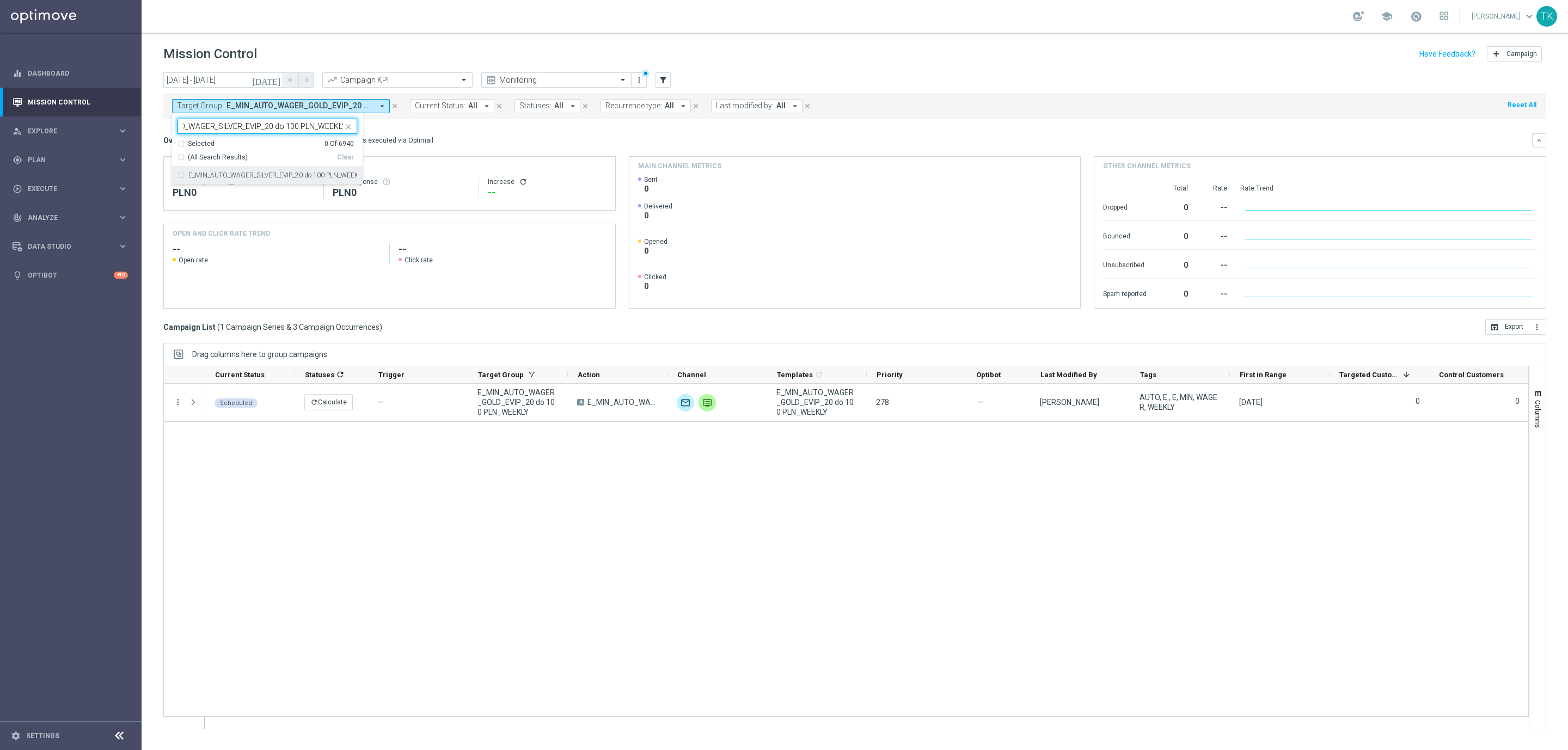
click at [221, 180] on div "E_MIN_AUTO_WAGER_SILVER_EVIP_20 do 100 PLN_WEEKLY" at bounding box center [266, 175] width 179 height 17
type input "E_MIN_AUTO_WAGER_SILVER_EVIP_20 do 100 PLN_WEEKLY"
click at [150, 141] on div "[DATE] [DATE] - [DATE] arrow_back arrow_forward Campaign KPI trending_up Monito…" at bounding box center [855, 406] width 1427 height 668
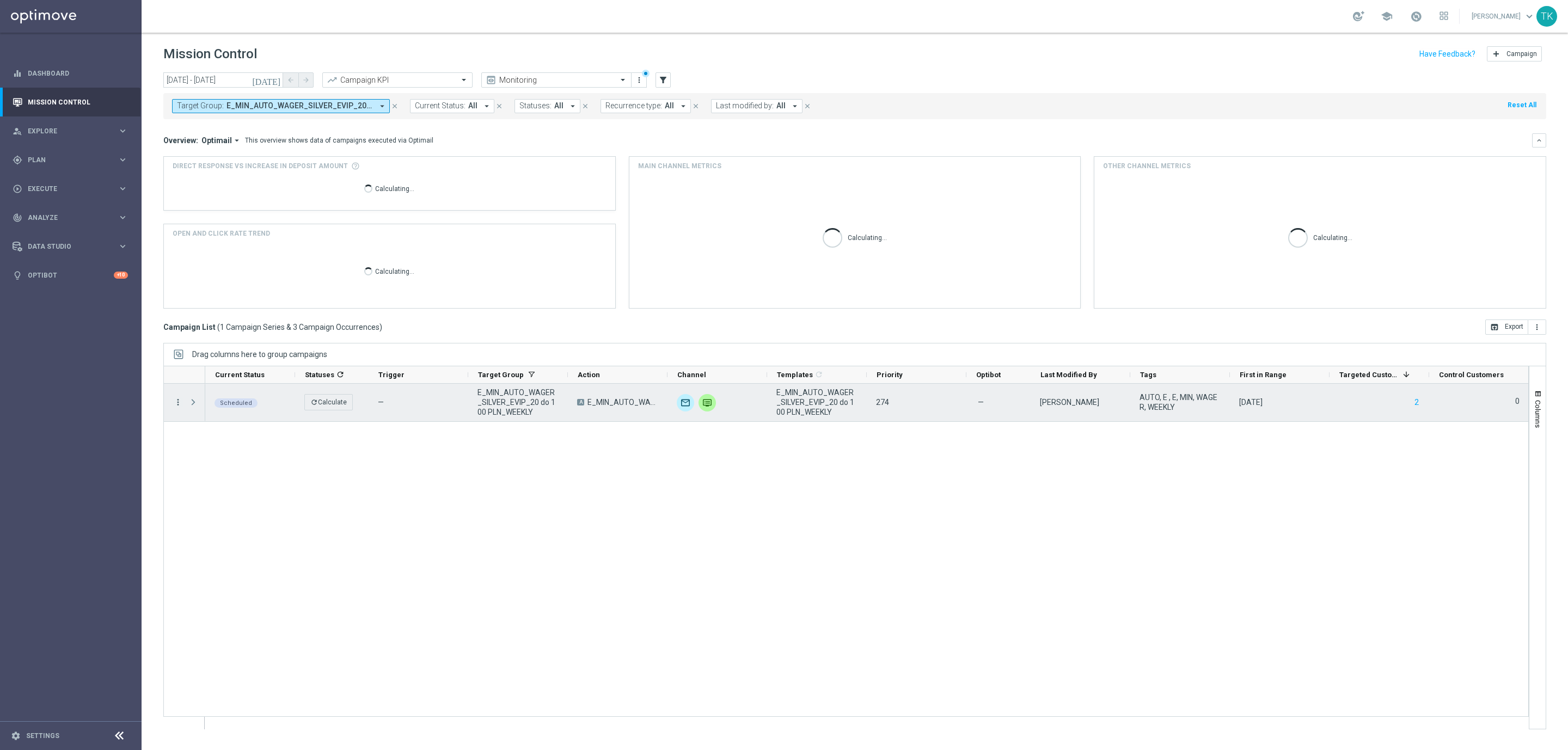
click at [176, 406] on icon "more_vert" at bounding box center [178, 402] width 10 height 10
click at [248, 408] on span "Campaign Details" at bounding box center [227, 410] width 55 height 8
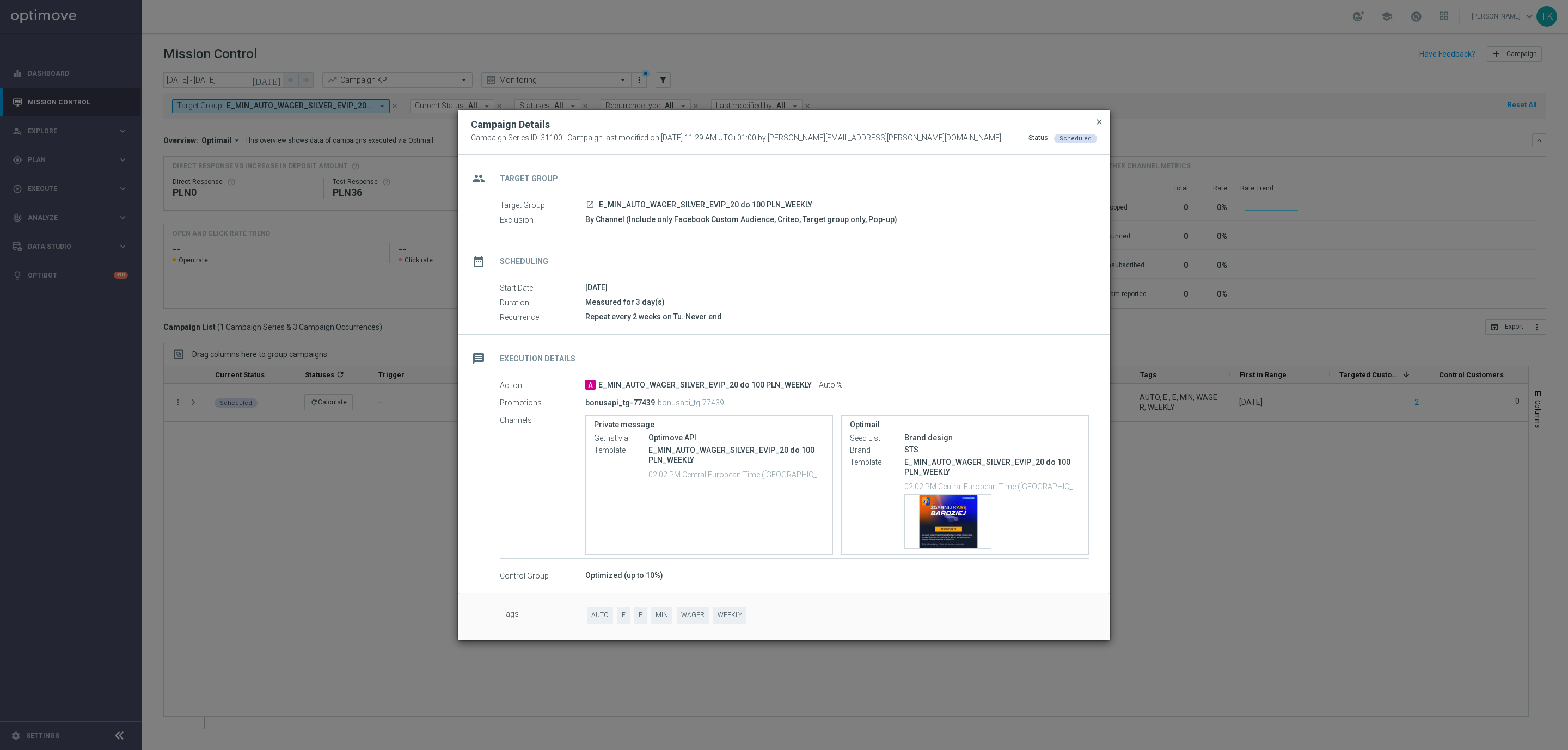
click at [1102, 122] on span "close" at bounding box center [1099, 122] width 9 height 9
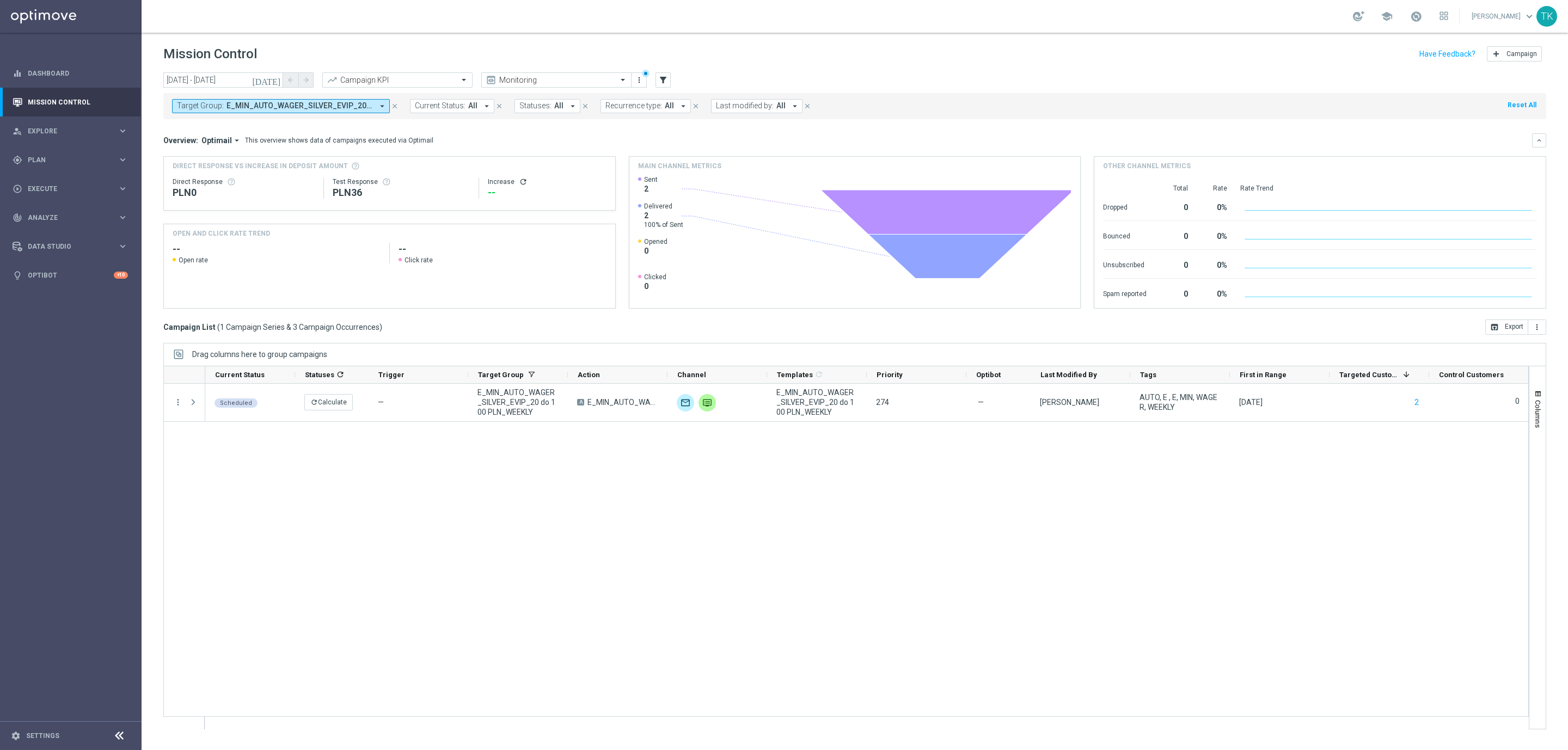
drag, startPoint x: 273, startPoint y: 106, endPoint x: 286, endPoint y: 106, distance: 13.0
click at [273, 106] on span "E_MIN_AUTO_WAGER_SILVER_EVIP_20 do 100 PLN_WEEKLY" at bounding box center [299, 106] width 147 height 10
click at [0, 0] on div "Clear" at bounding box center [0, 0] width 0 height 0
click at [219, 127] on input "text" at bounding box center [263, 126] width 159 height 10
paste input "E_MIN_AUTO_CASHBACK_GOLD_EVIP_25 do 100 PLN_WEEKLY"
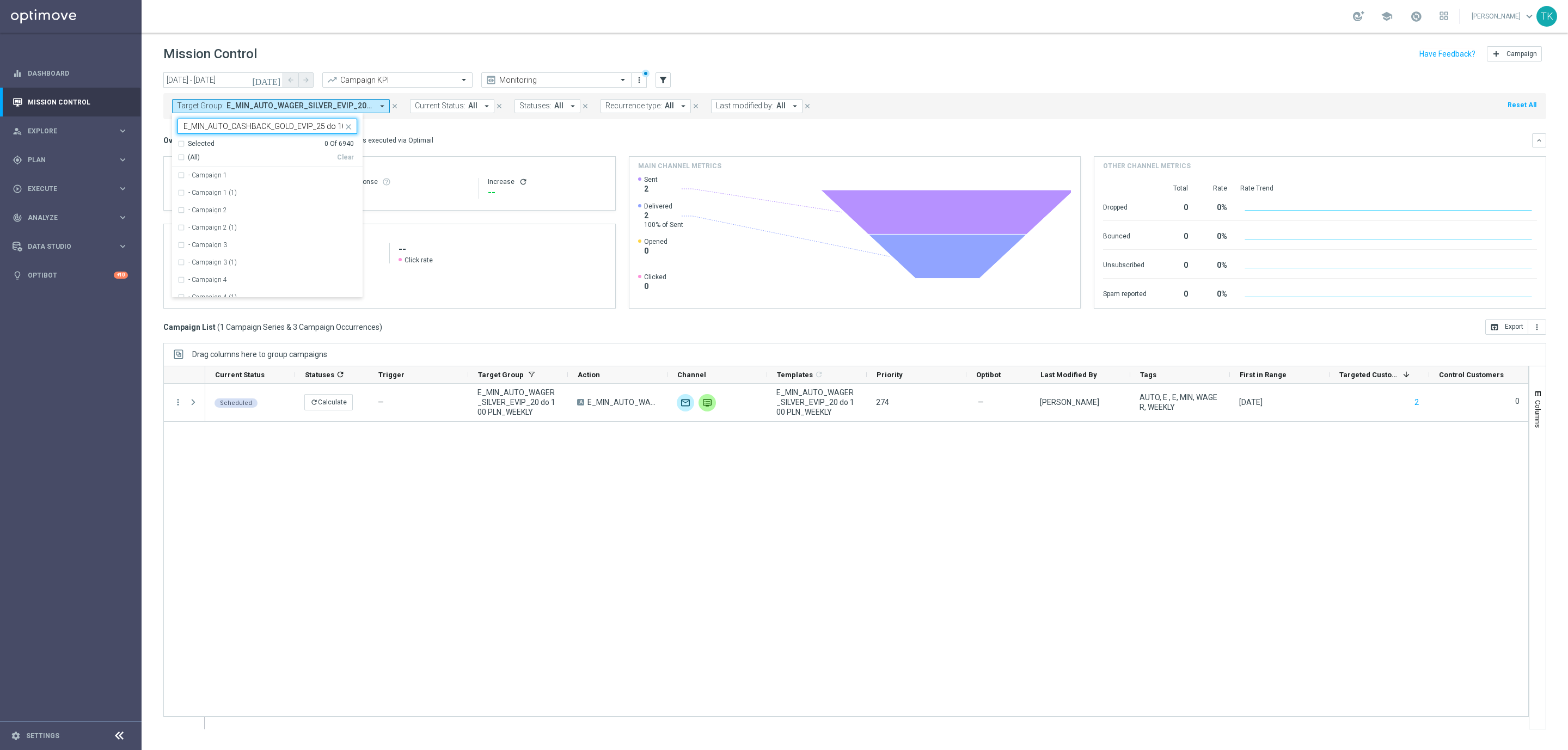
scroll to position [0, 53]
click at [218, 174] on label "E_MIN_AUTO_CASHBACK_GOLD_EVIP_25 do 100 PLN_WEEKLY" at bounding box center [273, 175] width 169 height 7
type input "E_MIN_AUTO_CASHBACK_GOLD_EVIP_25 do 100 PLN_WEEKLY"
click at [157, 157] on div "[DATE] [DATE] - [DATE] arrow_back arrow_forward Campaign KPI trending_up Monito…" at bounding box center [855, 406] width 1427 height 668
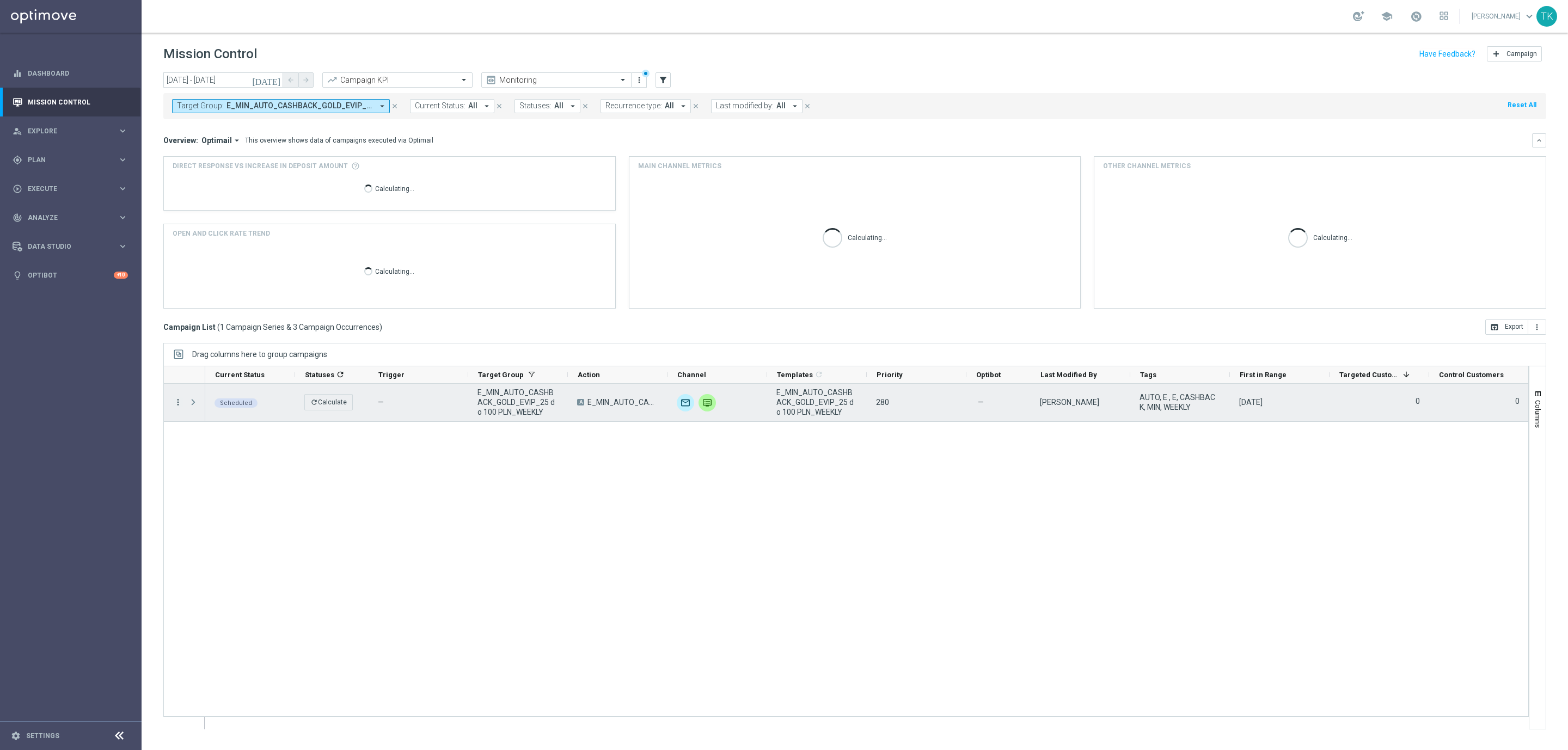
click at [178, 403] on icon "more_vert" at bounding box center [178, 402] width 10 height 10
click at [211, 406] on span "Campaign Details" at bounding box center [227, 410] width 55 height 8
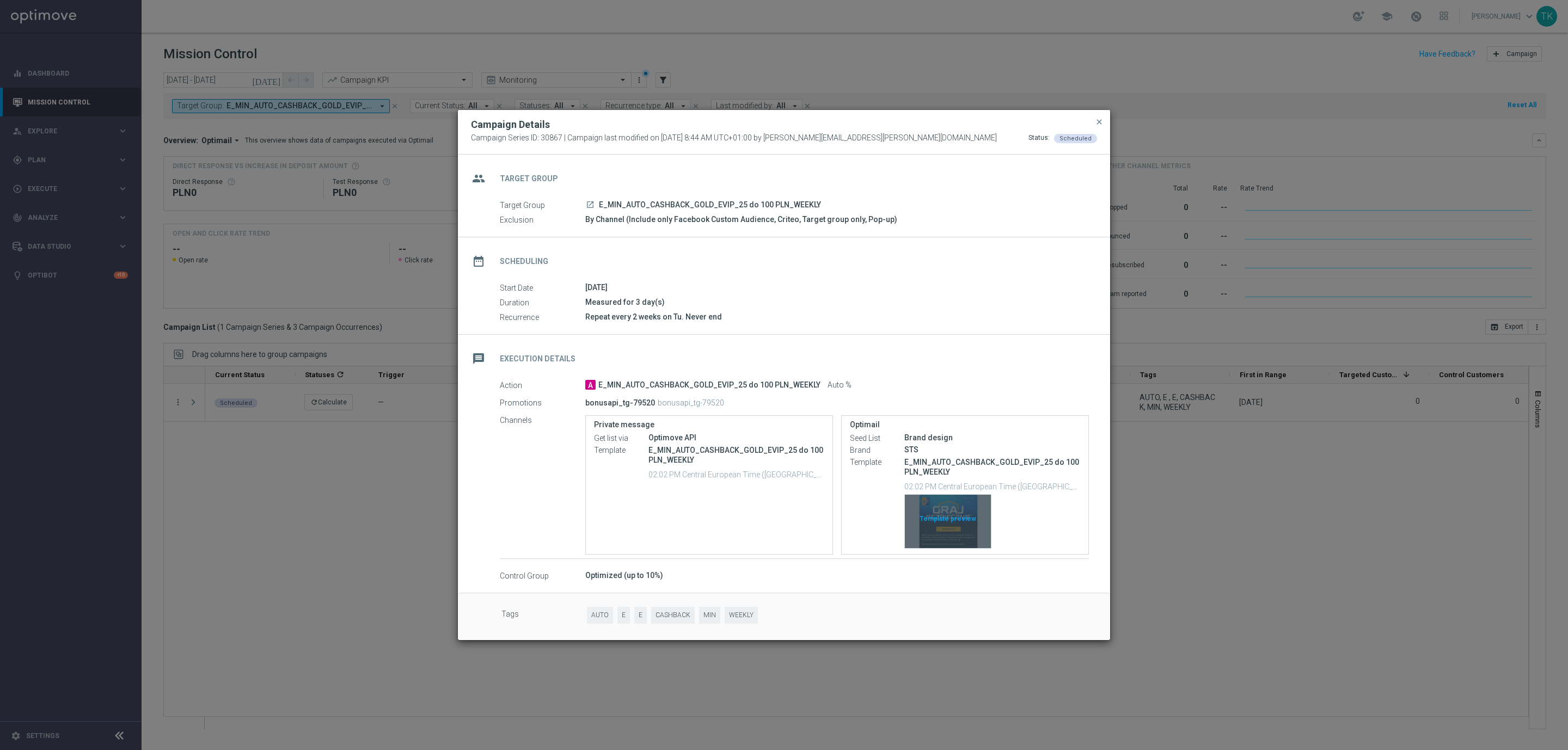
click at [946, 498] on div "Template preview" at bounding box center [948, 521] width 86 height 54
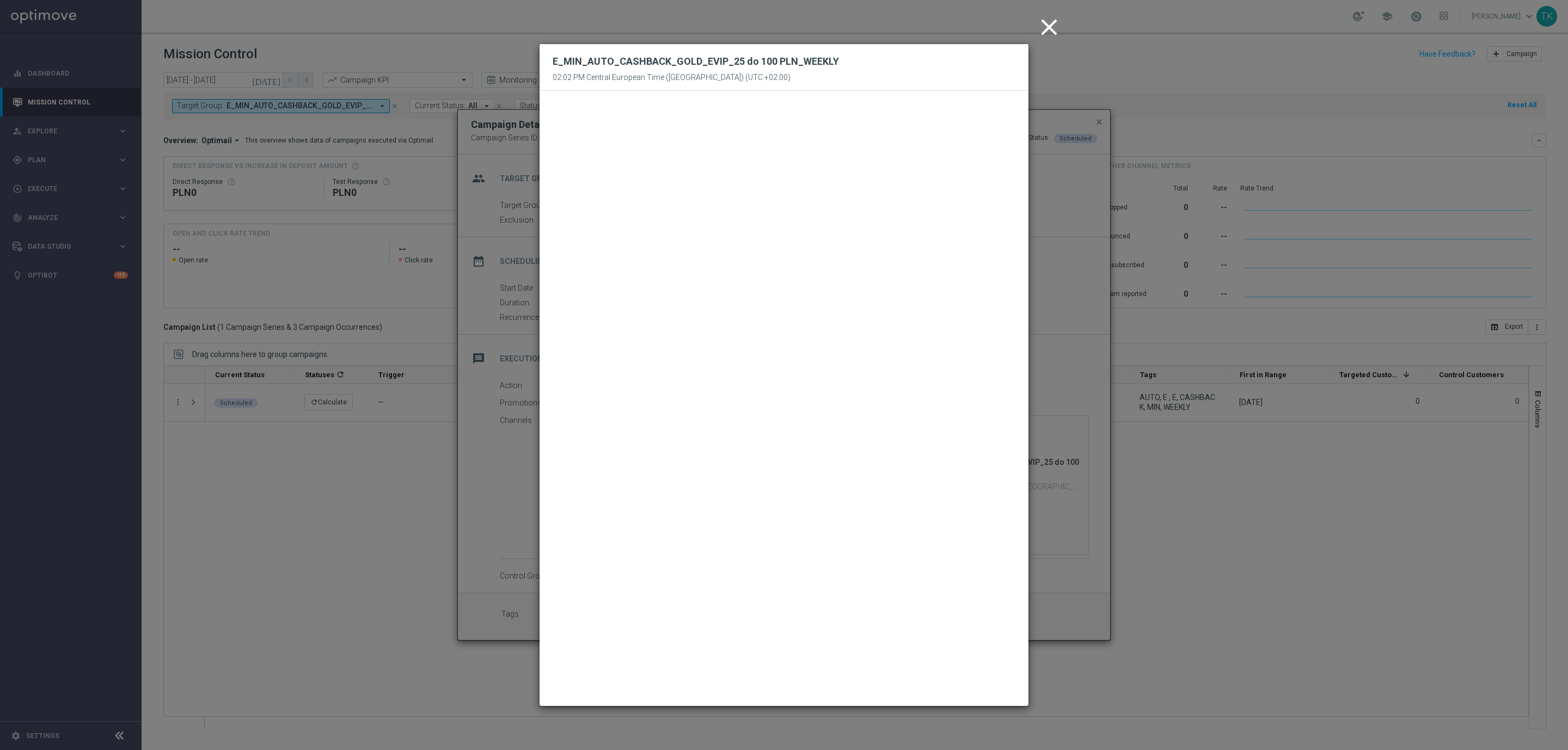
click at [1052, 22] on icon "close" at bounding box center [1049, 27] width 27 height 27
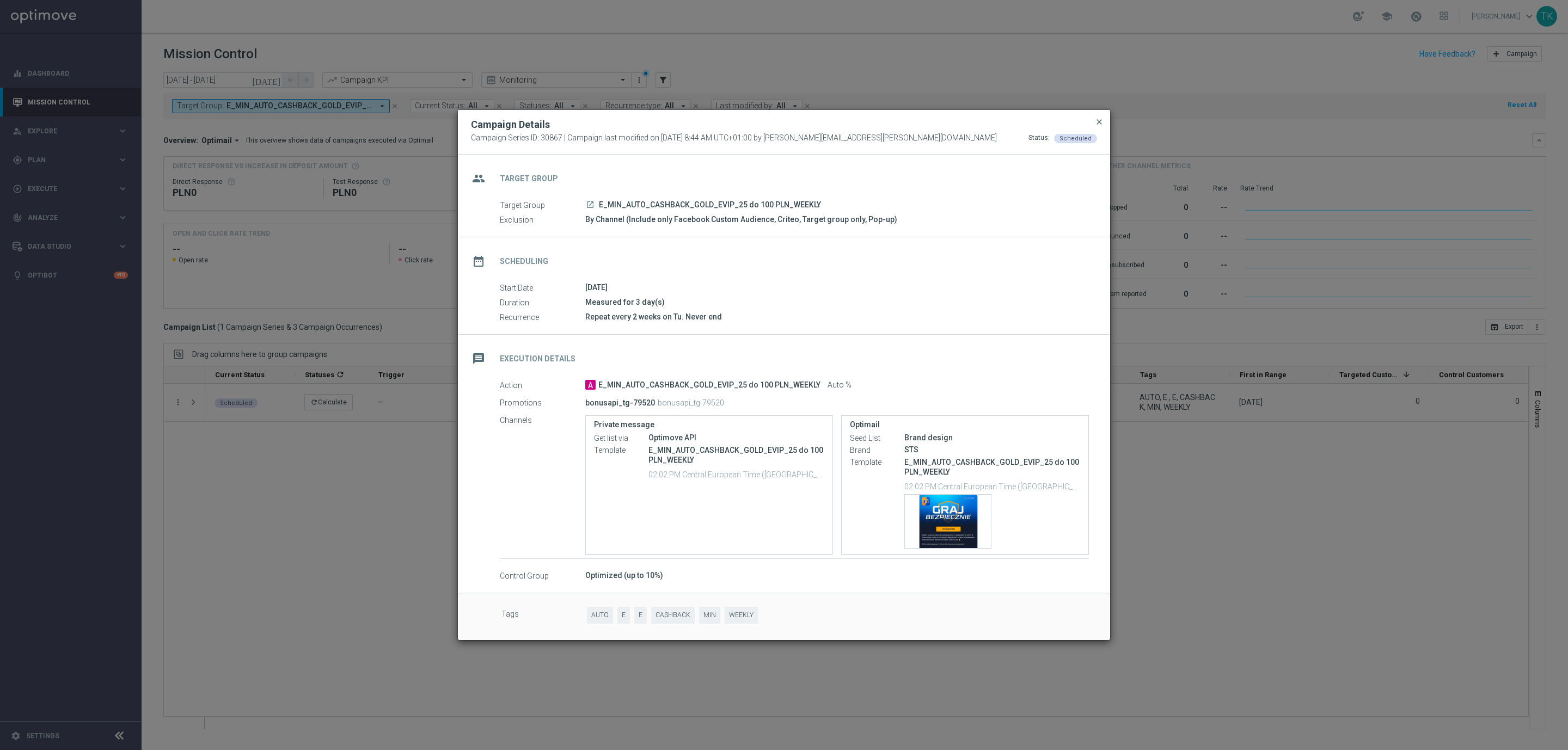
click at [1095, 125] on span "close" at bounding box center [1099, 122] width 9 height 9
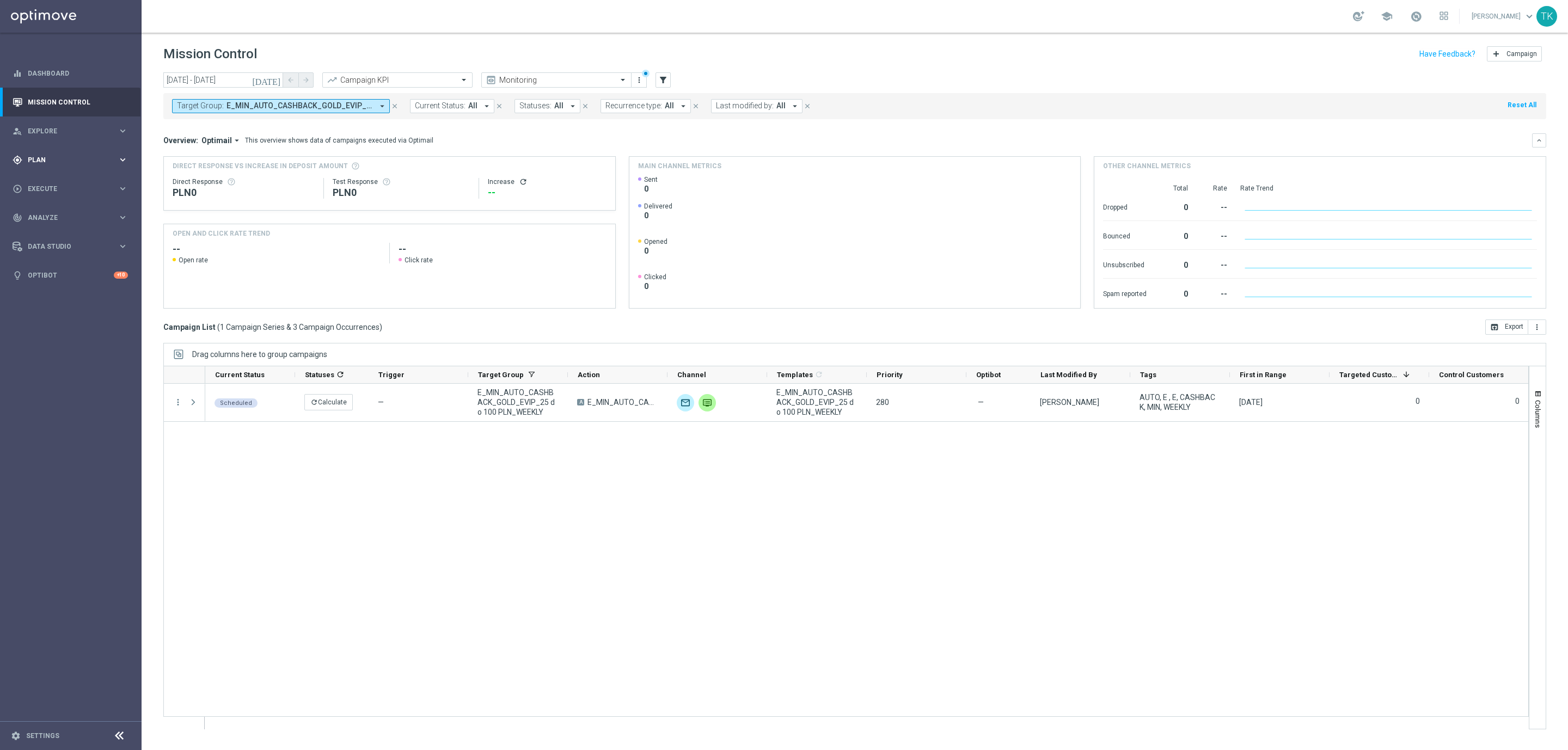
click at [32, 157] on span "Plan" at bounding box center [73, 160] width 90 height 7
click at [38, 181] on link "Target Groups" at bounding box center [71, 182] width 85 height 9
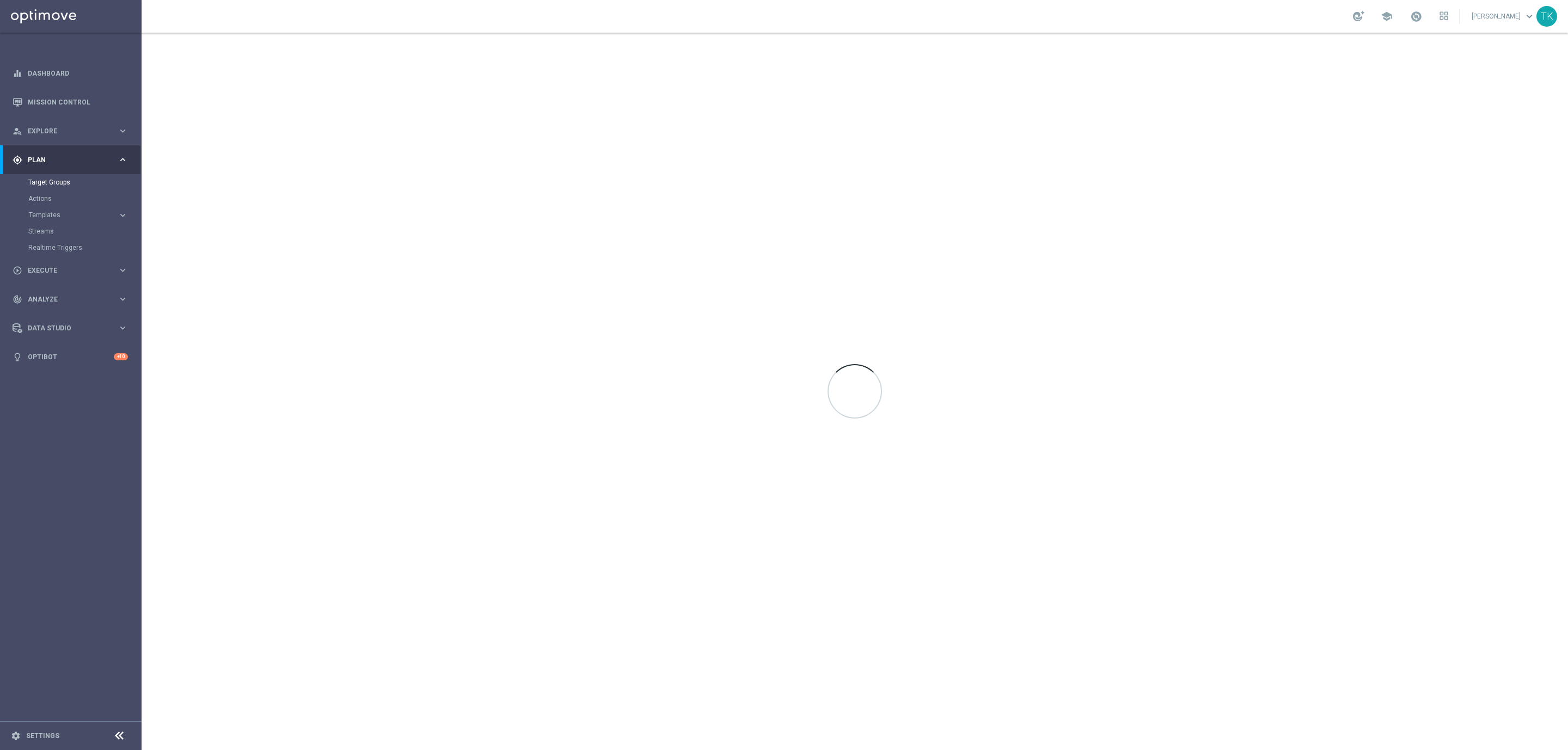
click at [39, 211] on button "Templates keyboard_arrow_right" at bounding box center [79, 215] width 101 height 9
click at [45, 235] on link "Optimail" at bounding box center [73, 231] width 80 height 9
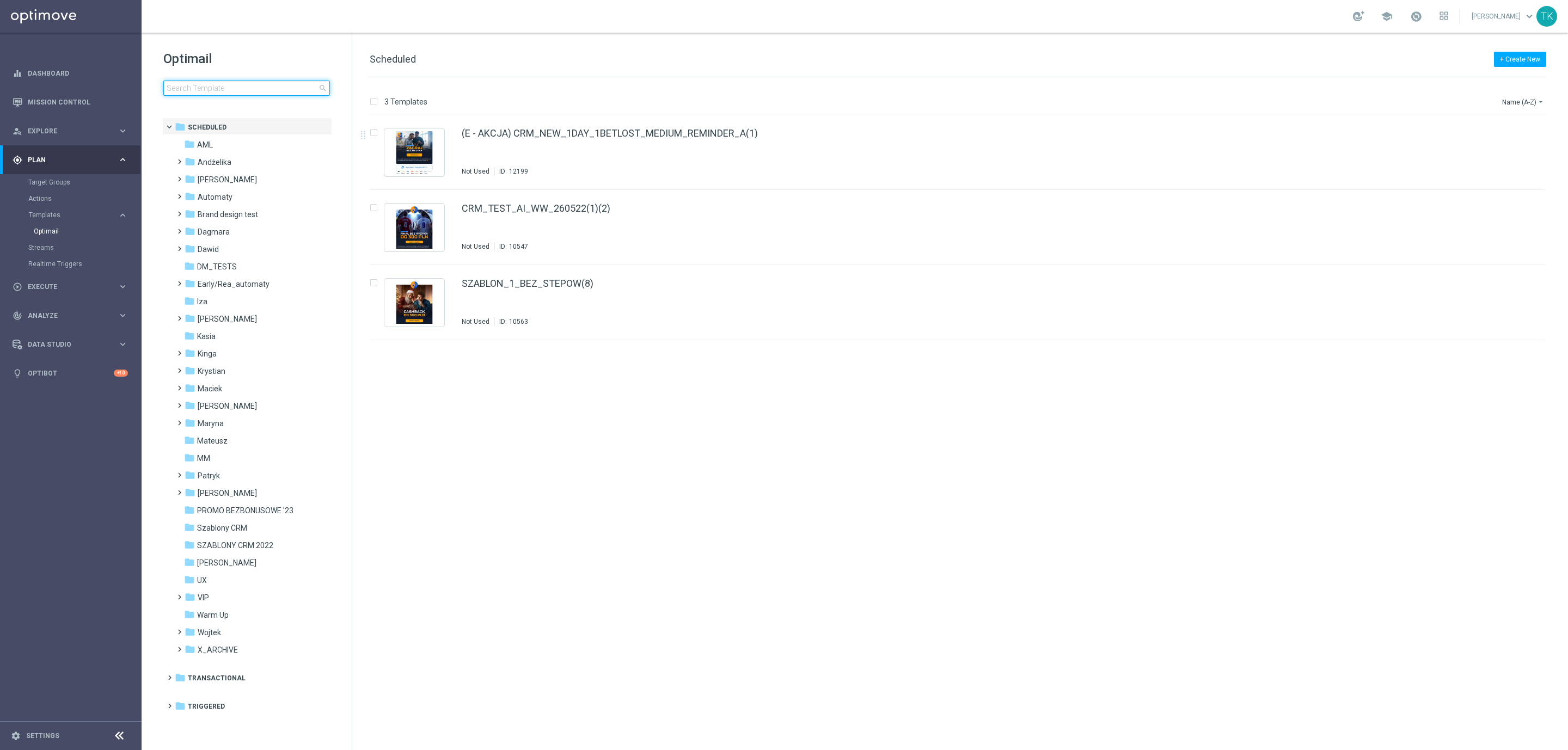
click at [181, 93] on input at bounding box center [246, 88] width 167 height 15
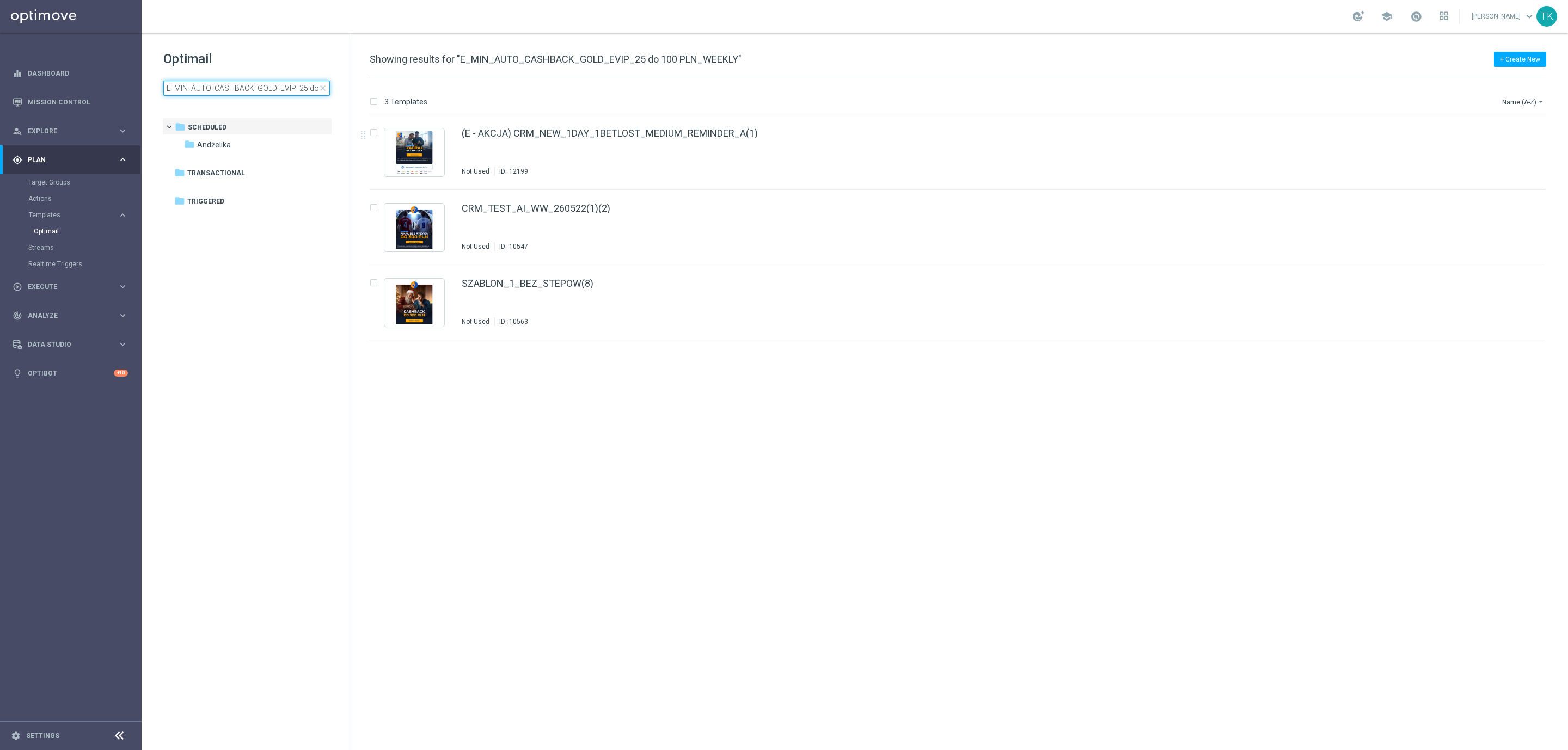
scroll to position [0, 58]
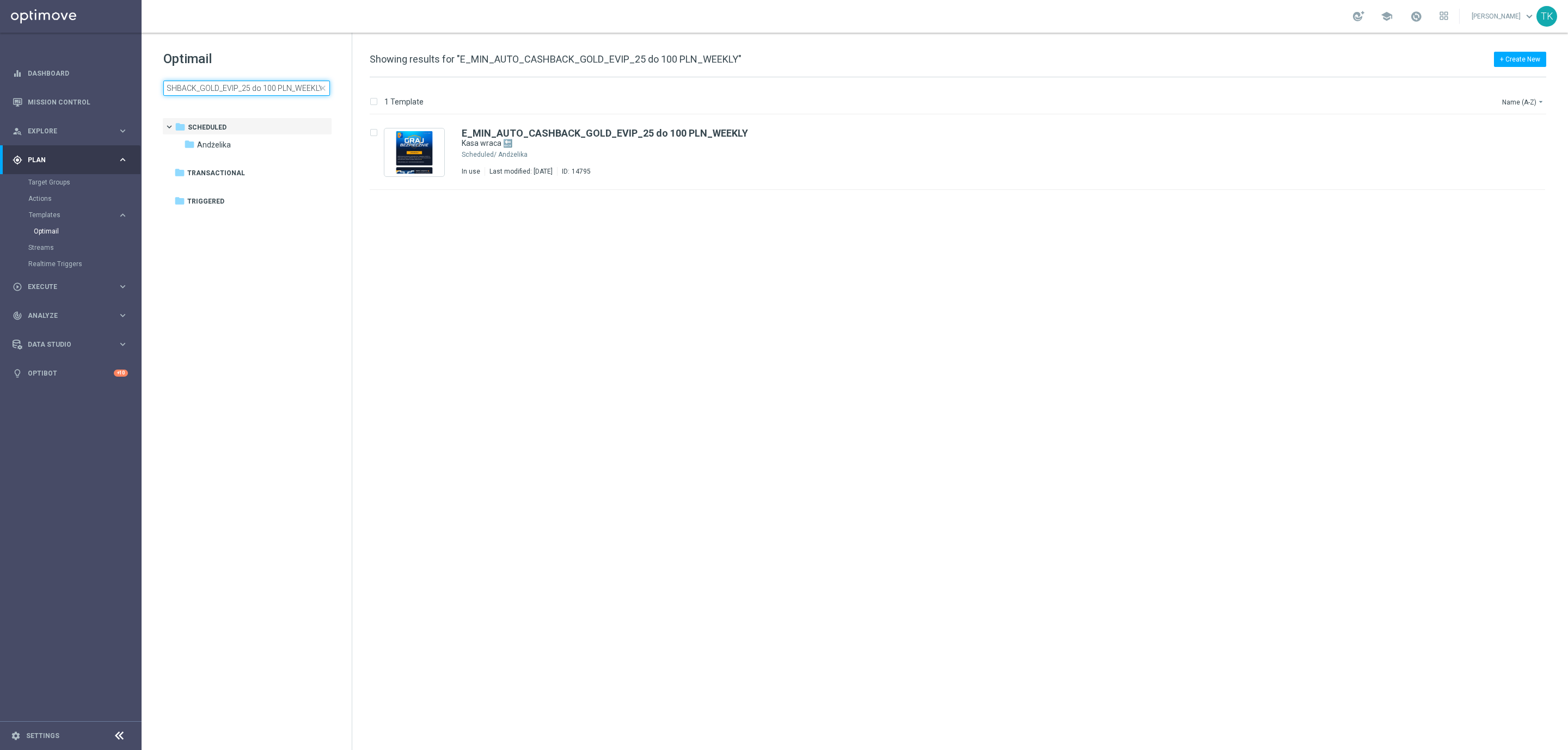
type input "E_MIN_AUTO_CASHBACK_GOLD_EVIP_25 do 100 PLN_WEEKLY"
click at [237, 90] on input "E_MIN_AUTO_CASHBACK_GOLD_EVIP_25 do 100 PLN_WEEKLY" at bounding box center [246, 88] width 167 height 15
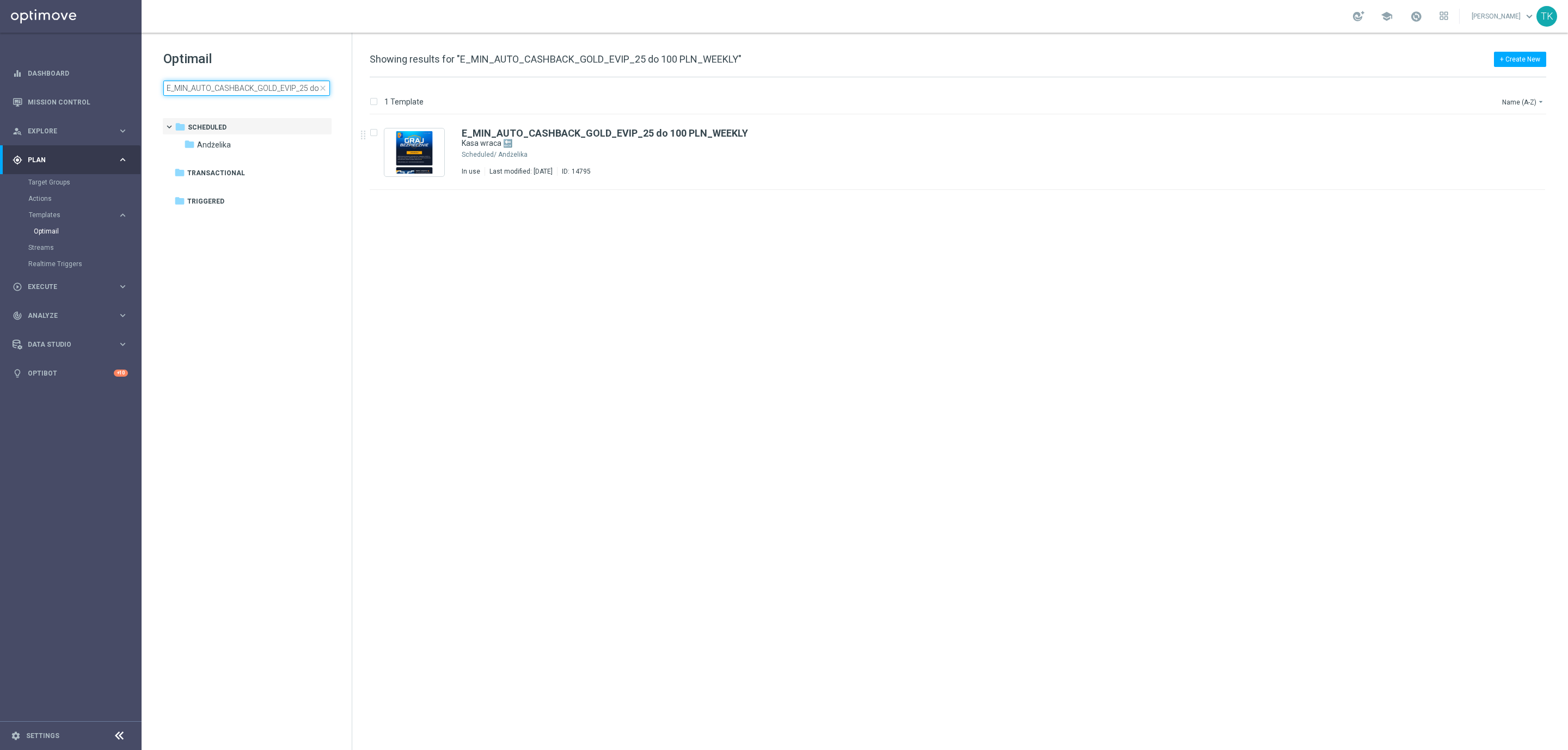
scroll to position [0, 58]
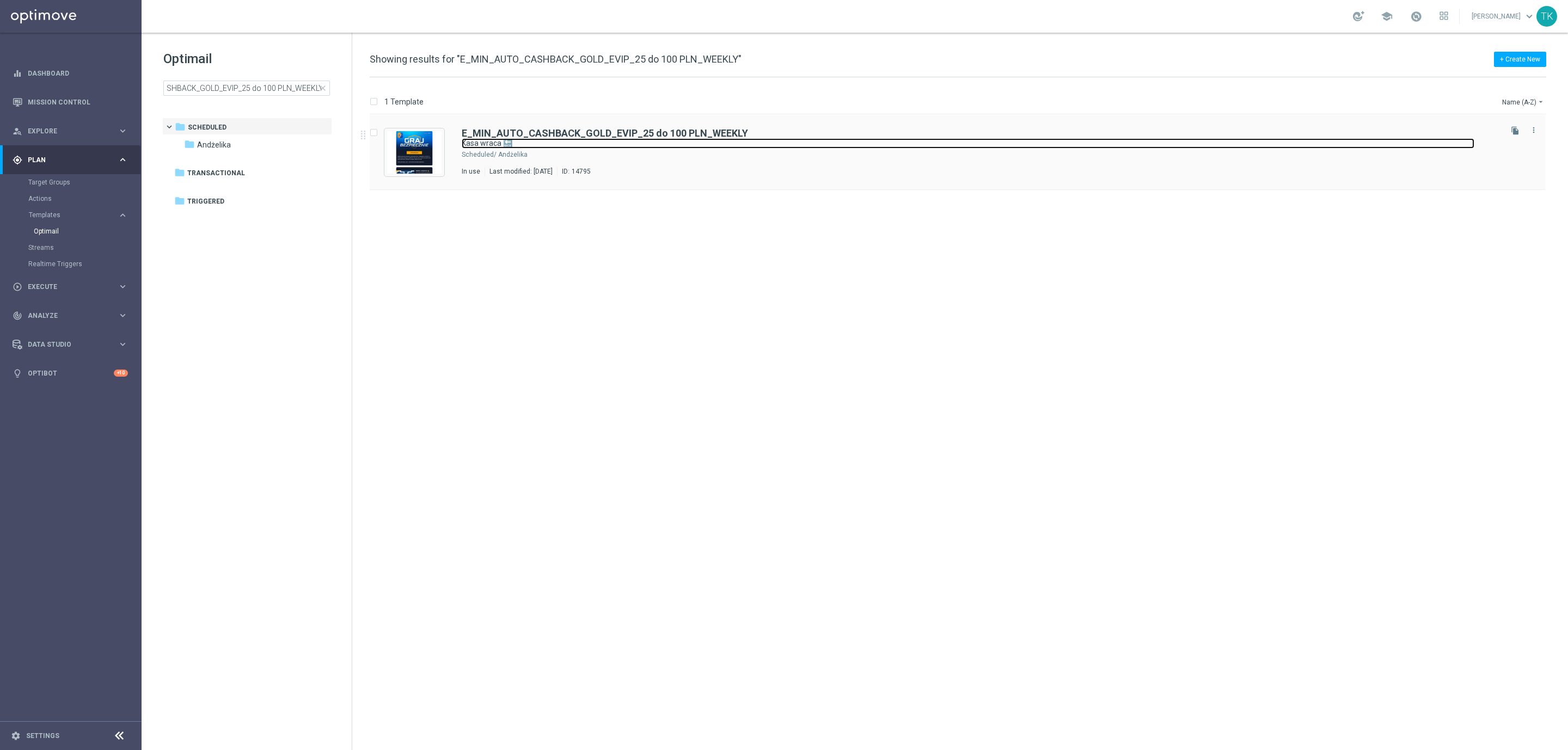
click at [703, 144] on link "Kasa wraca 🔙" at bounding box center [968, 143] width 1013 height 11
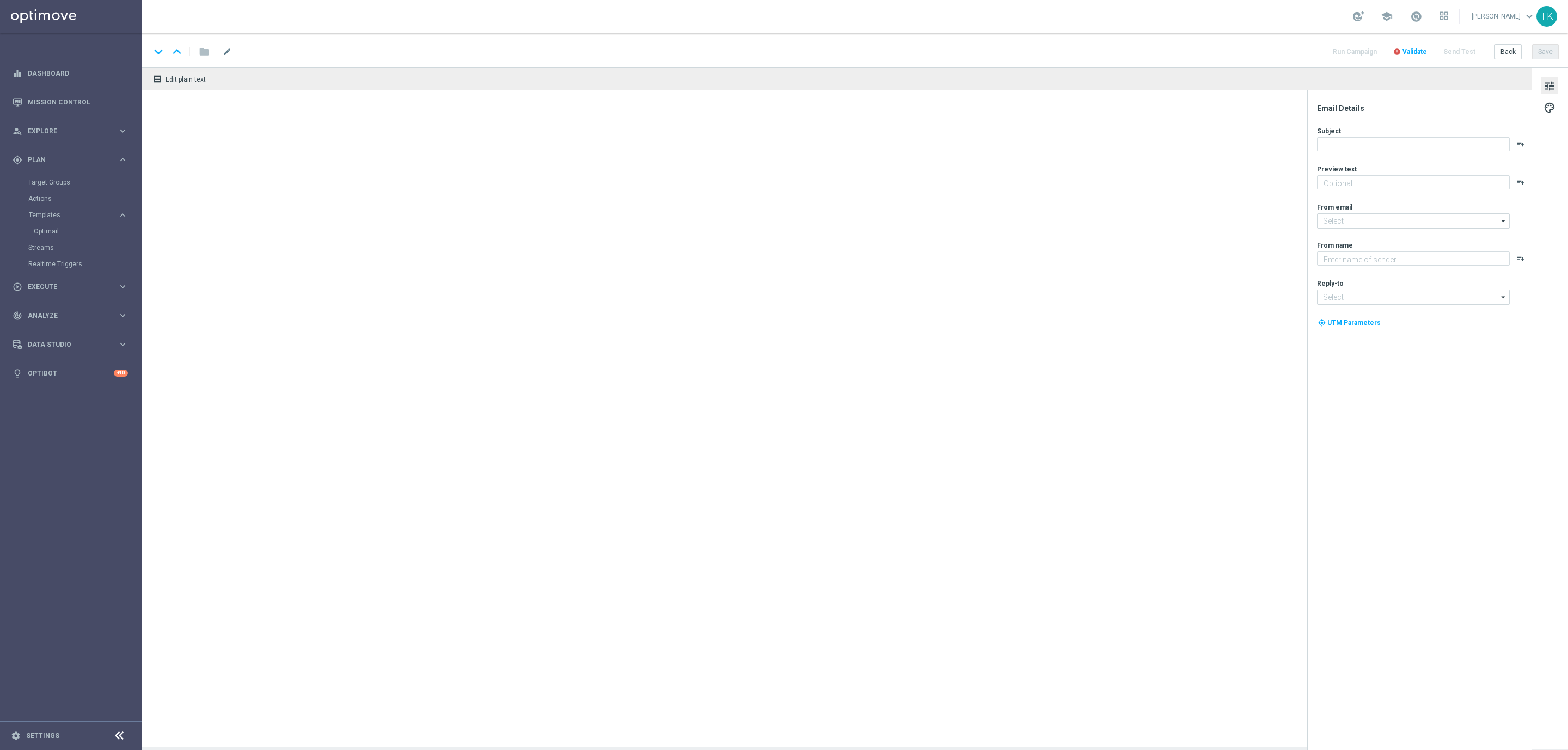
type textarea "Otrzymaj zwrot za nietrafione kupony do 100 PLN 💸"
type textarea "STS"
type input "[EMAIL_ADDRESS][DOMAIN_NAME]"
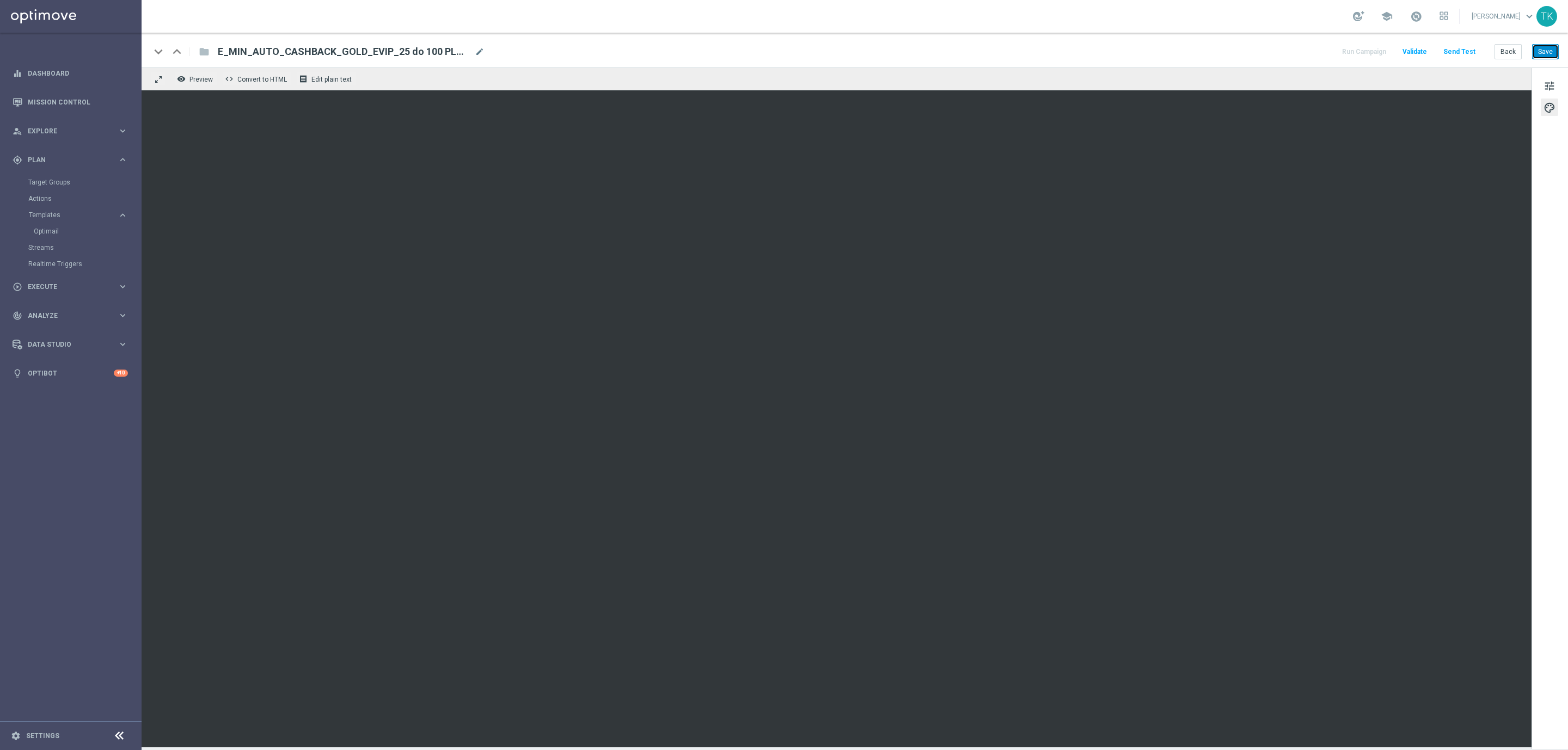
click at [1548, 53] on button "Save" at bounding box center [1546, 52] width 27 height 15
click at [1505, 53] on button "Back" at bounding box center [1509, 52] width 27 height 15
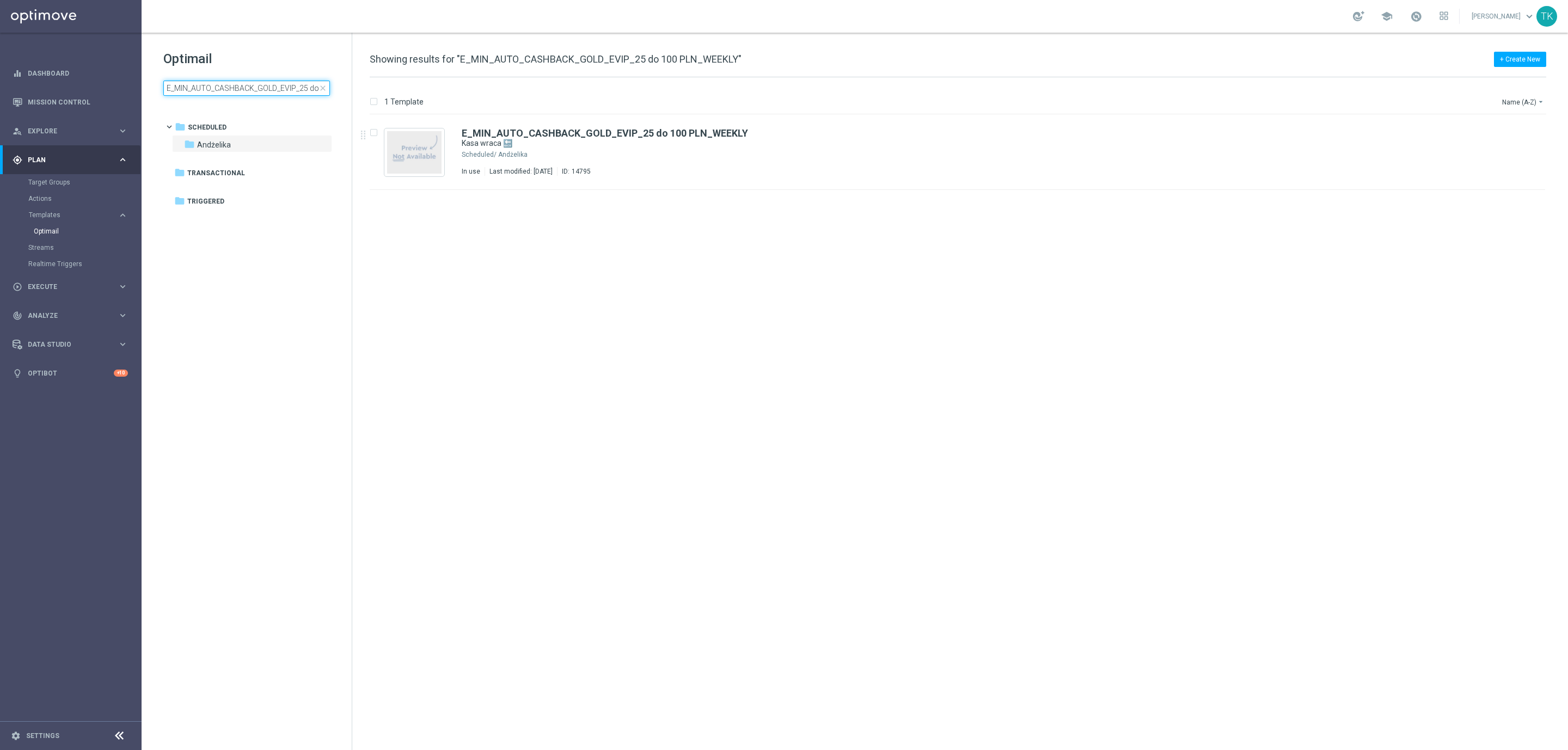
click at [254, 94] on input "E_MIN_AUTO_CASHBACK_GOLD_EVIP_25 do 100 PLN_WEEKLY" at bounding box center [246, 88] width 167 height 15
type input "E_LOW_AUTO_CASHBACK_GOLD_EVIP_25 do 200 PLN_WEEKLY"
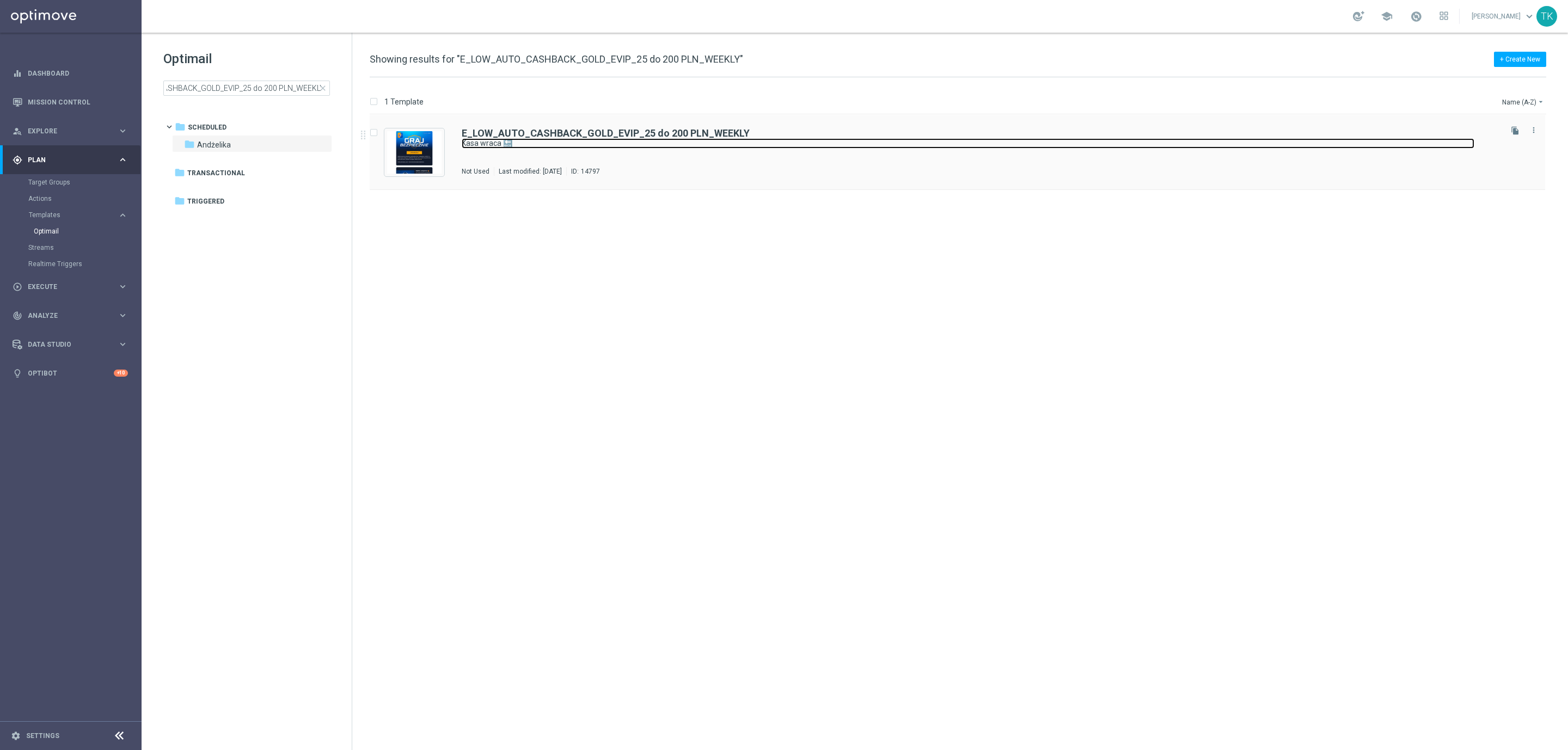
click at [605, 144] on link "Kasa wraca 🔙" at bounding box center [968, 143] width 1013 height 11
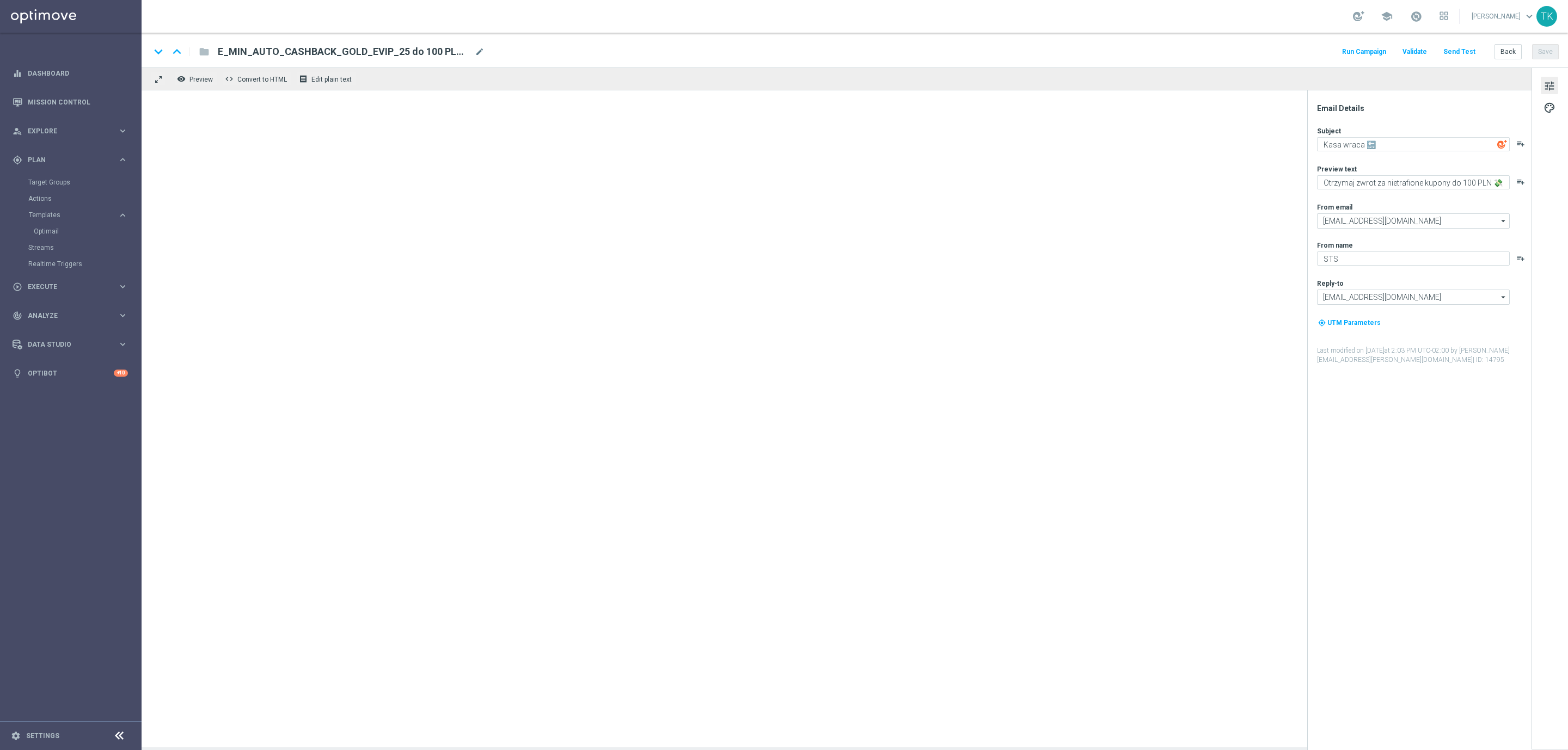
type textarea "Otrzymaj zwrot za nietrafione kupony do 200 PLN 💸"
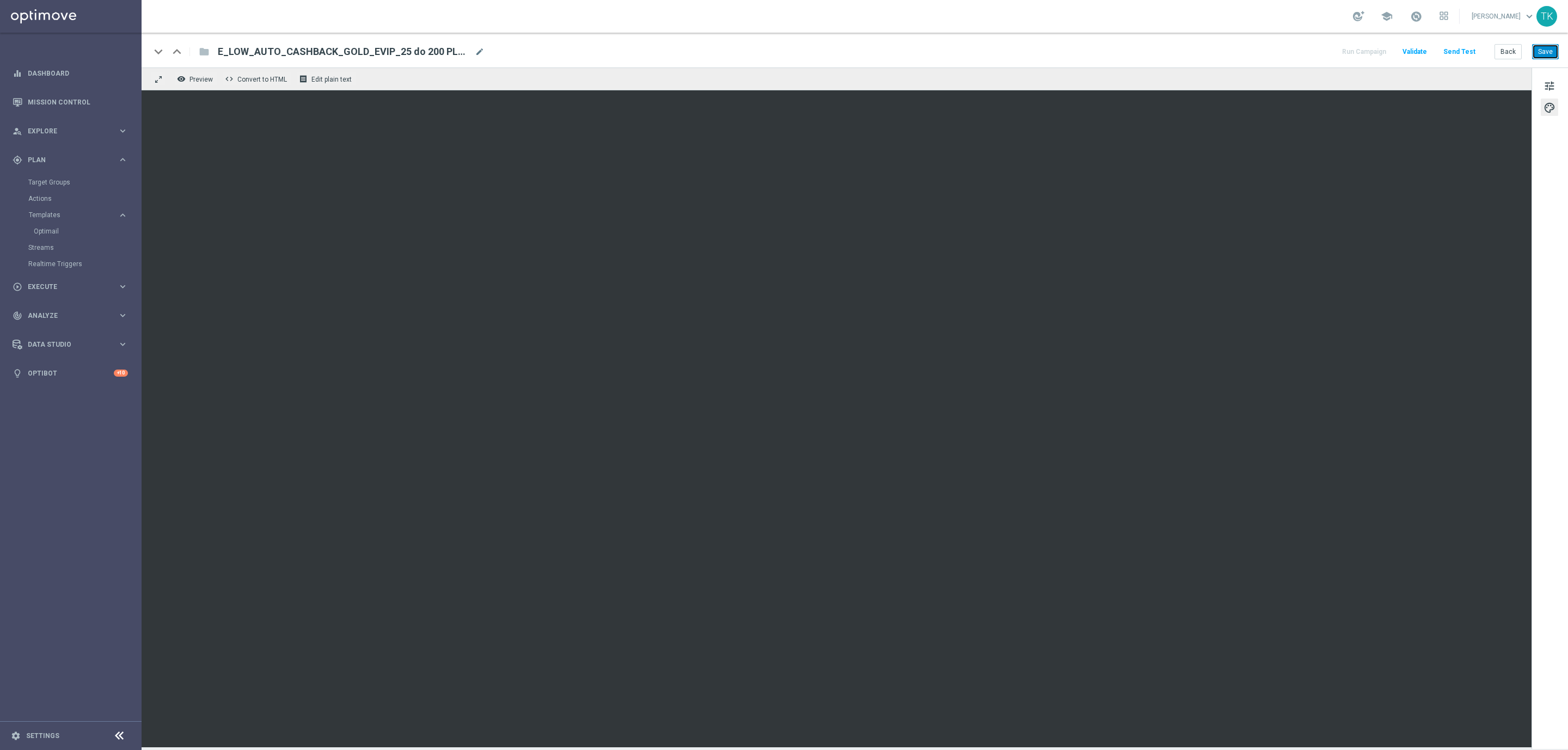
click at [1533, 49] on button "Save" at bounding box center [1546, 52] width 27 height 15
click at [1501, 53] on button "Back" at bounding box center [1509, 52] width 27 height 15
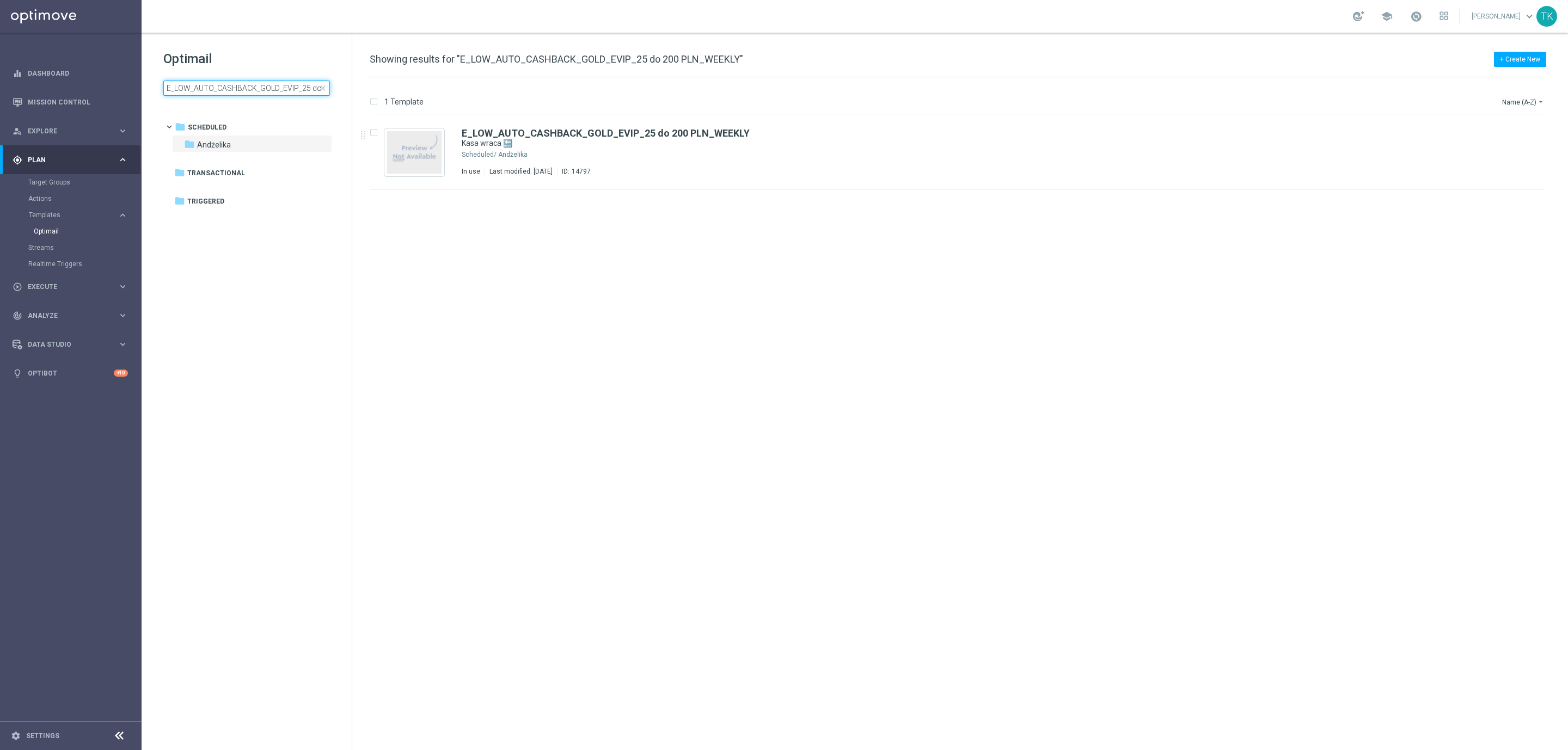
click at [201, 90] on input "E_LOW_AUTO_CASHBACK_GOLD_EVIP_25 do 200 PLN_WEEKLY" at bounding box center [246, 88] width 167 height 15
type input "E_MED_AUTO_CASHBACK_GOLD_EVIP_25 do 300 PLN_WEEKLY"
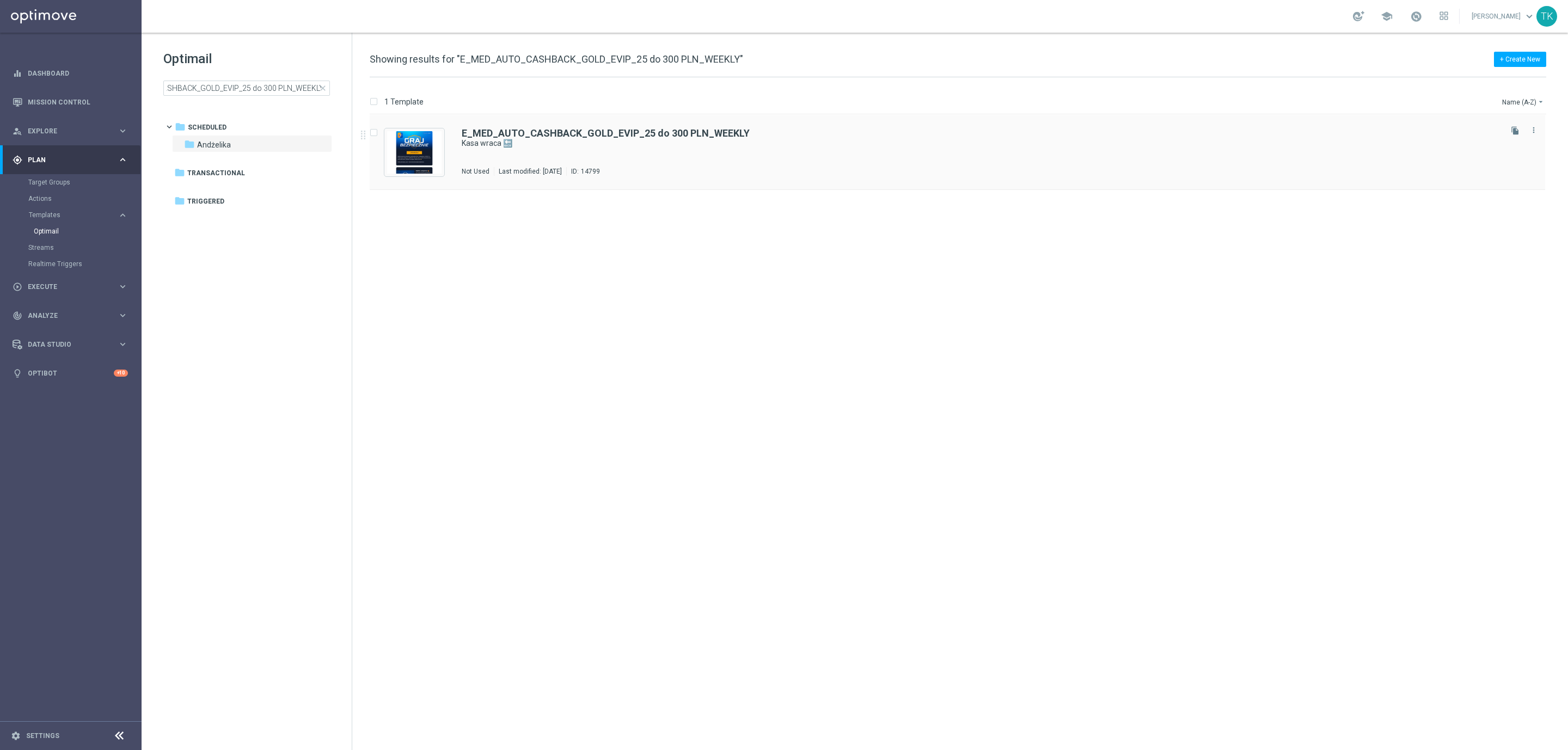
click at [623, 150] on div "E_MED_AUTO_CASHBACK_GOLD_EVIP_25 do 300 PLN_WEEKLY Kasa wraca 🔙 Not Used Last m…" at bounding box center [980, 151] width 1038 height 47
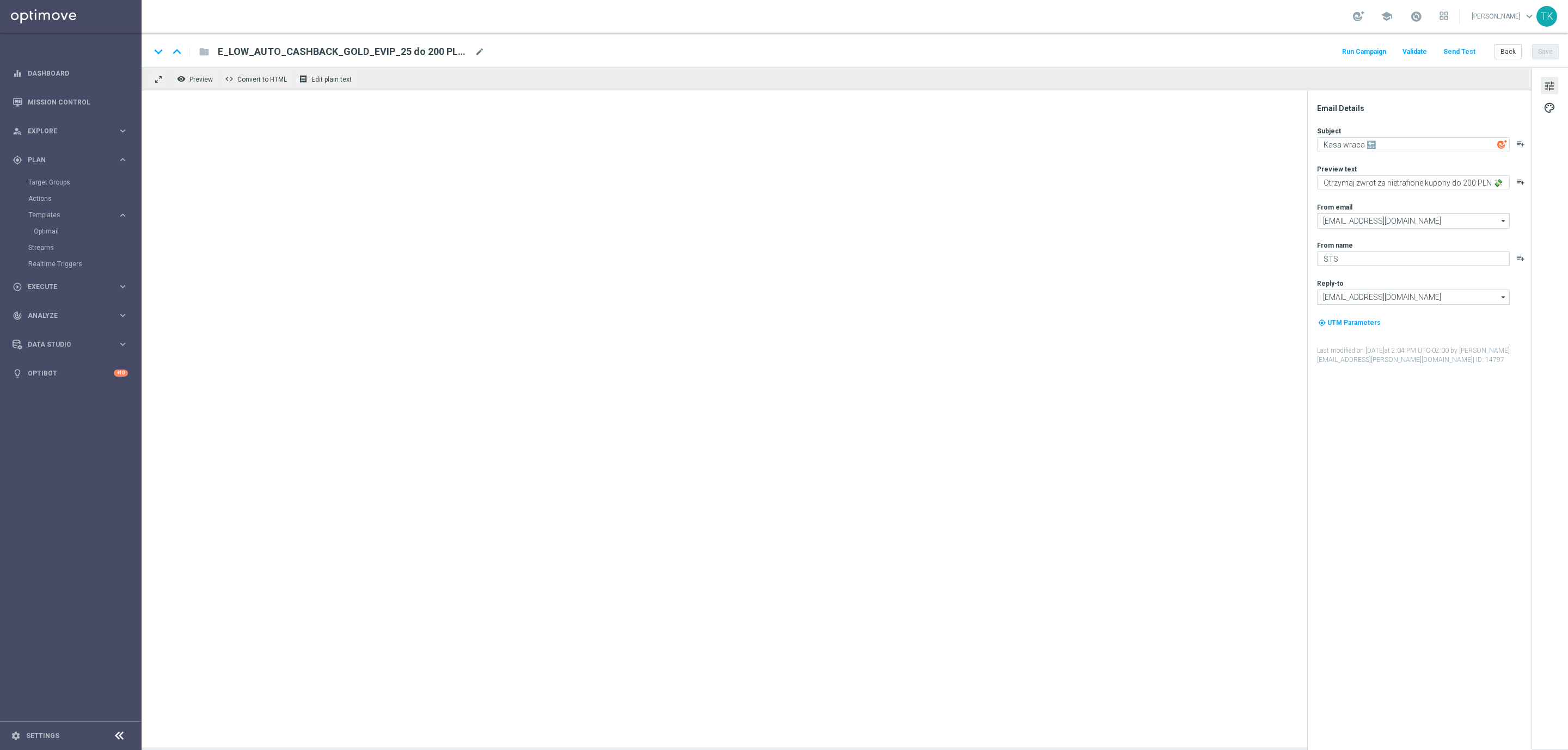
type textarea "Otrzymaj zwrot za nietrafione kupony do 300 PLN 💸"
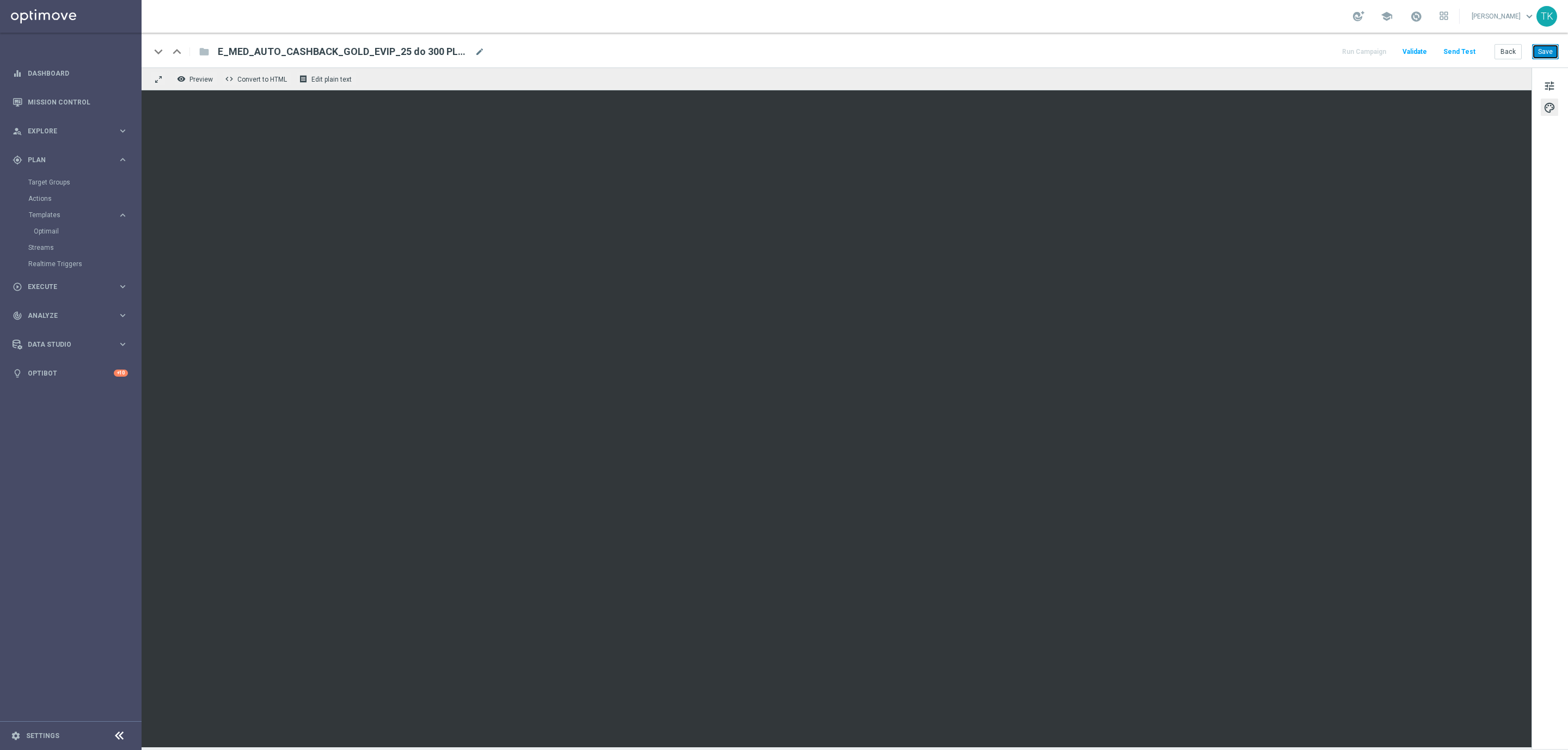
click at [1549, 54] on button "Save" at bounding box center [1546, 52] width 27 height 15
click at [1505, 57] on button "Back" at bounding box center [1509, 52] width 27 height 15
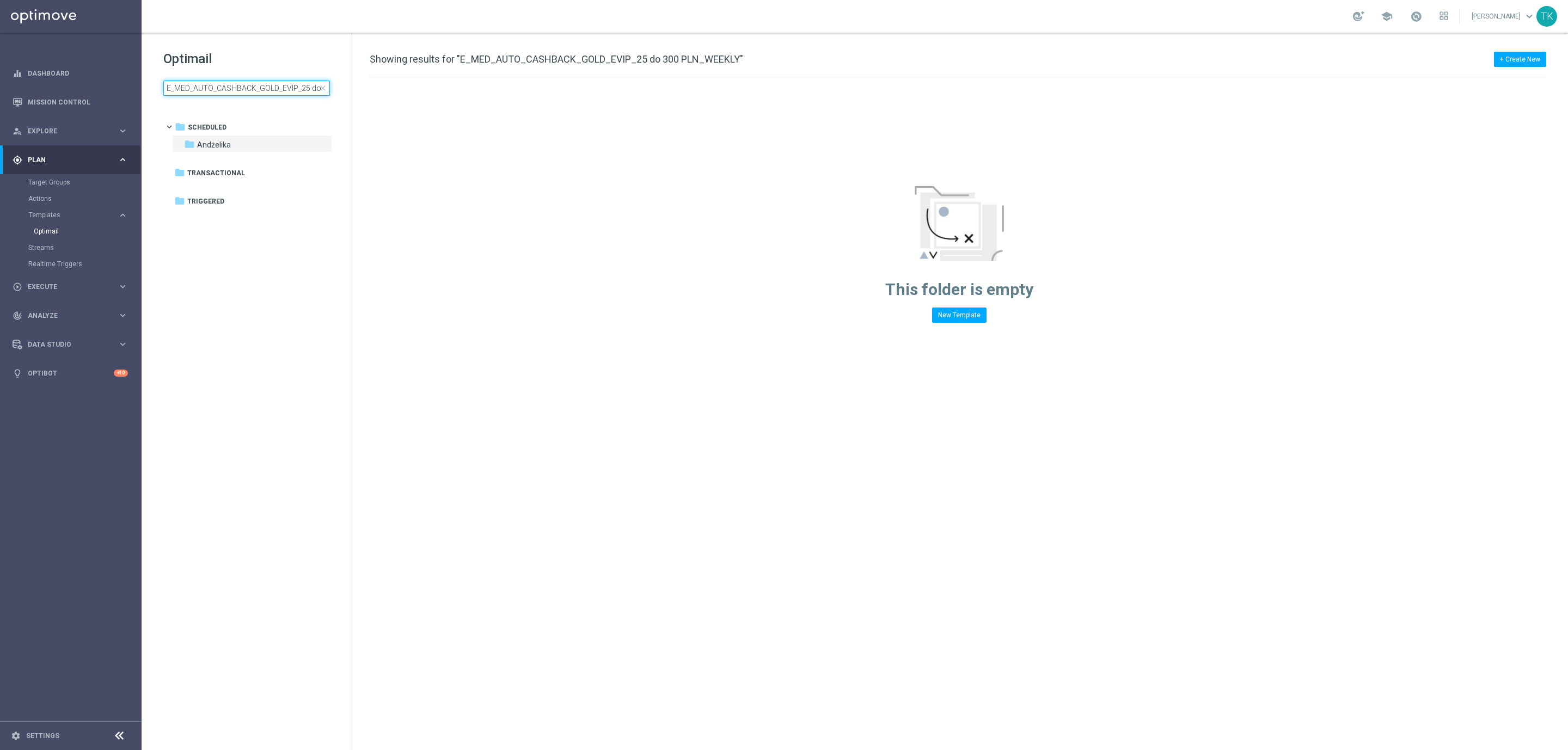
click at [248, 87] on input "E_MED_AUTO_CASHBACK_GOLD_EVIP_25 do 300 PLN_WEEKLY" at bounding box center [246, 88] width 167 height 15
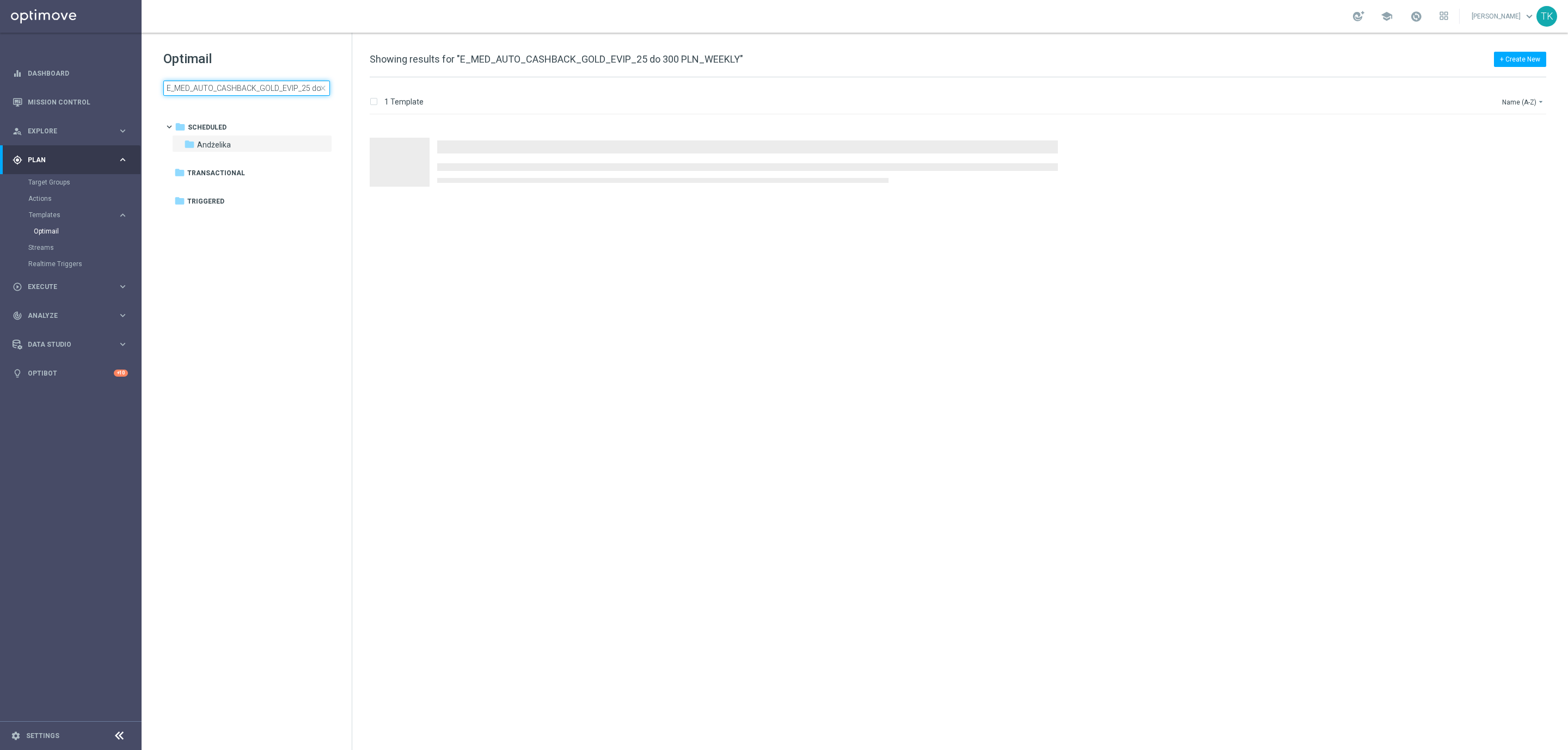
click at [248, 87] on input "E_MED_AUTO_CASHBACK_GOLD_EVIP_25 do 300 PLN_WEEKLY" at bounding box center [246, 88] width 167 height 15
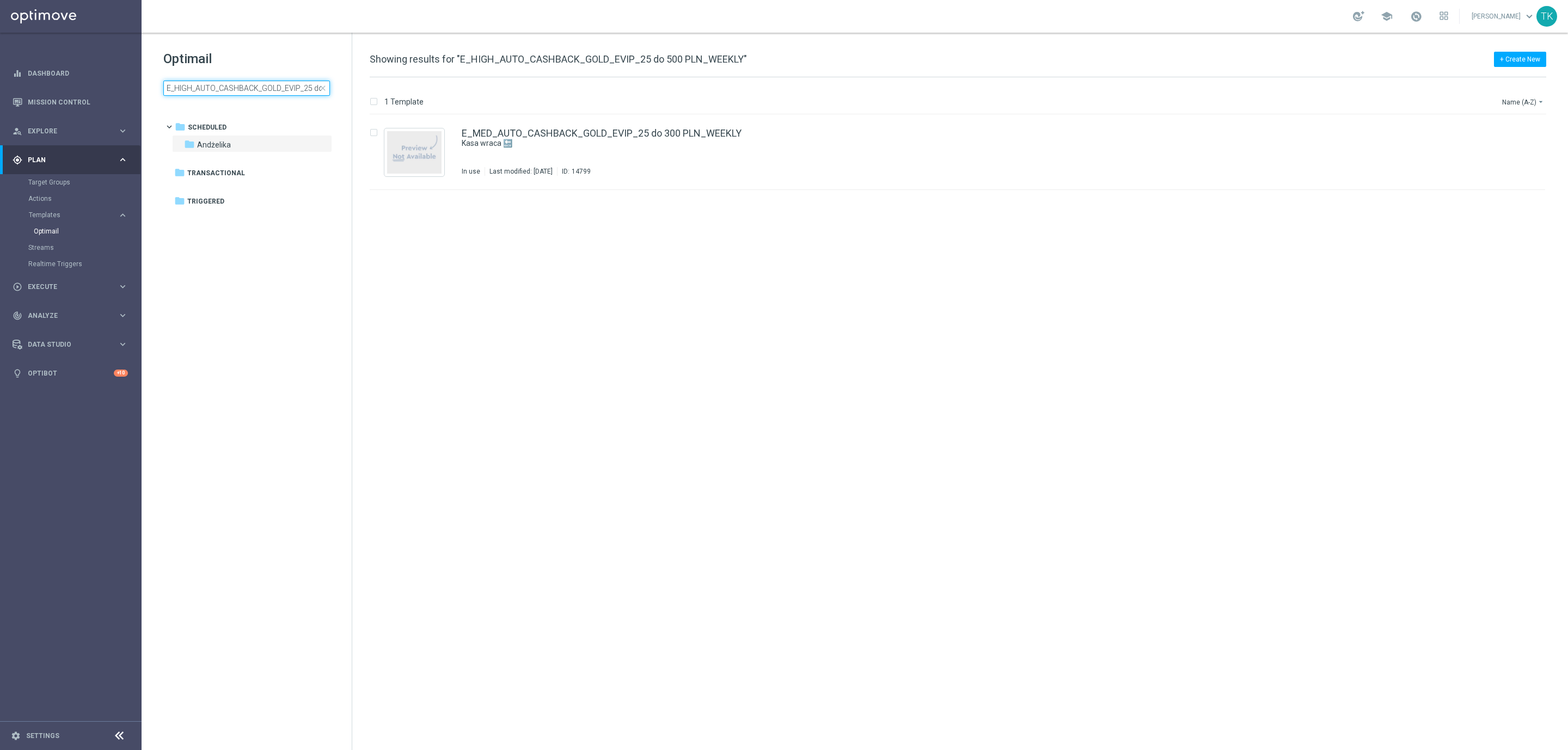
scroll to position [0, 61]
type input "E_HIGH_AUTO_CASHBACK_GOLD_EVIP_25 do 500 PLN_WEEKLY"
click at [456, 150] on div "E_HIGH_AUTO_CASHBACK_GOLD_EVIP_25 do 500 PLN_WEEKLY Kasa wraca 🔙 In use Last mo…" at bounding box center [957, 152] width 1176 height 75
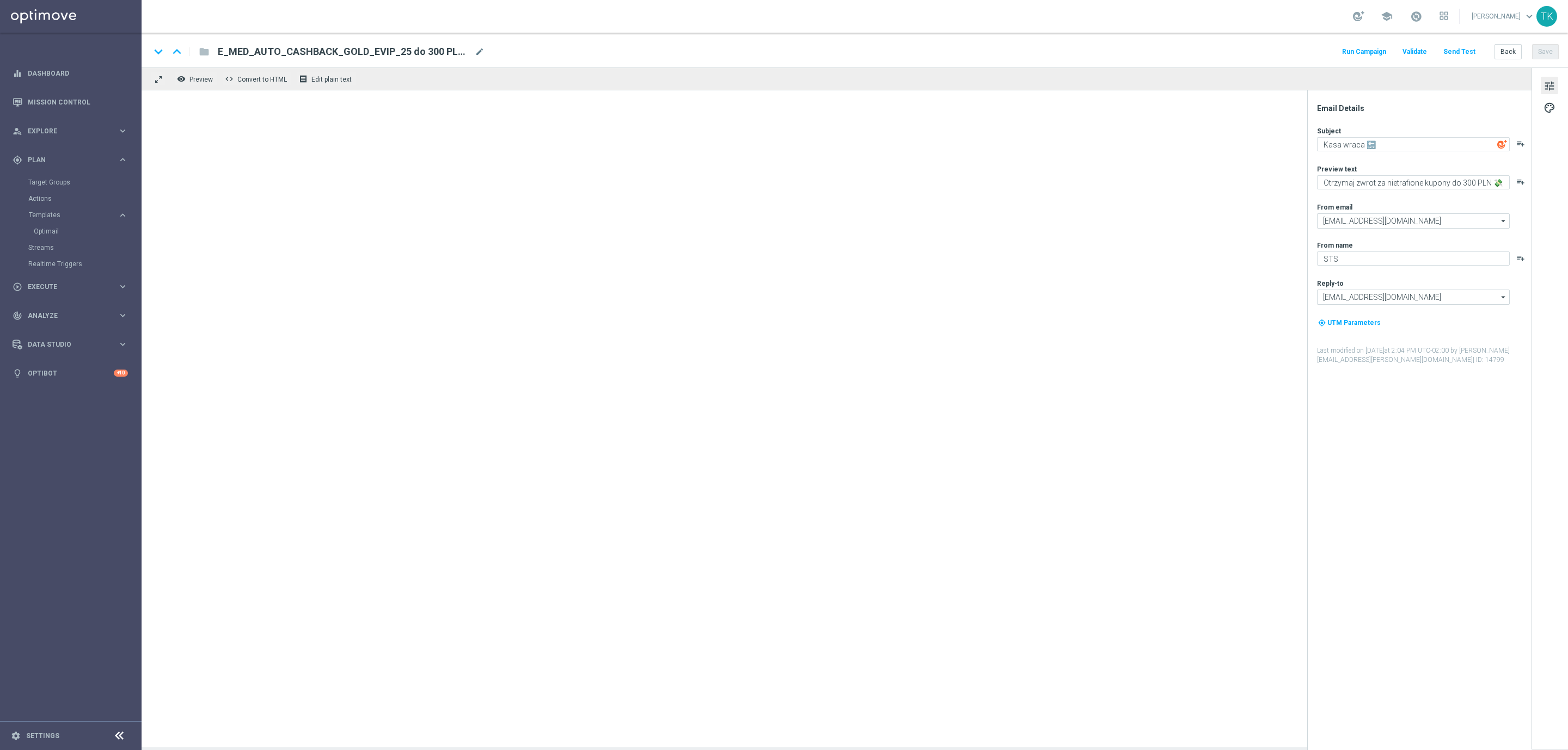
type textarea "Otrzymaj zwrot za nietrafione kupony do 500 PLN 💸"
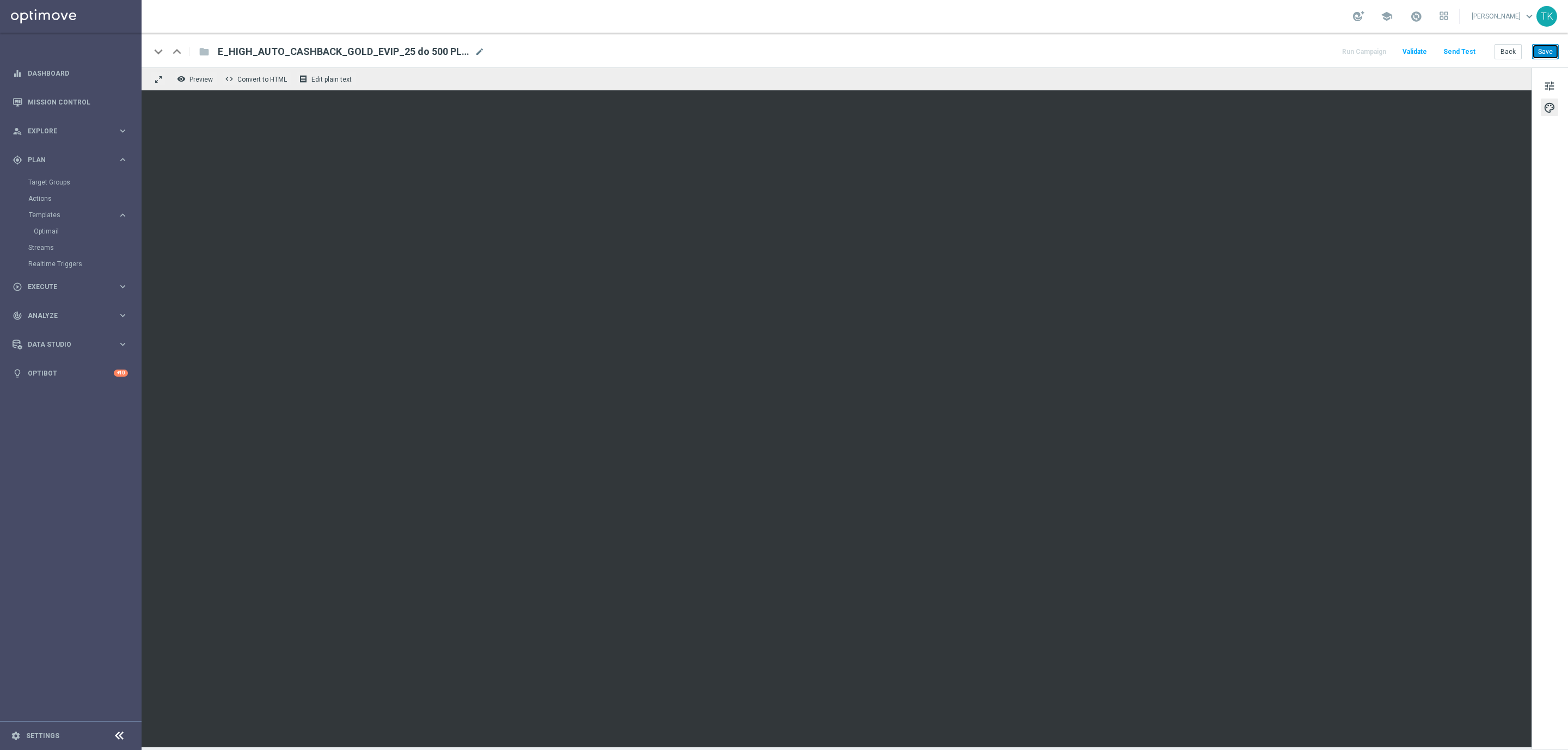
click at [1545, 51] on button "Save" at bounding box center [1546, 52] width 27 height 15
click at [1505, 54] on button "Back" at bounding box center [1509, 52] width 27 height 15
